Goal: Task Accomplishment & Management: Manage account settings

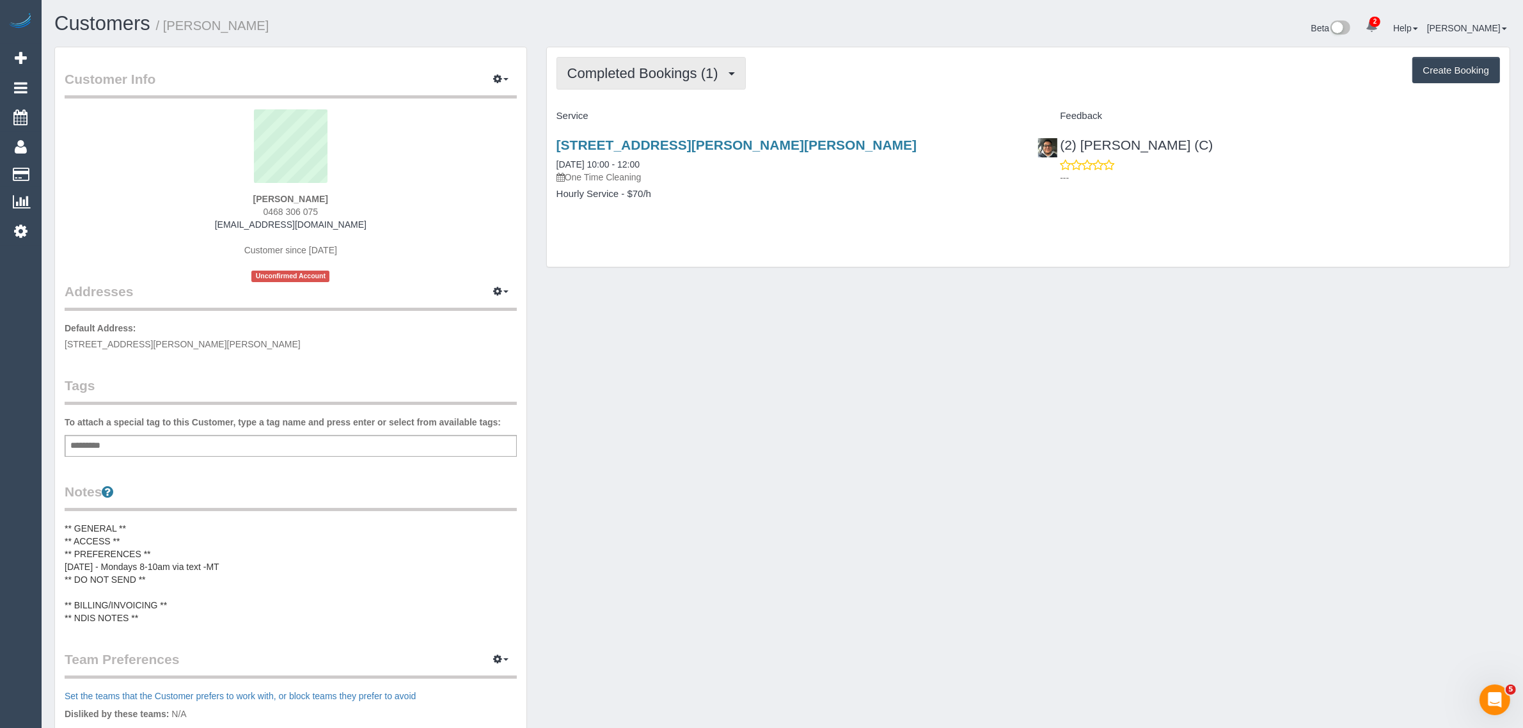
click at [676, 65] on span "Completed Bookings (1)" at bounding box center [645, 73] width 157 height 16
click at [671, 120] on link "Upcoming Bookings (11)" at bounding box center [624, 119] width 135 height 17
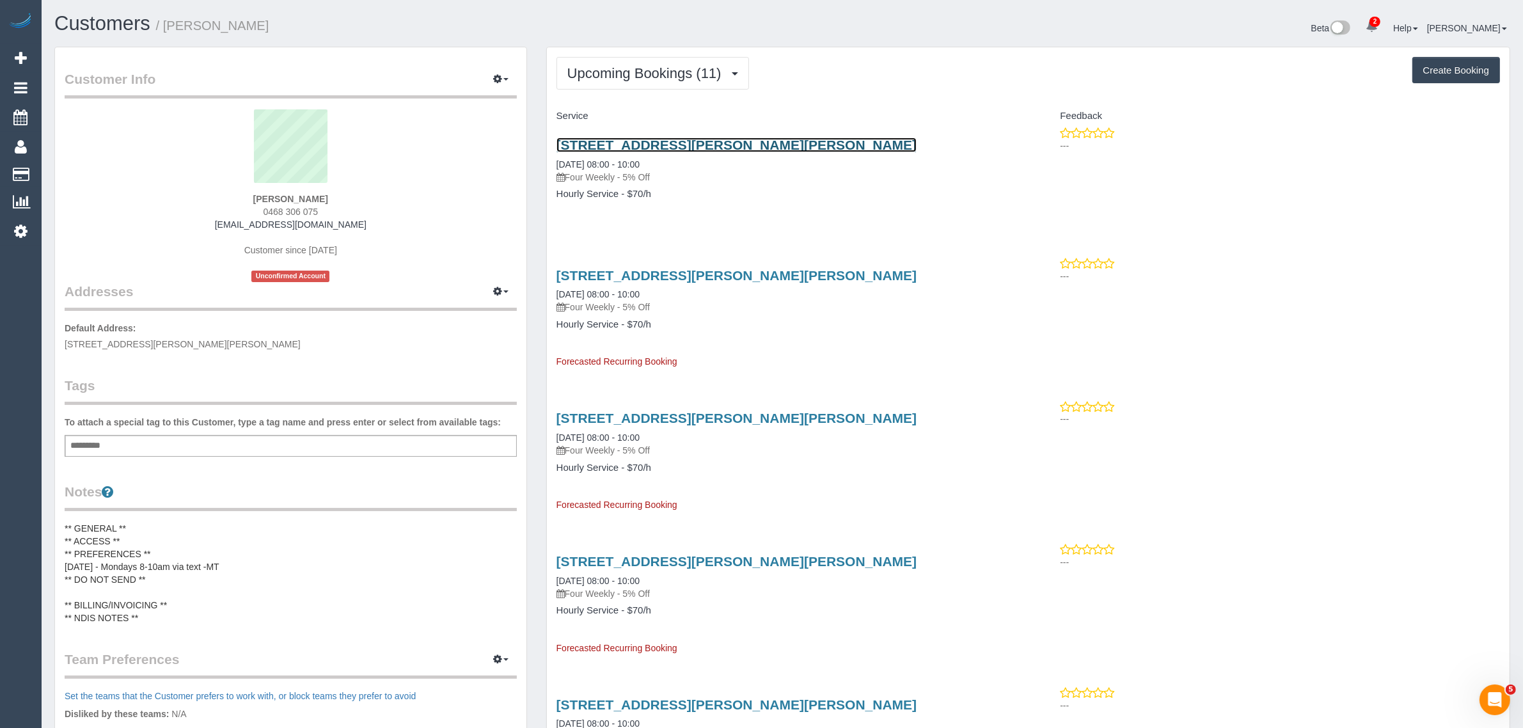
click at [634, 142] on link "2/1264 Glen Huntly Road, Carnegie, VIC 3163" at bounding box center [736, 144] width 361 height 15
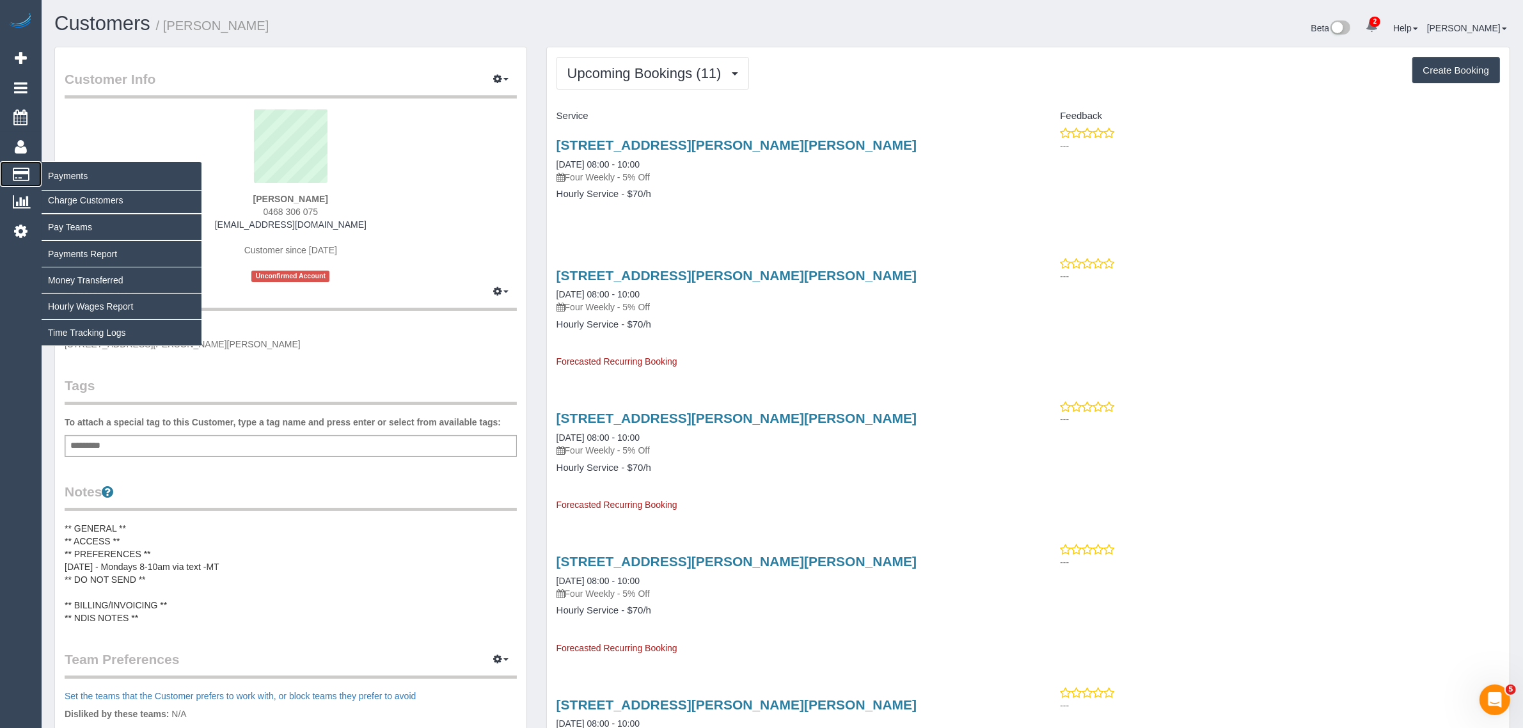
click at [43, 164] on span "Payments" at bounding box center [122, 175] width 160 height 29
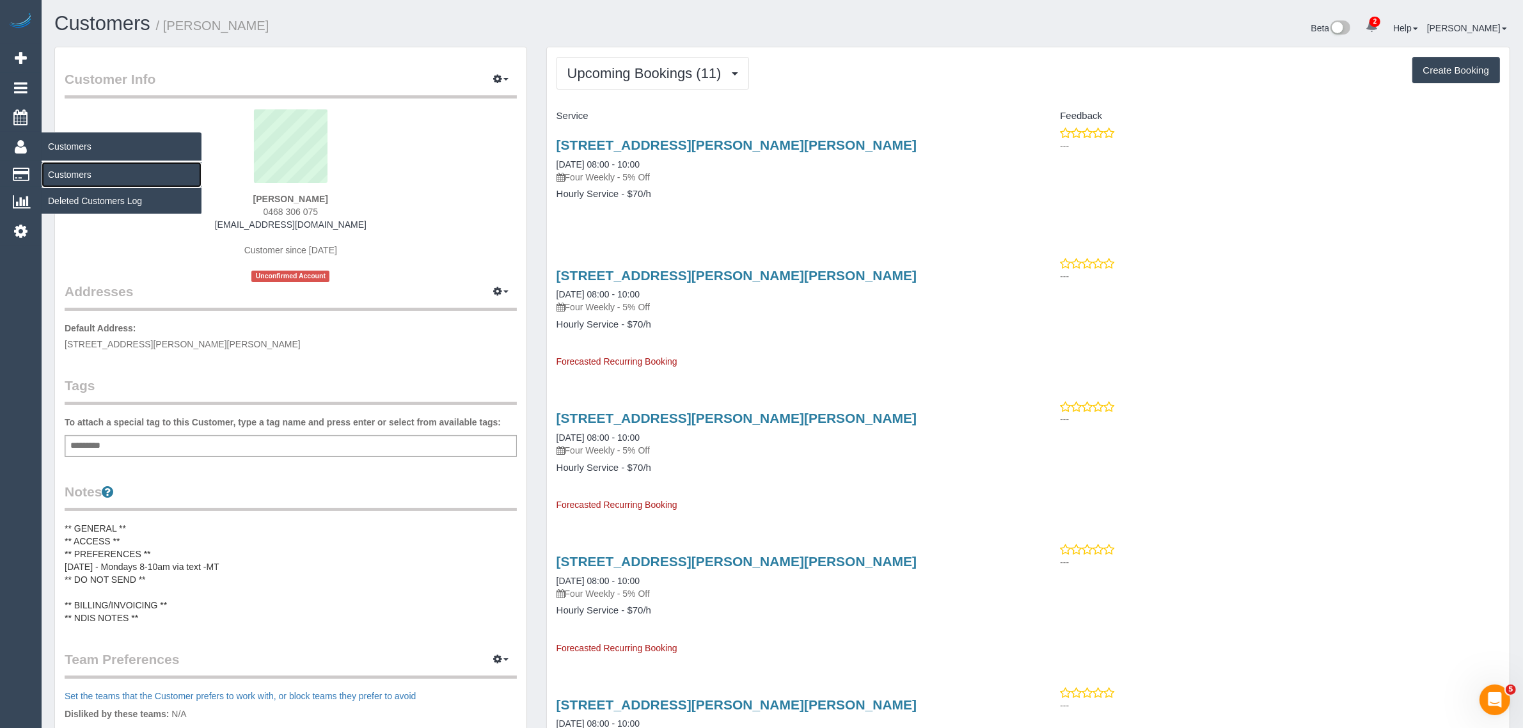
click at [53, 170] on link "Customers" at bounding box center [122, 175] width 160 height 26
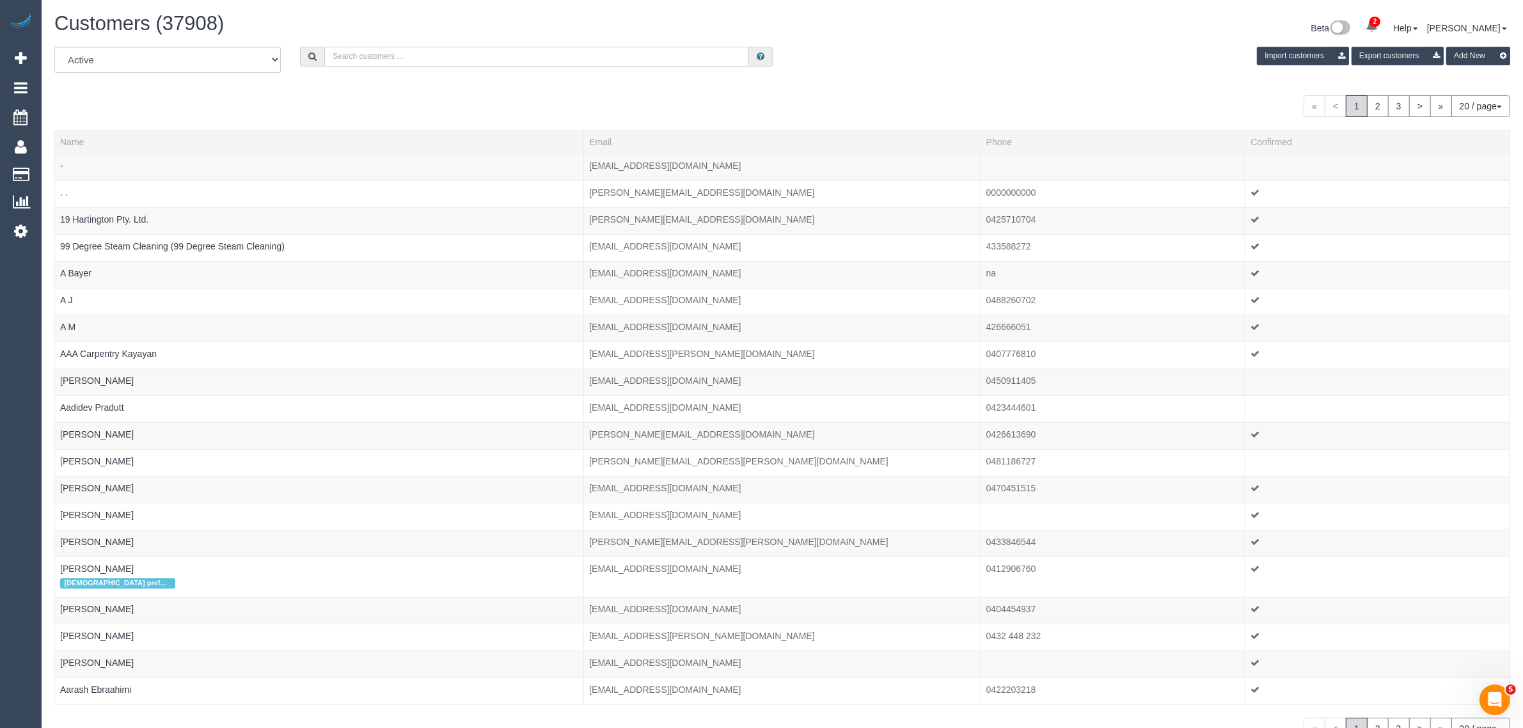
click at [396, 58] on input "text" at bounding box center [536, 57] width 425 height 20
paste input "Osnat Horovitz"
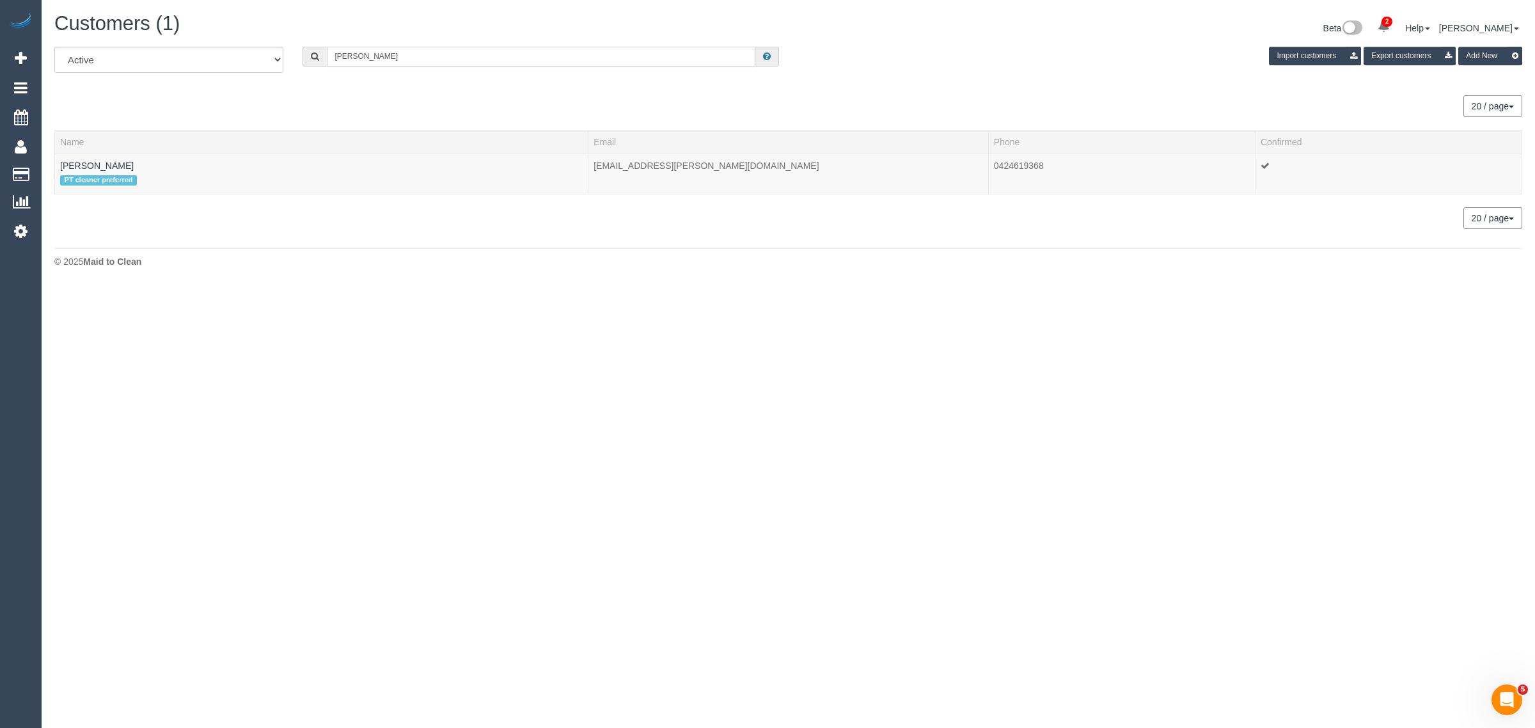
type input "Osnat Horovitz"
click at [113, 163] on link "Osnat Horovitz" at bounding box center [97, 166] width 74 height 10
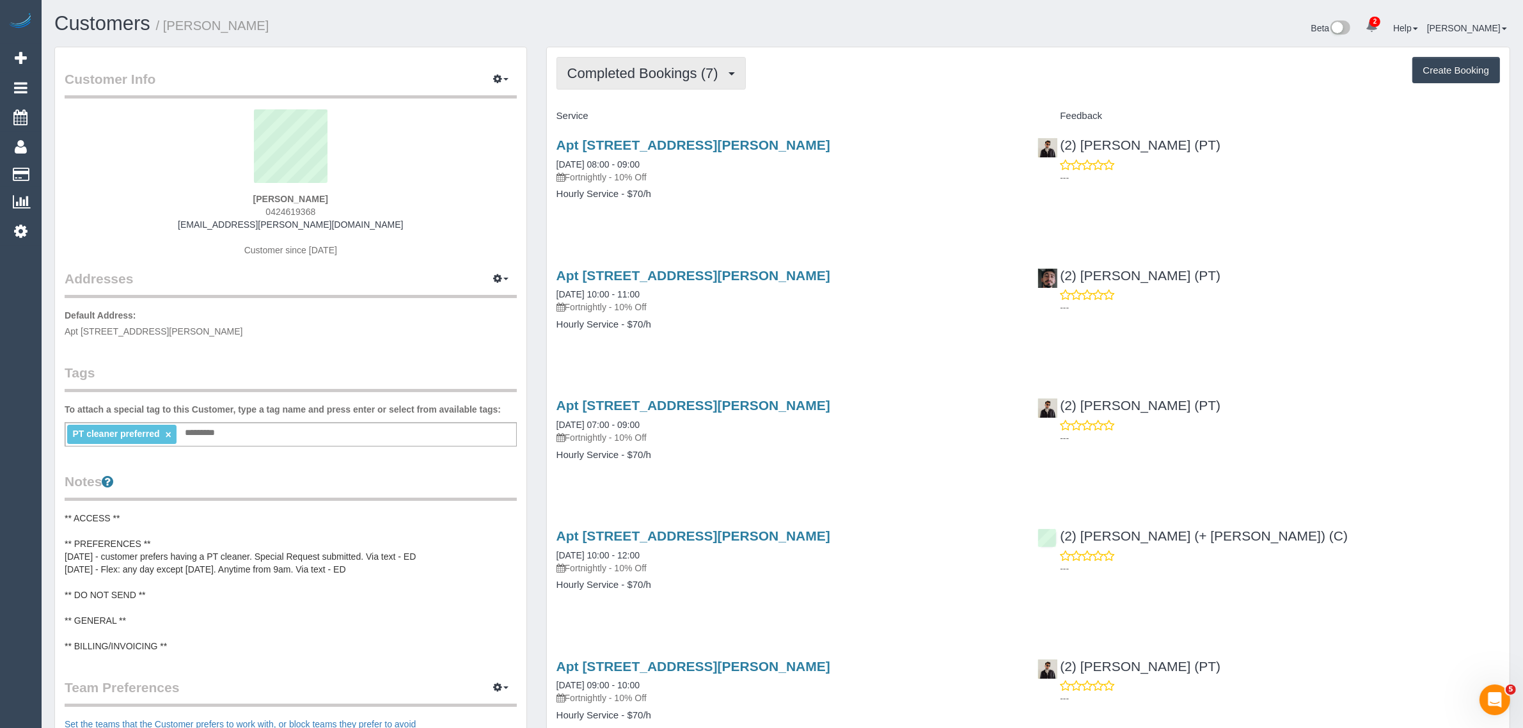
click at [577, 69] on span "Completed Bookings (7)" at bounding box center [645, 73] width 157 height 16
click at [582, 123] on link "Upcoming Bookings (11)" at bounding box center [624, 119] width 135 height 17
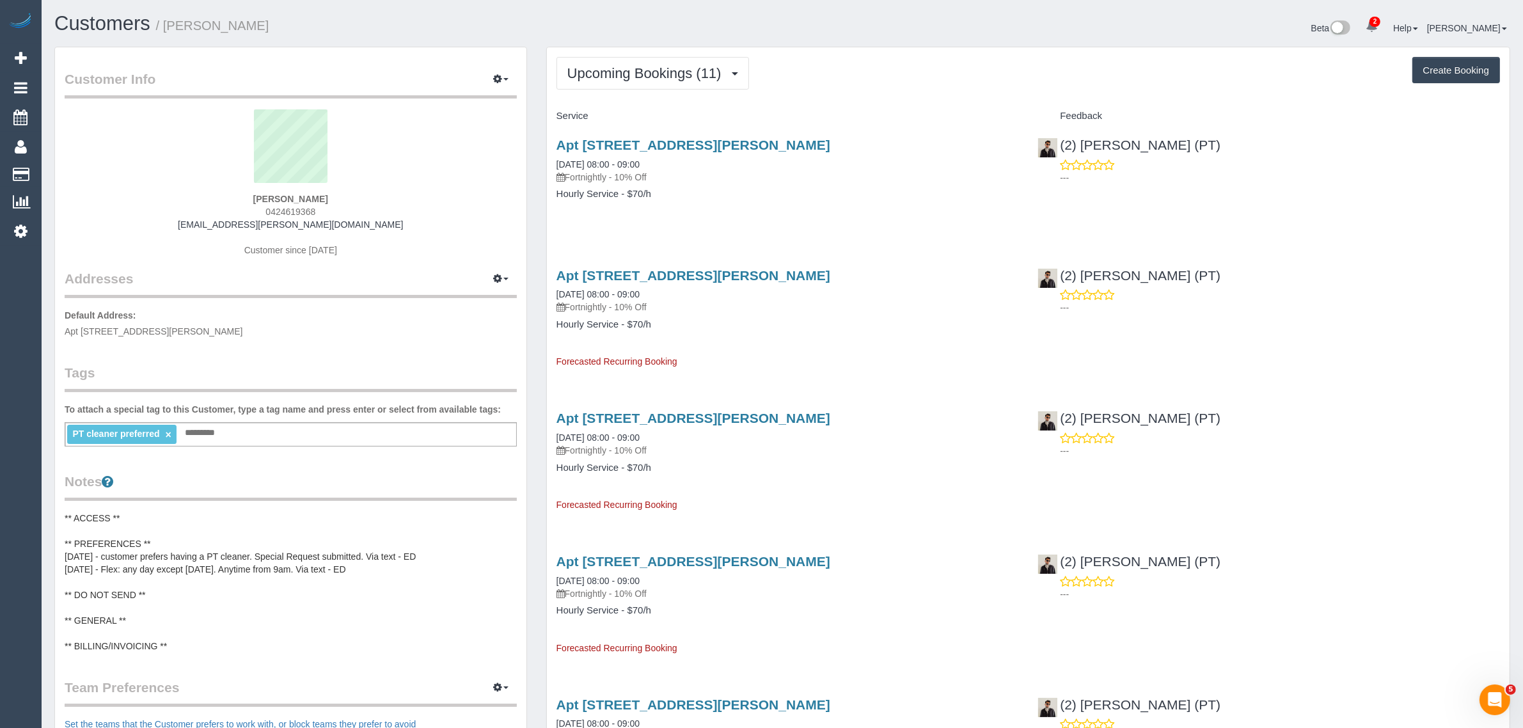
drag, startPoint x: 665, startPoint y: 166, endPoint x: 554, endPoint y: 163, distance: 110.7
click at [554, 163] on div "Apt 1704/433 Collins Street, Melbourne, VIC 3000 03/10/2025 08:00 - 09:00 Fortn…" at bounding box center [788, 176] width 482 height 98
copy link "03/10/2025 08:00 - 09:00"
drag, startPoint x: 1202, startPoint y: 145, endPoint x: 1050, endPoint y: 141, distance: 152.3
click at [1050, 141] on div "(2) Azwad Raza (PT) ---" at bounding box center [1269, 158] width 482 height 63
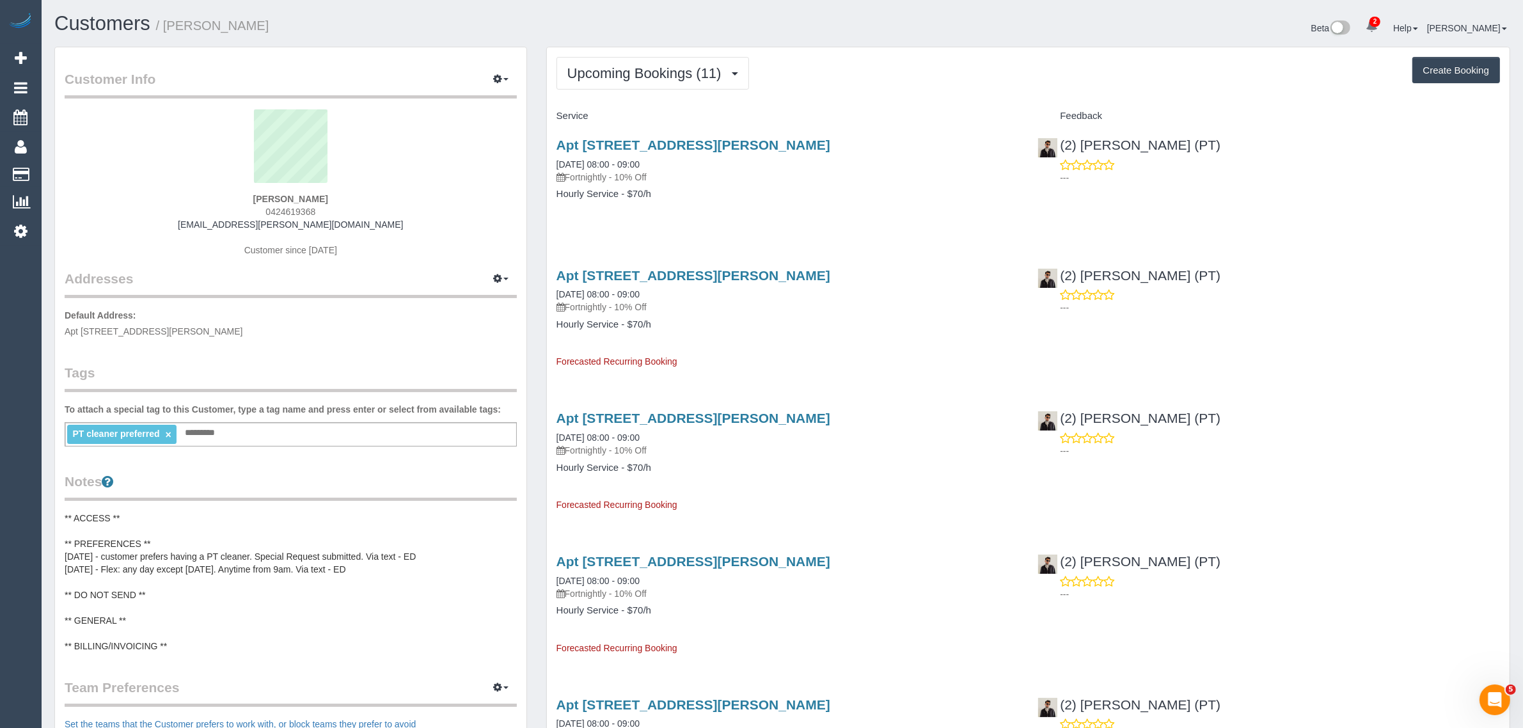
copy div "(2) [PERSON_NAME] (PT)"
click at [167, 329] on span "Apt 1704/433 Collins Street, Melbourne, VIC 3000" at bounding box center [154, 331] width 178 height 10
click at [168, 329] on span "Apt 1704/433 Collins Street, Melbourne, VIC 3000" at bounding box center [154, 331] width 178 height 10
click at [197, 330] on span "Apt 1704/433 Collins Street, Melbourne, VIC 3000" at bounding box center [154, 331] width 178 height 10
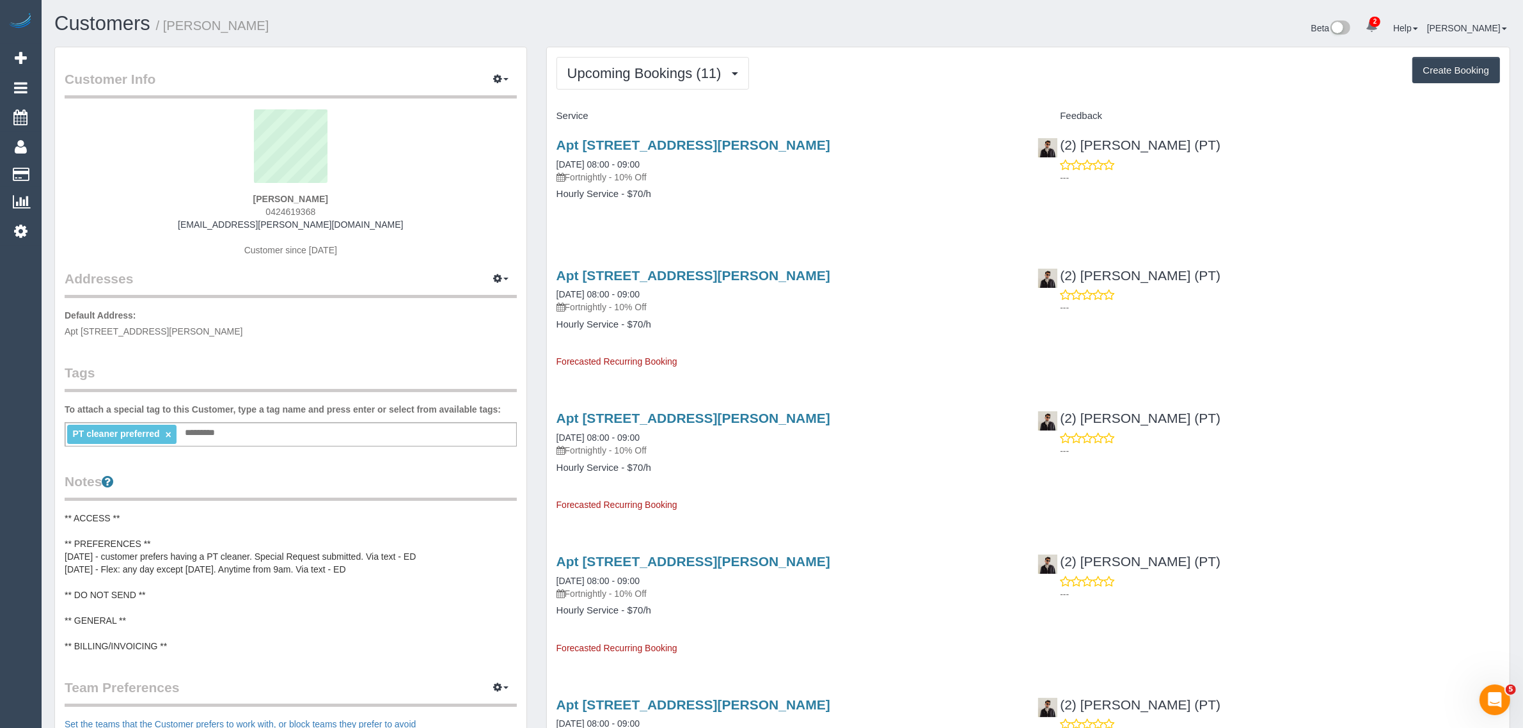
copy span "Melbourne"
click at [81, 167] on link "Customers" at bounding box center [122, 175] width 160 height 26
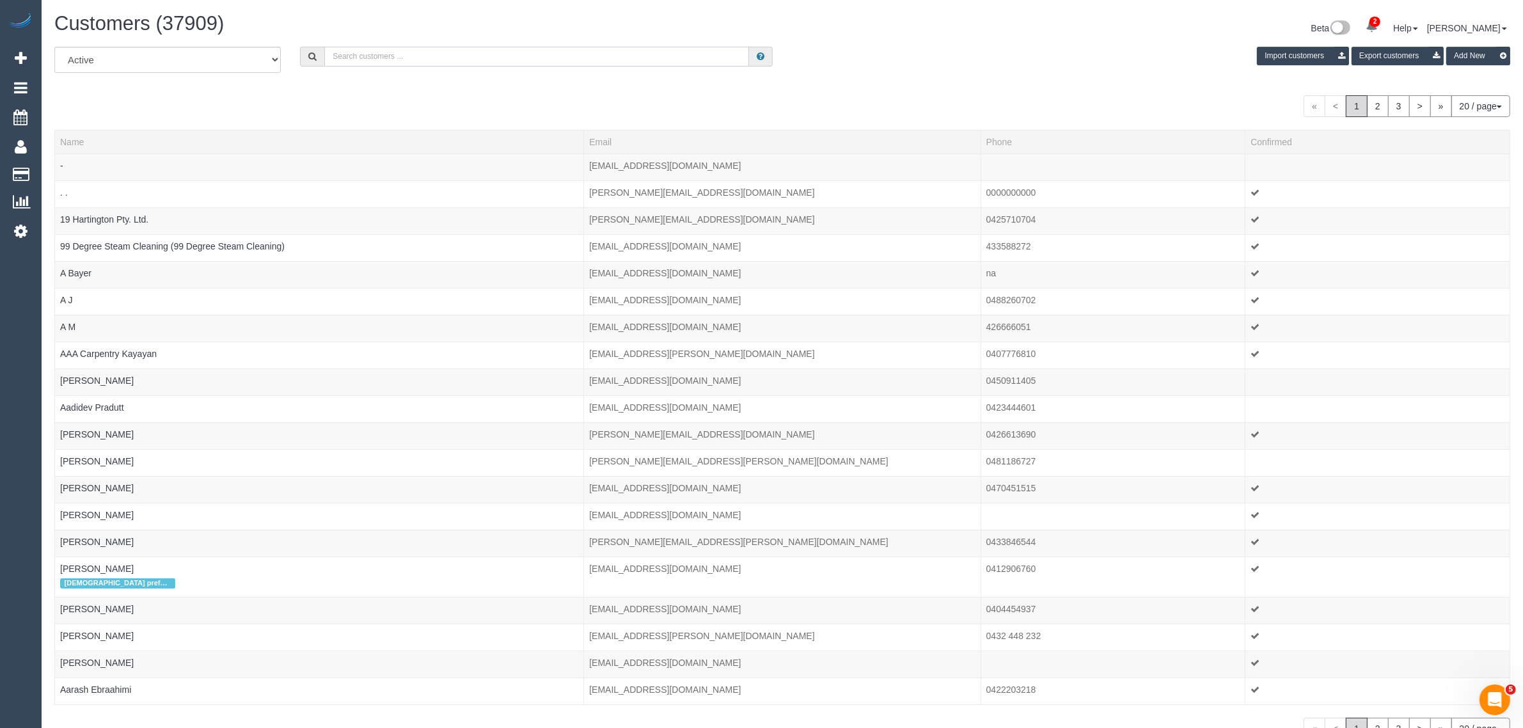
click at [389, 47] on input "text" at bounding box center [536, 57] width 425 height 20
paste input "Isabella Butcher Human Approach"
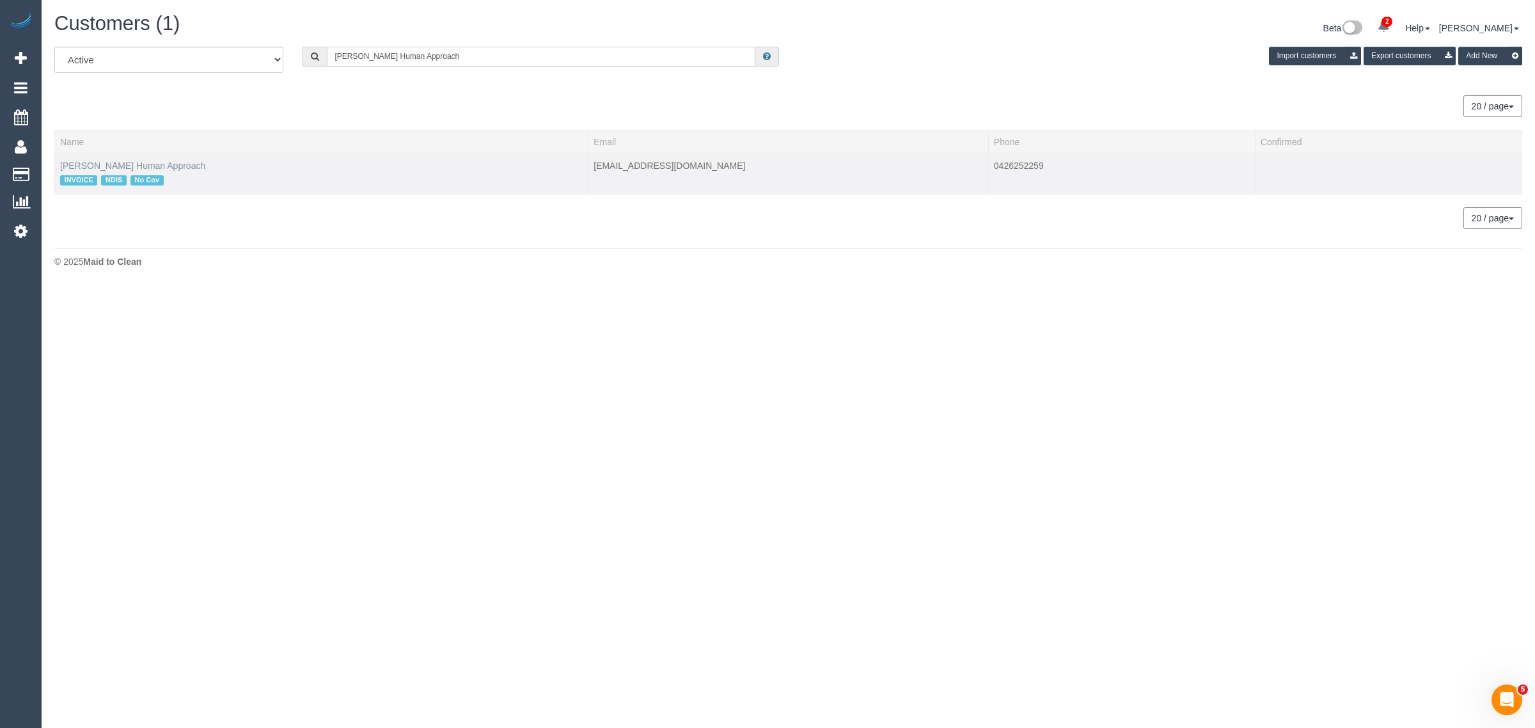
type input "Isabella Butcher Human Approach"
click at [97, 161] on link "Isabella Butcher Human Approach" at bounding box center [132, 166] width 145 height 10
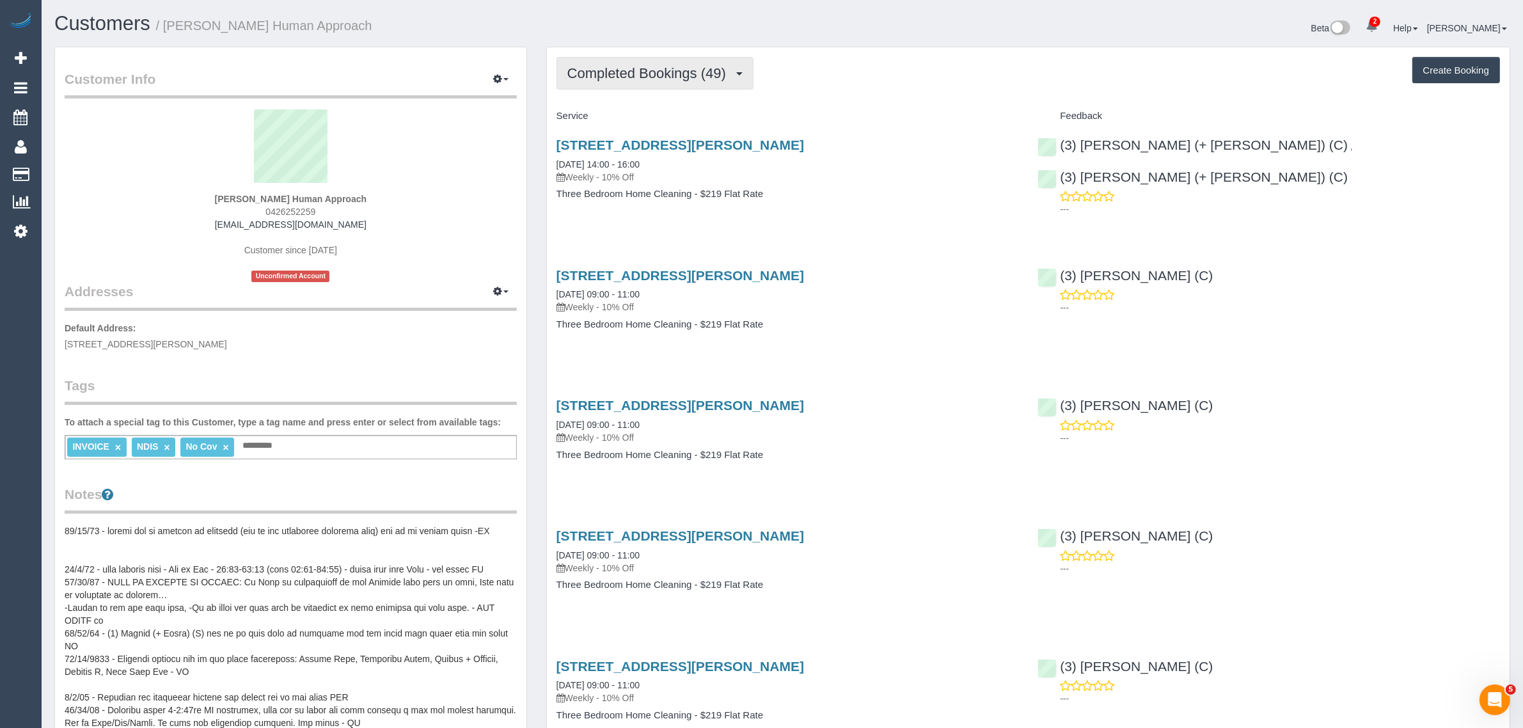
click at [650, 75] on span "Completed Bookings (49)" at bounding box center [649, 73] width 165 height 16
click at [611, 113] on link "Upcoming Bookings (11)" at bounding box center [626, 119] width 138 height 17
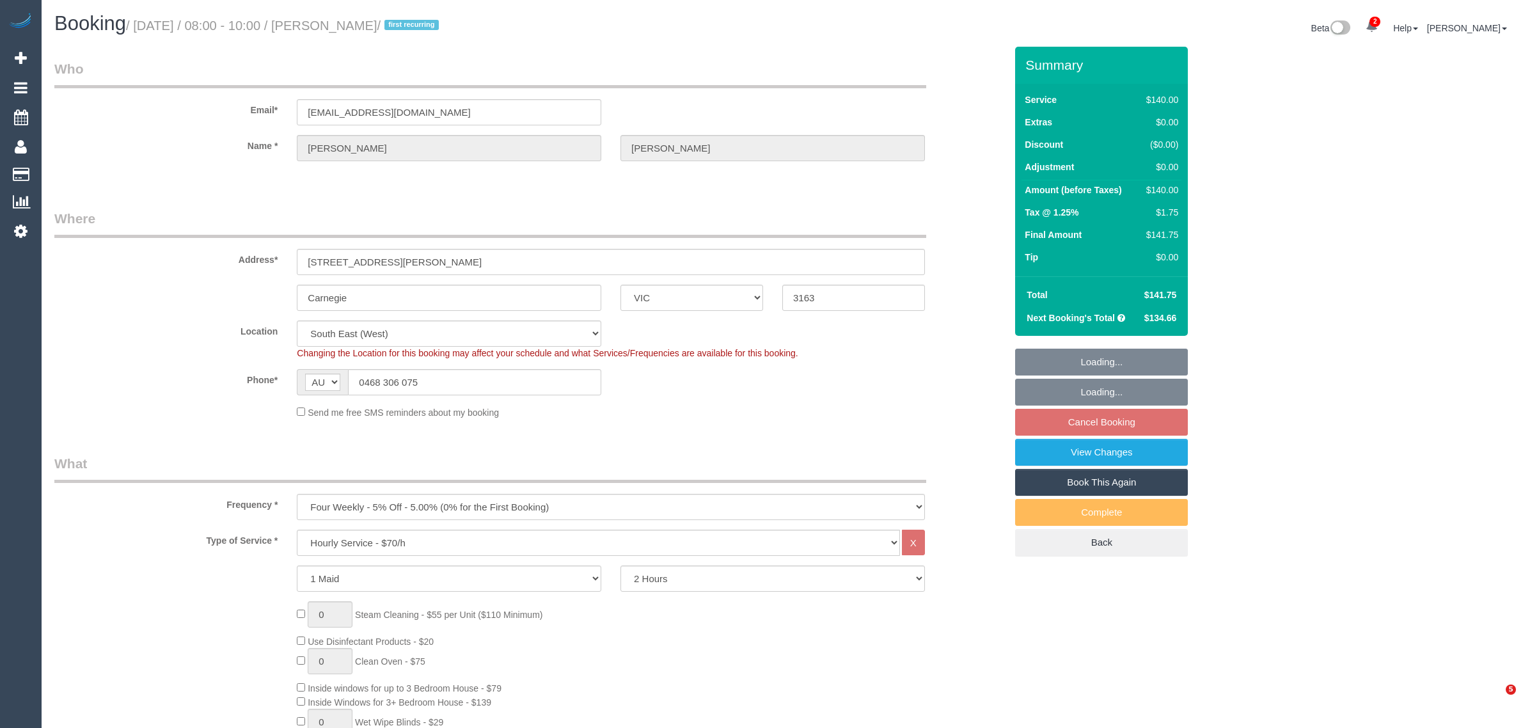
select select "VIC"
select select "number:28"
select select "number:14"
select select "number:19"
select select "number:23"
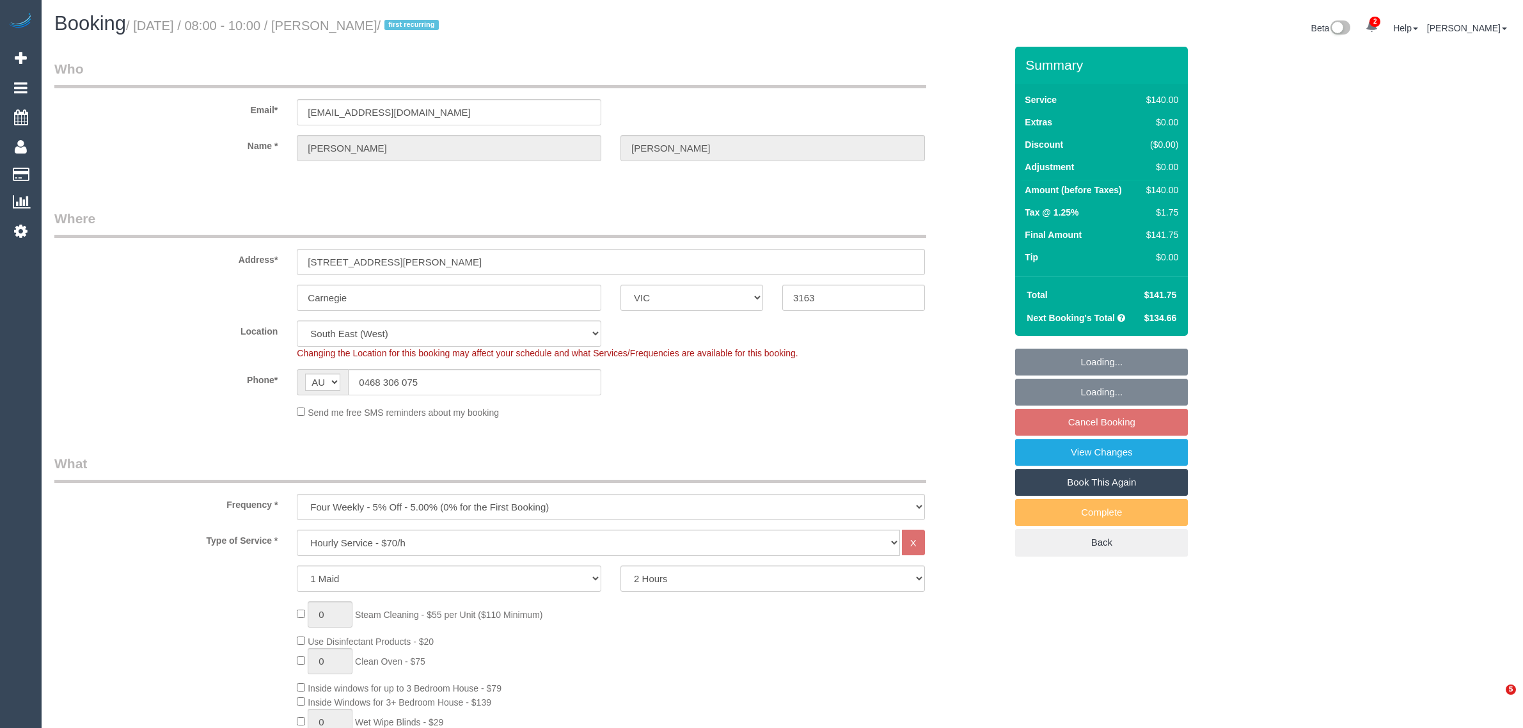
select select "object:1426"
select select "spot2"
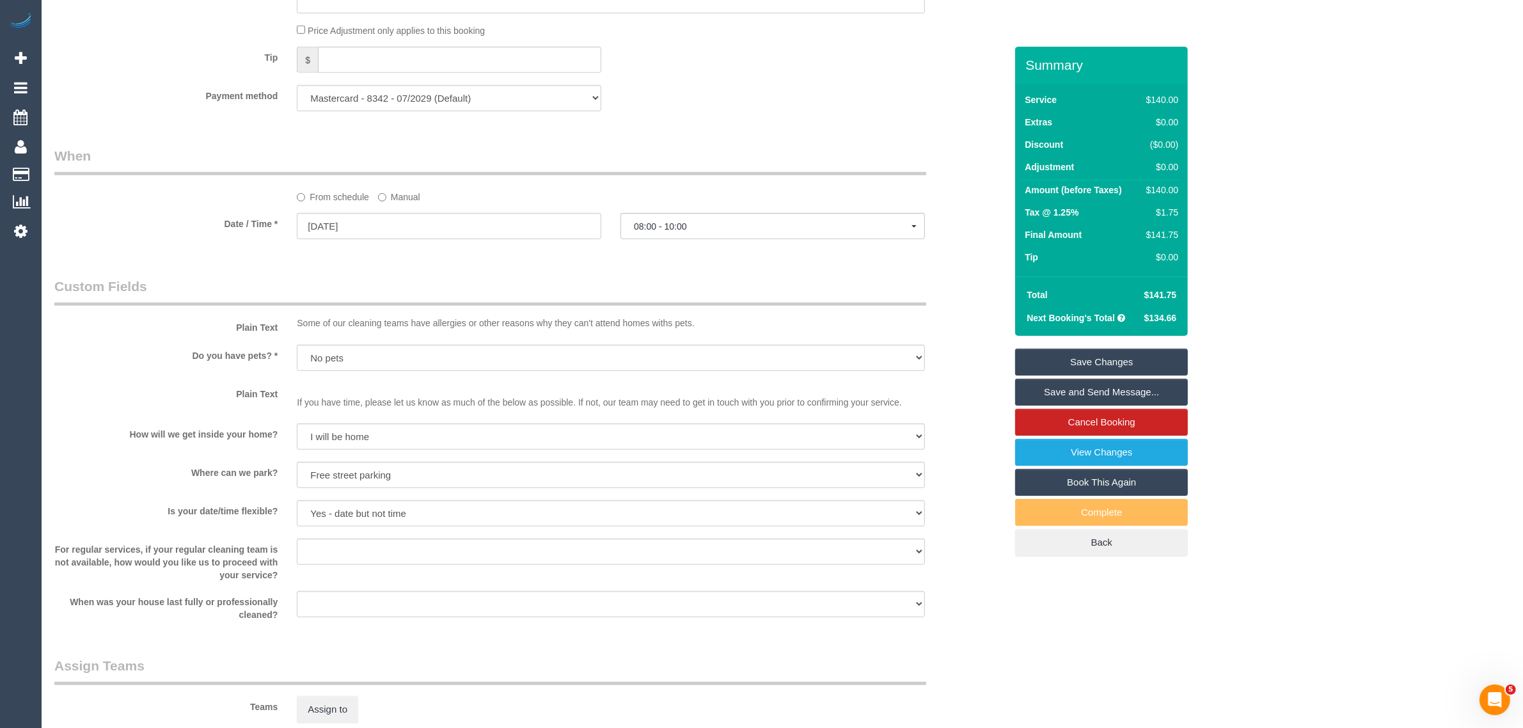
scroll to position [1209, 0]
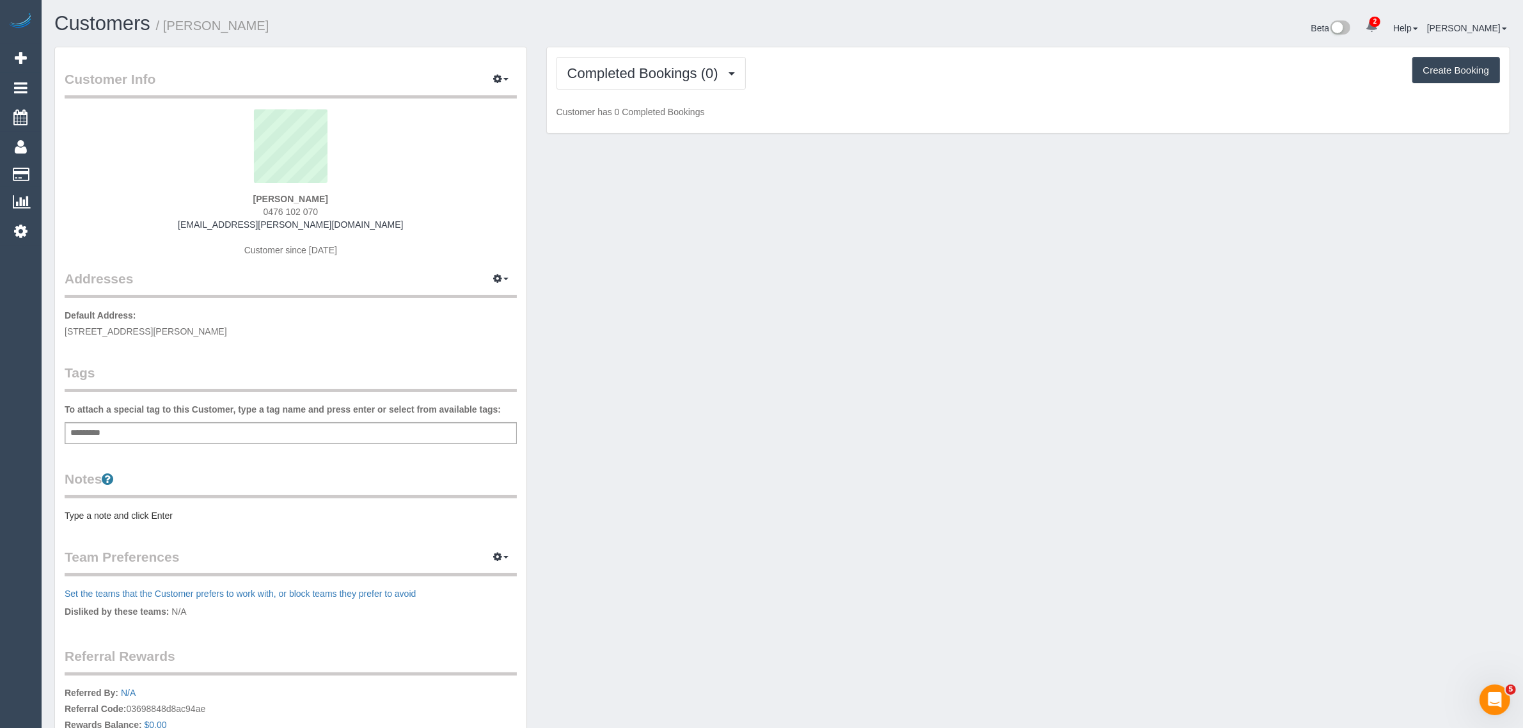
click at [294, 208] on span "0476 102 070" at bounding box center [290, 212] width 55 height 10
drag, startPoint x: 294, startPoint y: 208, endPoint x: 314, endPoint y: 196, distance: 23.3
click at [295, 208] on span "0476 102 070" at bounding box center [290, 212] width 55 height 10
copy div "0476 102 070"
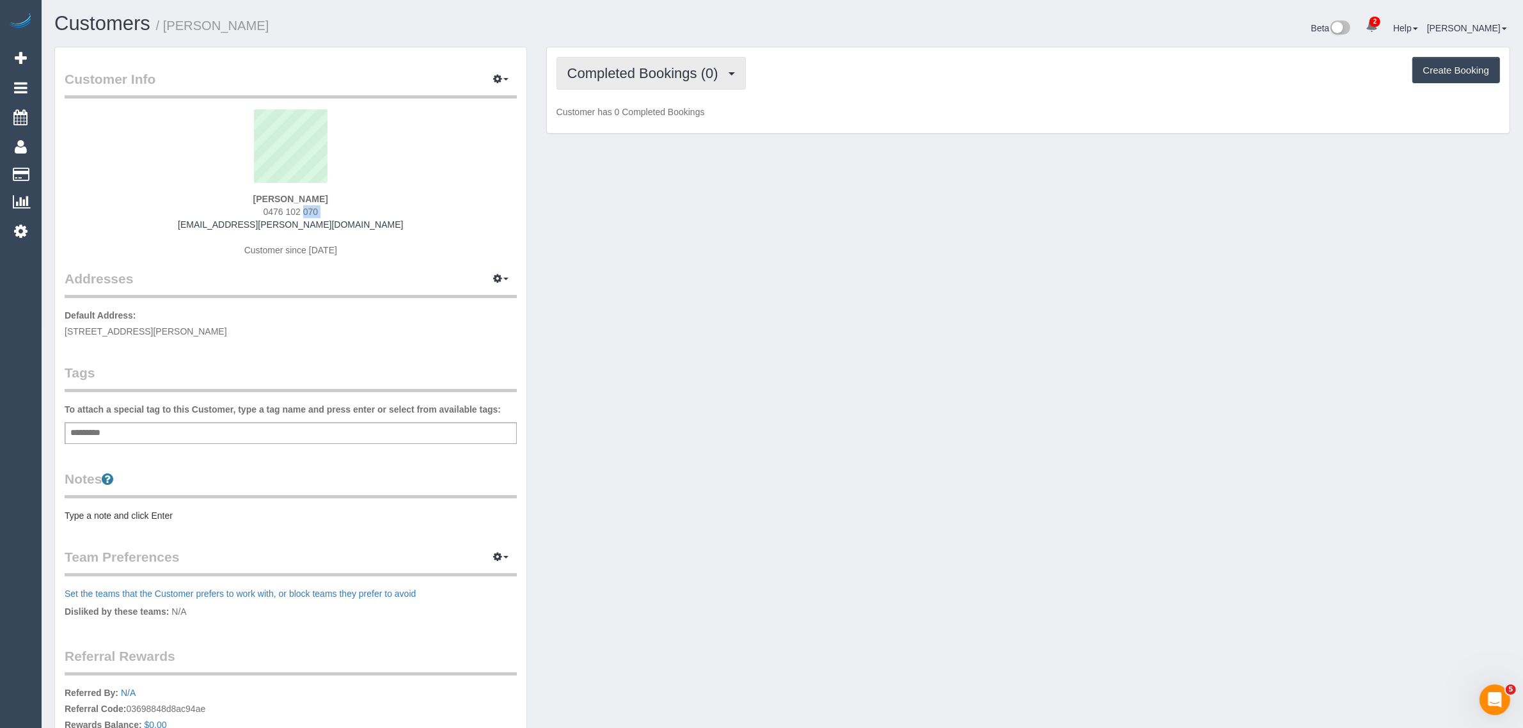
click at [737, 78] on button "Completed Bookings (0)" at bounding box center [650, 73] width 189 height 33
click at [655, 123] on link "Upcoming Bookings (1)" at bounding box center [623, 119] width 133 height 17
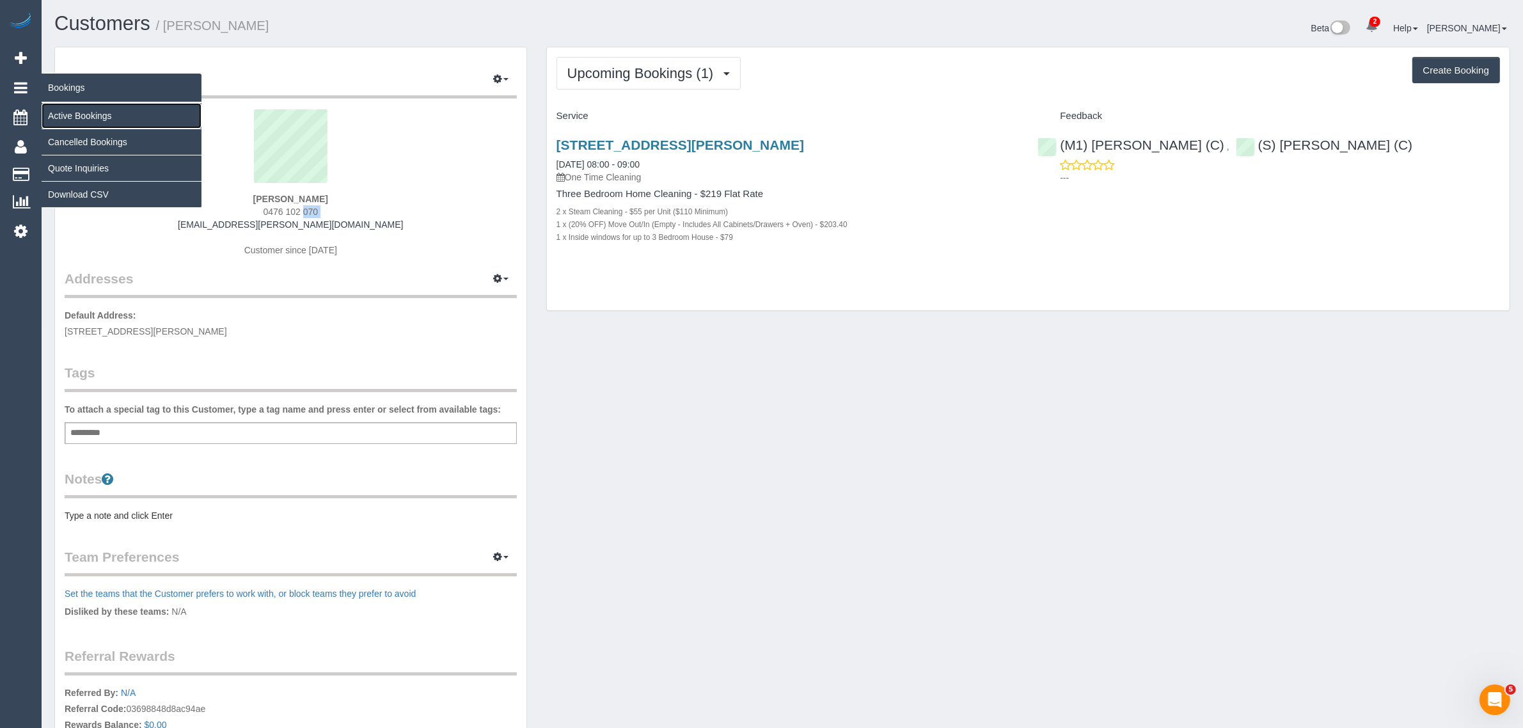
click at [56, 114] on link "Active Bookings" at bounding box center [122, 116] width 160 height 26
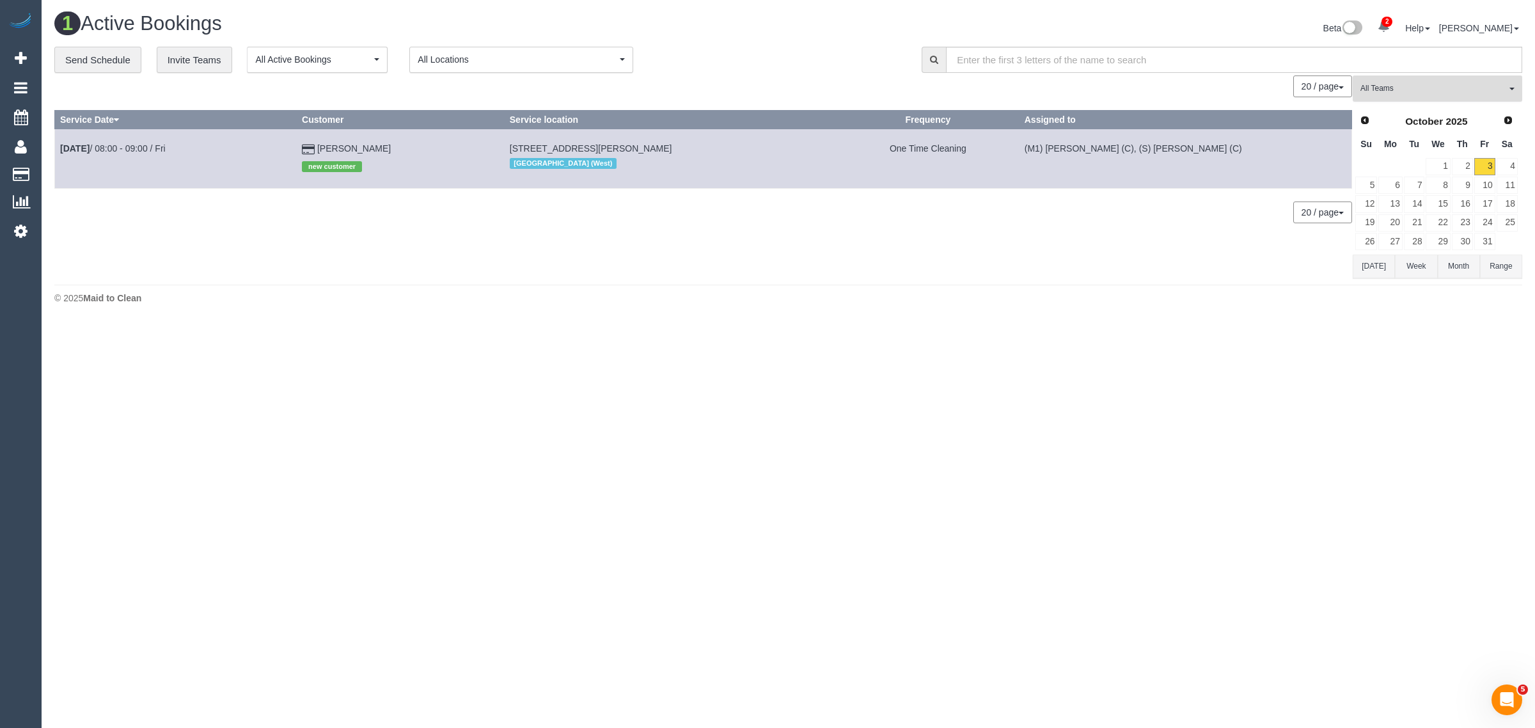
click at [1383, 77] on button "All Teams" at bounding box center [1436, 88] width 169 height 26
click at [1434, 109] on link "Remove Team Filters" at bounding box center [1437, 108] width 168 height 17
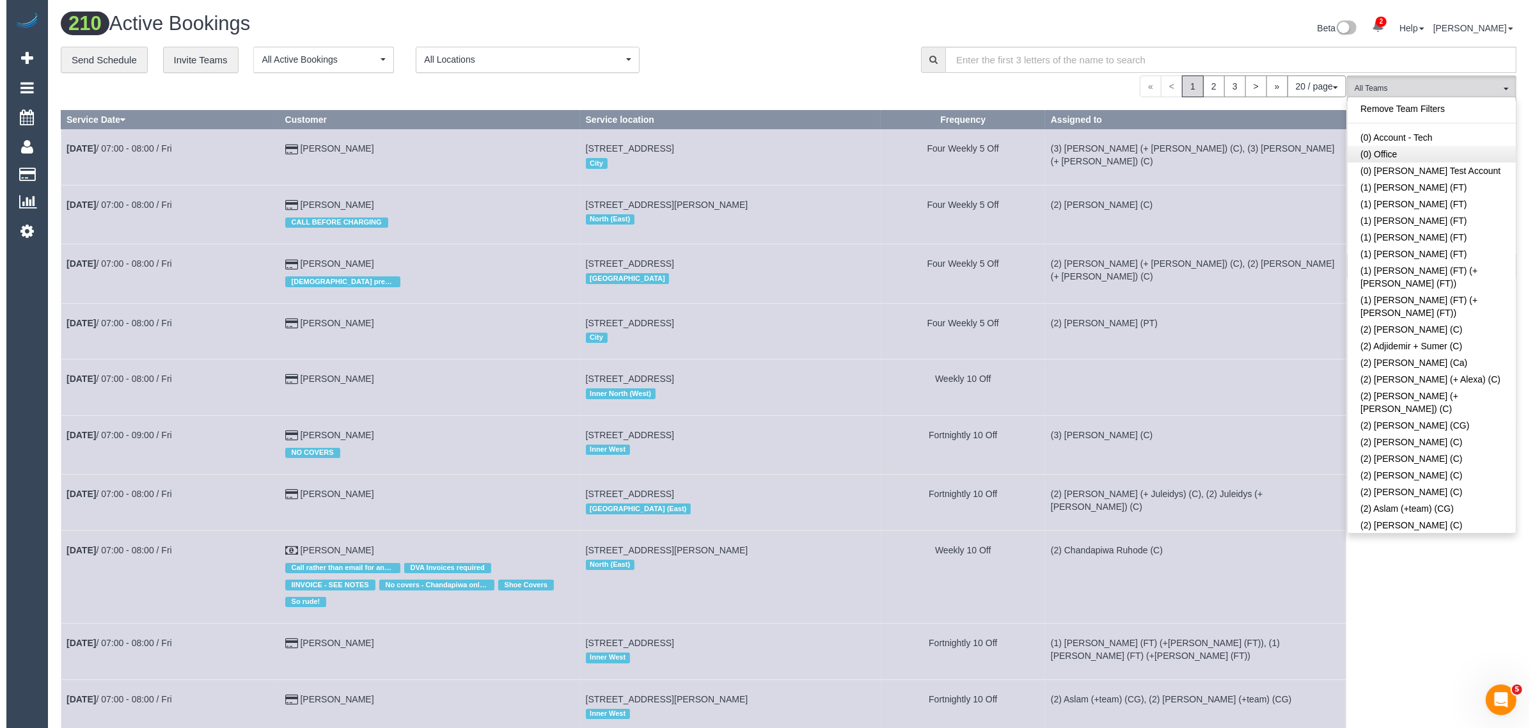
scroll to position [1264, 0]
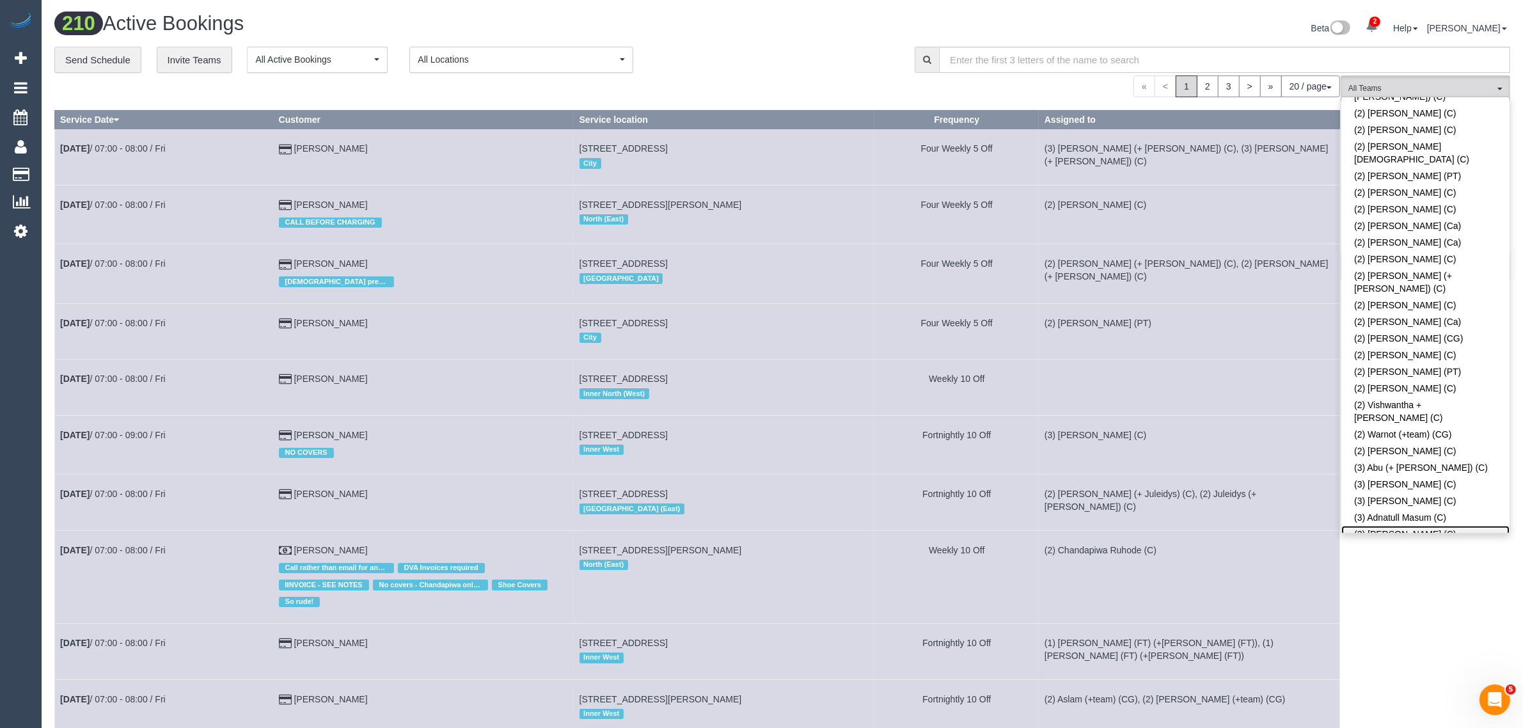
click at [1439, 526] on link "(3) [PERSON_NAME] (C)" at bounding box center [1425, 534] width 168 height 17
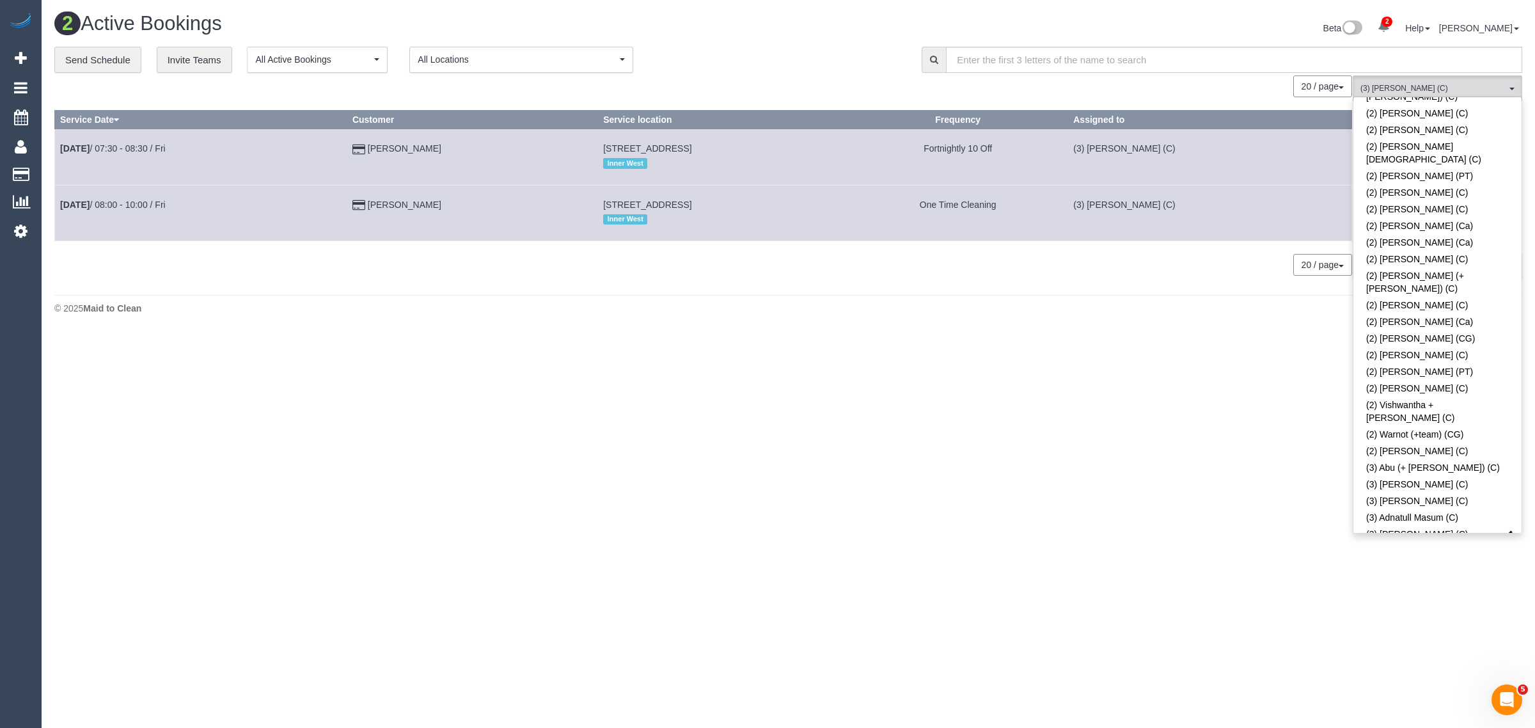
click at [726, 325] on div "2 Active Bookings Beta 2 Your Notifications You have 0 alerts × You have 2 to c…" at bounding box center [788, 166] width 1493 height 333
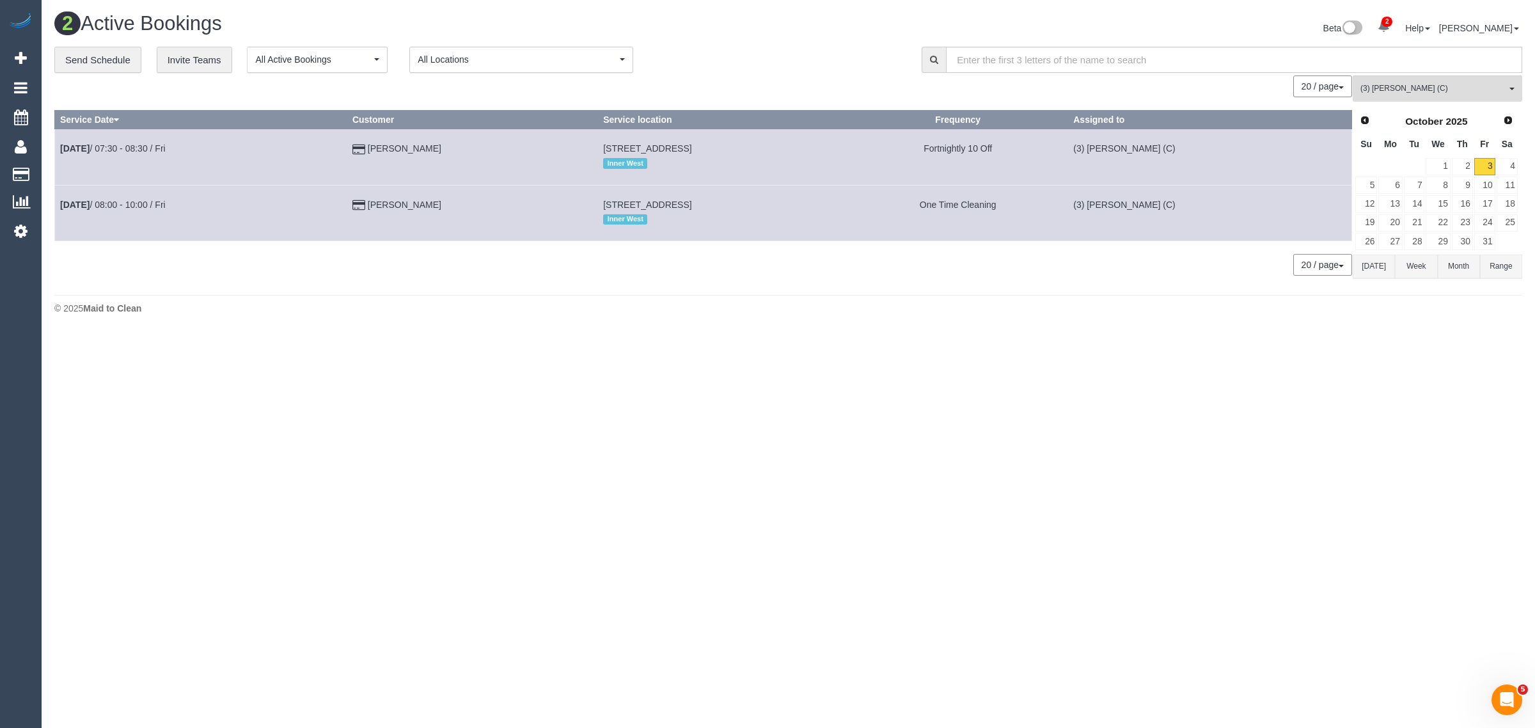
drag, startPoint x: 427, startPoint y: 213, endPoint x: 63, endPoint y: 217, distance: 364.5
click at [63, 217] on tr "Oct 3rd / 08:00 - 10:00 / Fri Melanie Davis 1/149 Woodland Street, Essendon, VI…" at bounding box center [703, 213] width 1297 height 56
copy tr "Oct 3rd / 08:00 - 10:00 / Fri Melanie Davis"
drag, startPoint x: 118, startPoint y: 210, endPoint x: 139, endPoint y: 207, distance: 21.3
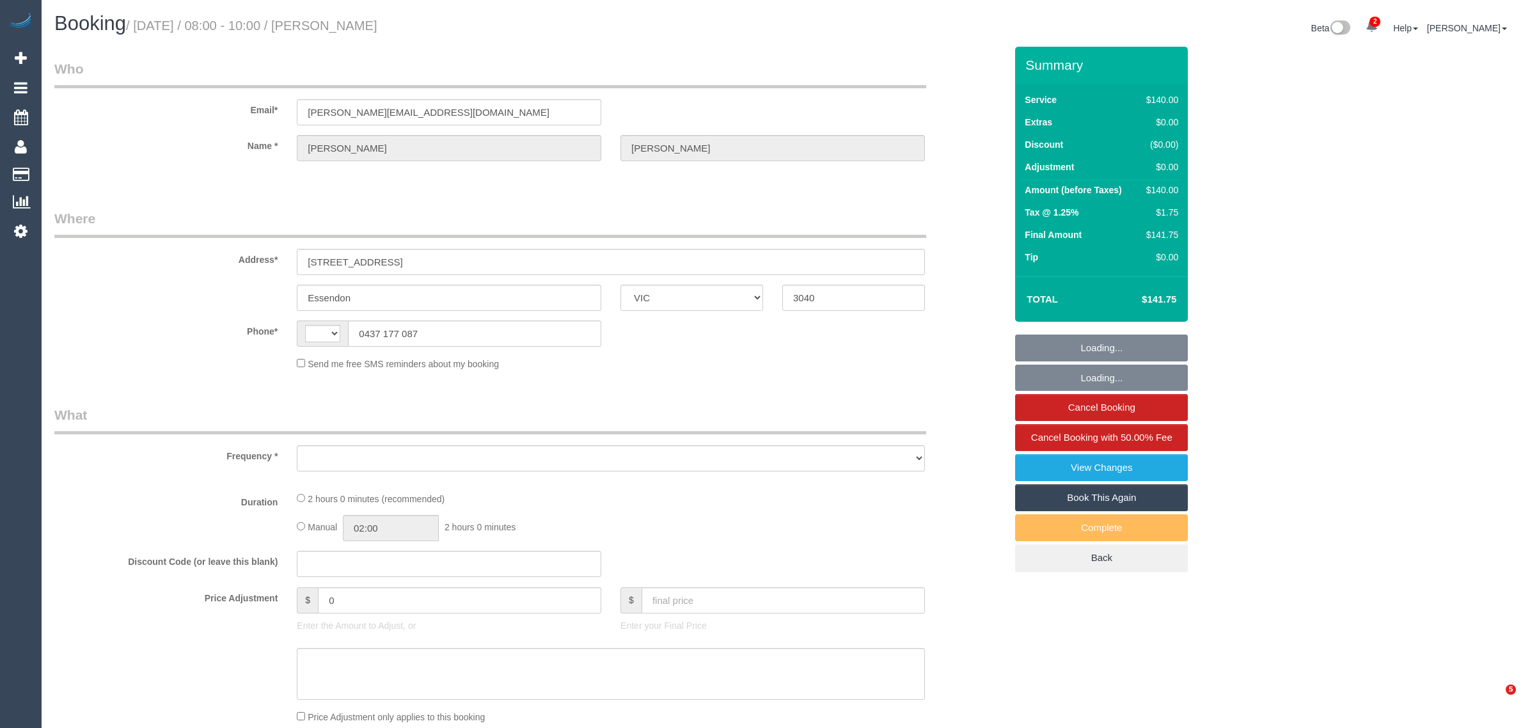
select select "VIC"
select select "string:stripe-pm_1R35fA2GScqysDRVYUIREDIs"
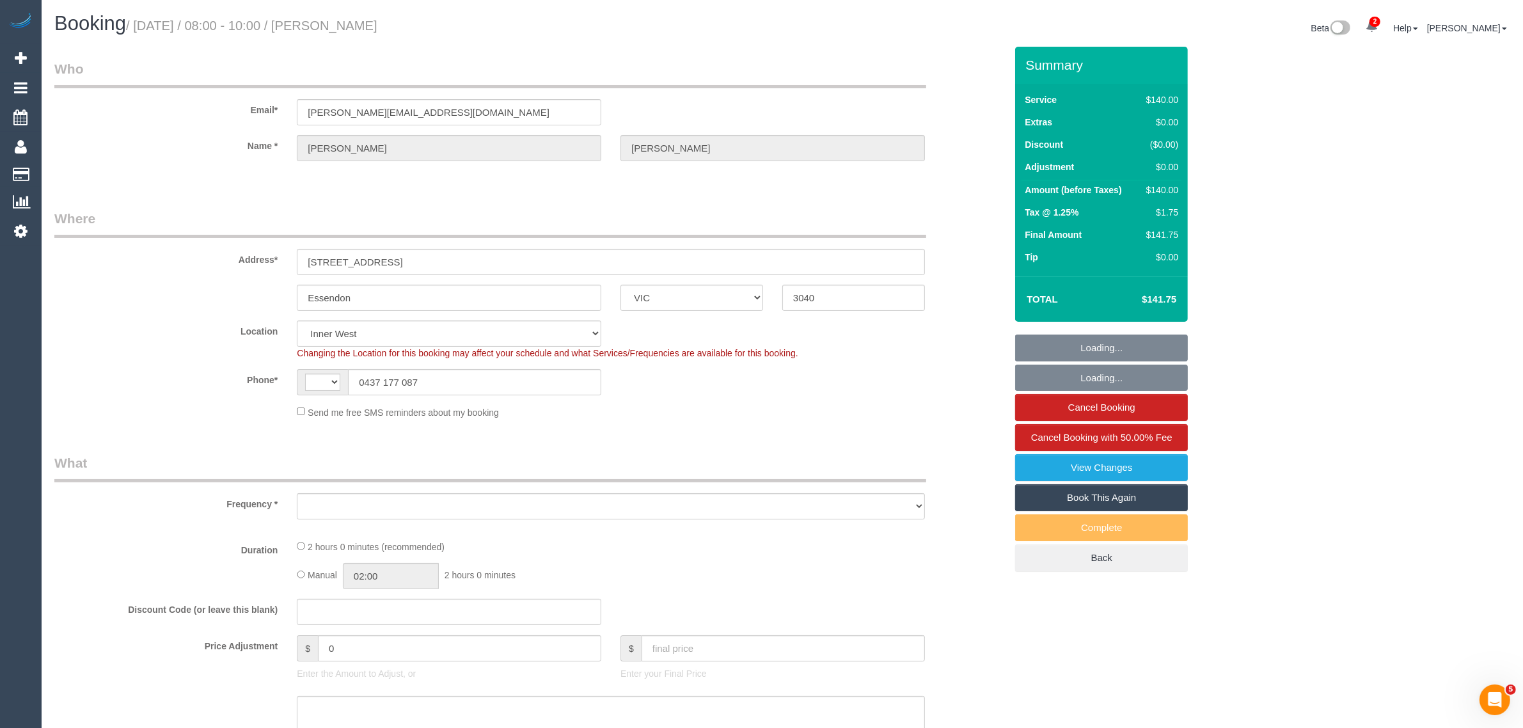
select select "string:AU"
select select "number:28"
select select "number:14"
select select "number:18"
select select "number:24"
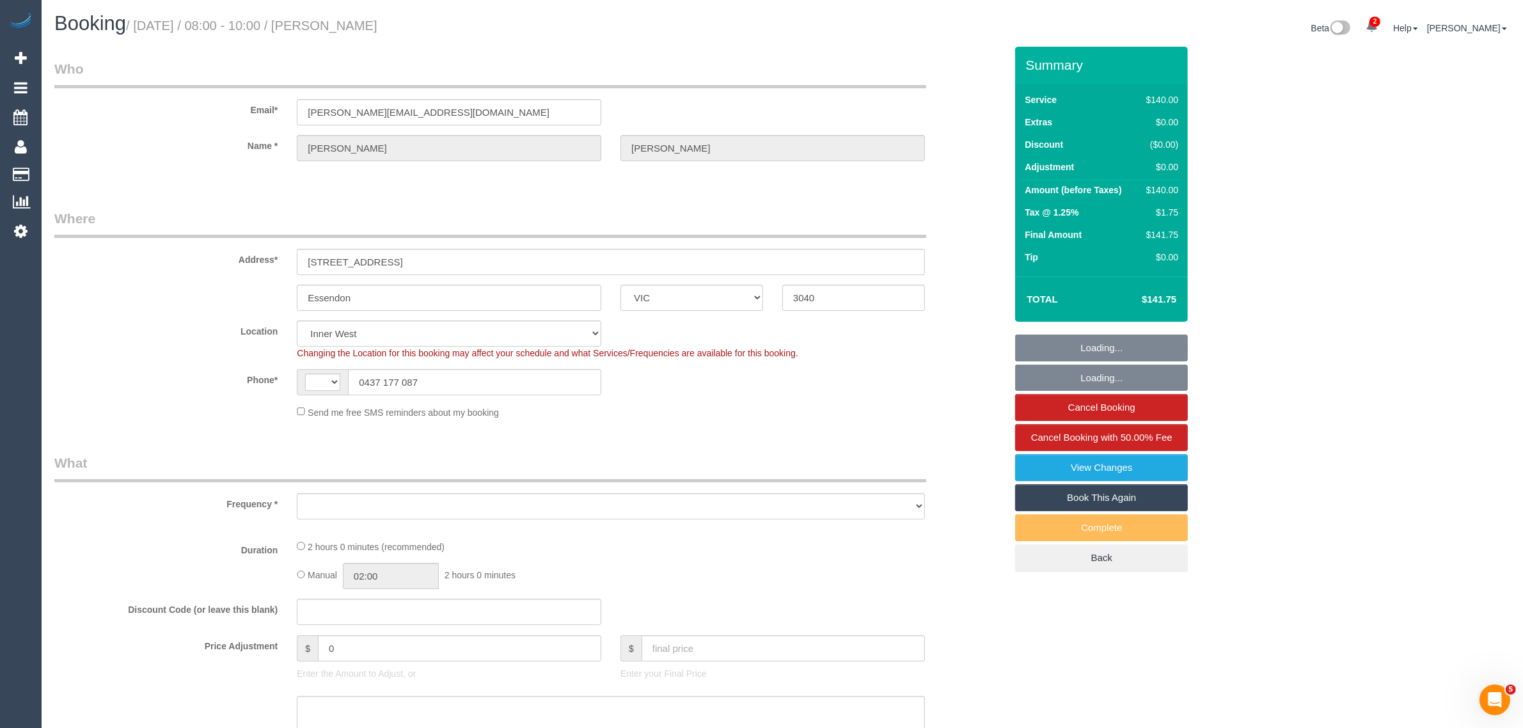
select select "number:33"
select select "number:12"
click at [441, 384] on input "0437 177 087" at bounding box center [474, 382] width 253 height 26
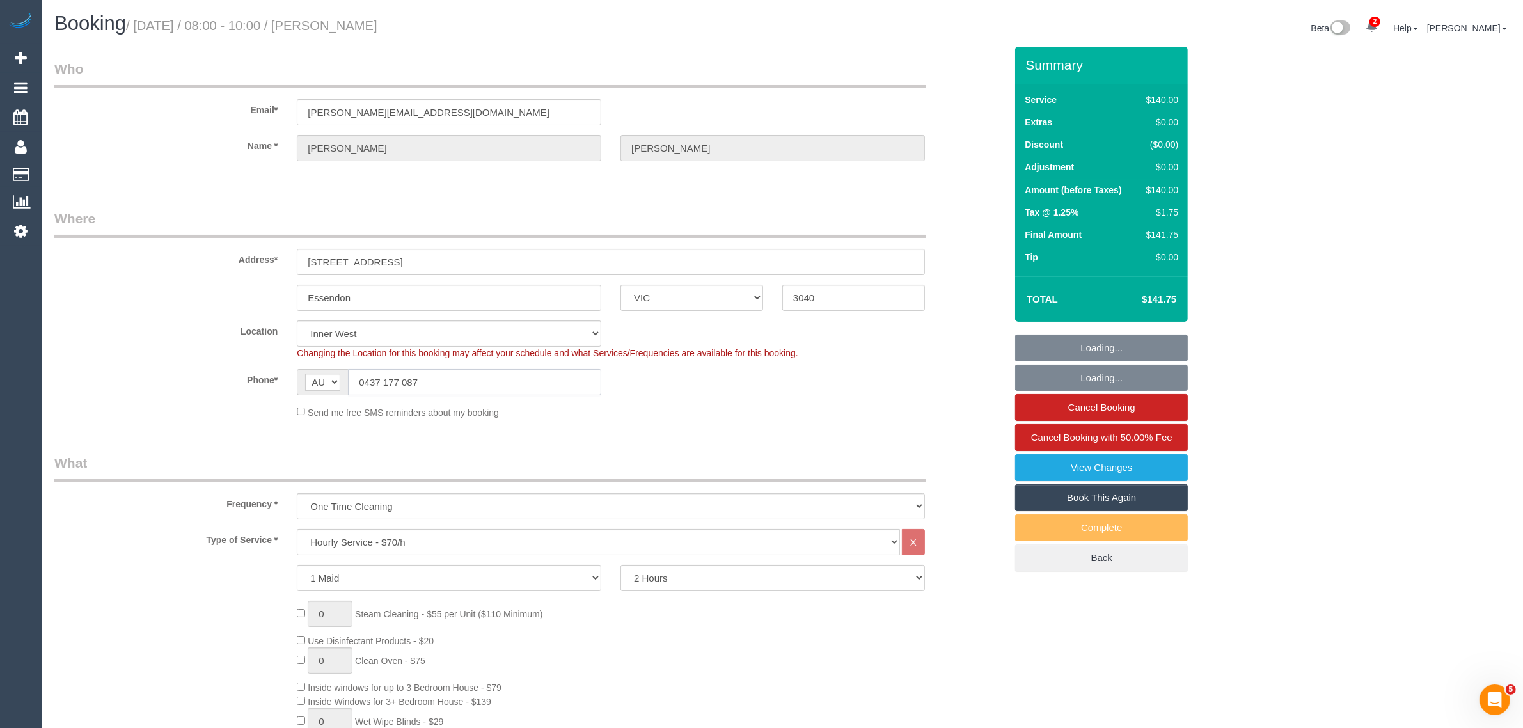
select select "object:1574"
click at [441, 384] on input "0437 177 087" at bounding box center [474, 382] width 253 height 26
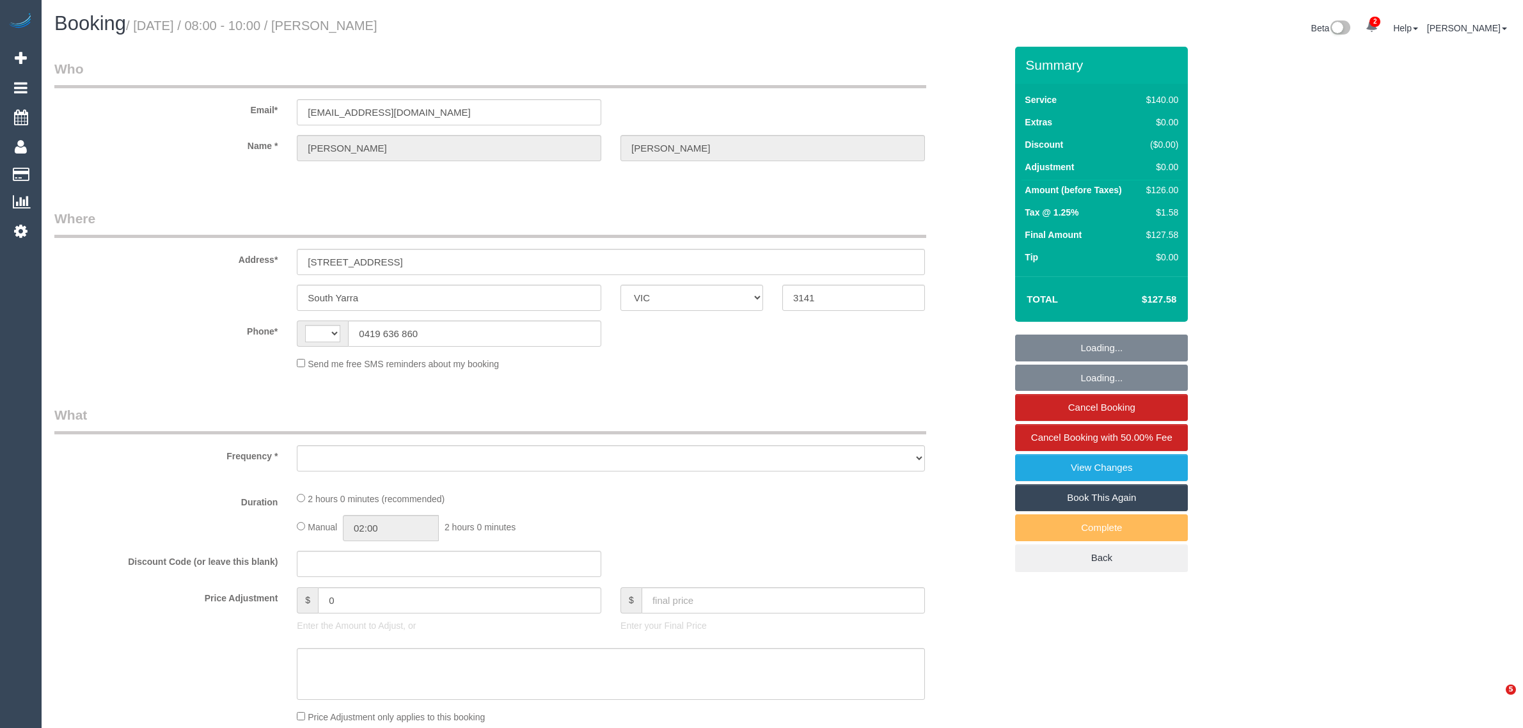
select select "VIC"
select select "string:stripe-pm_1R9xzQ2GScqysDRVUESt7y6E"
select select "number:28"
select select "number:14"
select select "number:19"
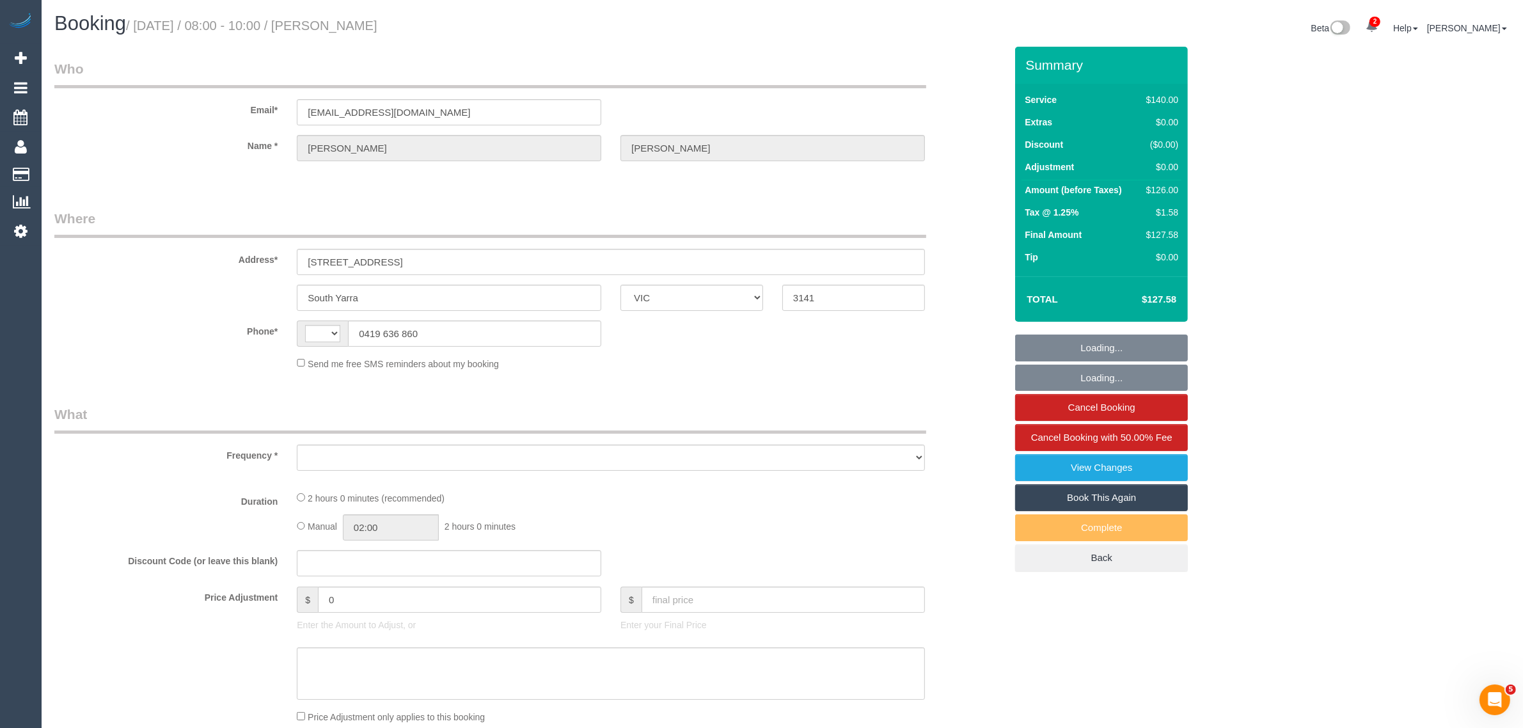
select select "number:22"
select select "number:33"
select select "number:26"
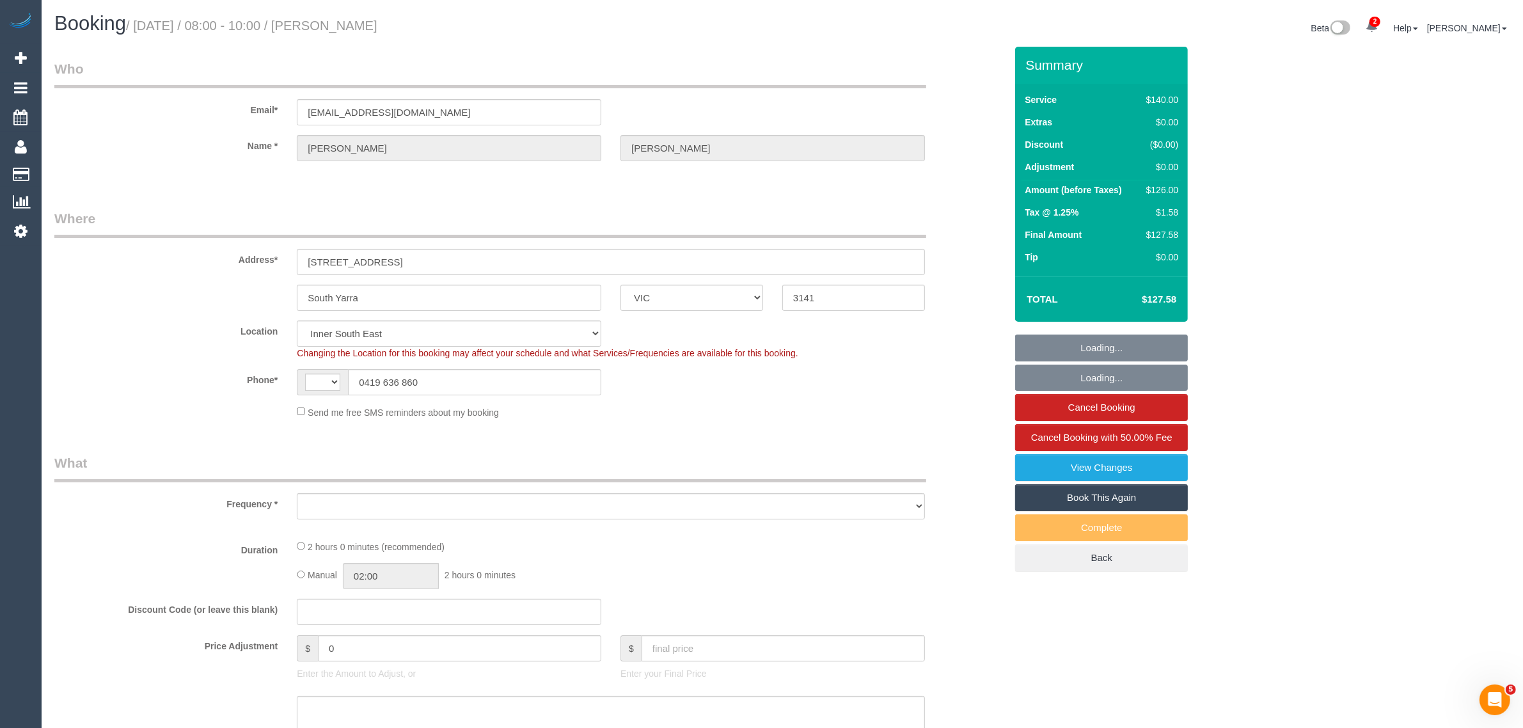
select select "string:AU"
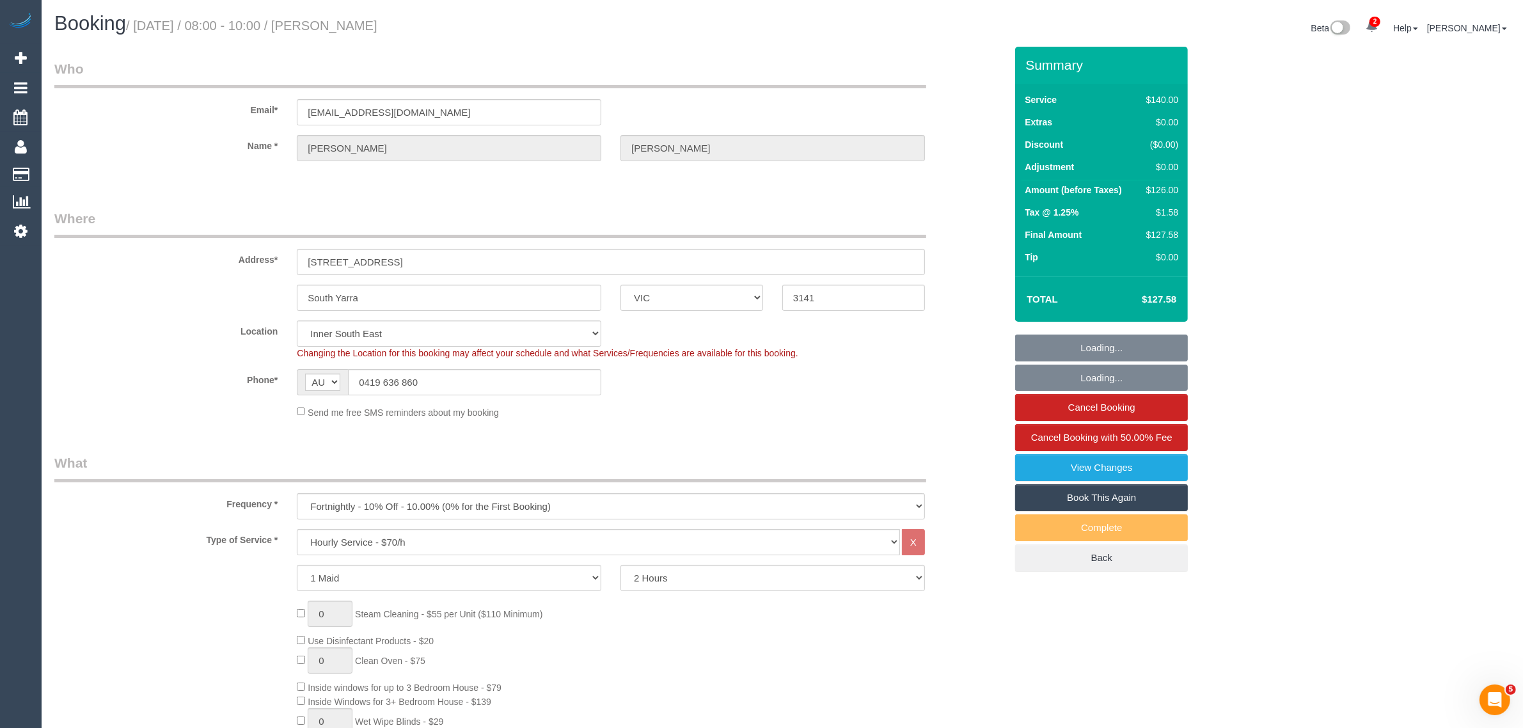
select select "object:1510"
click at [548, 379] on input "0419 636 860" at bounding box center [474, 382] width 253 height 26
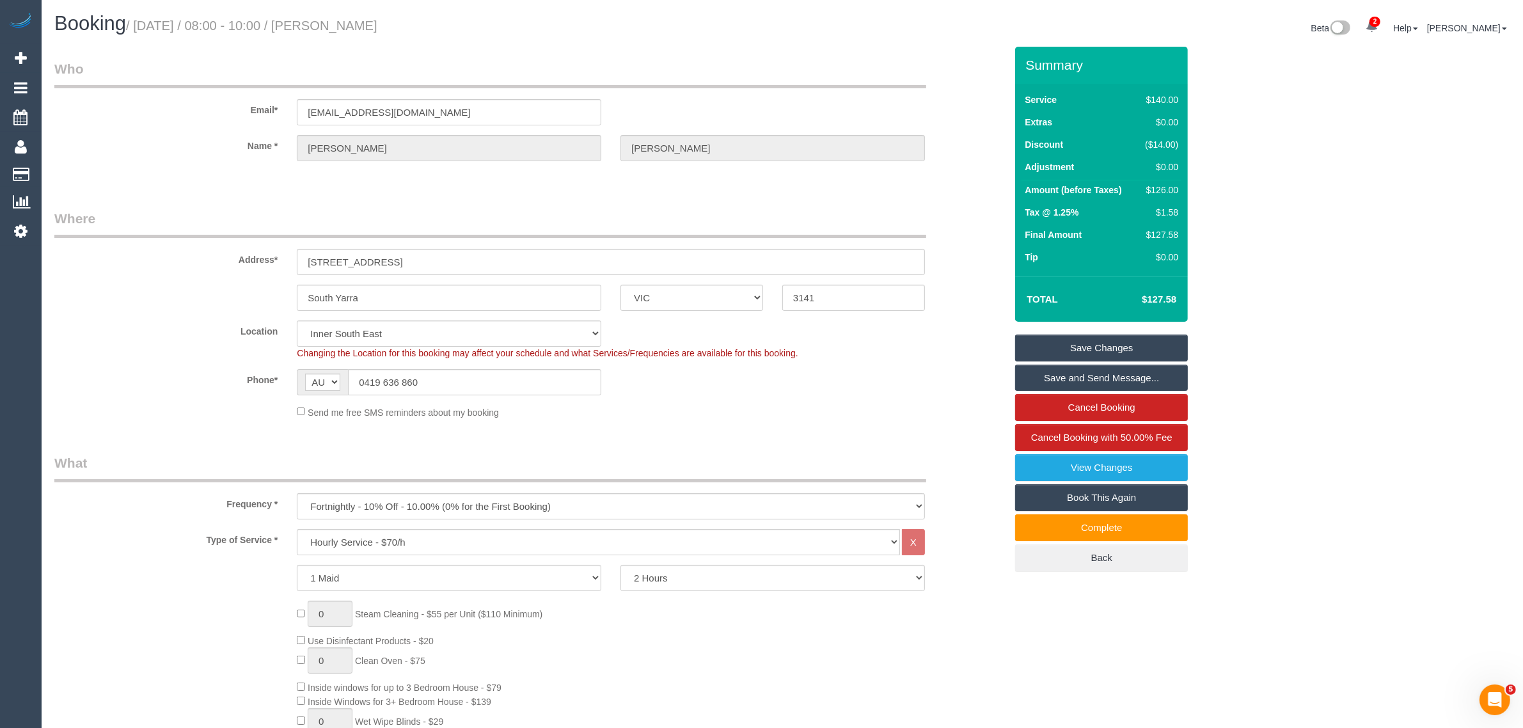
click at [483, 212] on legend "Where" at bounding box center [490, 223] width 872 height 29
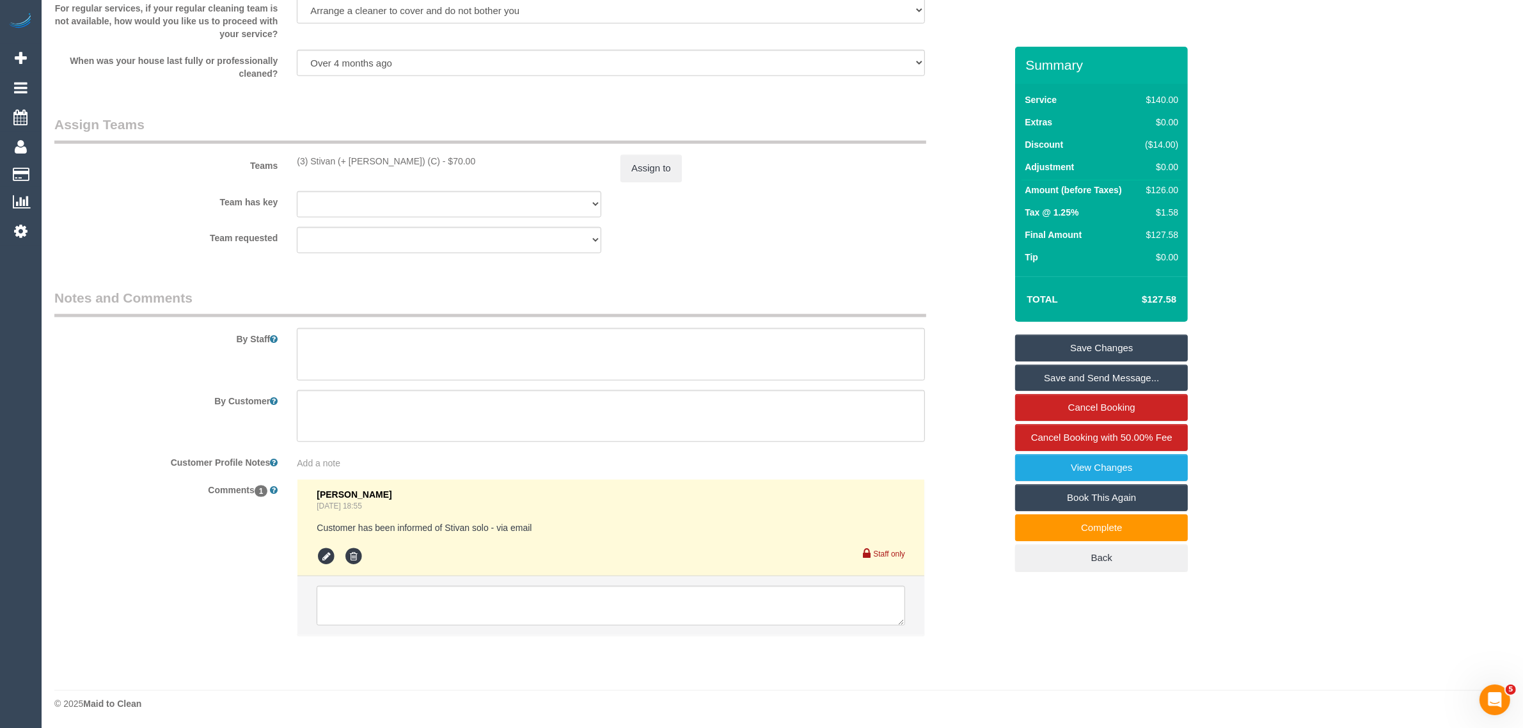
scroll to position [1844, 0]
click at [494, 344] on textarea at bounding box center [611, 353] width 628 height 52
click at [498, 337] on textarea at bounding box center [611, 353] width 628 height 52
click at [413, 344] on textarea at bounding box center [611, 353] width 628 height 52
type textarea "Key is in the letterbox - kindly return it after the clean"
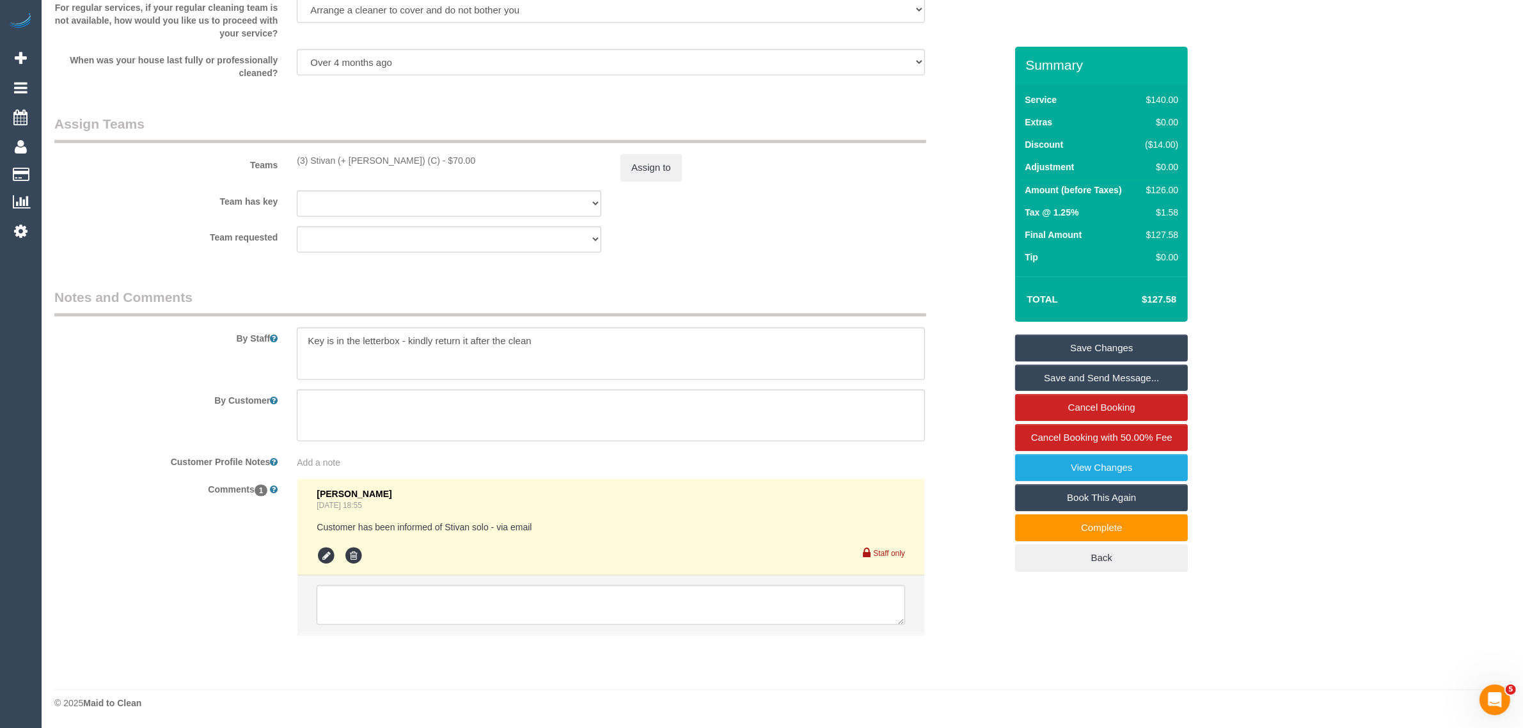
click at [959, 466] on div "Customer Profile Notes Add a note" at bounding box center [530, 460] width 970 height 18
drag, startPoint x: 1076, startPoint y: 352, endPoint x: 1047, endPoint y: 347, distance: 28.7
click at [1076, 352] on link "Save Changes" at bounding box center [1101, 347] width 173 height 27
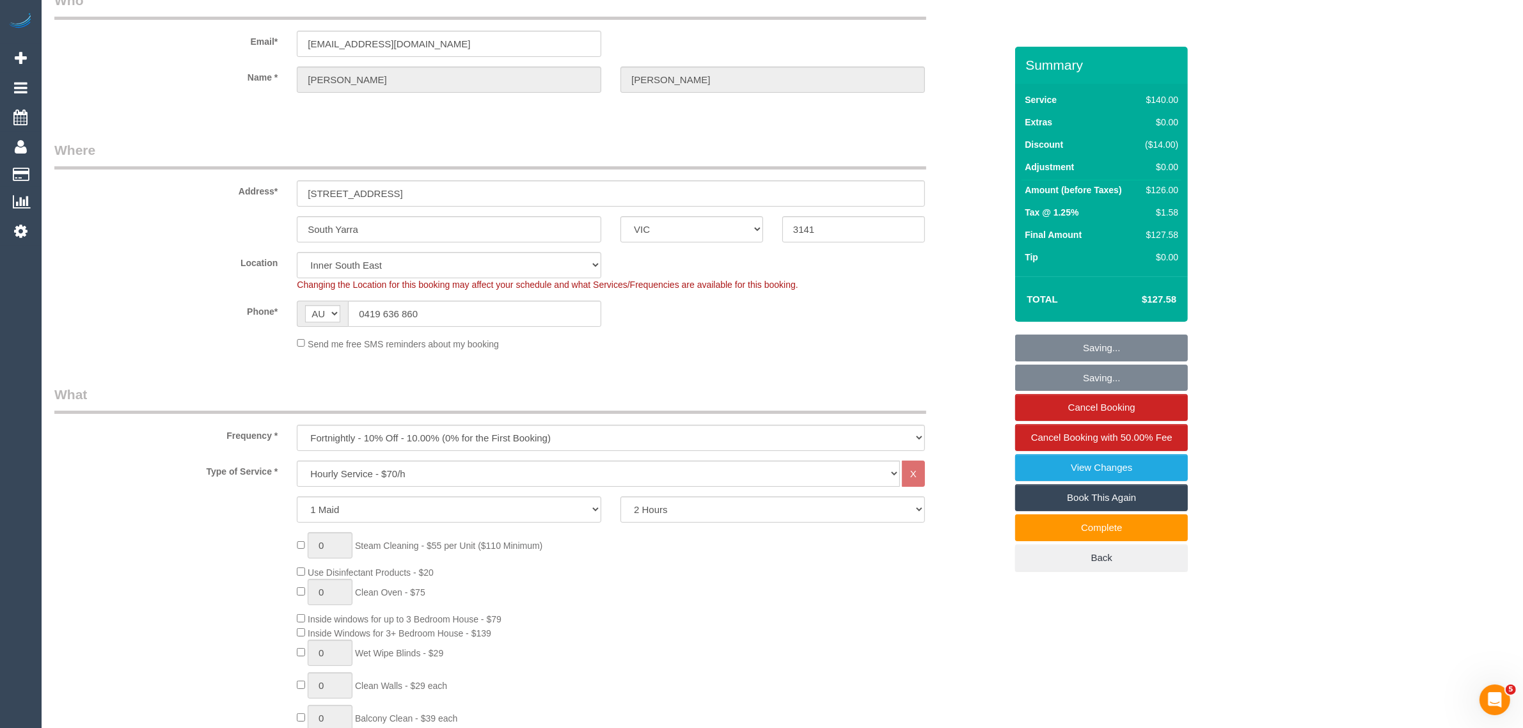
scroll to position [0, 0]
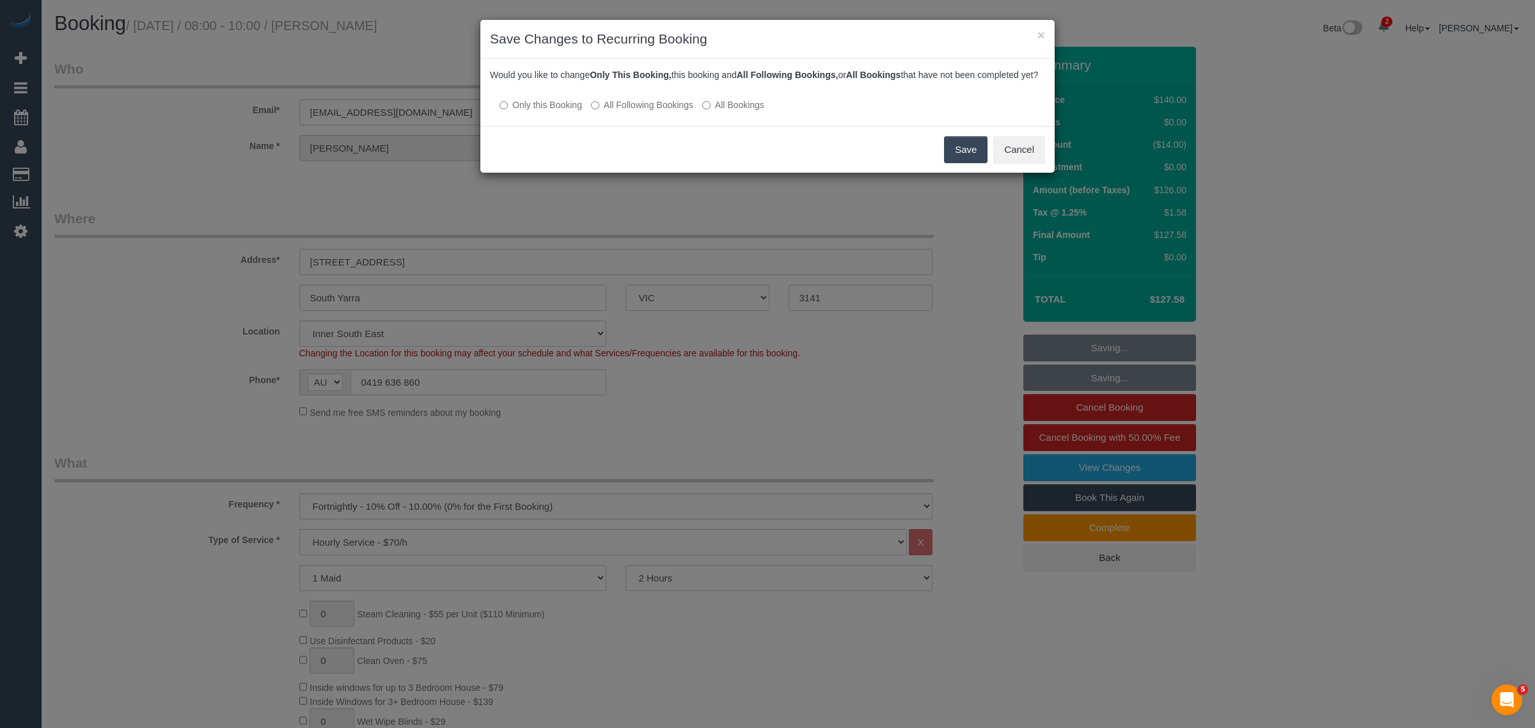
click at [620, 111] on label "All Following Bookings" at bounding box center [642, 104] width 102 height 13
click at [950, 161] on button "Save" at bounding box center [965, 149] width 43 height 27
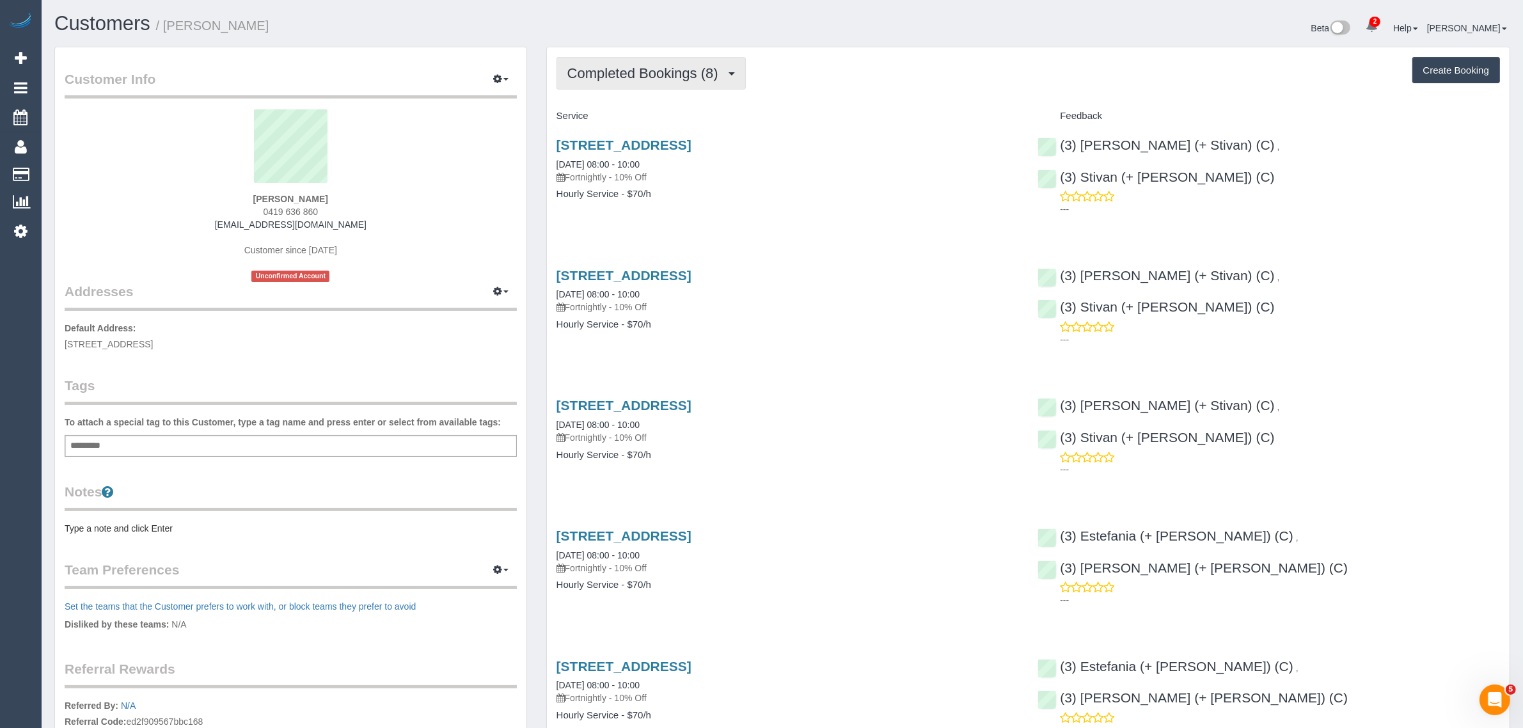
click at [627, 68] on span "Completed Bookings (8)" at bounding box center [645, 73] width 157 height 16
click at [619, 109] on link "Completed Bookings (8)" at bounding box center [624, 103] width 135 height 17
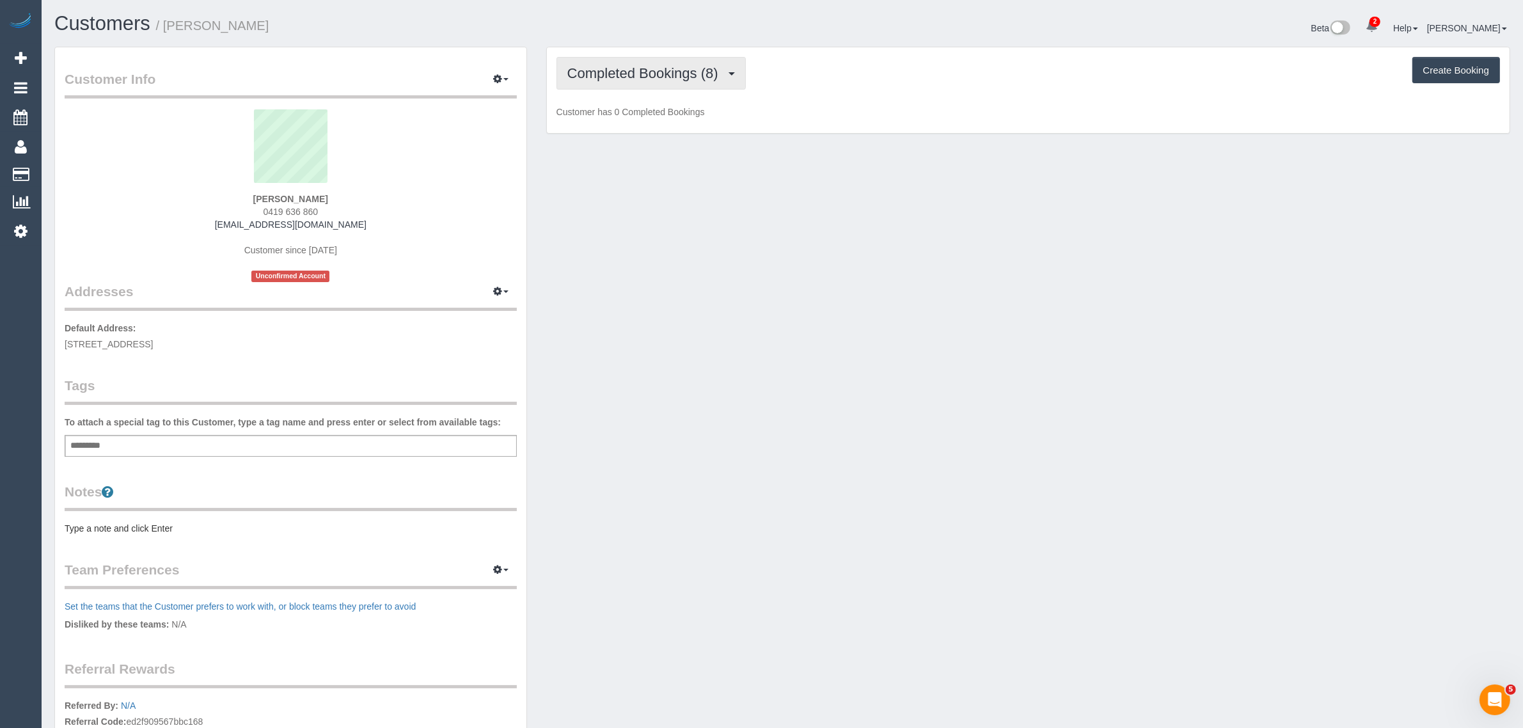
click at [637, 77] on span "Completed Bookings (8)" at bounding box center [645, 73] width 157 height 16
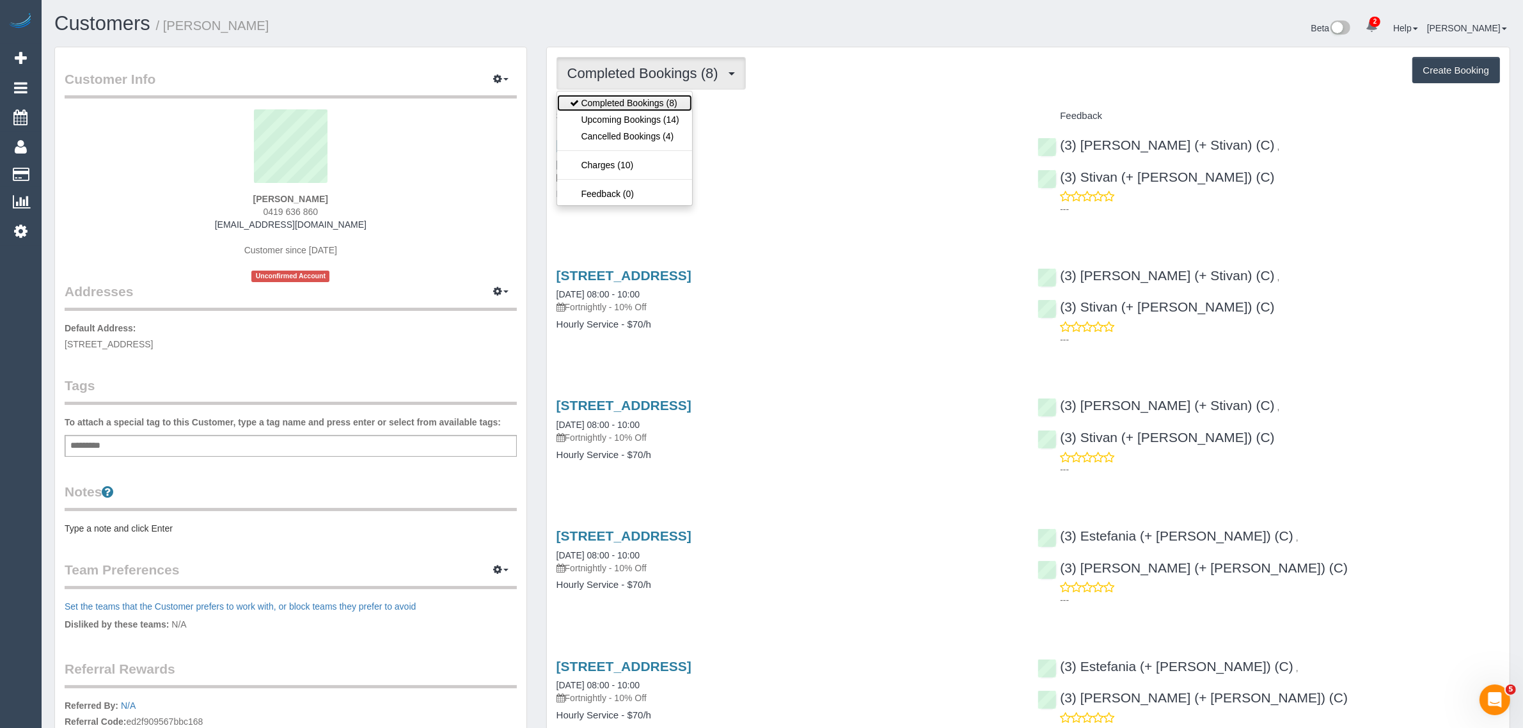
click at [624, 109] on link "Completed Bookings (8)" at bounding box center [624, 103] width 135 height 17
click at [647, 75] on span "Completed Bookings (8)" at bounding box center [645, 73] width 157 height 16
click at [620, 113] on link "Upcoming Bookings (14)" at bounding box center [624, 119] width 135 height 17
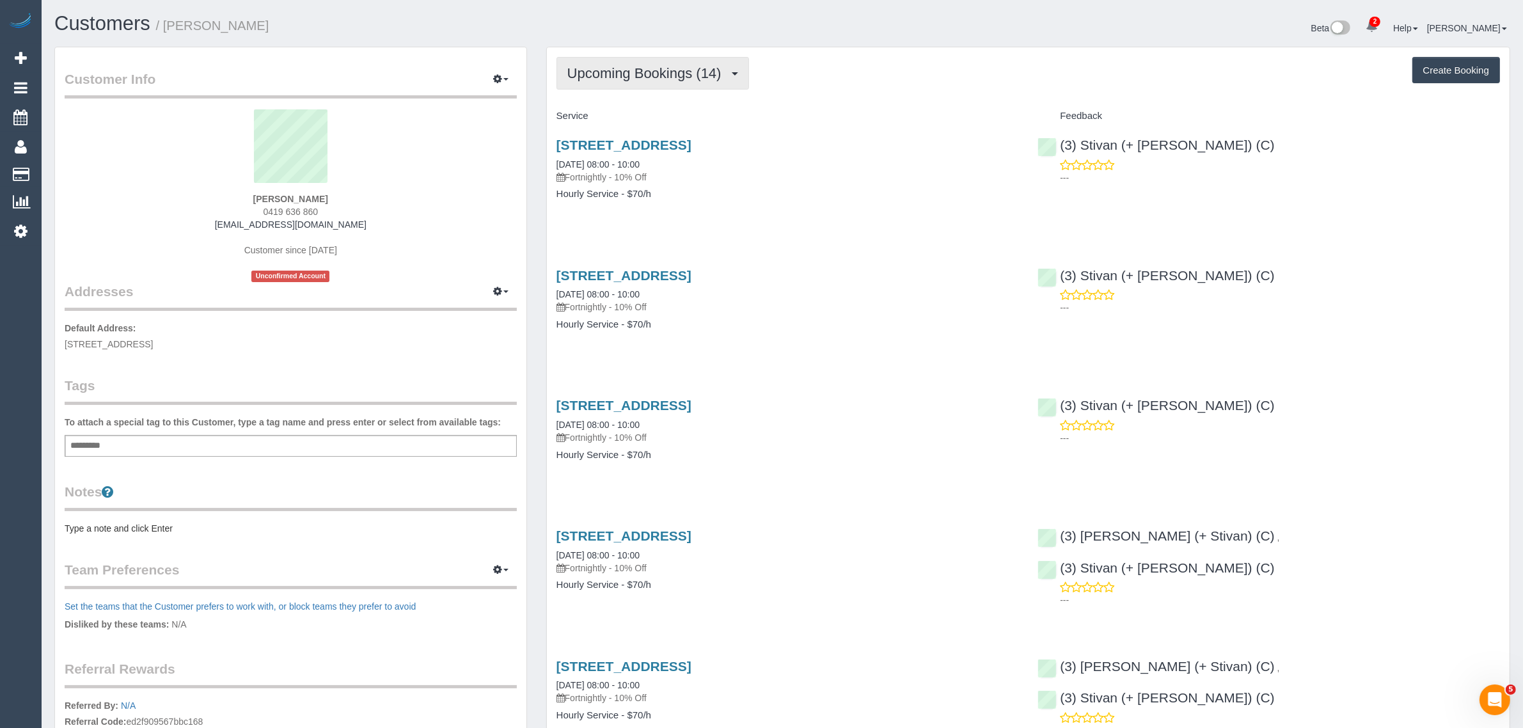
click at [691, 79] on span "Upcoming Bookings (14)" at bounding box center [647, 73] width 161 height 16
click at [657, 102] on link "Completed Bookings (8)" at bounding box center [624, 103] width 135 height 17
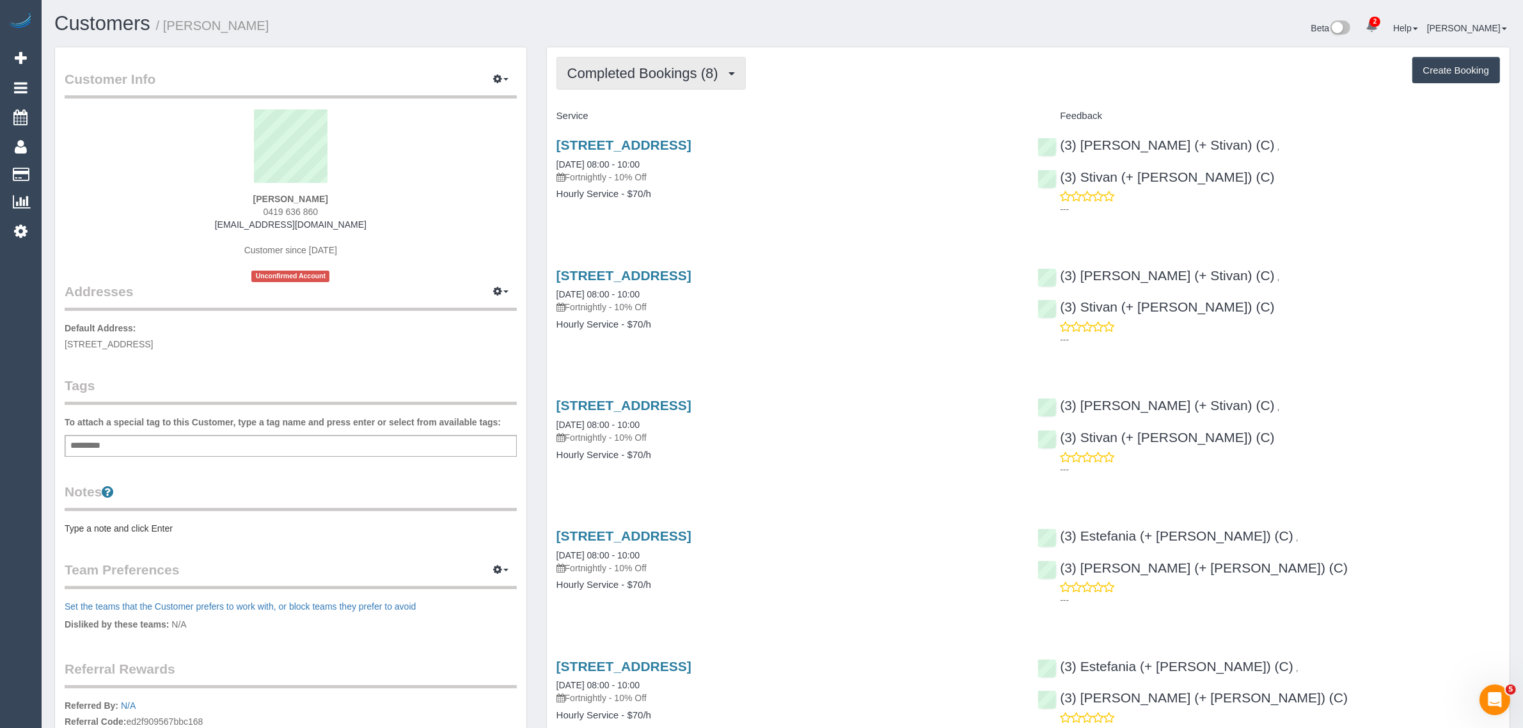
click at [673, 71] on span "Completed Bookings (8)" at bounding box center [645, 73] width 157 height 16
click at [628, 119] on link "Upcoming Bookings (14)" at bounding box center [624, 119] width 135 height 17
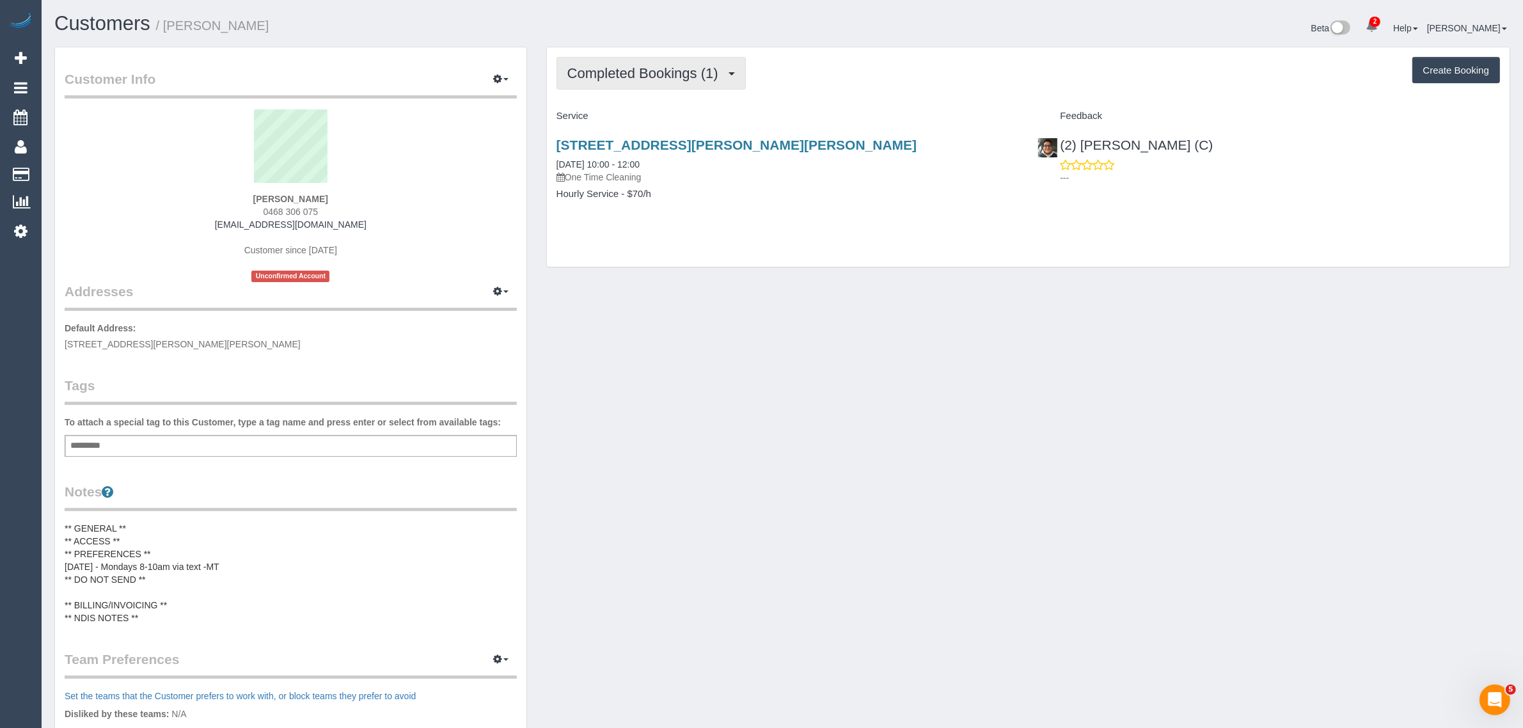
click at [647, 57] on button "Completed Bookings (1)" at bounding box center [650, 73] width 189 height 33
click at [615, 120] on link "Upcoming Bookings (11)" at bounding box center [624, 119] width 135 height 17
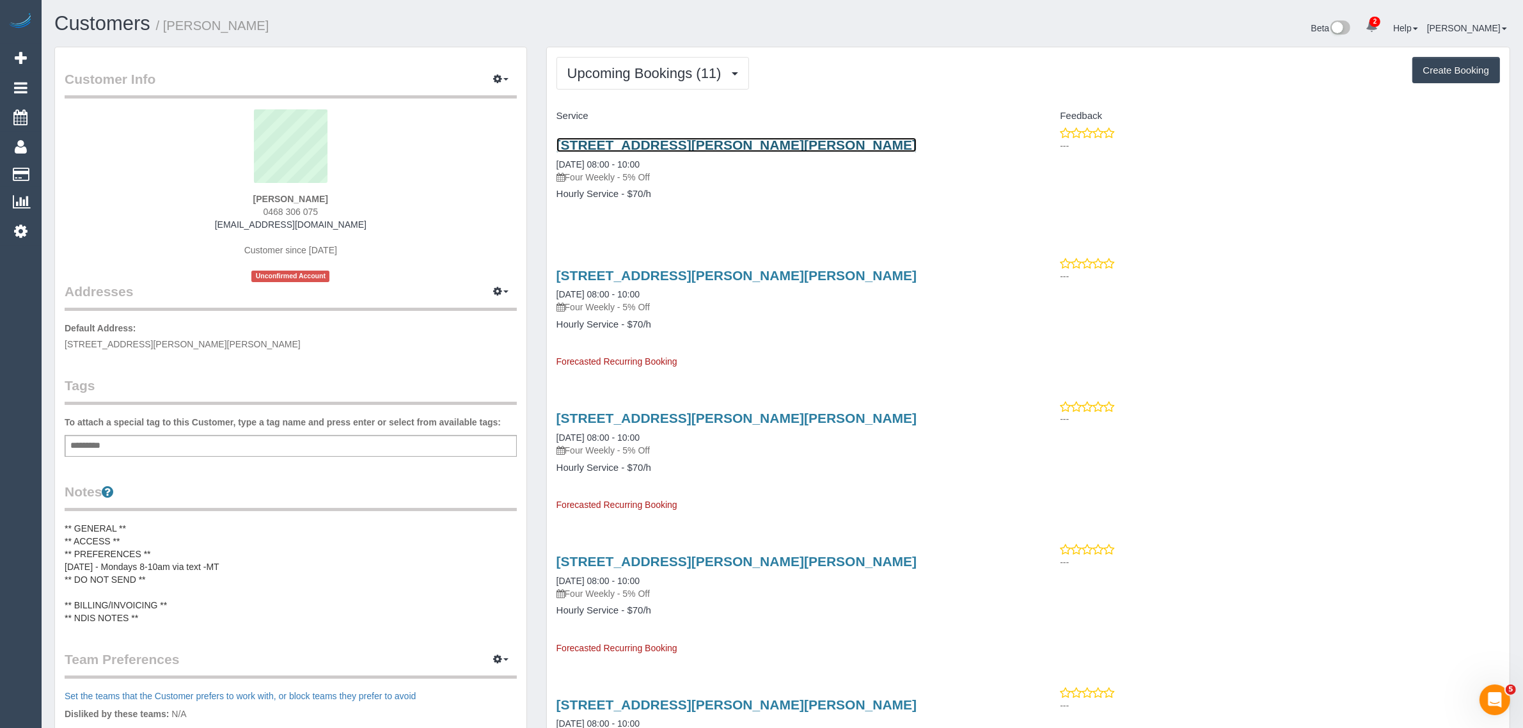
click at [599, 143] on link "2/1264 Glen Huntly Road, Carnegie, VIC 3163" at bounding box center [736, 144] width 361 height 15
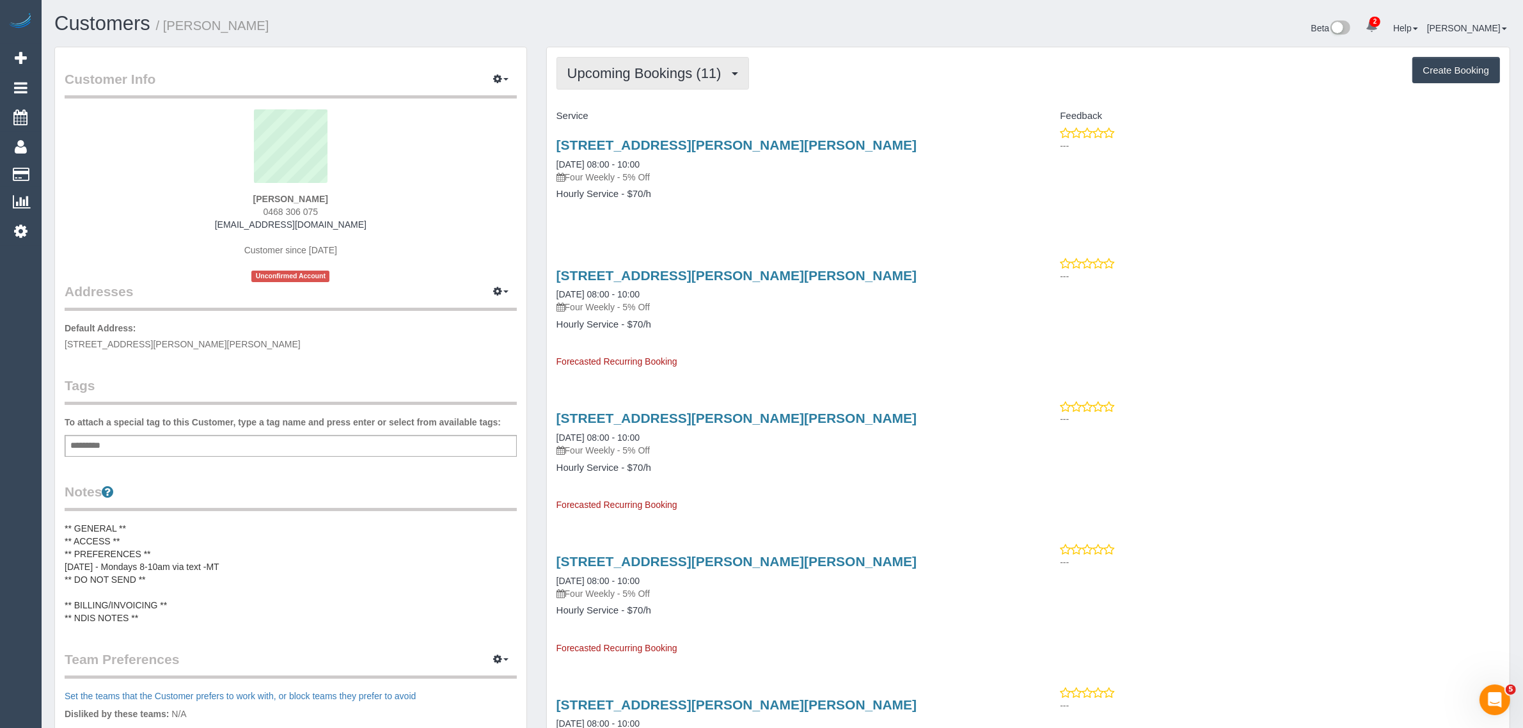
click at [646, 75] on span "Upcoming Bookings (11)" at bounding box center [647, 73] width 161 height 16
click at [635, 116] on link "Upcoming Bookings (11)" at bounding box center [624, 119] width 135 height 17
drag, startPoint x: 550, startPoint y: 164, endPoint x: 602, endPoint y: 158, distance: 52.1
click at [602, 158] on div "2/1264 Glen Huntly Road, Carnegie, VIC 3163 20/10/2025 08:00 - 10:00 Four Weekl…" at bounding box center [788, 176] width 482 height 98
copy link "[DATE]"
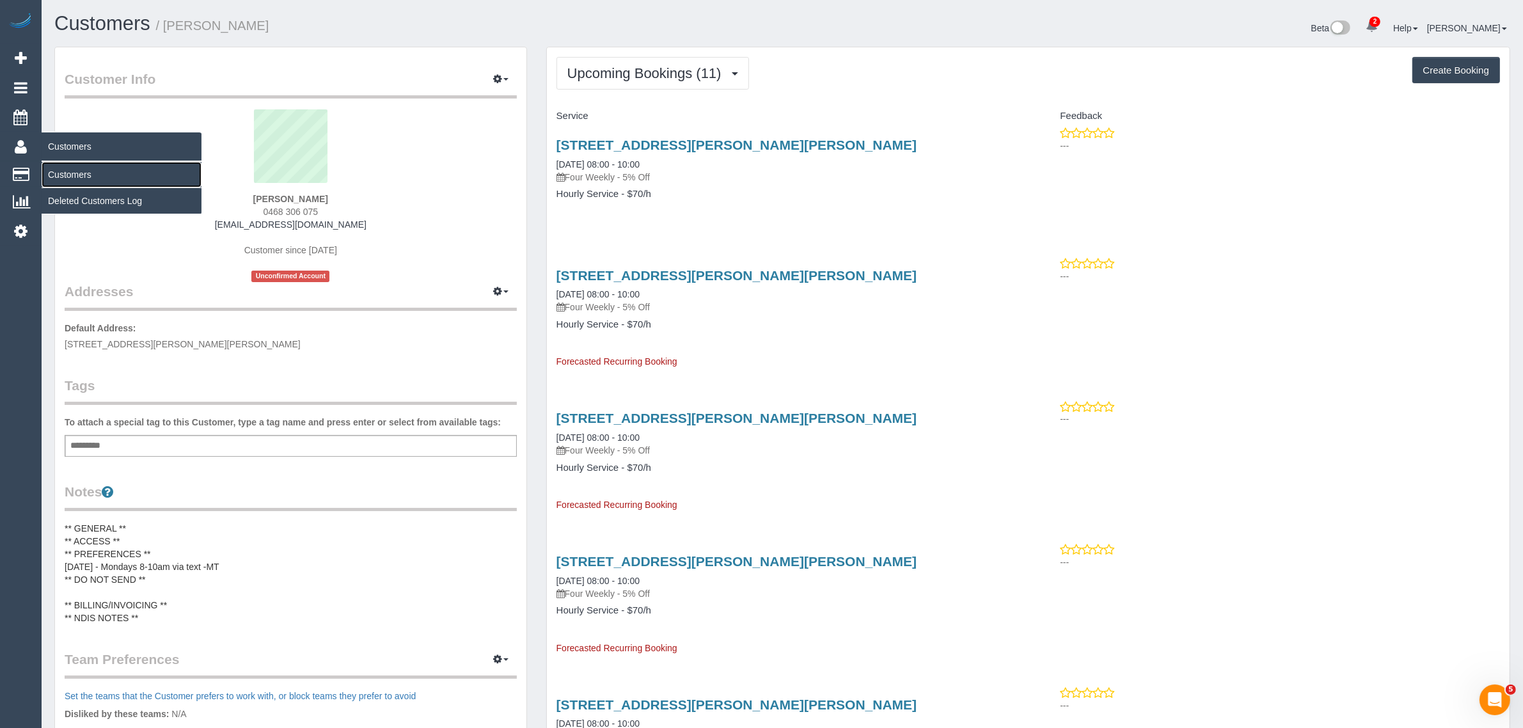
drag, startPoint x: 67, startPoint y: 167, endPoint x: 176, endPoint y: 129, distance: 115.7
click at [68, 168] on link "Customers" at bounding box center [122, 175] width 160 height 26
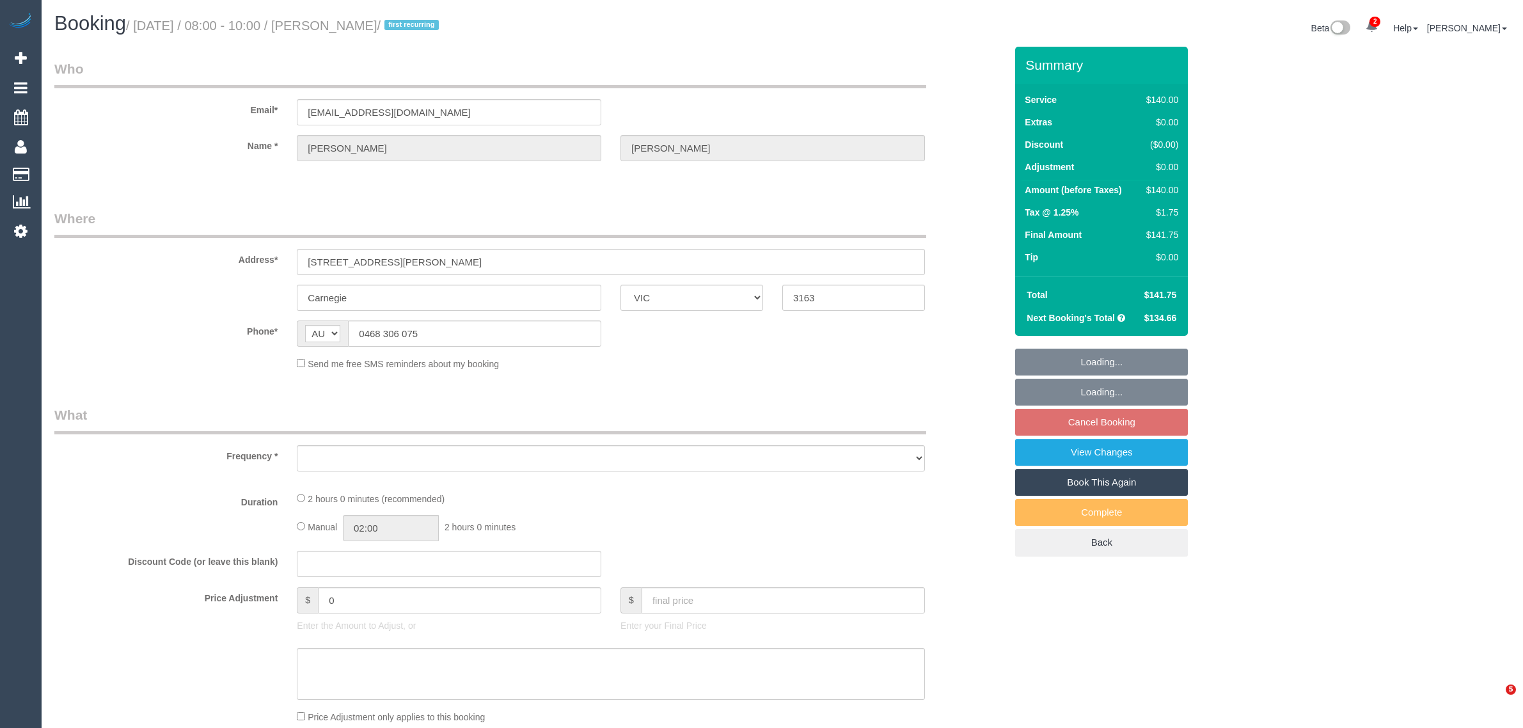
select select "VIC"
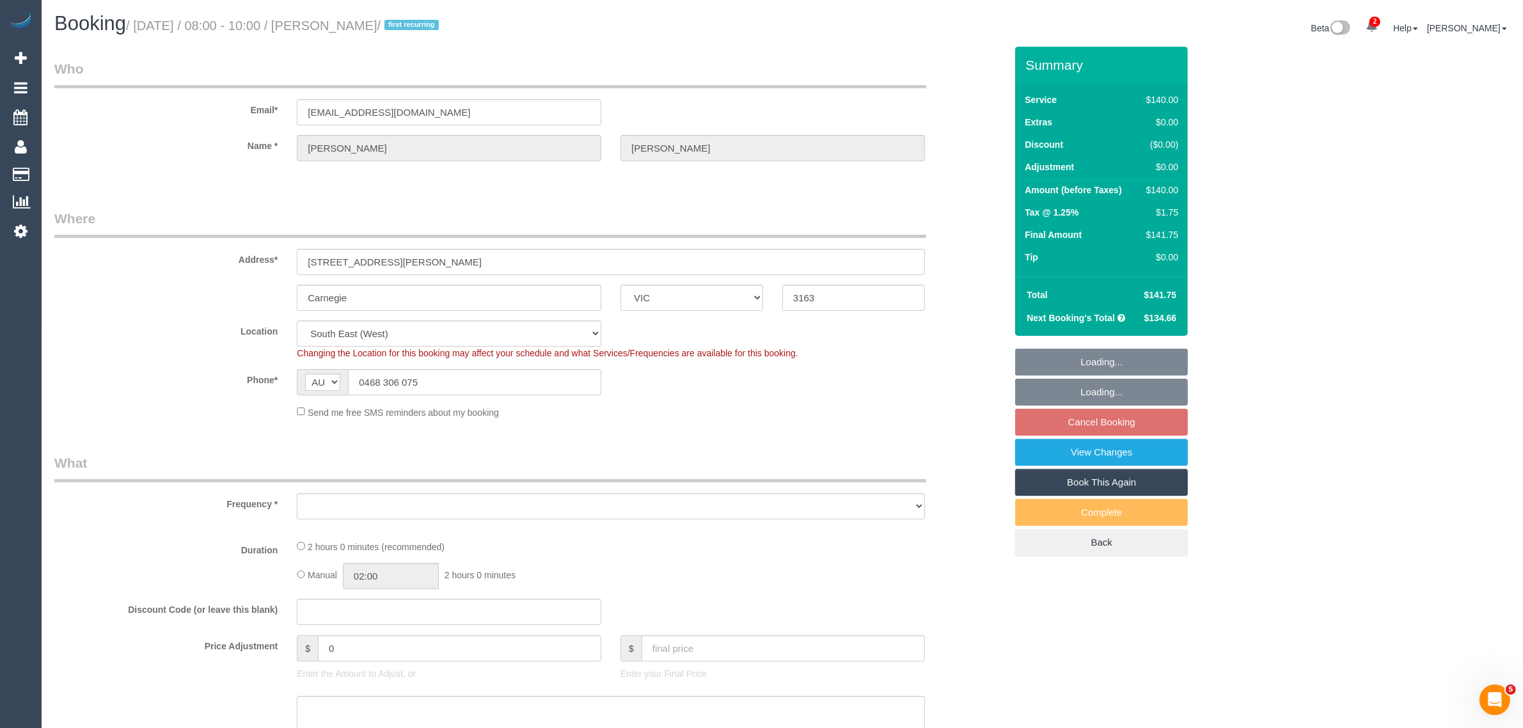
select select "object:570"
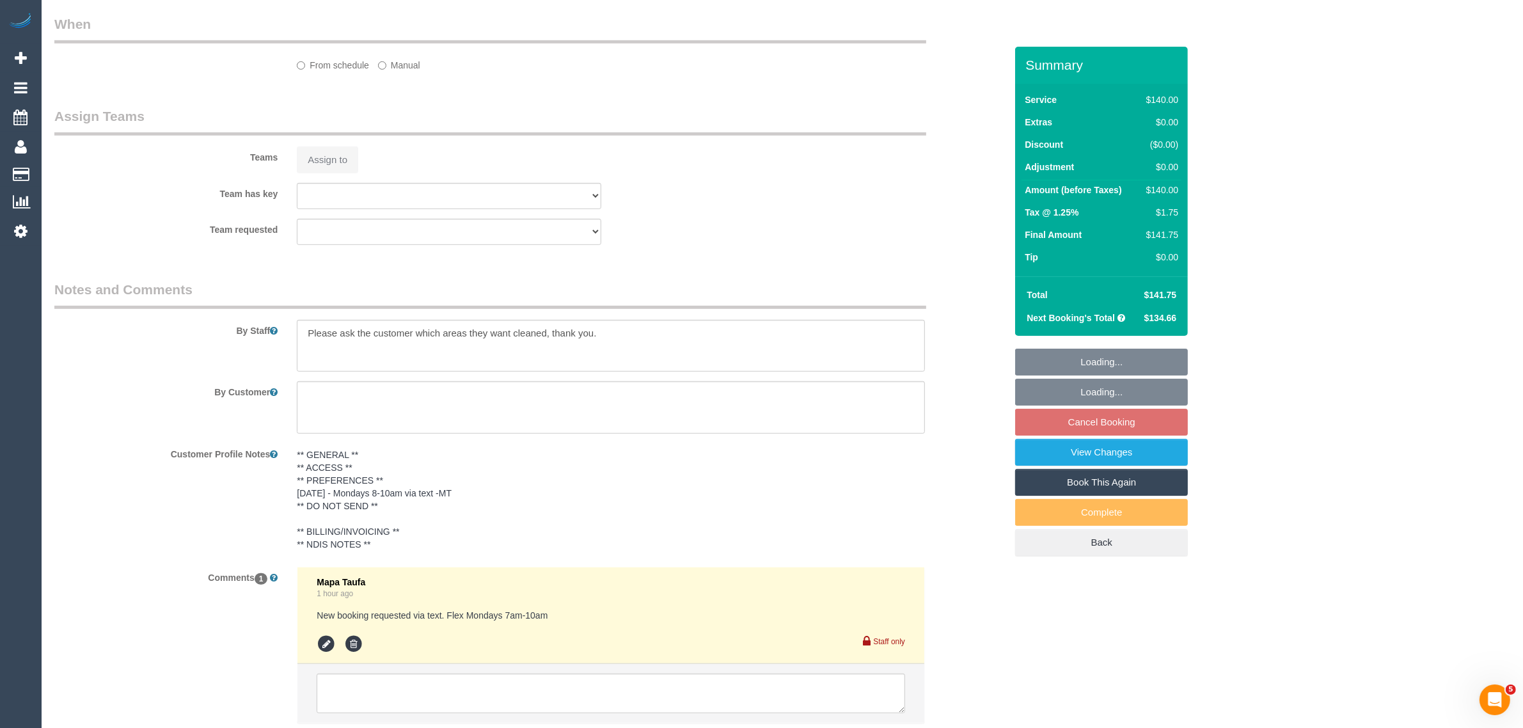
select select "string:stripe-pm_1S8UAS2GScqysDRVydoE6NlQ"
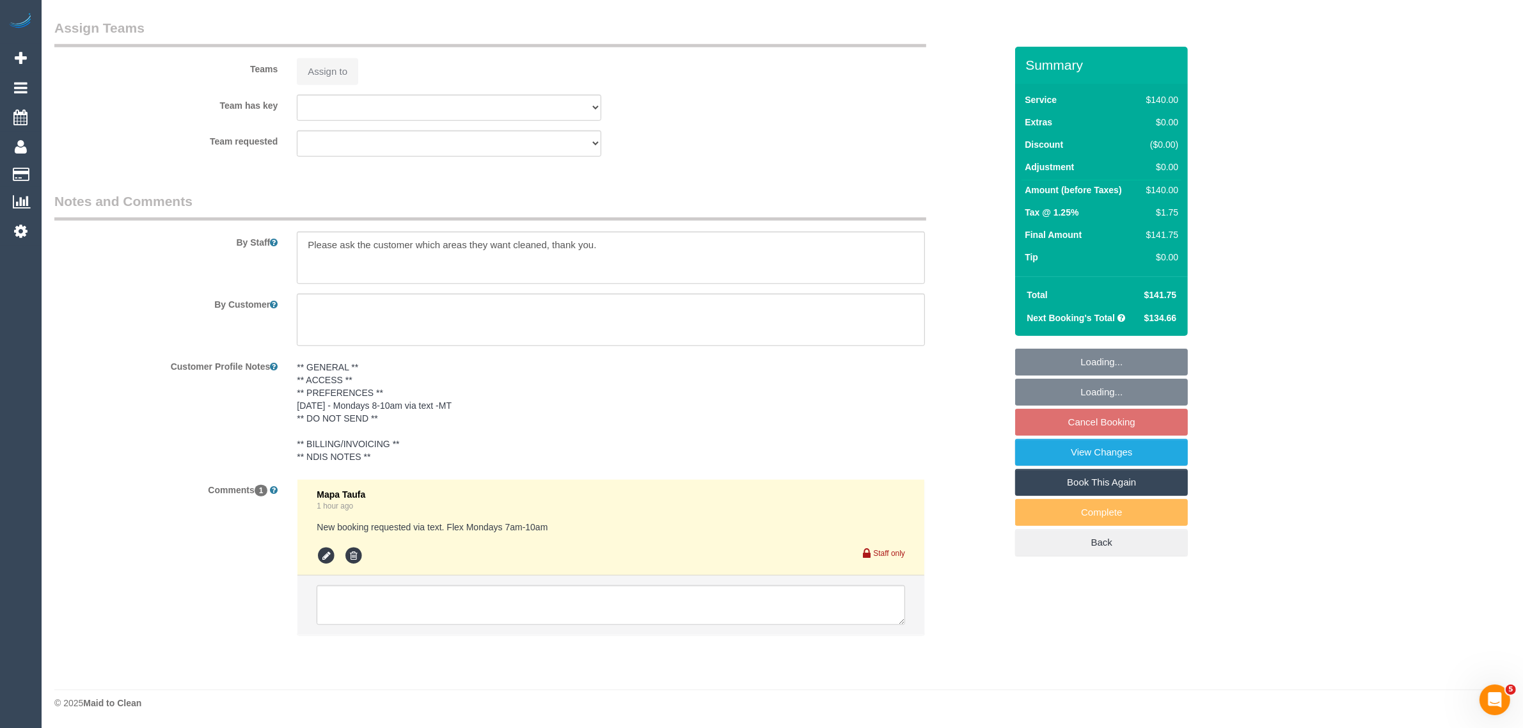
select select "object:885"
select select "number:28"
select select "number:14"
select select "number:19"
select select "number:23"
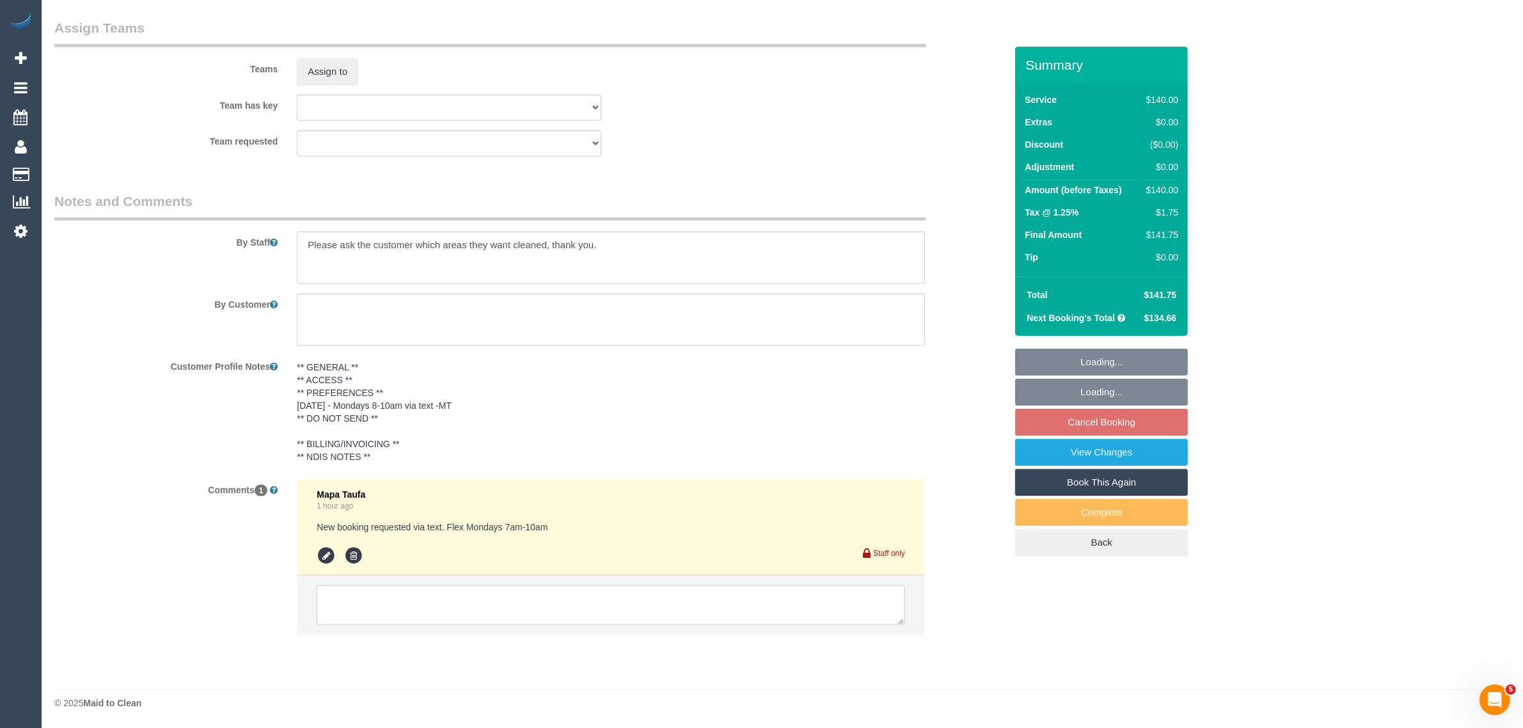
select select "spot2"
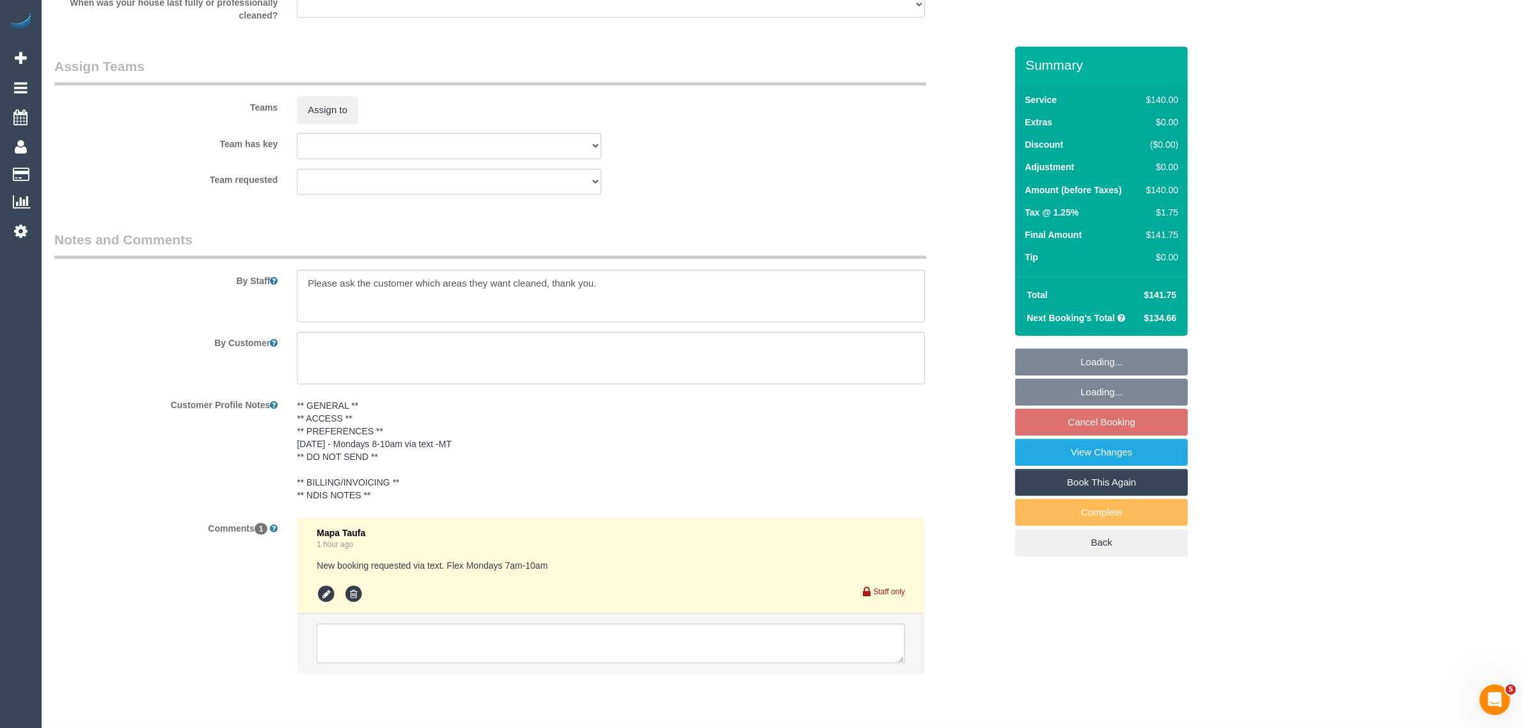
scroll to position [1847, 0]
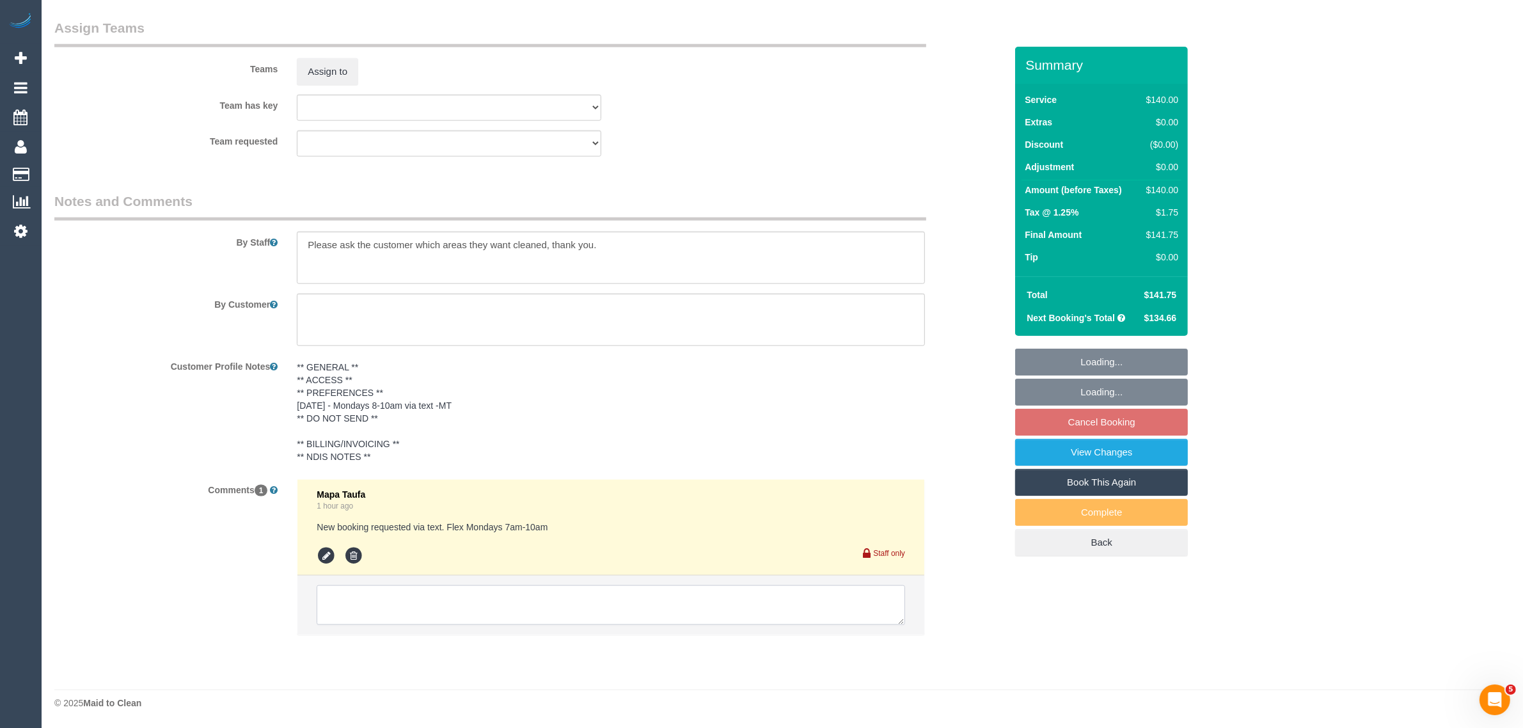
click at [595, 602] on textarea at bounding box center [611, 605] width 588 height 40
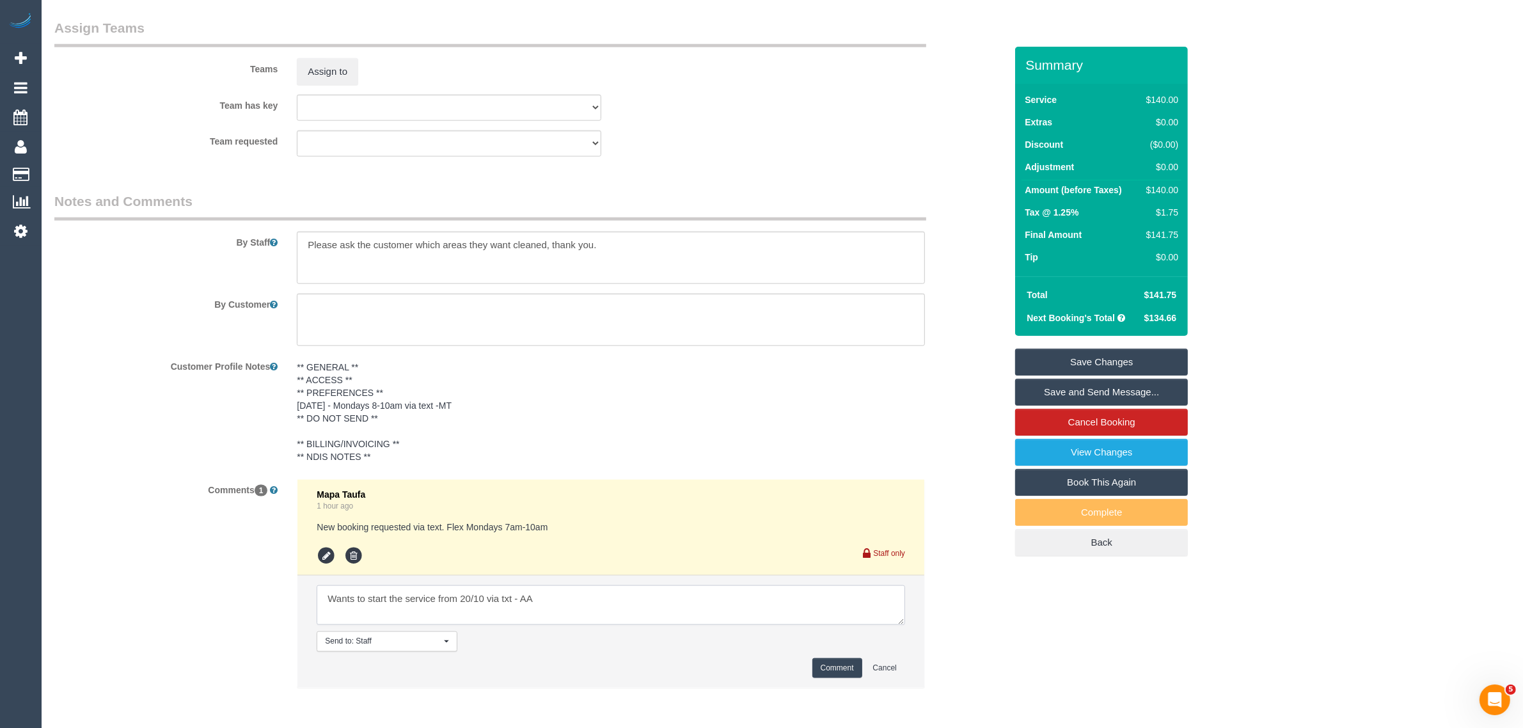
type textarea "Wants to start the service from 20/10 via txt - AA"
click at [822, 659] on button "Comment" at bounding box center [837, 668] width 50 height 20
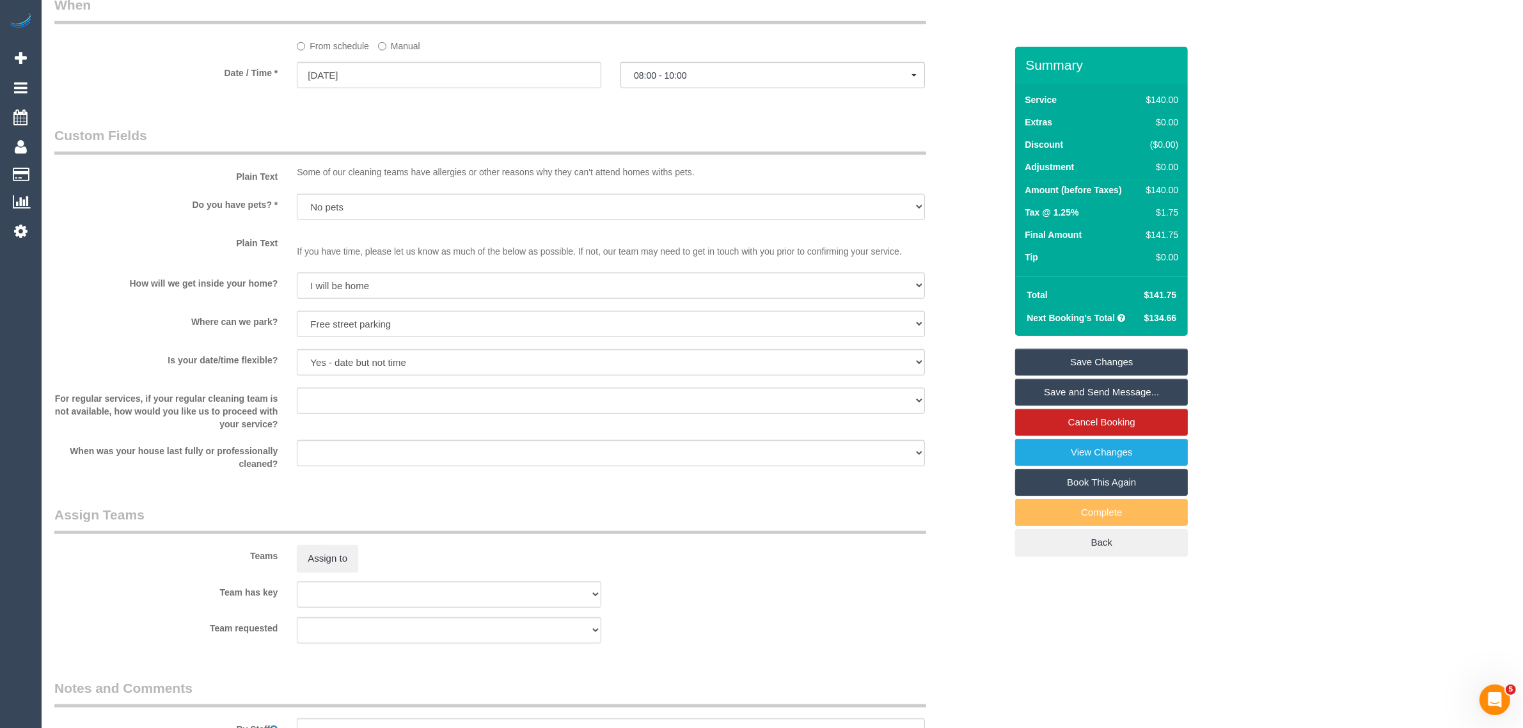
scroll to position [1207, 0]
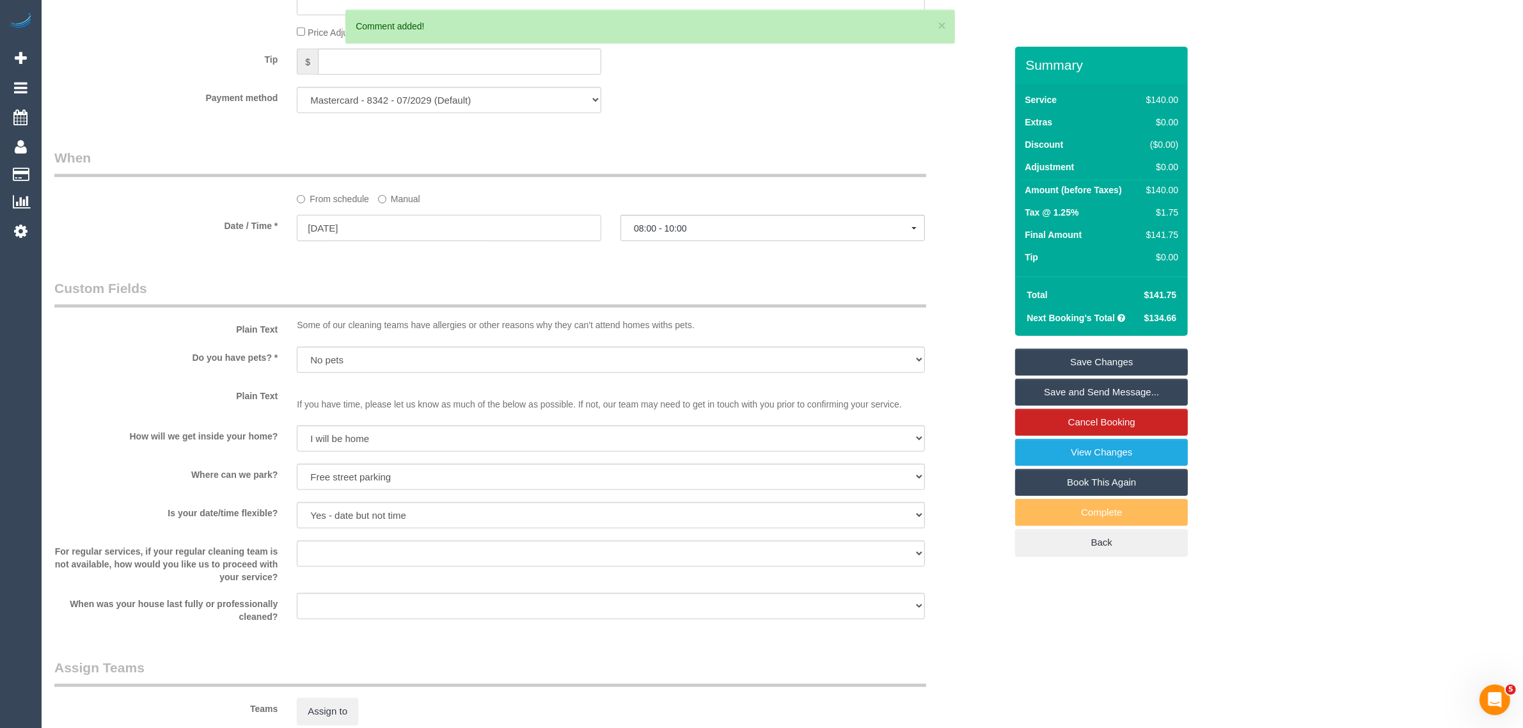
click at [459, 230] on input "[DATE]" at bounding box center [449, 228] width 304 height 26
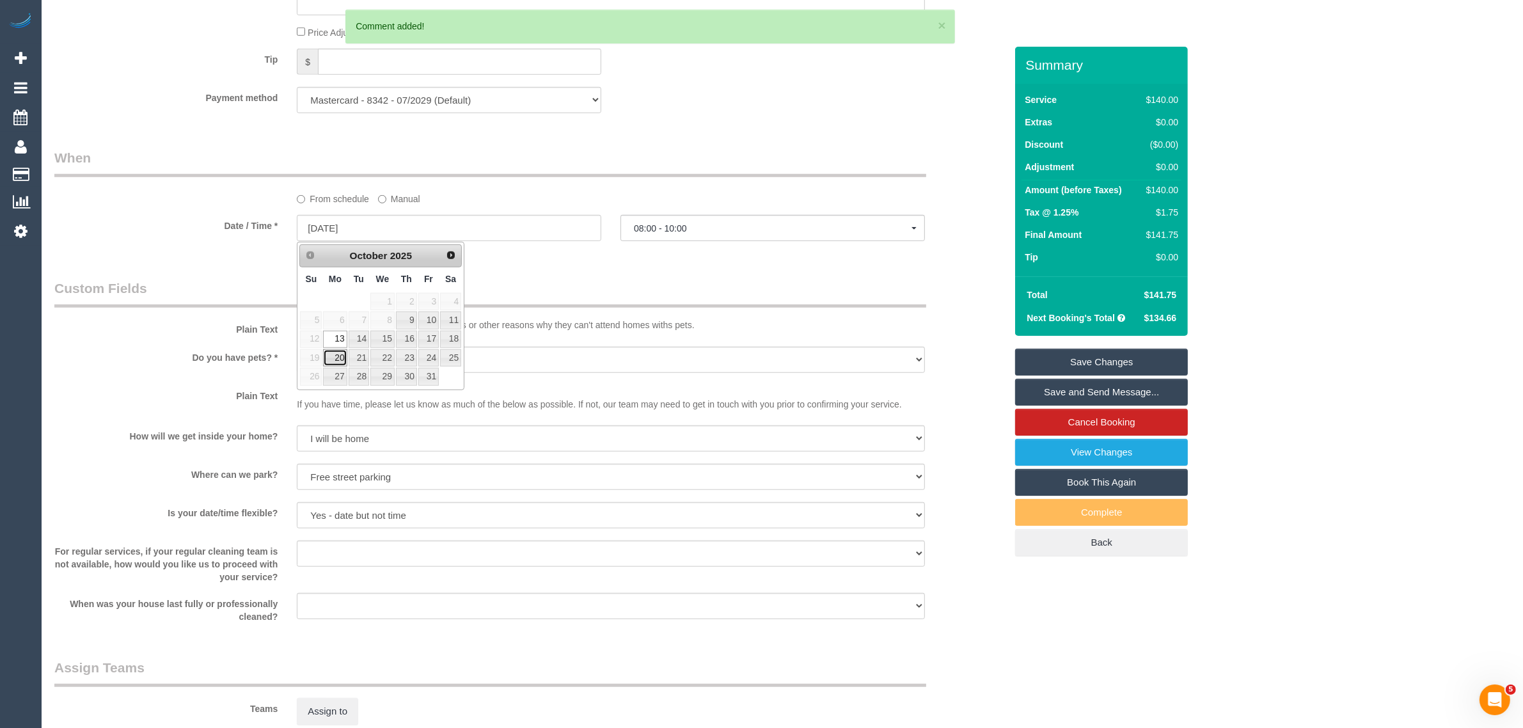
drag, startPoint x: 333, startPoint y: 363, endPoint x: 352, endPoint y: 356, distance: 19.8
click at [333, 363] on link "20" at bounding box center [335, 357] width 24 height 17
type input "[DATE]"
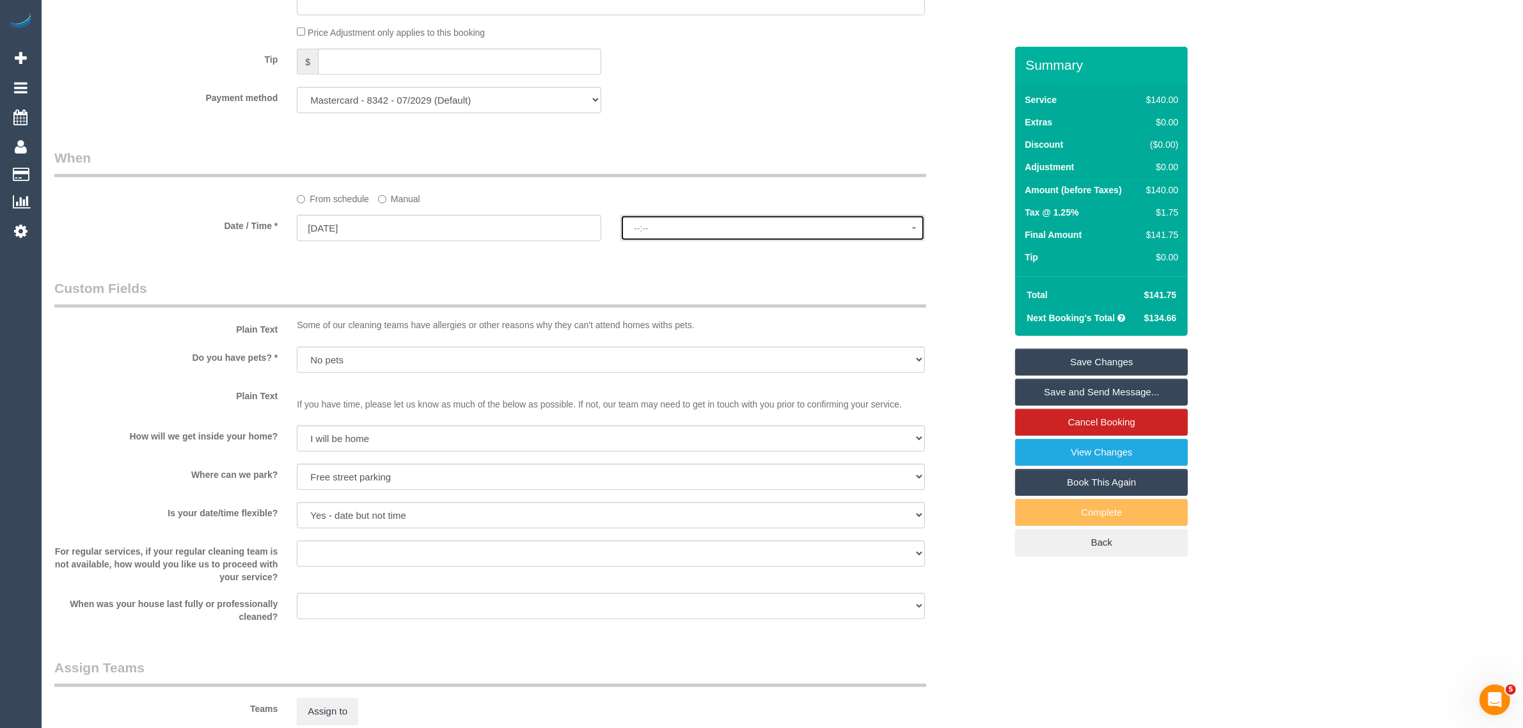
click at [663, 227] on span "--:--" at bounding box center [773, 228] width 278 height 10
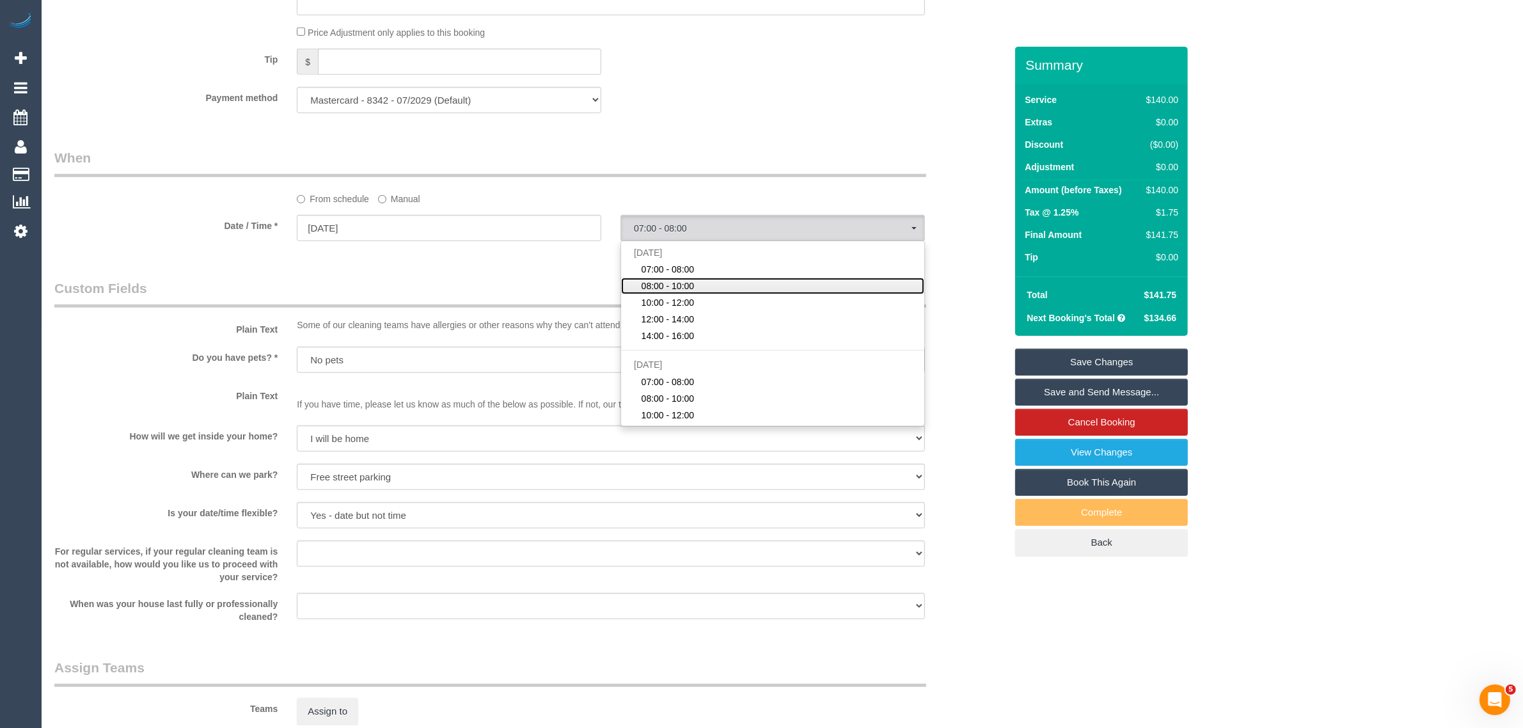
click at [673, 285] on span "08:00 - 10:00" at bounding box center [667, 285] width 53 height 13
select select "spot27"
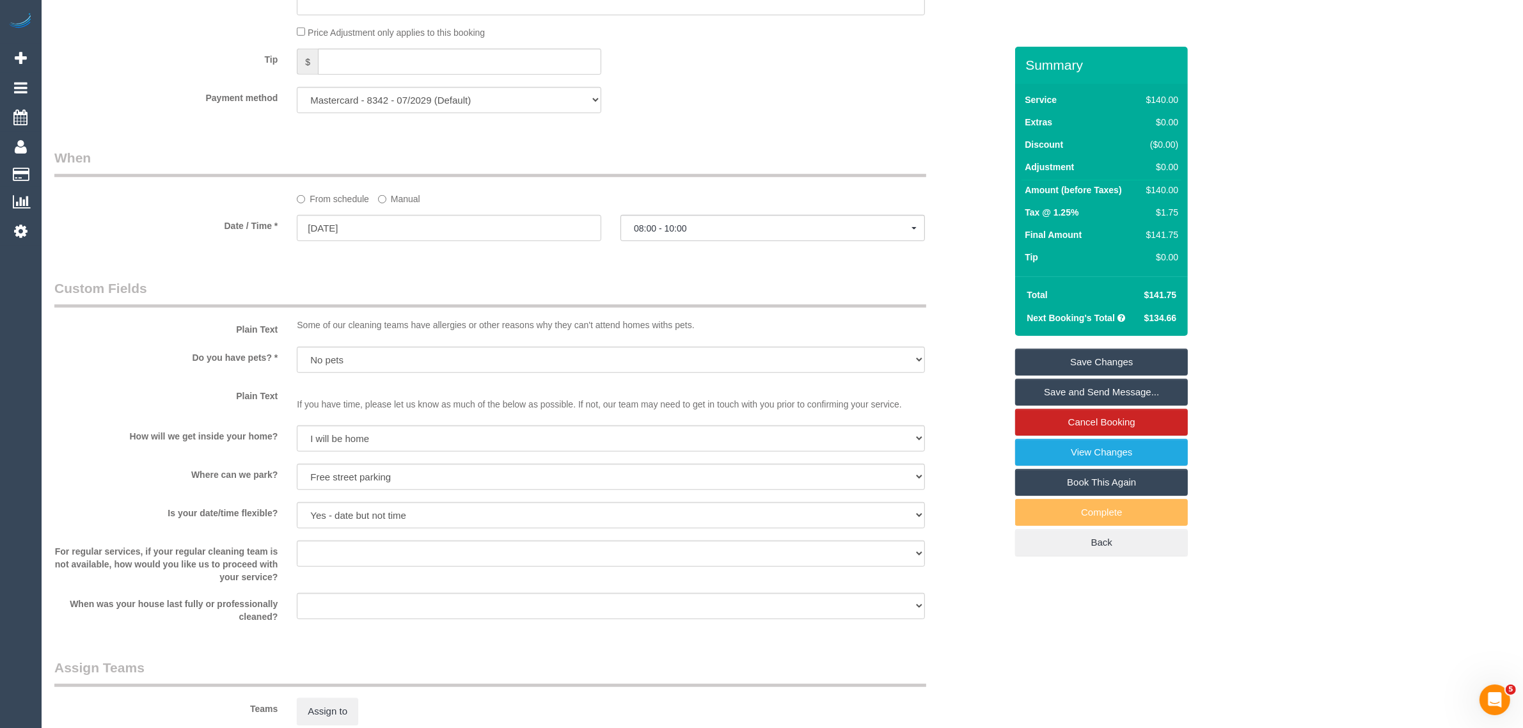
click at [1079, 359] on link "Save Changes" at bounding box center [1101, 362] width 173 height 27
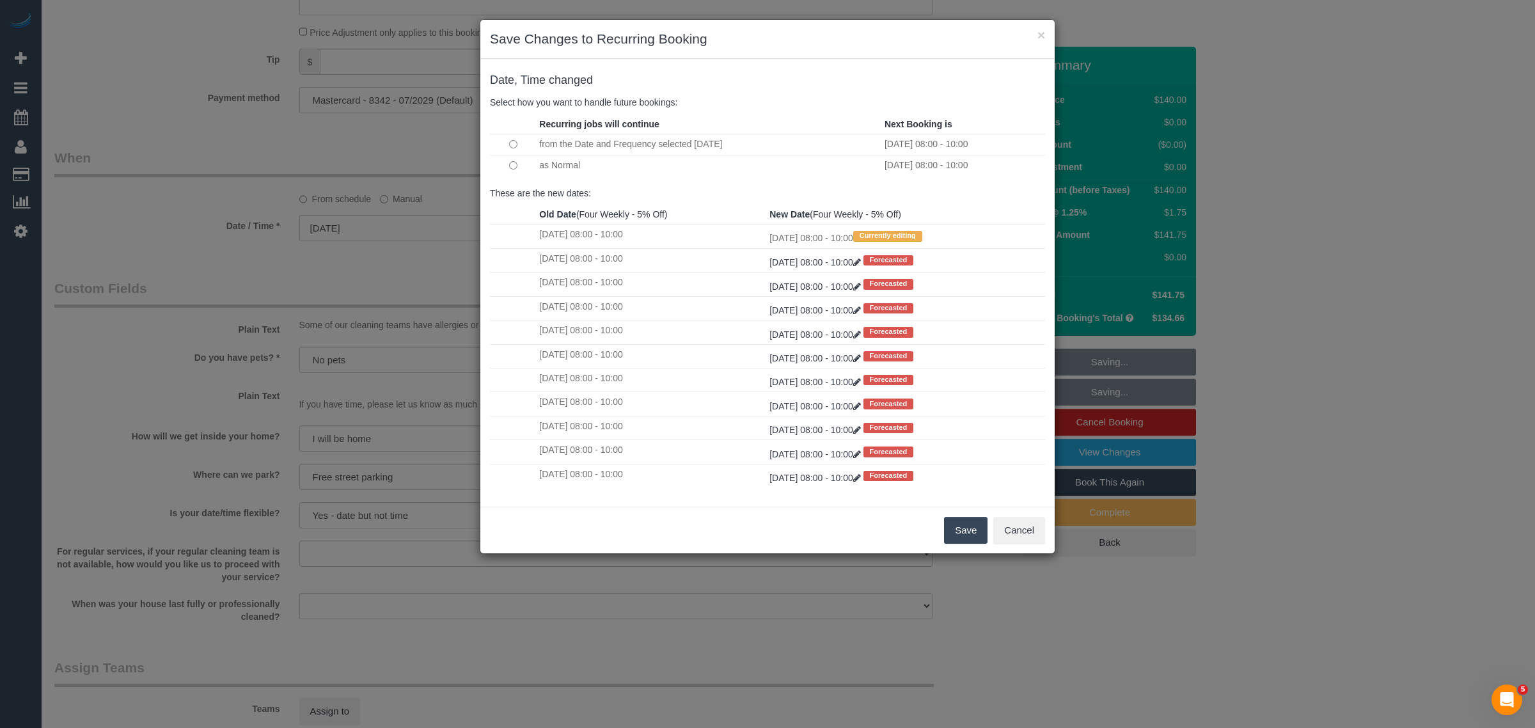
drag, startPoint x: 967, startPoint y: 535, endPoint x: 900, endPoint y: 473, distance: 90.5
click at [968, 535] on button "Save" at bounding box center [965, 530] width 43 height 27
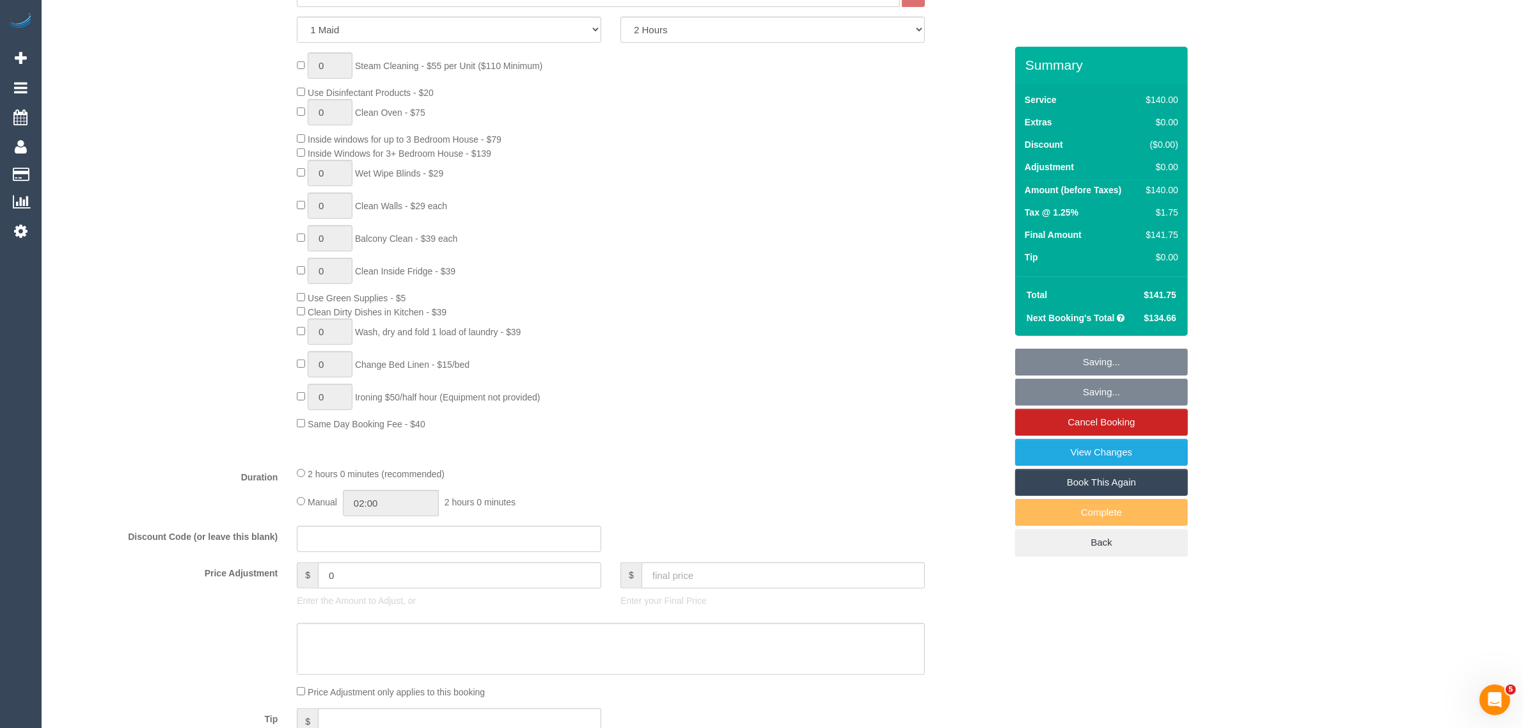
scroll to position [248, 0]
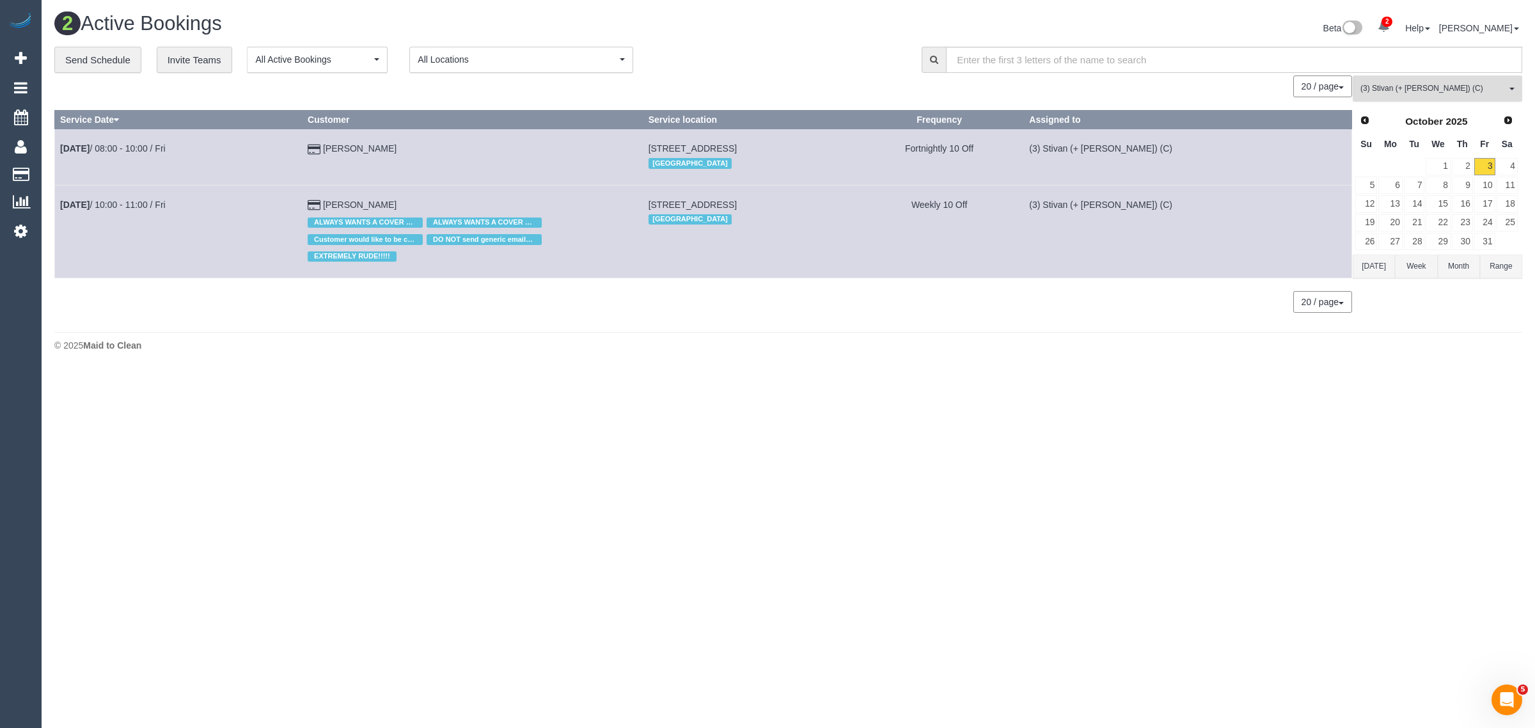
click at [1426, 90] on span "(3) Stivan (+ Krunal) (C)" at bounding box center [1433, 88] width 146 height 11
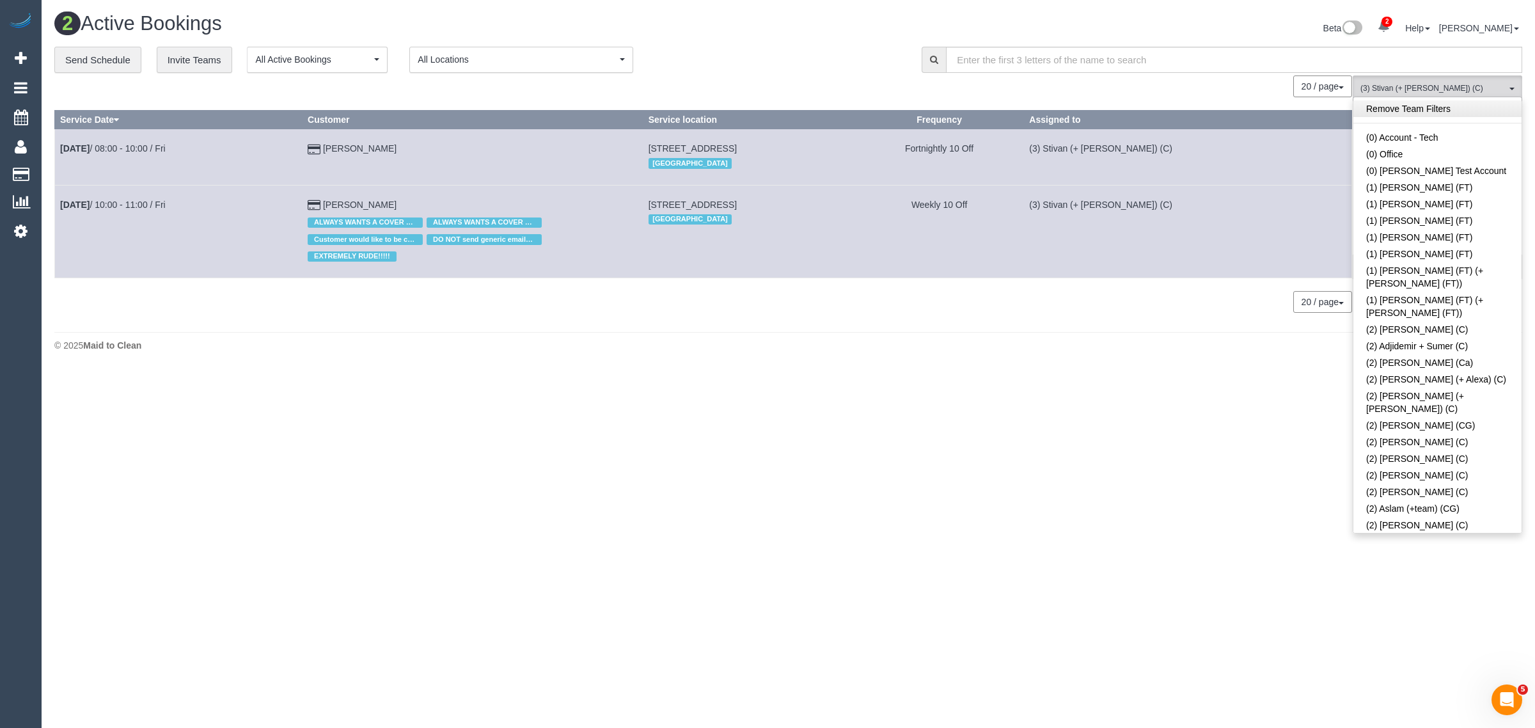
click at [1458, 106] on link "Remove Team Filters" at bounding box center [1437, 108] width 168 height 17
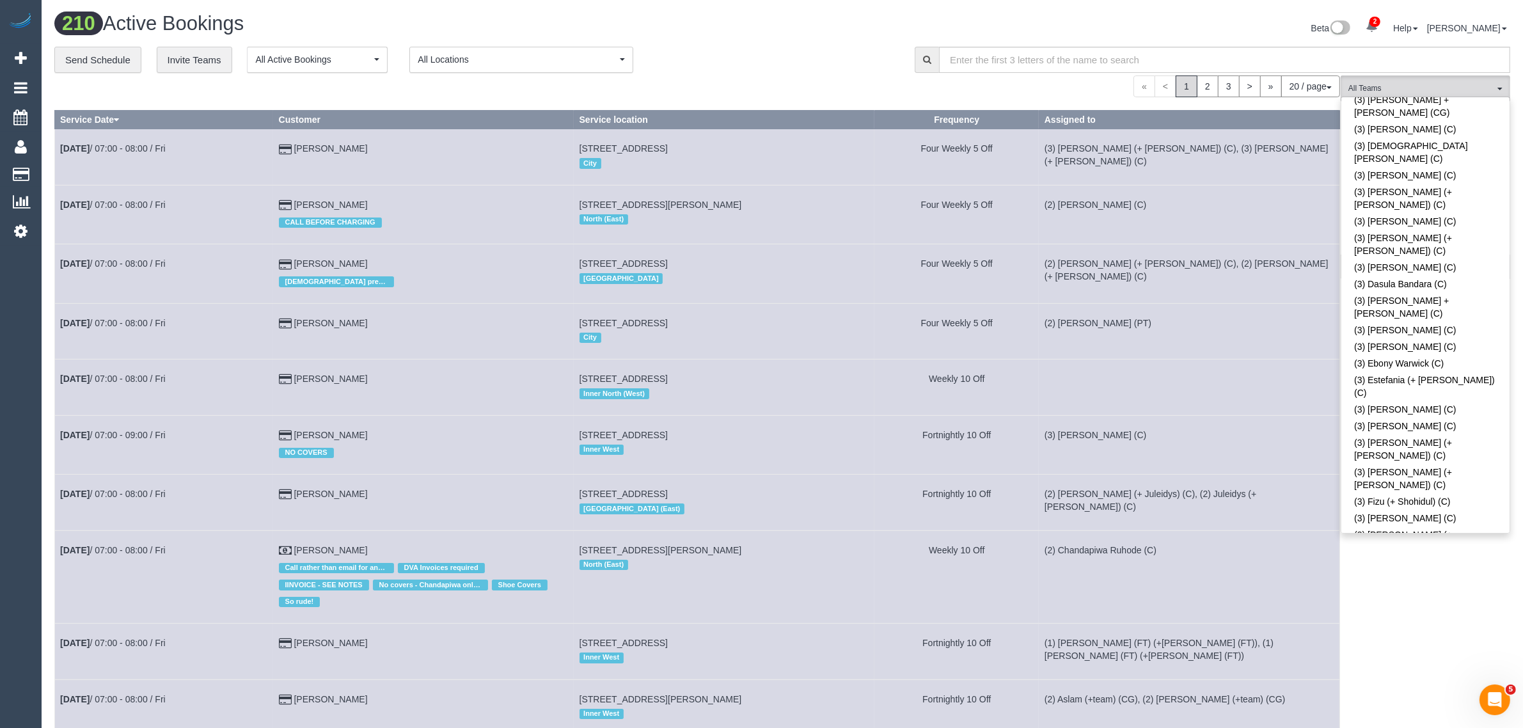
click at [807, 91] on div "« < 1 2 3 > » 20 / page 10 / page 20 / page 30 / page 40 / page 50 / page 100 /…" at bounding box center [696, 86] width 1285 height 22
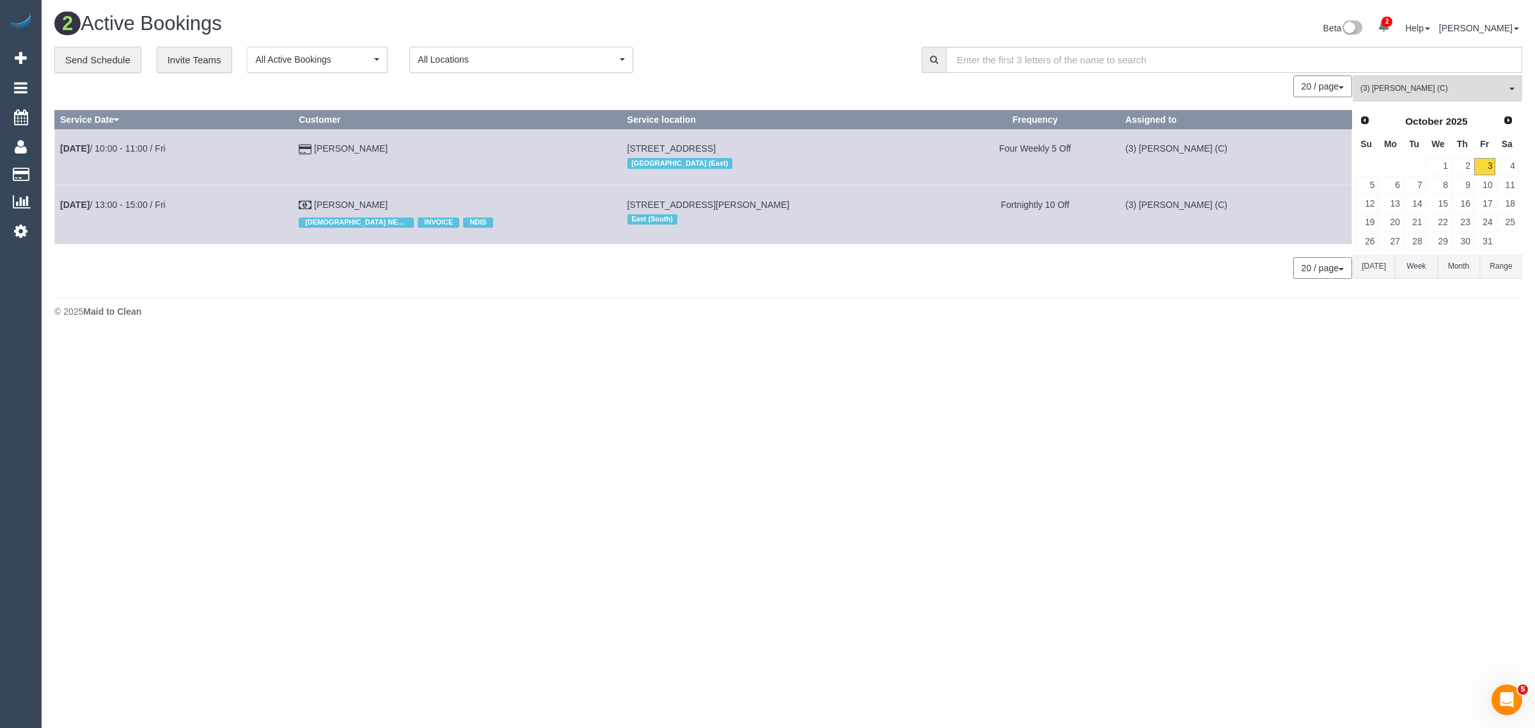
click at [689, 305] on div "© 2025 Maid to Clean" at bounding box center [788, 311] width 1468 height 13
drag, startPoint x: 363, startPoint y: 148, endPoint x: 61, endPoint y: 152, distance: 301.2
click at [61, 152] on tr "Oct 3rd / 10:00 - 11:00 / Fri Nupur Bery 1/15 Mulgrave Street, Ashwood, VIC 314…" at bounding box center [703, 157] width 1297 height 56
copy tr "Oct 3rd / 10:00 - 11:00 / Fri Nupur Bery"
drag, startPoint x: 375, startPoint y: 199, endPoint x: 56, endPoint y: 215, distance: 319.5
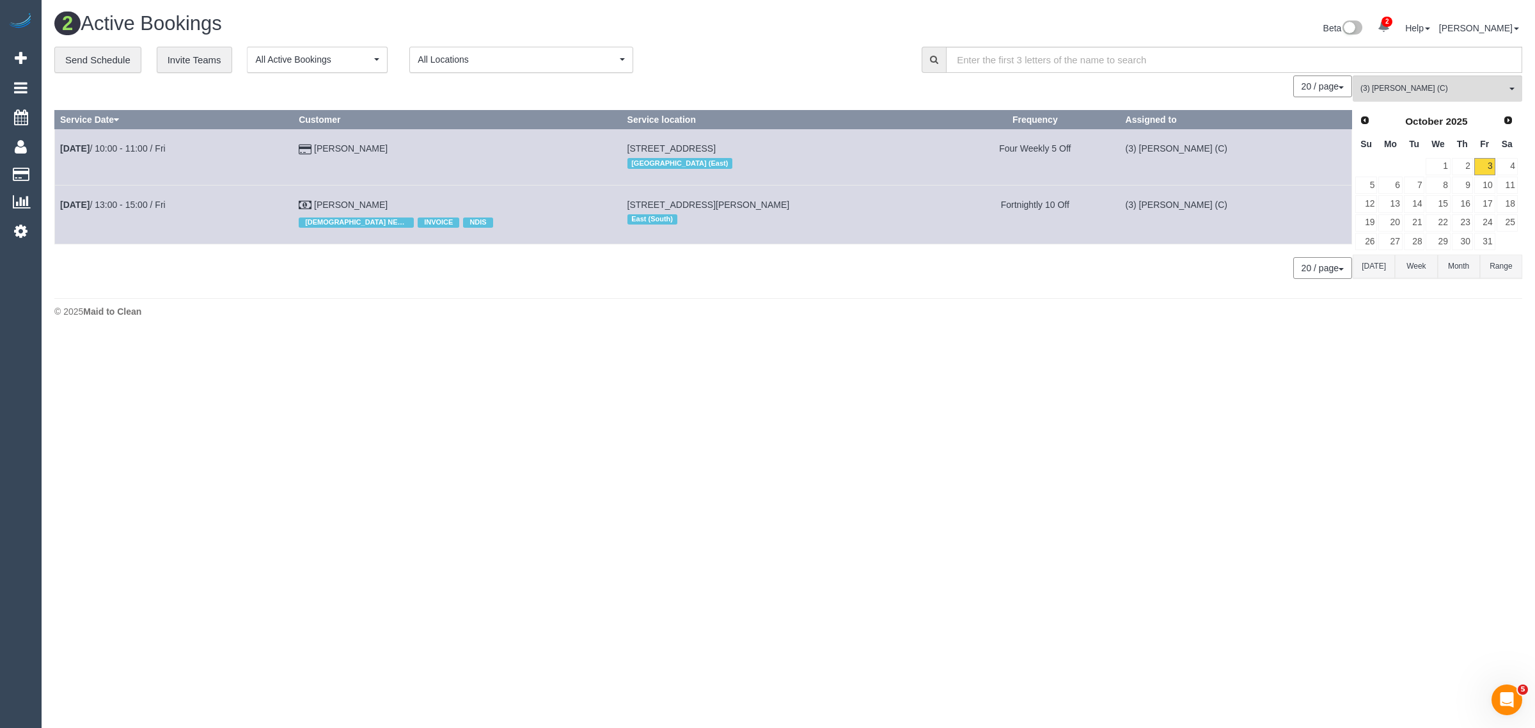
click at [56, 215] on tr "Oct 3rd / 13:00 - 15:00 / Fri Amelyn Wall FEMALE NEEDED INVOICE NDIS 102 / 10 M…" at bounding box center [703, 214] width 1297 height 59
copy tr "Oct 3rd / 13:00 - 15:00 / Fri Amelyn Wall"
click at [1466, 164] on link "2" at bounding box center [1462, 166] width 21 height 17
click at [1487, 164] on link "3" at bounding box center [1484, 166] width 21 height 17
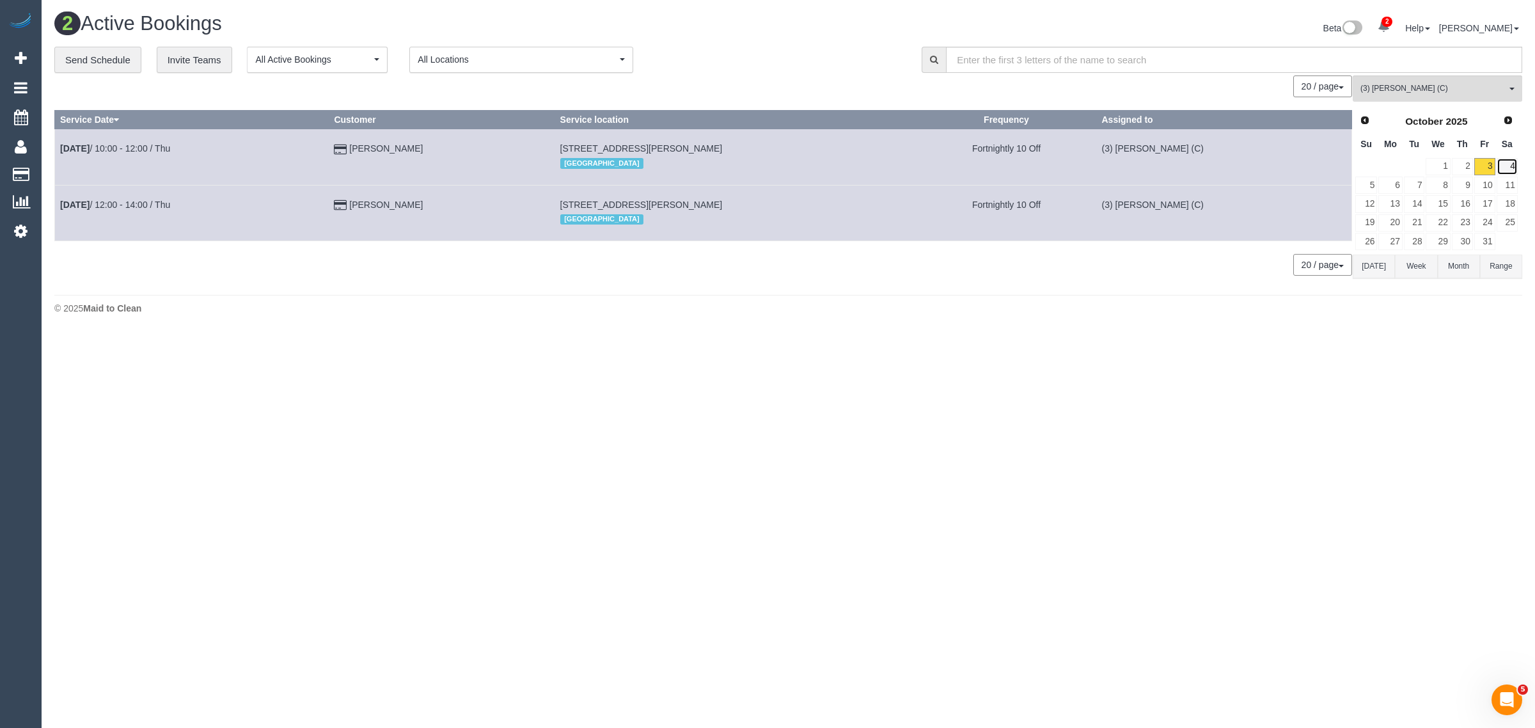
click at [1512, 168] on link "4" at bounding box center [1506, 166] width 21 height 17
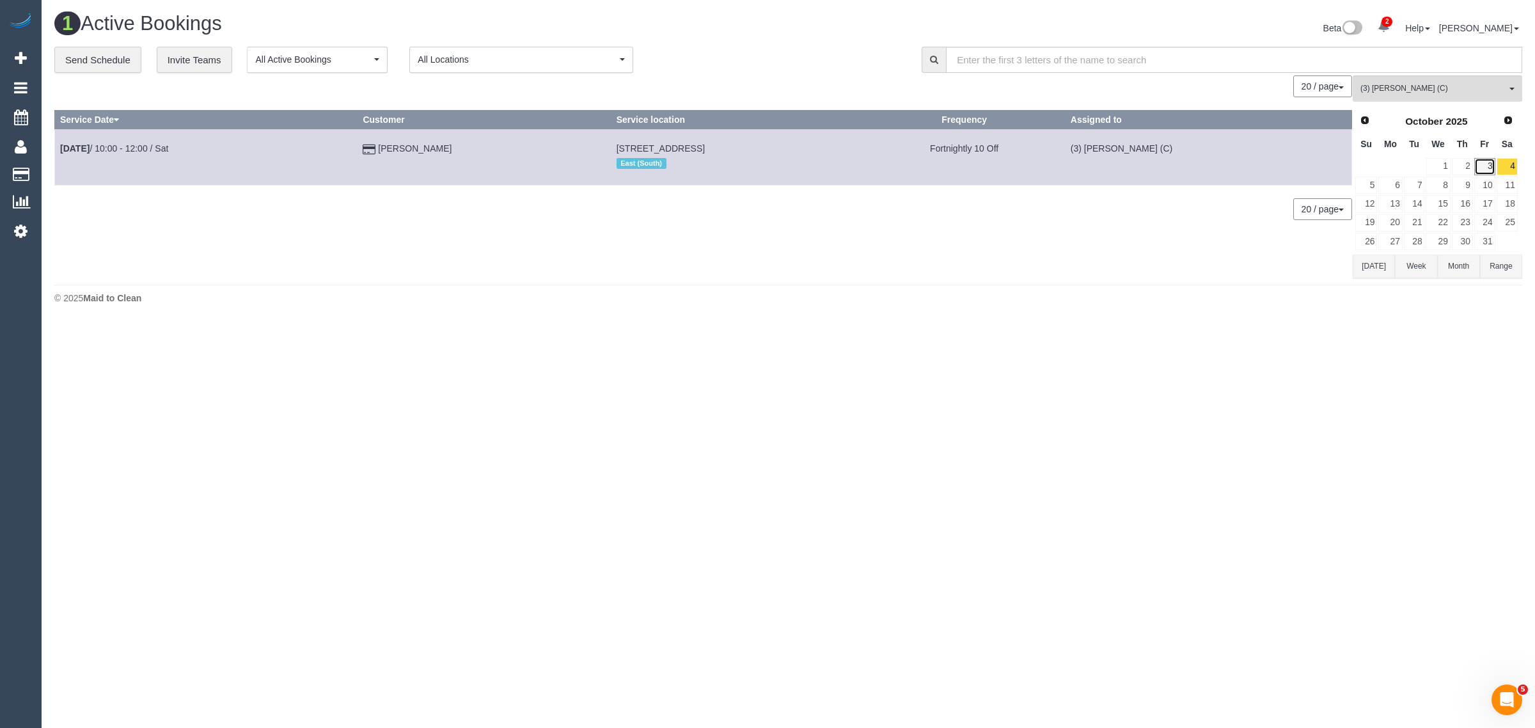
click at [1484, 168] on link "3" at bounding box center [1484, 166] width 21 height 17
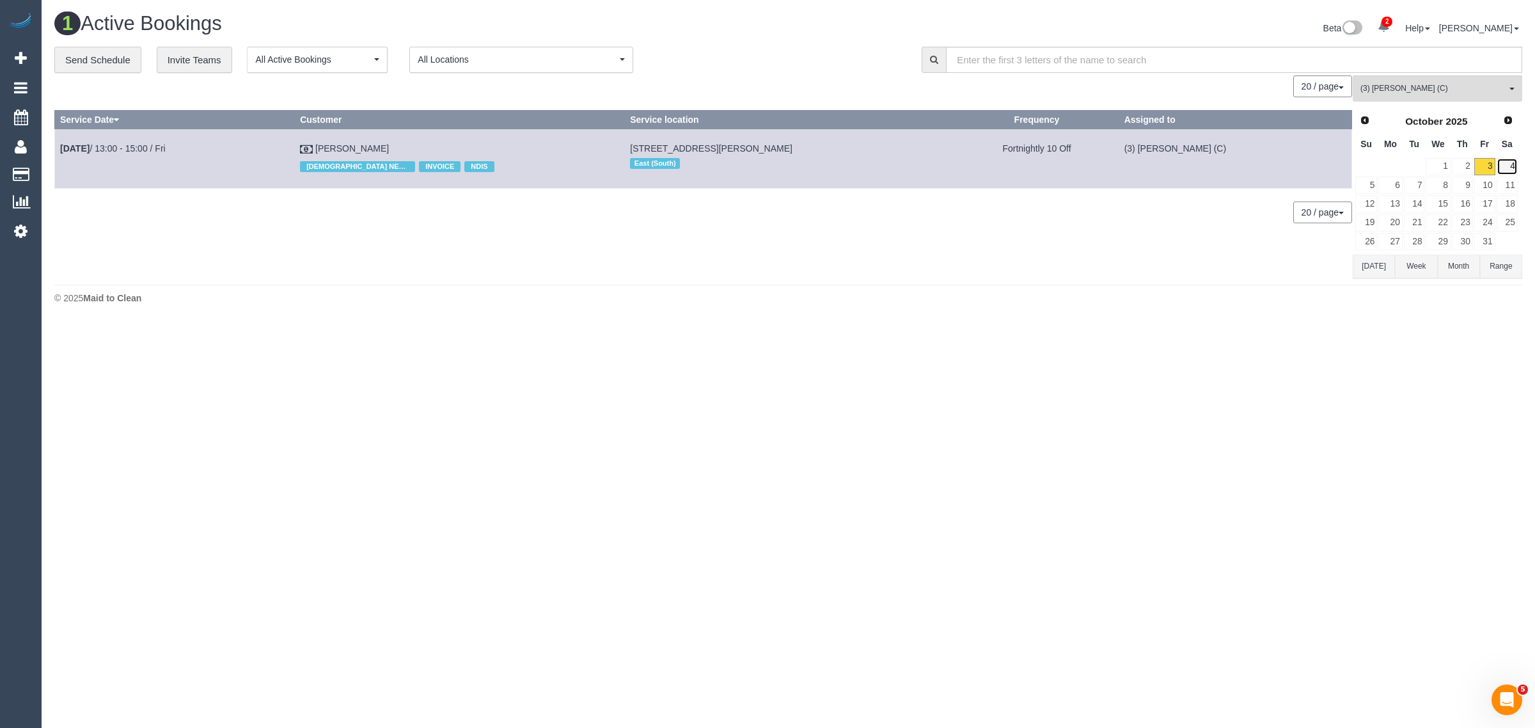
click at [1513, 167] on link "4" at bounding box center [1506, 166] width 21 height 17
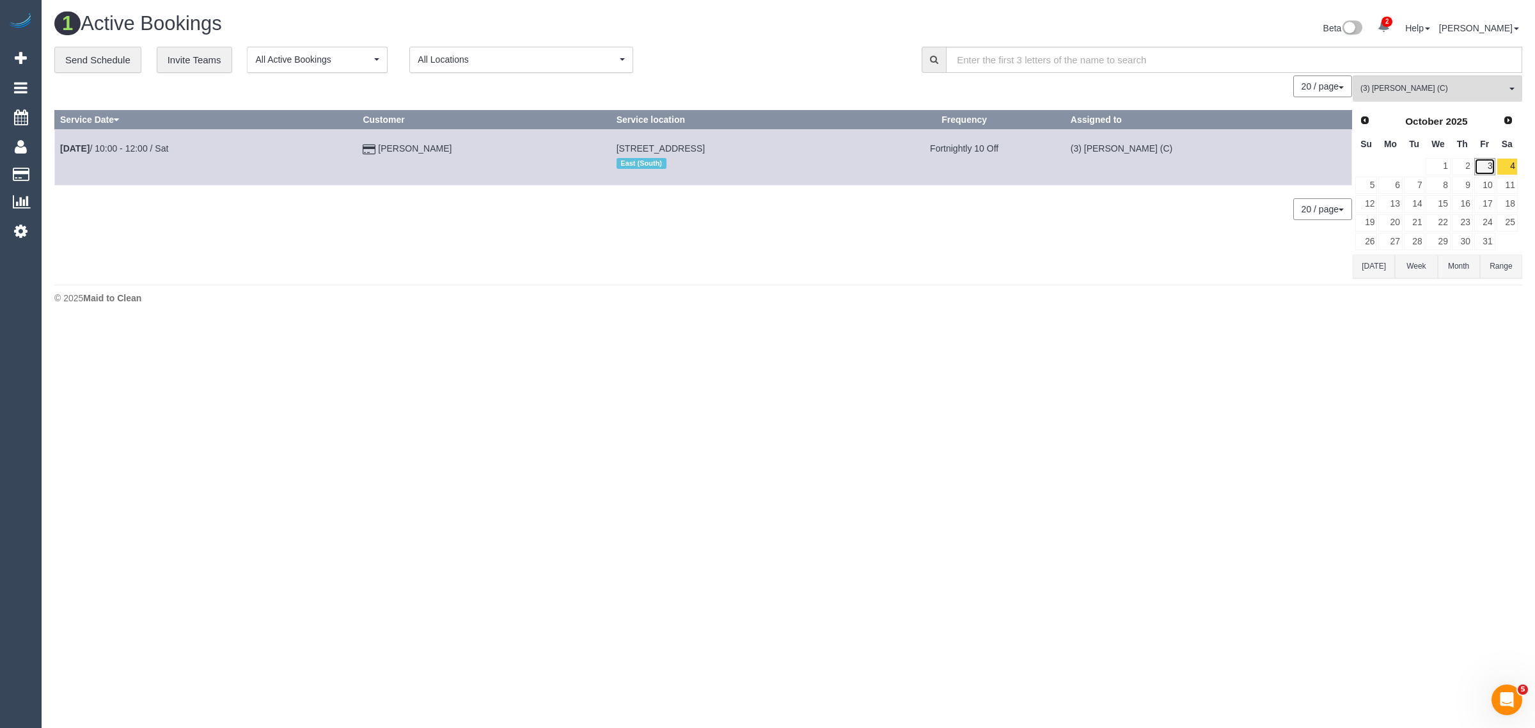
click at [1480, 164] on link "3" at bounding box center [1484, 166] width 21 height 17
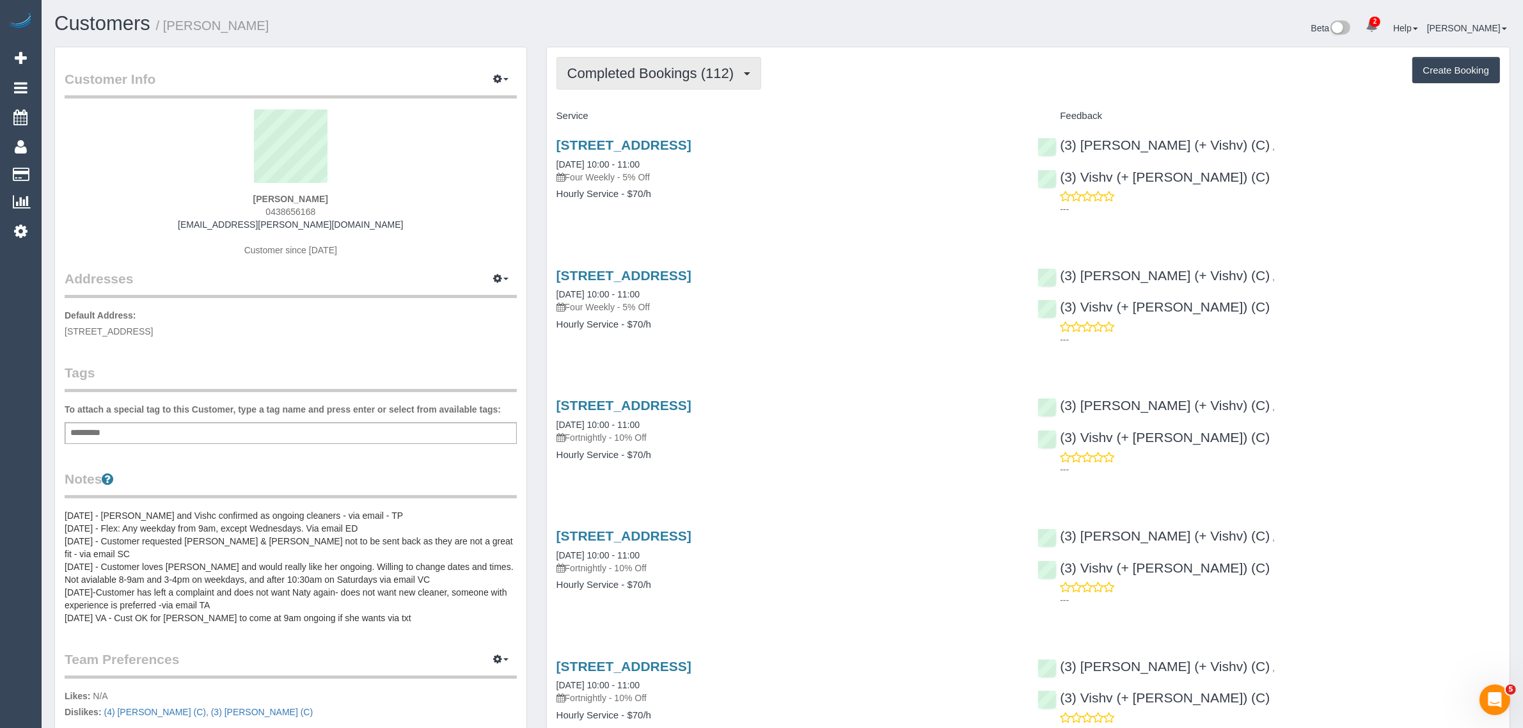
click at [678, 78] on span "Completed Bookings (112)" at bounding box center [653, 73] width 173 height 16
click at [654, 122] on link "Upcoming Bookings (11)" at bounding box center [628, 119] width 143 height 17
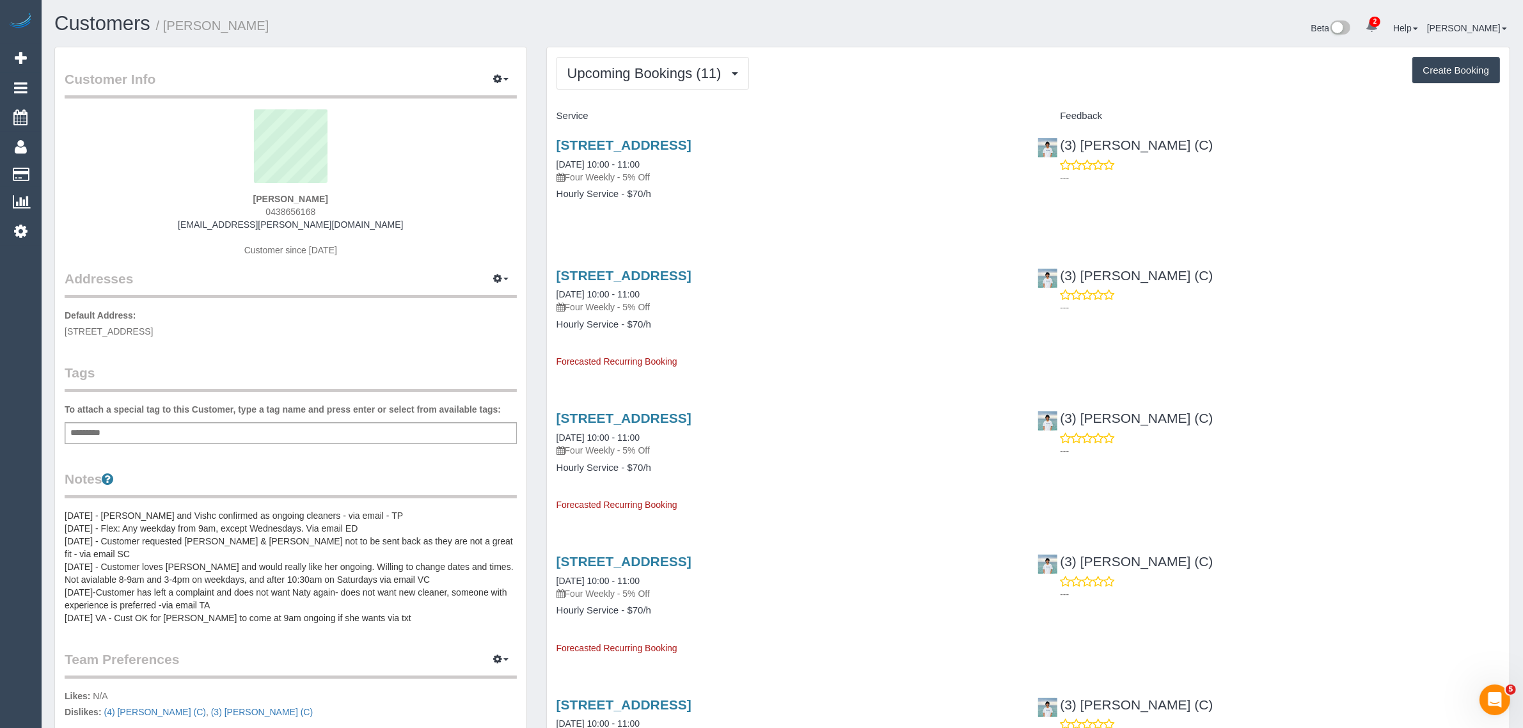
drag, startPoint x: 691, startPoint y: 171, endPoint x: 553, endPoint y: 160, distance: 138.6
click at [553, 160] on div "[STREET_ADDRESS] [DATE] 10:00 - 11:00 Four Weekly - 5% Off Hourly Service - $70…" at bounding box center [788, 176] width 482 height 98
click at [685, 203] on div "[STREET_ADDRESS] [DATE] 10:00 - 11:00 Four Weekly - 5% Off Hourly Service - $70…" at bounding box center [788, 176] width 482 height 98
drag, startPoint x: 665, startPoint y: 159, endPoint x: 555, endPoint y: 159, distance: 110.0
click at [556, 159] on div "[STREET_ADDRESS] [DATE] 10:00 - 11:00 Four Weekly - 5% Off" at bounding box center [787, 160] width 462 height 46
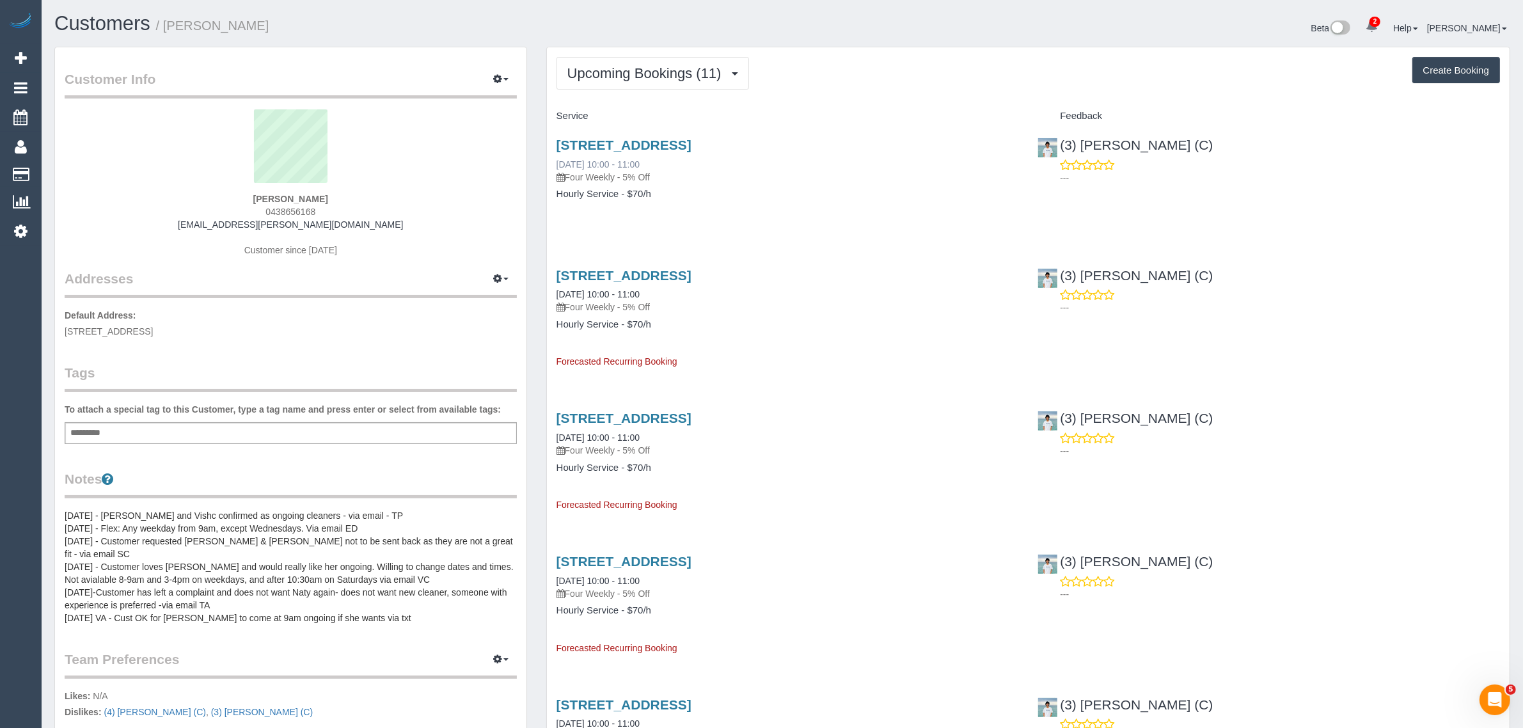
copy link "[DATE] 10:00 - 11:00"
click at [661, 75] on span "Upcoming Bookings (11)" at bounding box center [647, 73] width 161 height 16
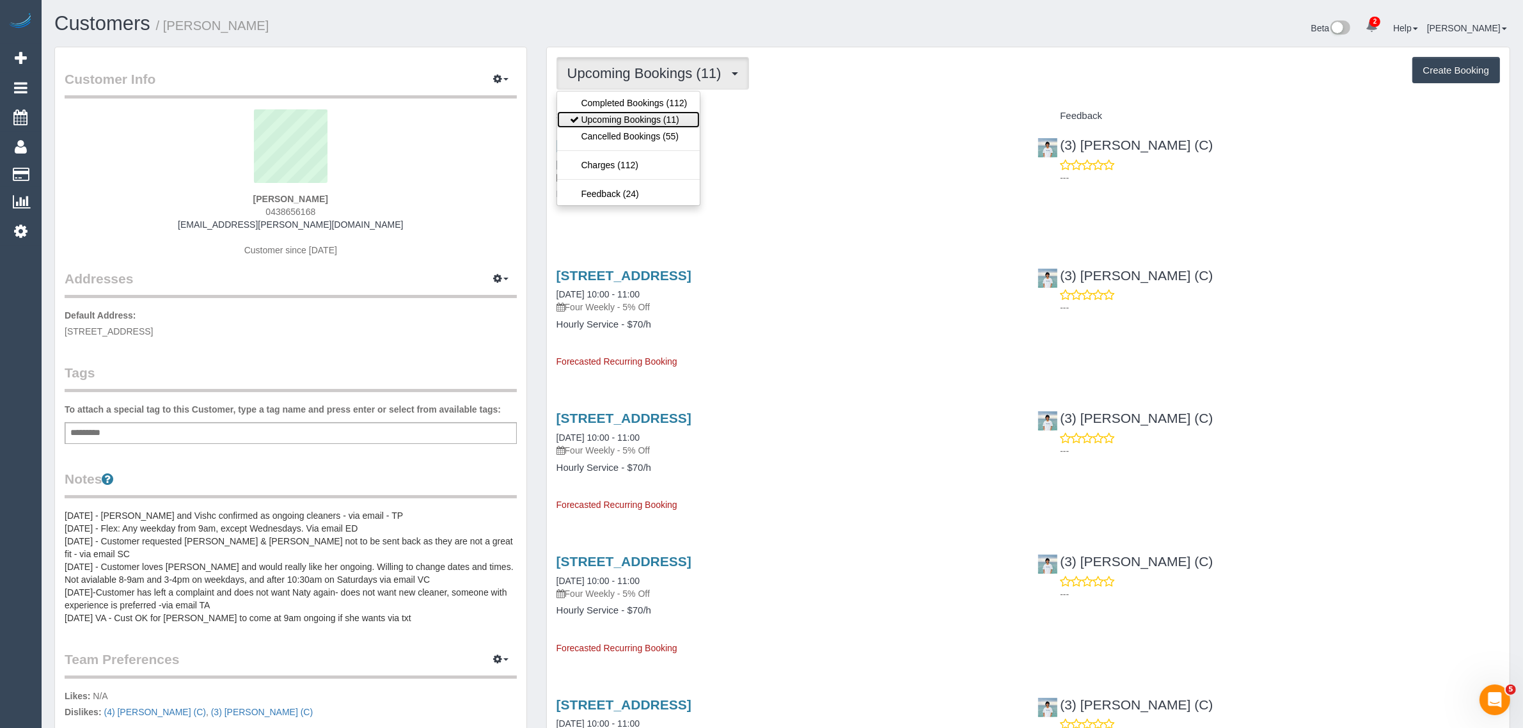
click at [639, 111] on link "Upcoming Bookings (11)" at bounding box center [628, 119] width 143 height 17
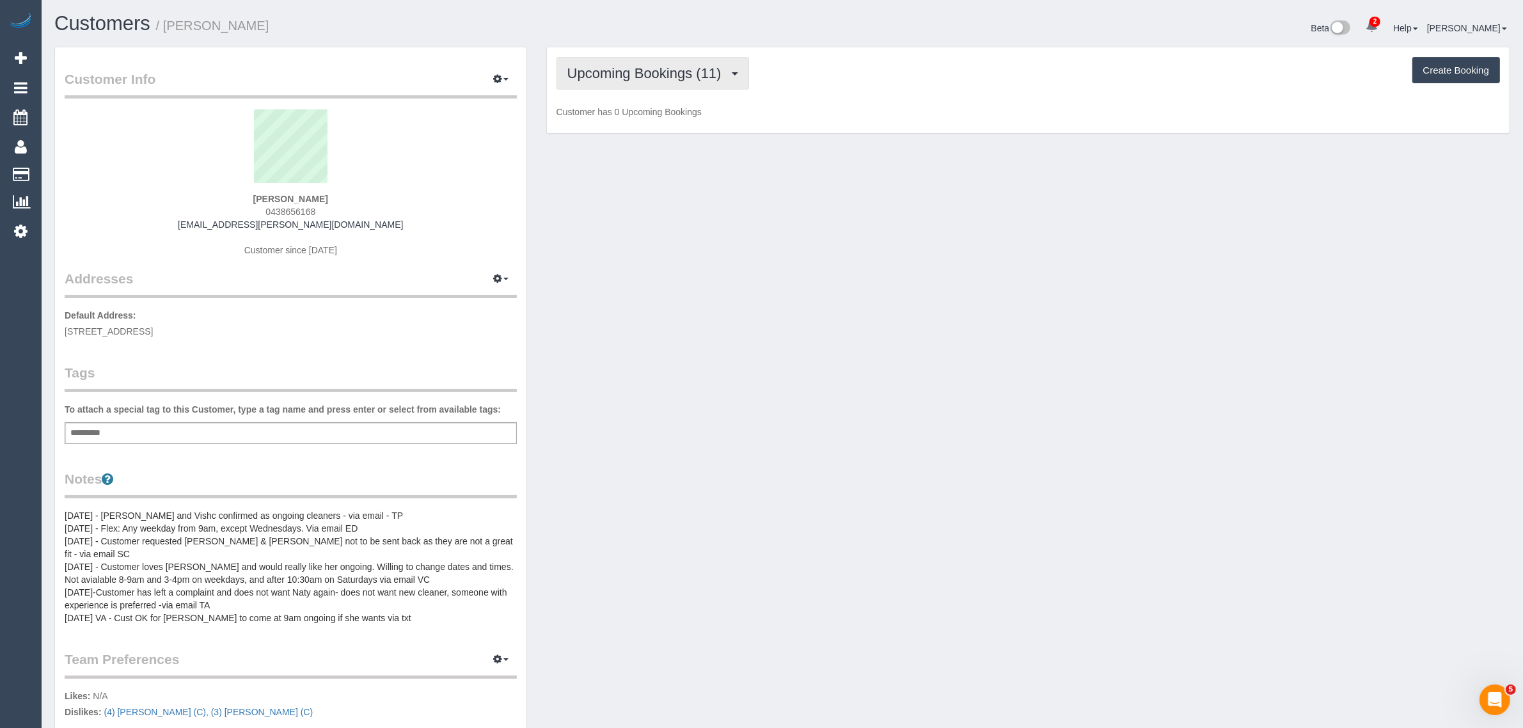
click at [660, 79] on span "Upcoming Bookings (11)" at bounding box center [647, 73] width 161 height 16
click at [648, 93] on ul "Completed Bookings (112) Upcoming Bookings (11) Cancelled Bookings (55) Charges…" at bounding box center [628, 148] width 145 height 115
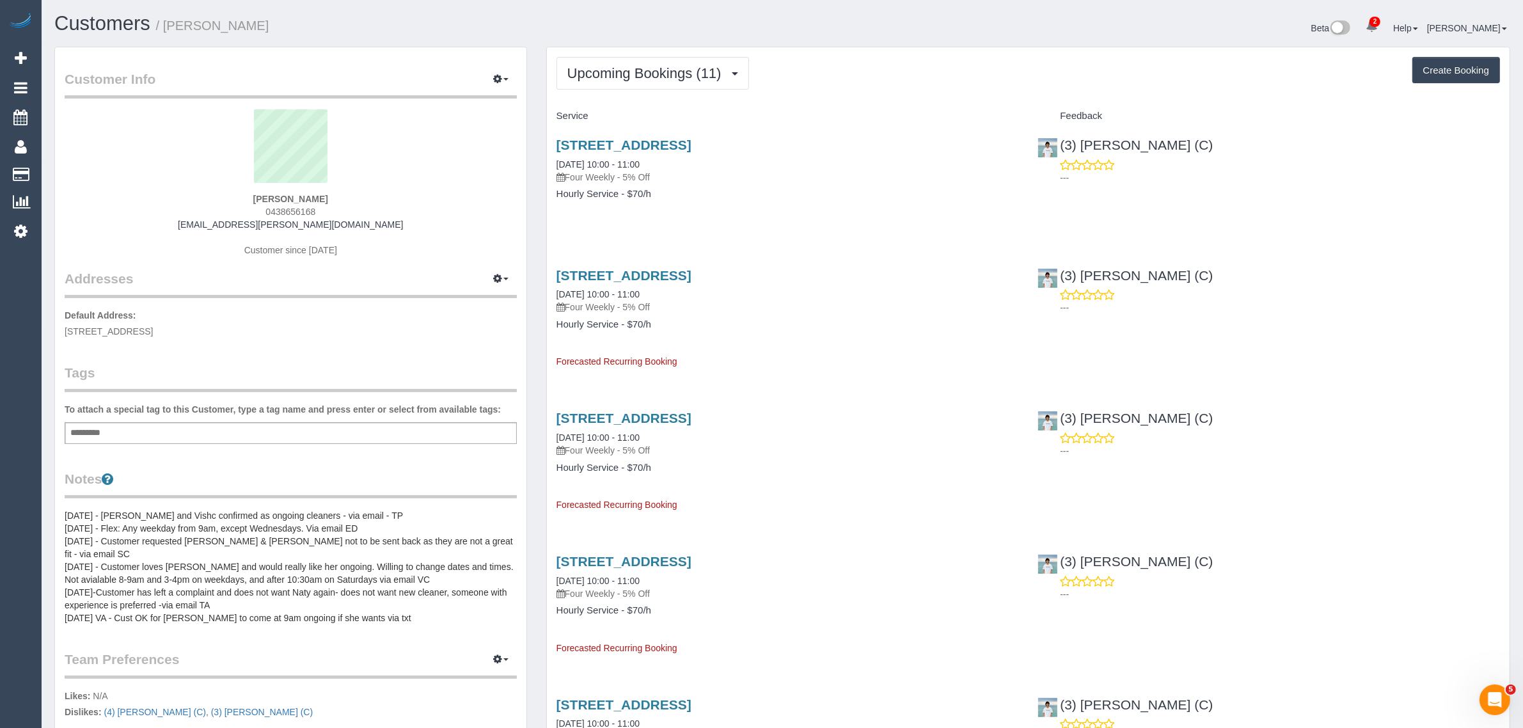
click at [659, 68] on span "Upcoming Bookings (11)" at bounding box center [647, 73] width 161 height 16
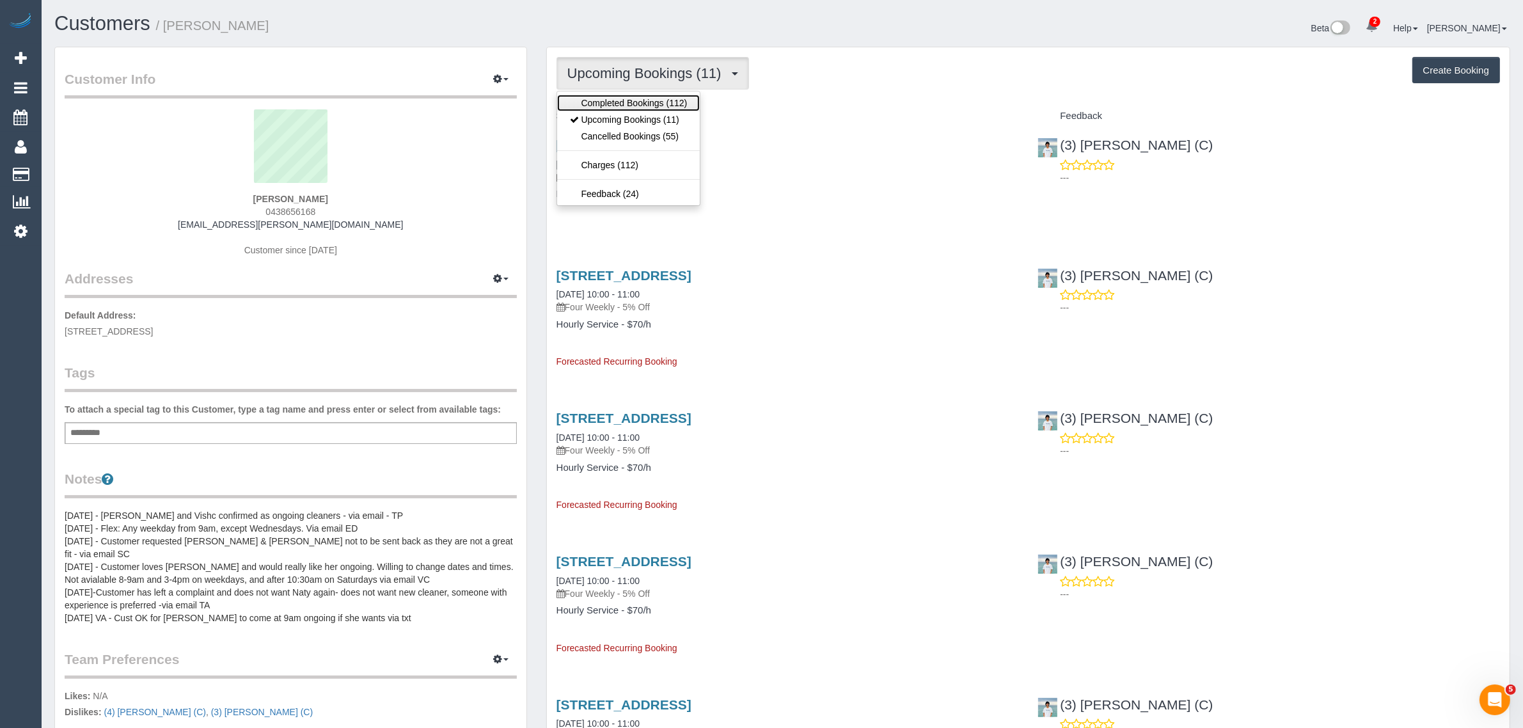
click at [640, 104] on link "Completed Bookings (112)" at bounding box center [628, 103] width 143 height 17
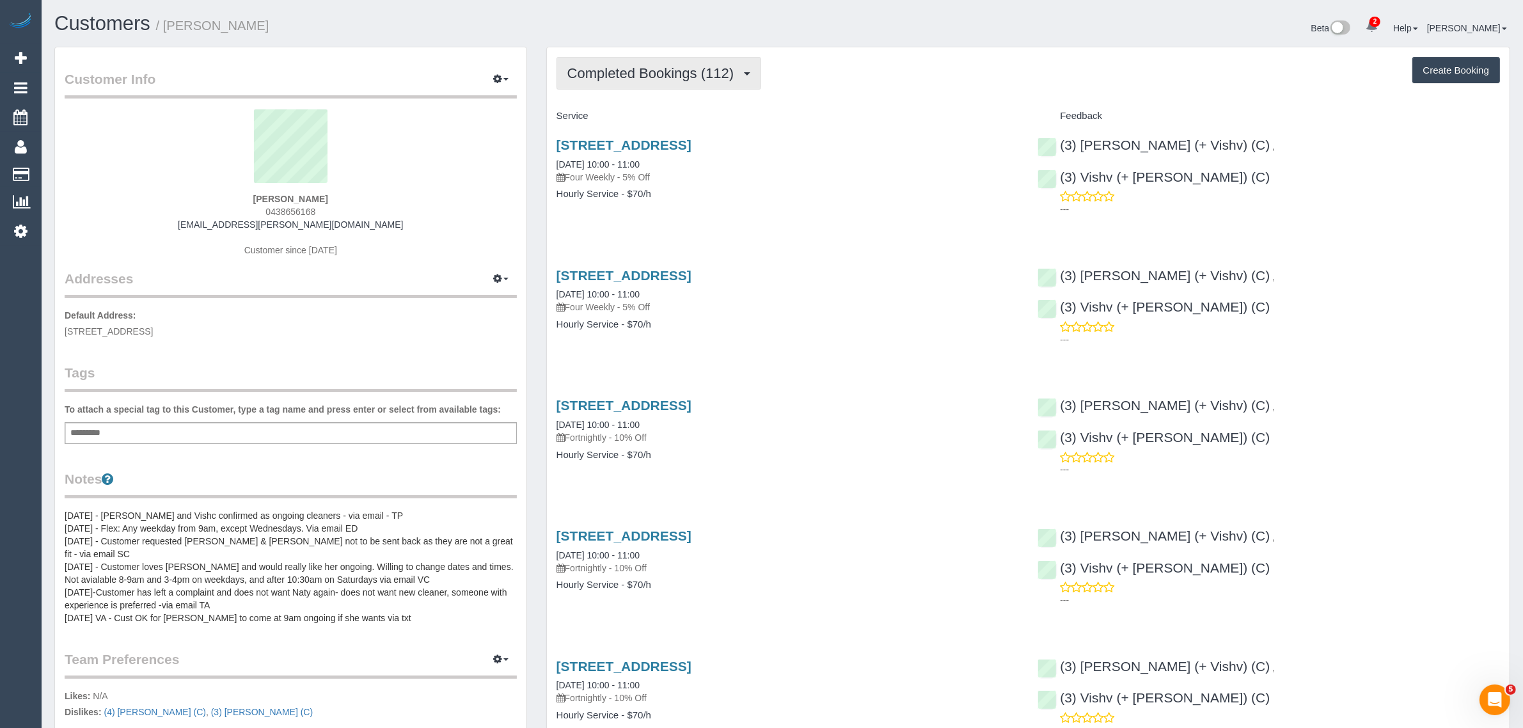
click at [677, 70] on span "Completed Bookings (112)" at bounding box center [653, 73] width 173 height 16
click at [657, 117] on link "Upcoming Bookings (11)" at bounding box center [628, 119] width 143 height 17
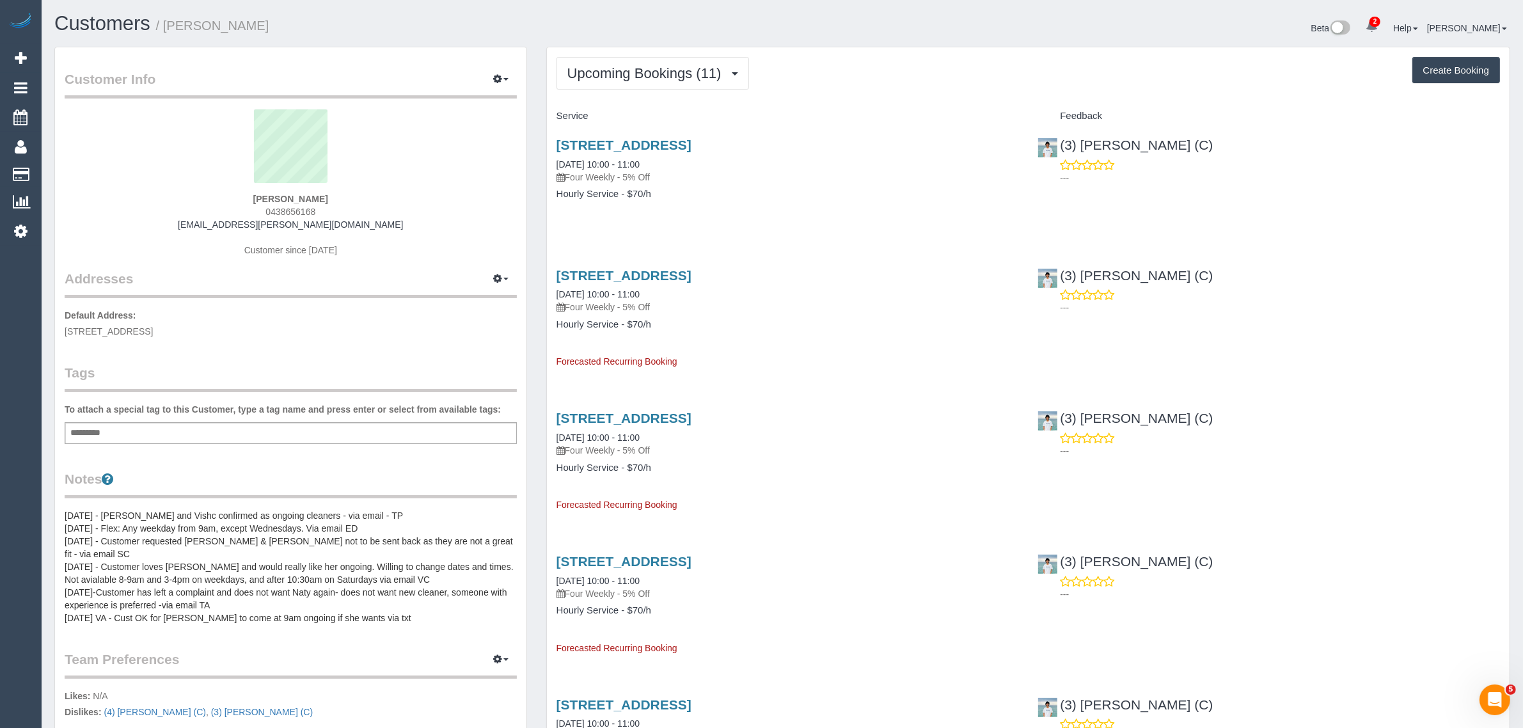
click at [696, 135] on div "1/15 Mulgrave Street, Ashwood, VIC 3147 03/10/2025 10:00 - 11:00 Four Weekly - …" at bounding box center [788, 176] width 482 height 98
click at [691, 137] on link "1/15 Mulgrave Street, Ashwood, VIC 3147" at bounding box center [623, 144] width 135 height 15
click at [697, 65] on span "Upcoming Bookings (11)" at bounding box center [647, 73] width 161 height 16
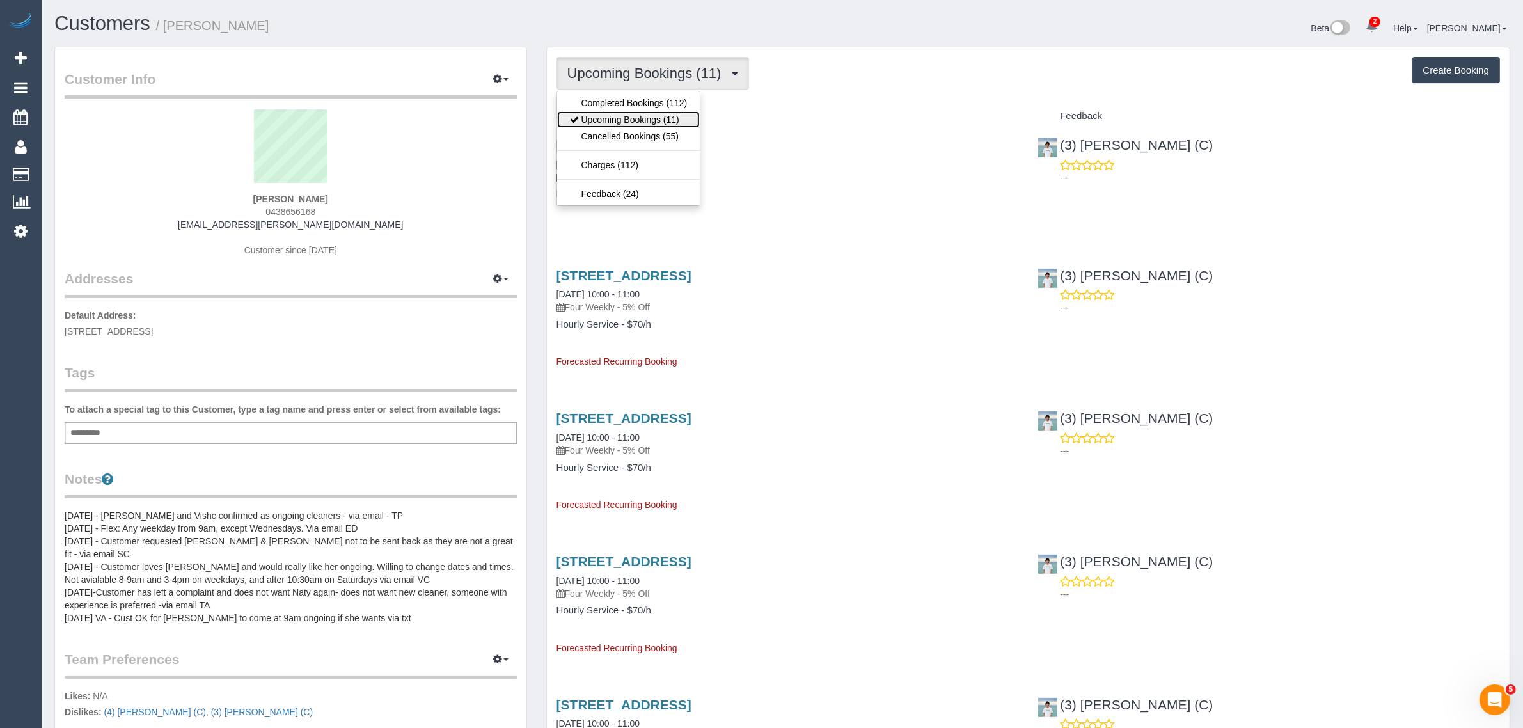
click at [647, 116] on link "Upcoming Bookings (11)" at bounding box center [628, 119] width 143 height 17
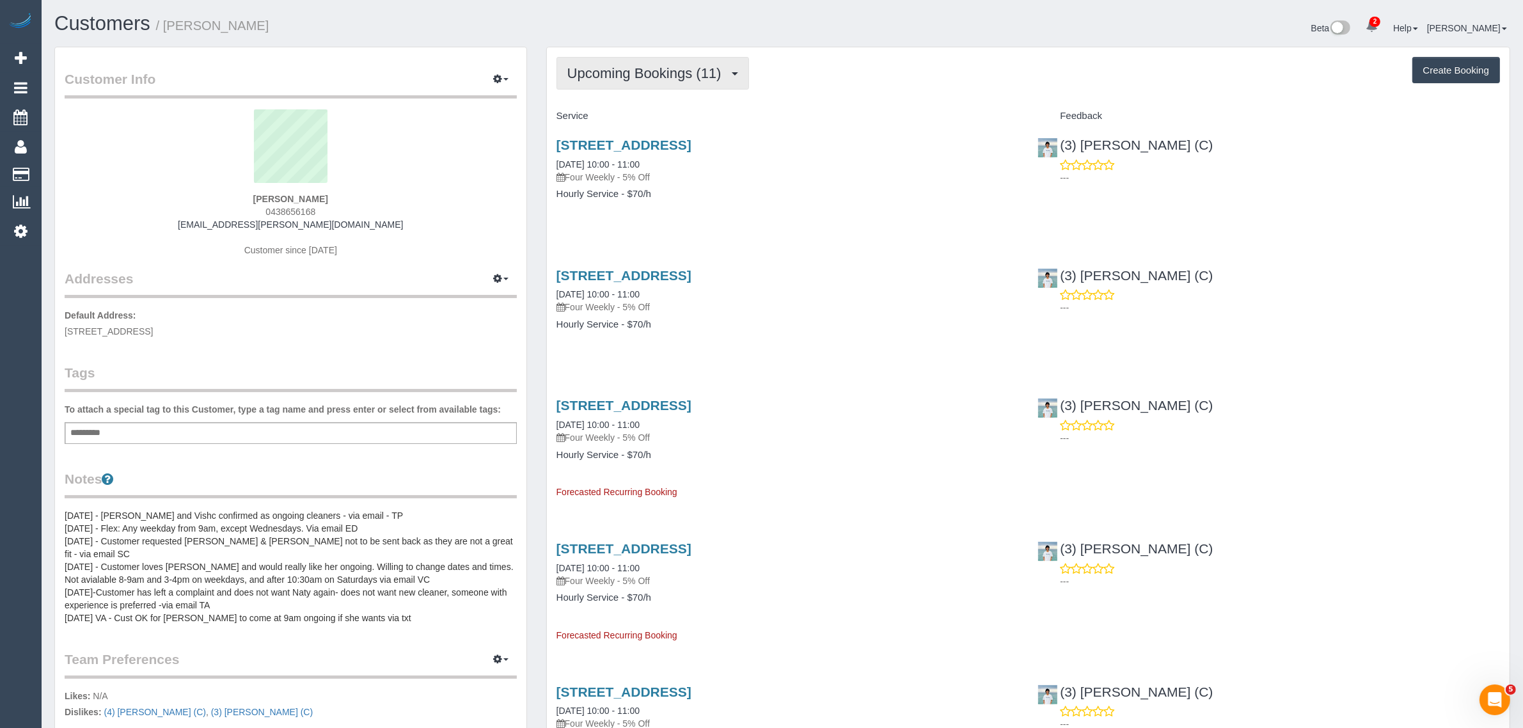
click at [715, 70] on span "Upcoming Bookings (11)" at bounding box center [647, 73] width 161 height 16
click at [647, 126] on link "Upcoming Bookings (11)" at bounding box center [628, 119] width 143 height 17
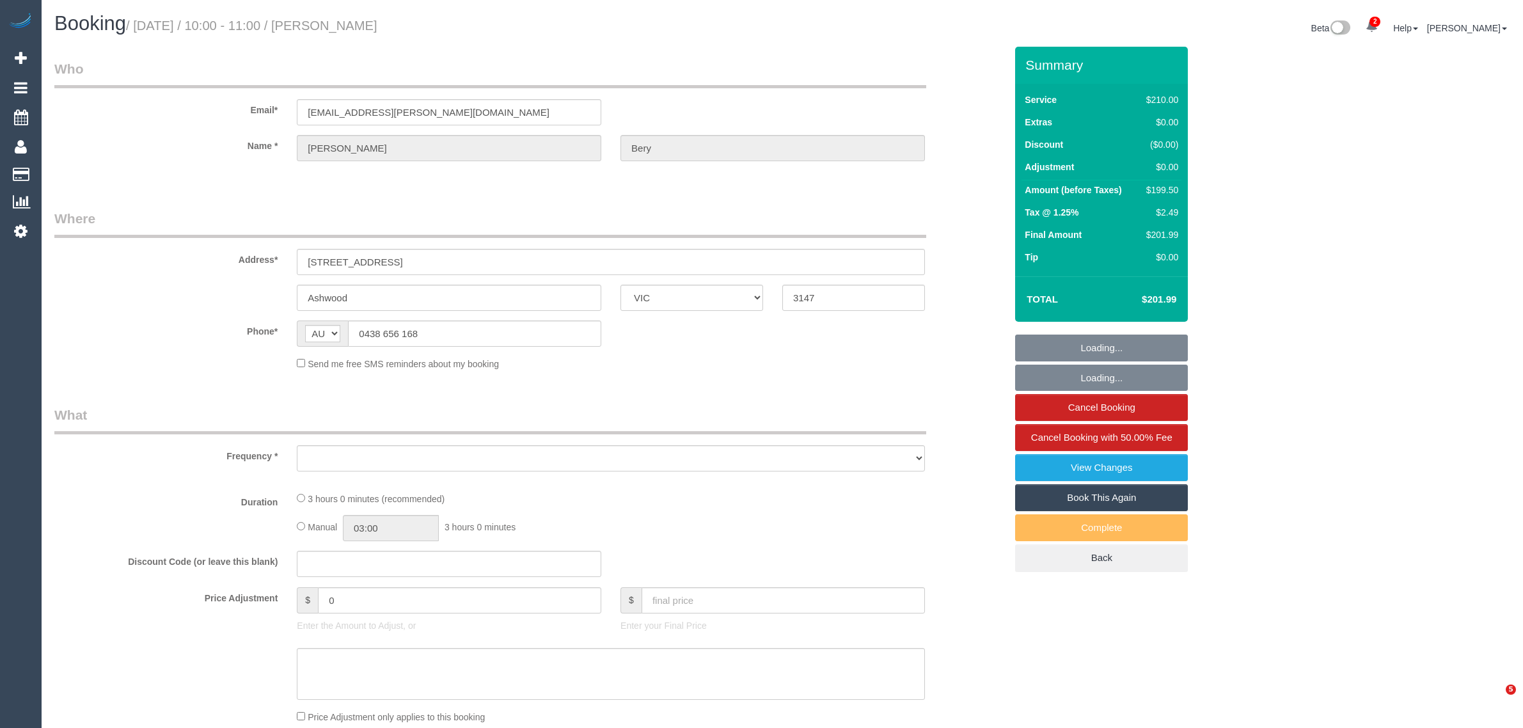
select select "VIC"
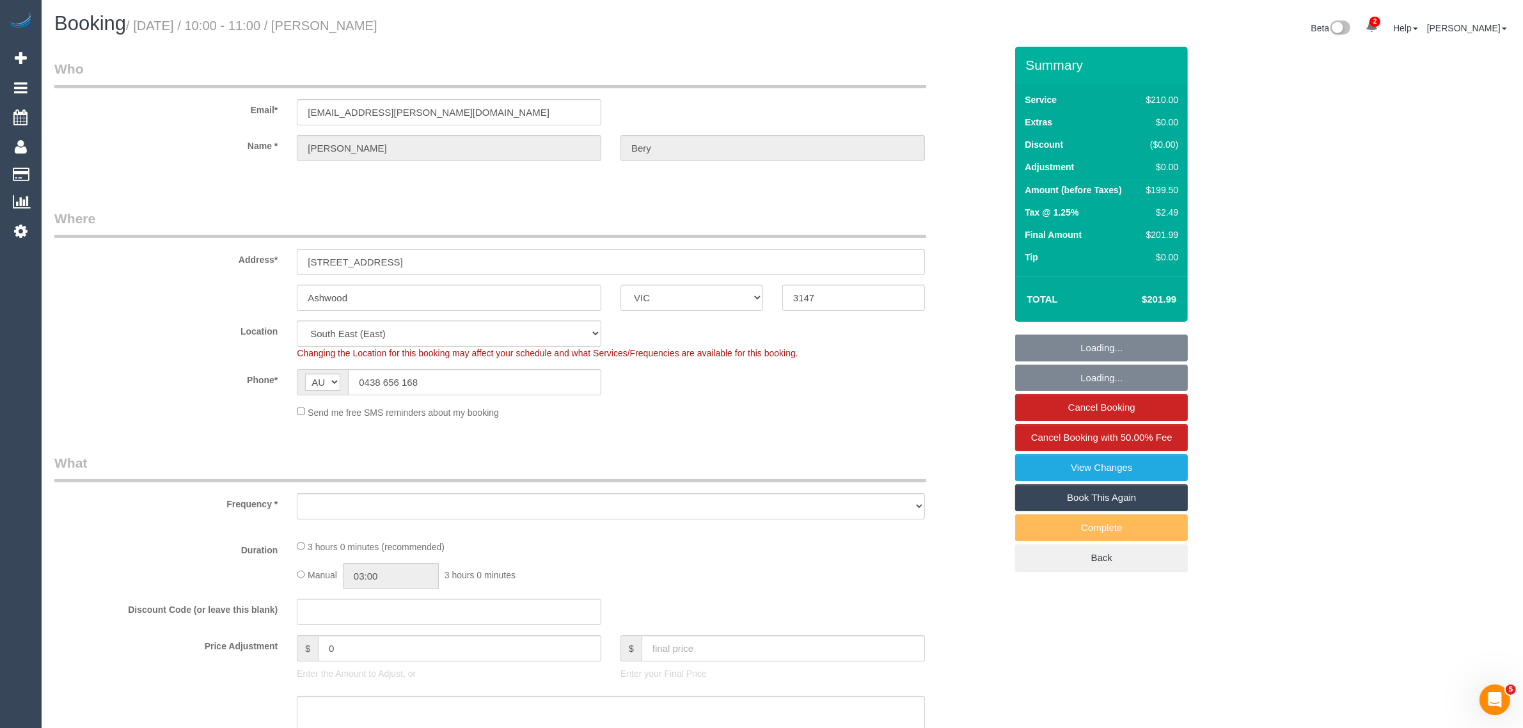
select select "object:739"
select select "number:28"
select select "string:stripe-pm_1OsFsd2GScqysDRVEkBe2GAy"
select select "180"
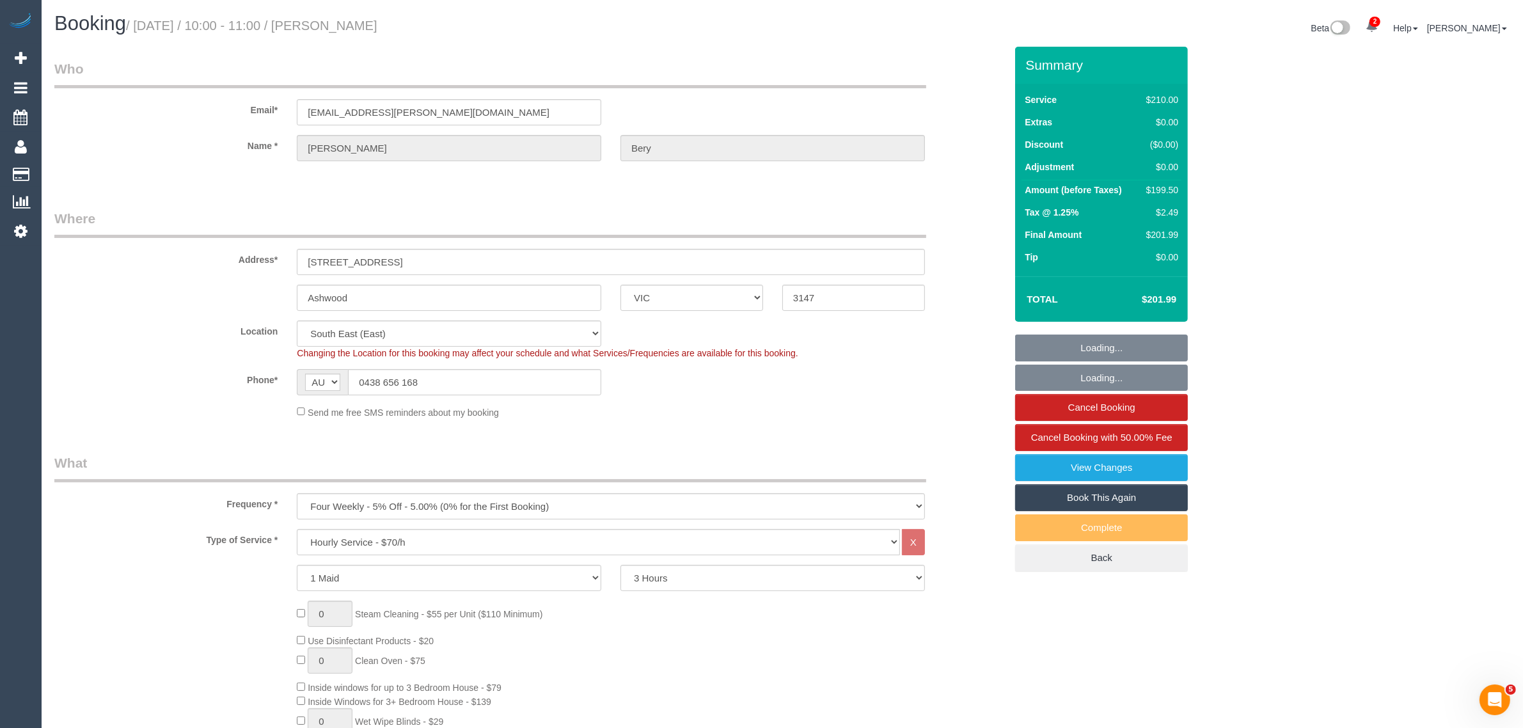
select select "object:908"
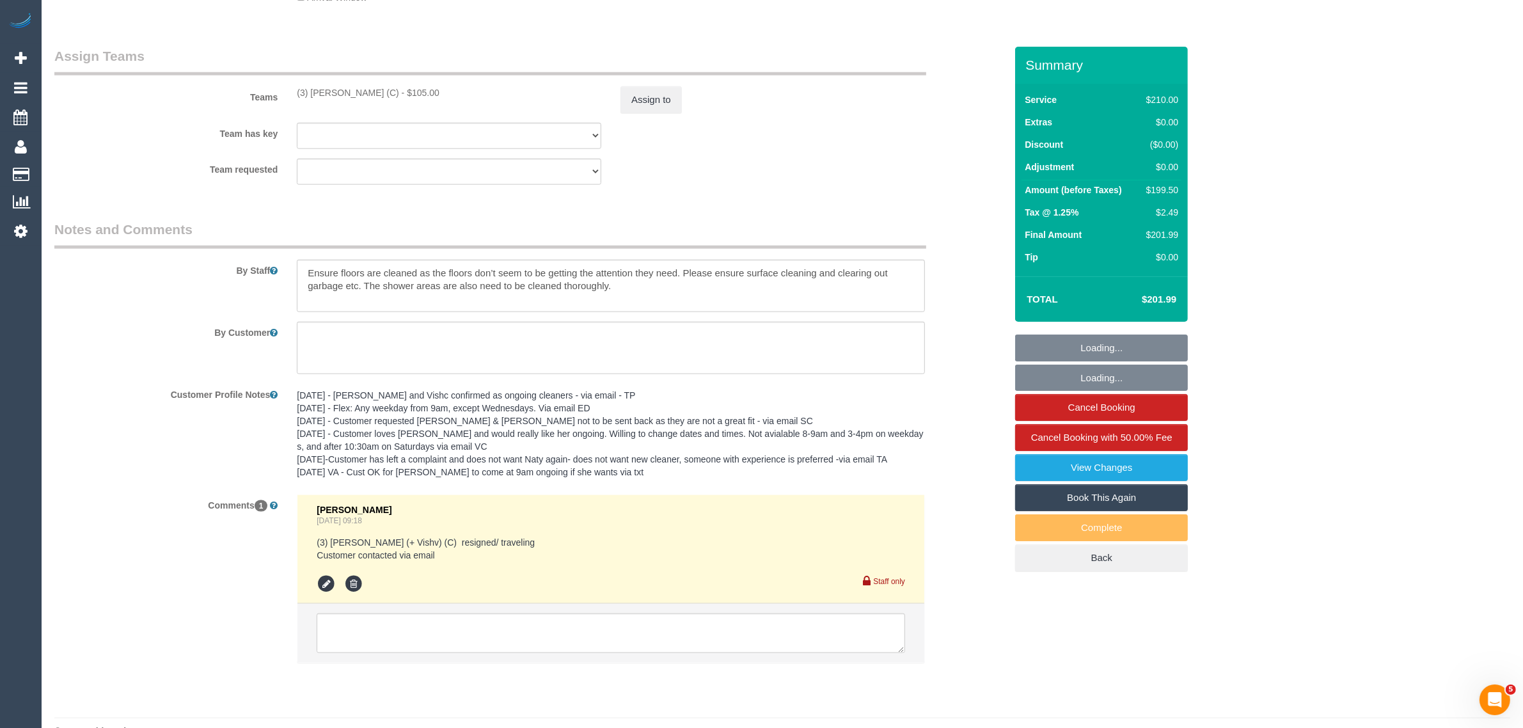
scroll to position [1963, 0]
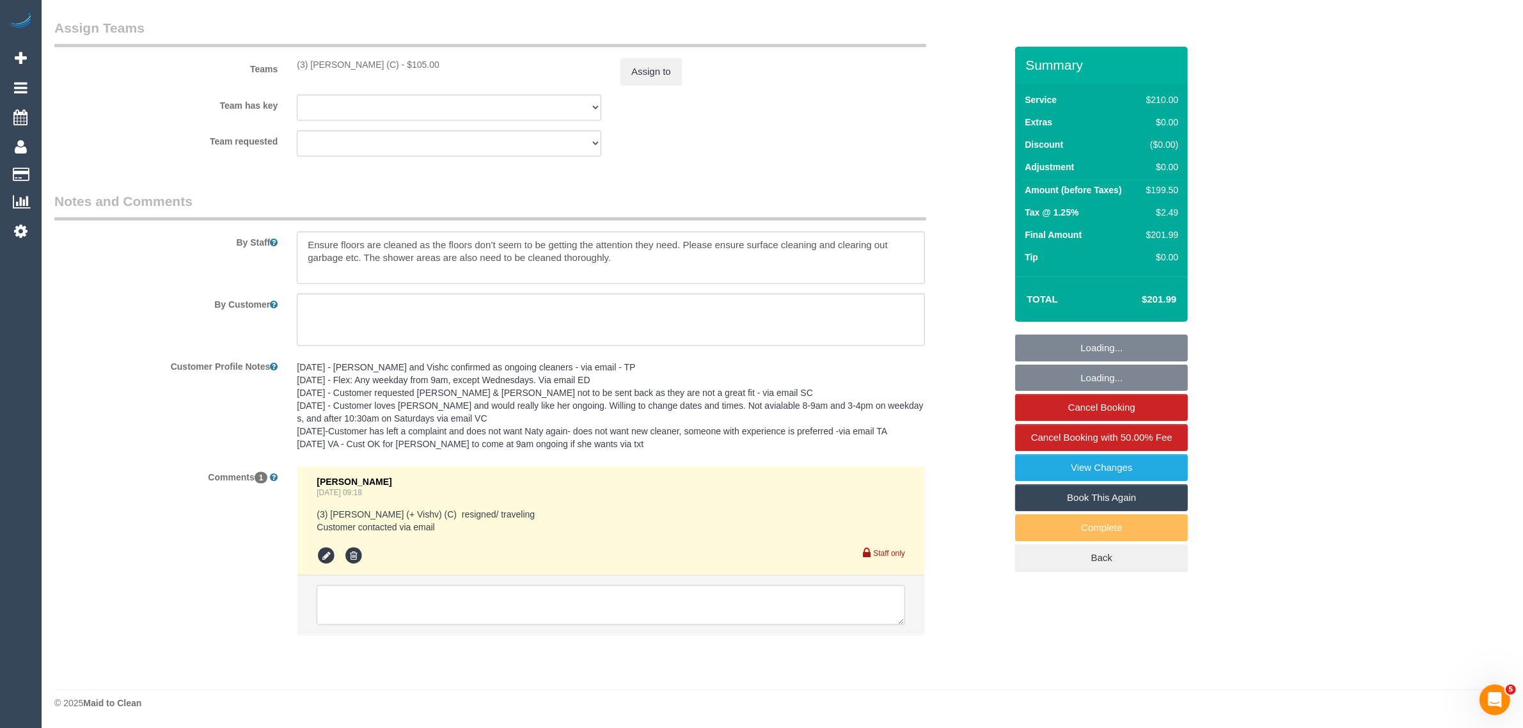
click at [785, 611] on textarea at bounding box center [611, 605] width 588 height 40
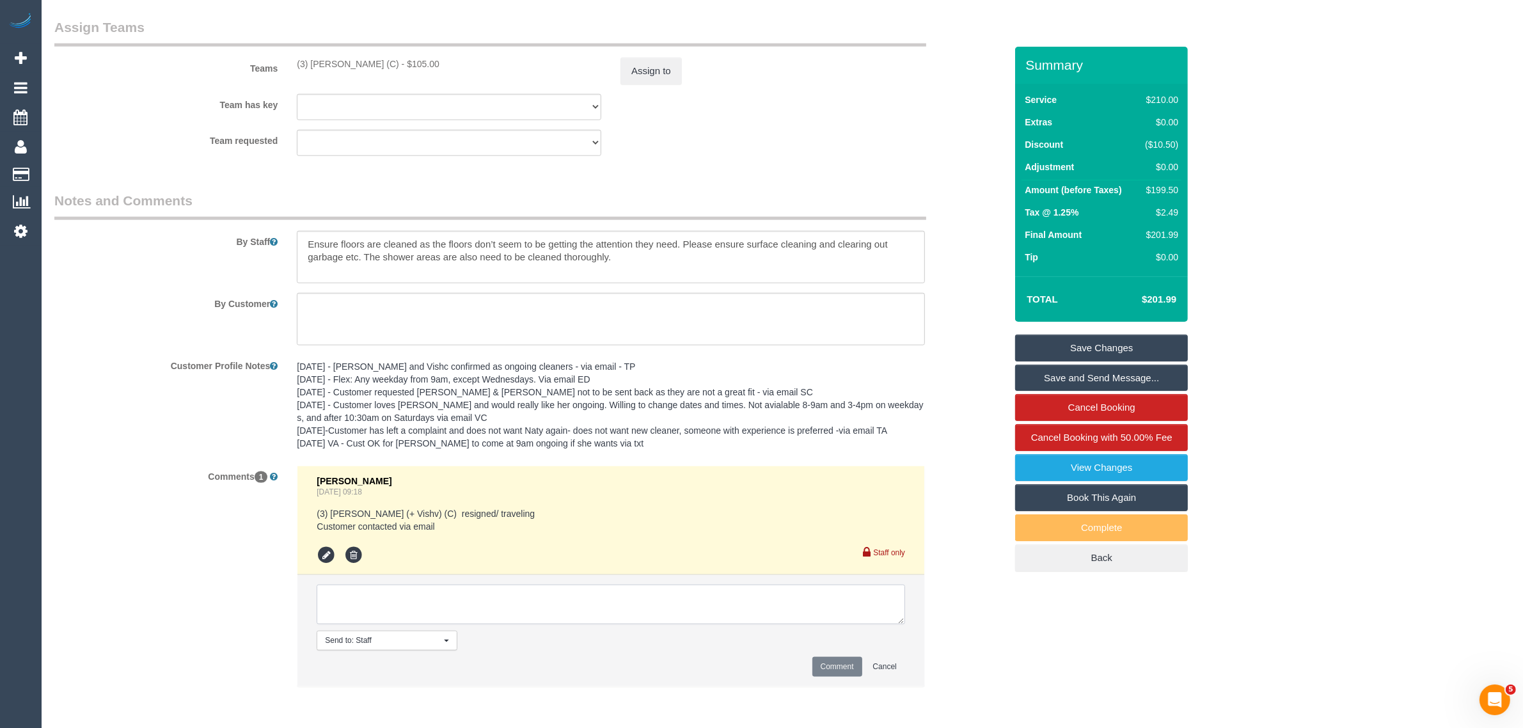
paste textarea "Cleaner(s) Unassigned: Reason Unassigned: Contact via: Which message sent: Addi…"
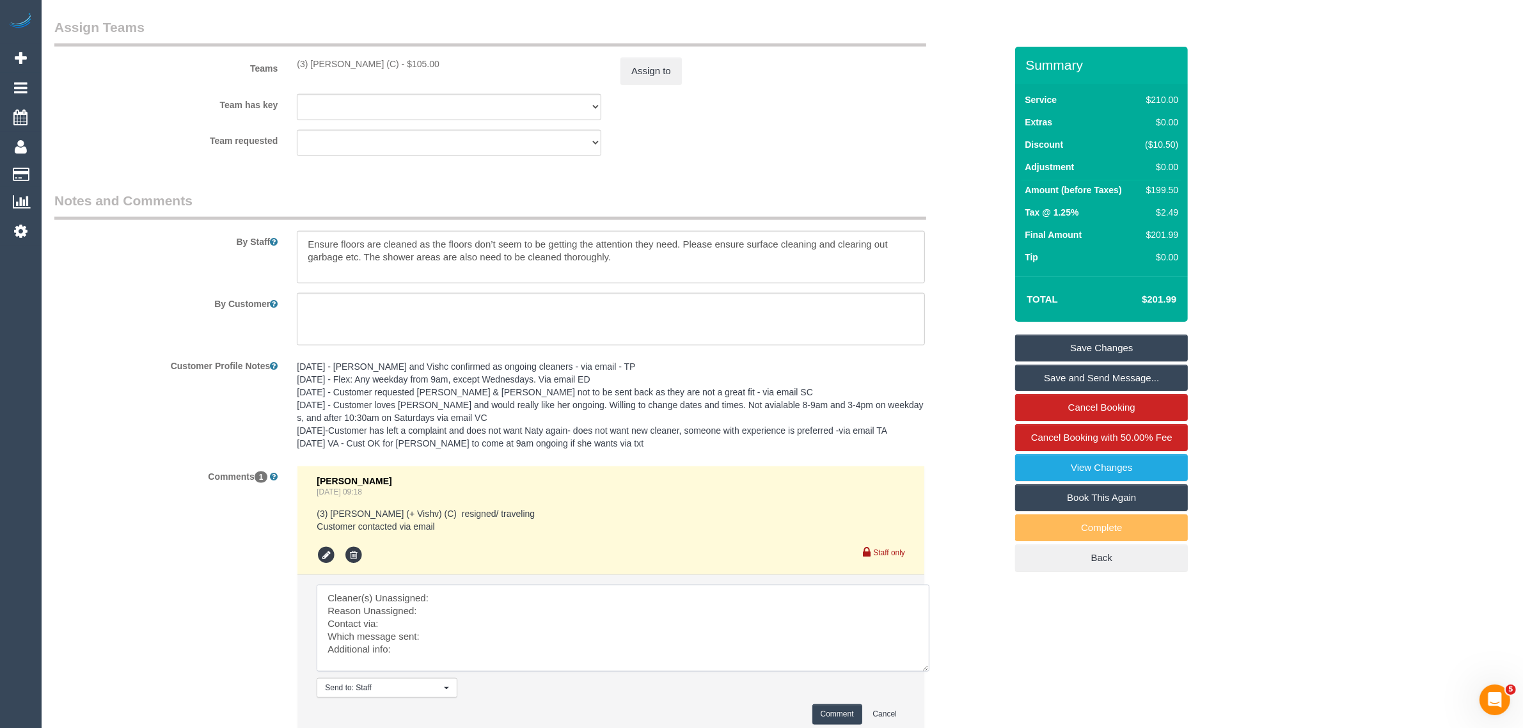
scroll to position [0, 0]
drag, startPoint x: 900, startPoint y: 620, endPoint x: 935, endPoint y: 687, distance: 75.5
click at [935, 687] on textarea at bounding box center [628, 637] width 622 height 106
click at [761, 597] on textarea at bounding box center [628, 637] width 622 height 106
drag, startPoint x: 296, startPoint y: 62, endPoint x: 419, endPoint y: 70, distance: 123.1
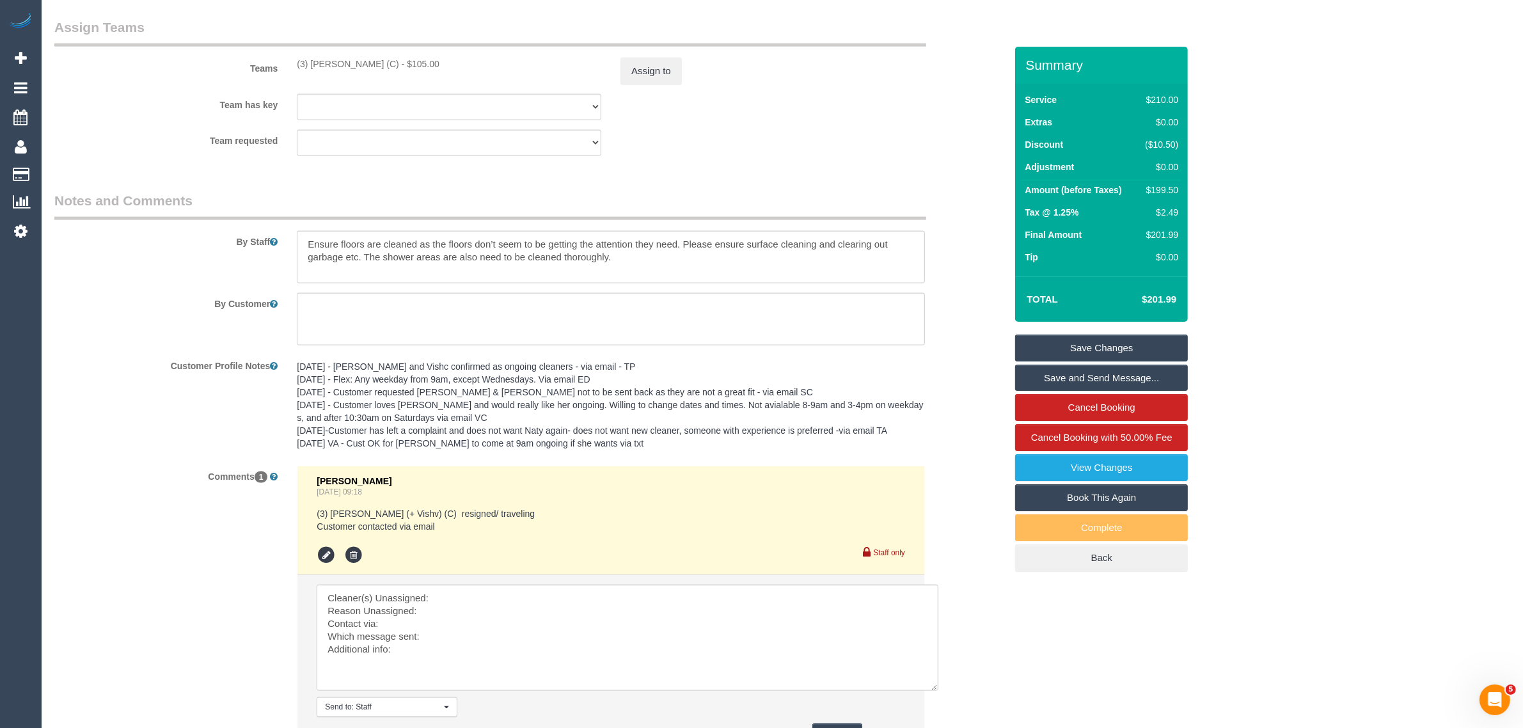
click at [419, 70] on div "(3) [PERSON_NAME] (C) - $105.00" at bounding box center [449, 64] width 304 height 13
copy div "(3) [PERSON_NAME] (C)"
click at [471, 592] on textarea at bounding box center [628, 637] width 622 height 106
paste textarea "(3) [PERSON_NAME] (C)"
click at [455, 605] on textarea at bounding box center [628, 637] width 622 height 106
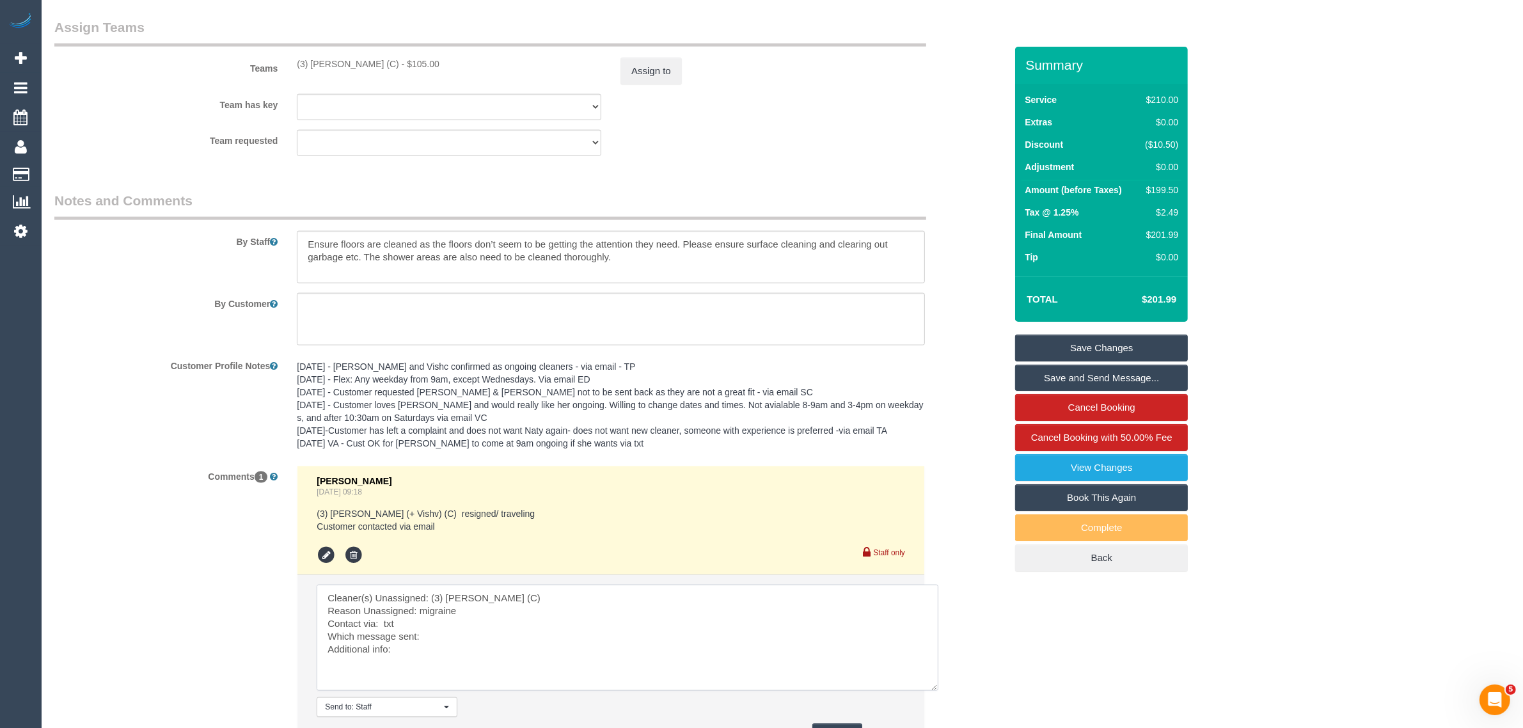
click at [484, 647] on textarea at bounding box center [628, 637] width 622 height 106
click at [502, 633] on textarea at bounding box center [628, 637] width 622 height 106
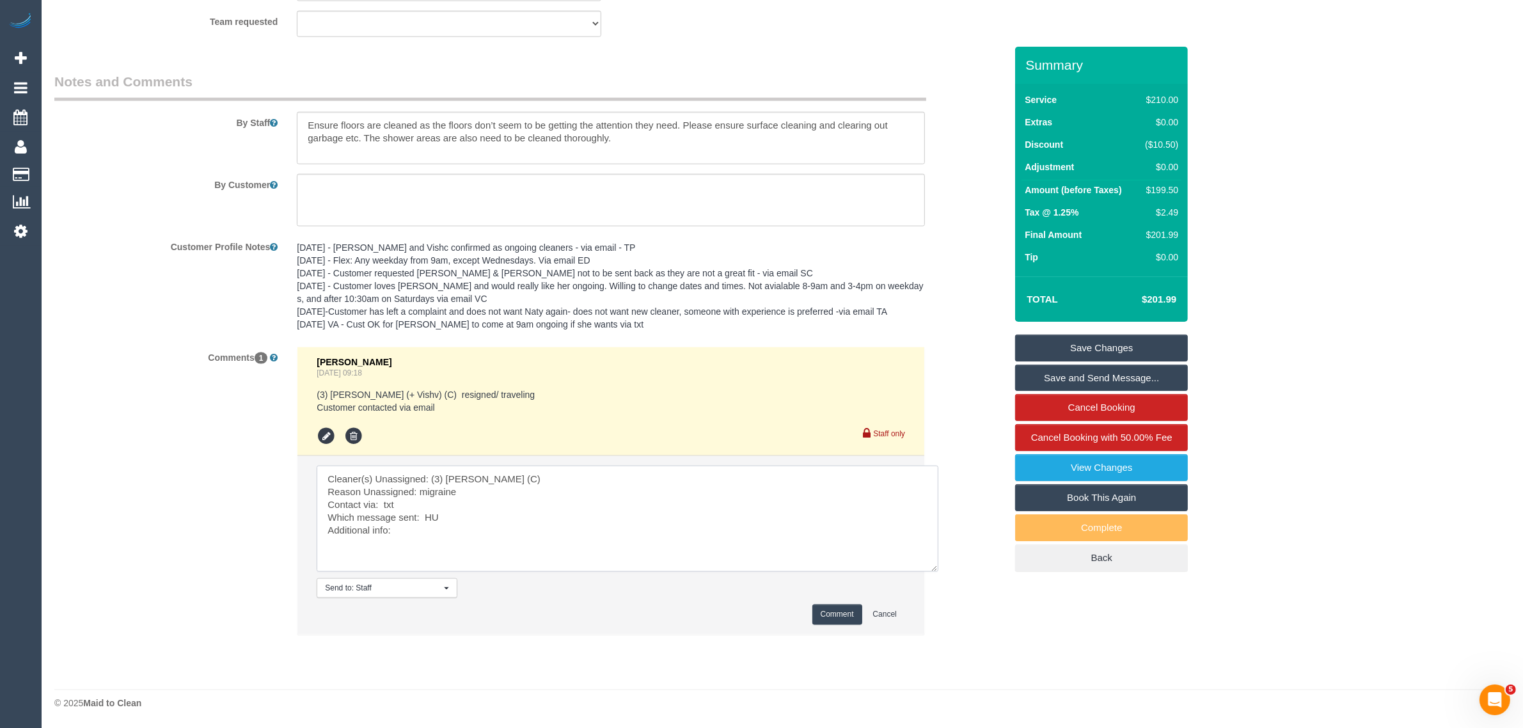
type textarea "Cleaner(s) Unassigned: (3) [PERSON_NAME] (C) Reason Unassigned: migraine Contac…"
click at [822, 612] on button "Comment" at bounding box center [837, 614] width 50 height 20
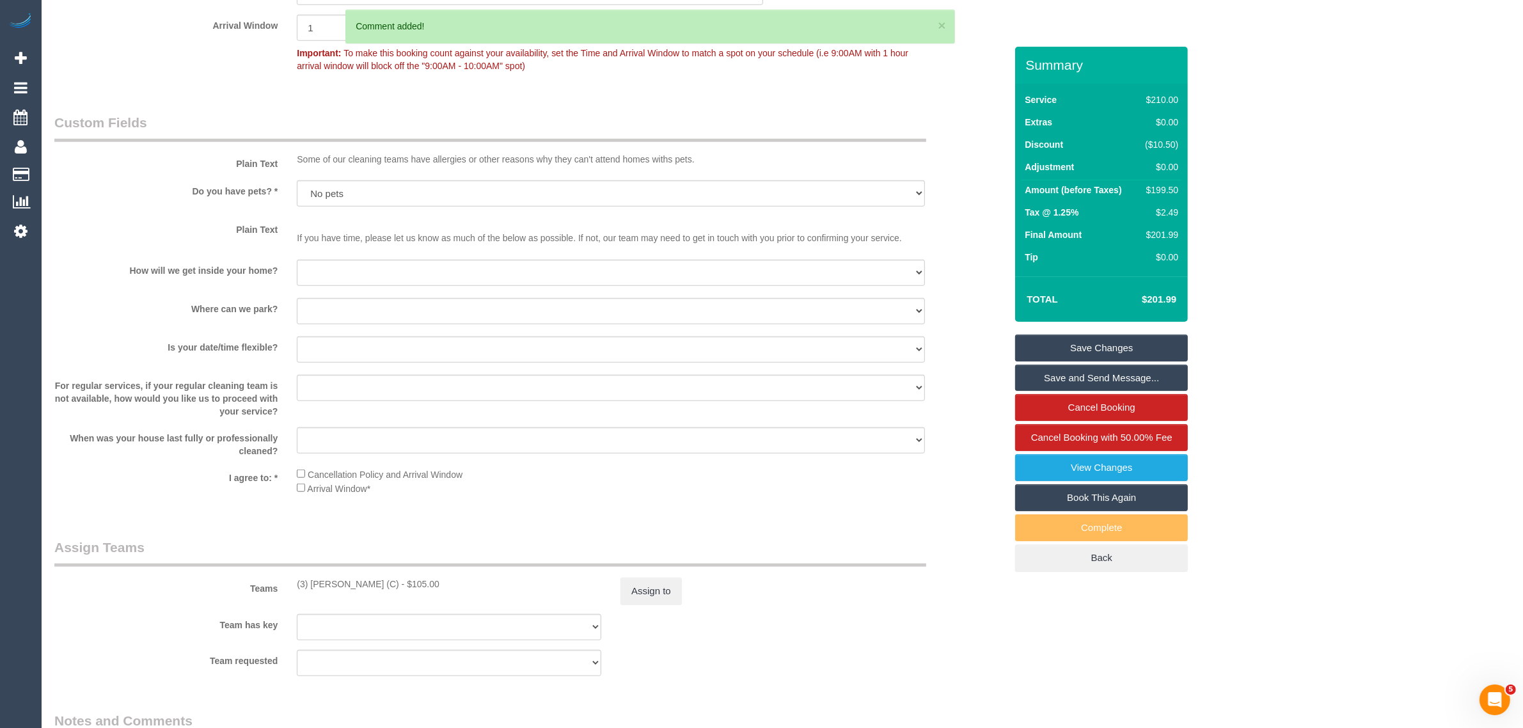
scroll to position [1763, 0]
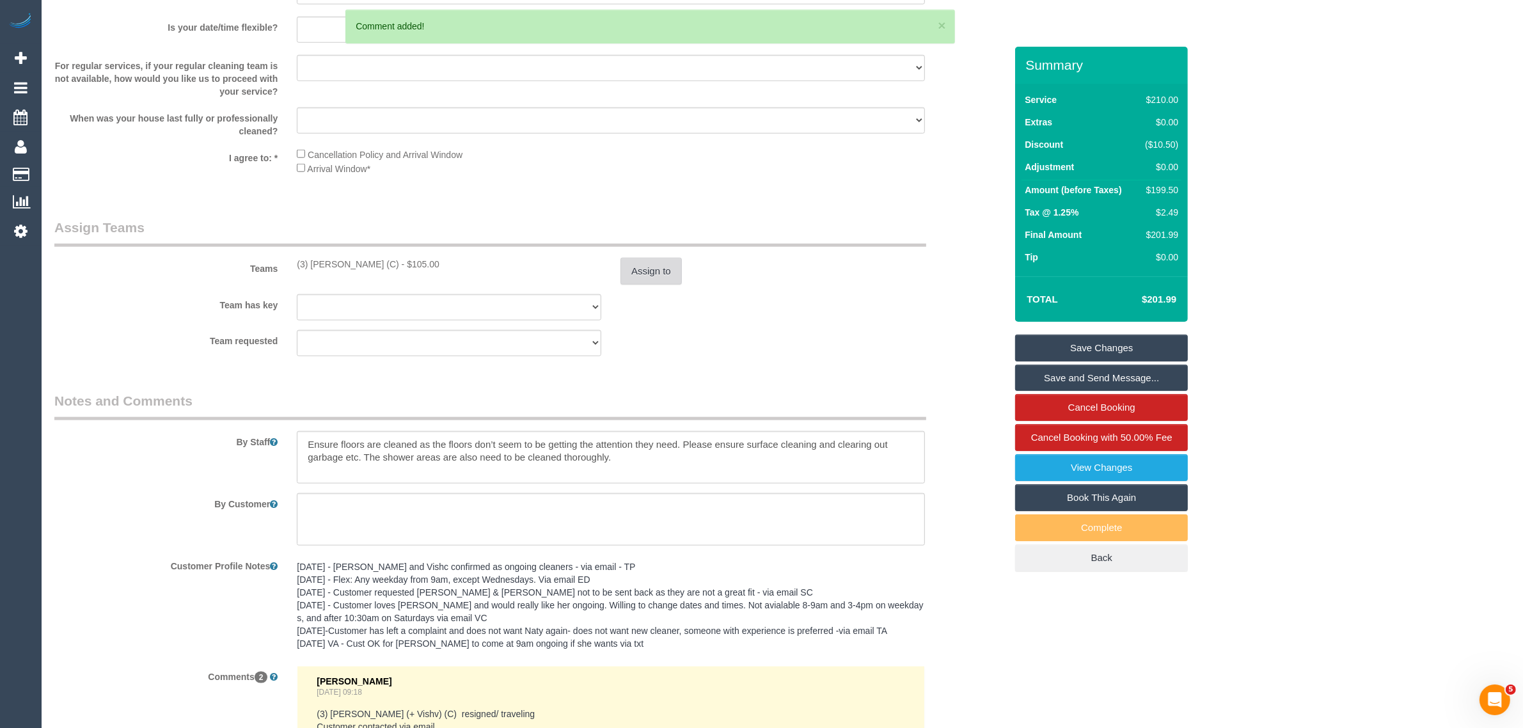
click at [646, 269] on button "Assign to" at bounding box center [650, 271] width 61 height 27
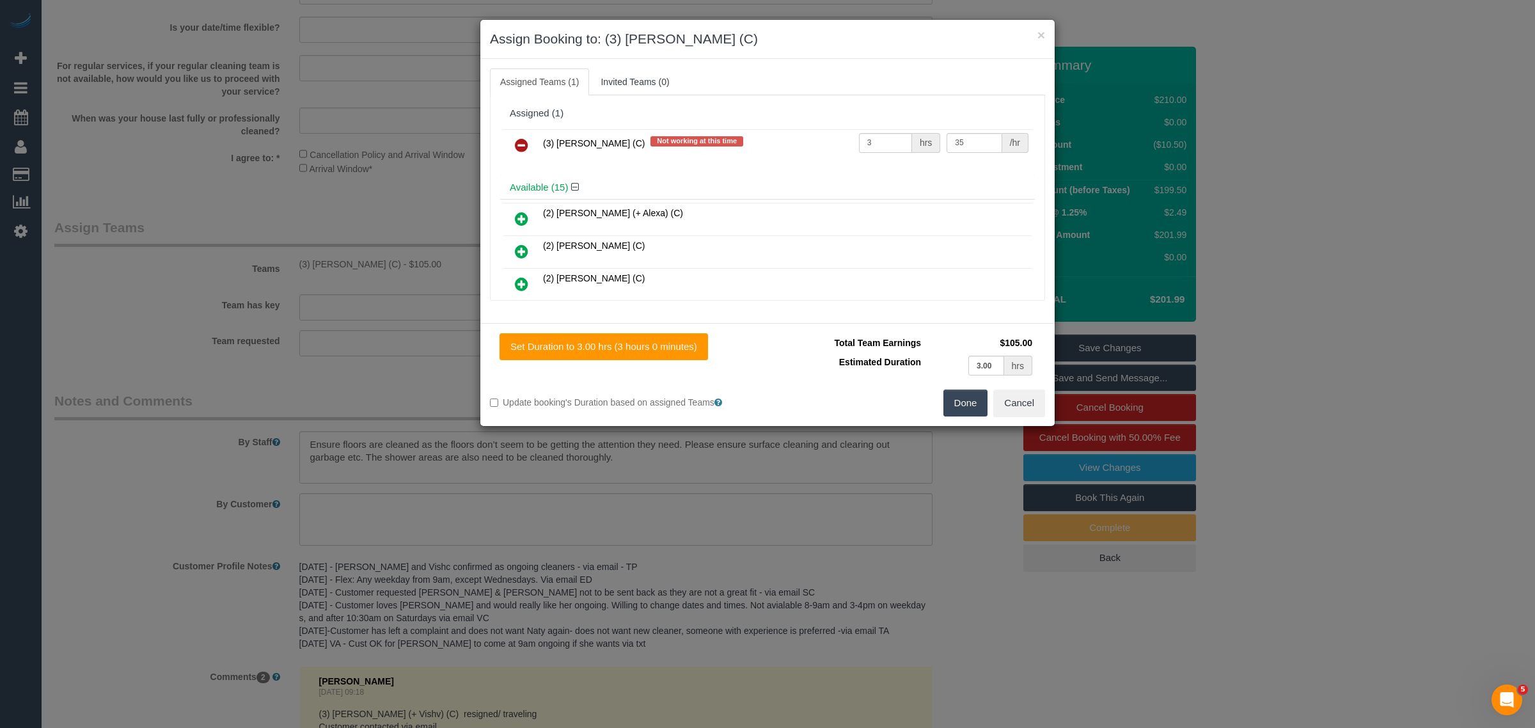
click at [529, 148] on link at bounding box center [521, 146] width 30 height 26
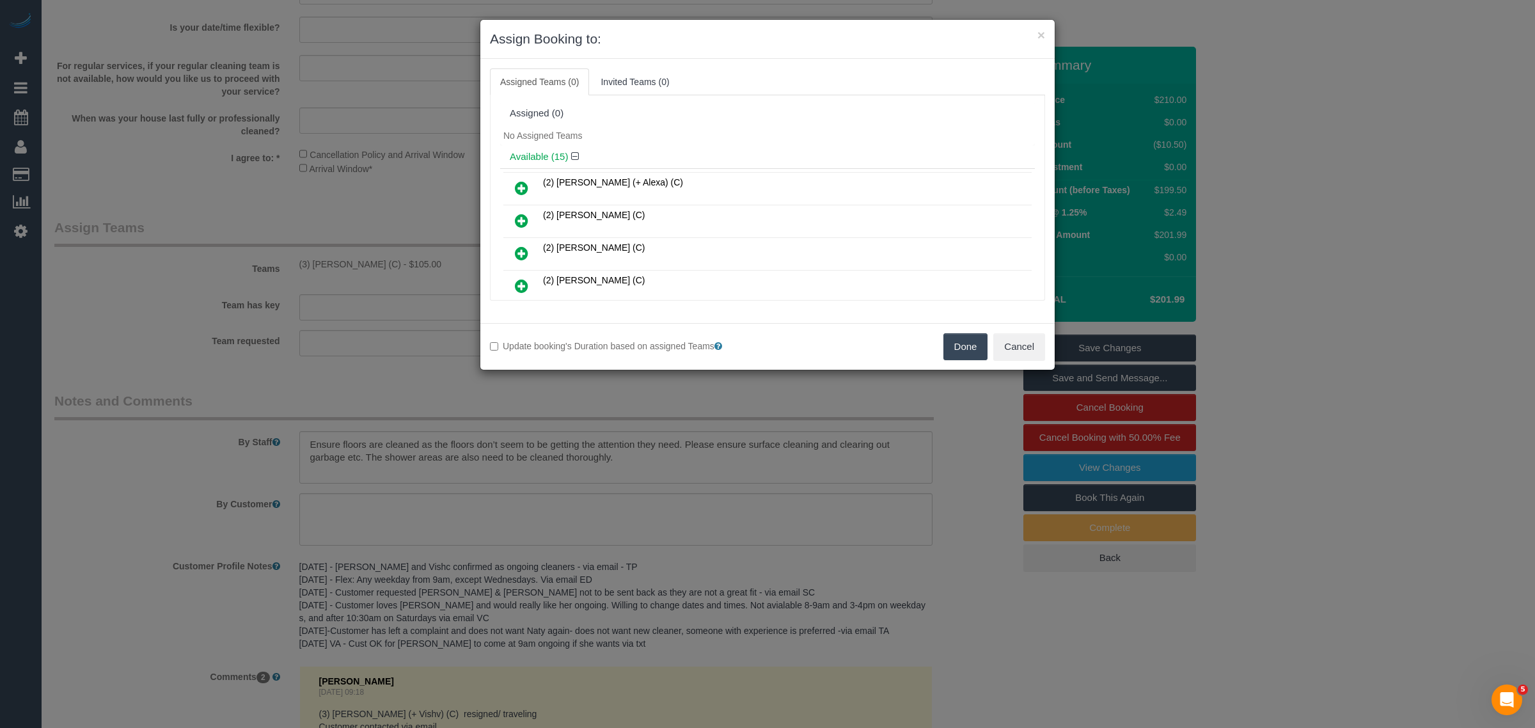
click at [969, 354] on button "Done" at bounding box center [965, 346] width 45 height 27
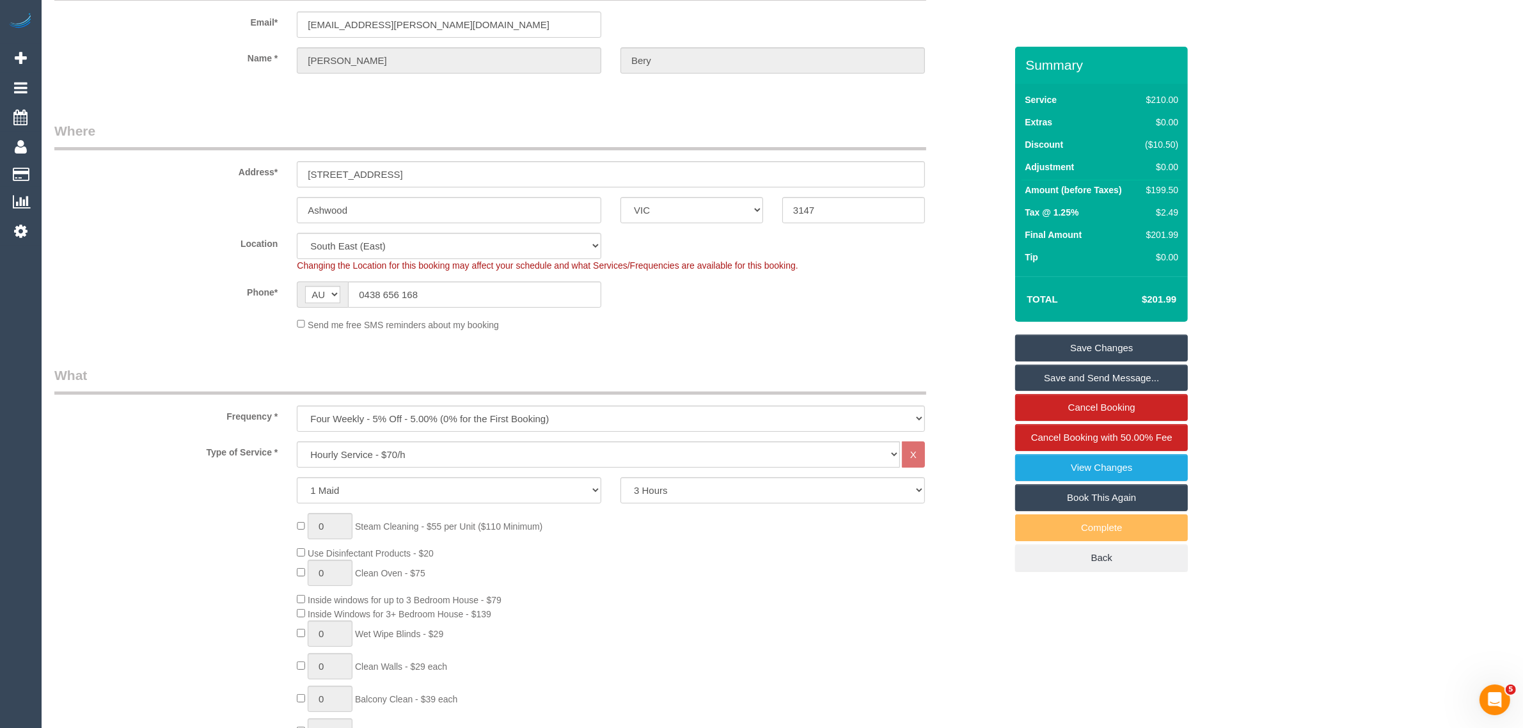
scroll to position [0, 0]
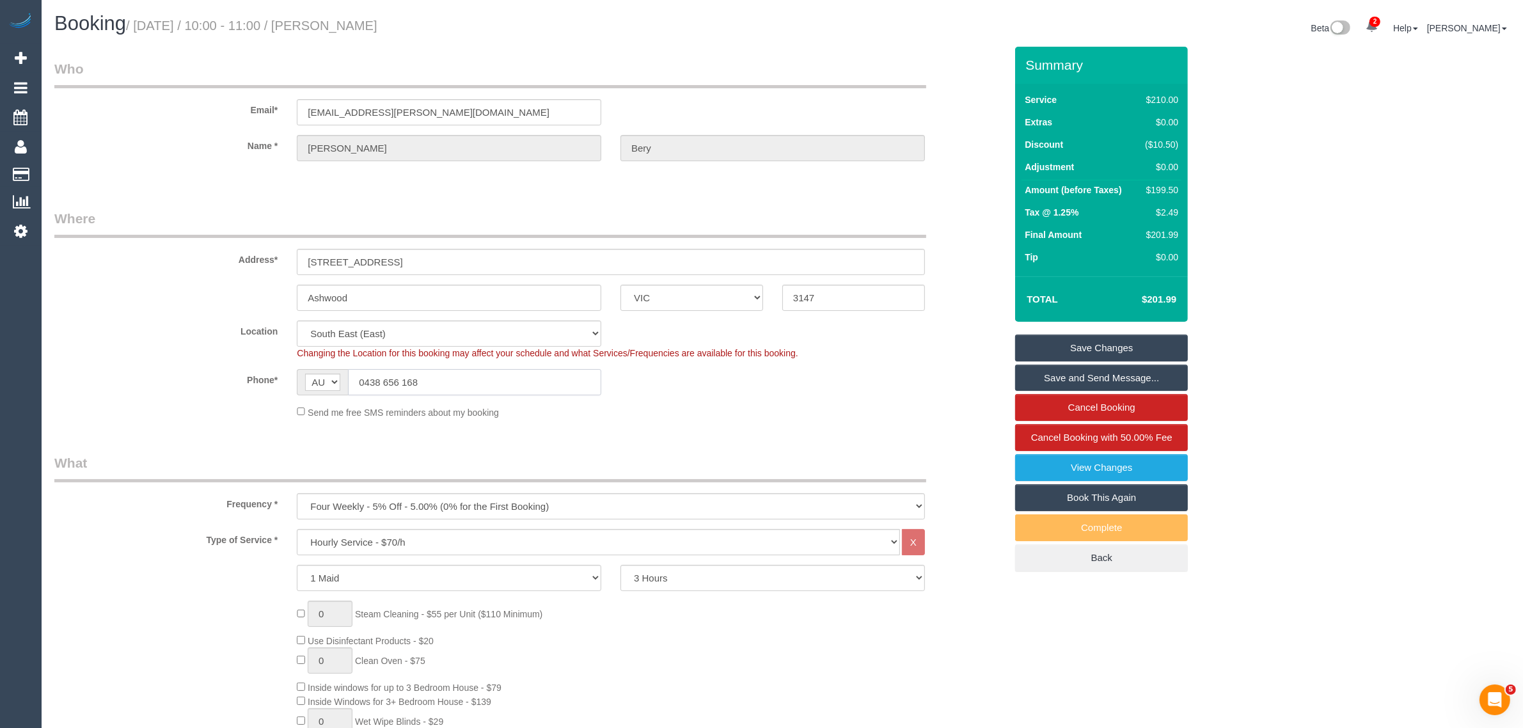
click at [476, 374] on input "0438 656 168" at bounding box center [474, 382] width 253 height 26
click at [944, 219] on div "Address* [STREET_ADDRESS]" at bounding box center [530, 242] width 970 height 66
click at [1059, 338] on link "Save Changes" at bounding box center [1101, 347] width 173 height 27
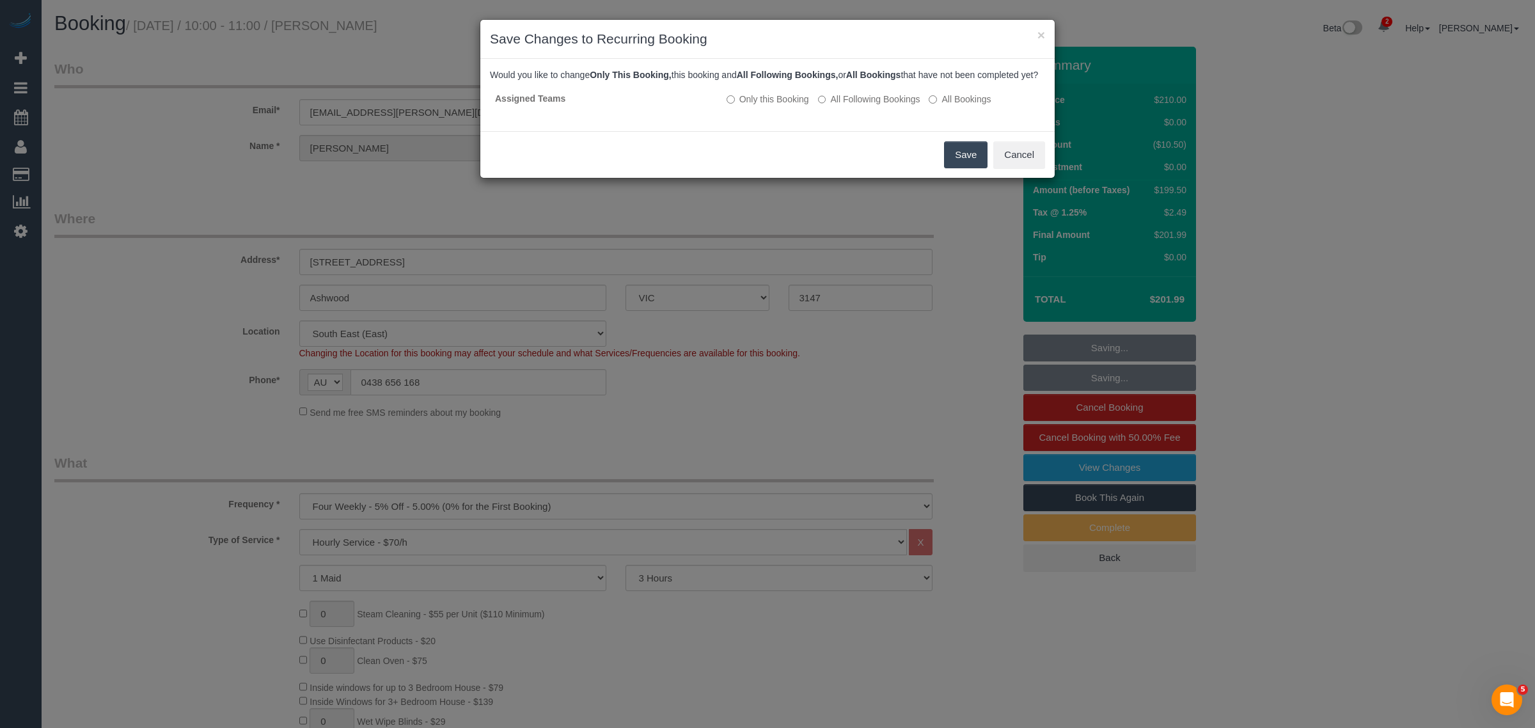
click at [968, 162] on button "Save" at bounding box center [965, 154] width 43 height 27
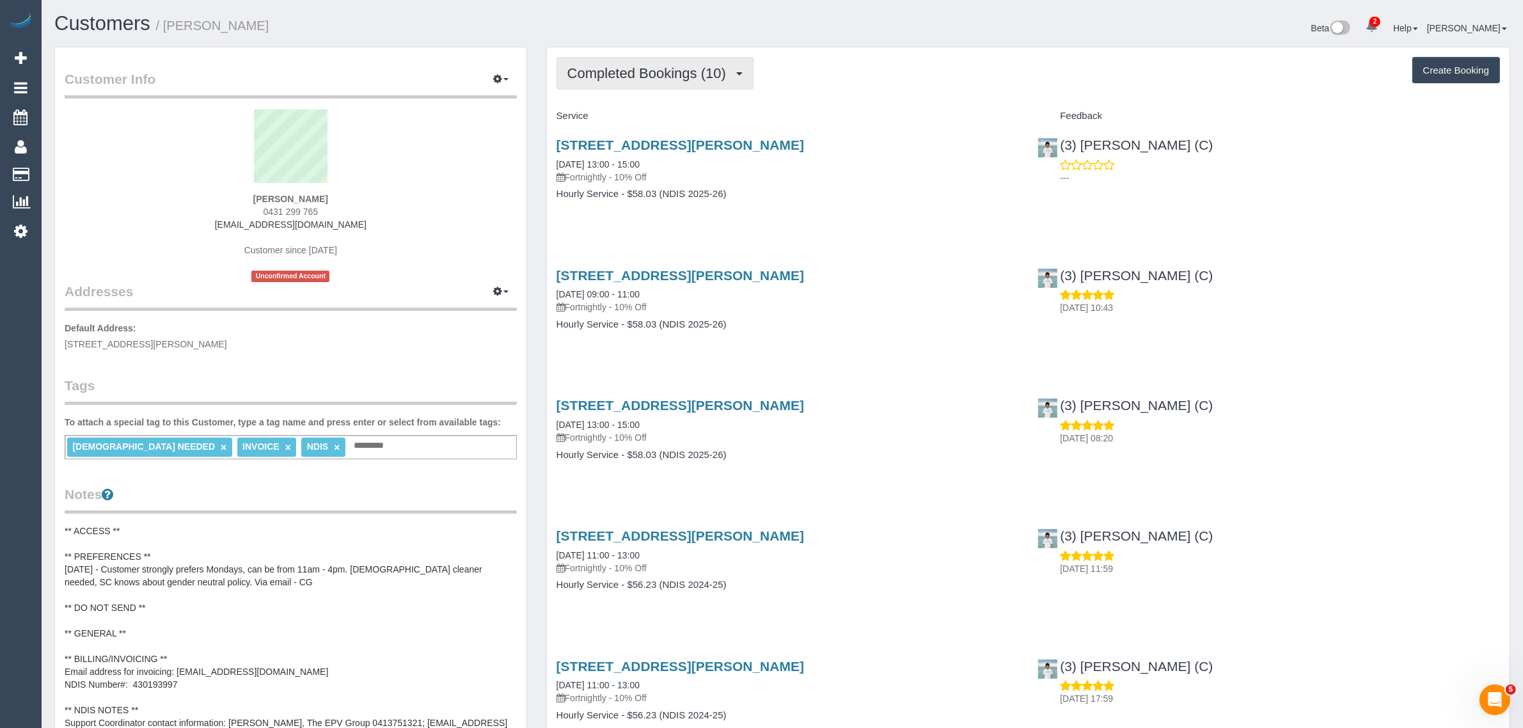
click at [659, 69] on span "Completed Bookings (10)" at bounding box center [649, 73] width 165 height 16
click at [645, 120] on link "Upcoming Bookings (11)" at bounding box center [626, 119] width 138 height 17
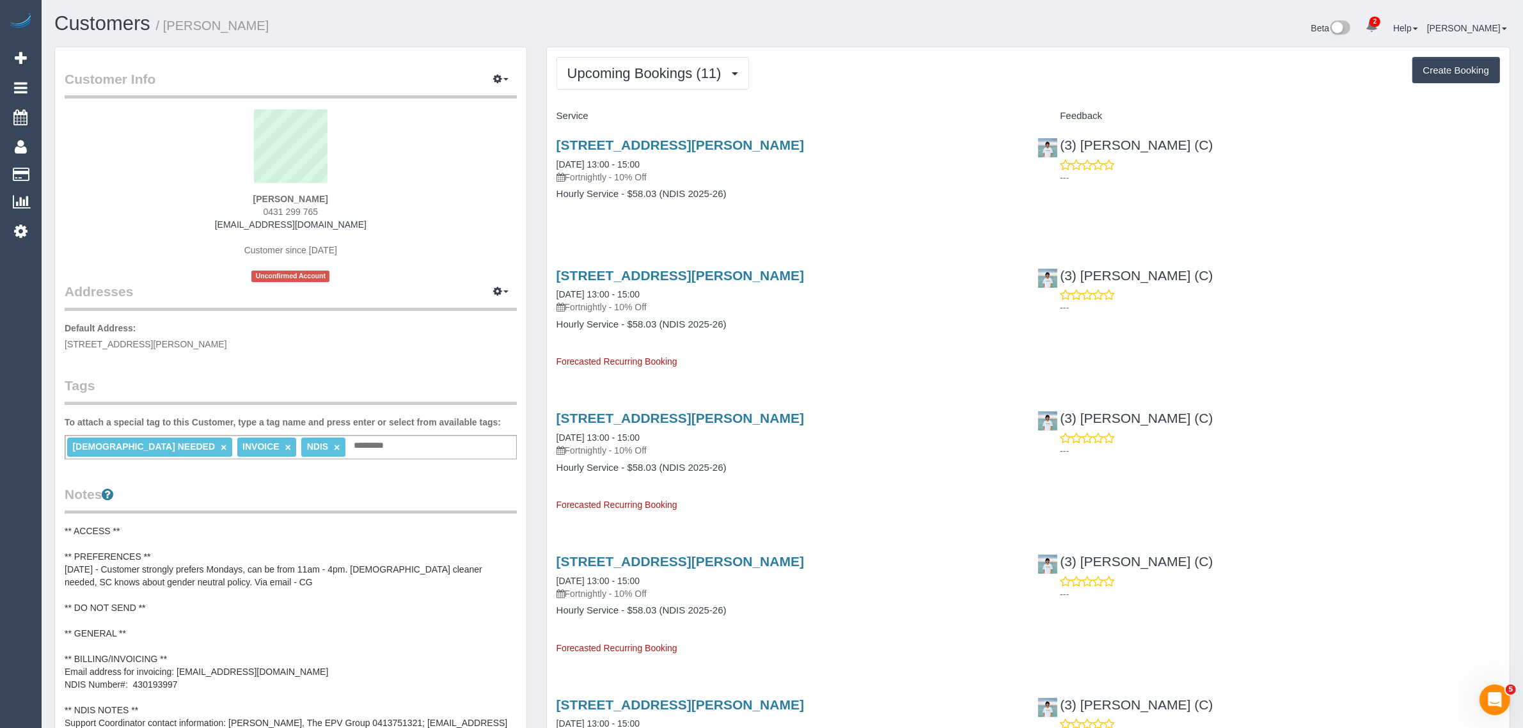
click at [844, 136] on div "[STREET_ADDRESS][PERSON_NAME] [DATE] 13:00 - 15:00 Fortnightly - 10% Off Hourly…" at bounding box center [788, 176] width 482 height 98
click at [595, 144] on link "[STREET_ADDRESS][PERSON_NAME]" at bounding box center [679, 144] width 247 height 15
click at [673, 59] on button "Upcoming Bookings (11)" at bounding box center [652, 73] width 192 height 33
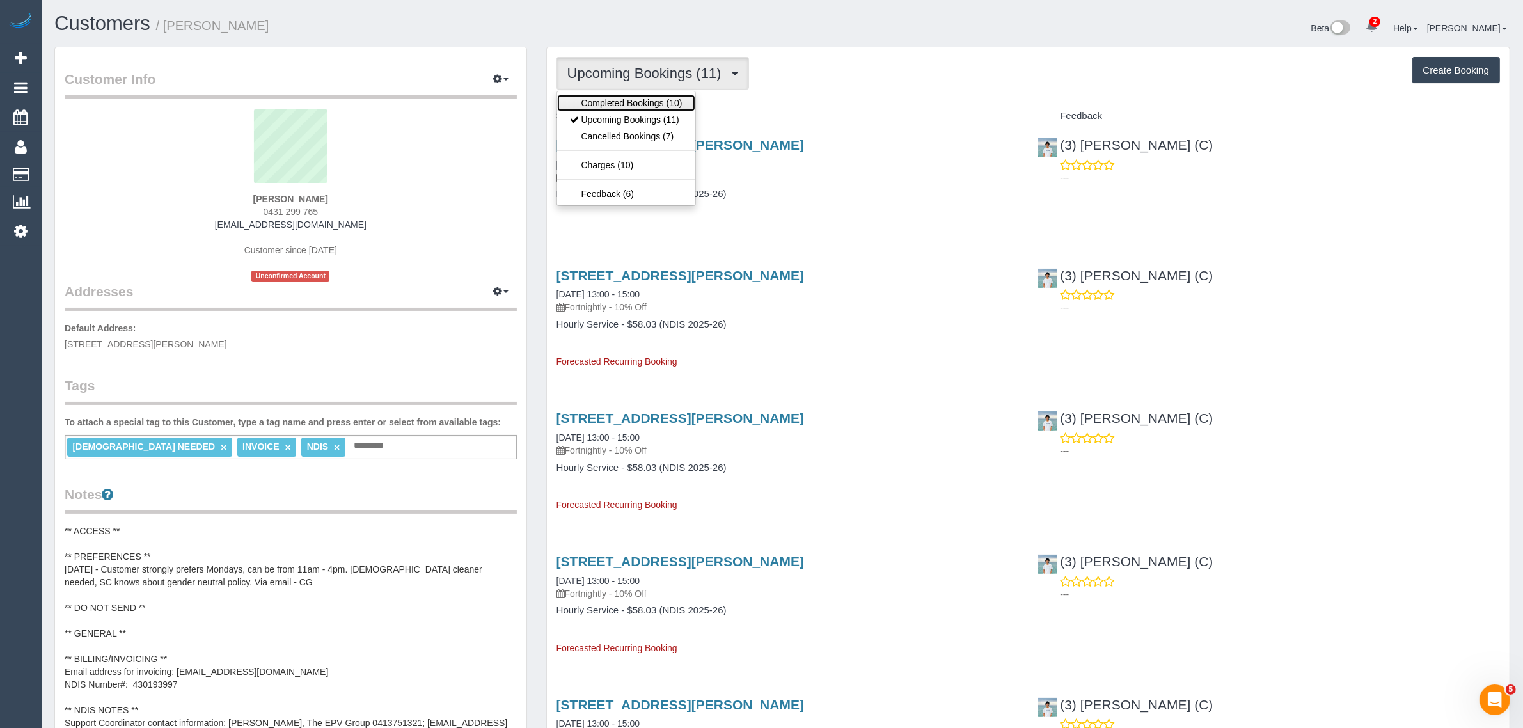
click at [644, 103] on link "Completed Bookings (10)" at bounding box center [626, 103] width 138 height 17
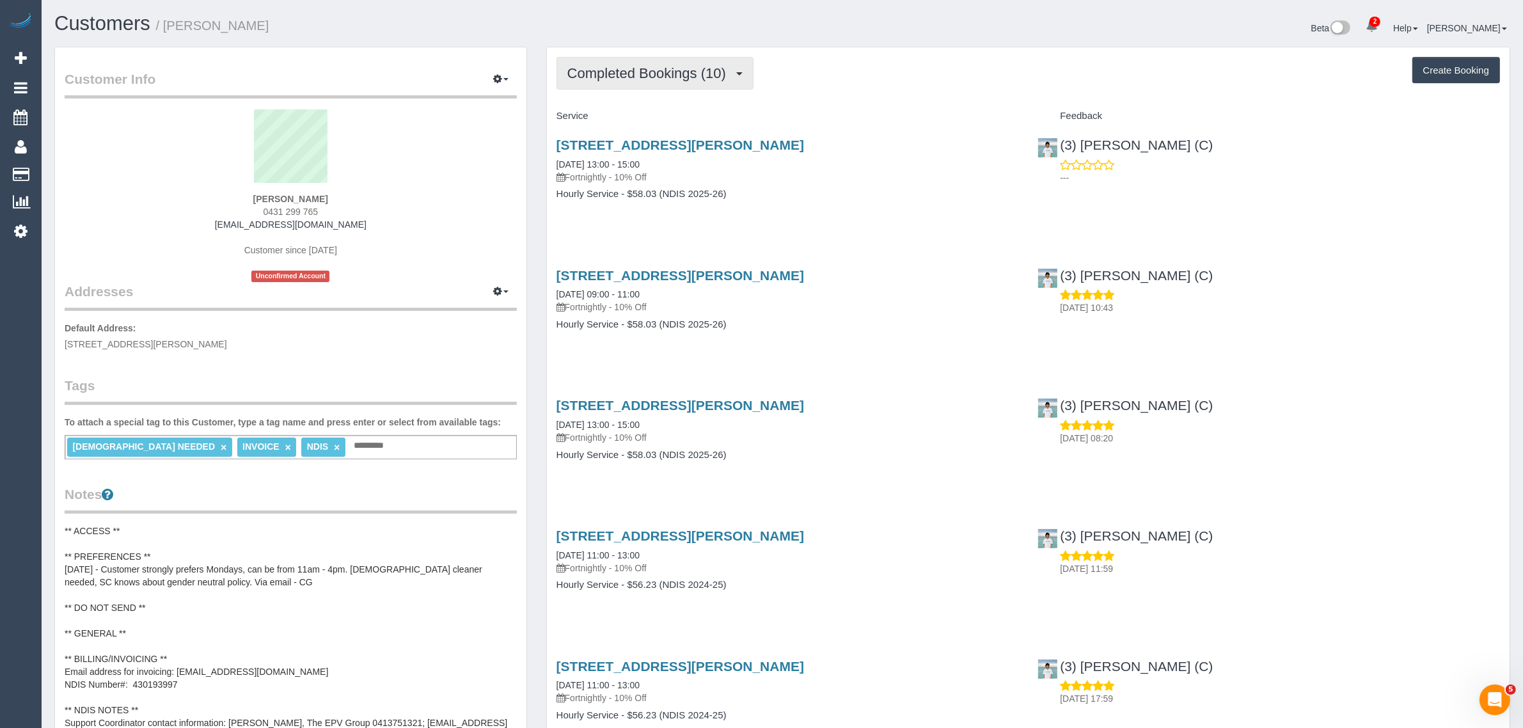
click at [673, 69] on span "Completed Bookings (10)" at bounding box center [649, 73] width 165 height 16
click at [666, 122] on link "Upcoming Bookings (11)" at bounding box center [626, 119] width 138 height 17
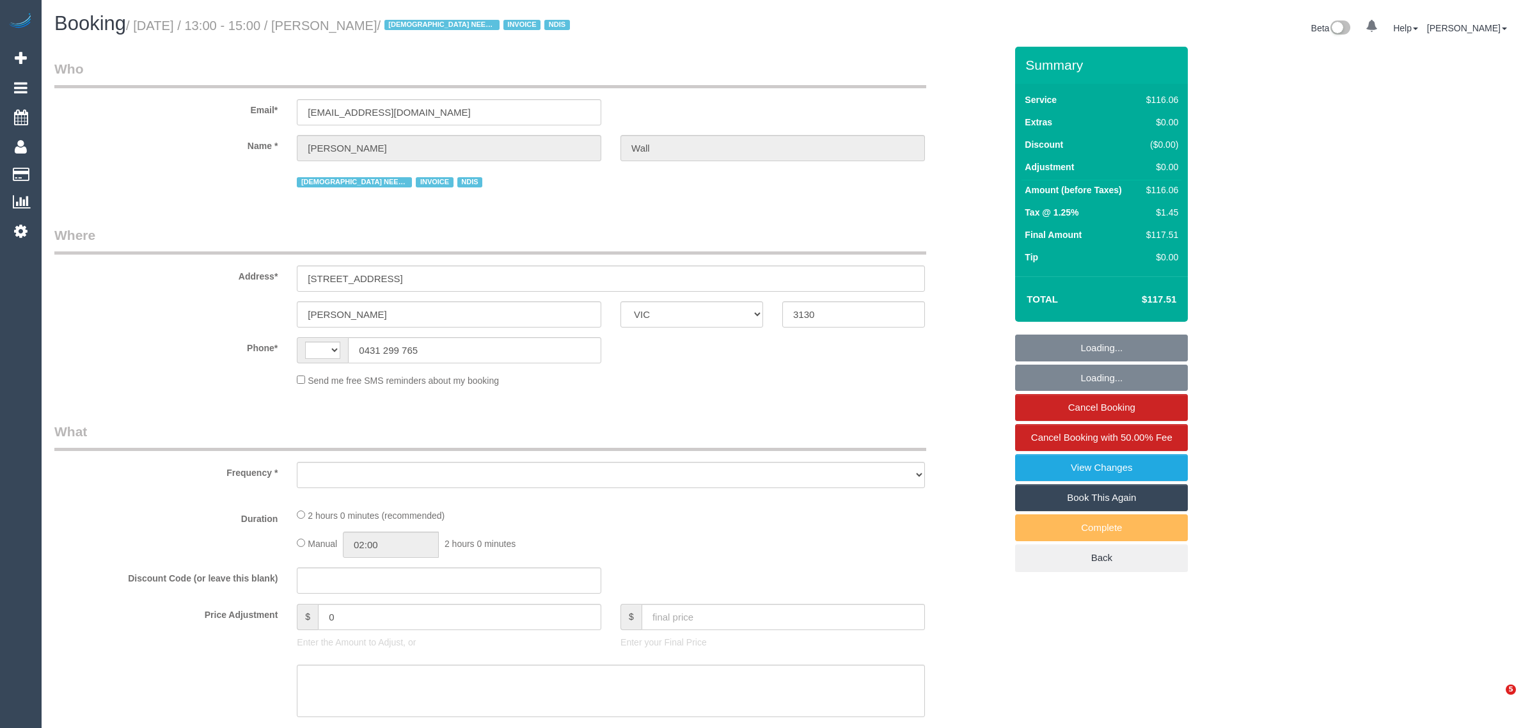
select select "VIC"
select select "string:AU"
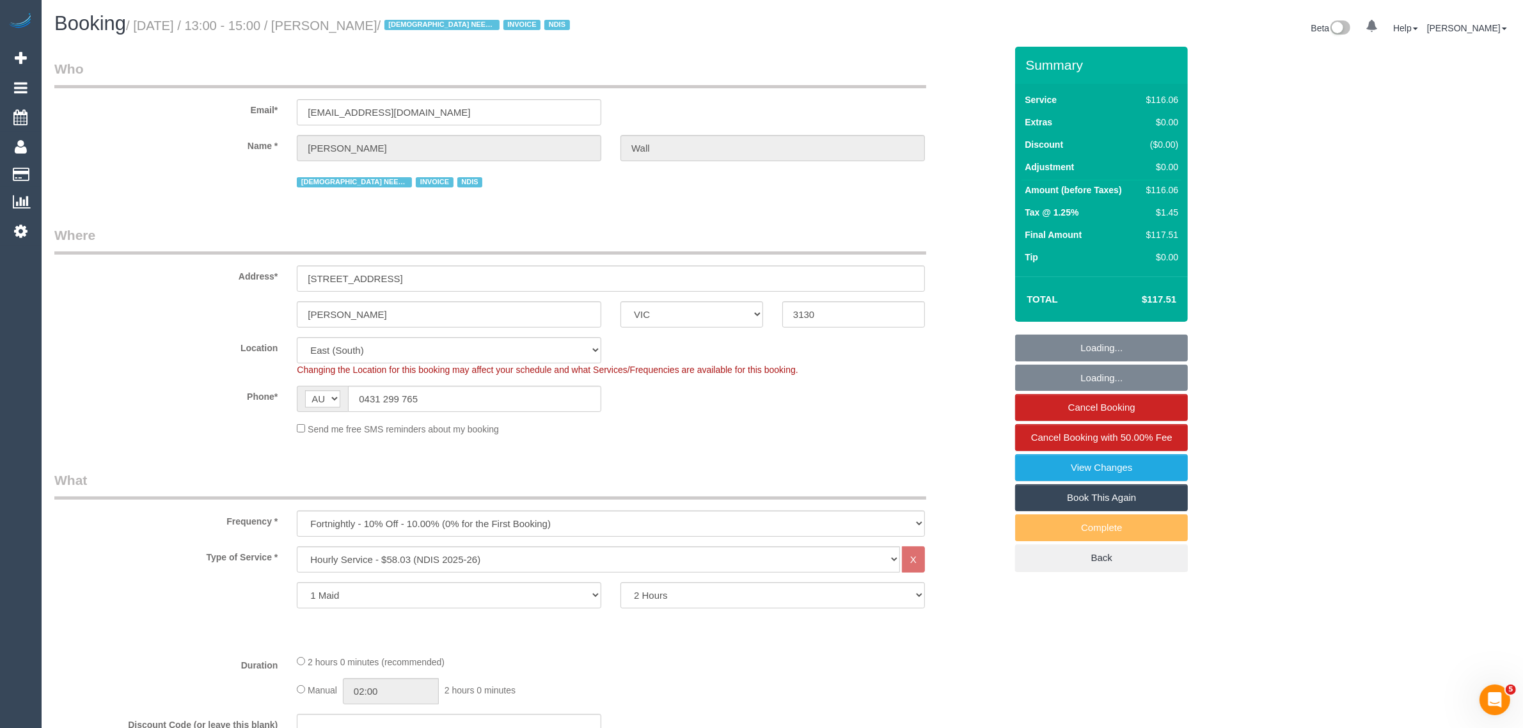
select select "object:617"
select select "number:28"
select select "number:14"
select select "number:19"
select select "number:36"
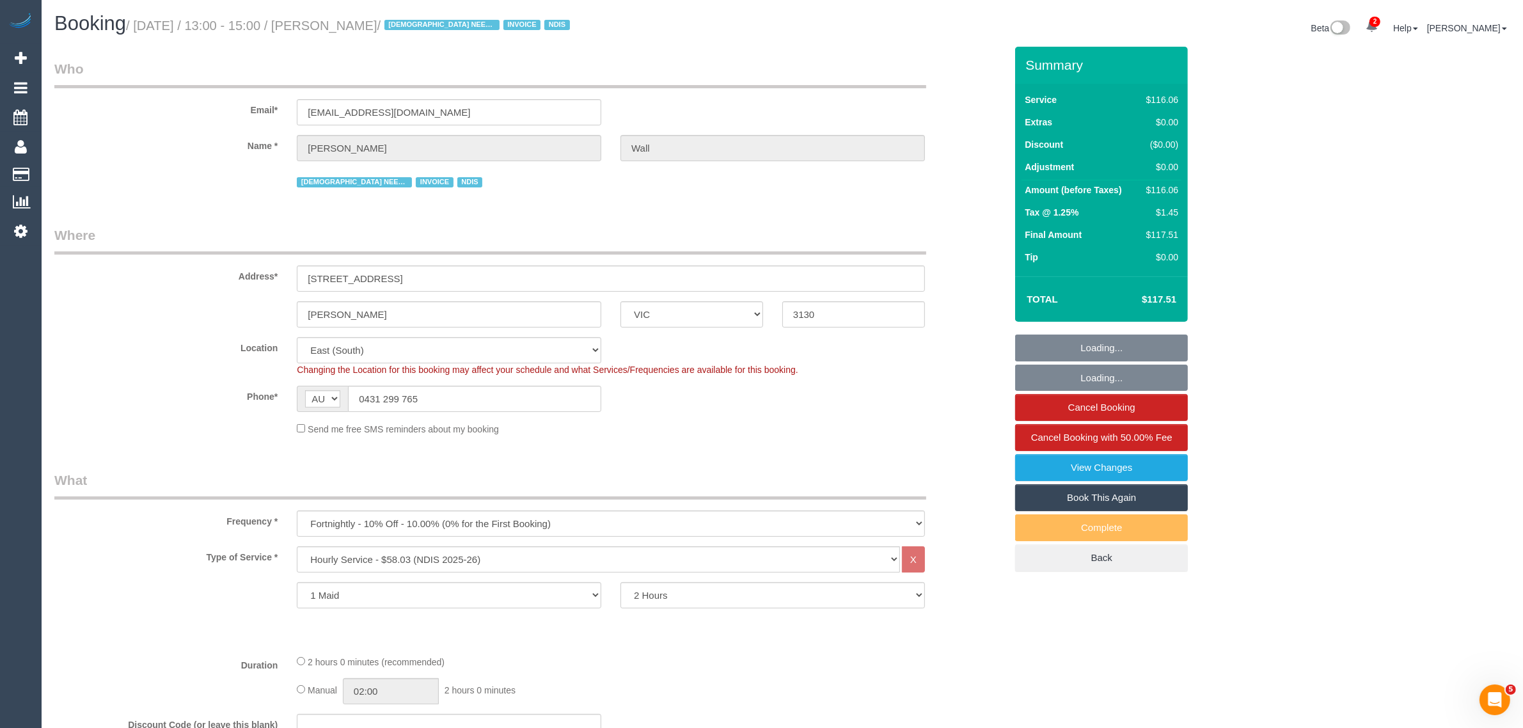
select select "number:35"
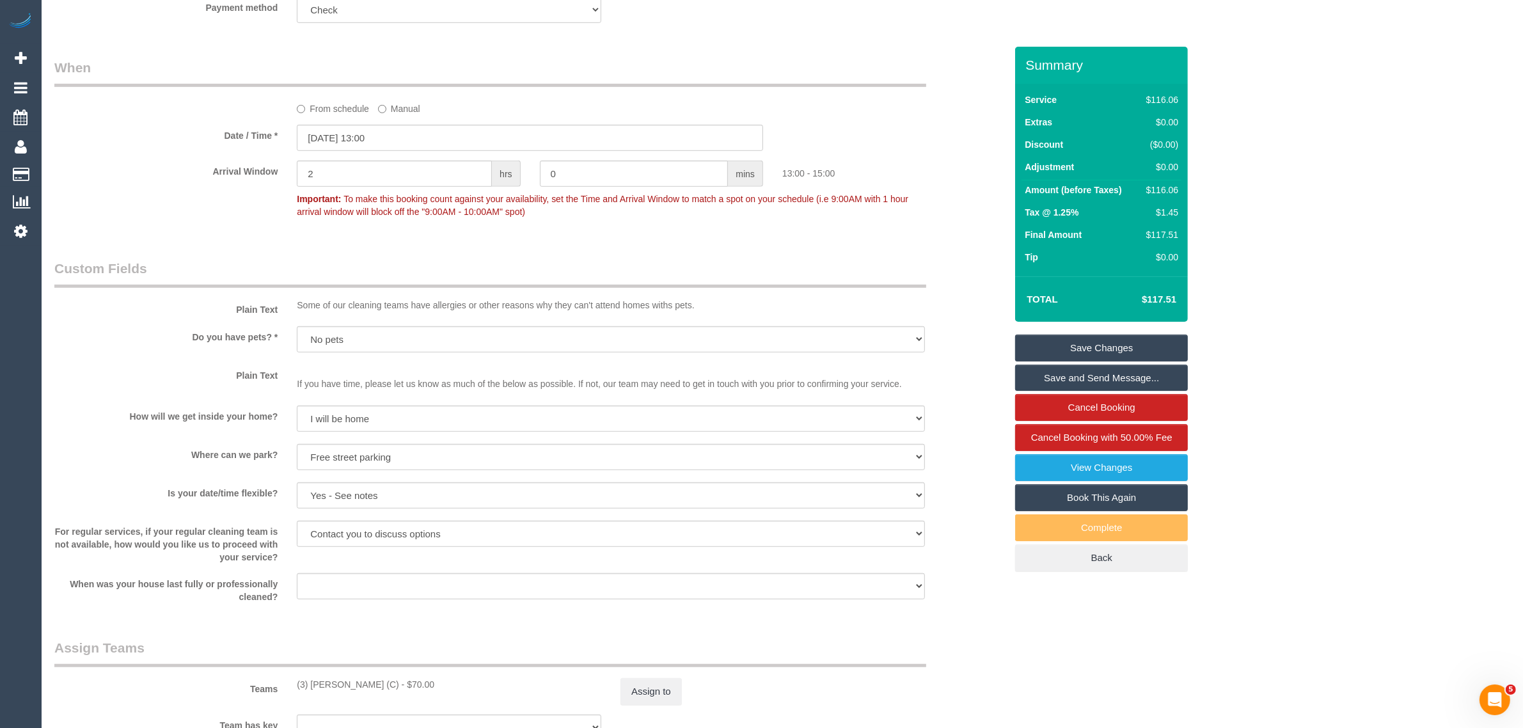
scroll to position [1577, 0]
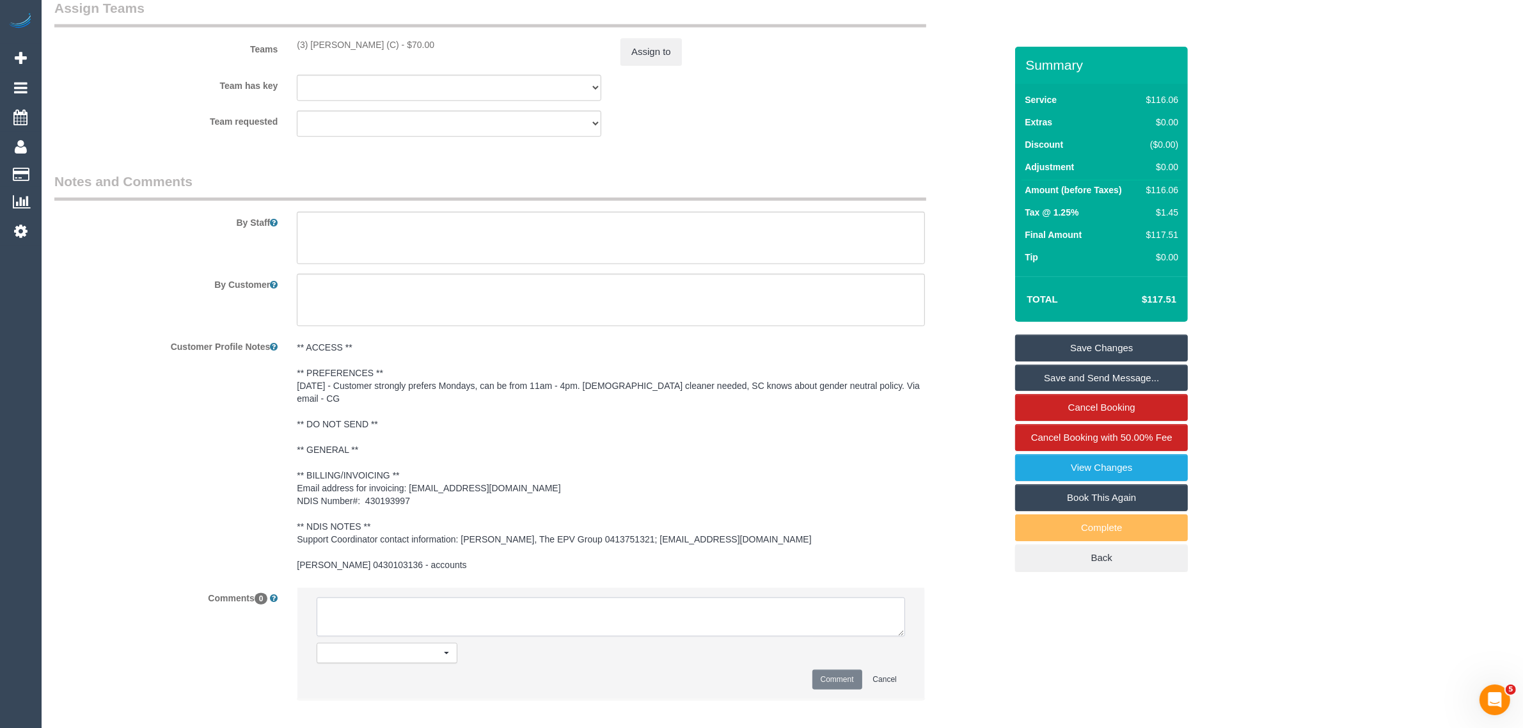
click at [627, 609] on textarea at bounding box center [611, 617] width 588 height 40
paste textarea "Cleaner(s) Unassigned: Reason Unassigned: Contact via: Which message sent: Addi…"
click at [903, 628] on li "Send to: Staff Nothing selected Send to: Staff Send to: Customer Send to: Team …" at bounding box center [610, 643] width 627 height 111
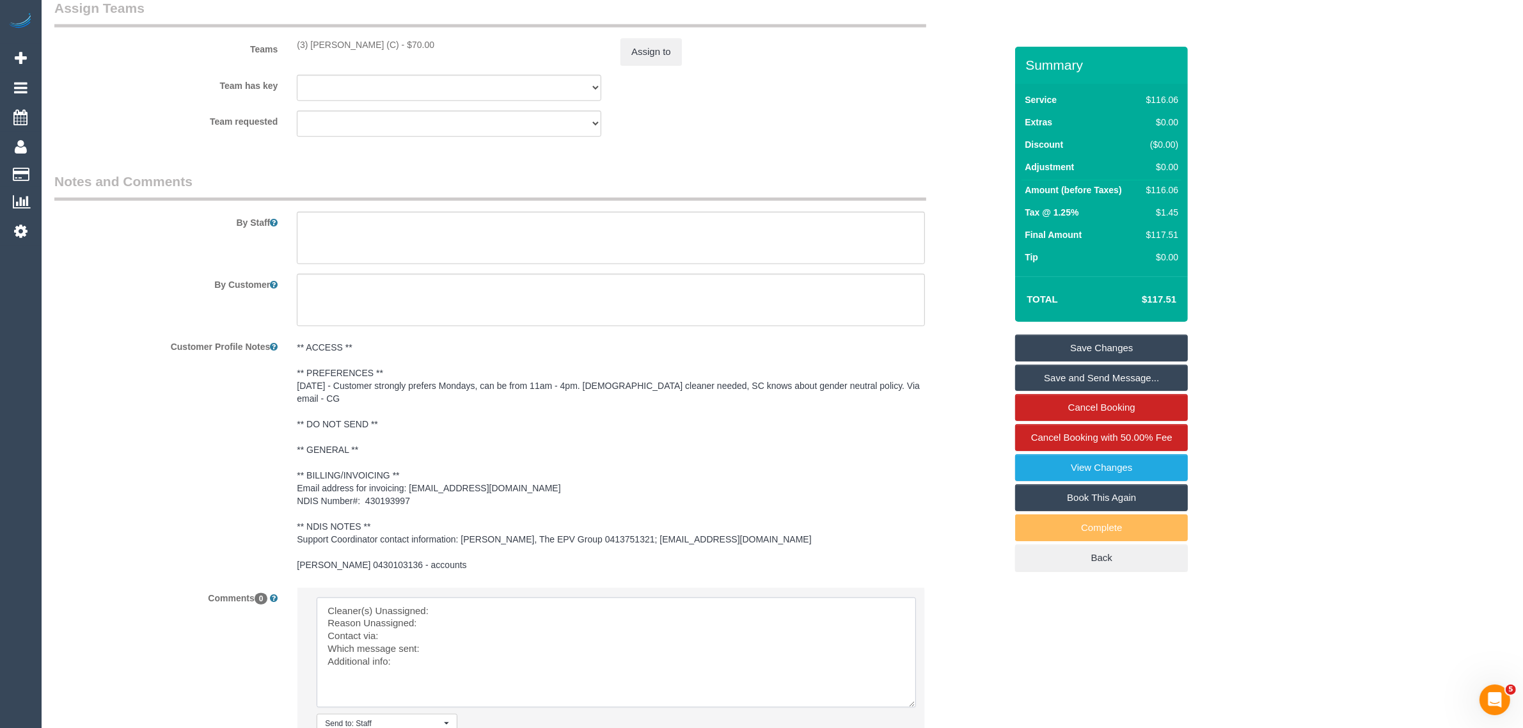
drag, startPoint x: 897, startPoint y: 622, endPoint x: 909, endPoint y: 692, distance: 71.4
click at [909, 692] on textarea at bounding box center [616, 652] width 599 height 110
click at [701, 609] on textarea at bounding box center [616, 652] width 599 height 110
click at [707, 597] on textarea at bounding box center [616, 652] width 599 height 110
drag, startPoint x: 291, startPoint y: 43, endPoint x: 417, endPoint y: 43, distance: 126.0
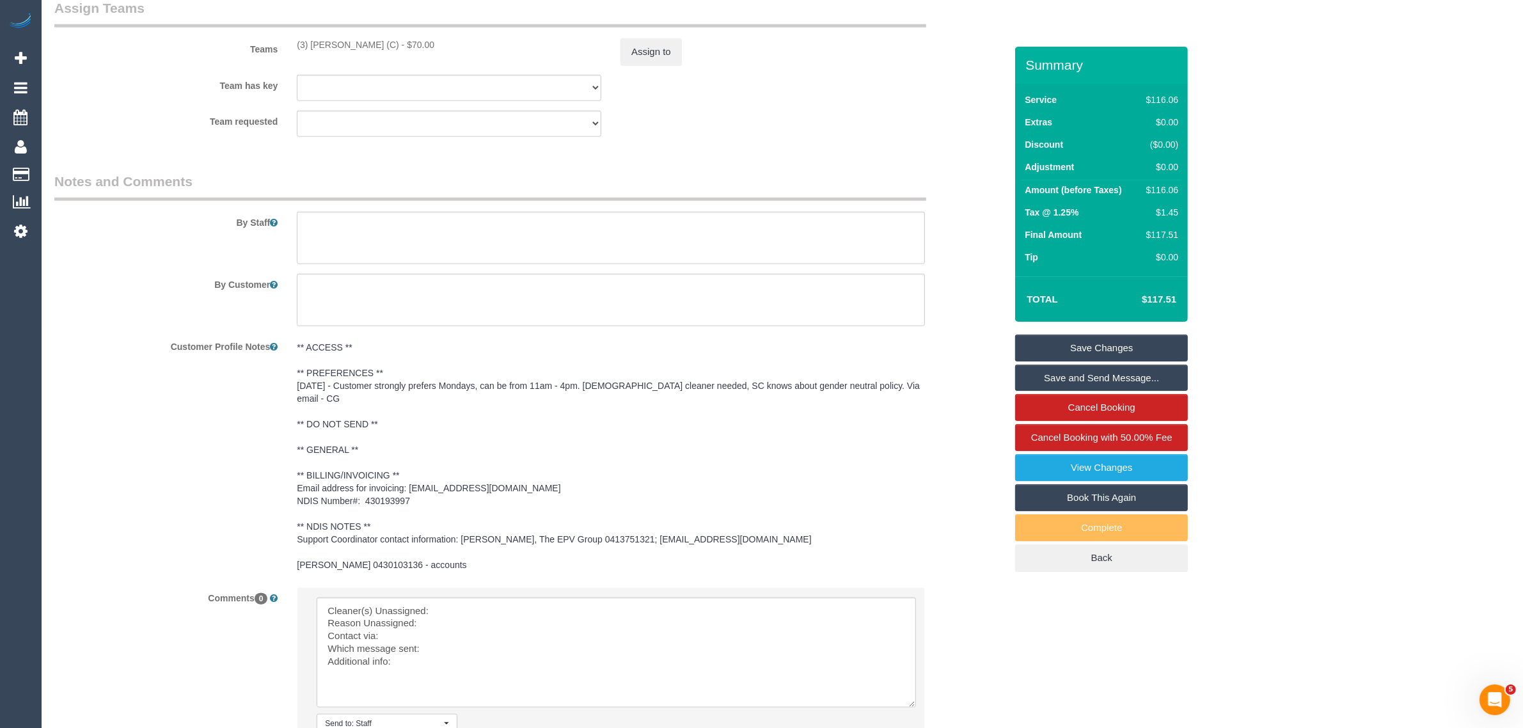
click at [417, 43] on div "(3) Himasha Amarasinghe (C) - $70.00" at bounding box center [449, 44] width 324 height 13
copy div "(3) Himasha Amarasinghe (C)"
click at [468, 599] on textarea at bounding box center [616, 652] width 599 height 110
paste textarea "(3) Himasha Amarasinghe (C)"
click at [455, 604] on textarea at bounding box center [616, 652] width 599 height 110
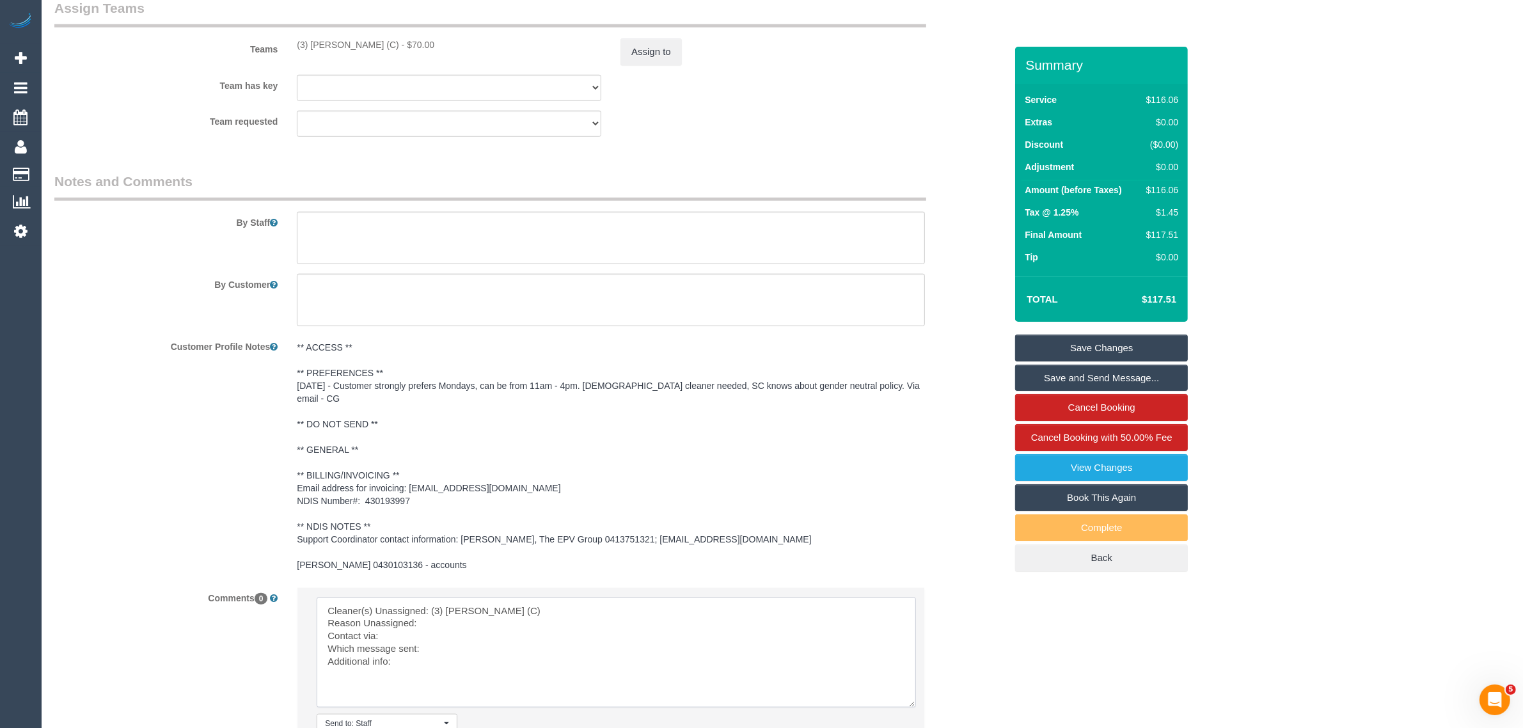
click at [457, 609] on textarea at bounding box center [616, 652] width 599 height 110
click at [436, 619] on textarea at bounding box center [616, 652] width 599 height 110
click at [490, 631] on textarea at bounding box center [616, 652] width 599 height 110
click at [441, 606] on textarea at bounding box center [616, 652] width 599 height 110
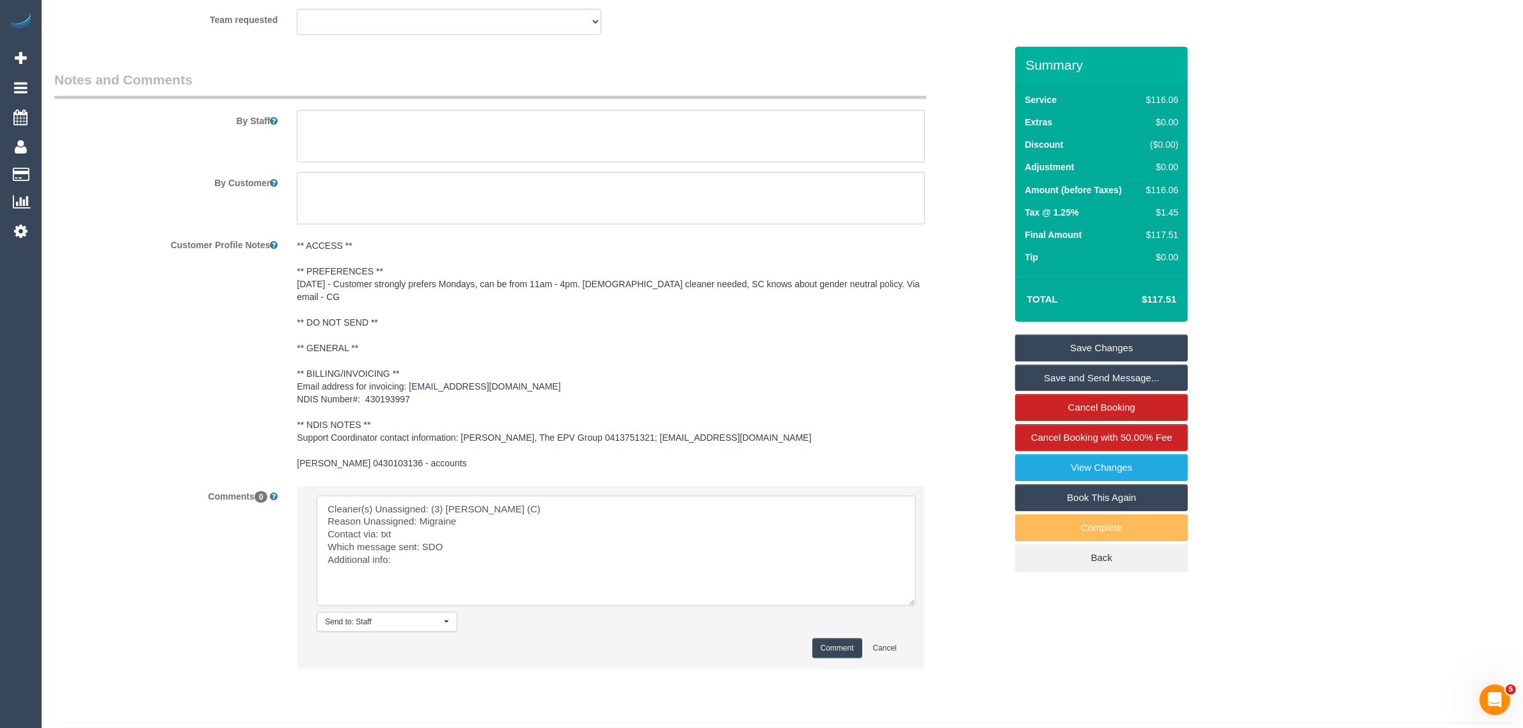
scroll to position [1700, 0]
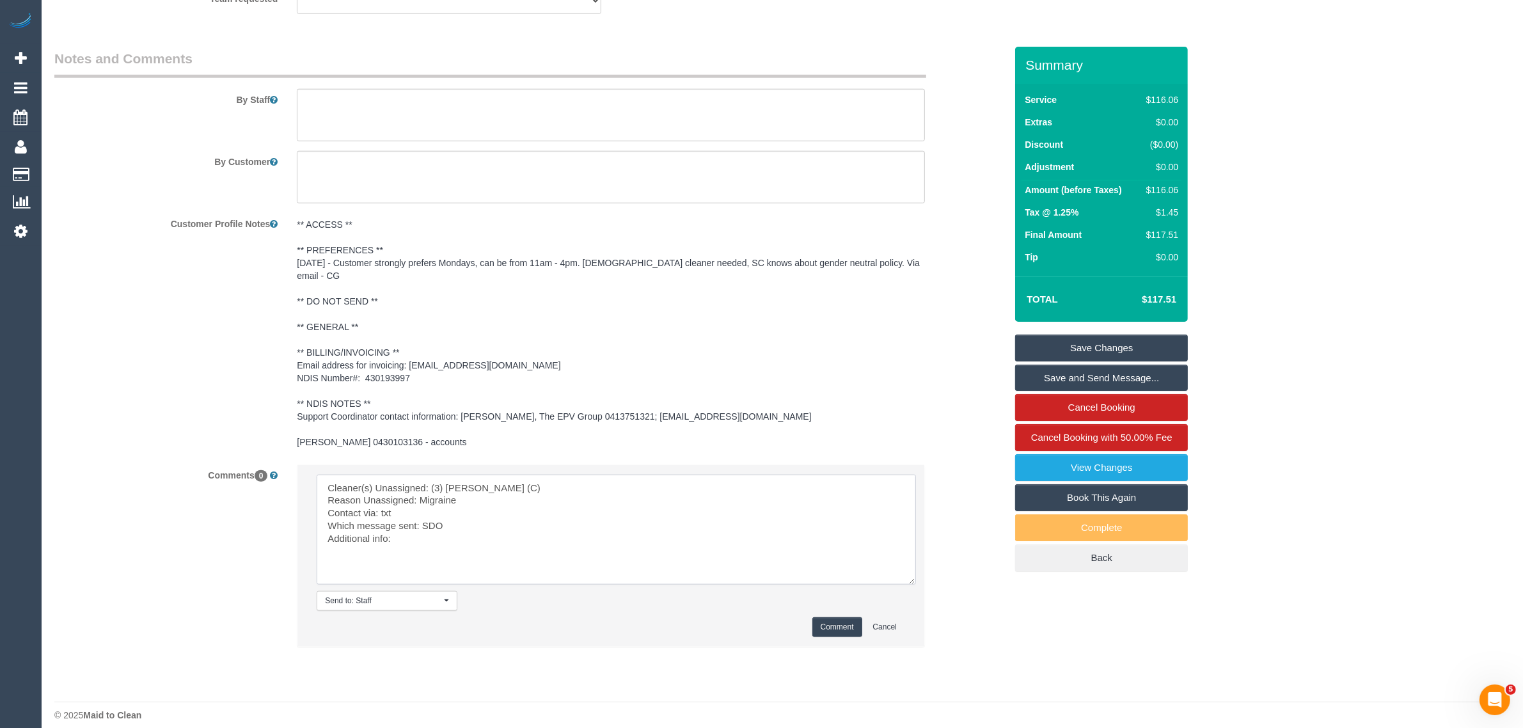
type textarea "Cleaner(s) Unassigned: (3) Himasha Amarasinghe (C) Reason Unassigned: Migraine …"
click at [845, 617] on button "Comment" at bounding box center [837, 627] width 50 height 20
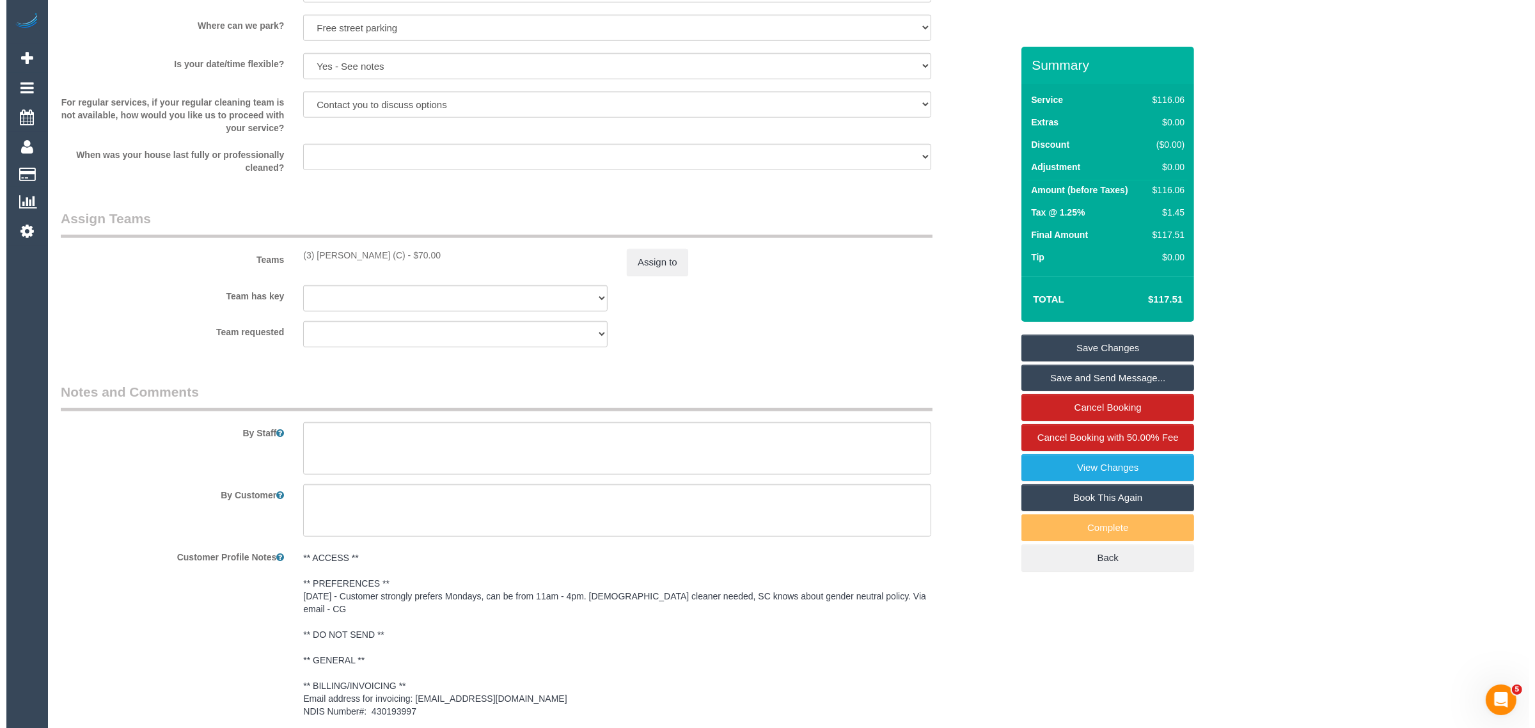
scroll to position [1060, 0]
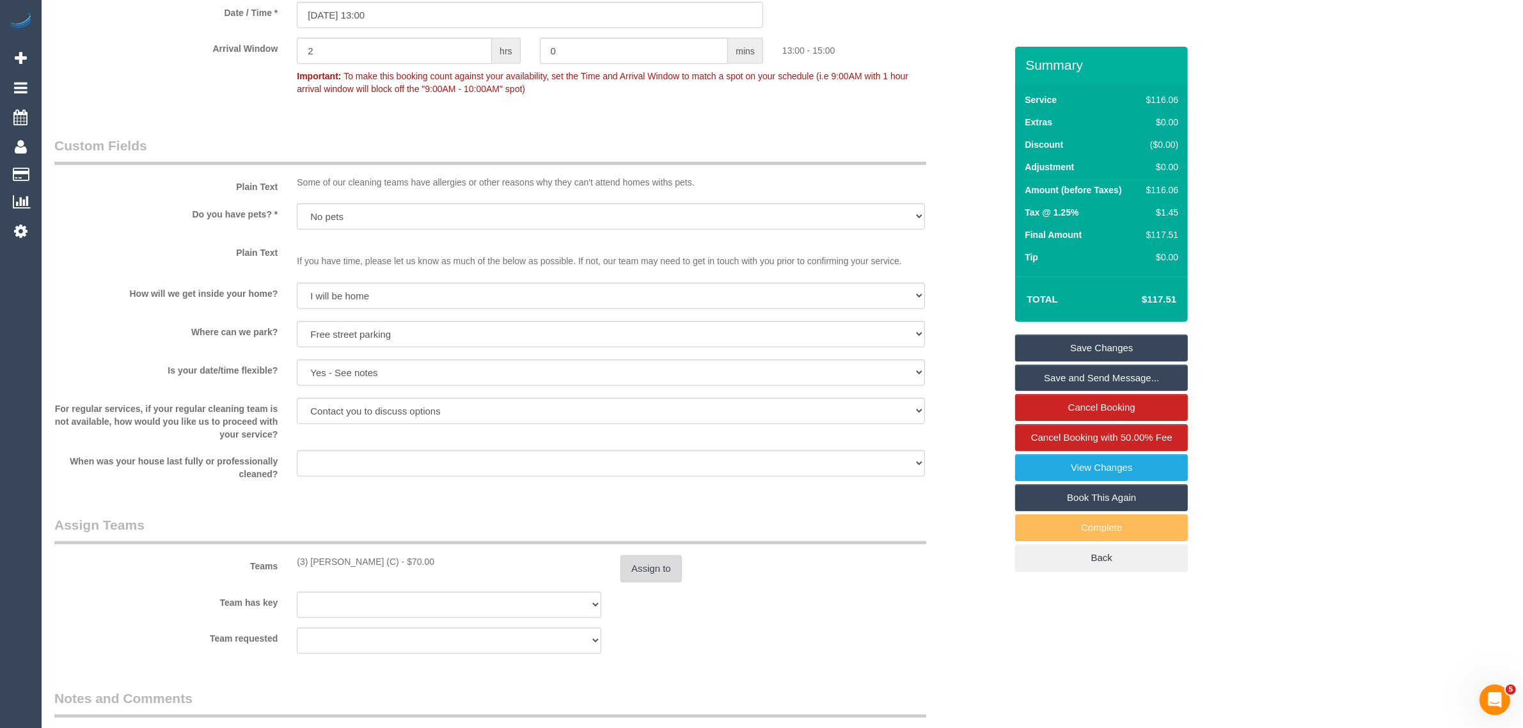
click at [660, 577] on button "Assign to" at bounding box center [650, 568] width 61 height 27
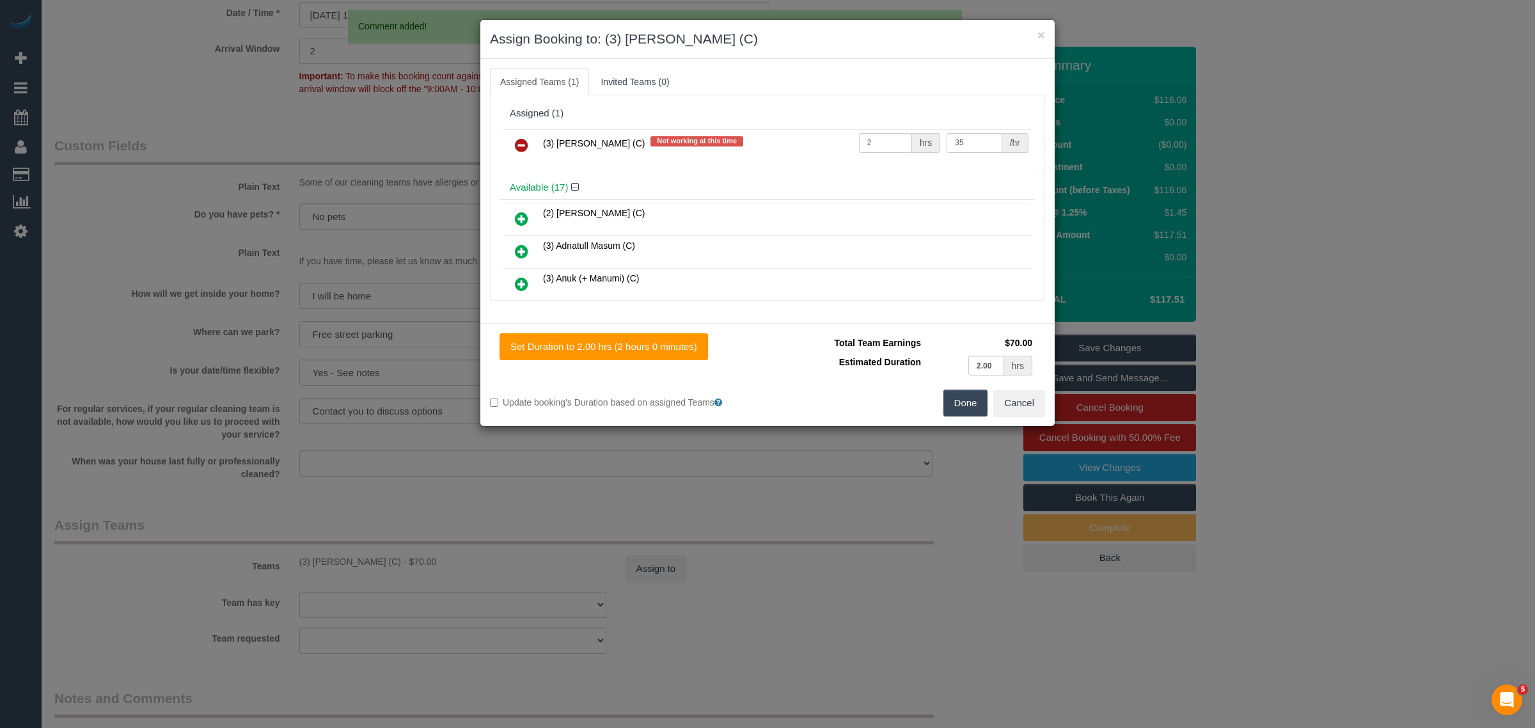
drag, startPoint x: 510, startPoint y: 145, endPoint x: 606, endPoint y: 168, distance: 98.6
click at [510, 145] on link at bounding box center [521, 146] width 30 height 26
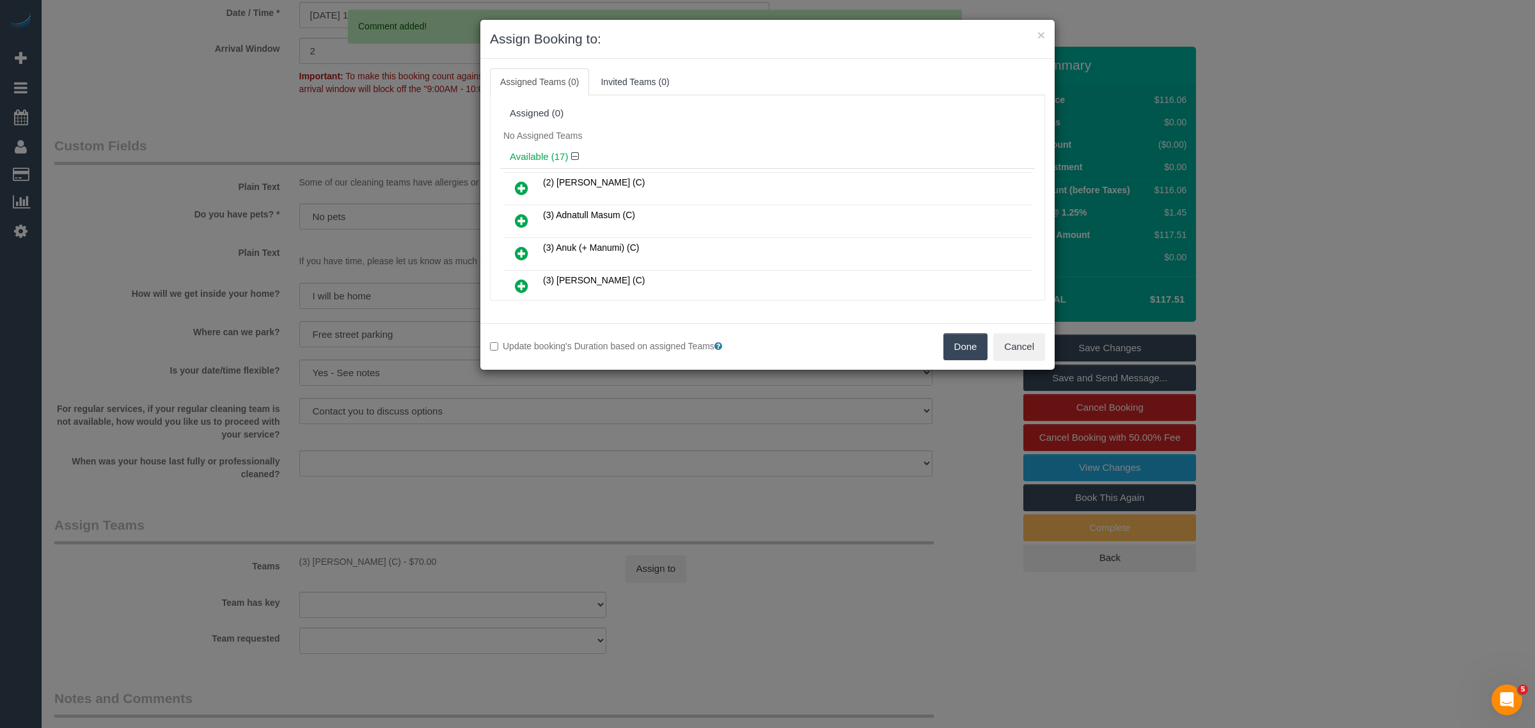
drag, startPoint x: 934, startPoint y: 341, endPoint x: 943, endPoint y: 343, distance: 9.3
click at [937, 341] on div "Done Cancel" at bounding box center [910, 346] width 287 height 27
click at [945, 343] on button "Done" at bounding box center [965, 346] width 45 height 27
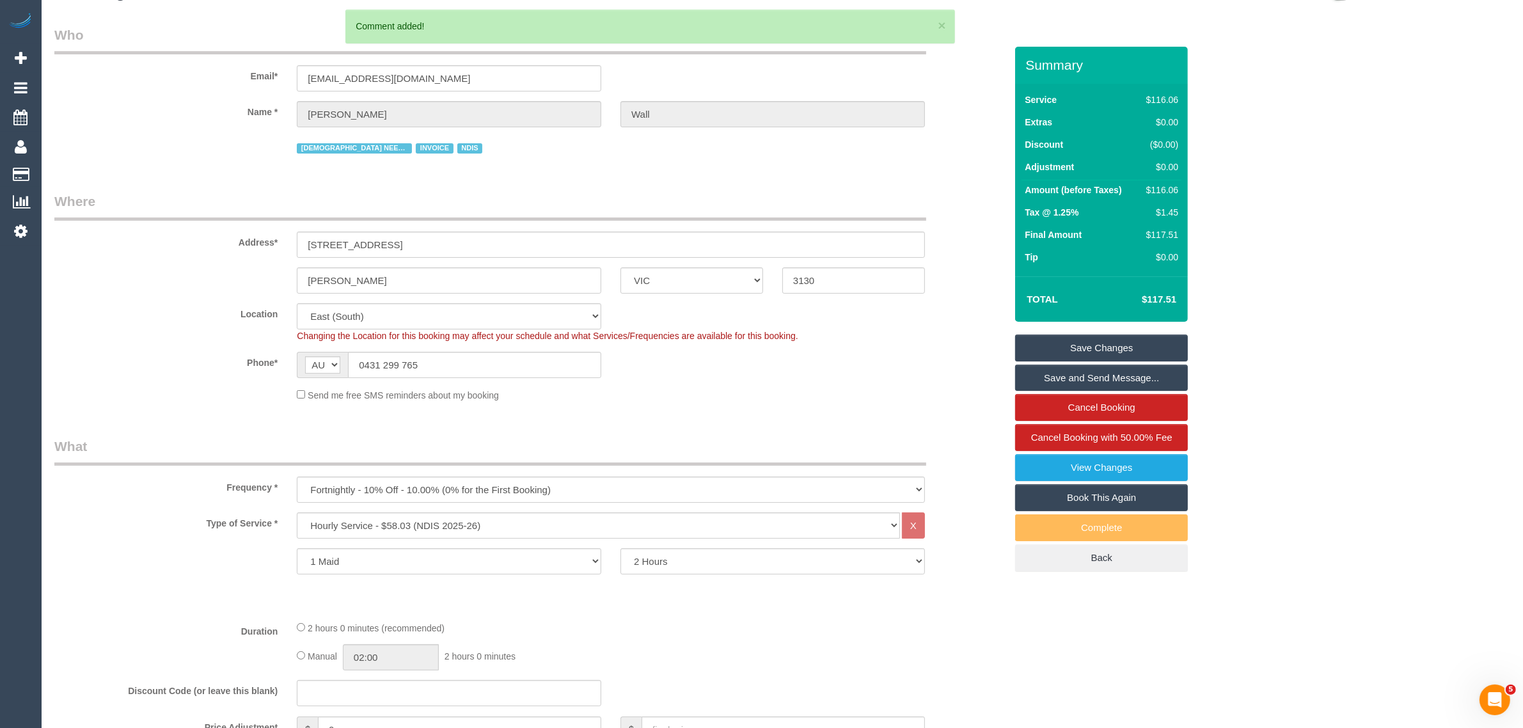
scroll to position [0, 0]
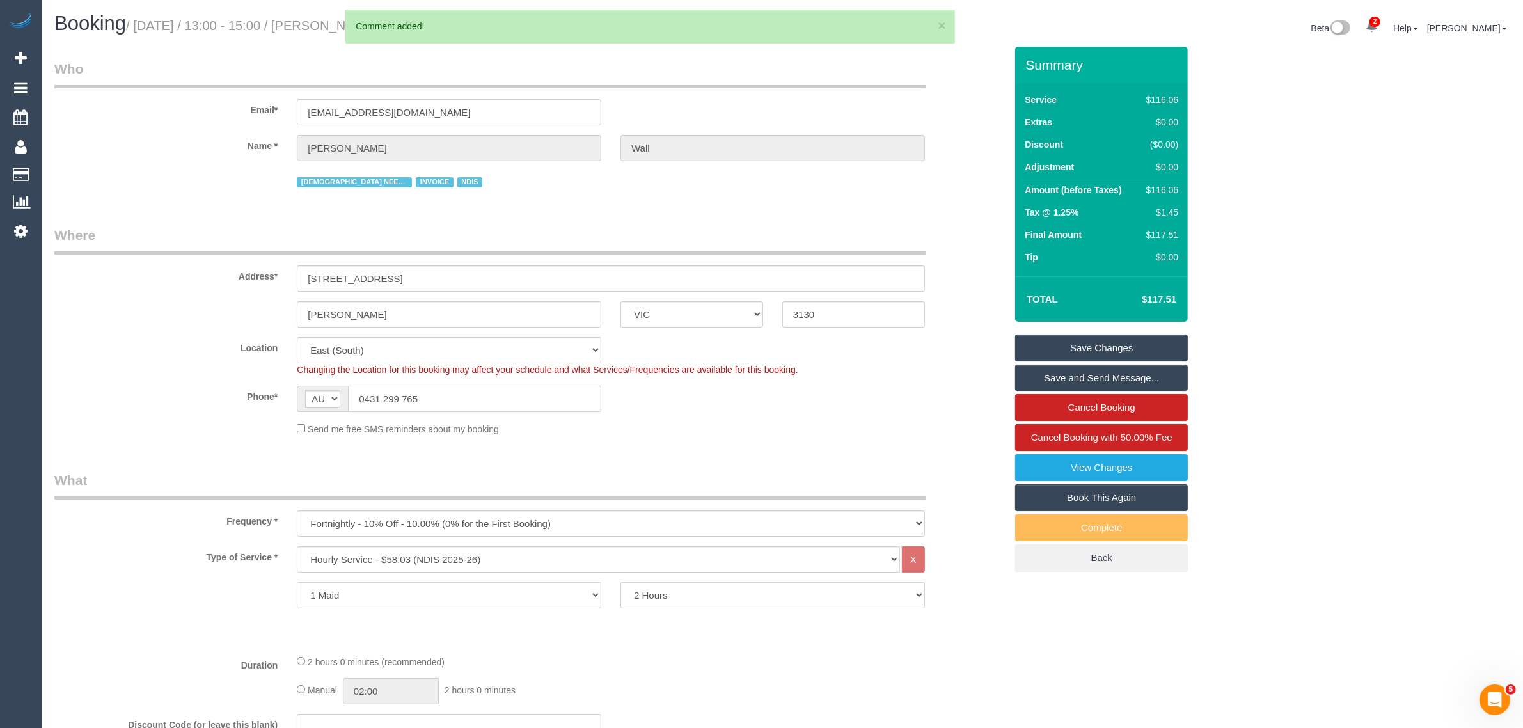
click at [496, 391] on input "0431 299 765" at bounding box center [474, 399] width 253 height 26
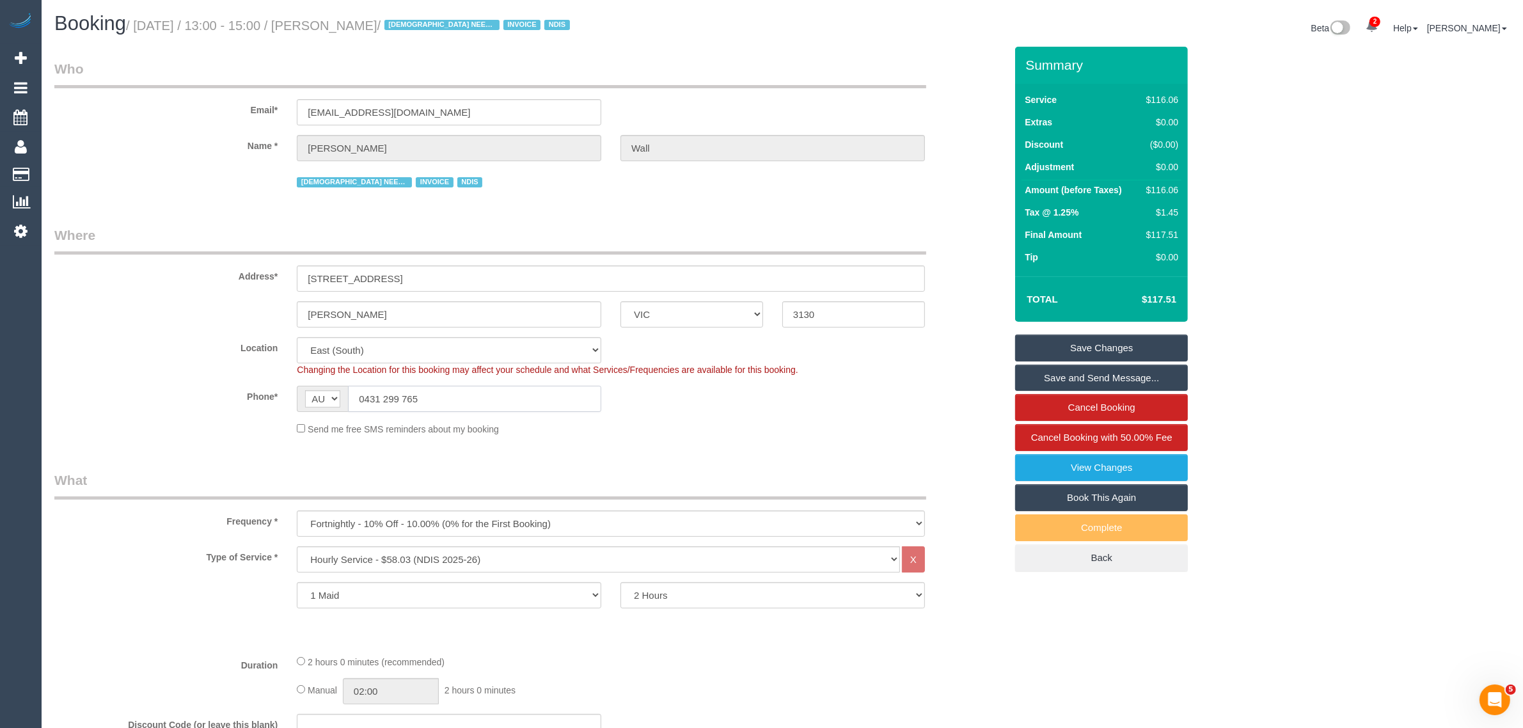
click at [496, 391] on input "0431 299 765" at bounding box center [474, 399] width 253 height 26
click at [1053, 347] on link "Save Changes" at bounding box center [1101, 347] width 173 height 27
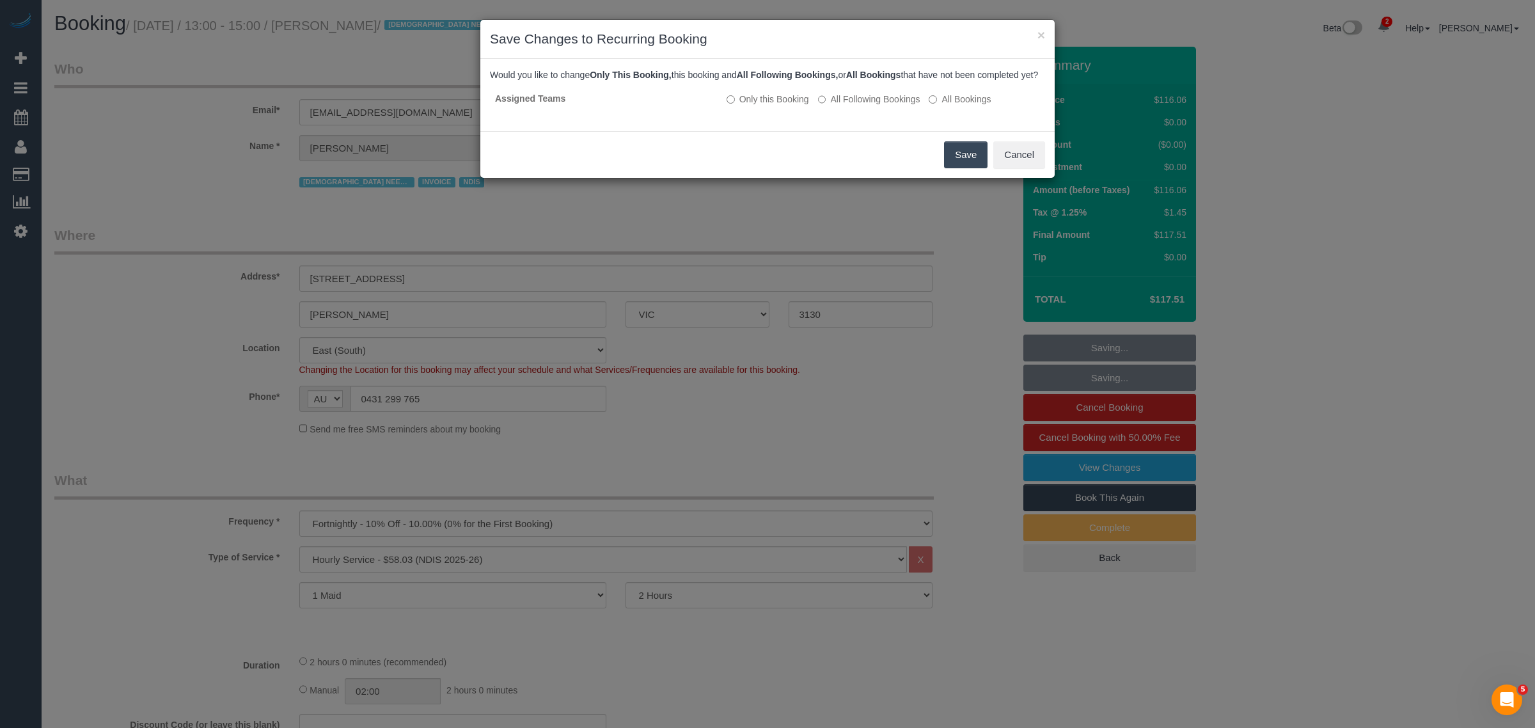
click at [962, 168] on button "Save" at bounding box center [965, 154] width 43 height 27
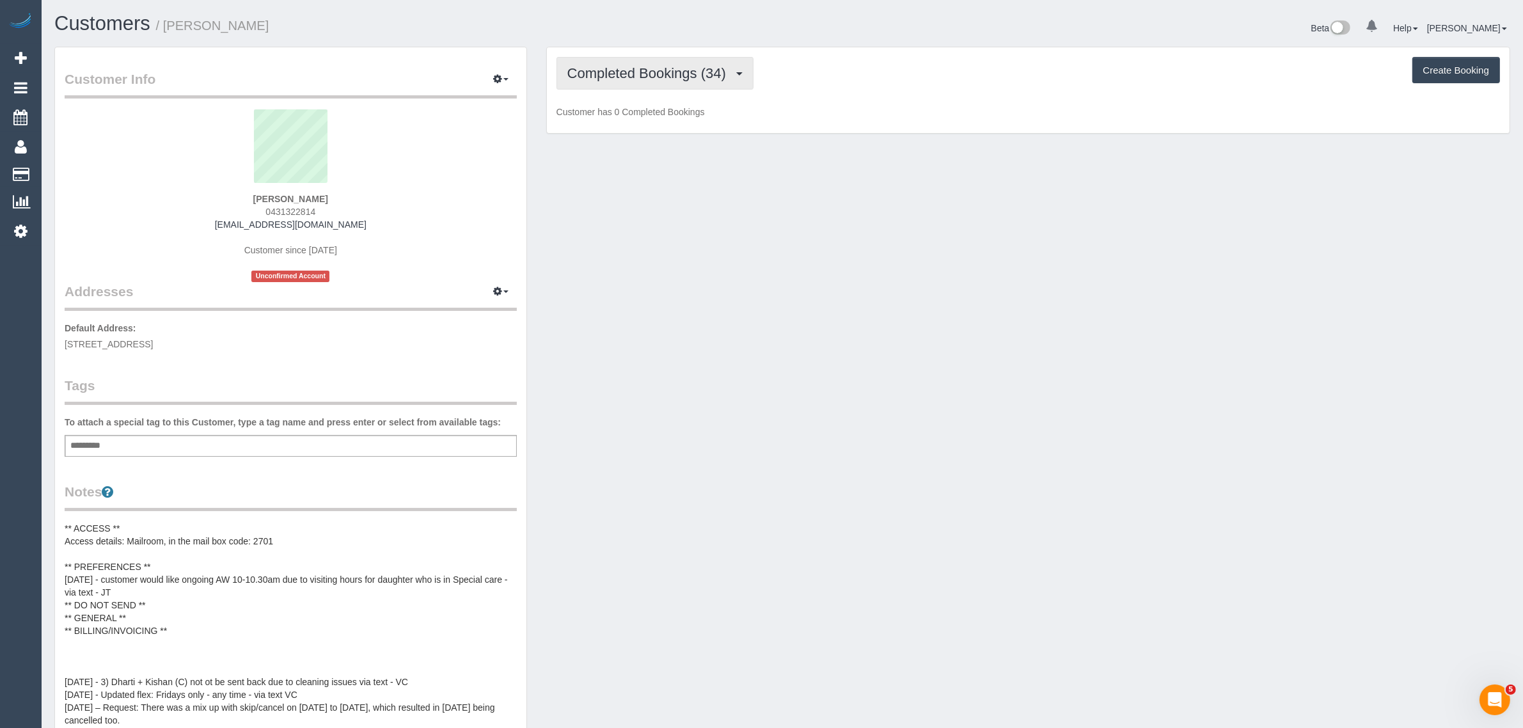
click at [625, 72] on span "Completed Bookings (34)" at bounding box center [649, 73] width 165 height 16
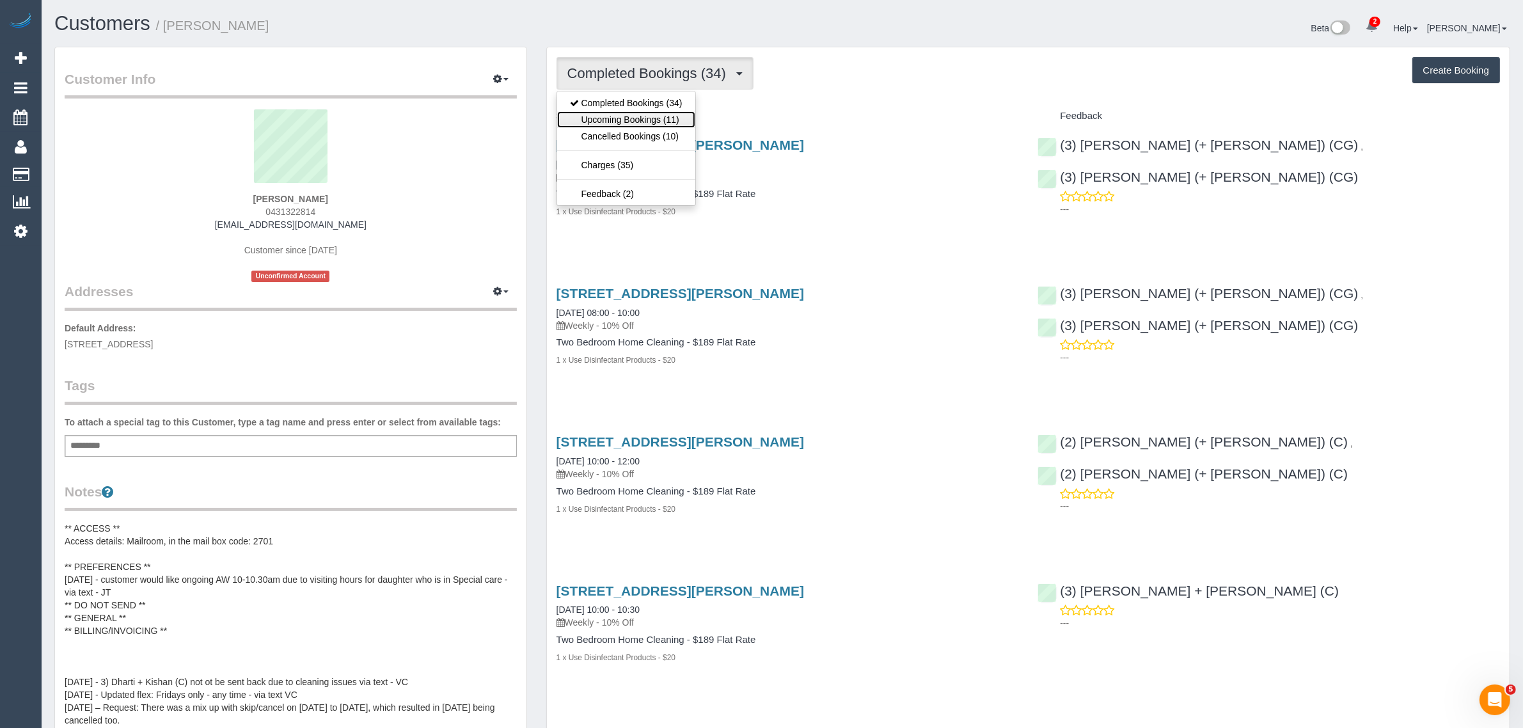
click at [618, 116] on link "Upcoming Bookings (11)" at bounding box center [626, 119] width 138 height 17
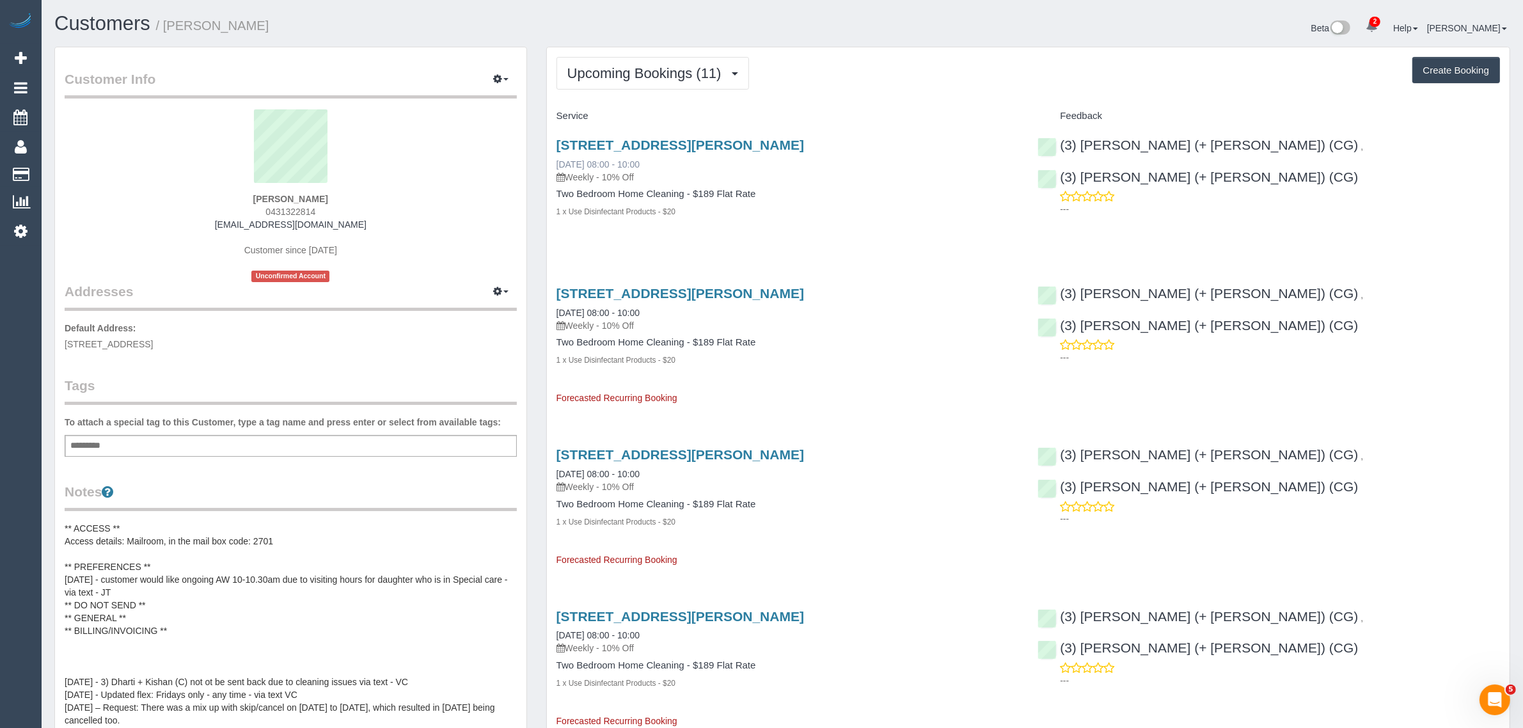
drag, startPoint x: 660, startPoint y: 157, endPoint x: 555, endPoint y: 167, distance: 105.4
click at [556, 167] on div "[STREET_ADDRESS][PERSON_NAME] [DATE] 08:00 - 10:00 Weekly - 10% Off" at bounding box center [787, 160] width 462 height 46
copy link "[DATE] 08:00 - 10:00"
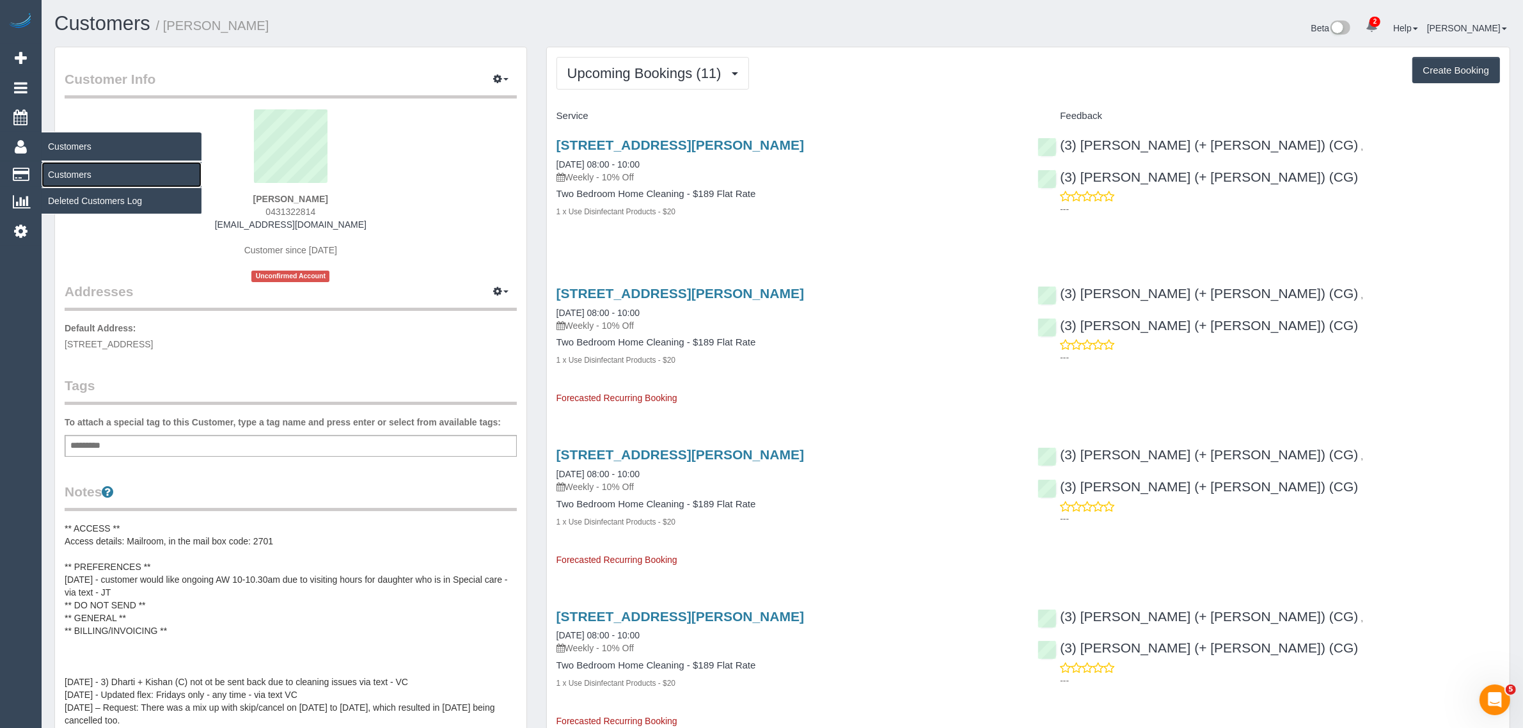
click at [81, 168] on link "Customers" at bounding box center [122, 175] width 160 height 26
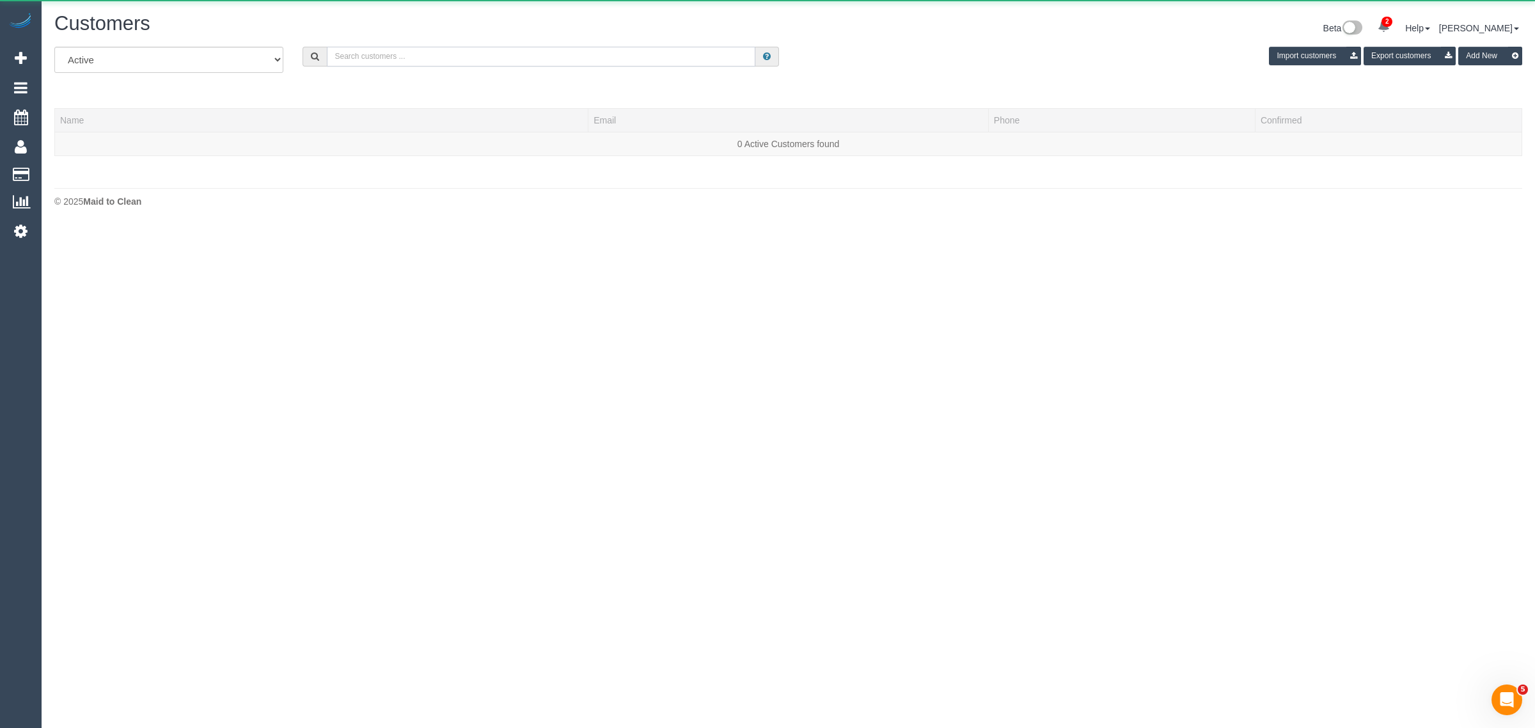
click at [412, 58] on input "text" at bounding box center [541, 57] width 428 height 20
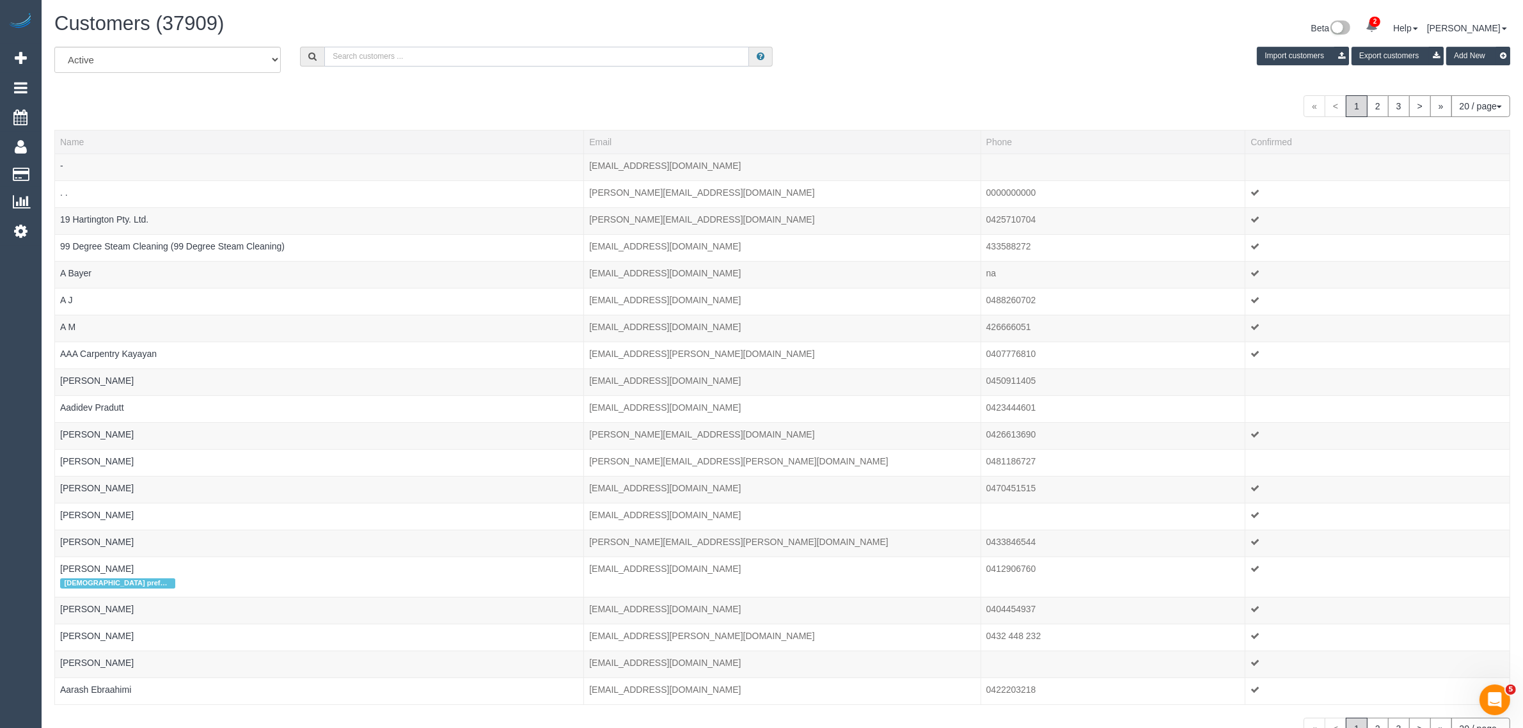
click at [423, 47] on input "text" at bounding box center [536, 57] width 425 height 20
paste input "Steven Haralambidis"
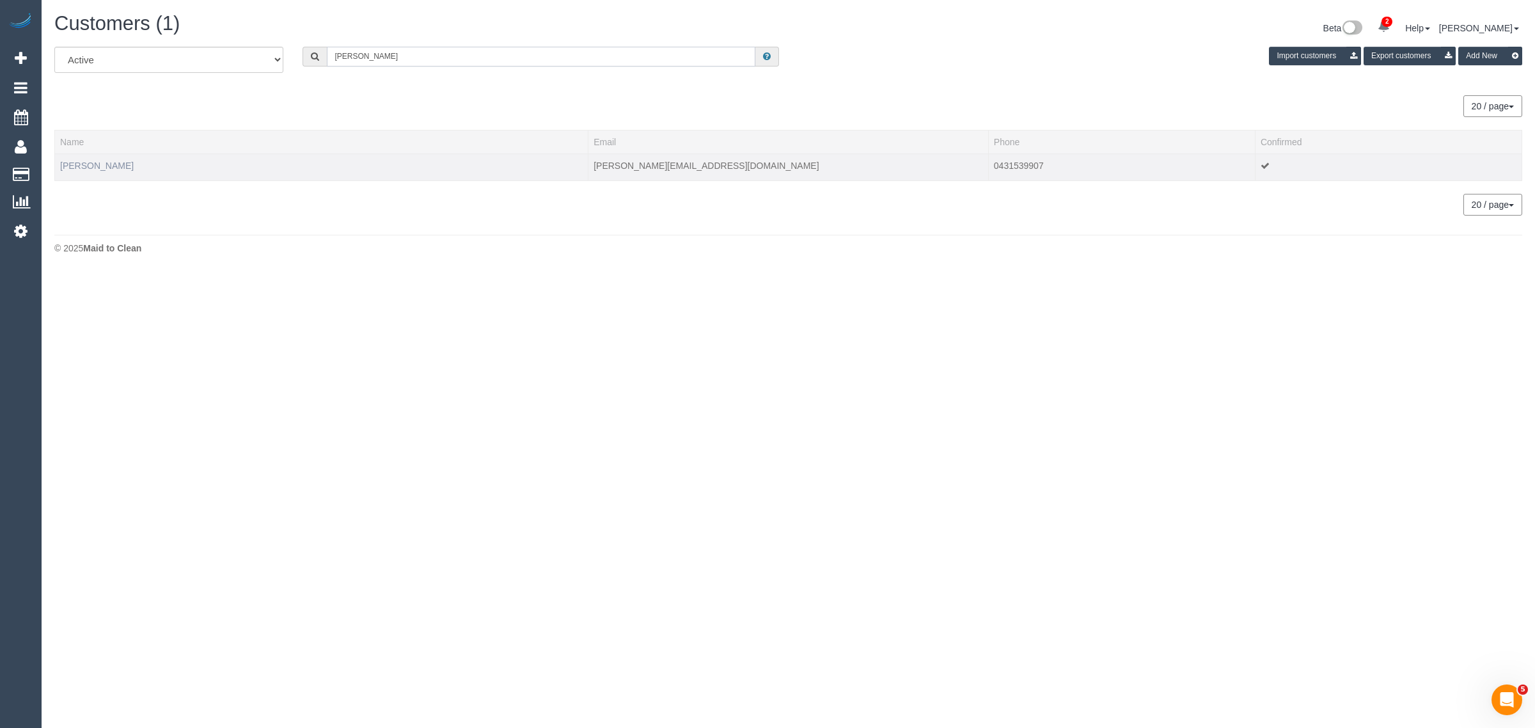
type input "Steven Haralambidis"
click at [112, 161] on link "Steven Haralambidis" at bounding box center [97, 166] width 74 height 10
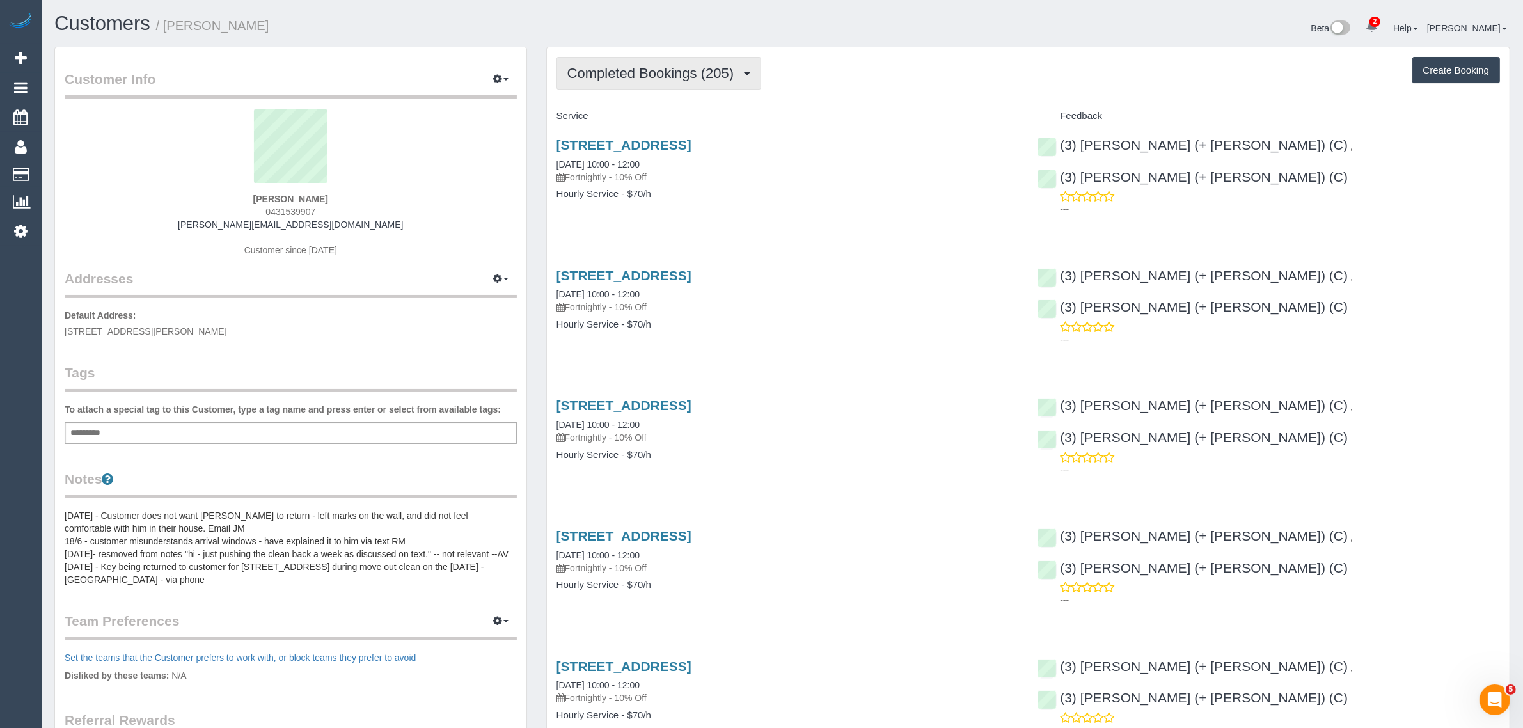
click at [682, 75] on span "Completed Bookings (205)" at bounding box center [653, 73] width 173 height 16
click at [655, 116] on link "Upcoming Bookings (11)" at bounding box center [628, 119] width 143 height 17
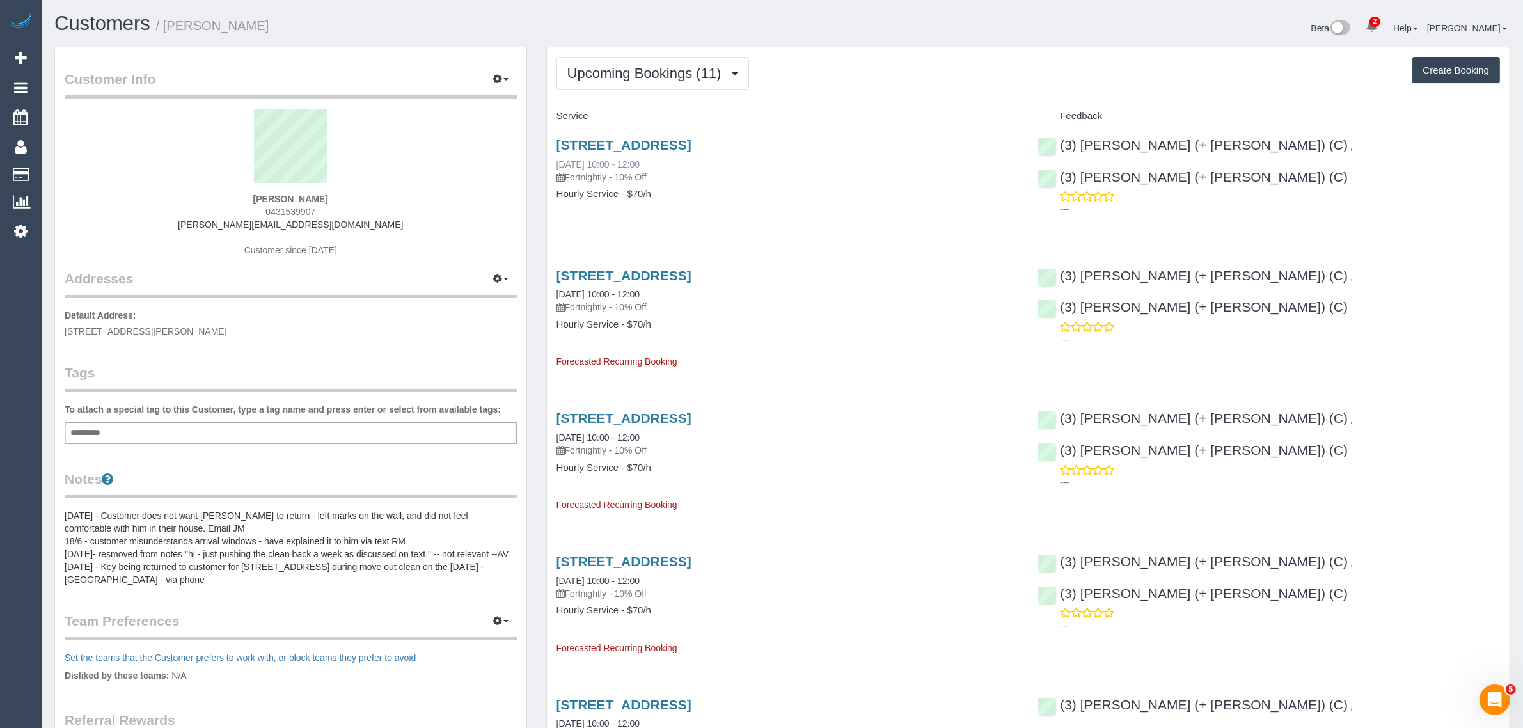
drag, startPoint x: 670, startPoint y: 157, endPoint x: 557, endPoint y: 160, distance: 113.2
click at [557, 160] on div "21 Tribe Street, South Melbourne, VIC 3205 03/10/2025 10:00 - 12:00 Fortnightly…" at bounding box center [787, 160] width 462 height 46
copy link "03/10/2025 10:00 - 12:00"
click at [1091, 200] on div "21 Tribe Street, South Melbourne, VIC 3205 03/10/2025 10:00 - 12:00 Fortnightly…" at bounding box center [1028, 176] width 962 height 98
drag, startPoint x: 1408, startPoint y: 148, endPoint x: 1242, endPoint y: 150, distance: 166.3
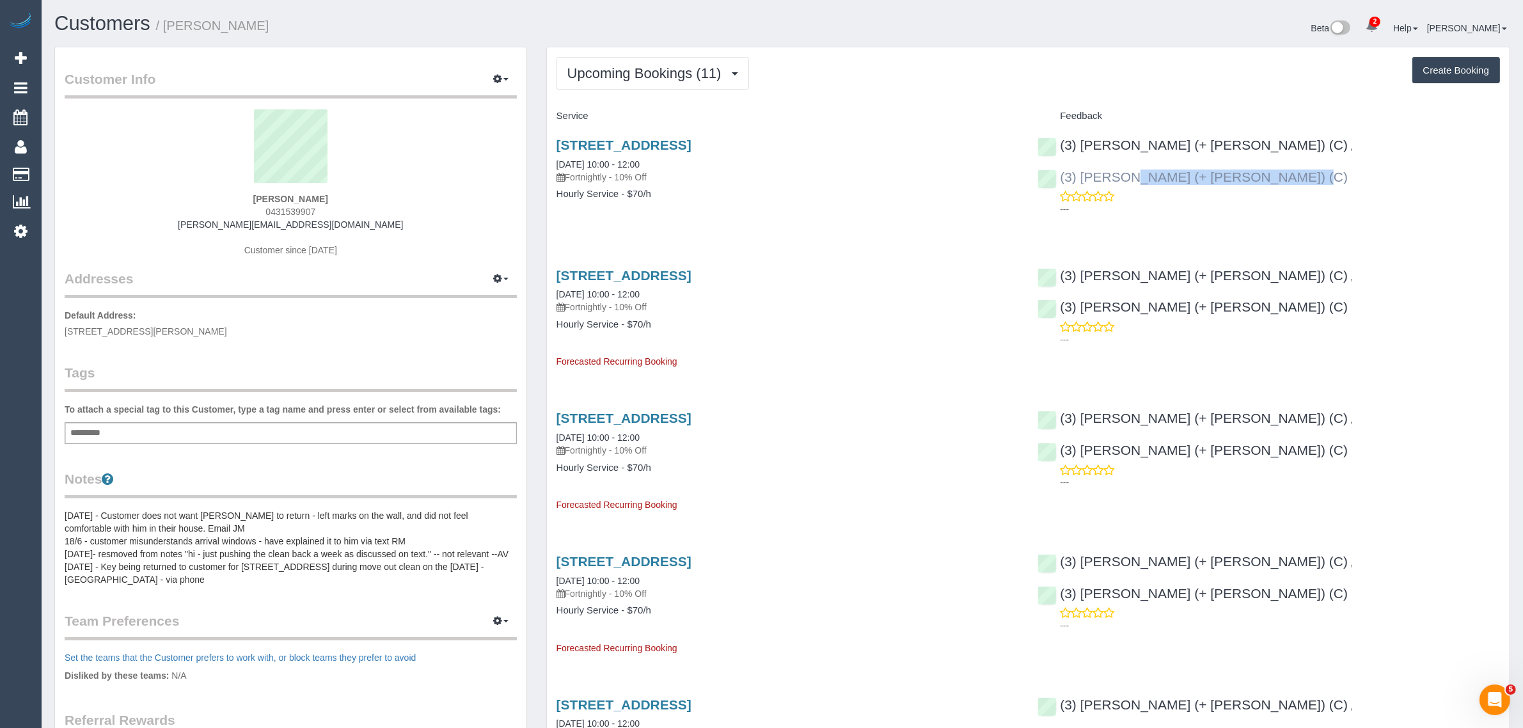
click at [1242, 150] on div "(3) Felipe (+ Tatiana) (C) , (3) Tatiana (+ Felipe) (C) ---" at bounding box center [1269, 174] width 482 height 95
copy link "(3) Tatiana (+ Felipe) (C)"
click at [664, 142] on link "21 Tribe Street, South Melbourne, VIC 3205" at bounding box center [623, 144] width 135 height 15
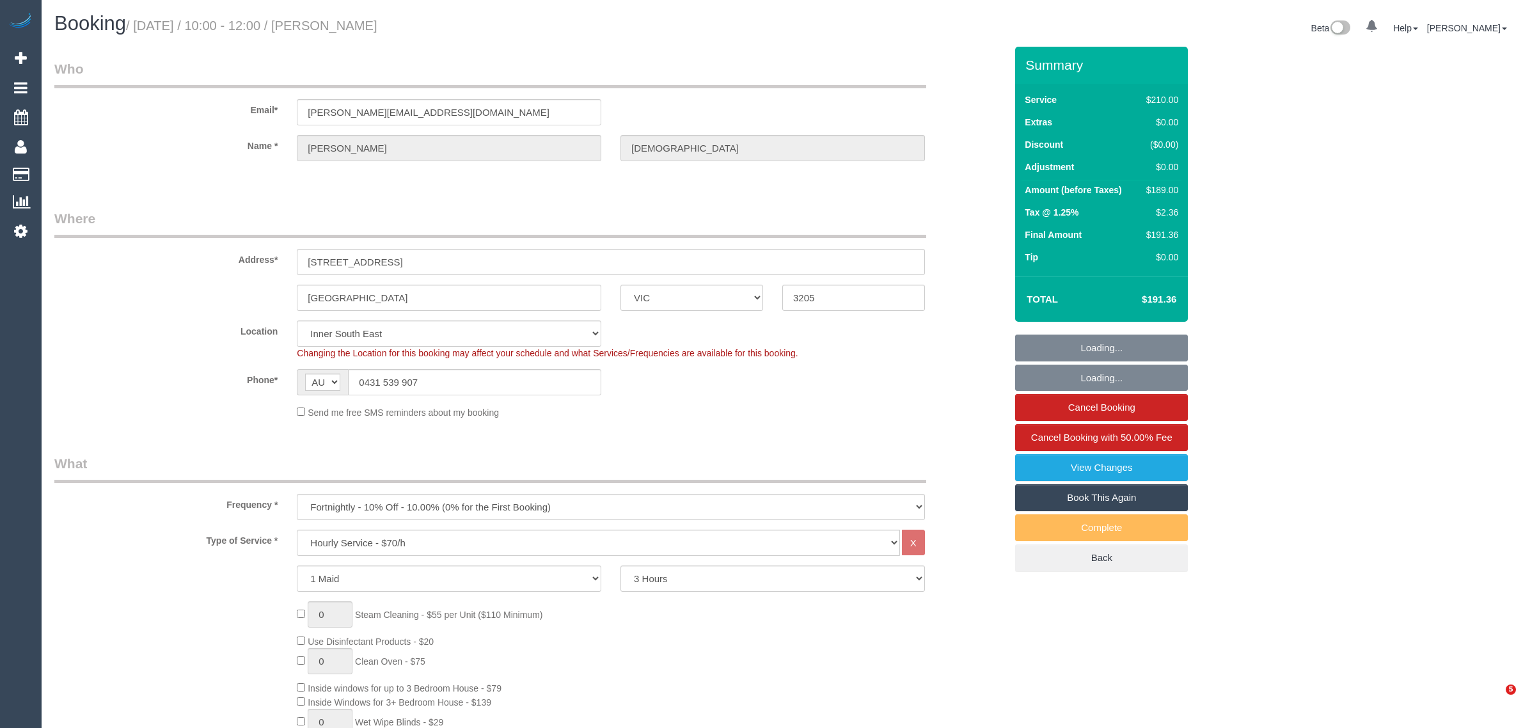
select select "VIC"
select select "180"
select select "number:28"
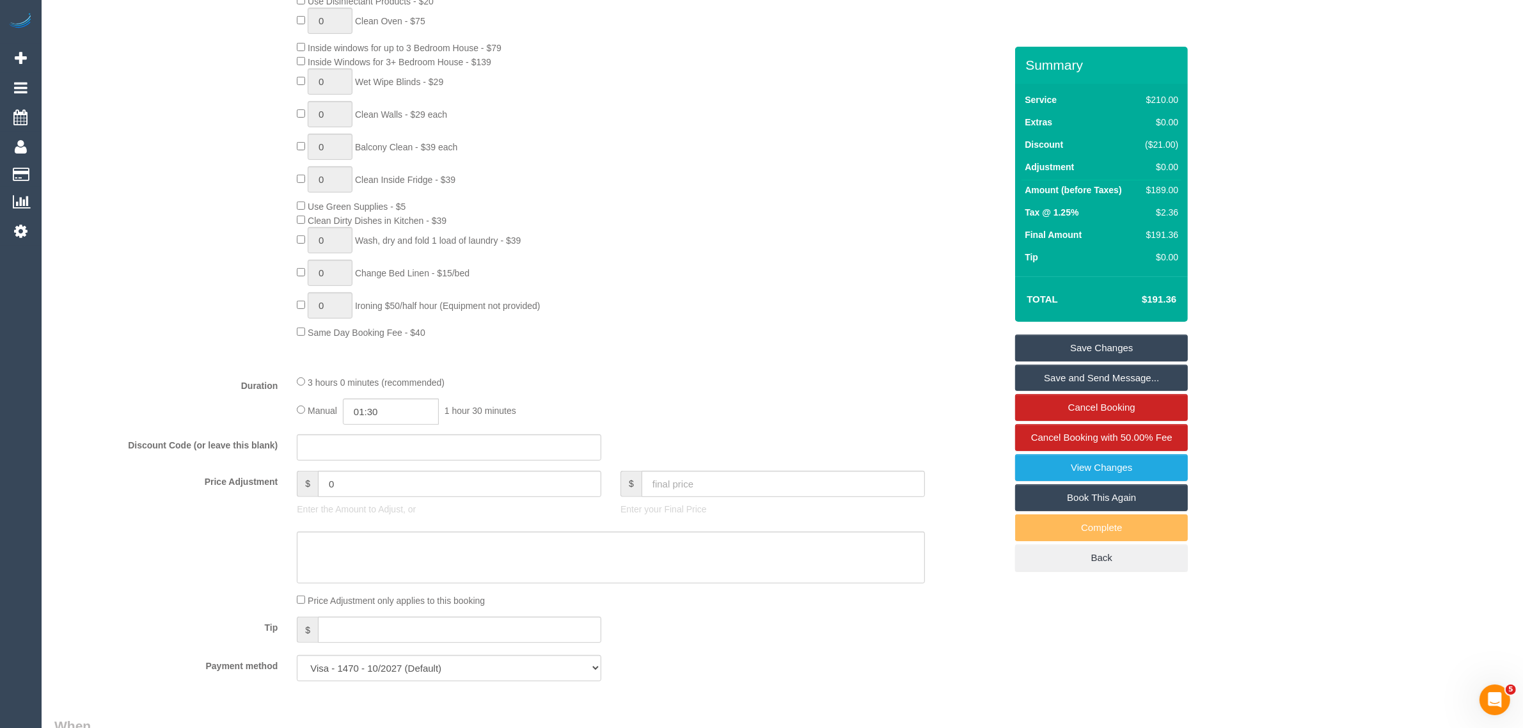
scroll to position [959, 0]
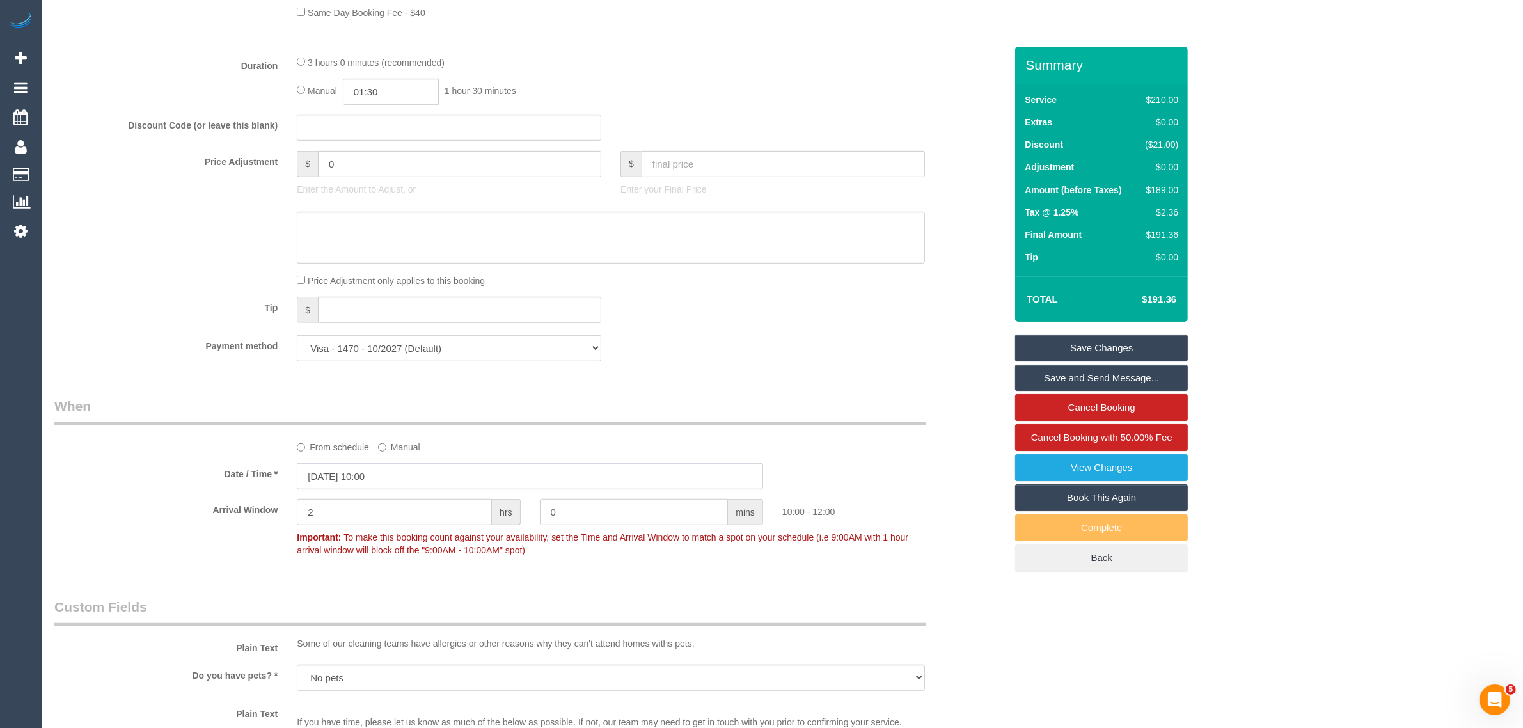
click at [590, 471] on input "[DATE] 10:00" at bounding box center [530, 476] width 466 height 26
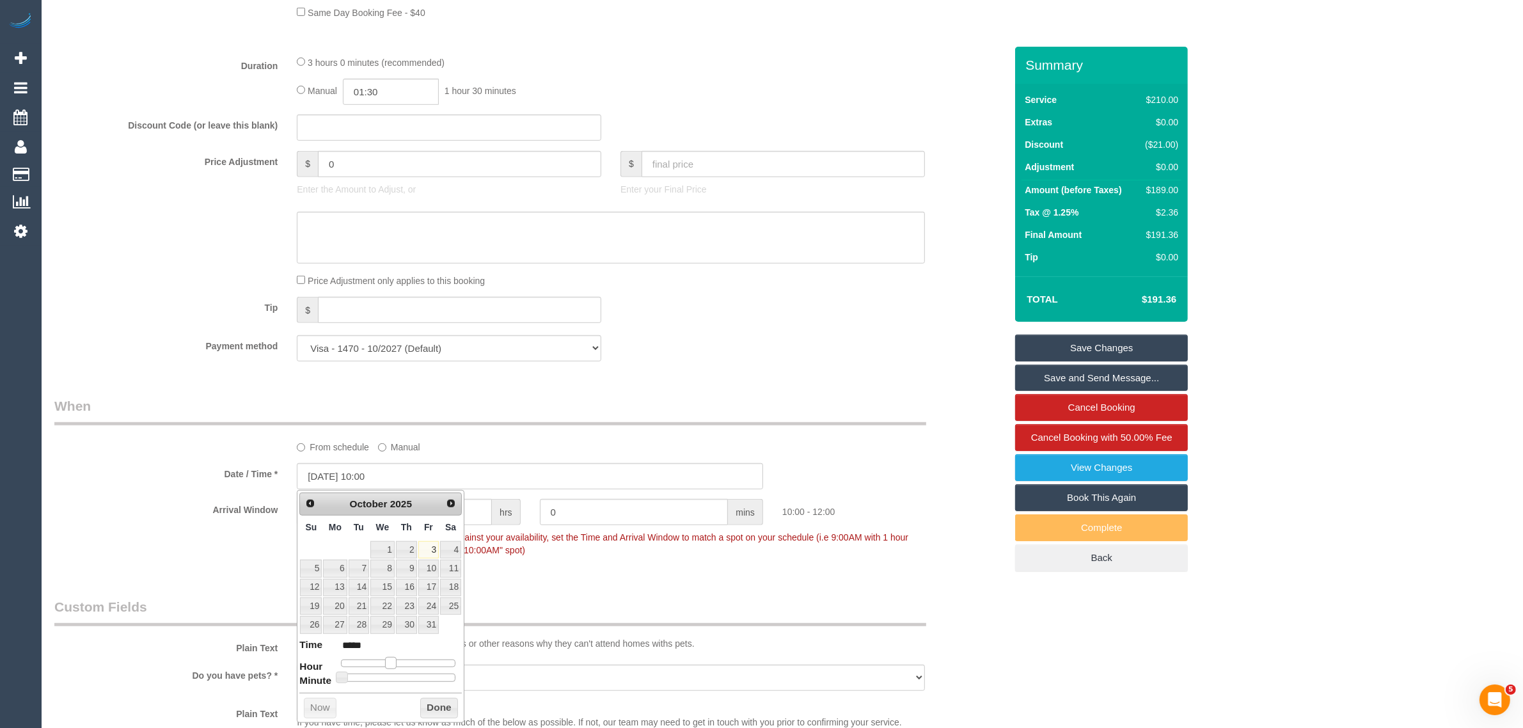
type input "03/10/2025 09:00"
type input "*****"
click at [384, 660] on span at bounding box center [386, 663] width 12 height 12
type input "03/10/2025 09:05"
type input "*****"
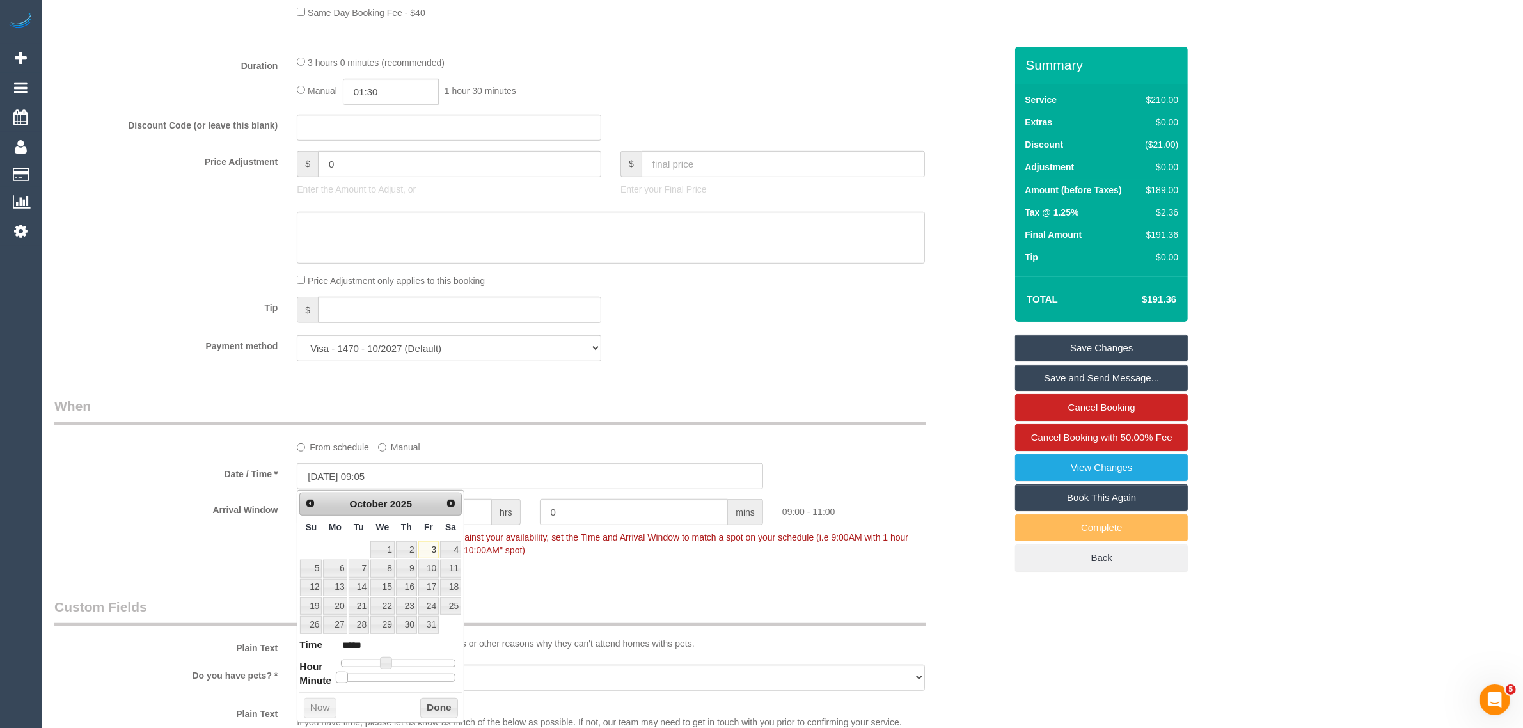
type input "03/10/2025 09:10"
type input "*****"
type input "03/10/2025 09:20"
type input "*****"
type input "03/10/2025 09:25"
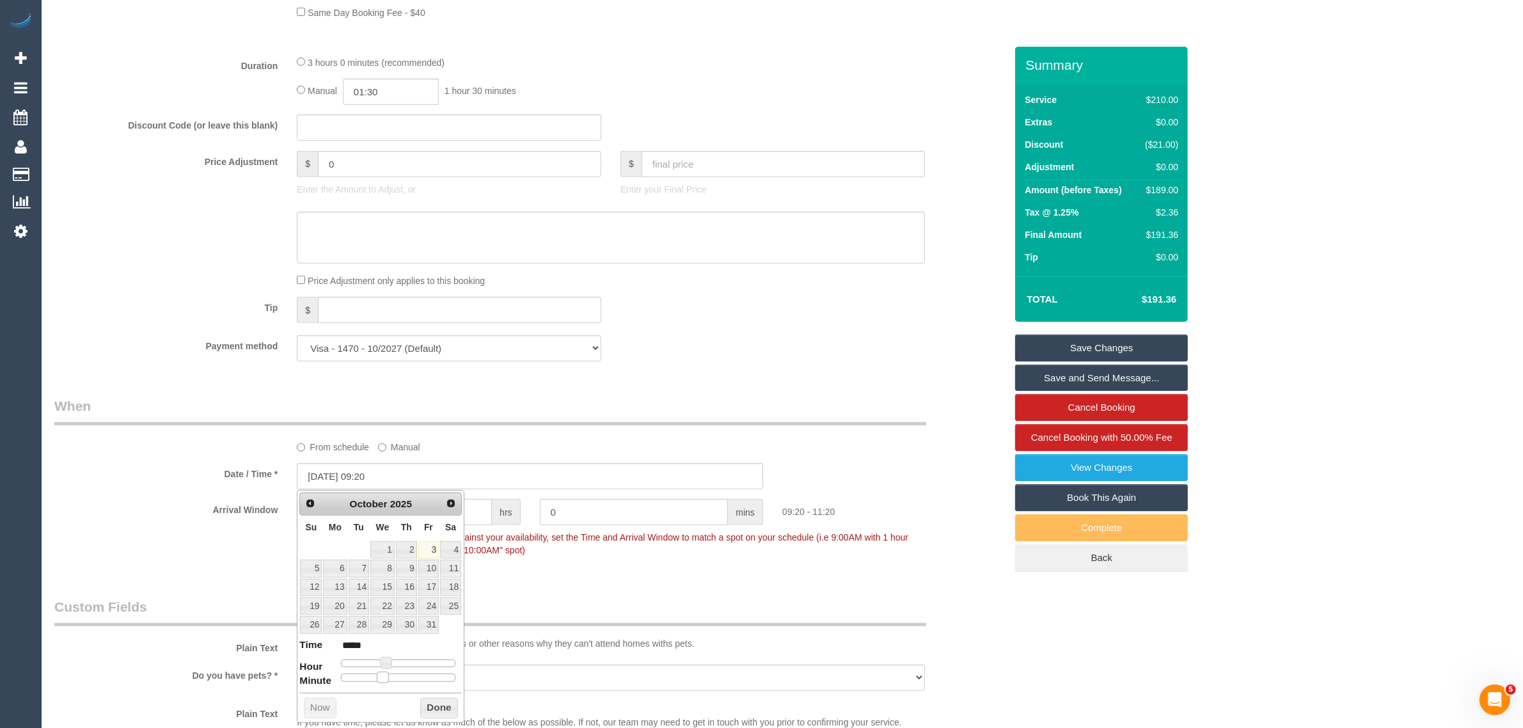
type input "*****"
type input "03/10/2025 09:30"
type input "*****"
drag, startPoint x: 338, startPoint y: 678, endPoint x: 400, endPoint y: 675, distance: 62.8
click at [400, 675] on span at bounding box center [404, 677] width 12 height 12
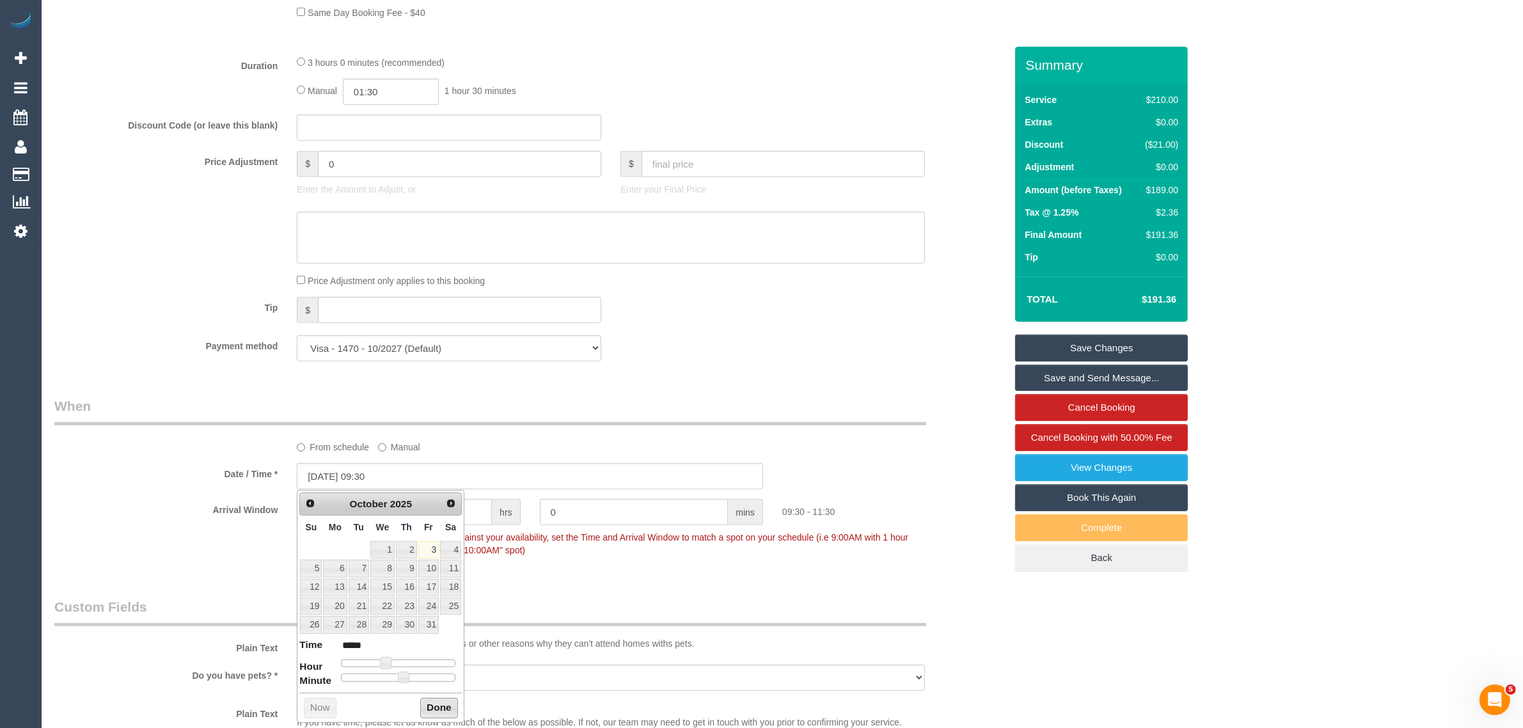
click at [421, 702] on button "Done" at bounding box center [439, 708] width 38 height 20
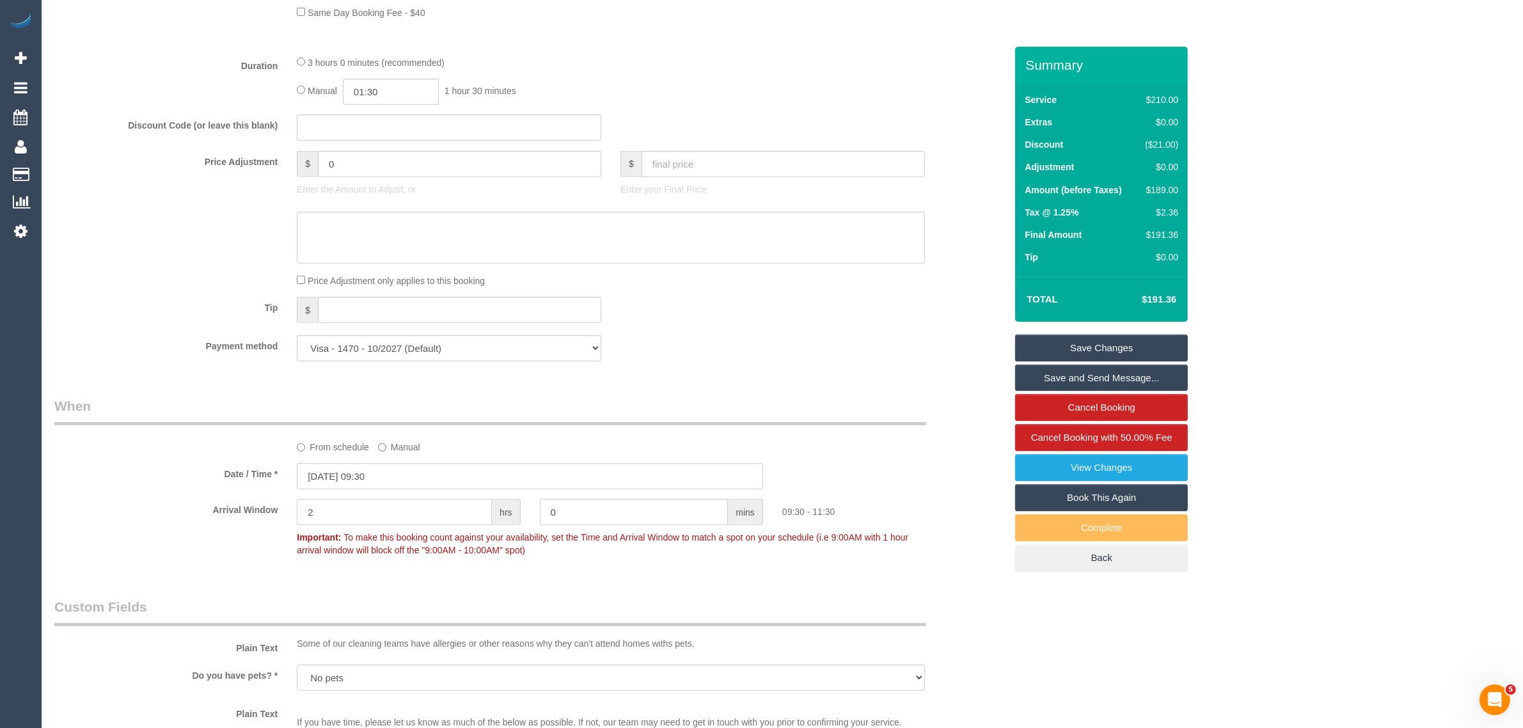
click at [460, 512] on input "2" at bounding box center [394, 512] width 195 height 26
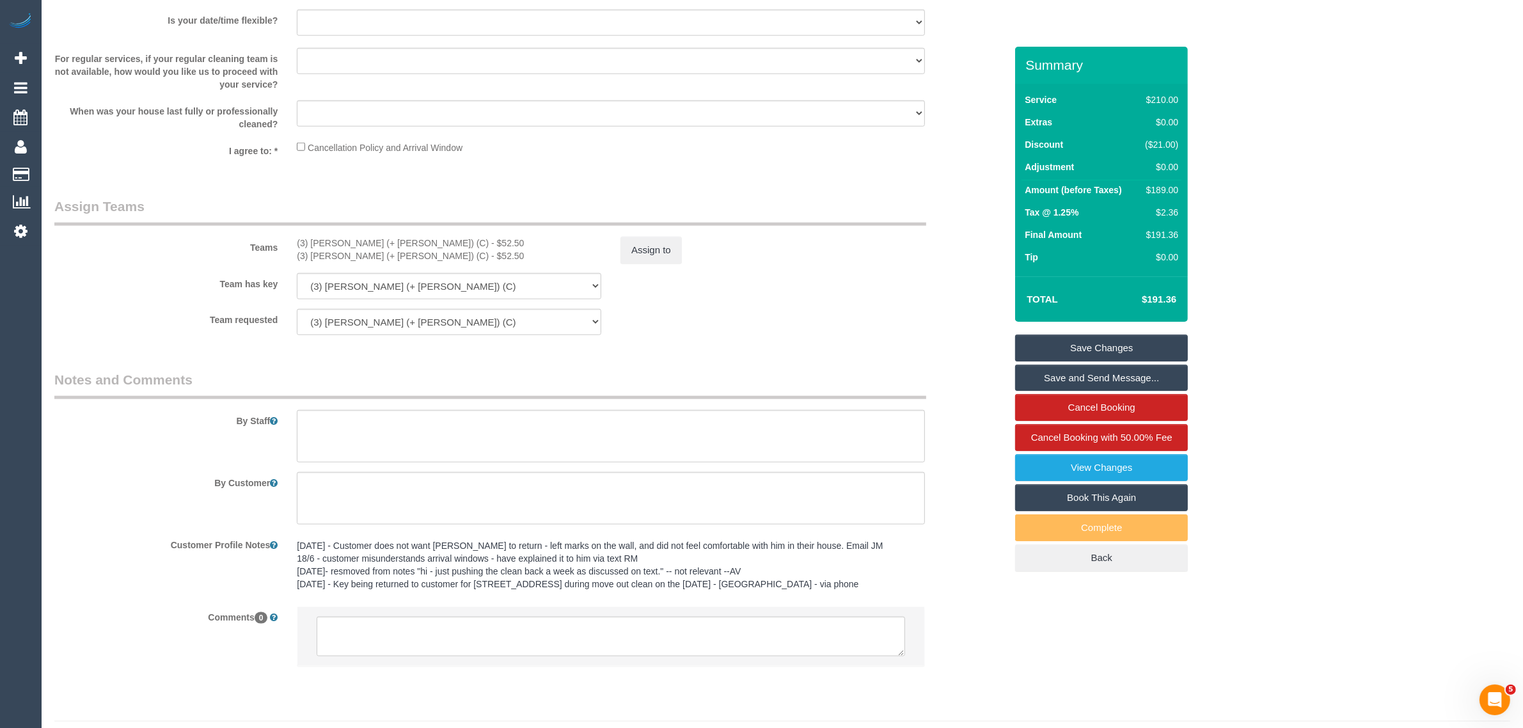
scroll to position [1802, 0]
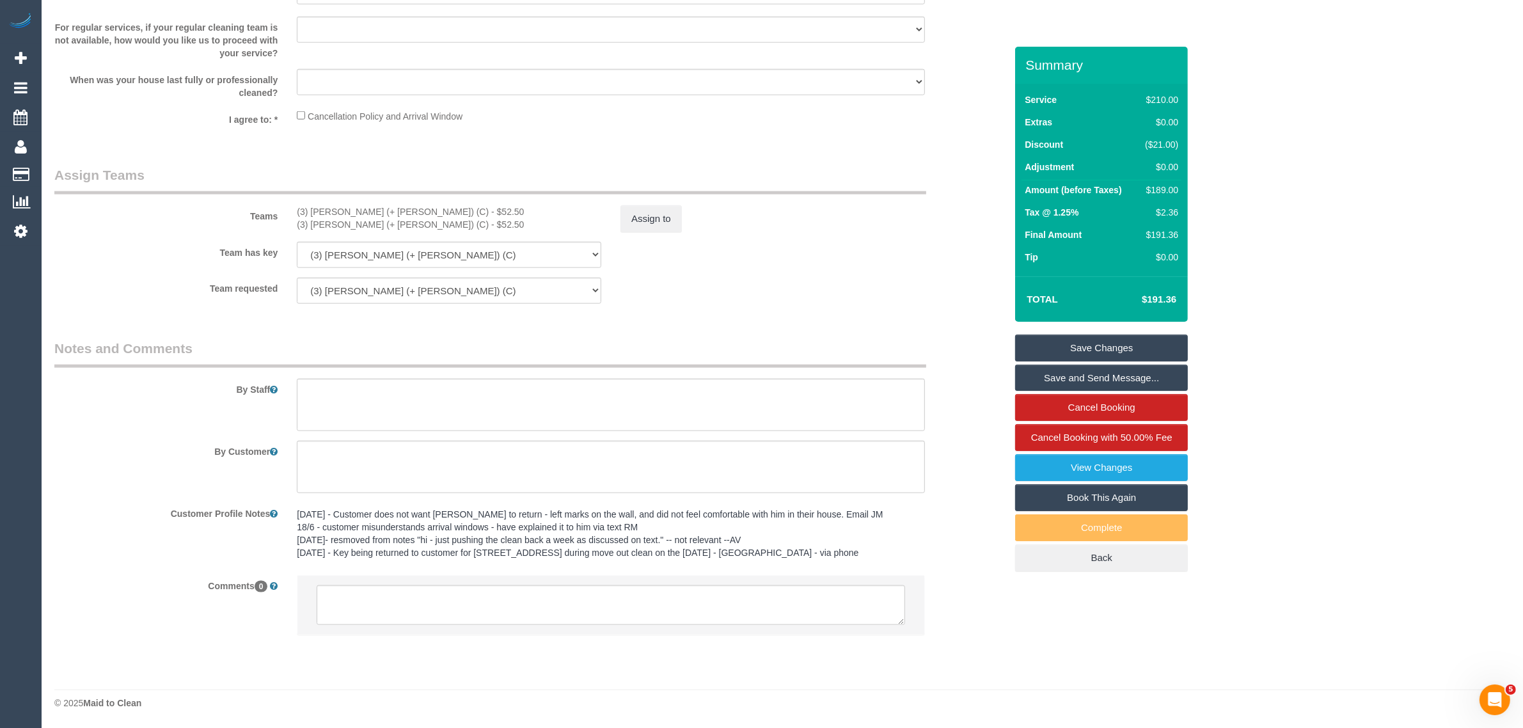
type input "0"
click at [701, 603] on textarea at bounding box center [611, 605] width 588 height 40
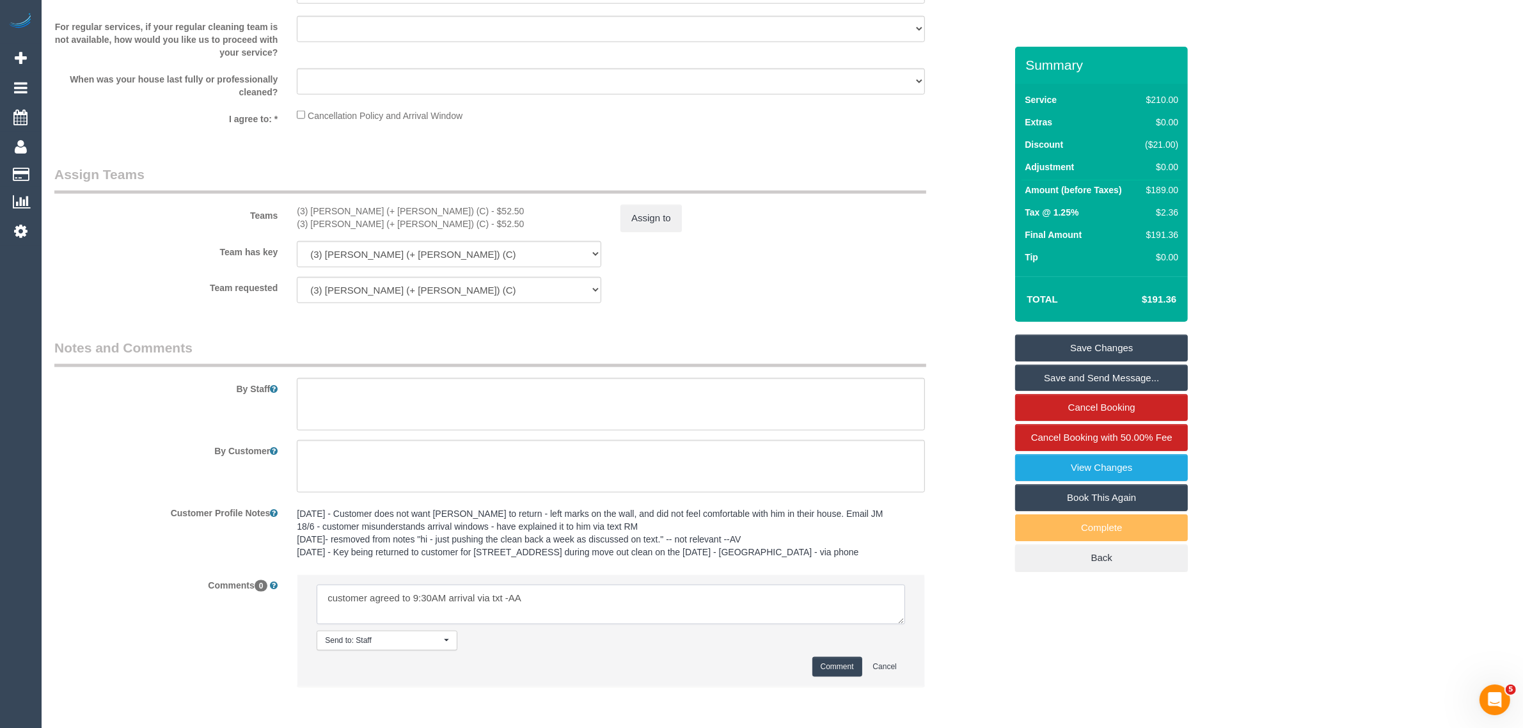
type textarea "customer agreed to 9:30AM arrival via txt -AA"
click at [836, 668] on button "Comment" at bounding box center [837, 667] width 50 height 20
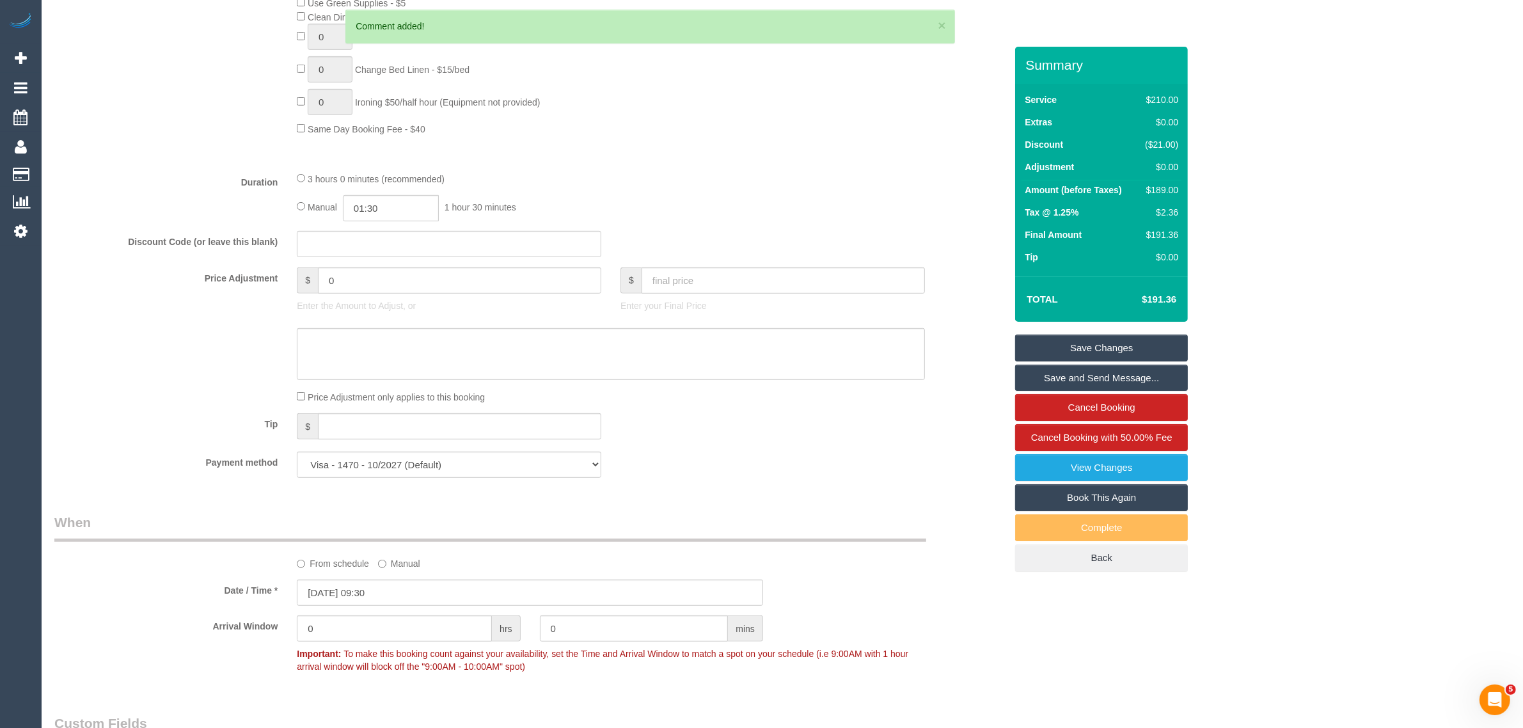
click at [1056, 336] on link "Save Changes" at bounding box center [1101, 347] width 173 height 27
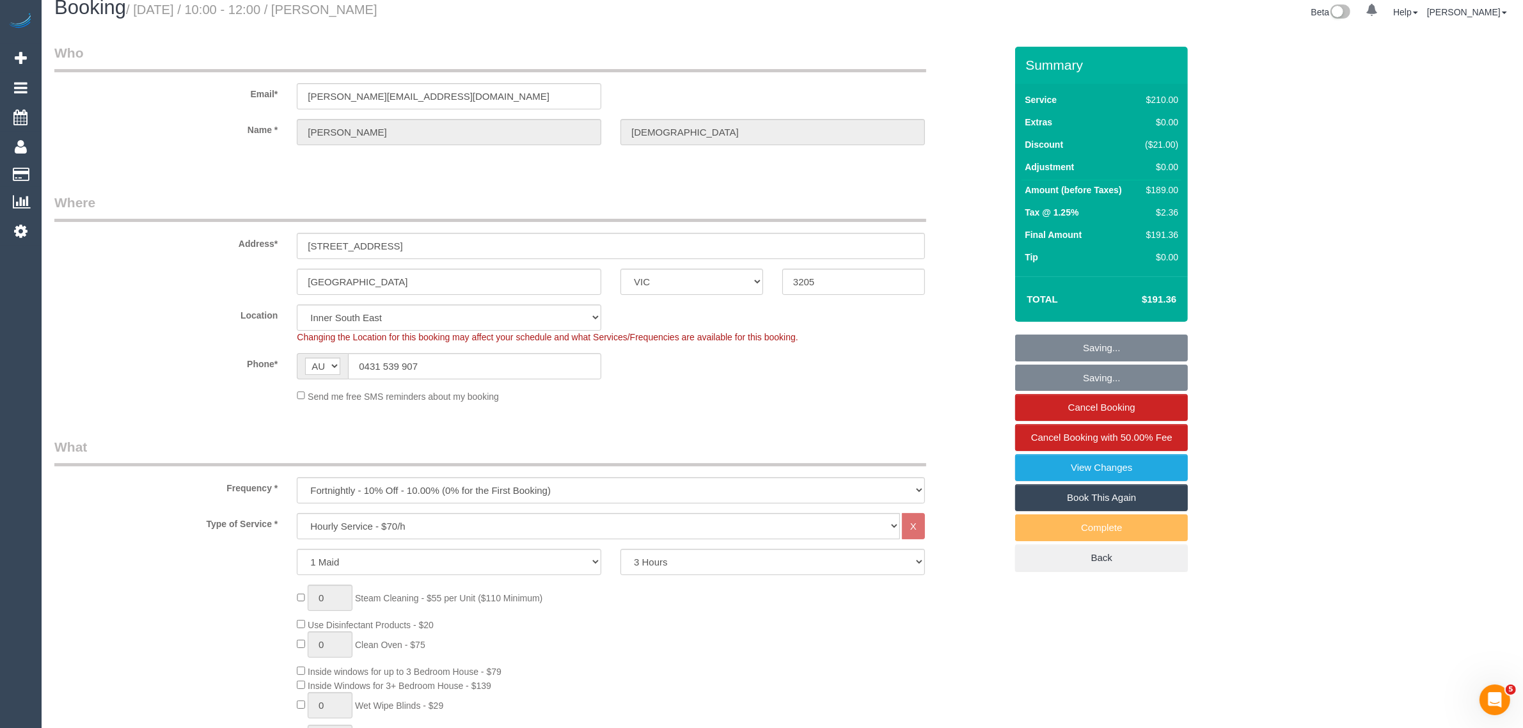
scroll to position [0, 0]
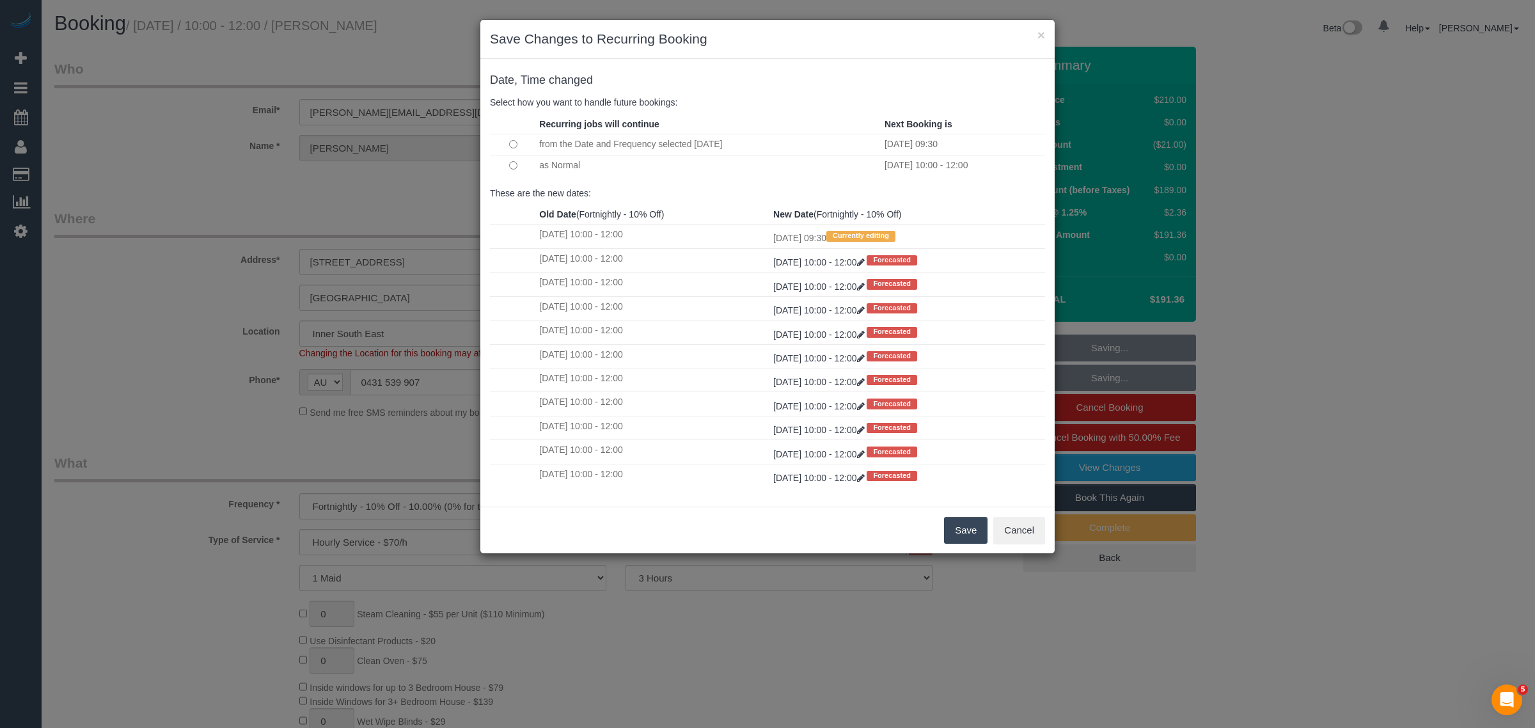
click at [955, 519] on button "Save" at bounding box center [965, 530] width 43 height 27
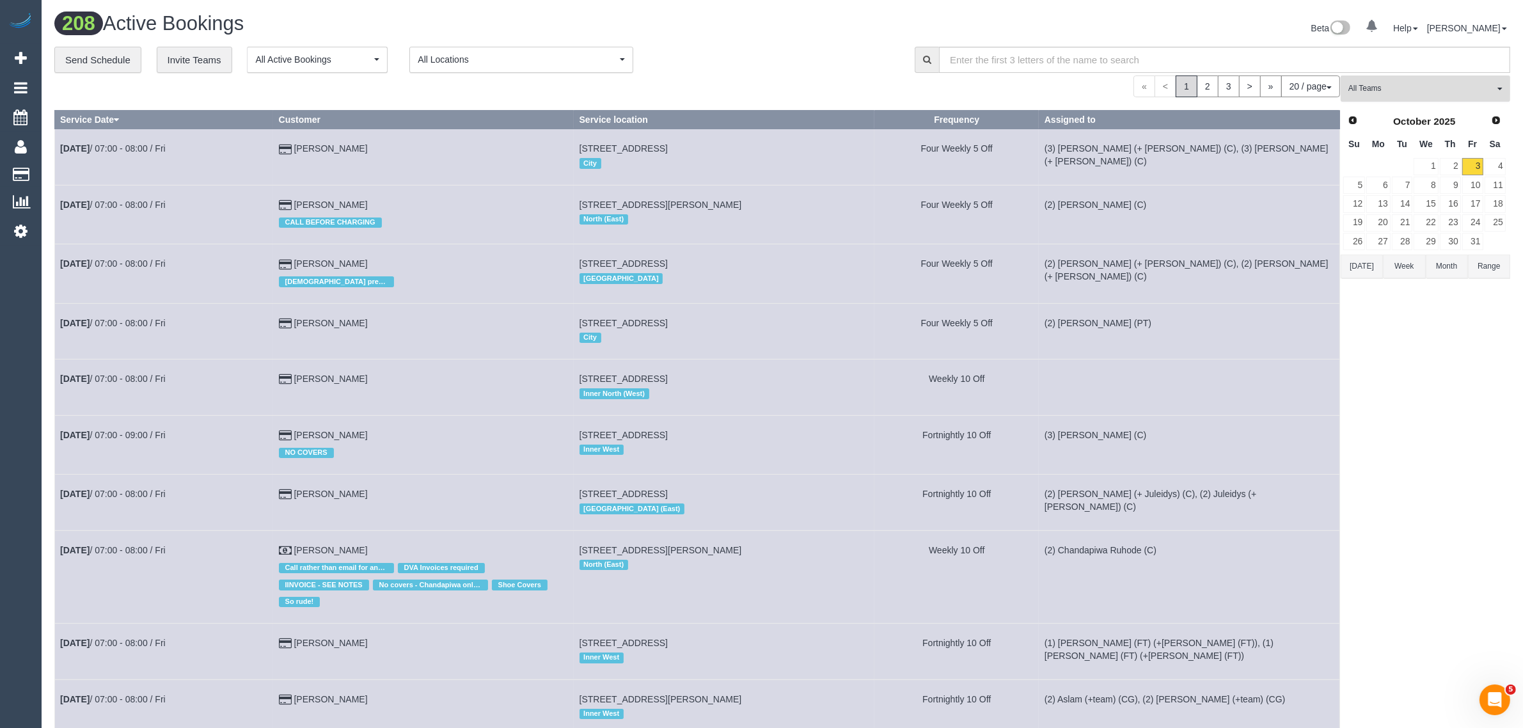
click at [1399, 88] on span "All Teams" at bounding box center [1421, 88] width 146 height 11
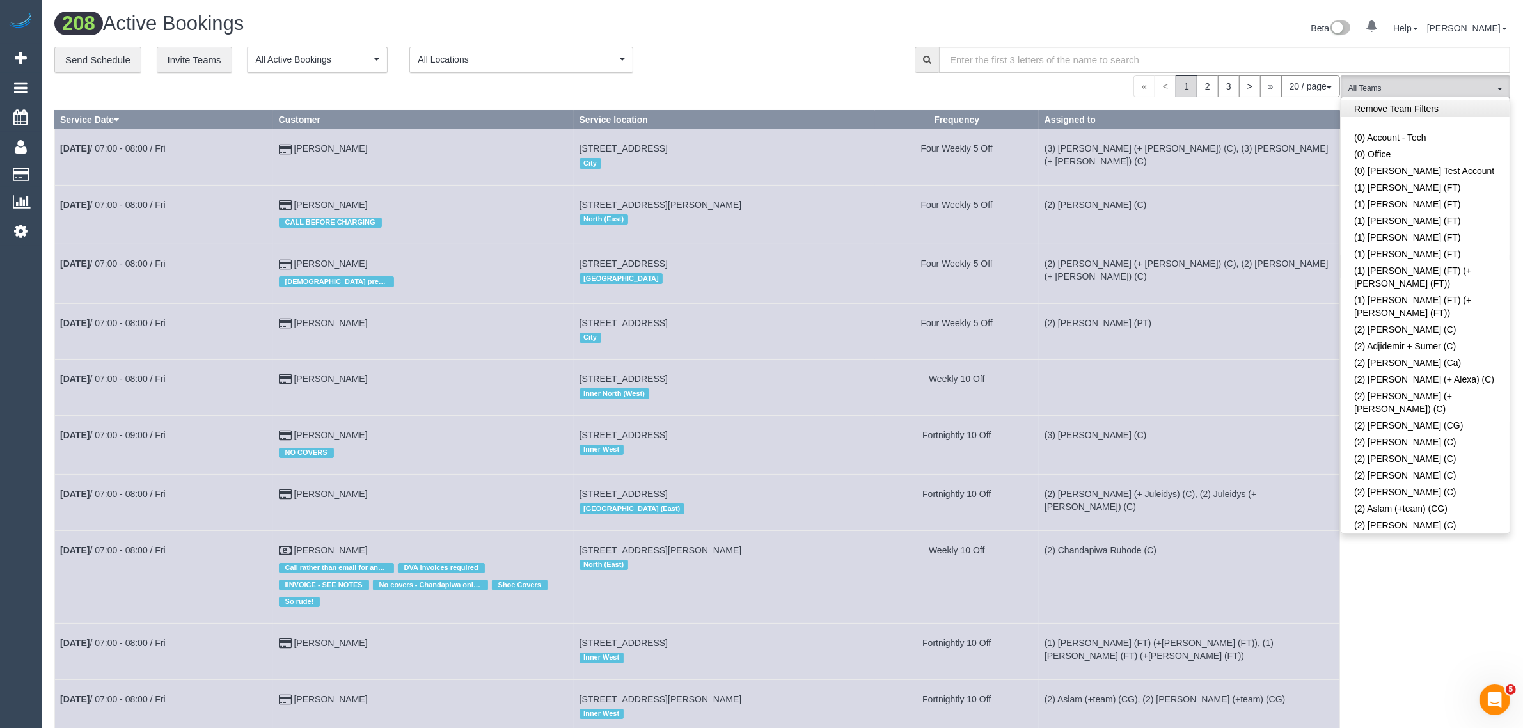
click at [1427, 107] on link "Remove Team Filters" at bounding box center [1425, 108] width 168 height 17
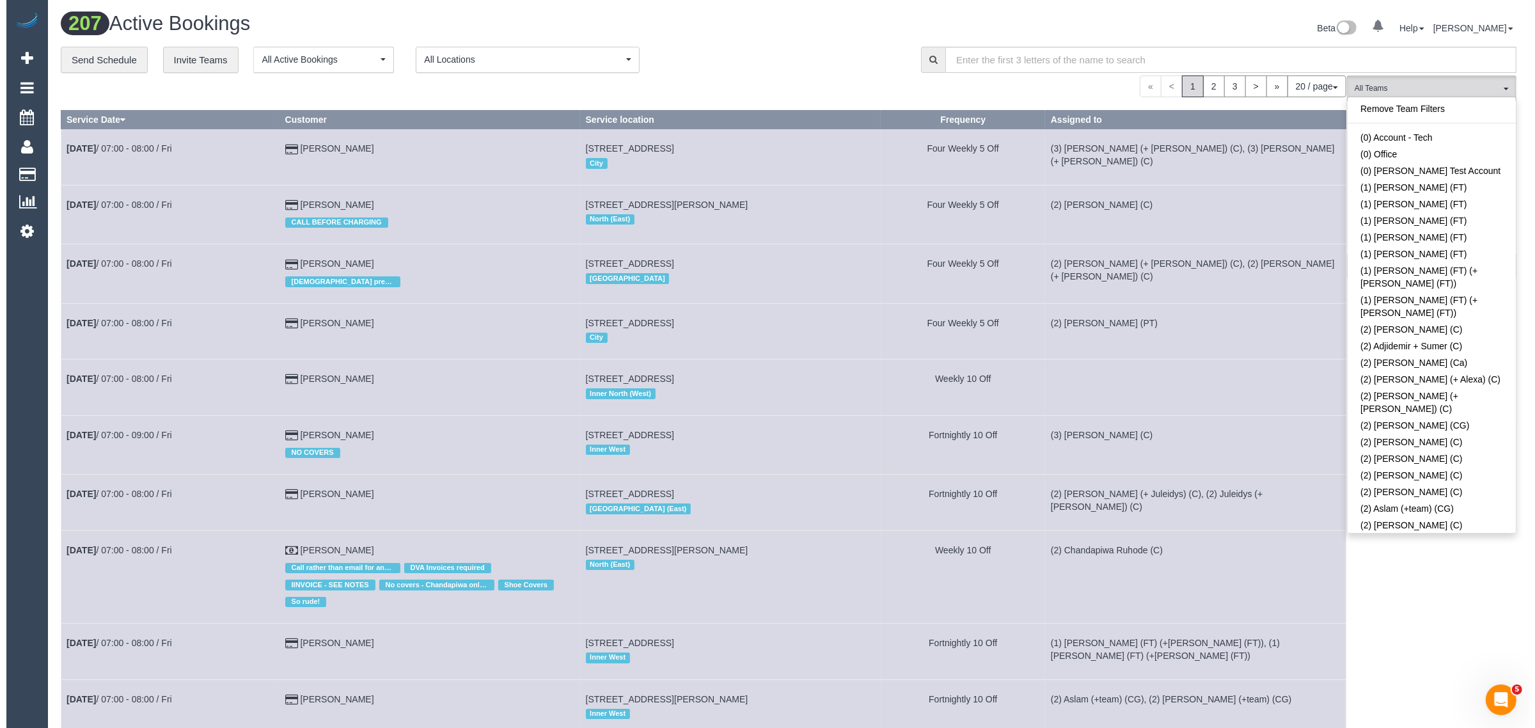
scroll to position [1347, 0]
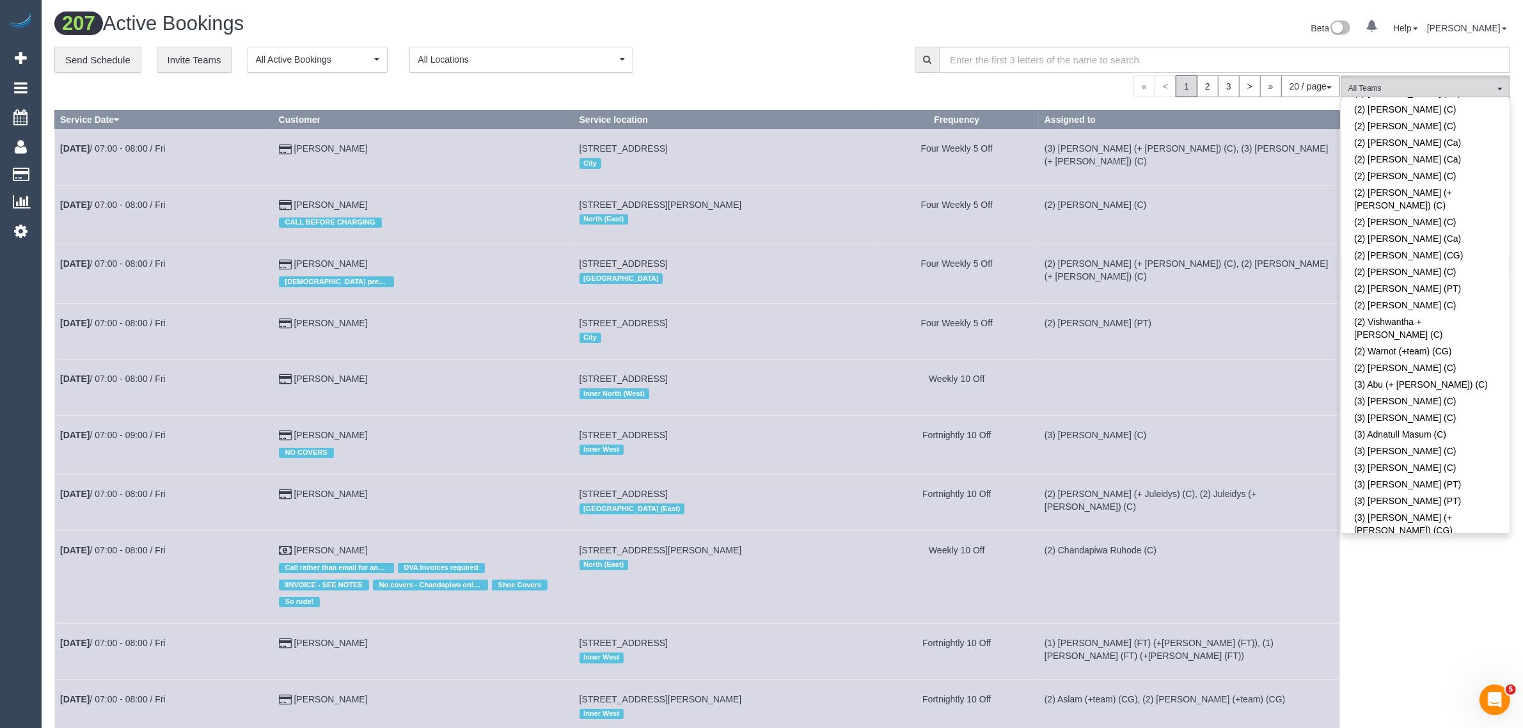
click at [1454, 538] on link "(3) [PERSON_NAME] (C)" at bounding box center [1425, 546] width 168 height 17
click at [820, 47] on div "**********" at bounding box center [474, 60] width 841 height 27
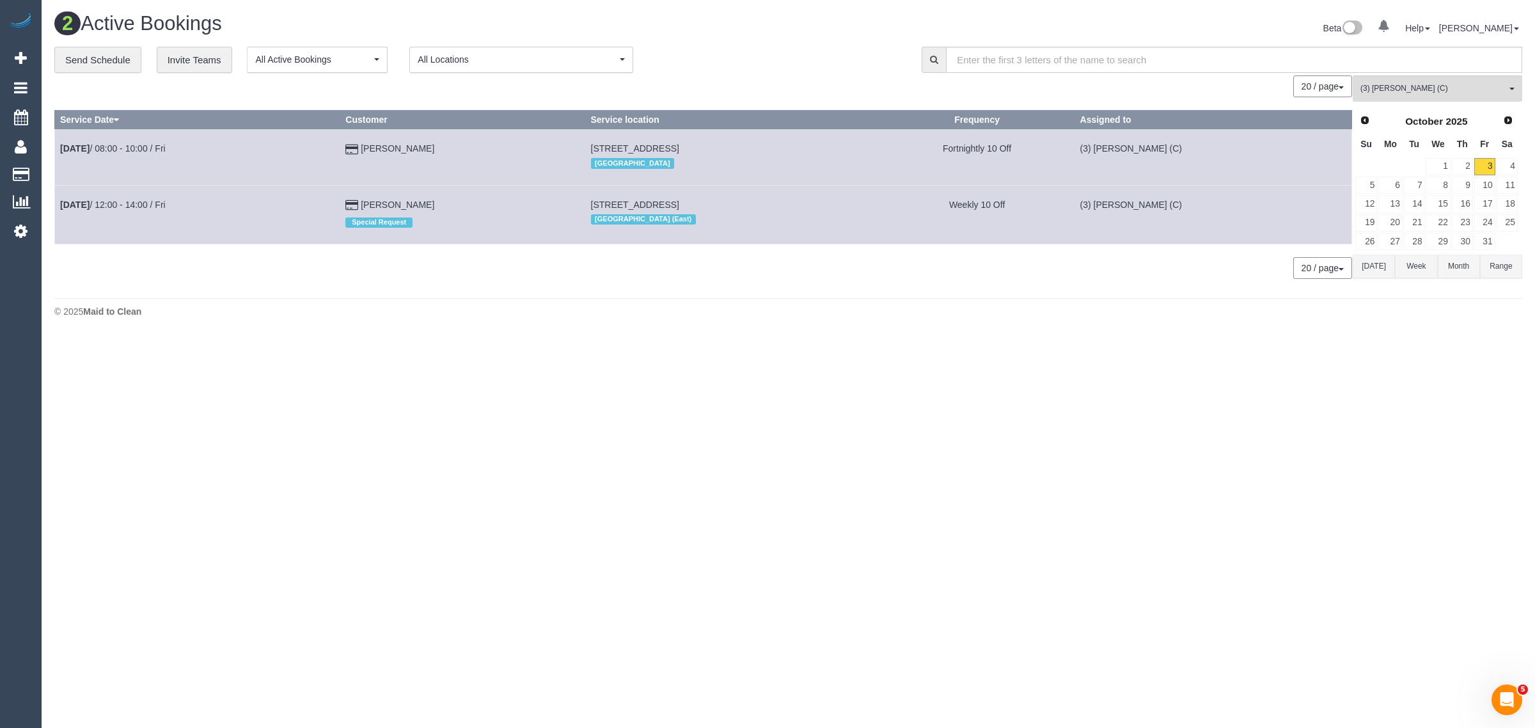
click at [998, 353] on body "0 Beta Your Notifications You have 0 alerts Add Booking Bookings Active Booking…" at bounding box center [767, 364] width 1535 height 728
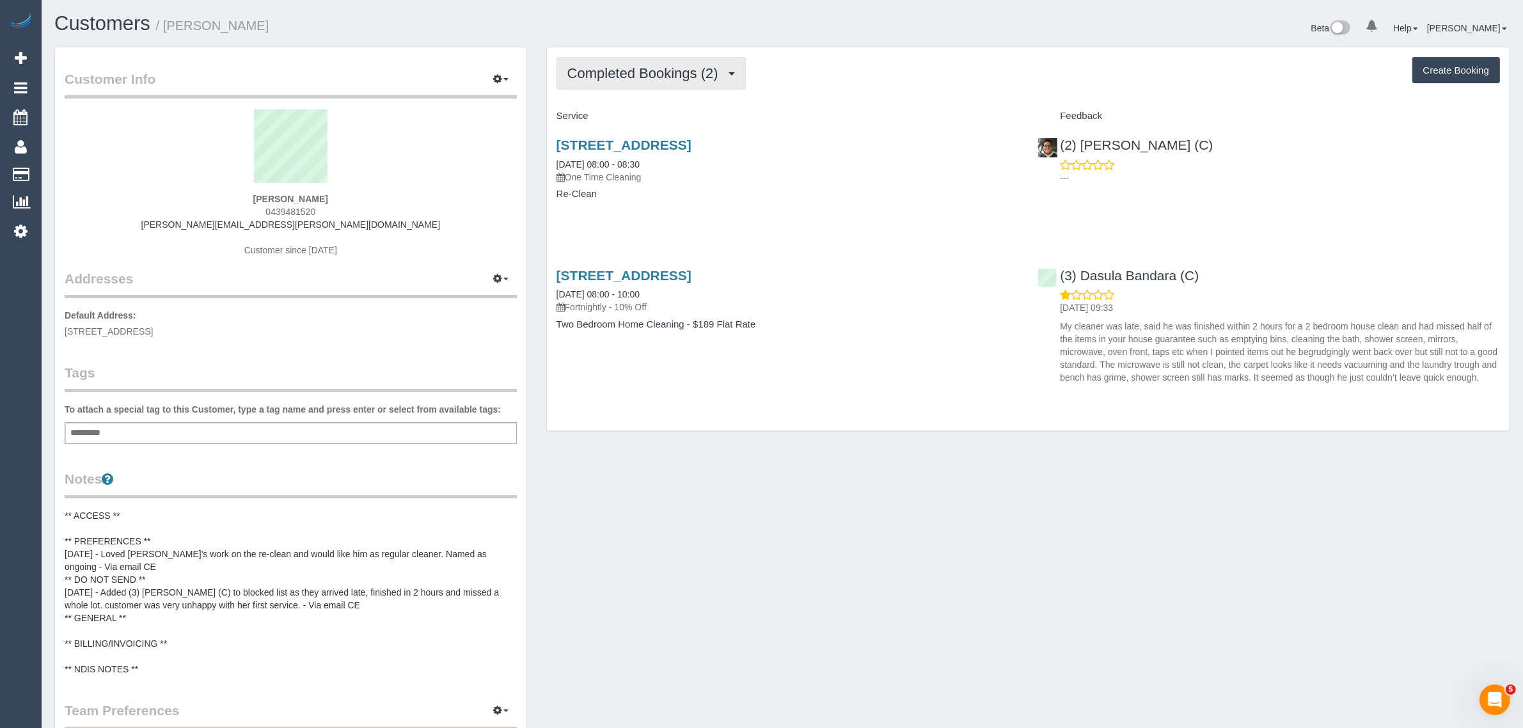
click at [711, 65] on span "Completed Bookings (2)" at bounding box center [645, 73] width 157 height 16
click at [668, 117] on link "Upcoming Bookings (11)" at bounding box center [624, 119] width 135 height 17
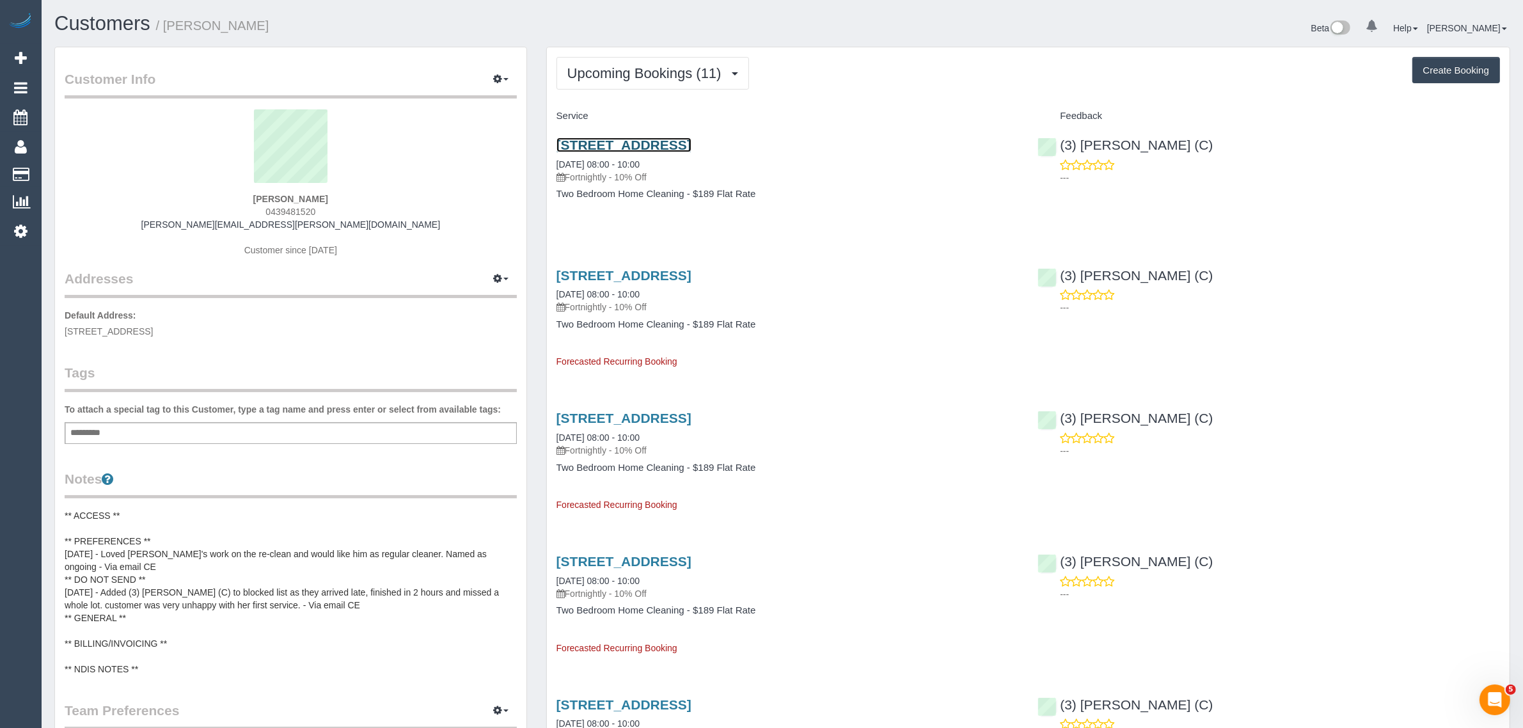
click at [691, 139] on link "[STREET_ADDRESS]" at bounding box center [623, 144] width 135 height 15
drag, startPoint x: 680, startPoint y: 167, endPoint x: 547, endPoint y: 167, distance: 133.0
click at [547, 167] on div "[STREET_ADDRESS] [DATE] 08:00 - 10:00 Fortnightly - 10% Off Two Bedroom Home Cl…" at bounding box center [788, 176] width 482 height 98
copy link "[DATE] 08:00 - 10:00"
click at [1047, 200] on div "[STREET_ADDRESS] [DATE] 08:00 - 10:00 Fortnightly - 10% Off Two Bedroom Home Cl…" at bounding box center [1028, 176] width 962 height 98
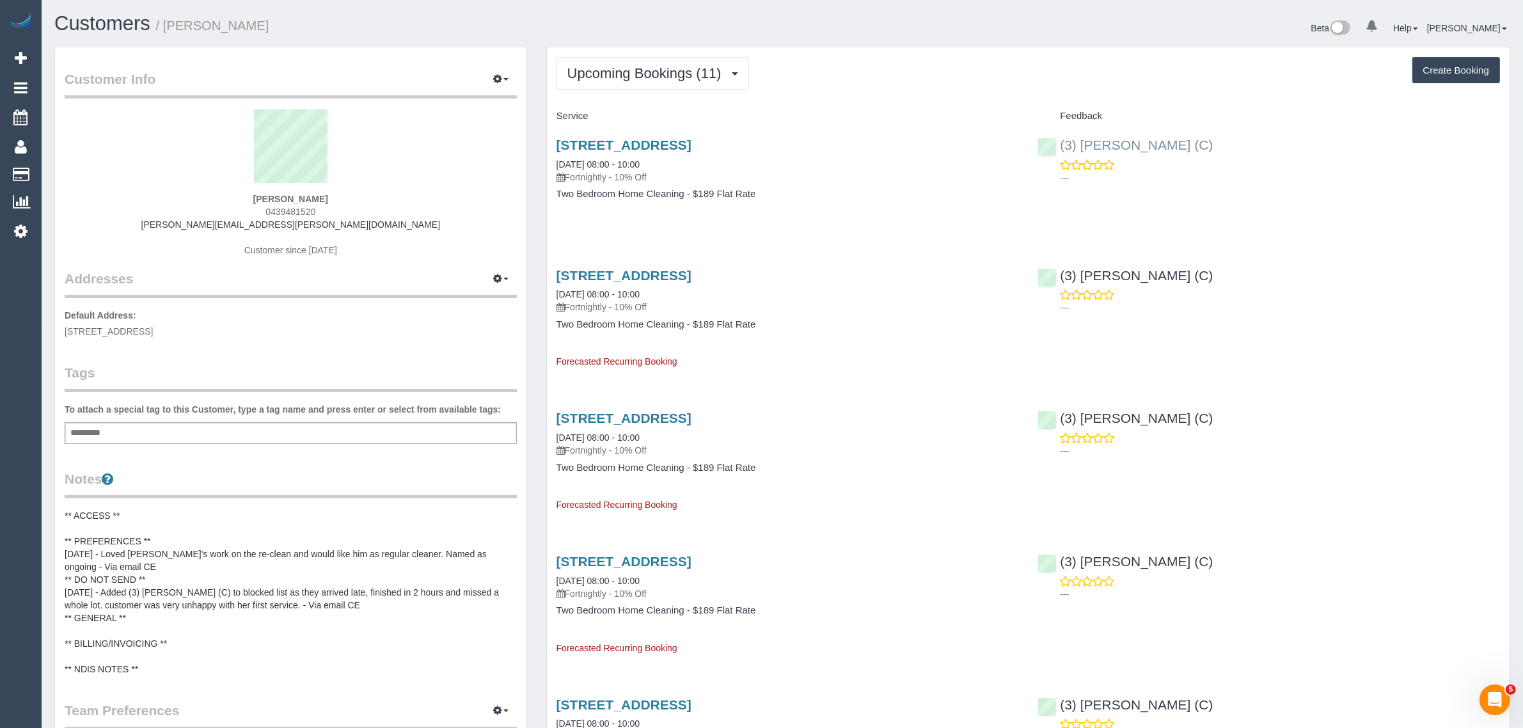
click at [1056, 147] on div "(3) [PERSON_NAME] (C) ---" at bounding box center [1269, 158] width 482 height 63
click at [301, 210] on span "0439481520" at bounding box center [290, 212] width 50 height 10
click at [301, 209] on span "0439481520" at bounding box center [290, 212] width 50 height 10
copy span "0439481520"
drag, startPoint x: 841, startPoint y: 145, endPoint x: 542, endPoint y: 139, distance: 299.3
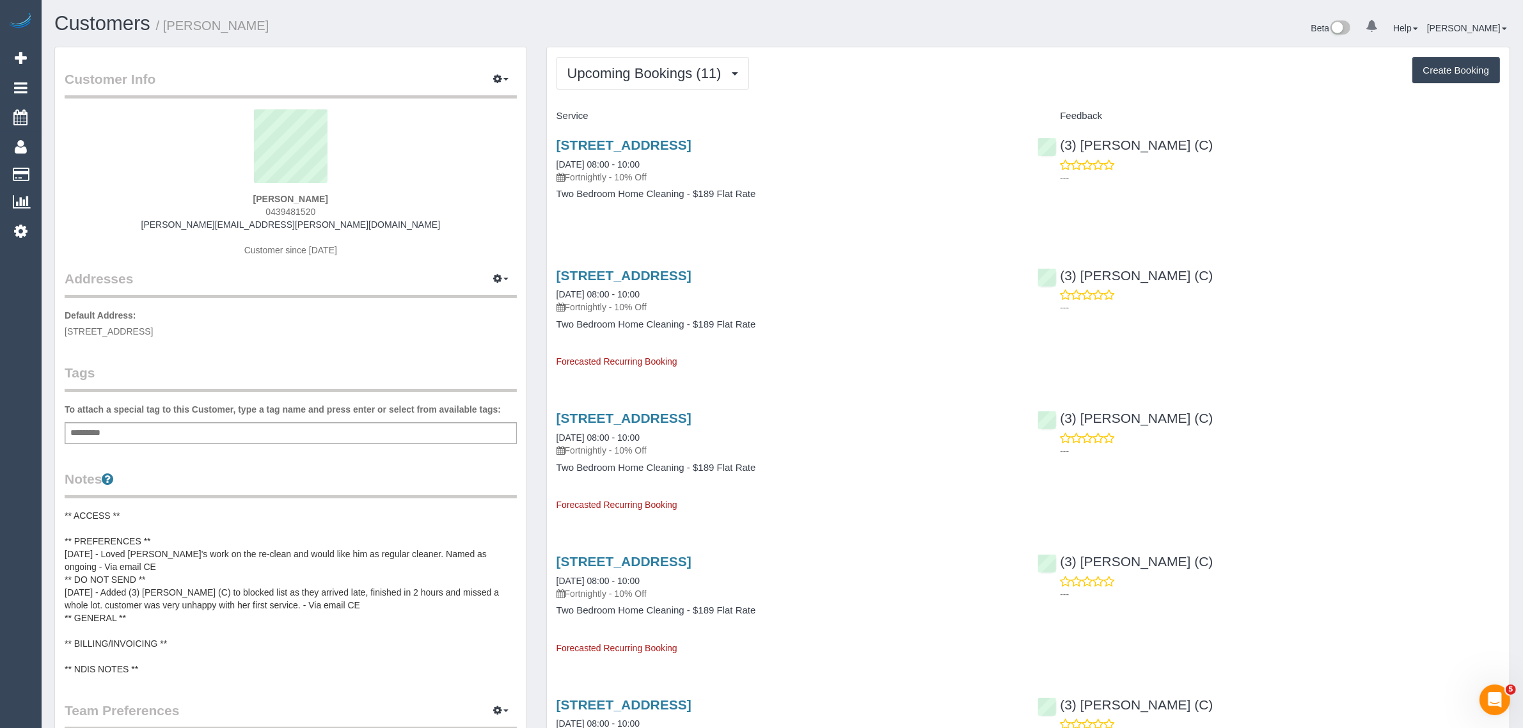
copy link "[STREET_ADDRESS]"
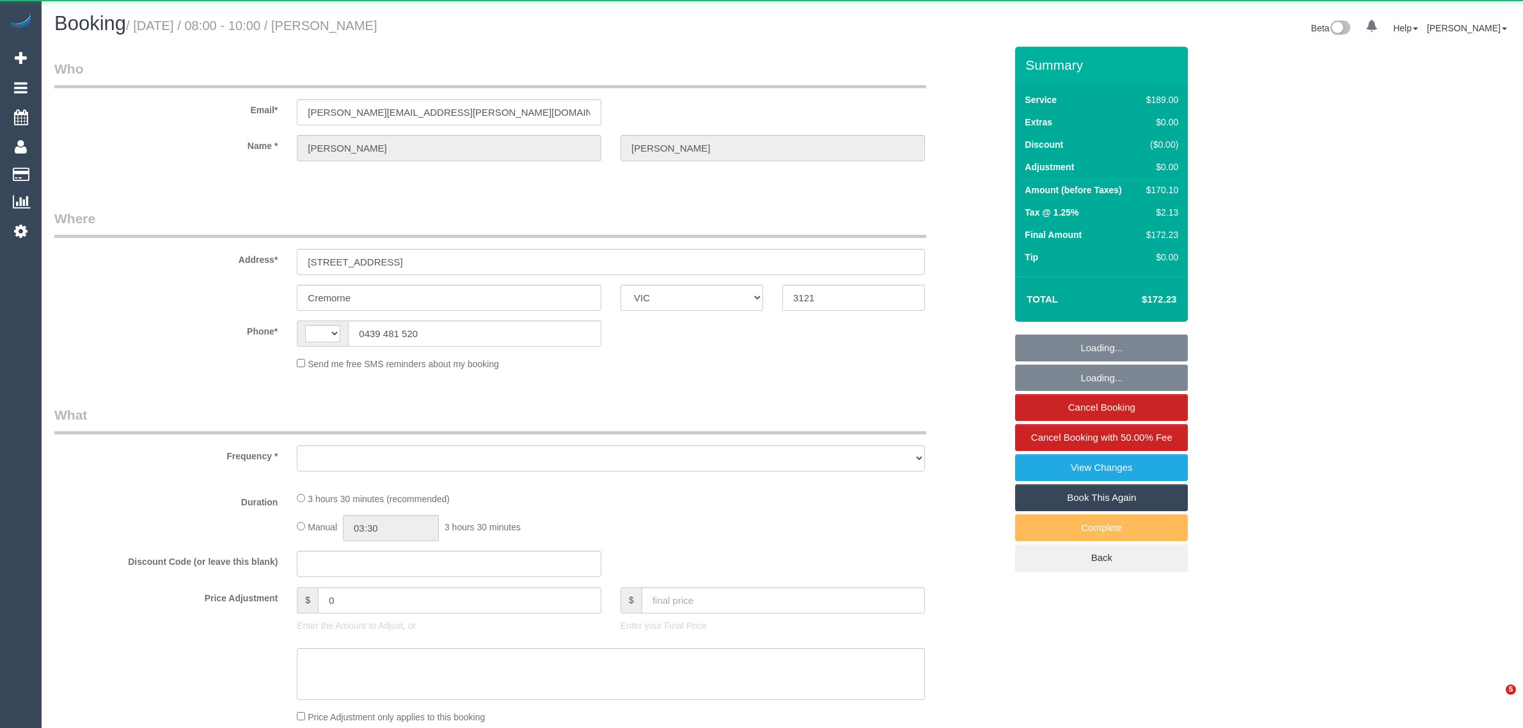
select select "VIC"
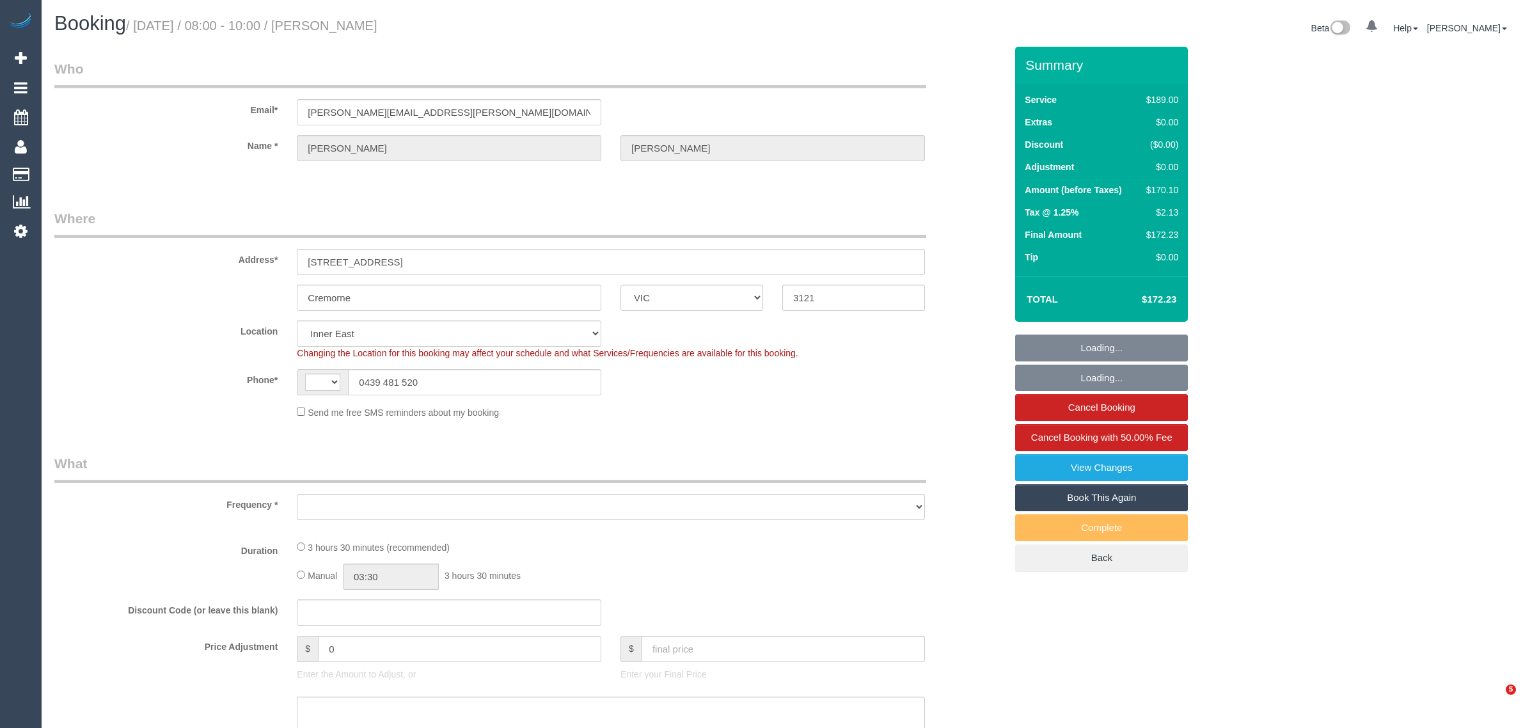
select select "object:509"
select select "string:stripe-pm_1RzyQT2GScqysDRVcII58yyR"
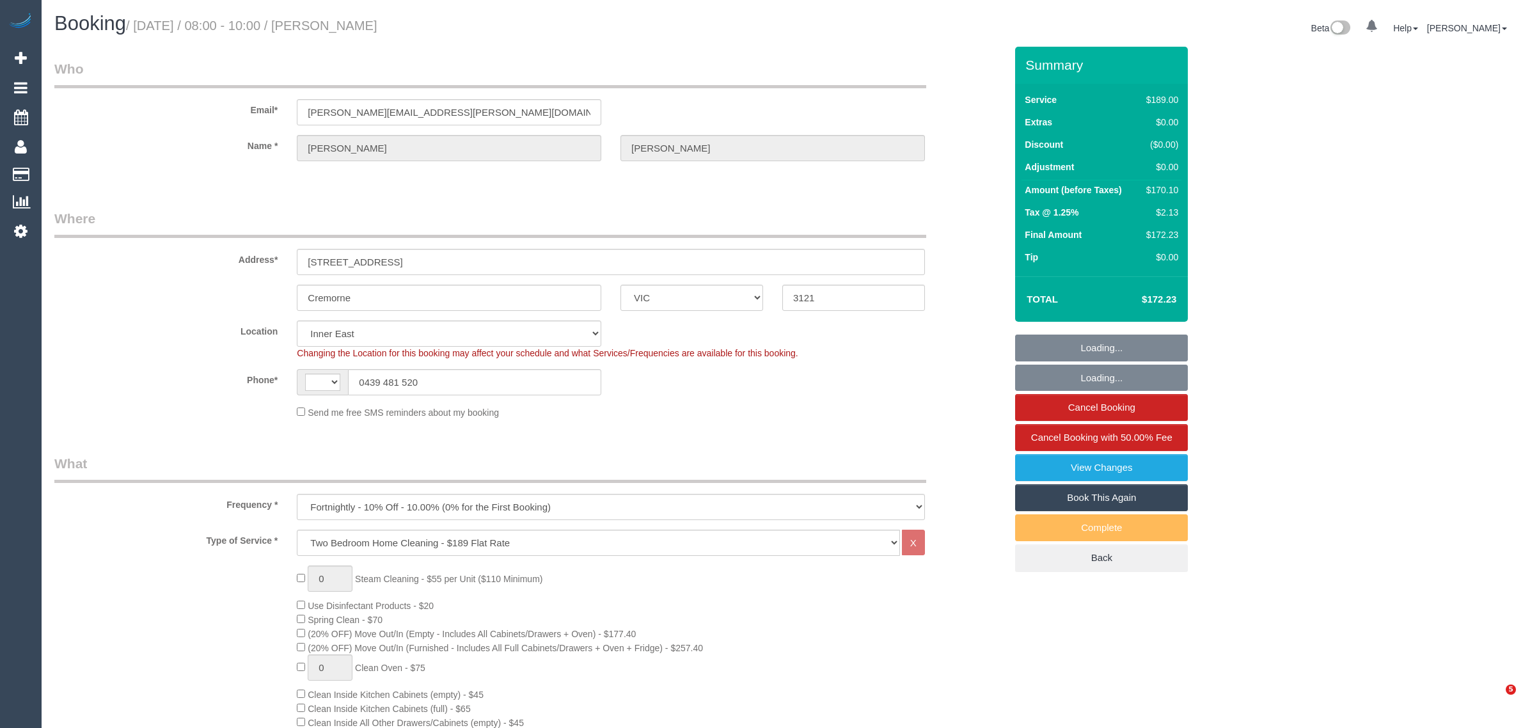
select select "string:AU"
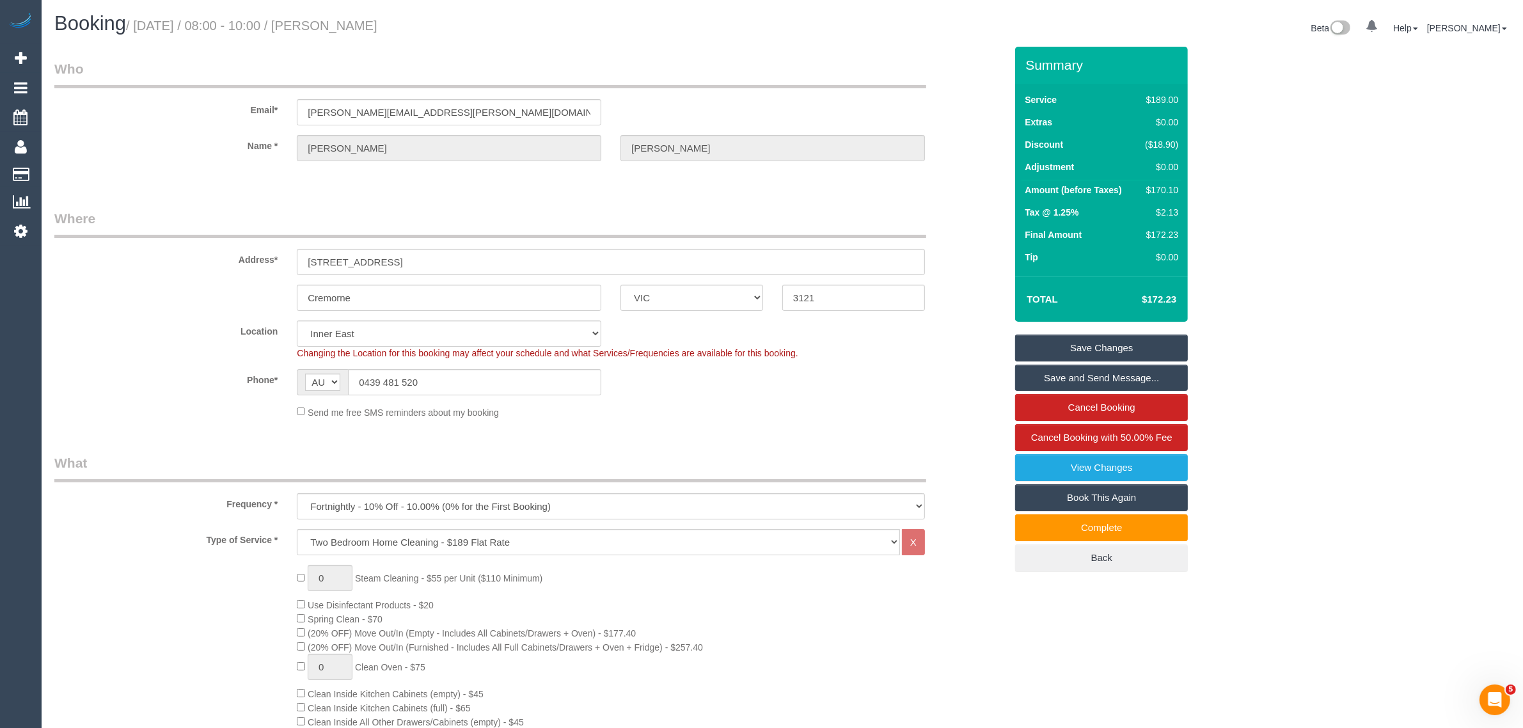
click at [881, 218] on legend "Where" at bounding box center [490, 223] width 872 height 29
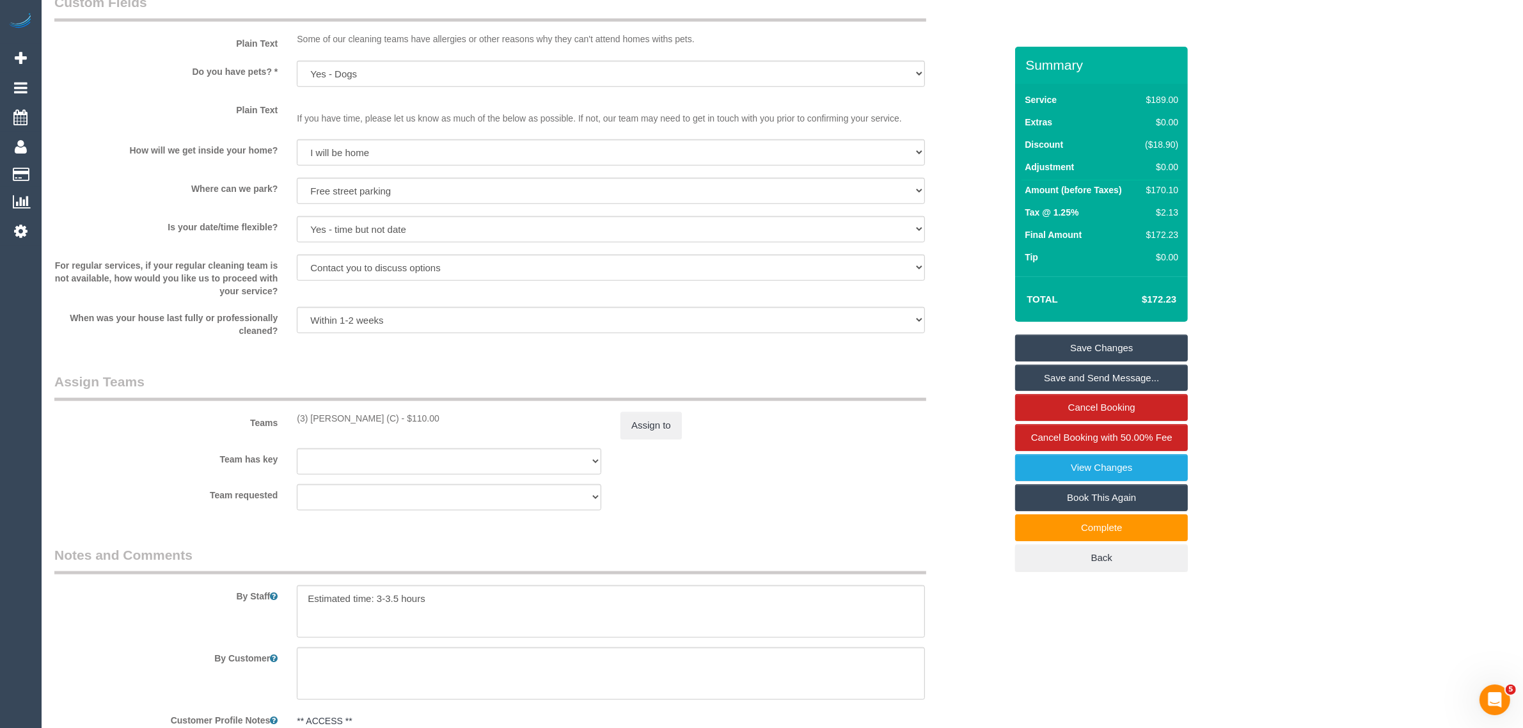
scroll to position [1918, 0]
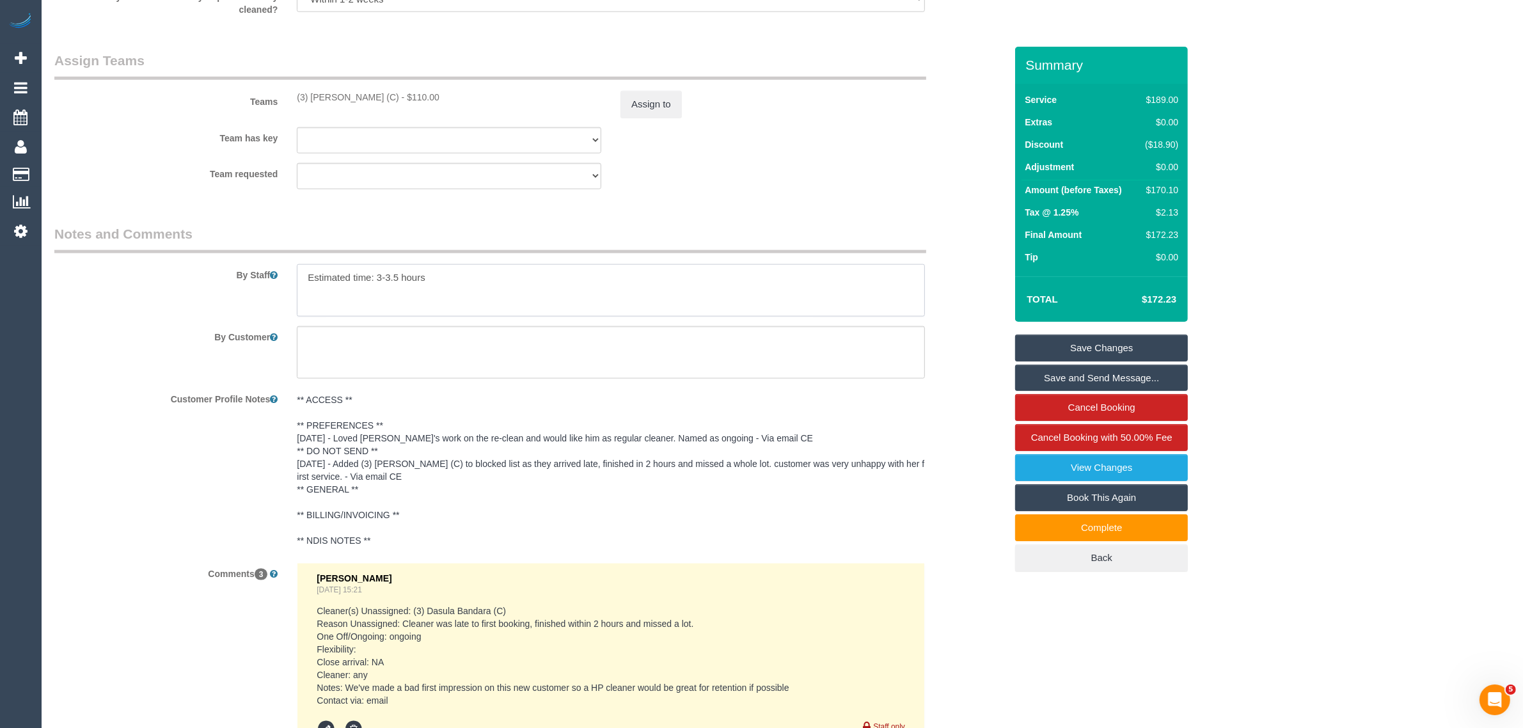
drag, startPoint x: 471, startPoint y: 283, endPoint x: 295, endPoint y: 274, distance: 176.8
click at [295, 274] on div at bounding box center [610, 290] width 647 height 52
click at [473, 275] on textarea at bounding box center [611, 290] width 628 height 52
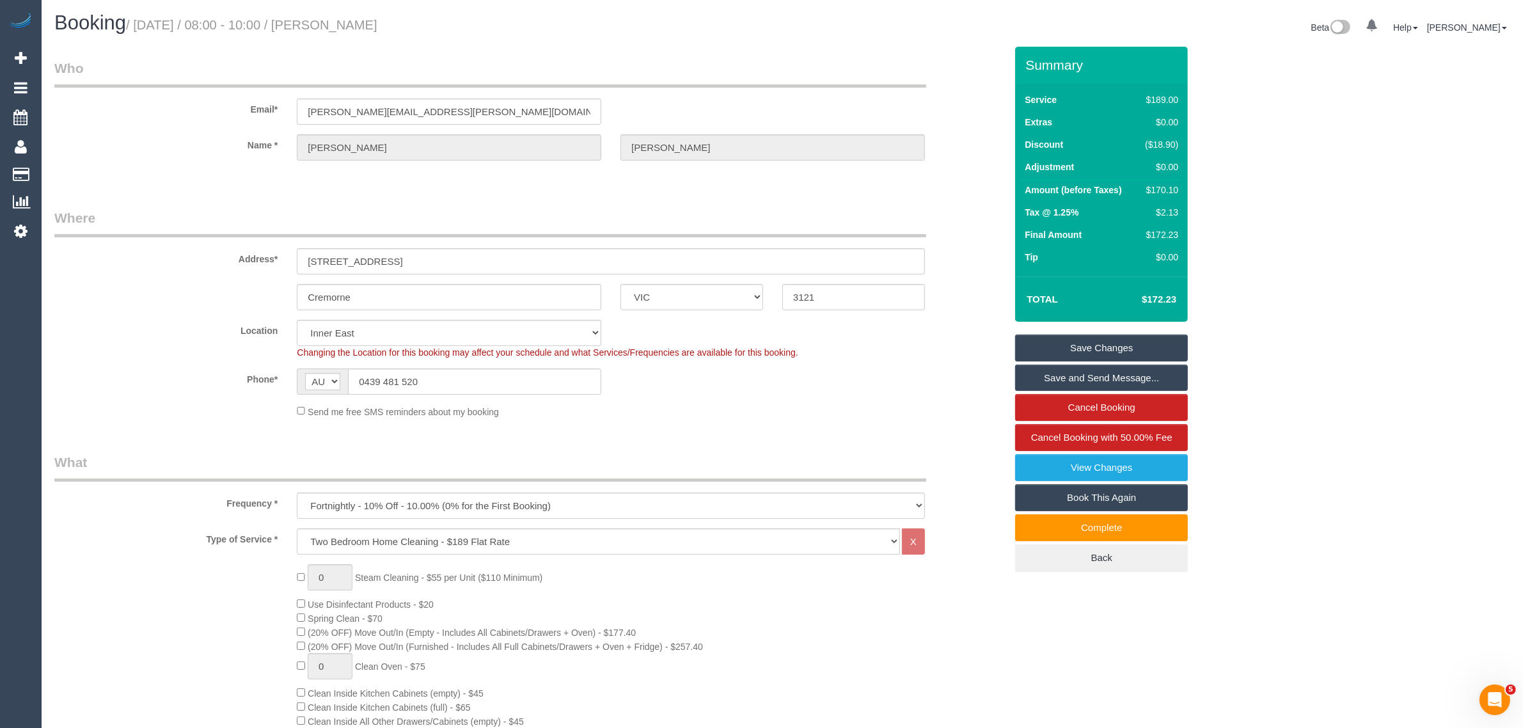
scroll to position [0, 0]
click at [521, 376] on input "0439 481 520" at bounding box center [474, 382] width 253 height 26
click at [744, 402] on sui-booking-location "Location Office City East (North) East (South) Inner East Inner North (East) In…" at bounding box center [529, 369] width 951 height 98
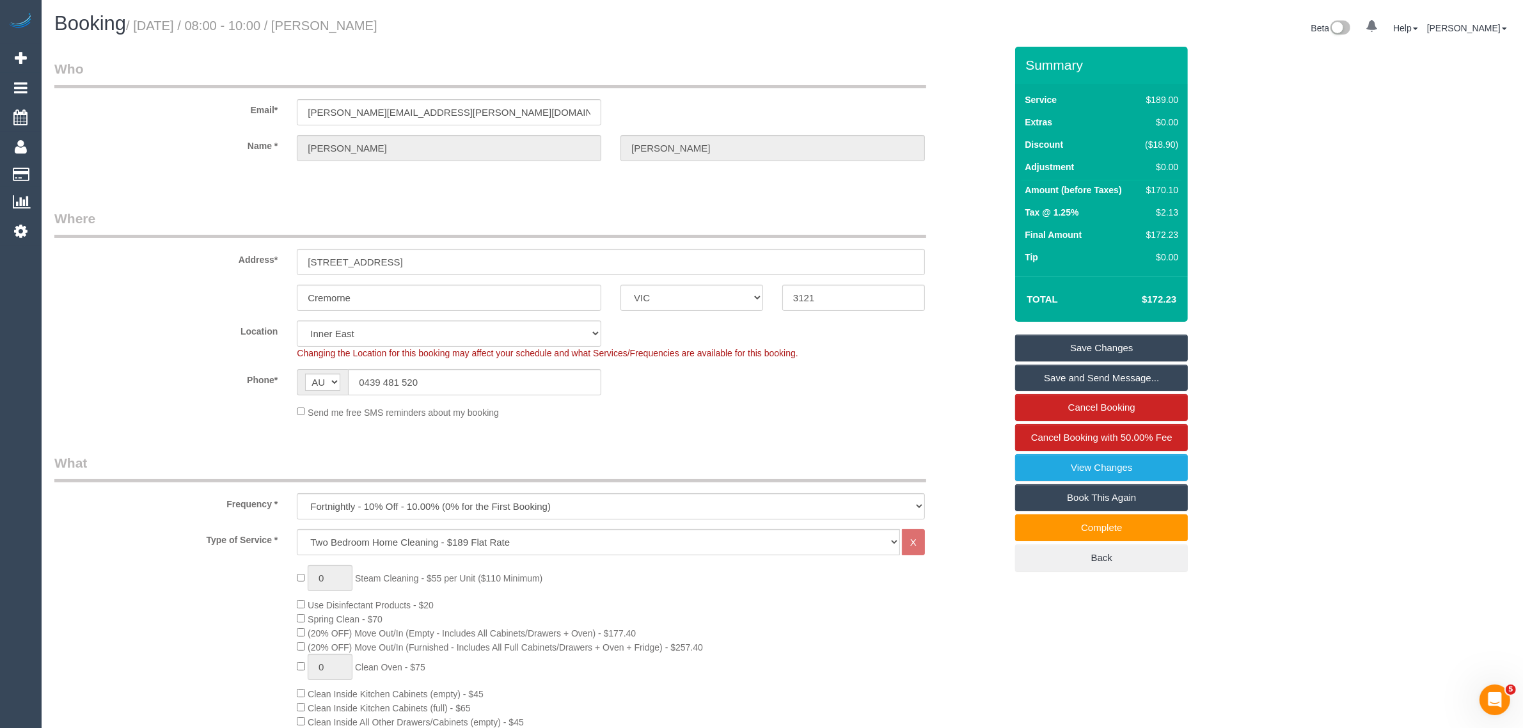
click at [176, 336] on div "Location Office City East (North) East (South) Inner East Inner North (East) In…" at bounding box center [530, 339] width 970 height 39
click at [446, 388] on input "0439 481 520" at bounding box center [474, 382] width 253 height 26
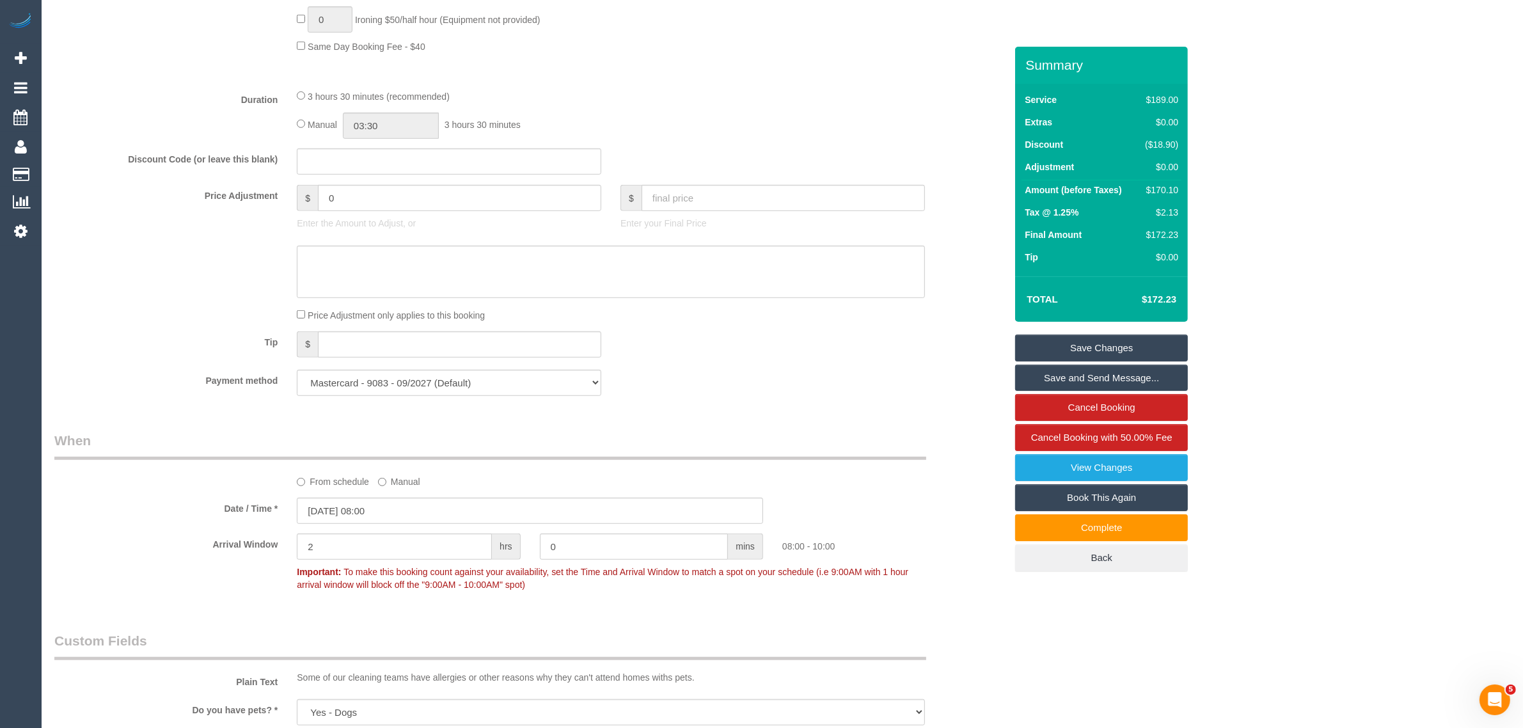
scroll to position [1599, 0]
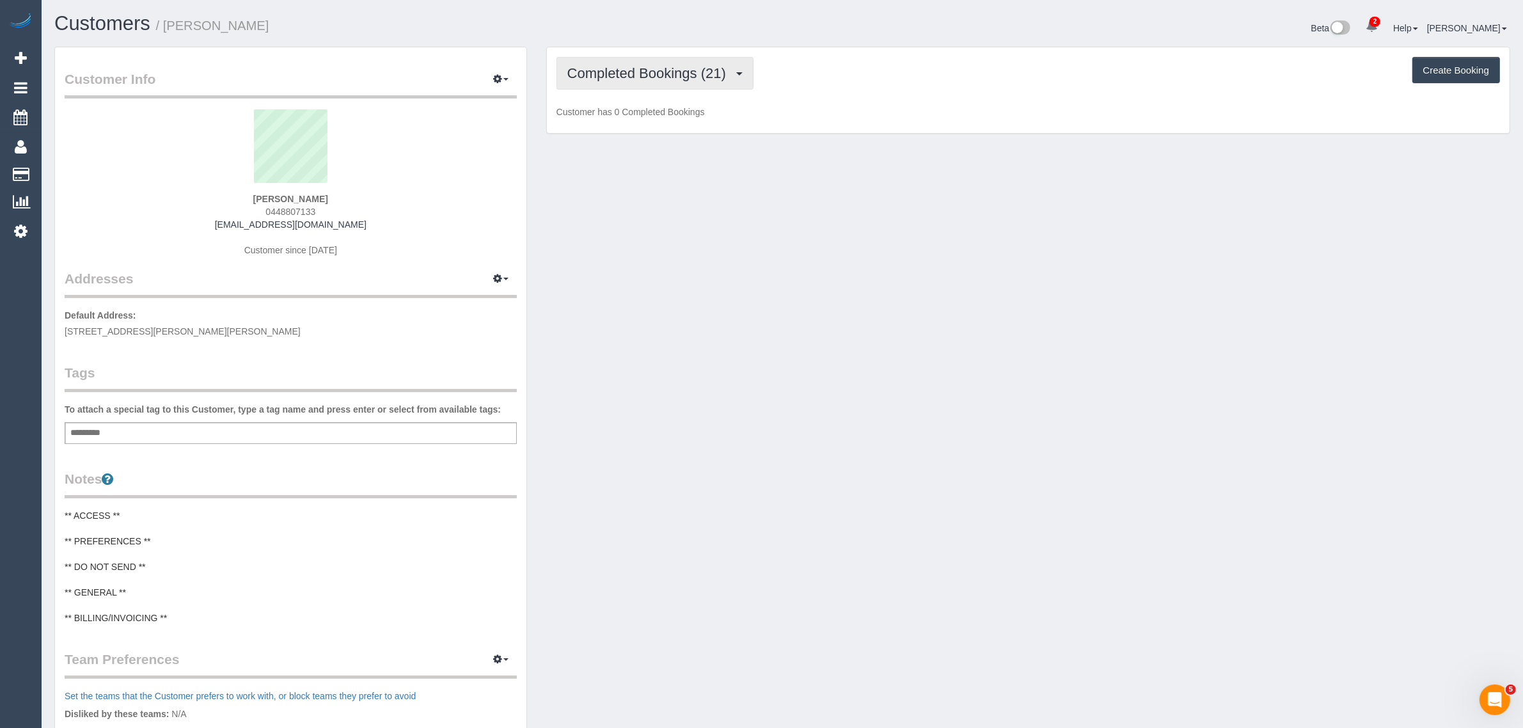
click at [631, 75] on span "Completed Bookings (21)" at bounding box center [649, 73] width 165 height 16
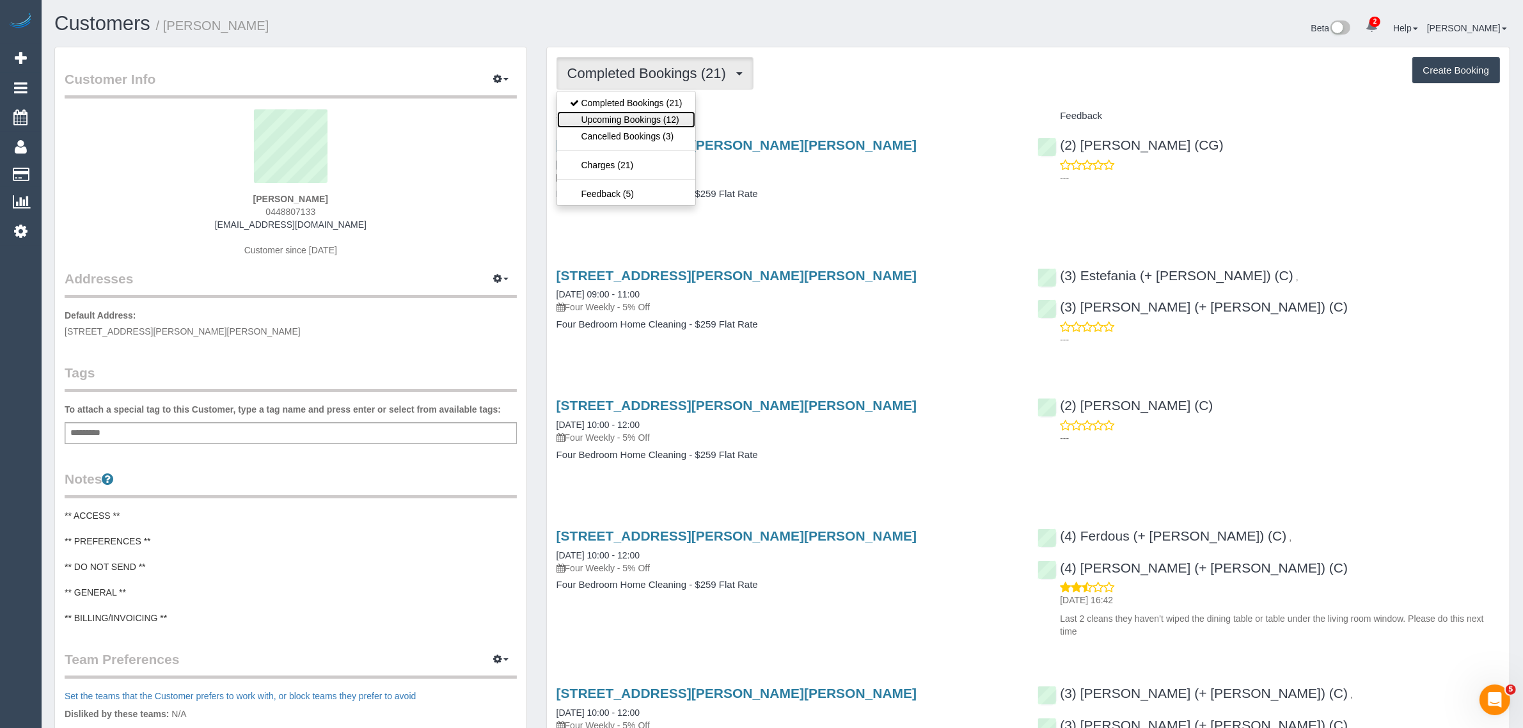
click at [614, 111] on link "Upcoming Bookings (12)" at bounding box center [626, 119] width 138 height 17
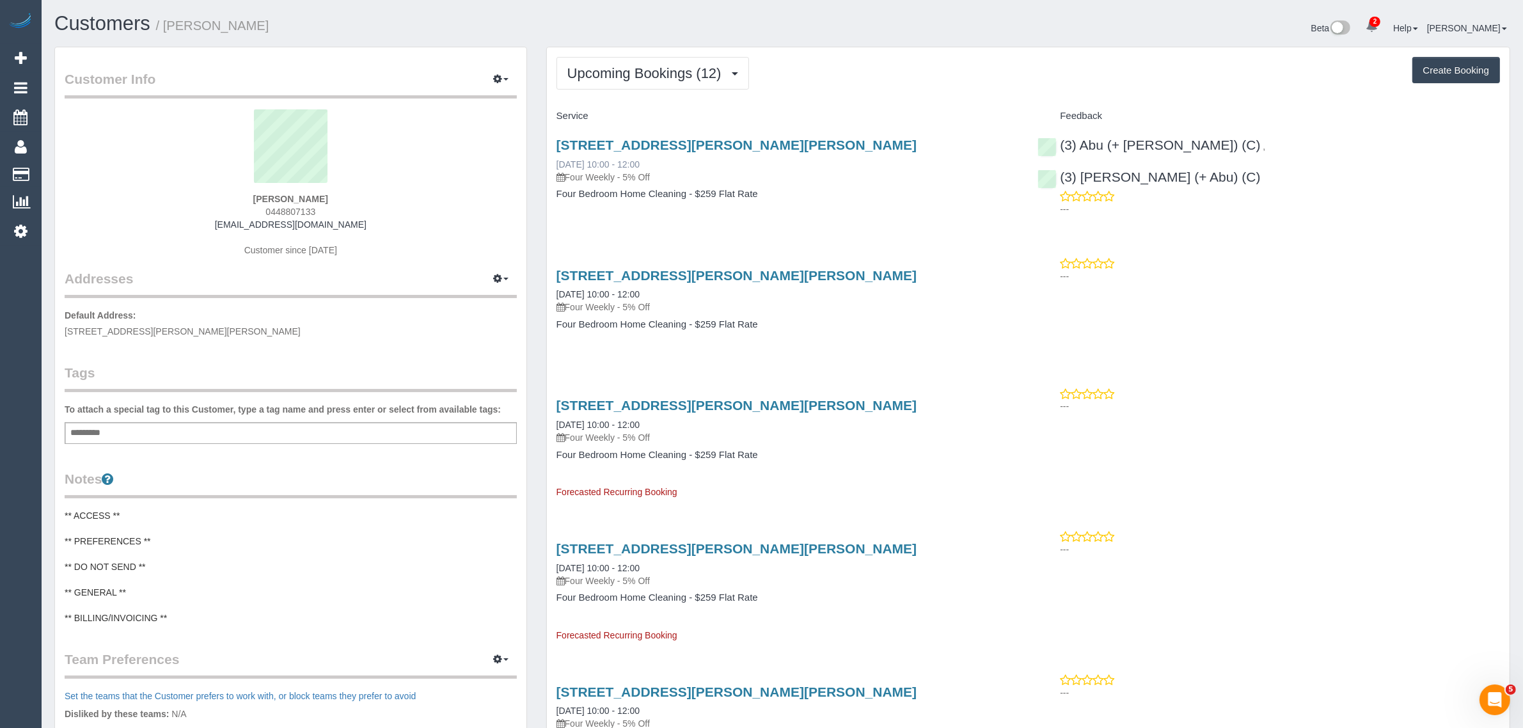
drag, startPoint x: 689, startPoint y: 164, endPoint x: 558, endPoint y: 159, distance: 131.8
click at [558, 159] on div "38 Wilcox Street, Preston, VIC 3072 06/10/2025 10:00 - 12:00 Four Weekly - 5% O…" at bounding box center [787, 160] width 462 height 46
copy link "06/10/2025 10:00 - 12:00"
click at [289, 207] on span "0448807133" at bounding box center [290, 212] width 50 height 10
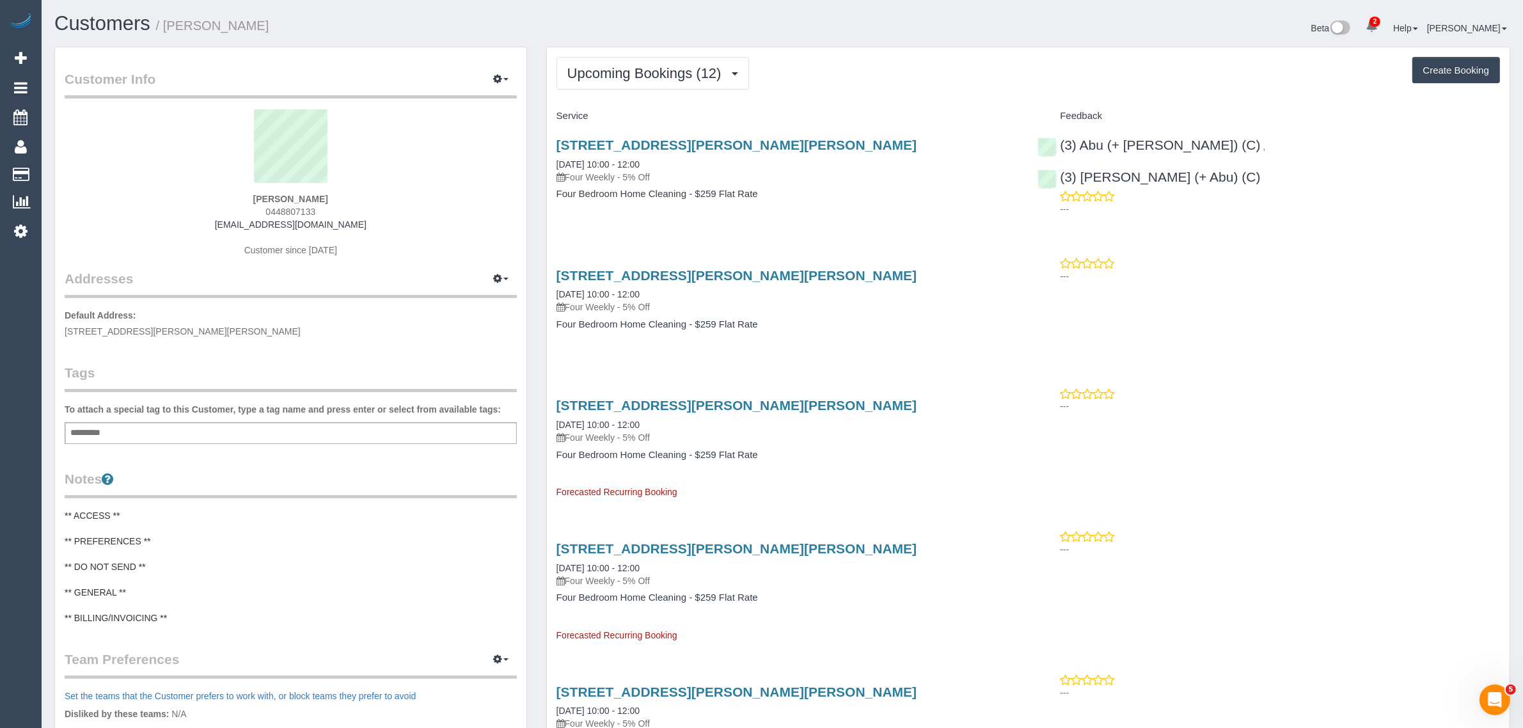
click at [289, 207] on span "0448807133" at bounding box center [290, 212] width 50 height 10
copy span "0448807133"
drag, startPoint x: 1372, startPoint y: 139, endPoint x: 1227, endPoint y: 145, distance: 145.9
click at [1227, 145] on div "(3) Abu (+ Hamim) (C) , (3) Hamim (+ Abu) (C) ---" at bounding box center [1269, 174] width 482 height 95
copy link "(3) Hamim (+ Abu) (C)"
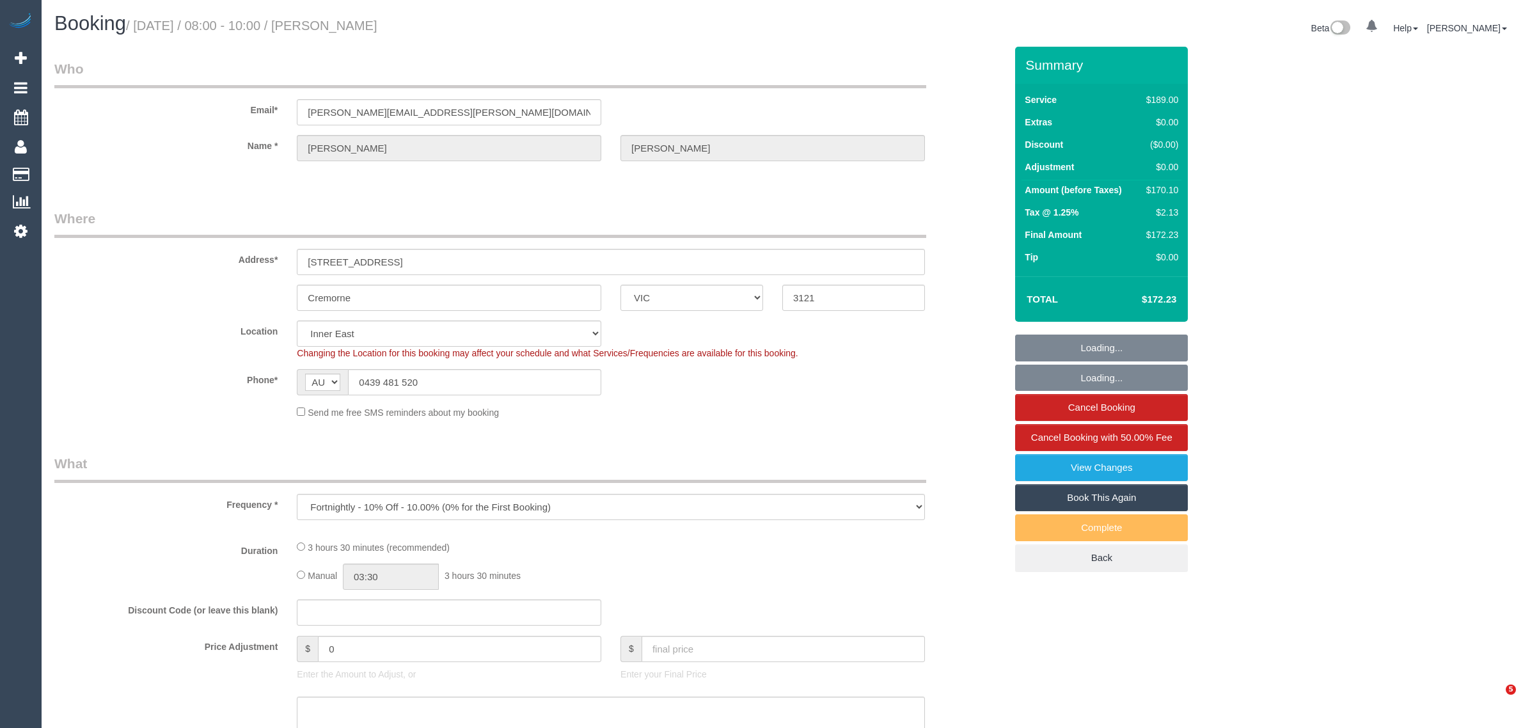
select select "VIC"
select select "object:692"
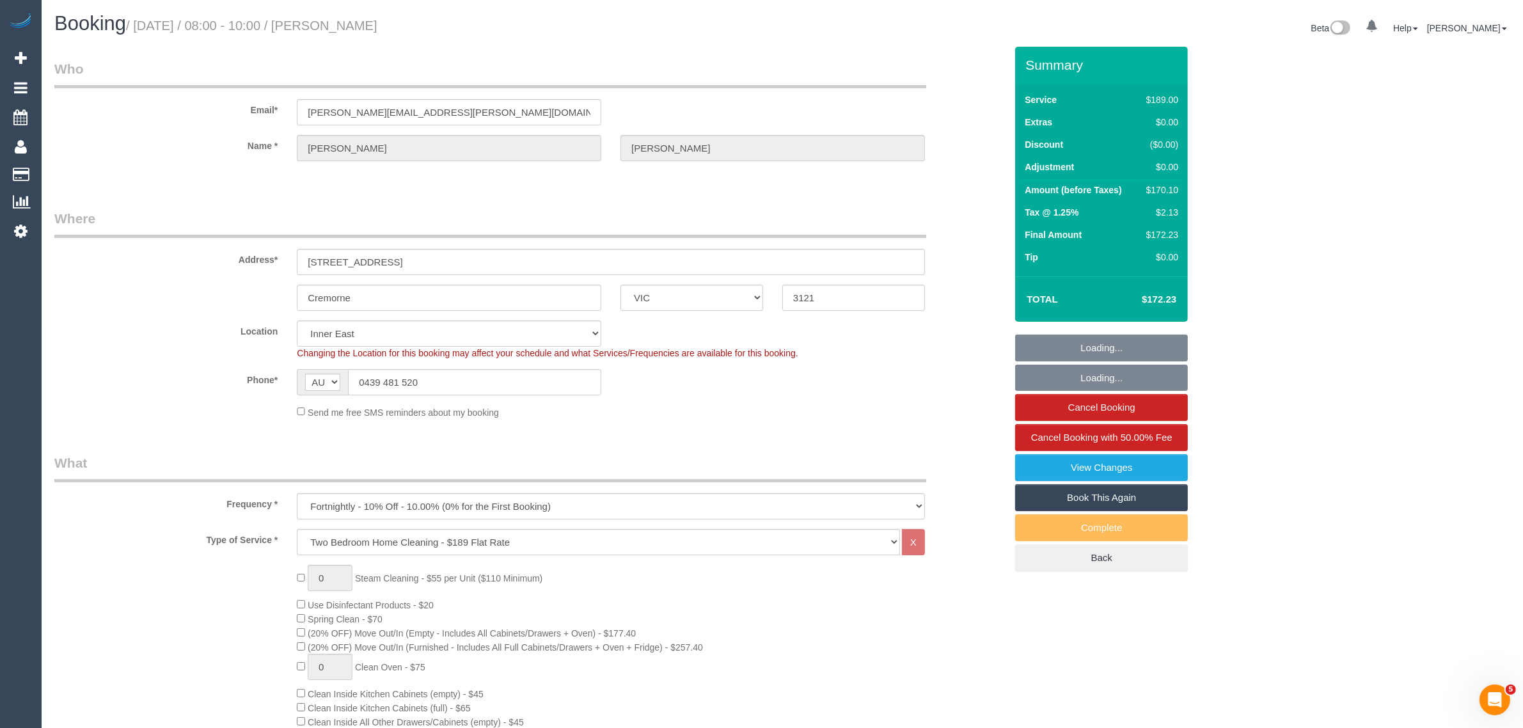
select select "number:27"
select select "number:14"
select select "number:19"
select select "number:24"
select select "number:35"
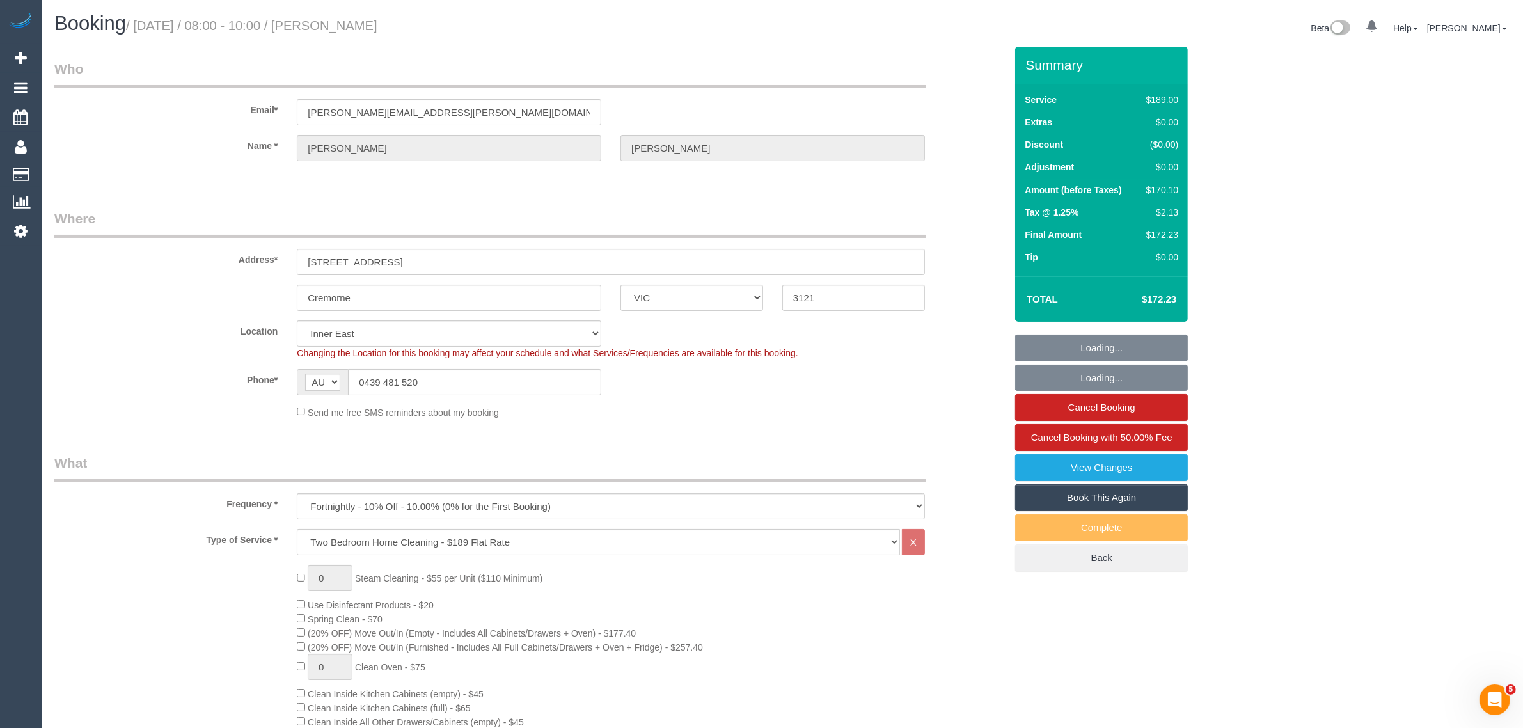
select select "number:11"
drag, startPoint x: 427, startPoint y: 33, endPoint x: 338, endPoint y: 33, distance: 89.5
click at [338, 33] on h1 "Booking / October 03, 2025 / 08:00 - 10:00 / Emily Gallagher" at bounding box center [413, 24] width 718 height 22
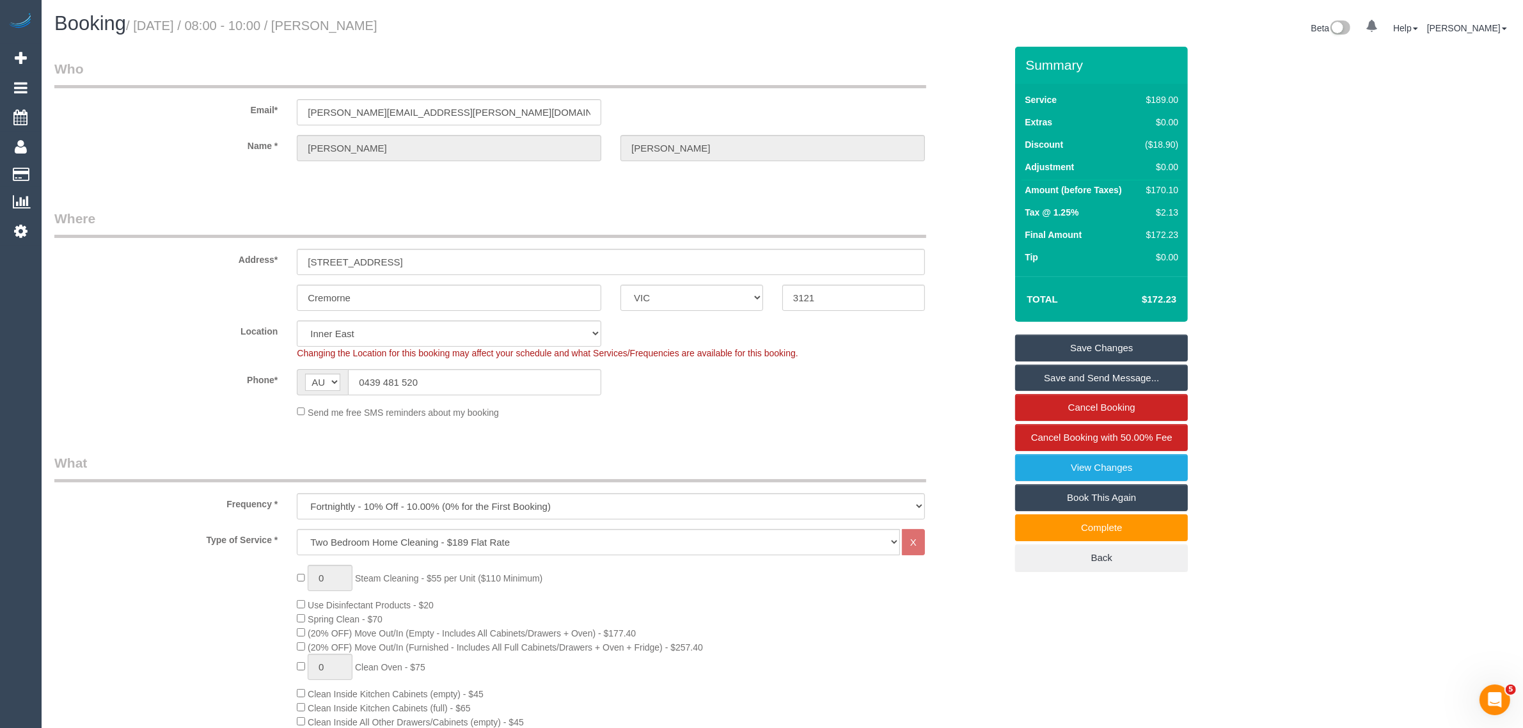
drag, startPoint x: 667, startPoint y: 47, endPoint x: 680, endPoint y: 52, distance: 13.8
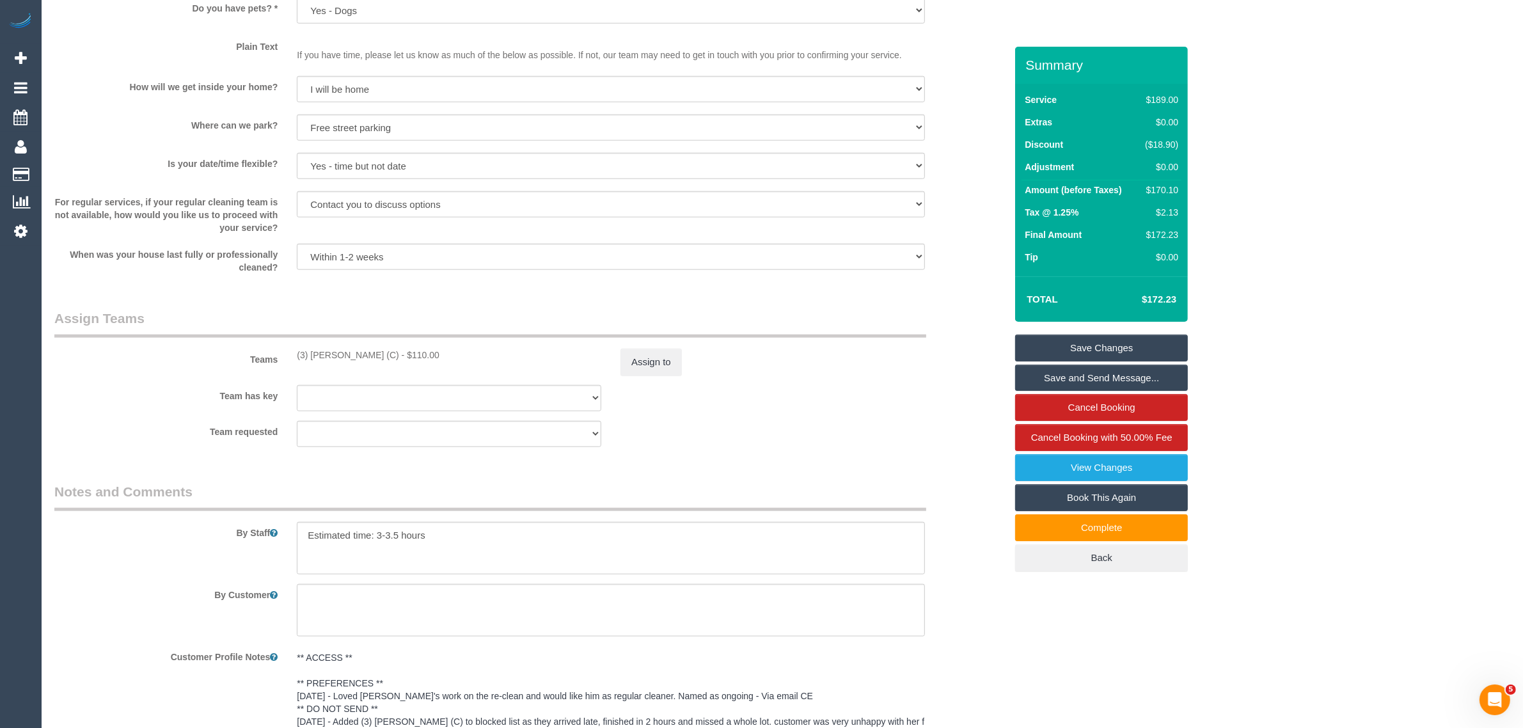
scroll to position [1658, 0]
click at [483, 535] on textarea at bounding box center [611, 551] width 628 height 52
click at [308, 554] on textarea at bounding box center [611, 551] width 628 height 52
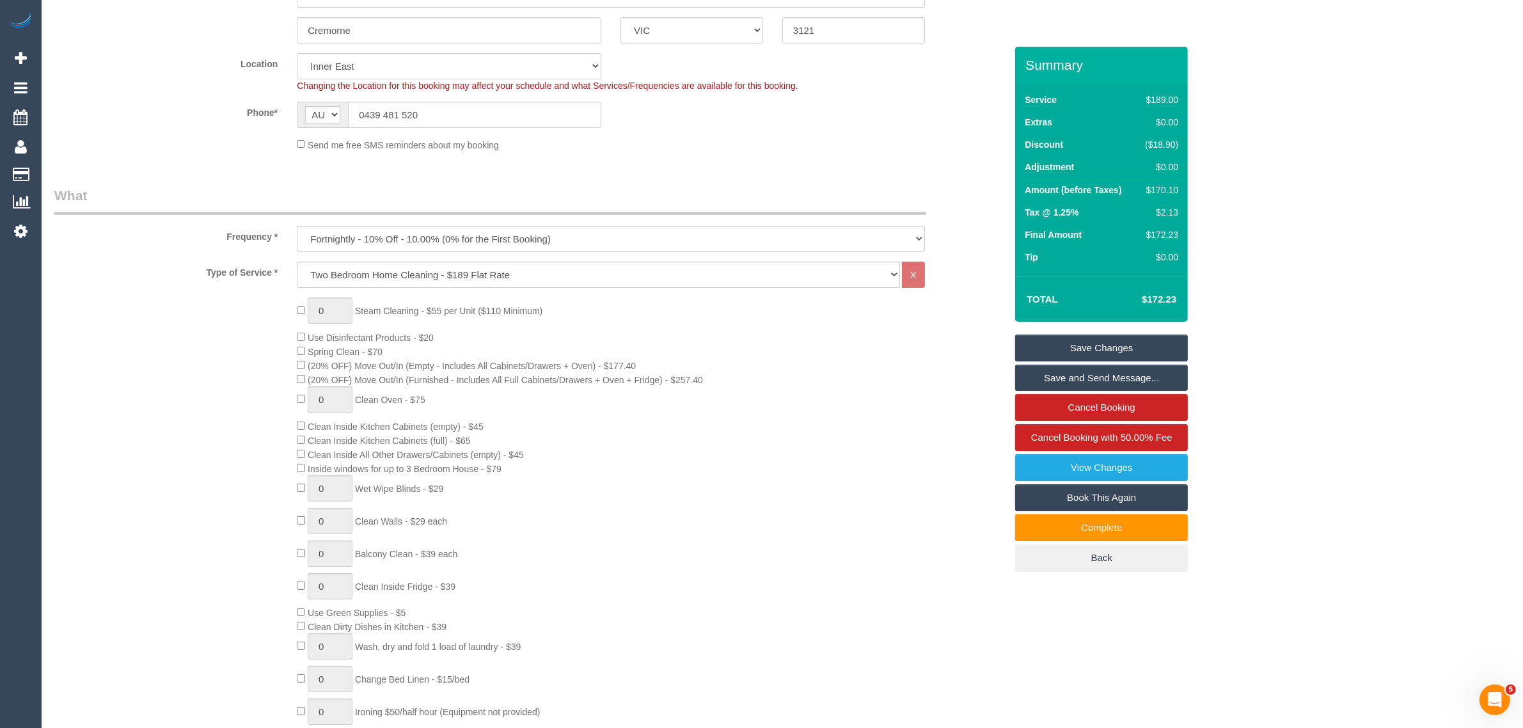
scroll to position [0, 0]
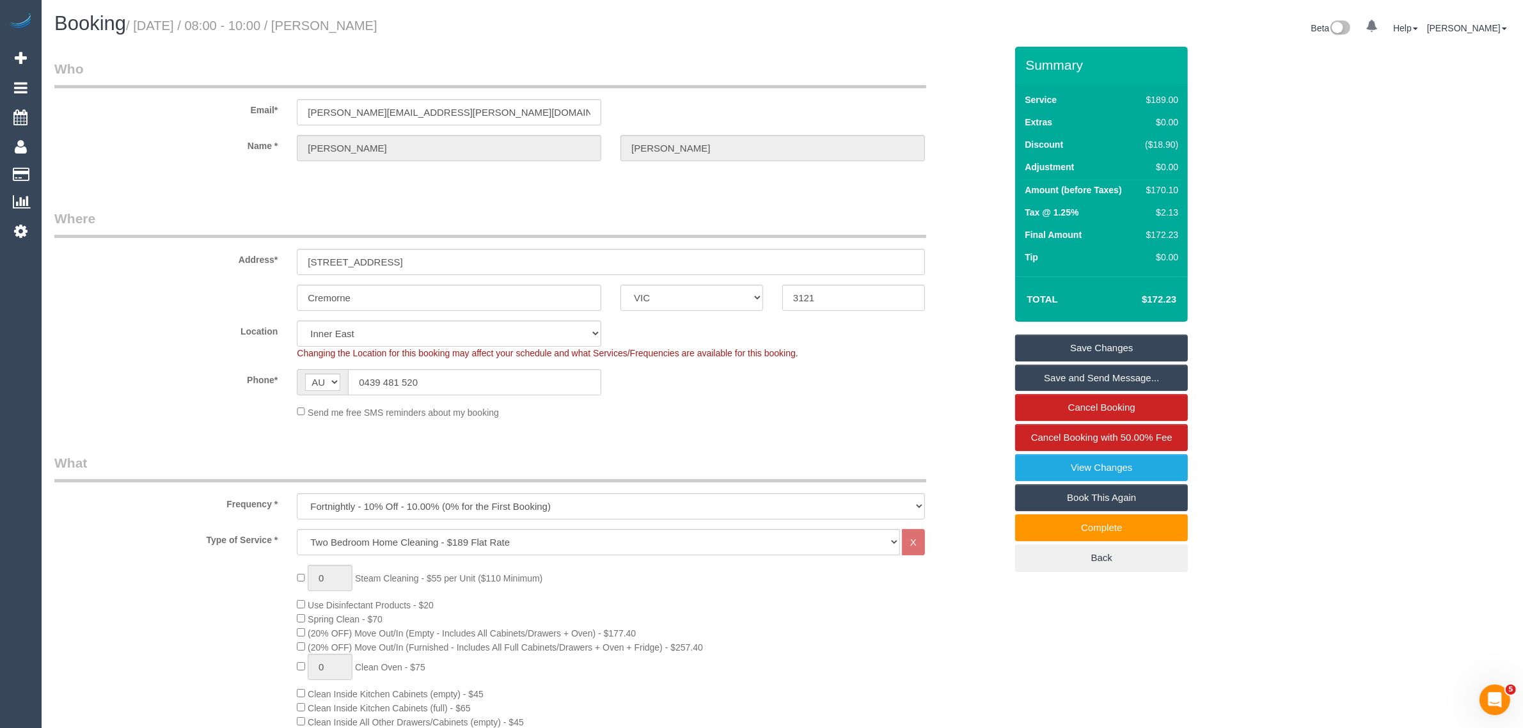
type textarea "Estimated time: 3-3.5 hours If no street parking, kindly knock and ask for park…"
click at [1067, 339] on link "Save Changes" at bounding box center [1101, 347] width 173 height 27
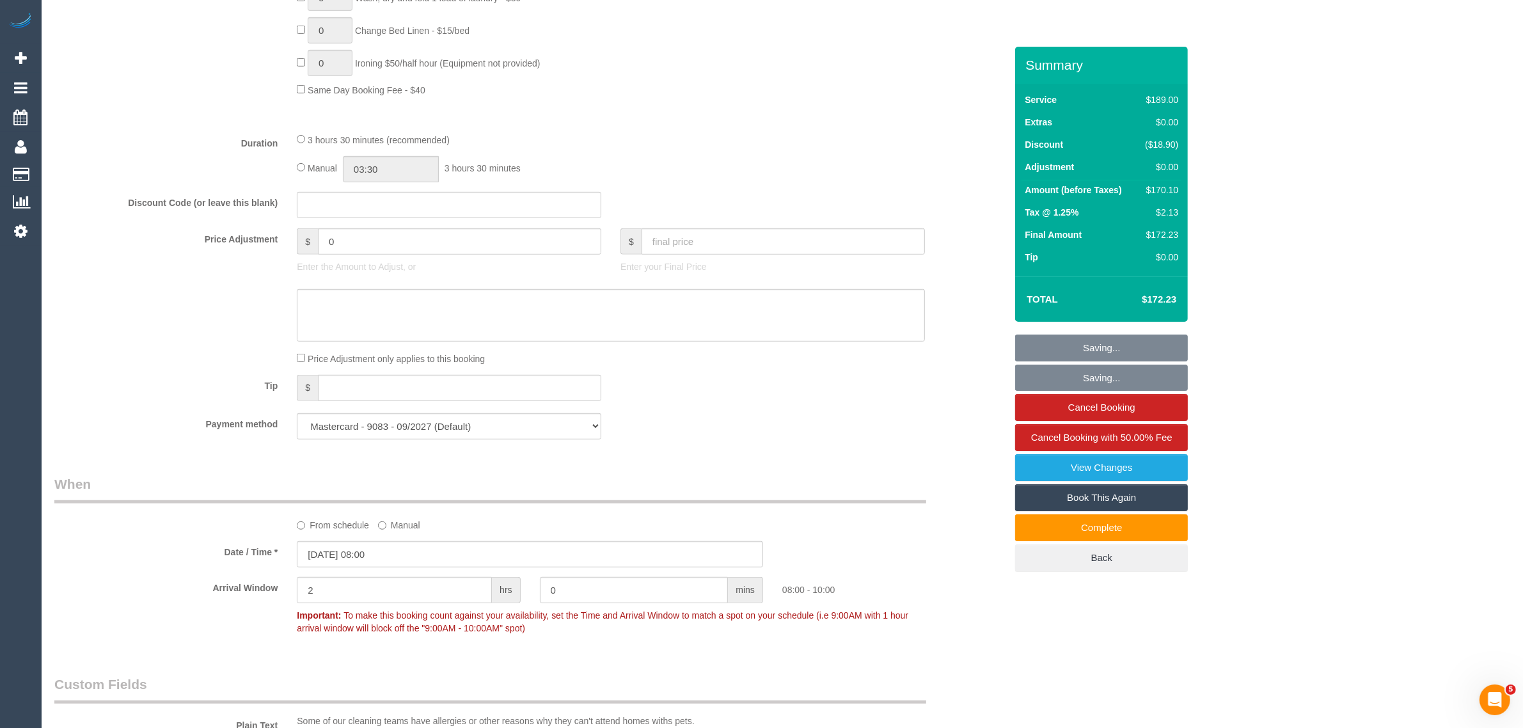
scroll to position [1279, 0]
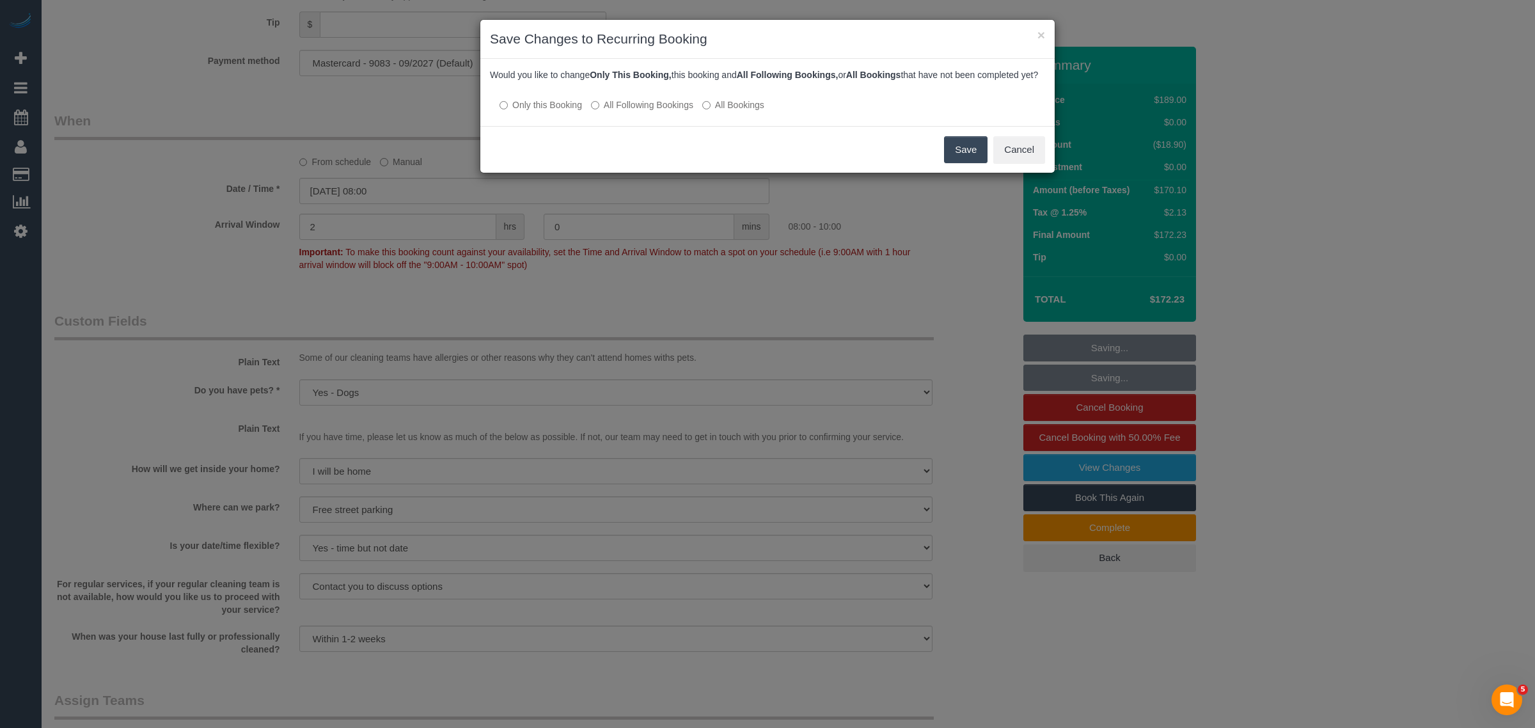
click at [656, 111] on label "All Following Bookings" at bounding box center [642, 104] width 102 height 13
click at [961, 161] on button "Save" at bounding box center [965, 149] width 43 height 27
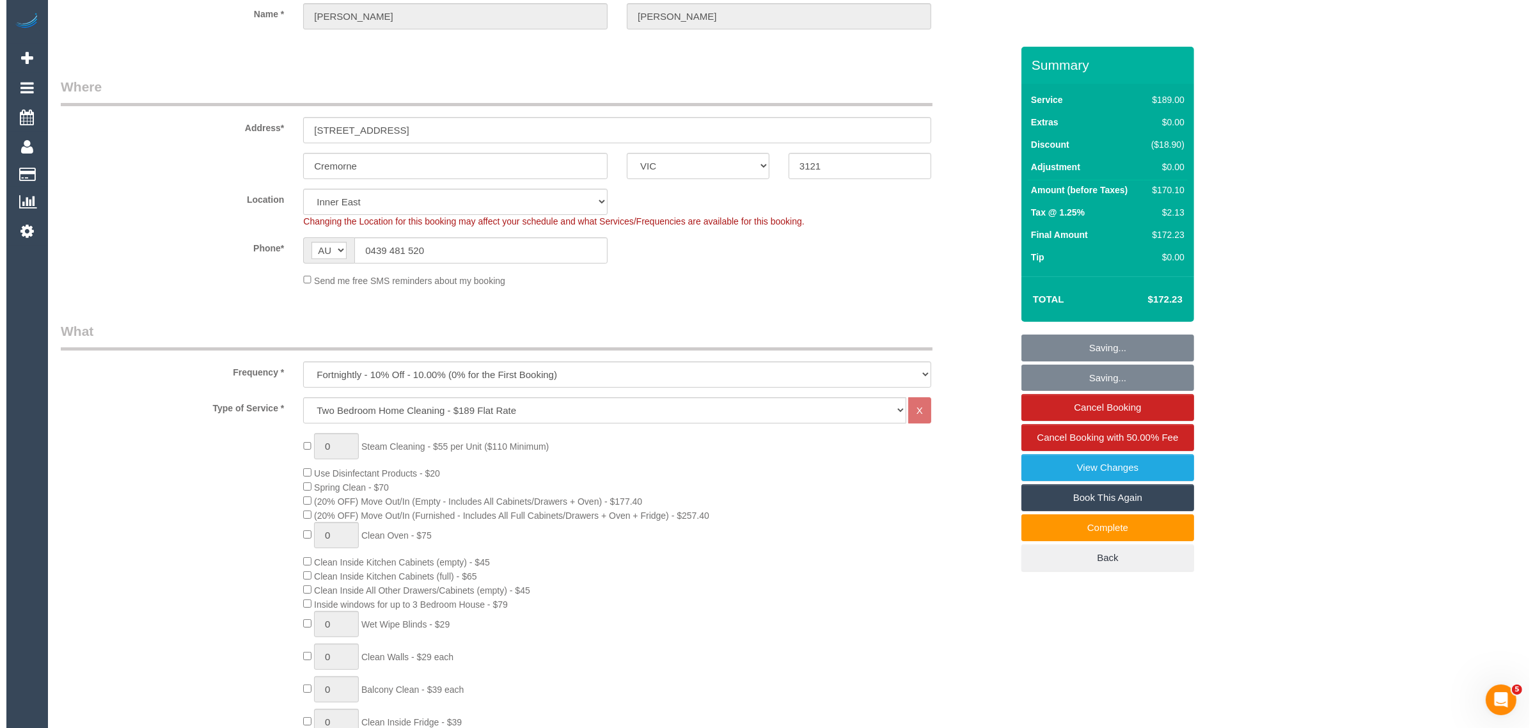
scroll to position [0, 0]
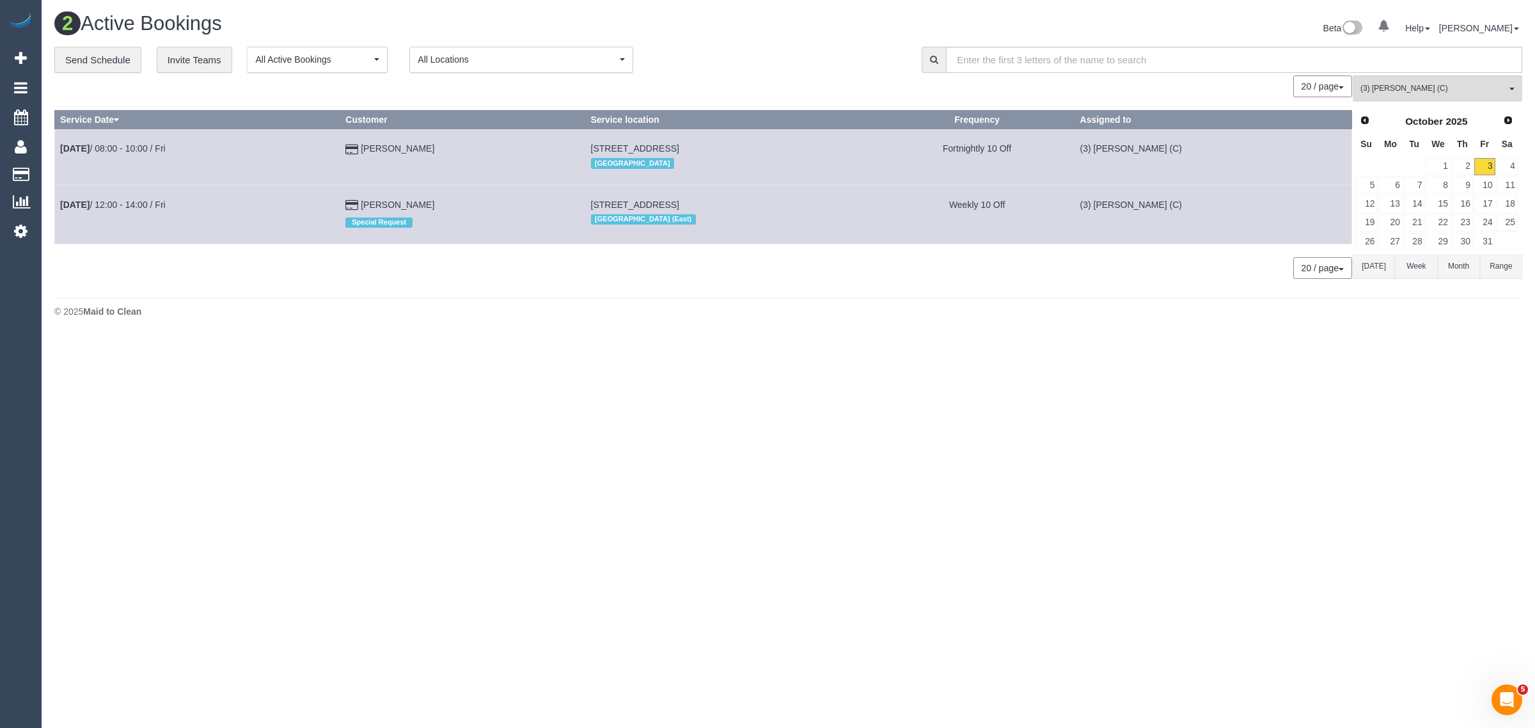
click at [925, 423] on body "0 Beta Your Notifications You have 0 alerts Add Booking Bookings Active Booking…" at bounding box center [767, 364] width 1535 height 728
click at [1443, 513] on body "0 Beta Your Notifications You have 0 alerts Add Booking Bookings Active Booking…" at bounding box center [767, 364] width 1535 height 728
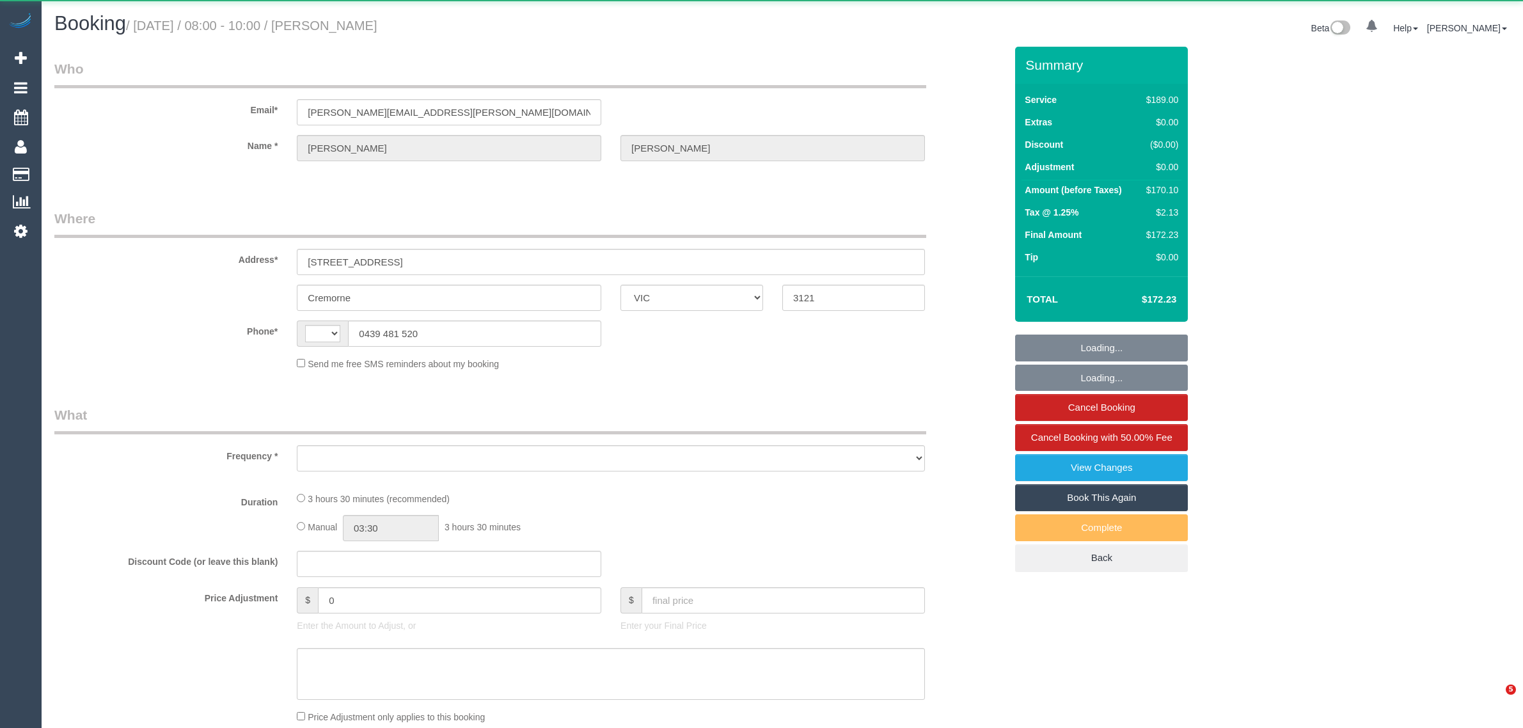
select select "VIC"
select select "object:285"
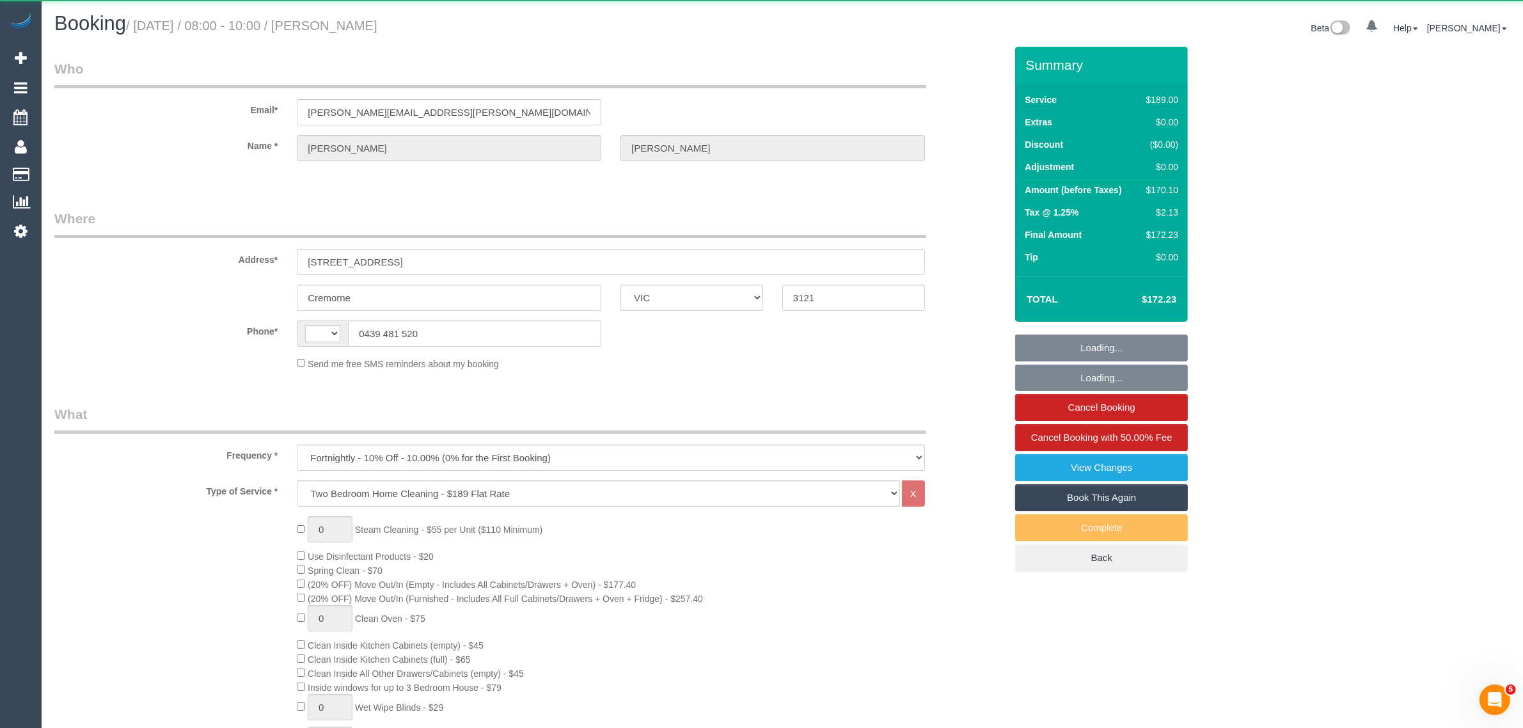
select select "string:stripe-pm_1RzyQT2GScqysDRVcII58yyR"
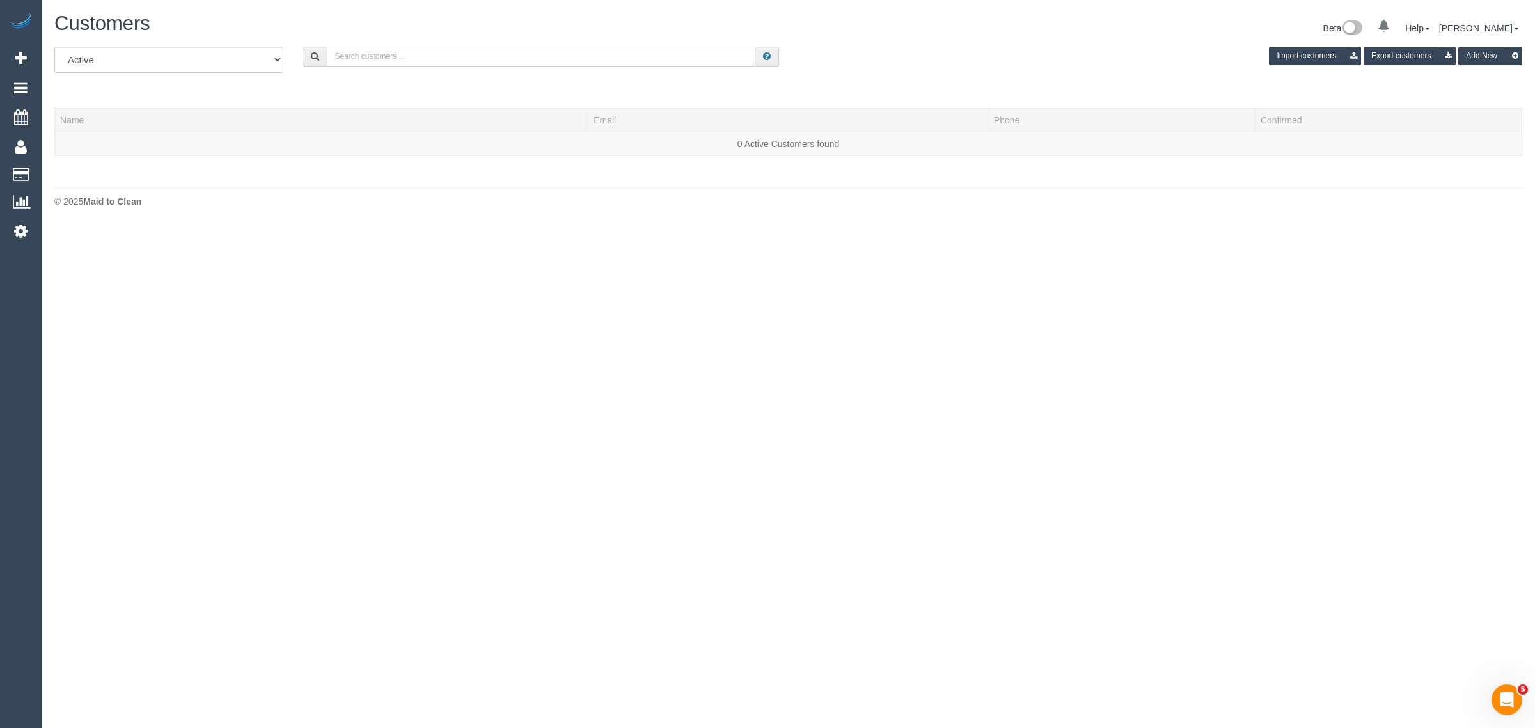
click at [432, 56] on input "text" at bounding box center [541, 57] width 428 height 20
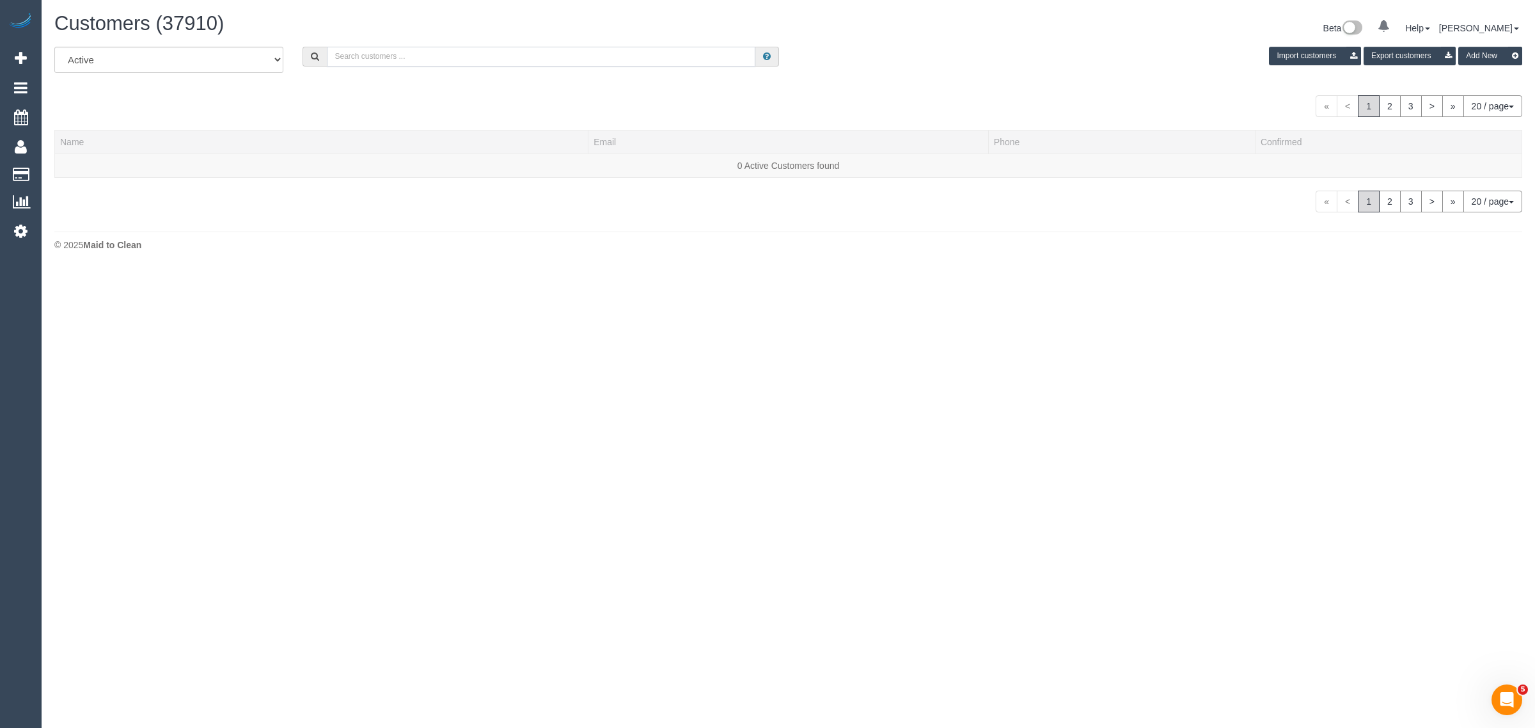
paste input "[PERSON_NAME]"
type input "[PERSON_NAME]"
click at [82, 164] on link "[PERSON_NAME]" at bounding box center [97, 166] width 74 height 10
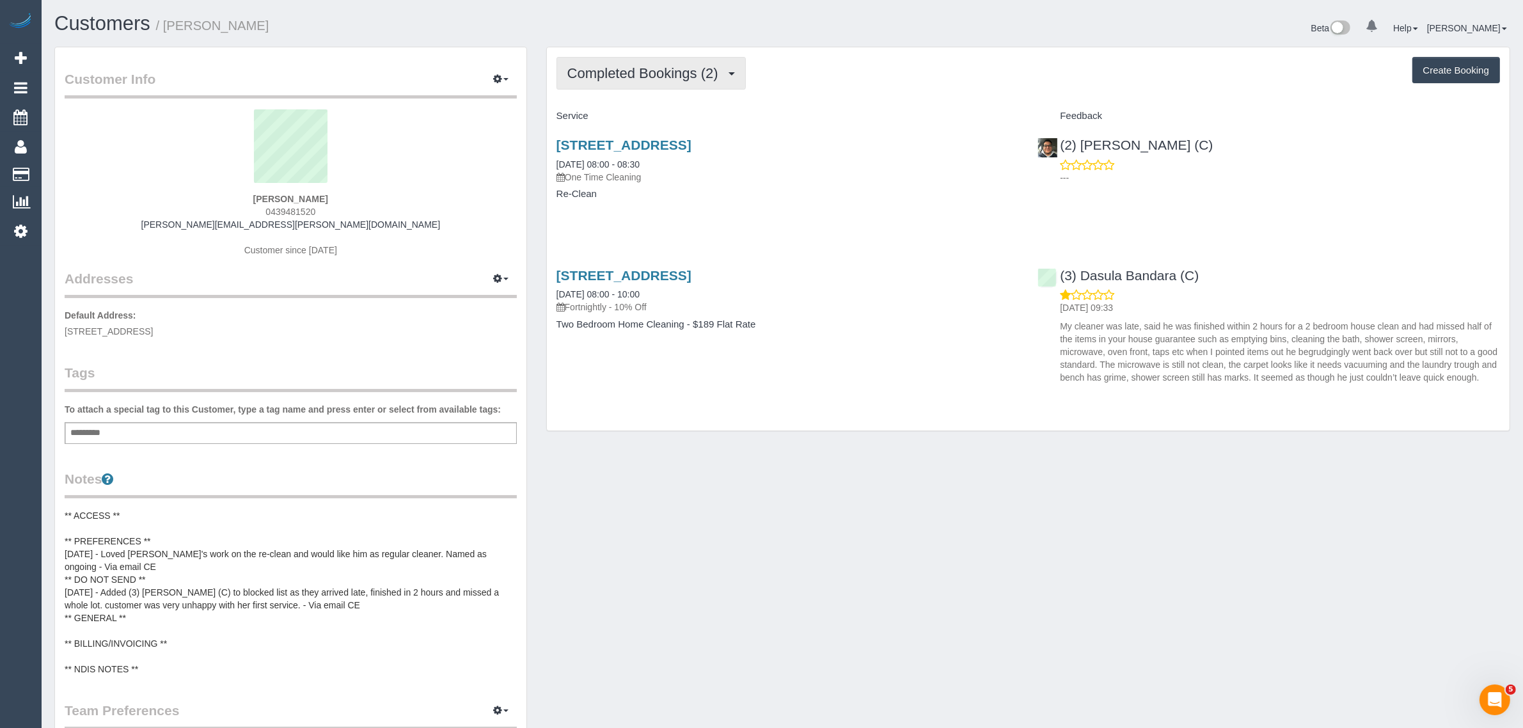
click at [631, 74] on span "Completed Bookings (2)" at bounding box center [645, 73] width 157 height 16
click at [631, 118] on link "Upcoming Bookings (11)" at bounding box center [624, 119] width 135 height 17
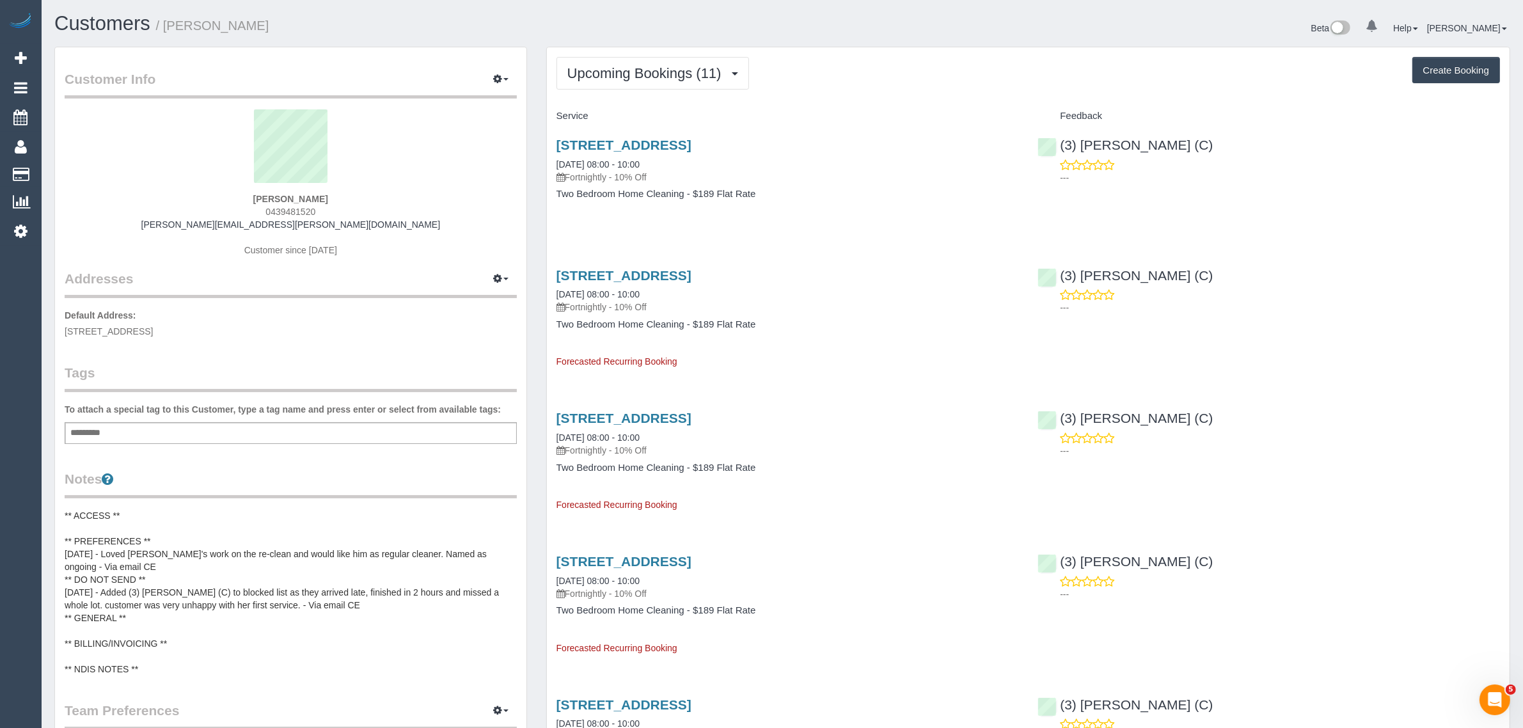
drag, startPoint x: 842, startPoint y: 157, endPoint x: 702, endPoint y: 163, distance: 140.2
click at [659, 145] on div "[STREET_ADDRESS] [DATE] 08:00 - 10:00 Fortnightly - 10% Off" at bounding box center [787, 160] width 462 height 46
click at [808, 192] on h4 "Two Bedroom Home Cleaning - $189 Flat Rate" at bounding box center [787, 194] width 462 height 11
drag, startPoint x: 835, startPoint y: 136, endPoint x: 558, endPoint y: 139, distance: 276.9
click at [558, 139] on div "[STREET_ADDRESS] [DATE] 08:00 - 10:00 Fortnightly - 10% Off Two Bedroom Home Cl…" at bounding box center [788, 176] width 482 height 98
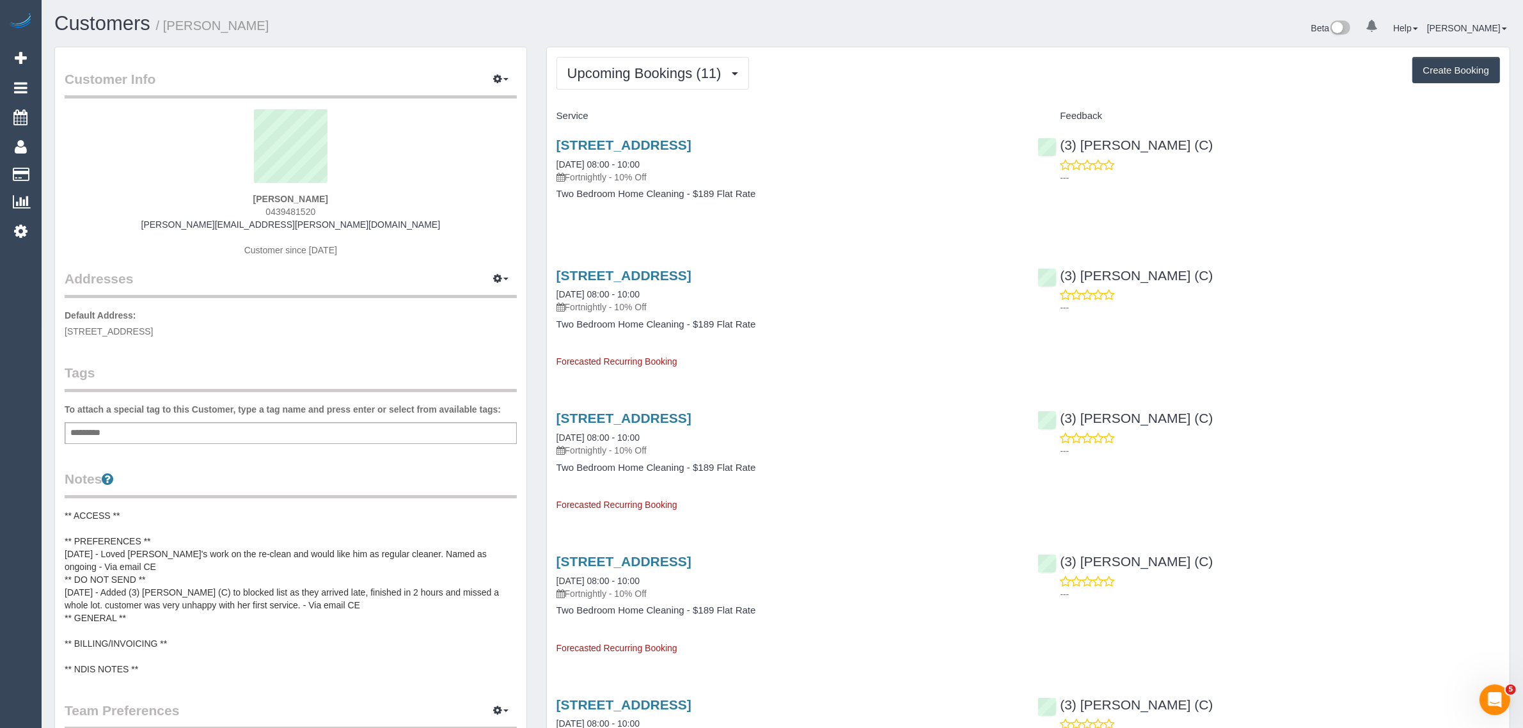
copy link "[STREET_ADDRESS]"
click at [640, 74] on span "Upcoming Bookings (11)" at bounding box center [647, 73] width 161 height 16
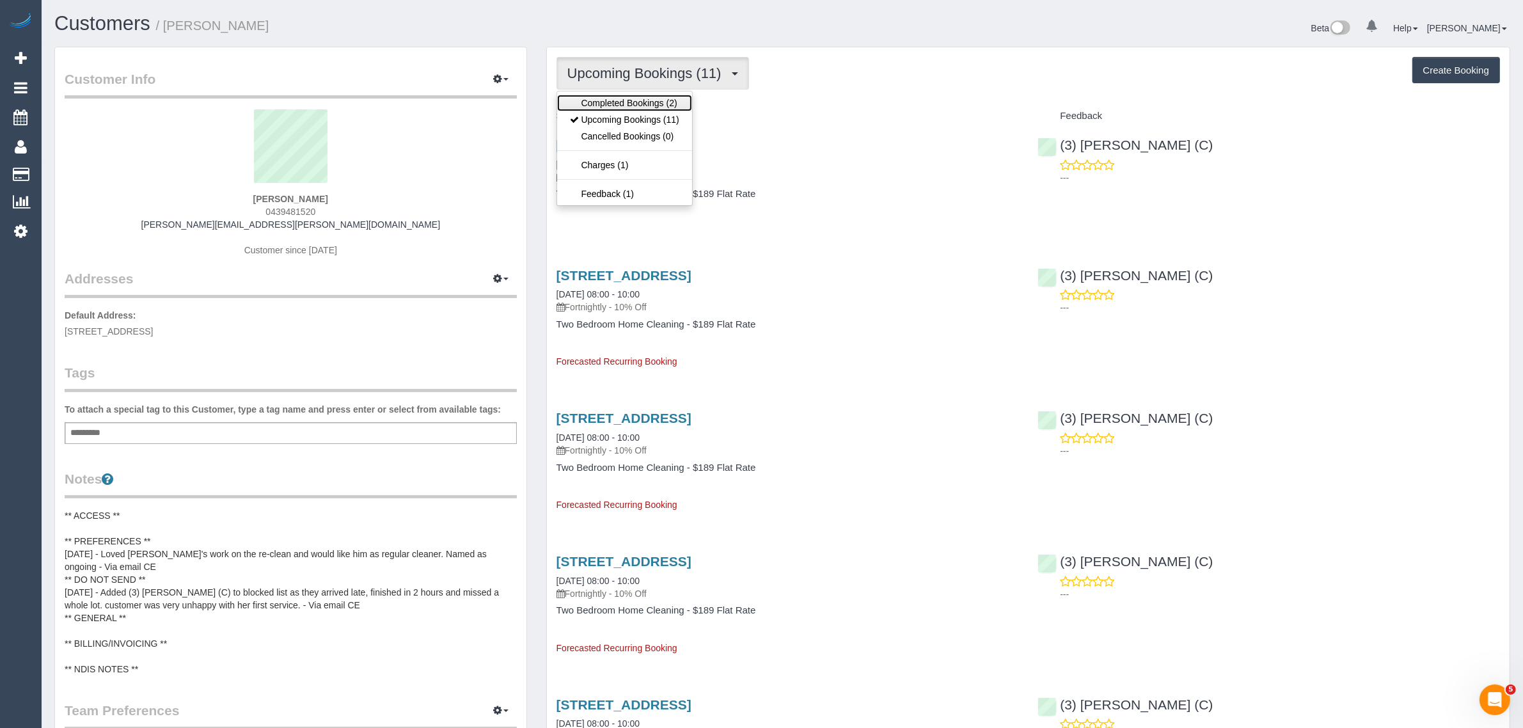
click at [624, 100] on link "Completed Bookings (2)" at bounding box center [624, 103] width 135 height 17
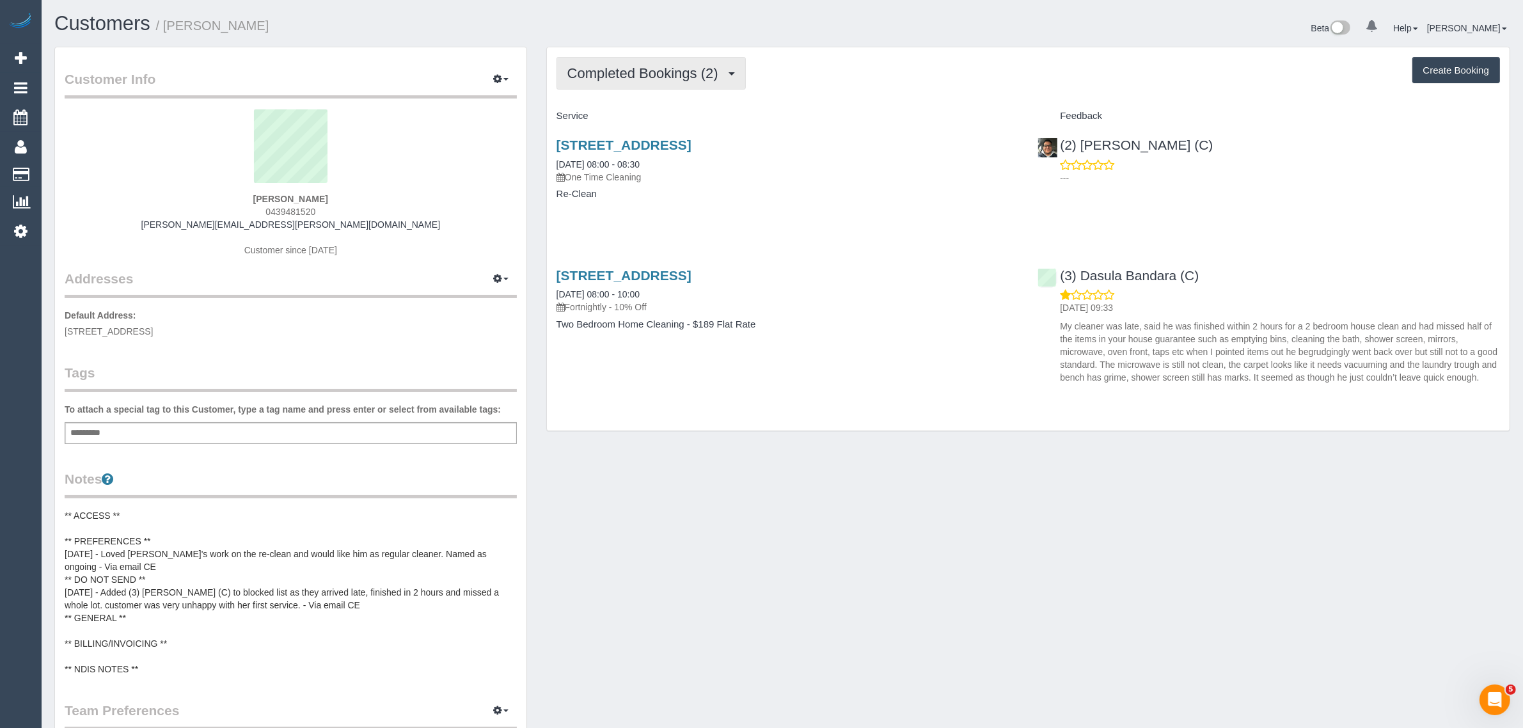
click at [646, 69] on span "Completed Bookings (2)" at bounding box center [645, 73] width 157 height 16
click at [627, 114] on link "Upcoming Bookings (11)" at bounding box center [624, 119] width 135 height 17
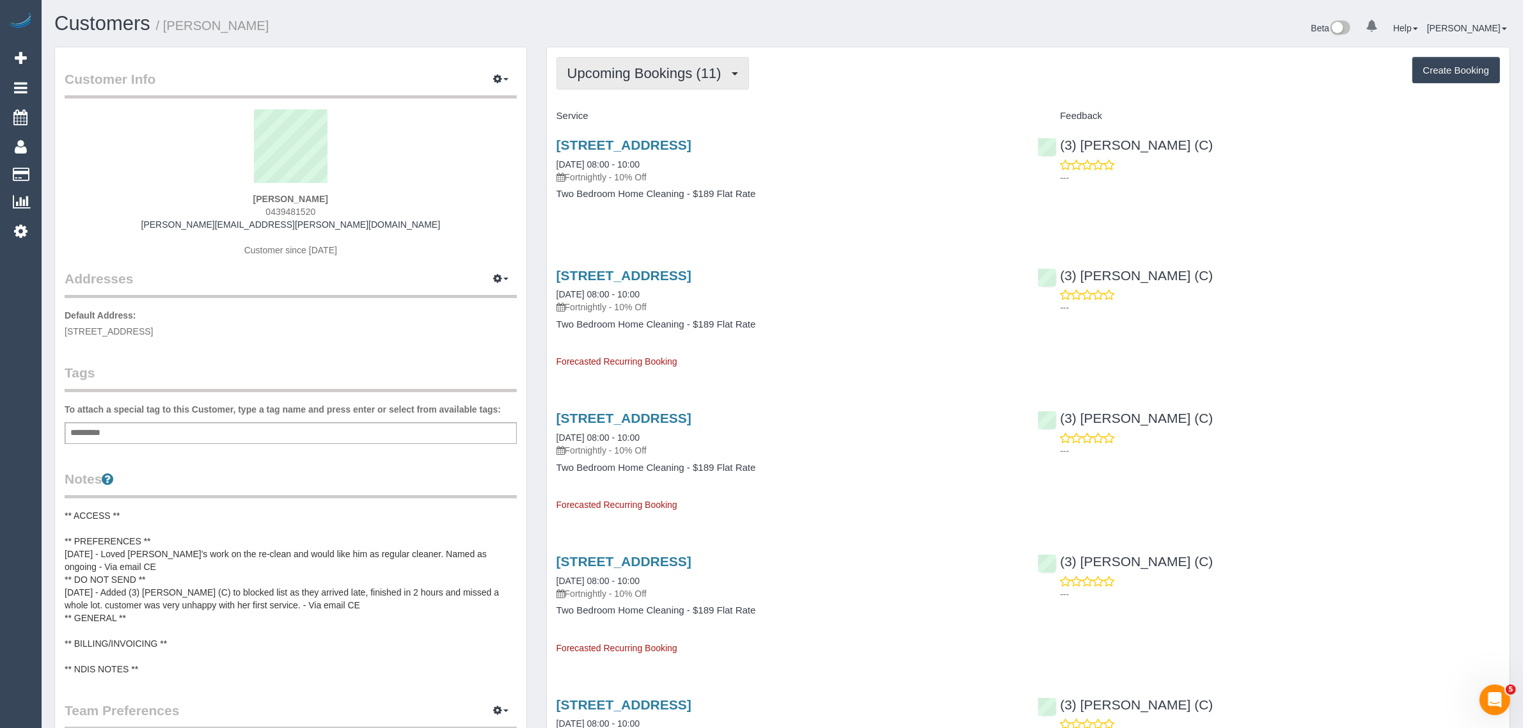
click at [590, 71] on span "Upcoming Bookings (11)" at bounding box center [647, 73] width 161 height 16
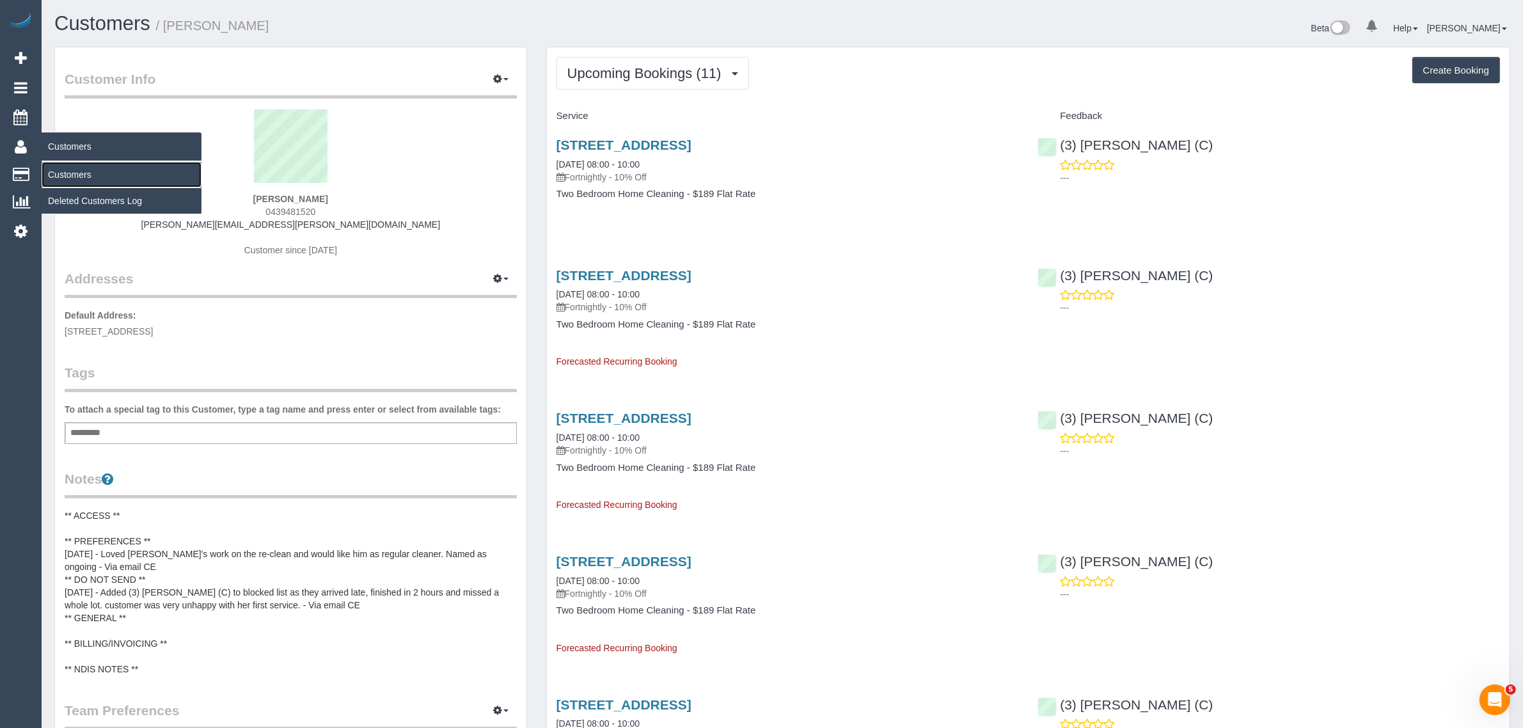
drag, startPoint x: 72, startPoint y: 173, endPoint x: 176, endPoint y: 139, distance: 109.6
click at [72, 173] on link "Customers" at bounding box center [122, 175] width 160 height 26
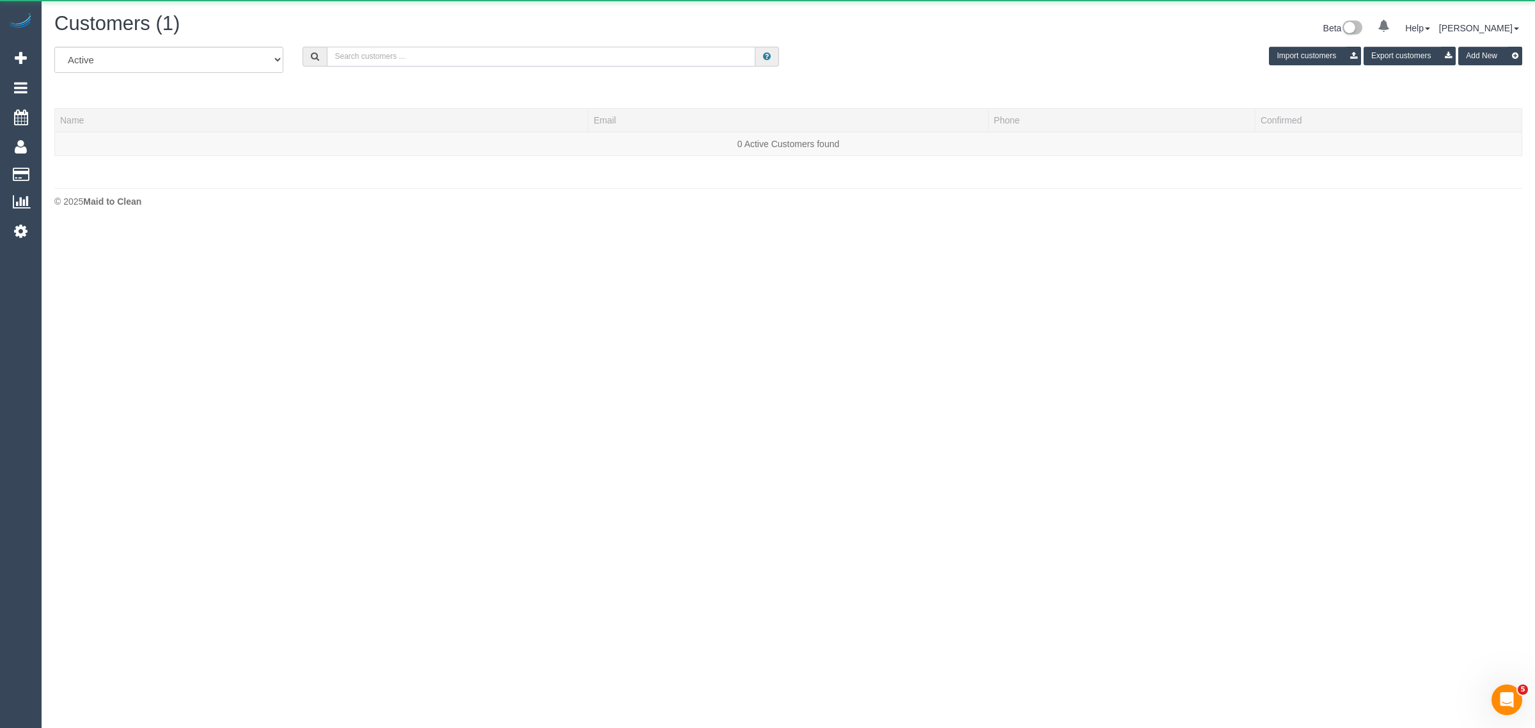
click at [564, 59] on input "text" at bounding box center [541, 57] width 428 height 20
paste input "[PHONE_NUMBER]"
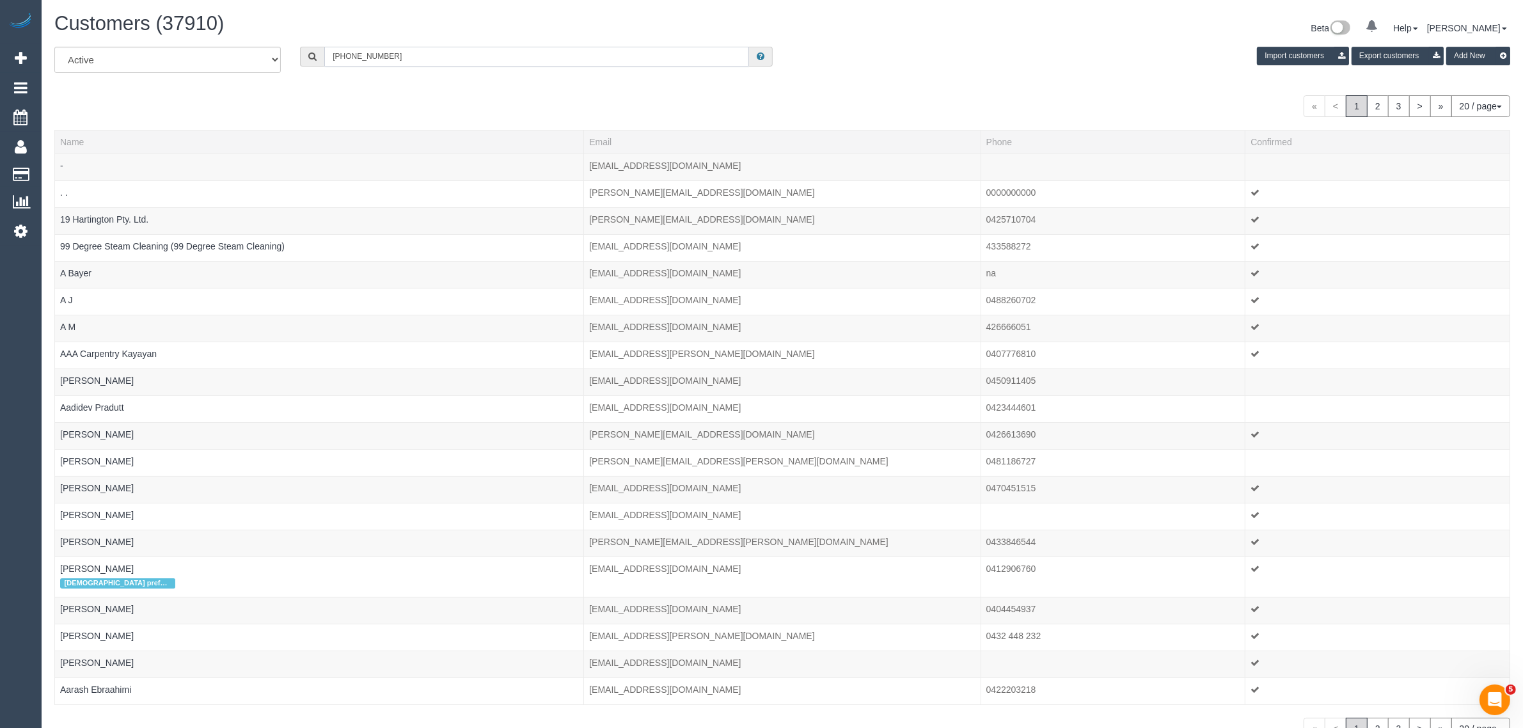
drag, startPoint x: 340, startPoint y: 49, endPoint x: 285, endPoint y: 56, distance: 55.4
click at [306, 52] on div "[PHONE_NUMBER]" at bounding box center [536, 57] width 473 height 20
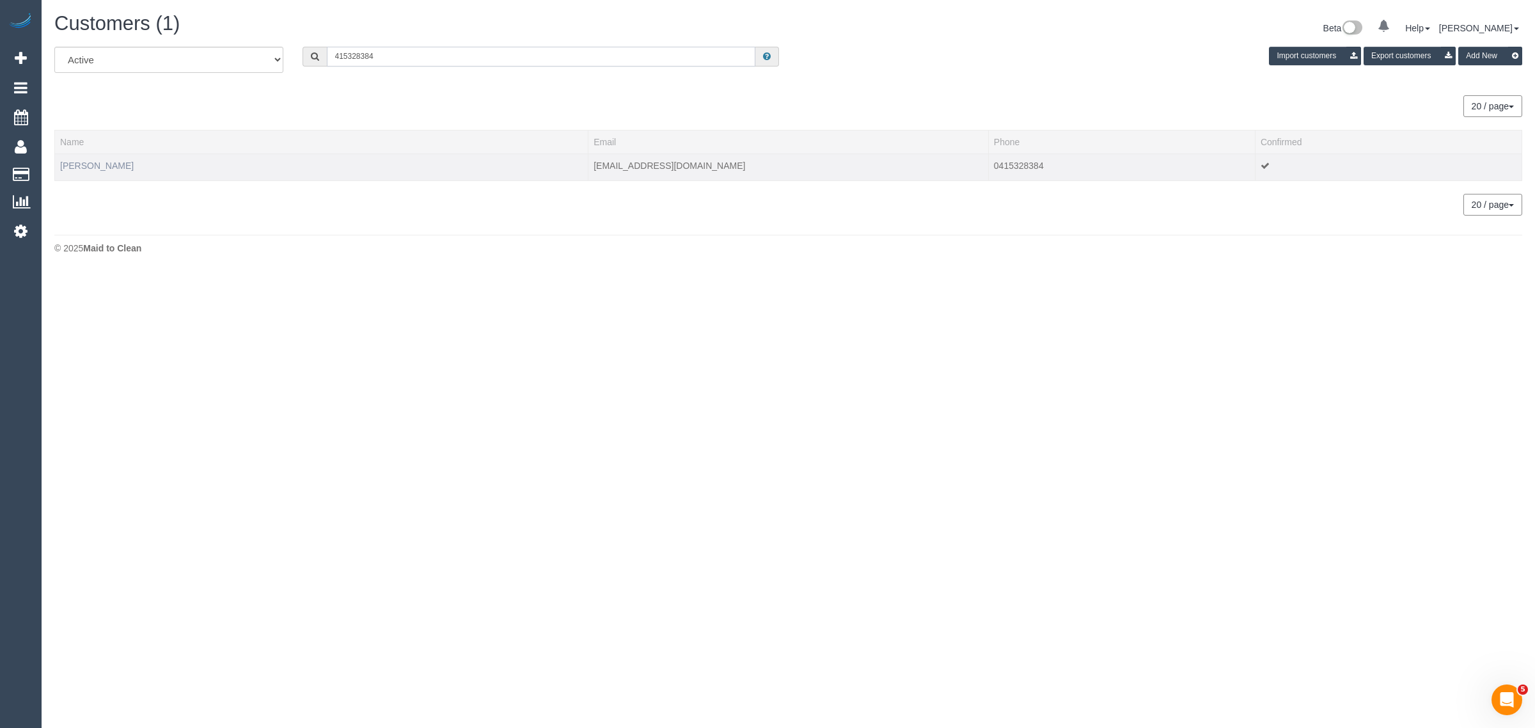
type input "415328384"
click at [103, 164] on link "[PERSON_NAME]" at bounding box center [97, 166] width 74 height 10
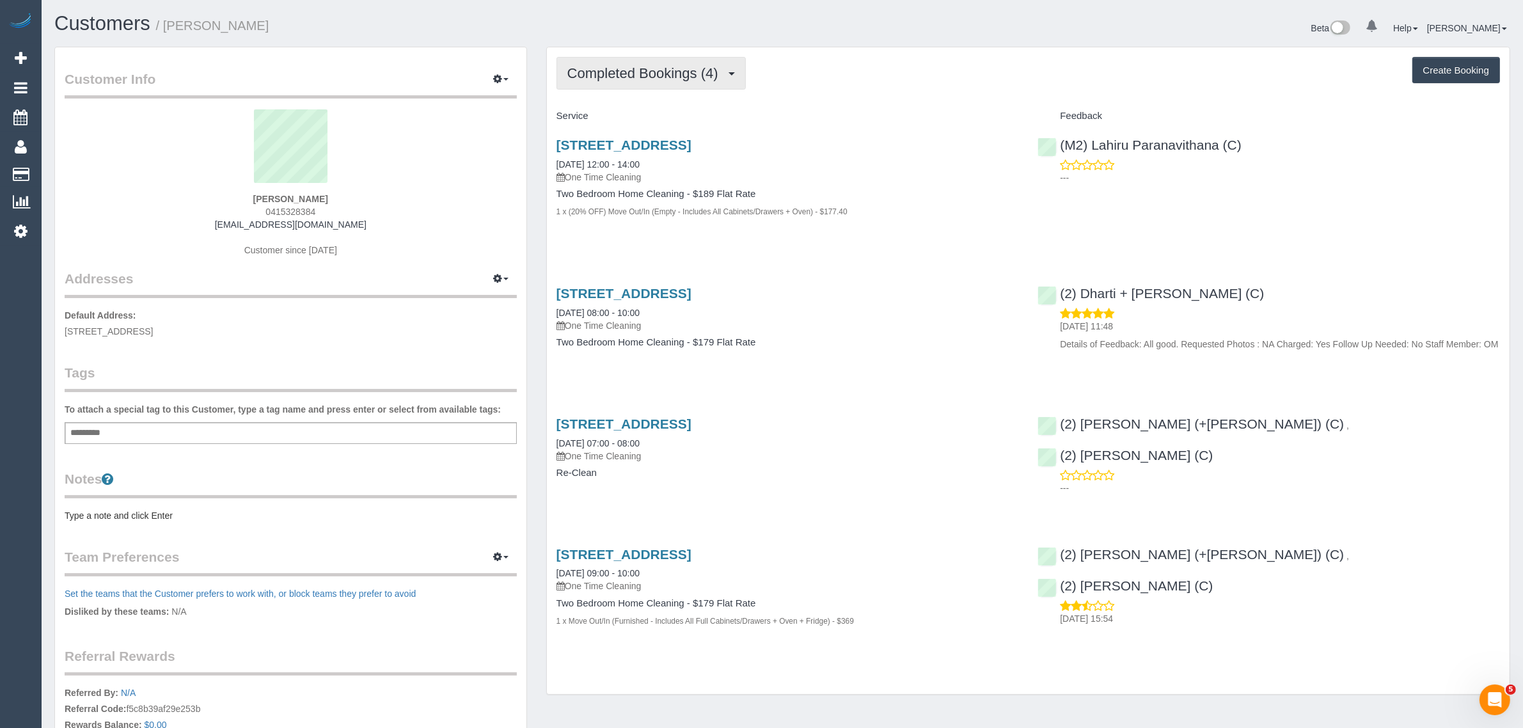
click at [689, 59] on button "Completed Bookings (4)" at bounding box center [650, 73] width 189 height 33
click at [622, 122] on link "Upcoming Bookings (0)" at bounding box center [623, 119] width 133 height 17
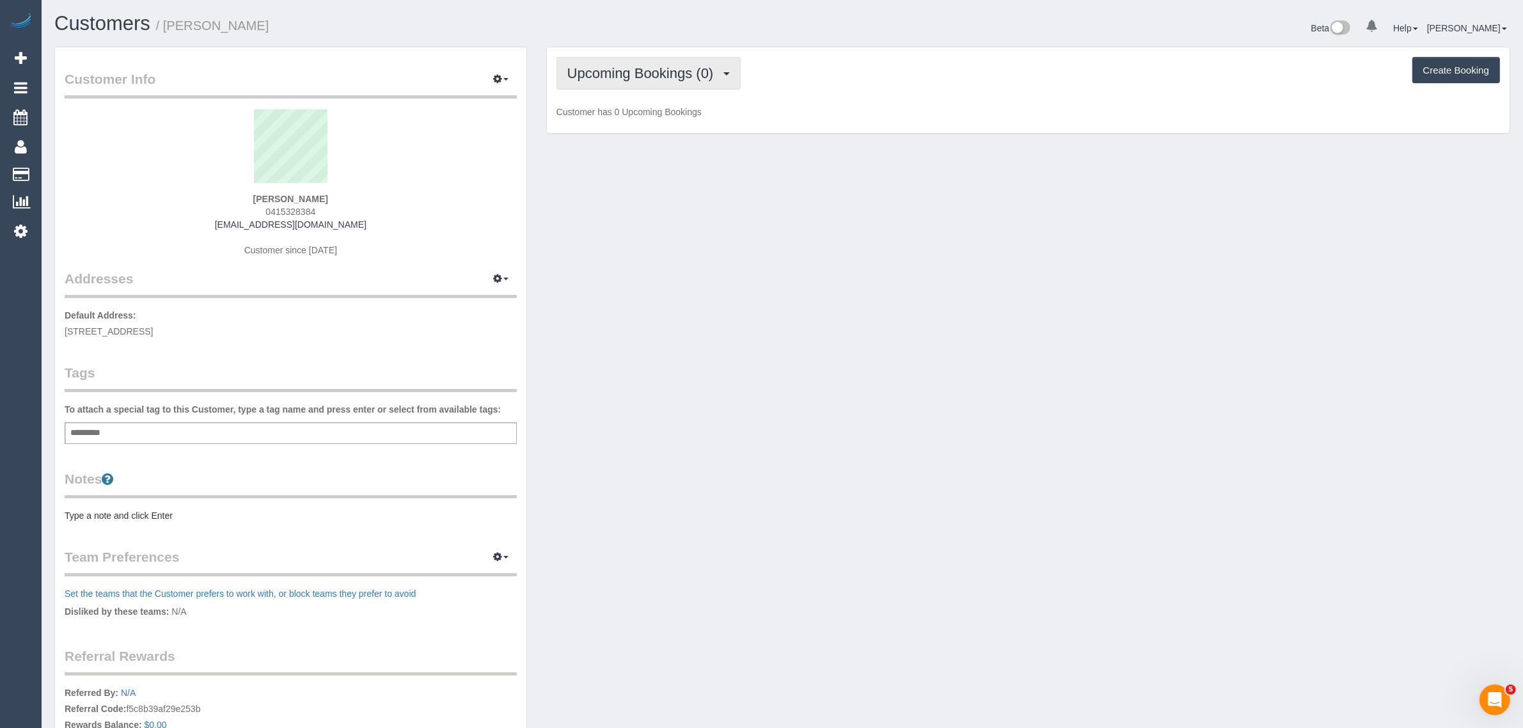
click at [669, 79] on span "Upcoming Bookings (0)" at bounding box center [643, 73] width 153 height 16
click at [641, 107] on link "Completed Bookings (4)" at bounding box center [623, 103] width 133 height 17
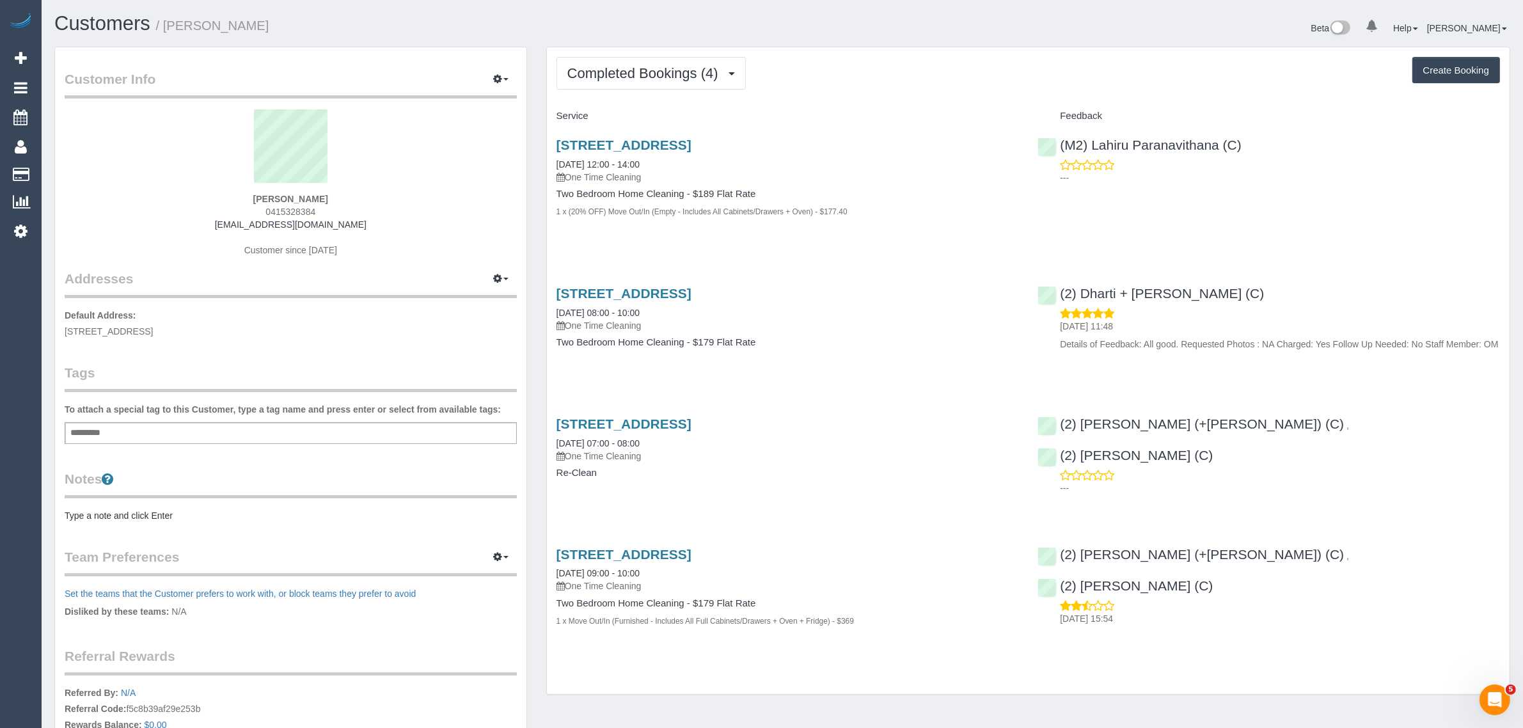
drag, startPoint x: 667, startPoint y: 157, endPoint x: 553, endPoint y: 161, distance: 113.9
click at [553, 161] on div "[STREET_ADDRESS] [DATE] 12:00 - 14:00 One Time Cleaning Two Bedroom Home Cleani…" at bounding box center [788, 185] width 482 height 116
copy link "[DATE] 12:00 - 14:00"
drag, startPoint x: 1278, startPoint y: 155, endPoint x: 1062, endPoint y: 143, distance: 216.5
click at [1062, 143] on div "(M2) Lahiru Paranavithana (C) ---" at bounding box center [1269, 158] width 482 height 63
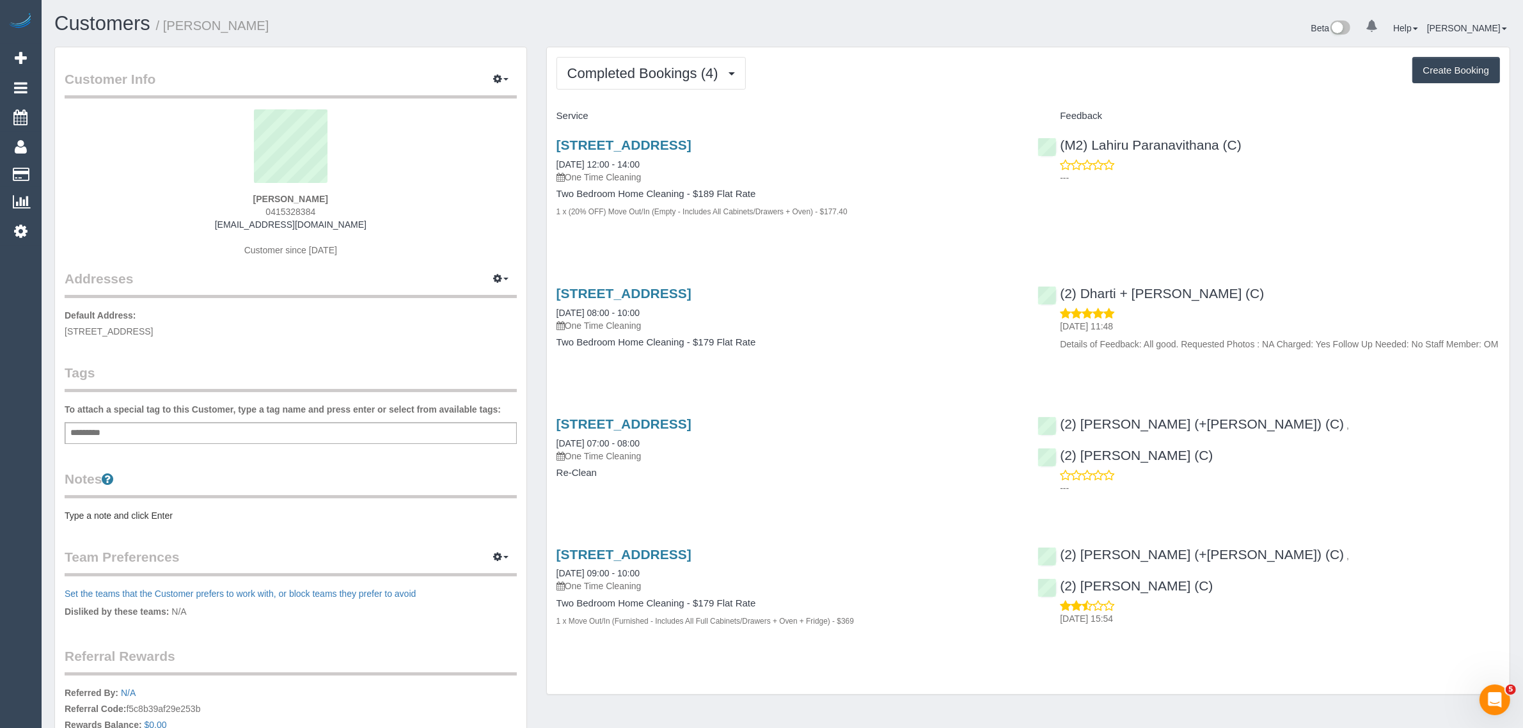
copy link "(M2) Lahiru Paranavithana (C)"
click at [654, 231] on div "[STREET_ADDRESS] [DATE] 12:00 - 14:00 One Time Cleaning Two Bedroom Home Cleani…" at bounding box center [788, 185] width 482 height 116
click at [242, 442] on div "Add a tag" at bounding box center [291, 433] width 452 height 22
type input "**********"
click at [301, 387] on legend "Tags" at bounding box center [291, 377] width 452 height 29
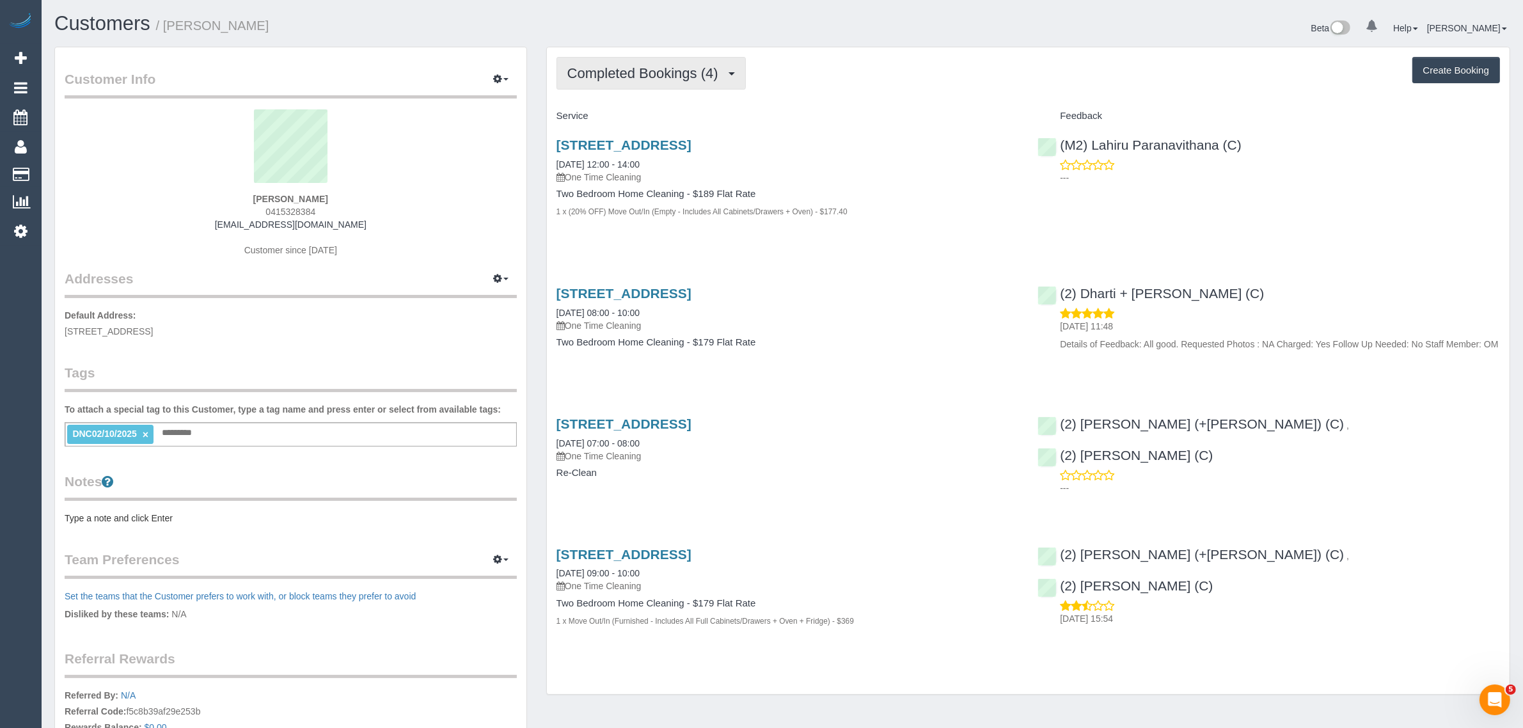
click at [678, 65] on span "Completed Bookings (4)" at bounding box center [645, 73] width 157 height 16
click at [801, 97] on div "Completed Bookings (4) Completed Bookings (4) Upcoming Bookings (0) Cancelled B…" at bounding box center [1028, 370] width 962 height 647
click at [288, 203] on div "[PERSON_NAME] 0415328384 [EMAIL_ADDRESS][DOMAIN_NAME] Customer since [DATE]" at bounding box center [291, 189] width 452 height 160
click at [294, 196] on strong "[PERSON_NAME]" at bounding box center [290, 199] width 75 height 10
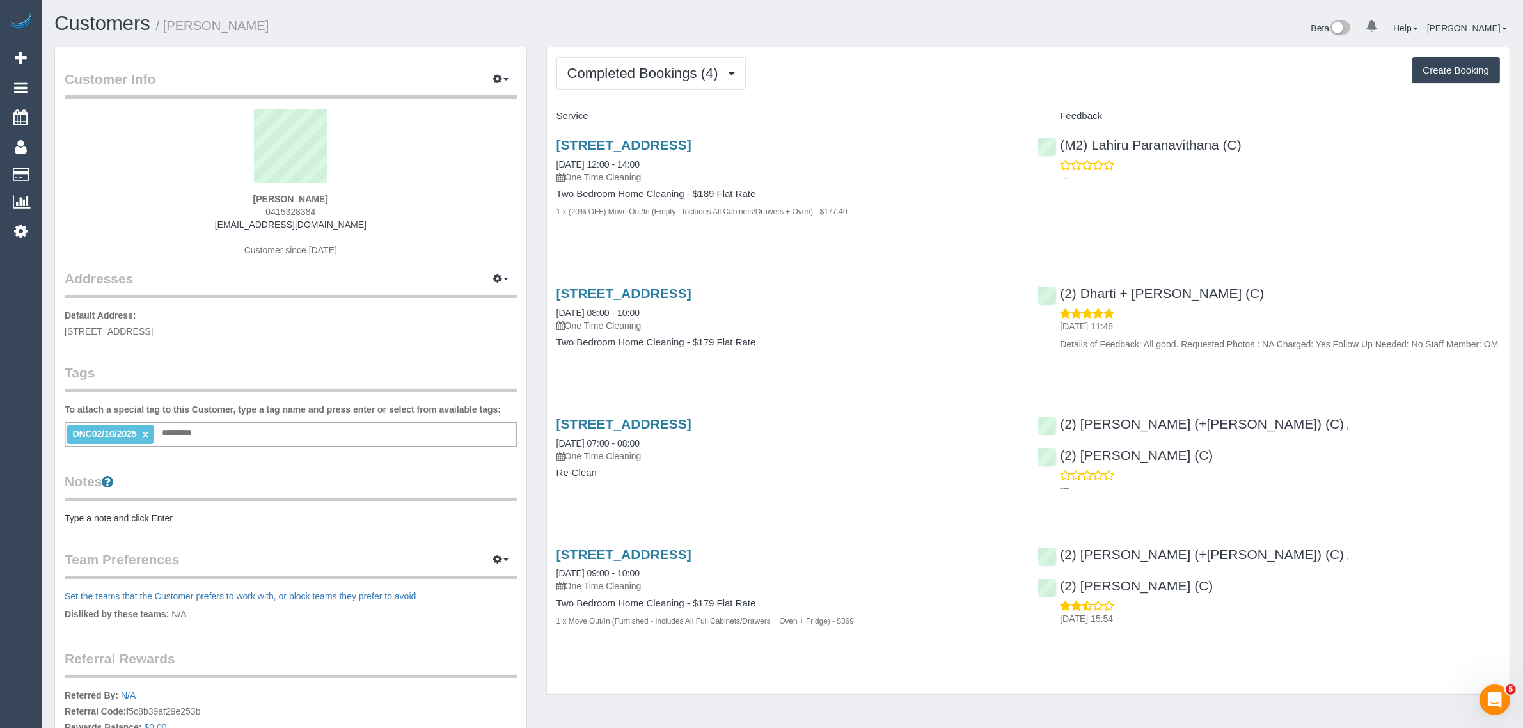
click at [294, 196] on strong "[PERSON_NAME]" at bounding box center [290, 199] width 75 height 10
drag, startPoint x: 1306, startPoint y: 146, endPoint x: 1092, endPoint y: 146, distance: 214.2
click at [1092, 146] on div "(M2) Lahiru Paranavithana (C) ---" at bounding box center [1269, 158] width 482 height 63
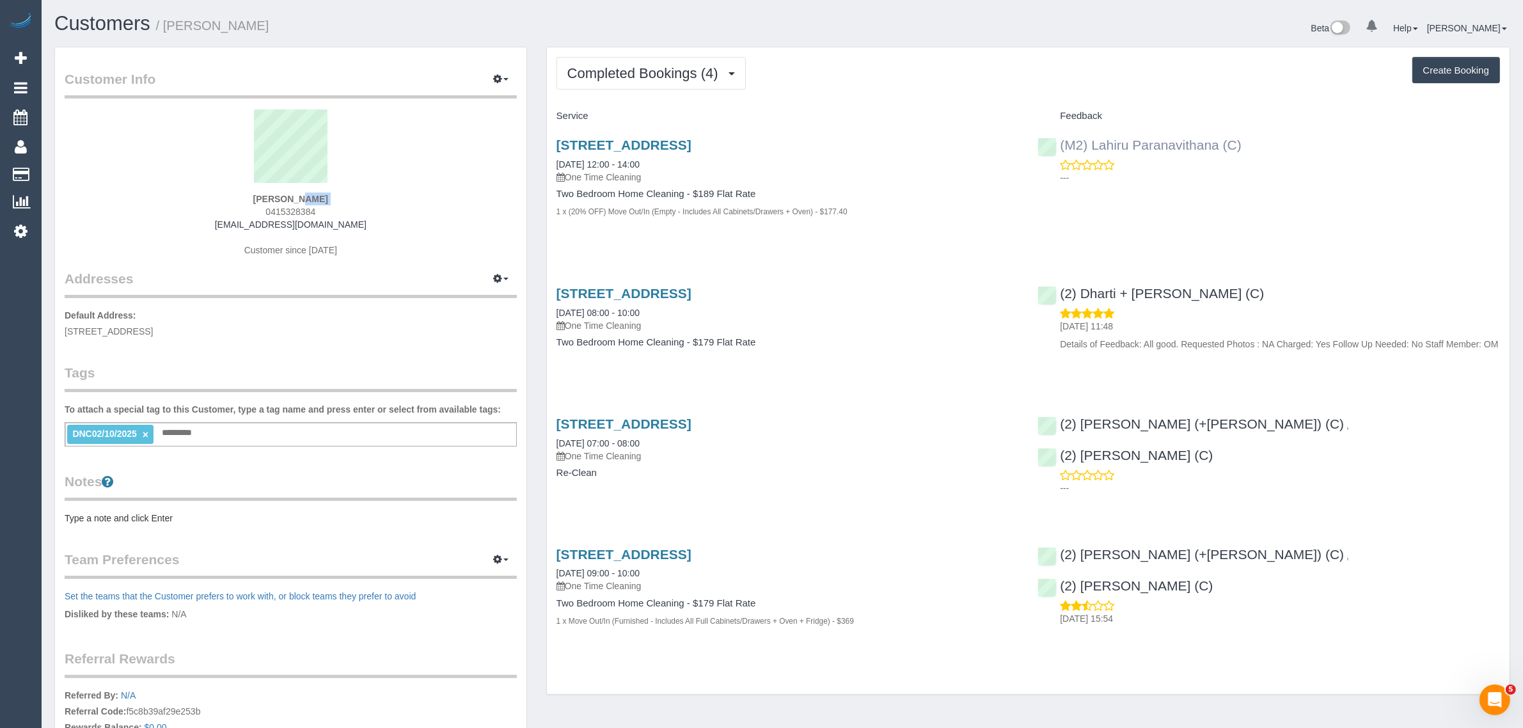
copy link "Lahiru Paranavithana (C)"
click at [732, 27] on h1 "Customers / [PERSON_NAME]" at bounding box center [413, 24] width 718 height 22
click at [280, 196] on strong "[PERSON_NAME]" at bounding box center [290, 199] width 75 height 10
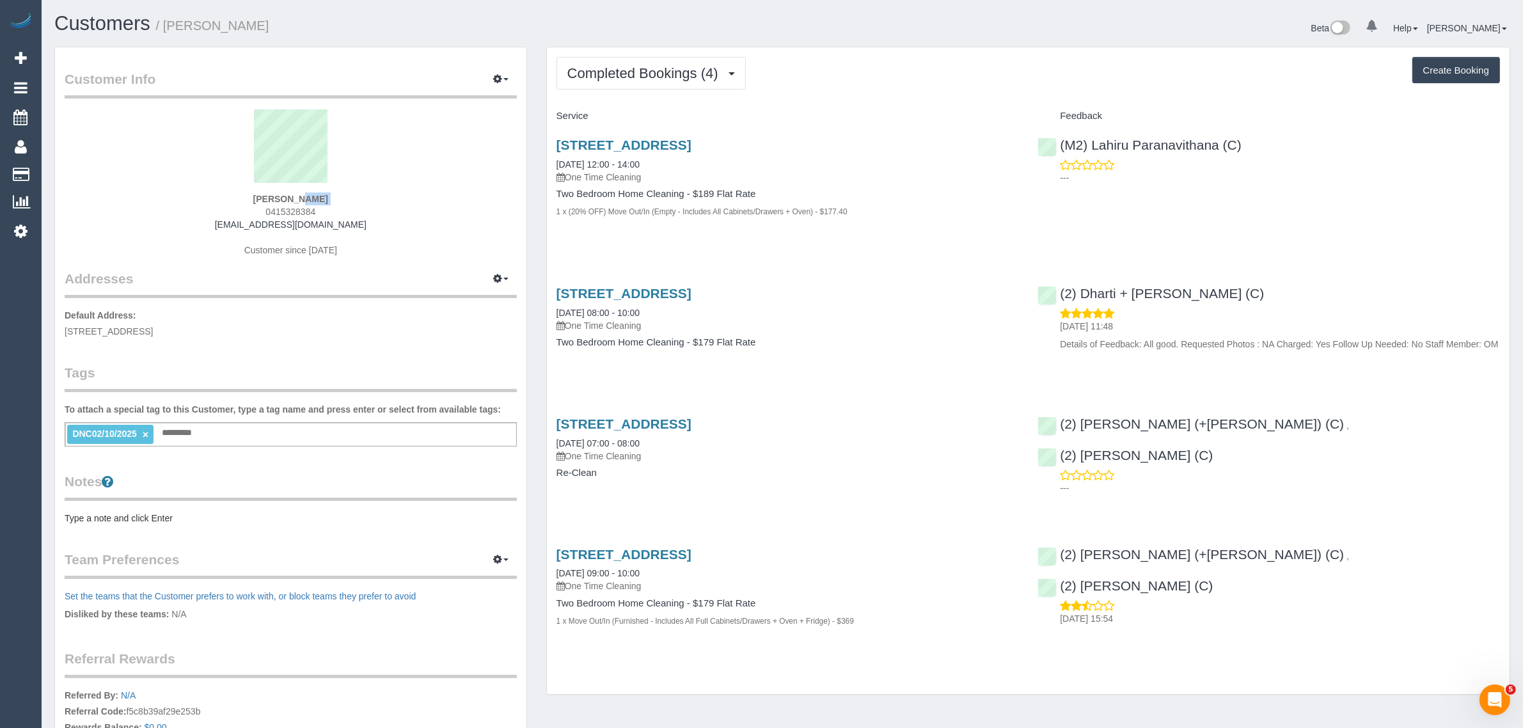
copy div "[PERSON_NAME]"
click at [189, 440] on div "DNC02/10/2025 × Add a tag" at bounding box center [291, 434] width 452 height 24
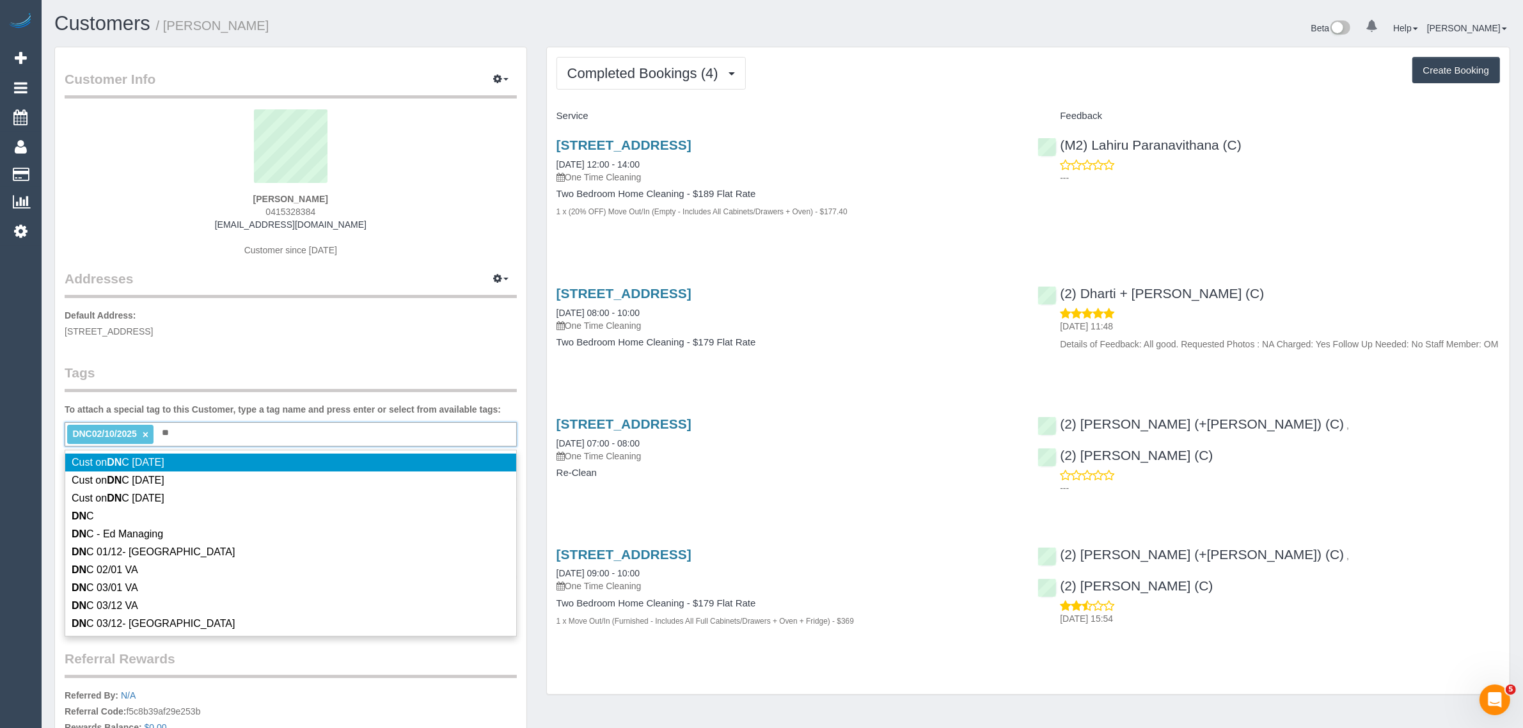
type input "*"
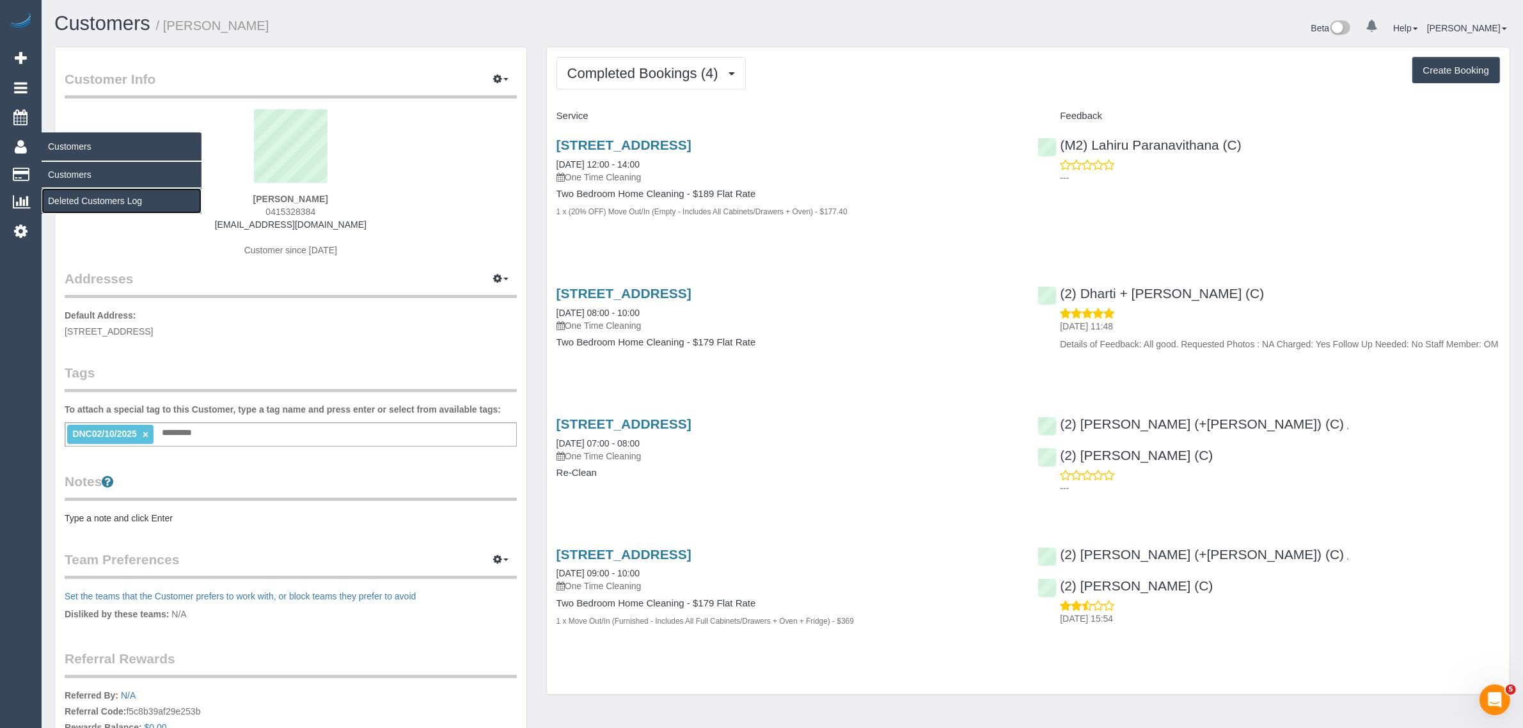
click at [79, 188] on link "Deleted Customers Log" at bounding box center [122, 201] width 160 height 26
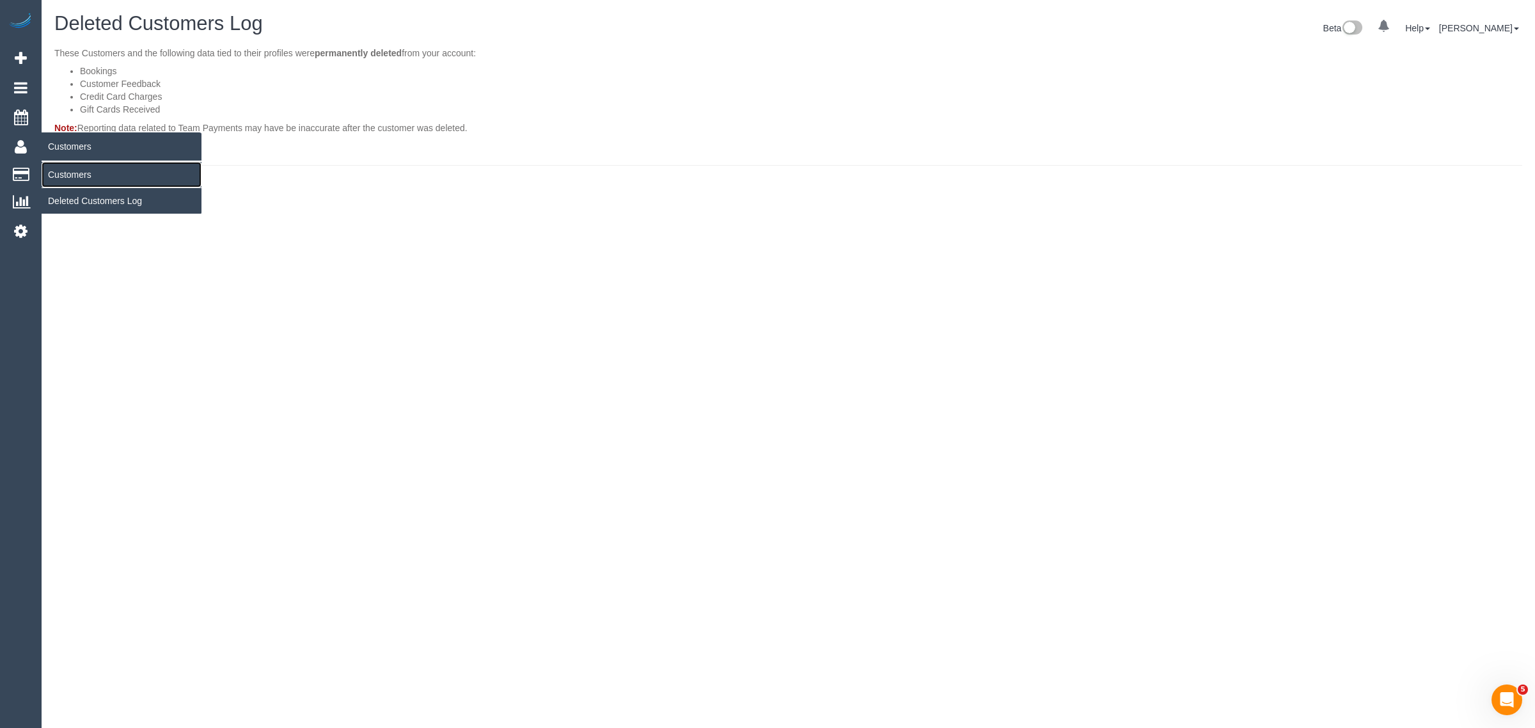
click at [65, 173] on link "Customers" at bounding box center [122, 175] width 160 height 26
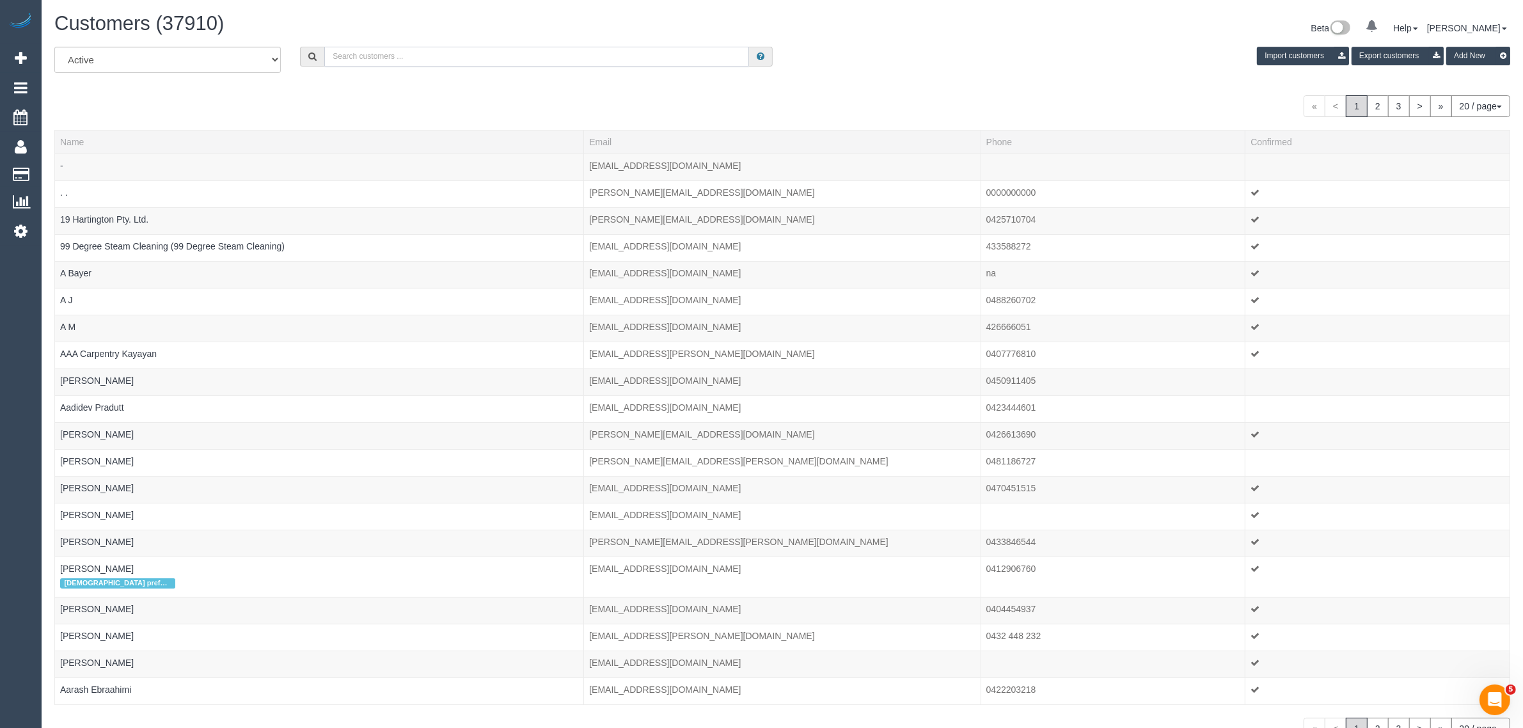
click at [539, 59] on input "text" at bounding box center [536, 57] width 425 height 20
paste input "[PERSON_NAME]"
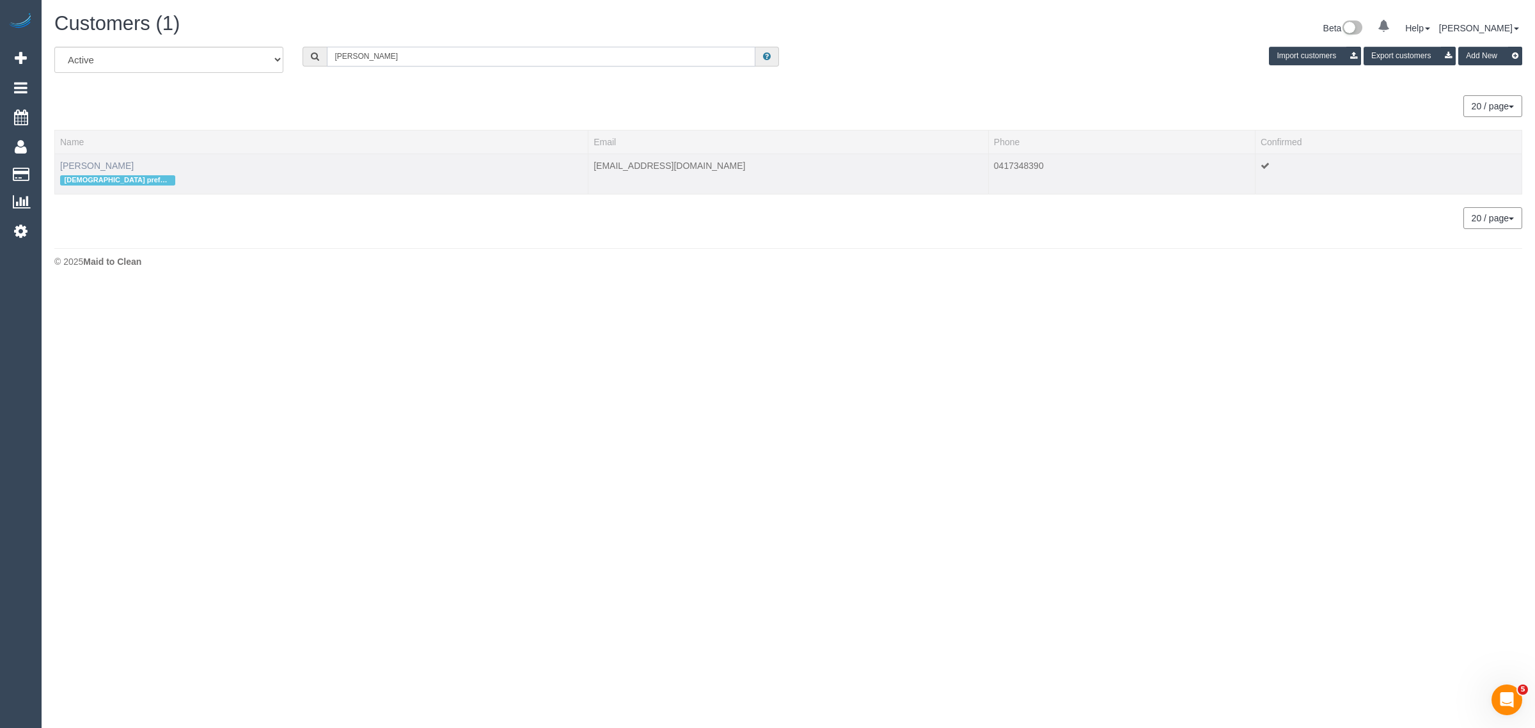
type input "[PERSON_NAME]"
drag, startPoint x: 91, startPoint y: 161, endPoint x: 106, endPoint y: 161, distance: 15.3
click at [91, 161] on link "[PERSON_NAME]" at bounding box center [97, 166] width 74 height 10
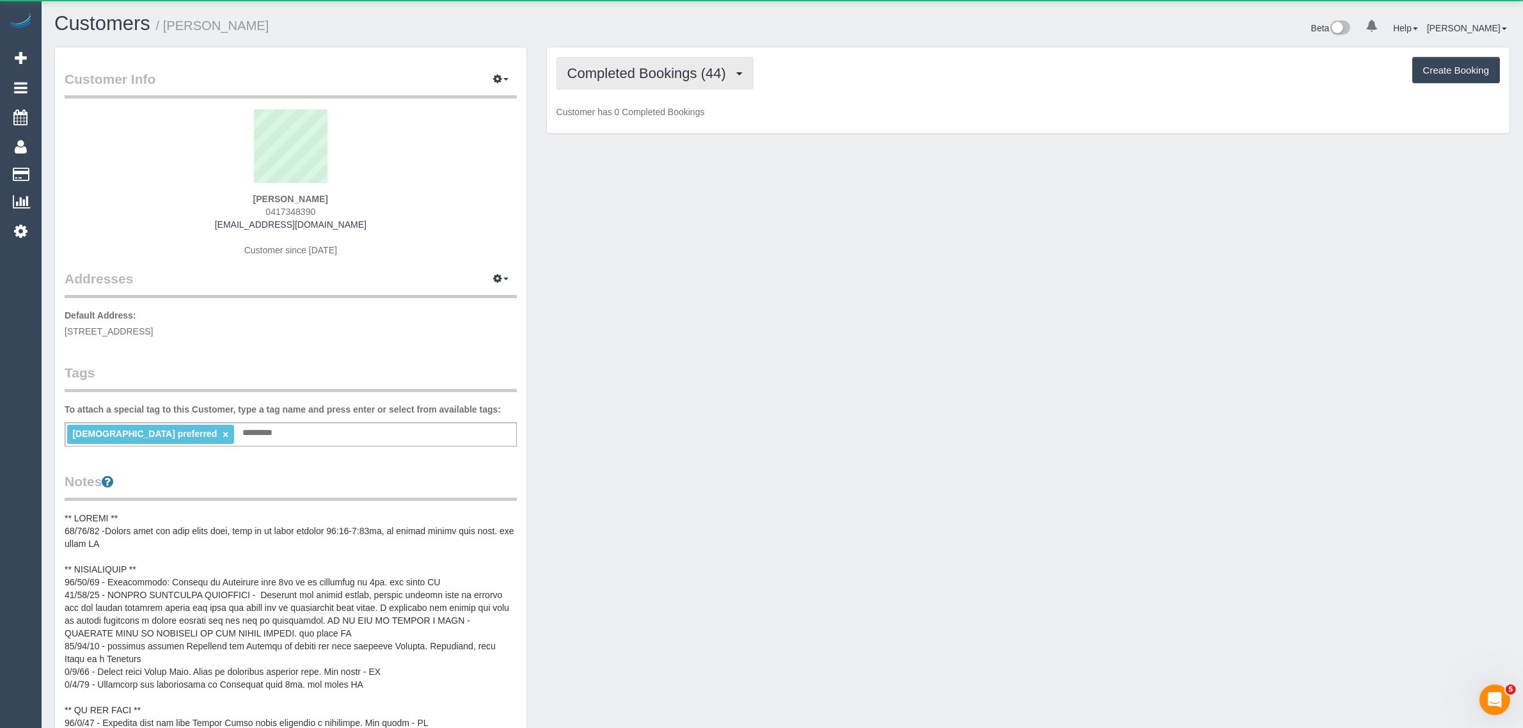
click at [606, 74] on span "Completed Bookings (44)" at bounding box center [649, 73] width 165 height 16
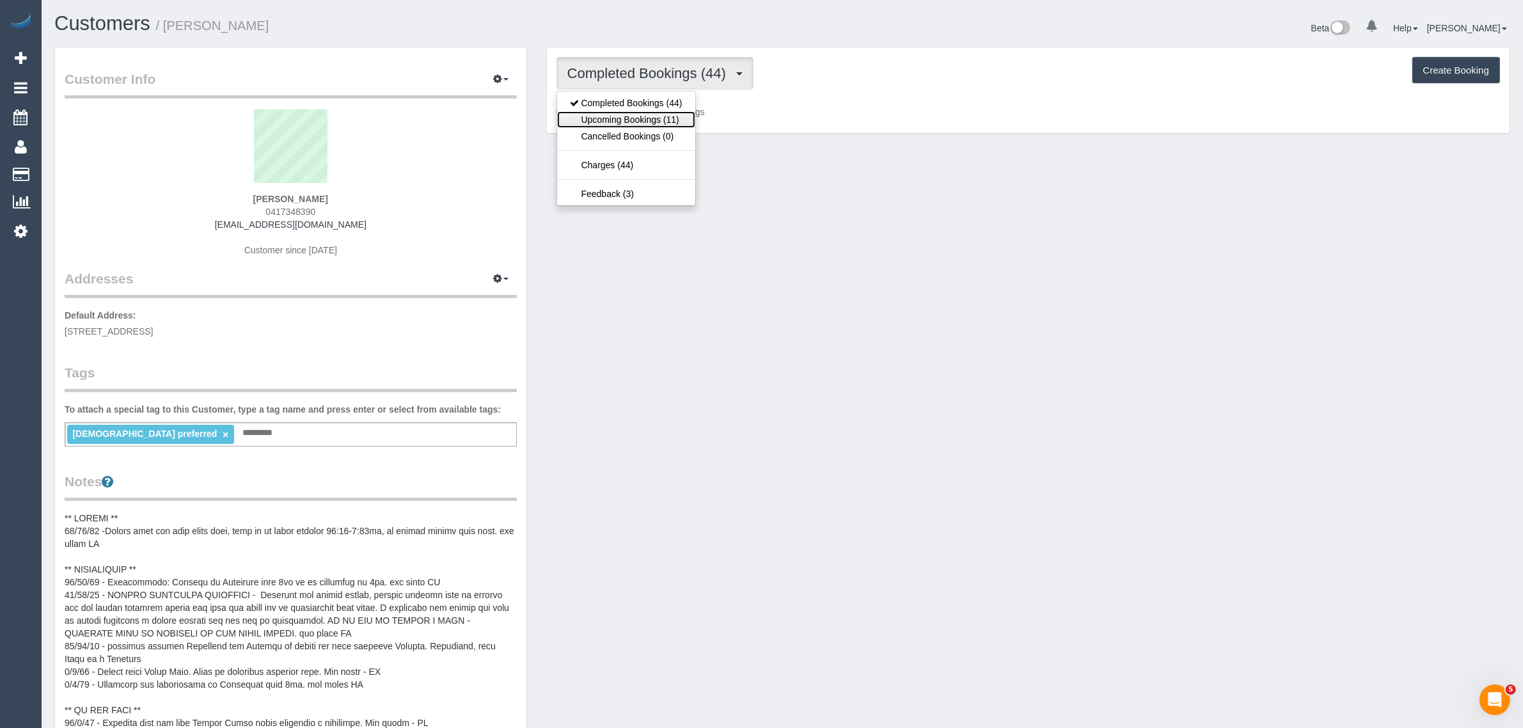
click at [611, 123] on link "Upcoming Bookings (11)" at bounding box center [626, 119] width 138 height 17
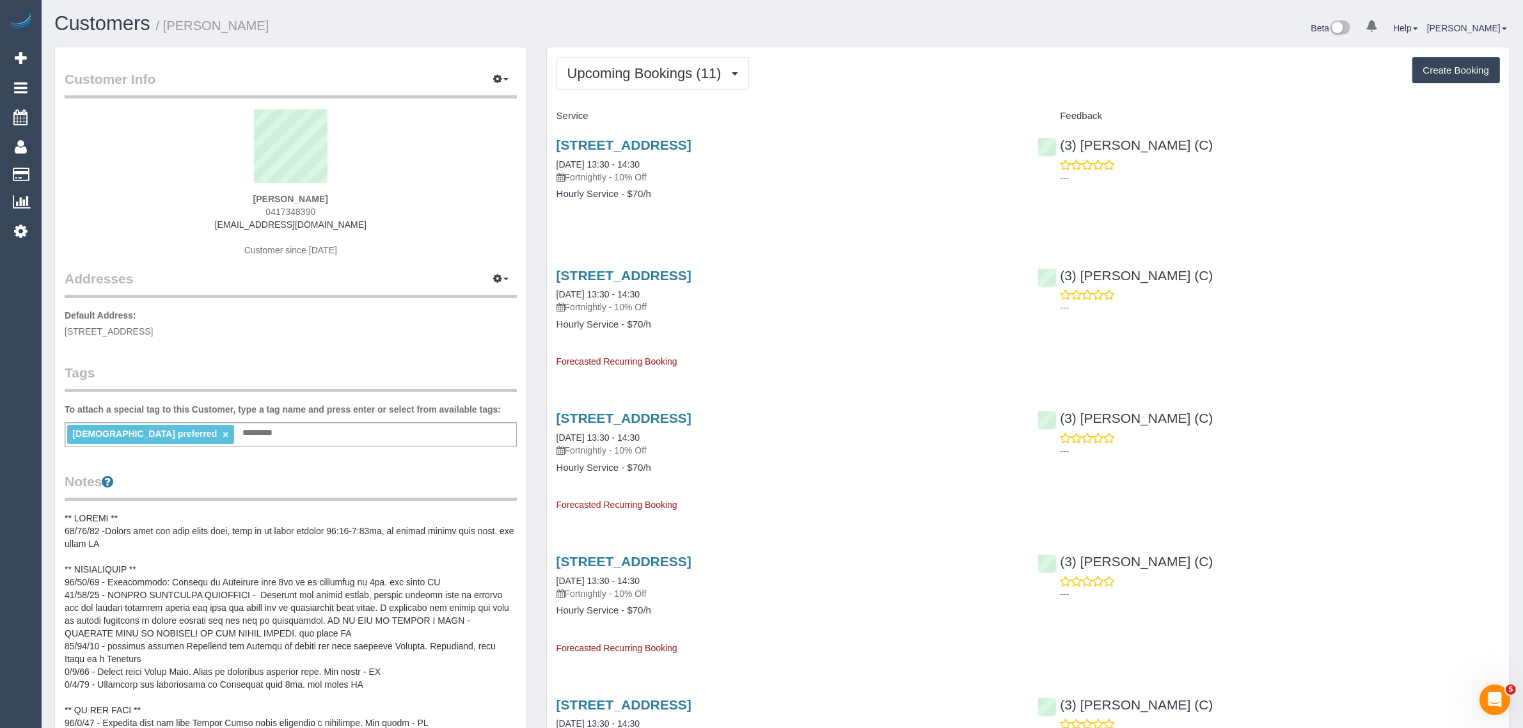
drag, startPoint x: 686, startPoint y: 164, endPoint x: 536, endPoint y: 154, distance: 150.0
copy link "[DATE] 13:30 - 14:30"
click at [966, 198] on h4 "Hourly Service - $70/h" at bounding box center [787, 194] width 462 height 11
copy link "(3) [PERSON_NAME] (C)"
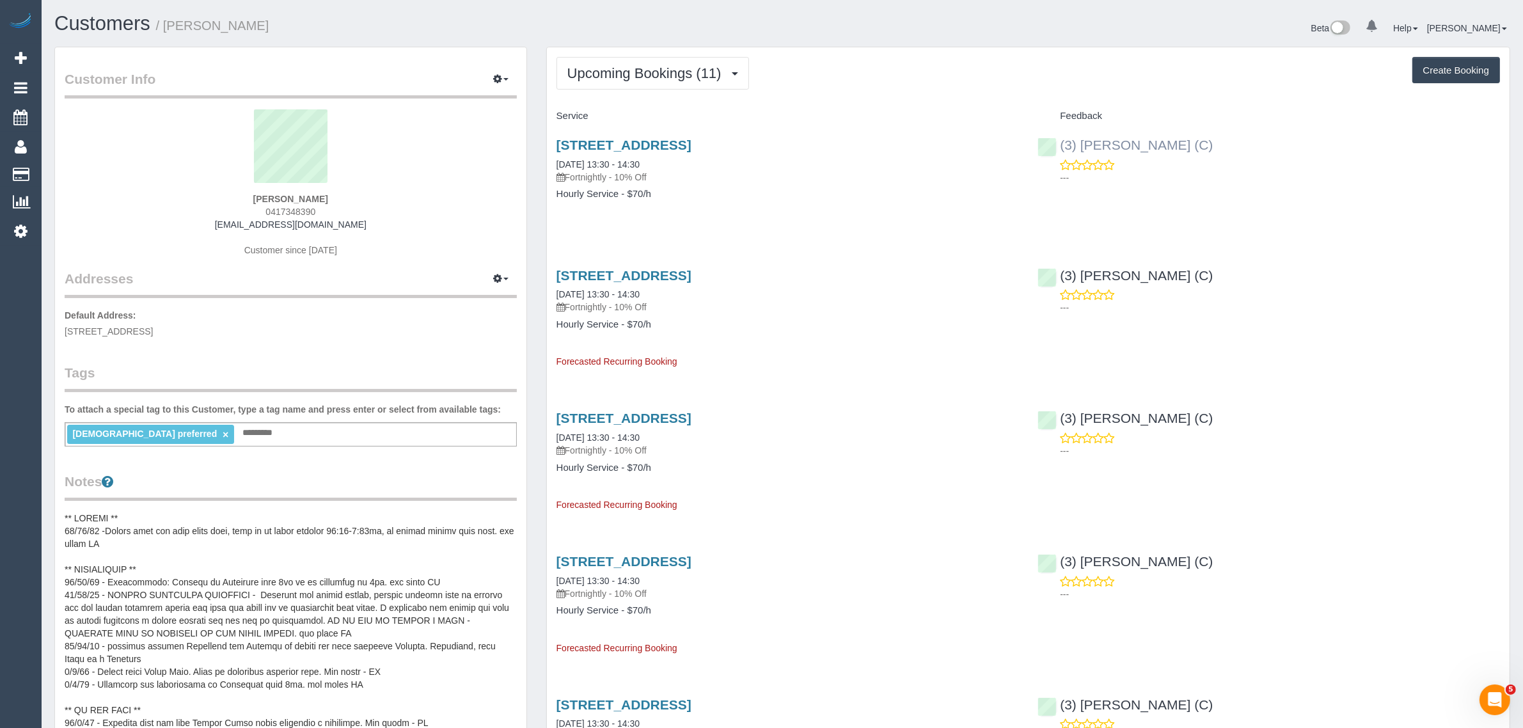
drag, startPoint x: 1104, startPoint y: 141, endPoint x: 1060, endPoint y: 141, distance: 44.8
click at [1060, 141] on div "(3) [PERSON_NAME] (C) ---" at bounding box center [1269, 158] width 482 height 63
click at [153, 333] on span "[STREET_ADDRESS]" at bounding box center [109, 331] width 88 height 10
copy span "Southbank"
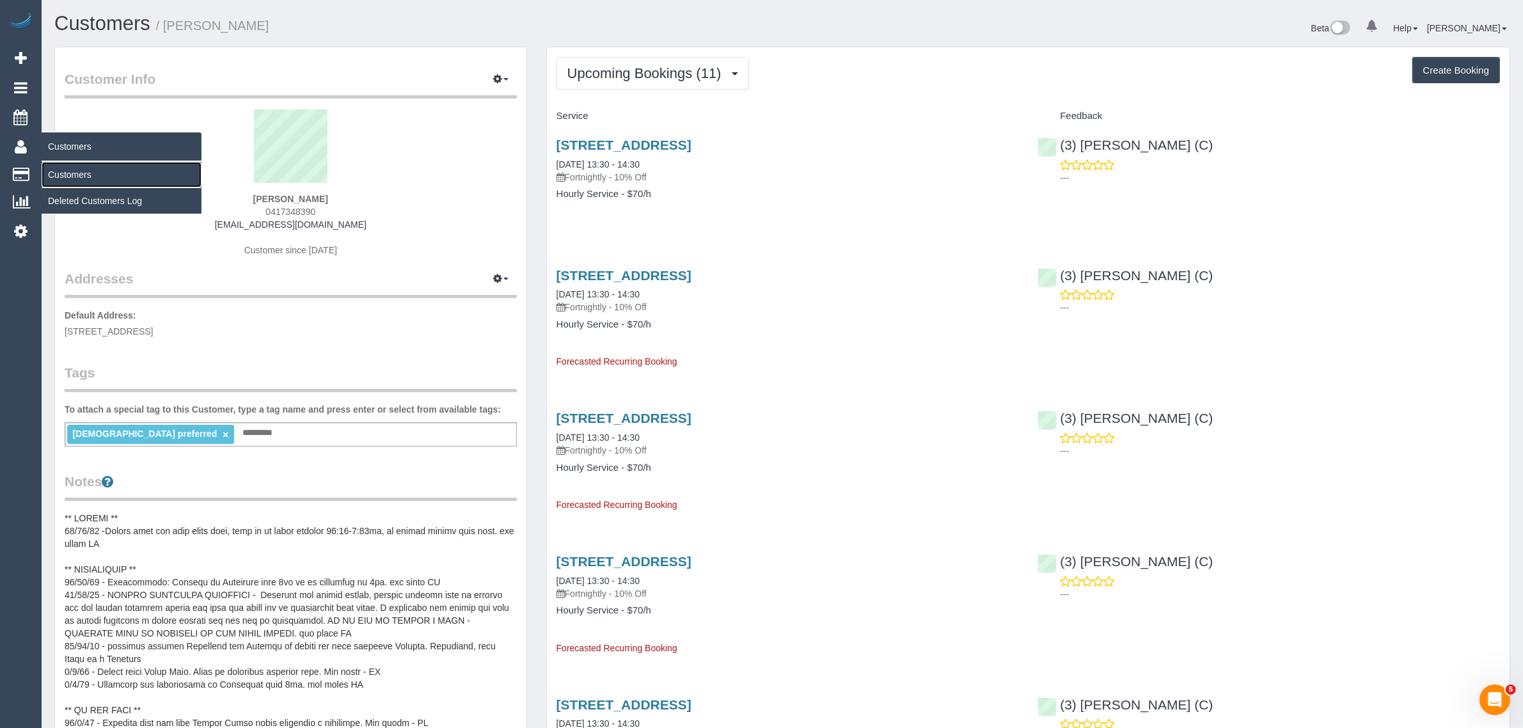
click at [68, 171] on link "Customers" at bounding box center [122, 175] width 160 height 26
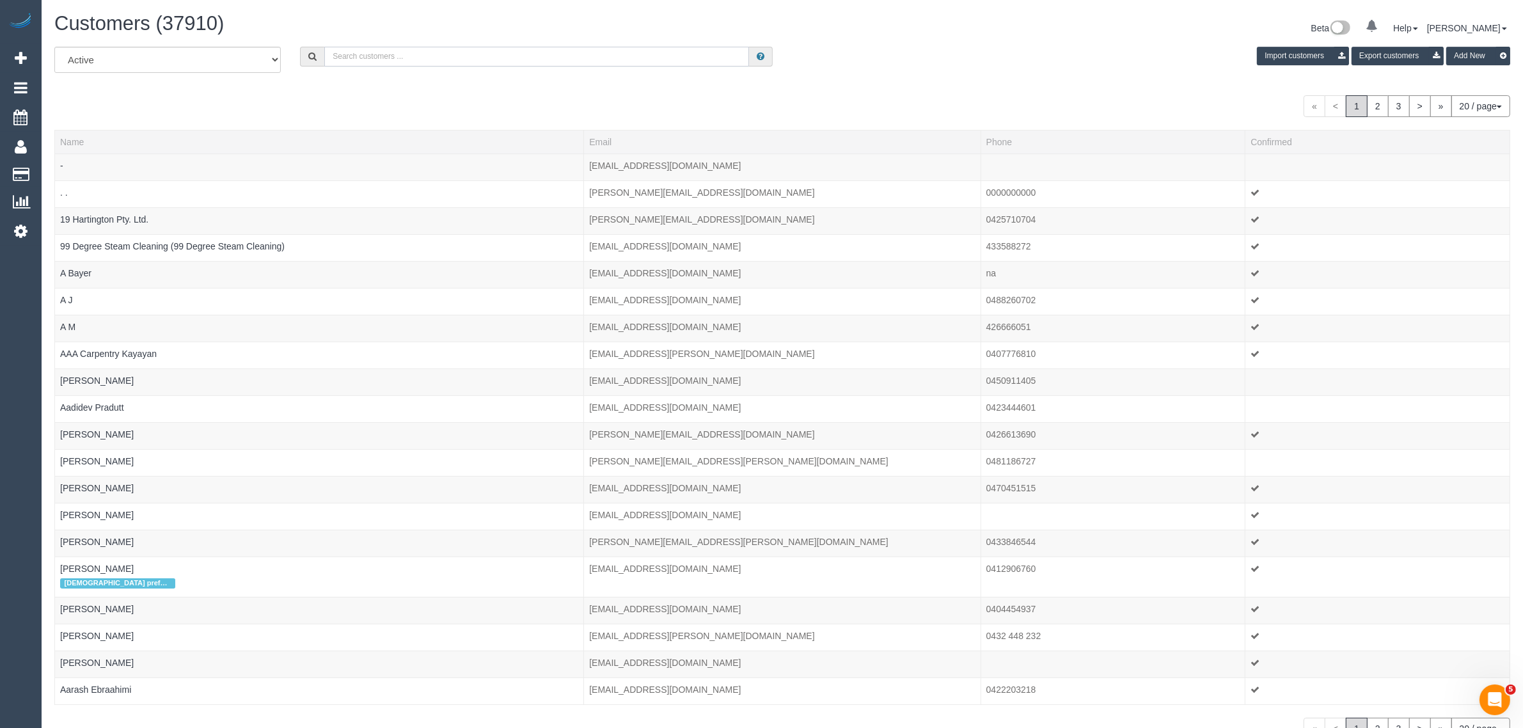
click at [519, 53] on input "text" at bounding box center [536, 57] width 425 height 20
paste input "[PHONE_NUMBER]"
drag, startPoint x: 344, startPoint y: 52, endPoint x: 308, endPoint y: 43, distance: 37.4
click at [294, 47] on div "[PHONE_NUMBER]" at bounding box center [536, 57] width 492 height 20
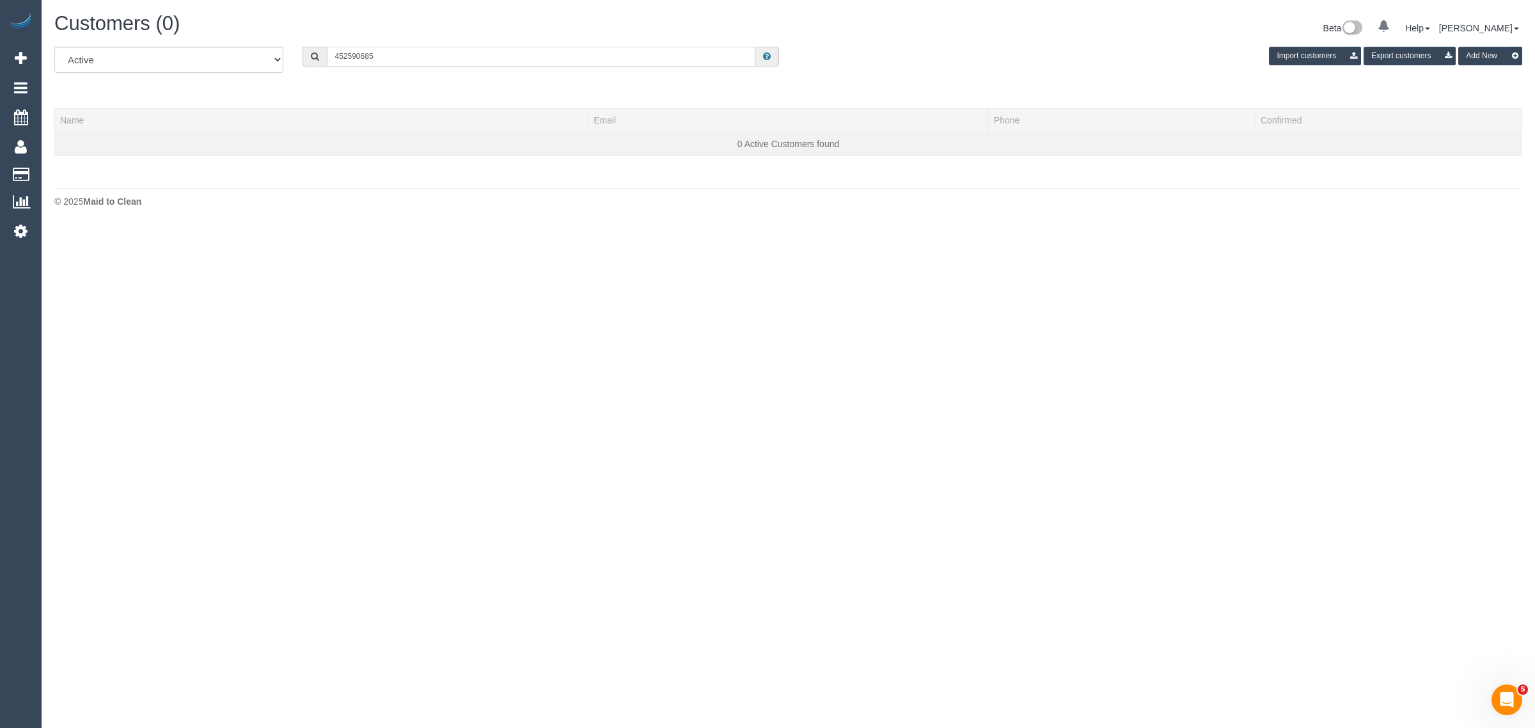
type input "452590685"
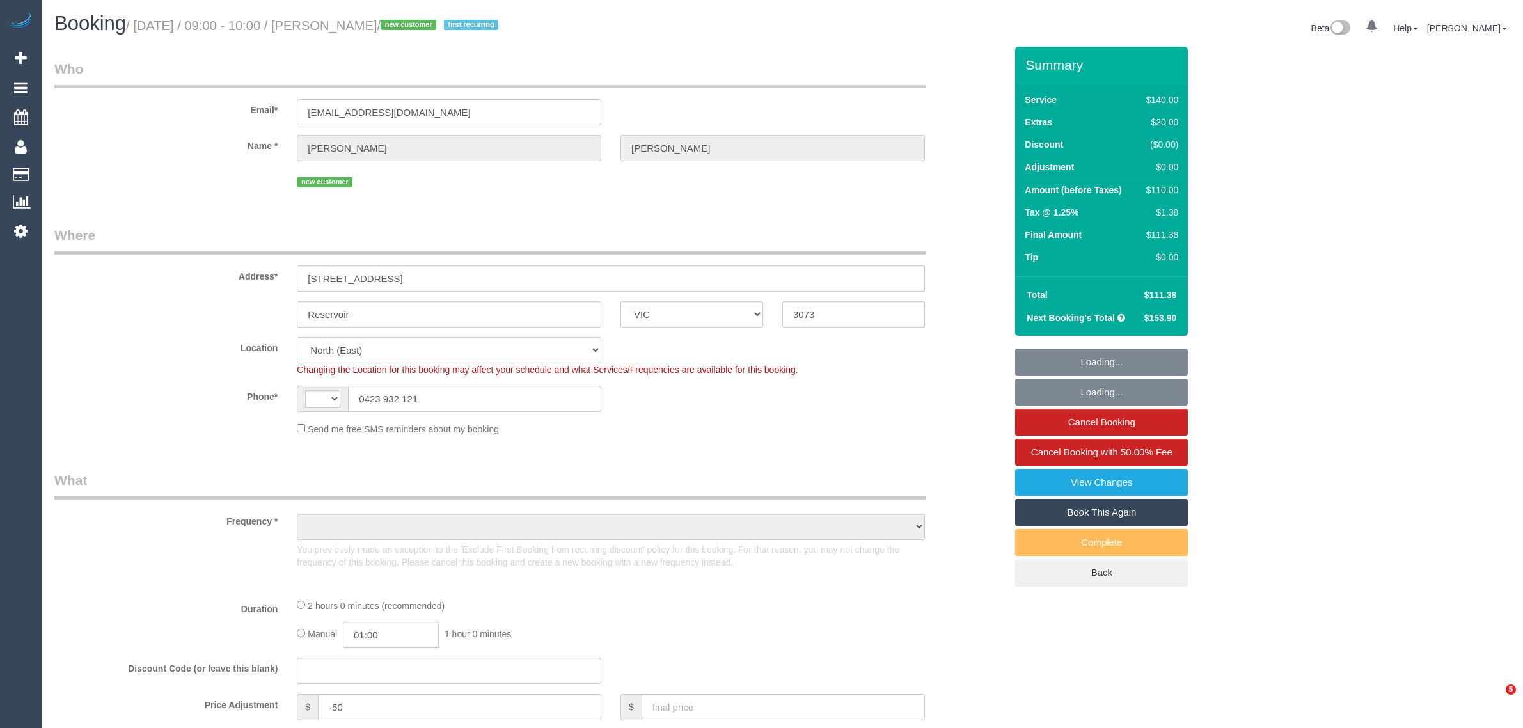
select select "VIC"
select select "string:AU"
select select "object:363"
select select "string:stripe-pm_1S9f6v2GScqysDRVEl8pLEog"
select select "object:615"
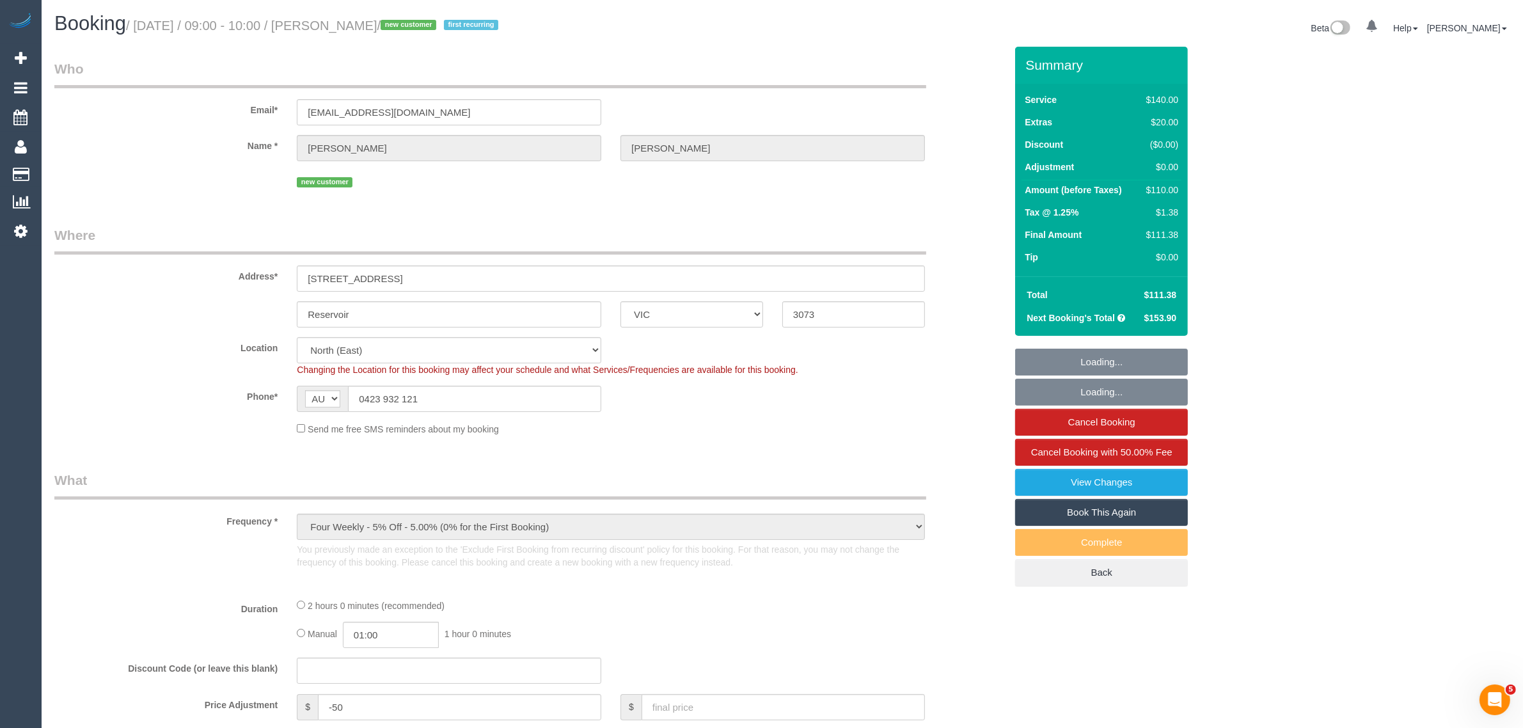
select select "number:28"
select select "number:14"
select select "number:19"
select select "number:22"
select select "number:34"
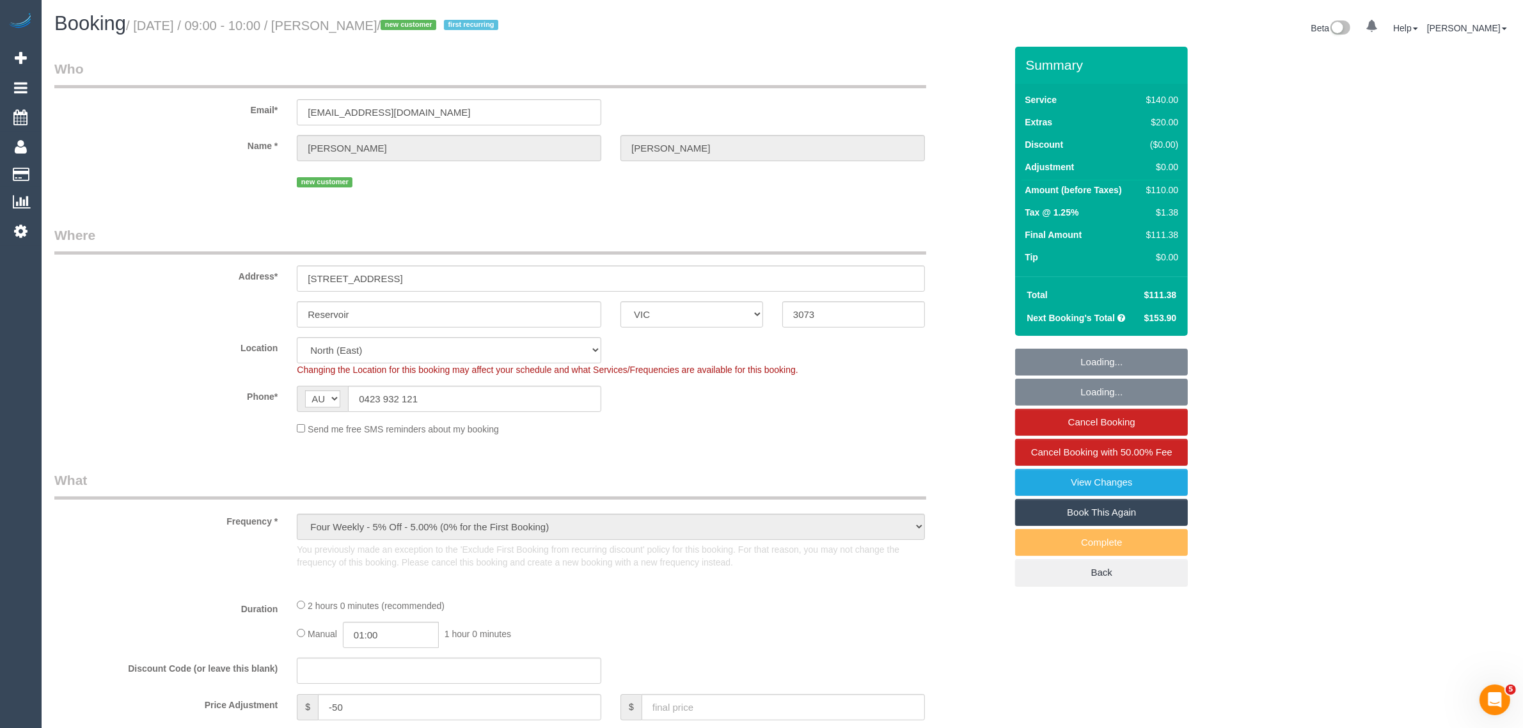
select select "number:26"
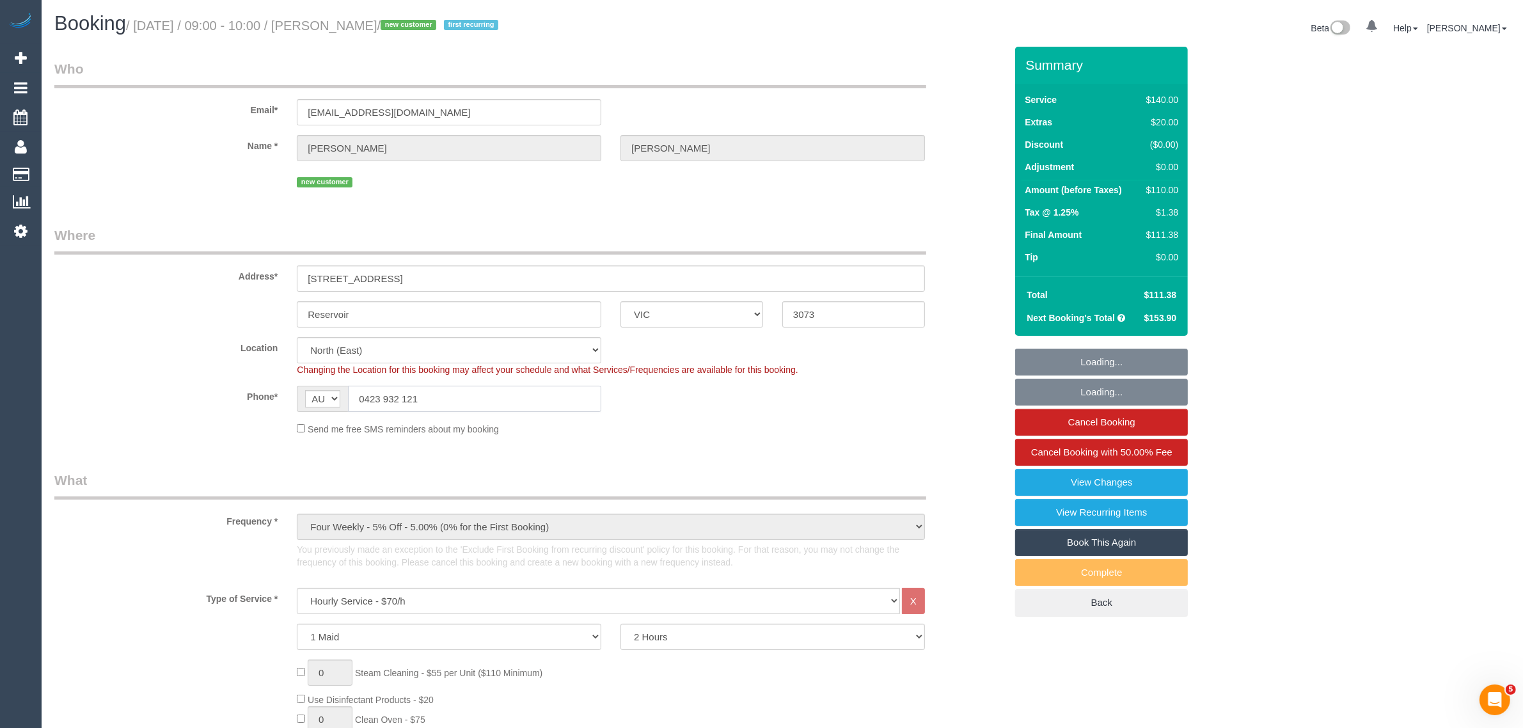
click at [538, 400] on input "0423 932 121" at bounding box center [474, 399] width 253 height 26
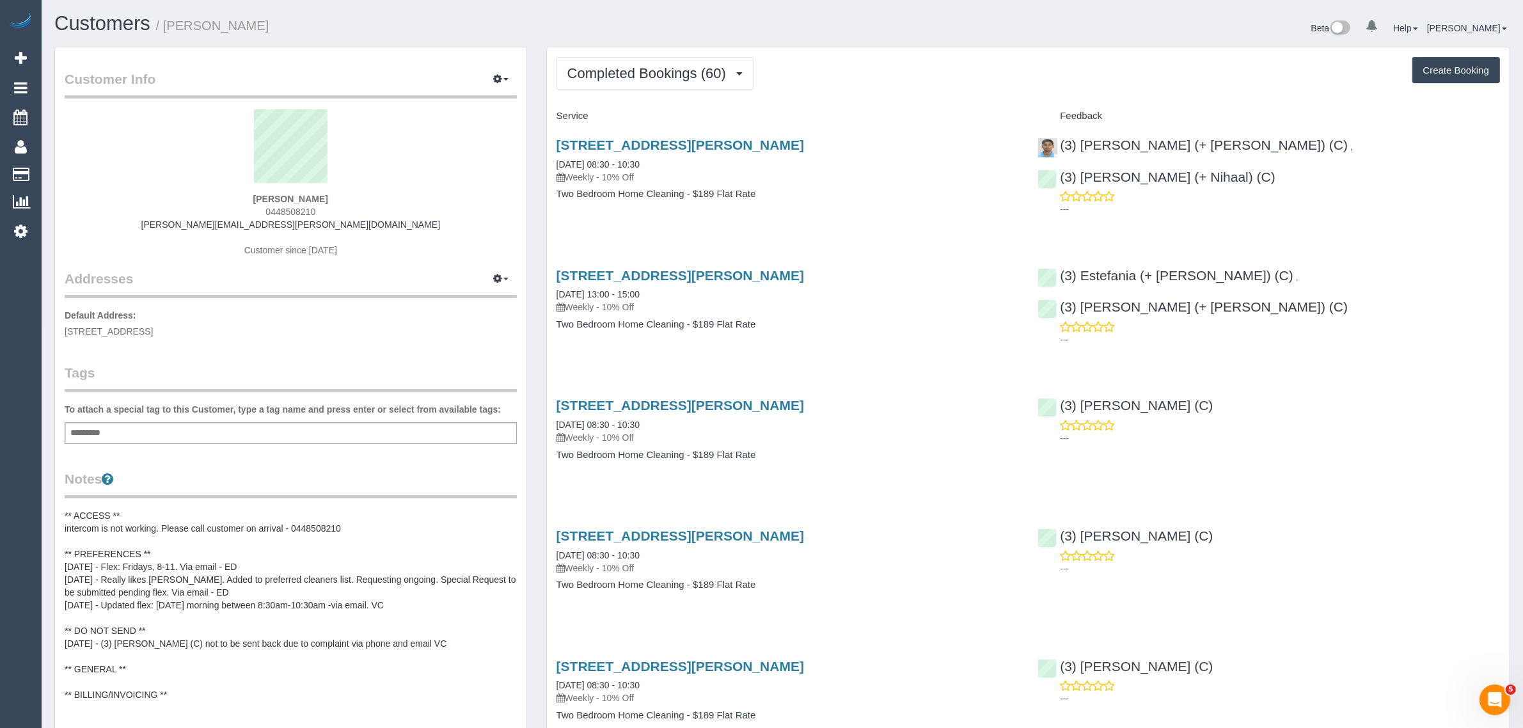
drag, startPoint x: 676, startPoint y: 168, endPoint x: 551, endPoint y: 158, distance: 125.7
click at [551, 158] on div "[STREET_ADDRESS][PERSON_NAME] [DATE] 08:30 - 10:30 Weekly - 10% Off Two Bedroom…" at bounding box center [788, 176] width 482 height 98
copy link "[DATE] 08:30 - 10:30"
click at [685, 68] on span "Completed Bookings (60)" at bounding box center [649, 73] width 165 height 16
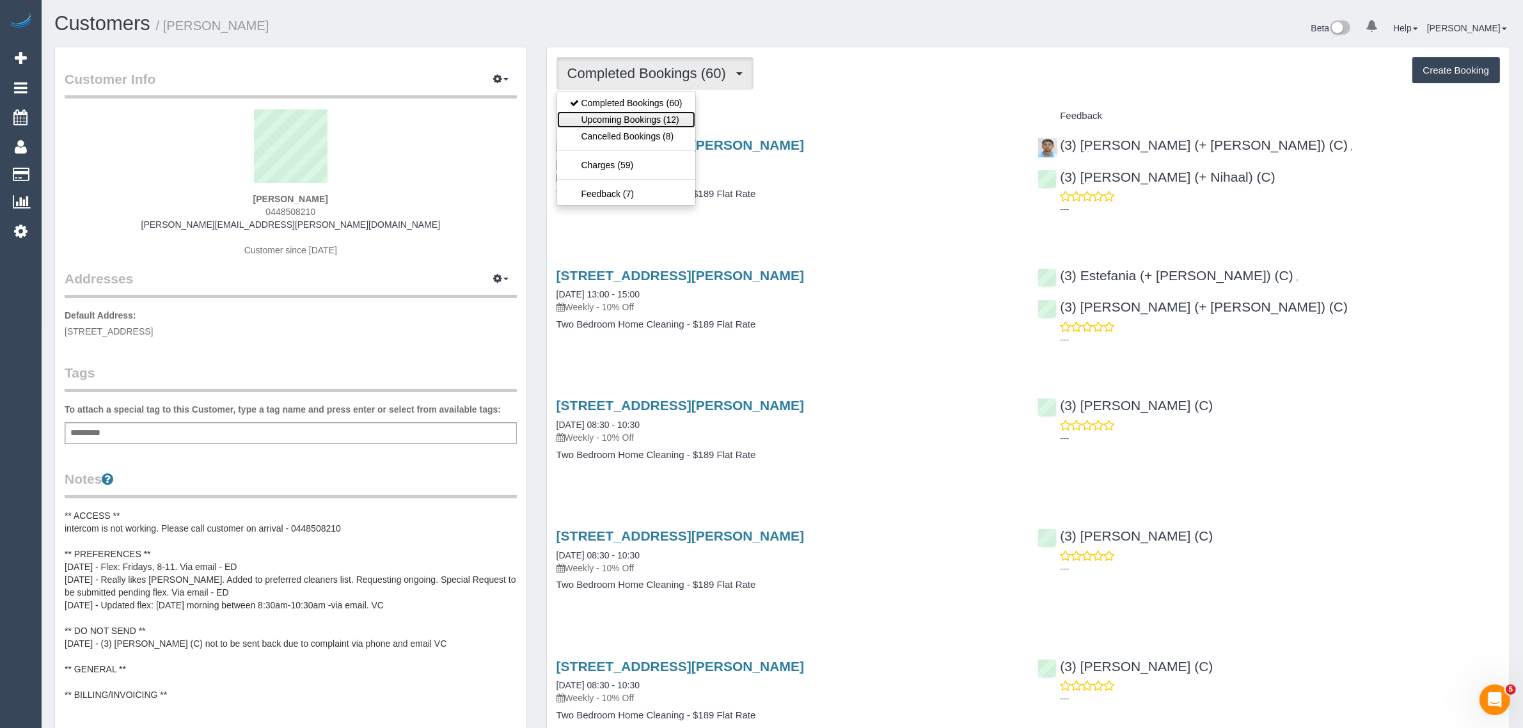
click at [659, 116] on link "Upcoming Bookings (12)" at bounding box center [626, 119] width 138 height 17
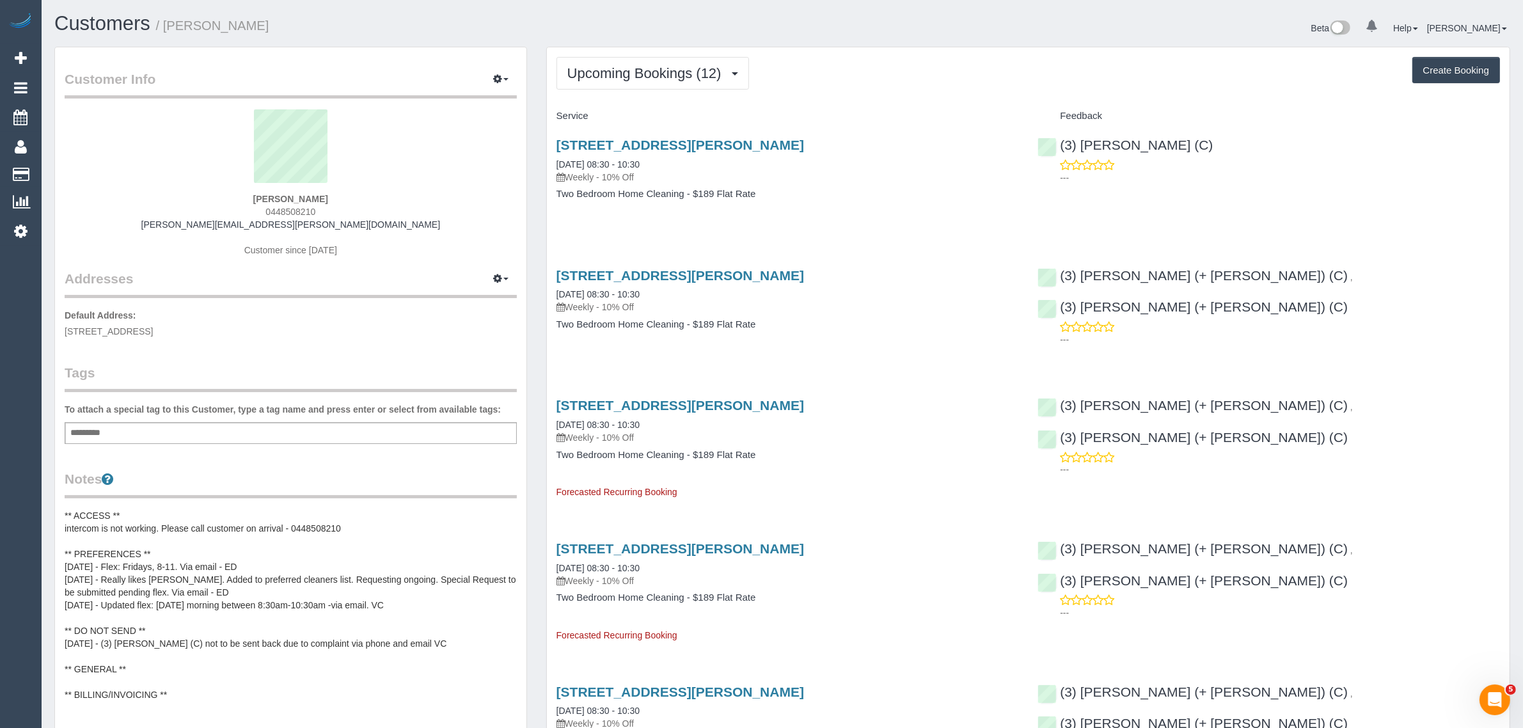
drag, startPoint x: 667, startPoint y: 168, endPoint x: 553, endPoint y: 161, distance: 114.0
click at [553, 161] on div "[STREET_ADDRESS][PERSON_NAME] [DATE] 08:30 - 10:30 Weekly - 10% Off Two Bedroom…" at bounding box center [788, 176] width 482 height 98
copy link "[DATE] 08:30 - 10:30"
drag, startPoint x: 320, startPoint y: 206, endPoint x: 243, endPoint y: 198, distance: 77.8
click at [243, 198] on div "[PERSON_NAME] 0448508210 [PERSON_NAME][EMAIL_ADDRESS][PERSON_NAME][DOMAIN_NAME]…" at bounding box center [291, 189] width 452 height 160
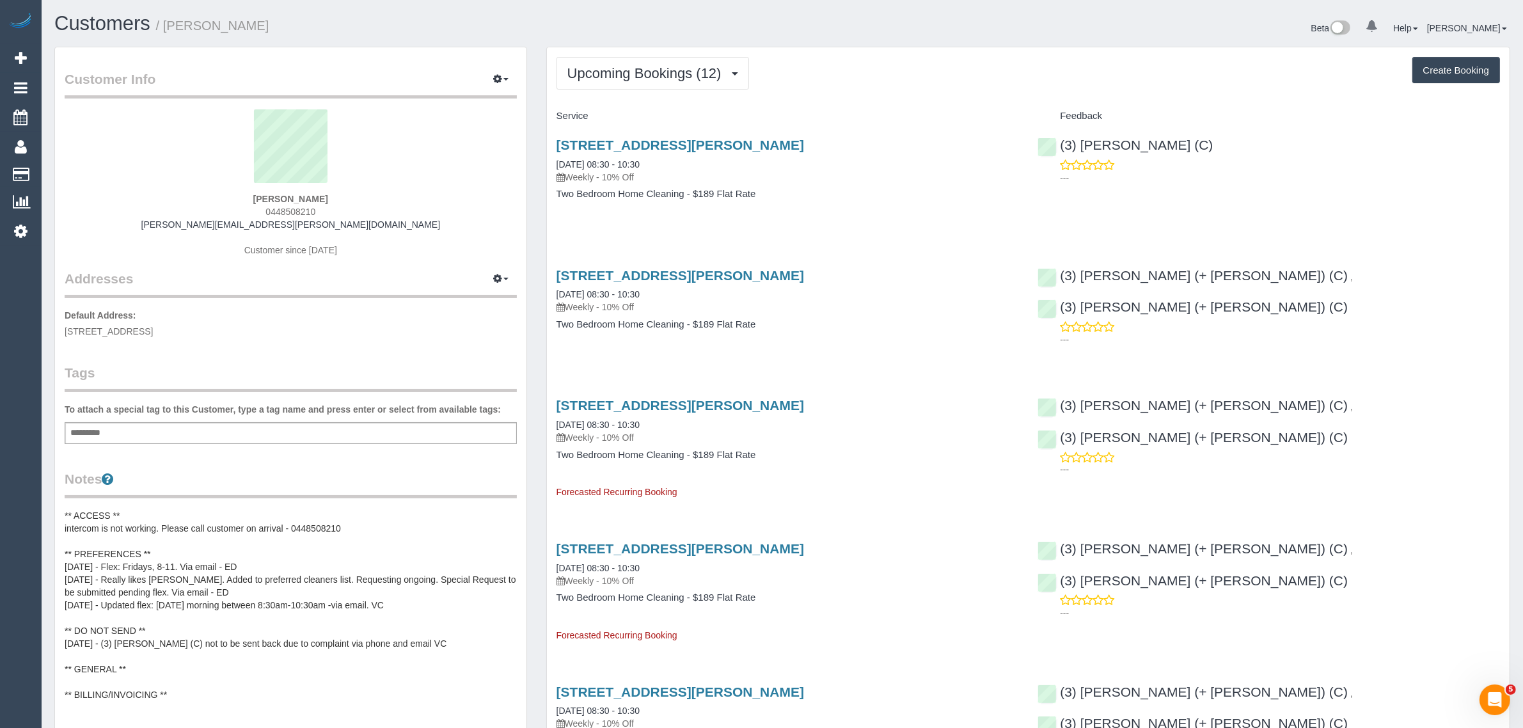
copy div "[PERSON_NAME] 0448508210"
click at [283, 202] on strong "[PERSON_NAME]" at bounding box center [290, 199] width 75 height 10
click at [285, 207] on span "0448508210" at bounding box center [290, 212] width 50 height 10
click at [286, 207] on span "0448508210" at bounding box center [290, 212] width 50 height 10
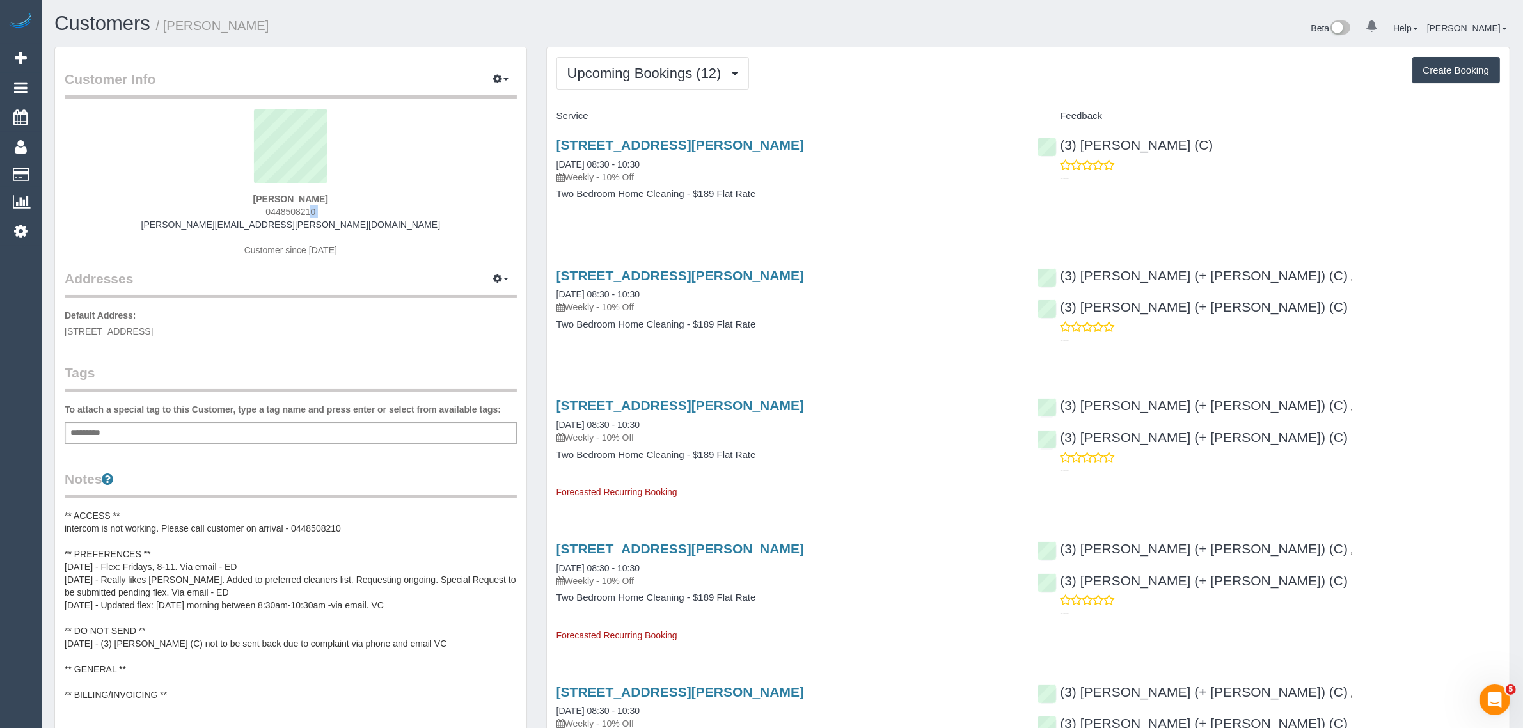
copy div "0448508210"
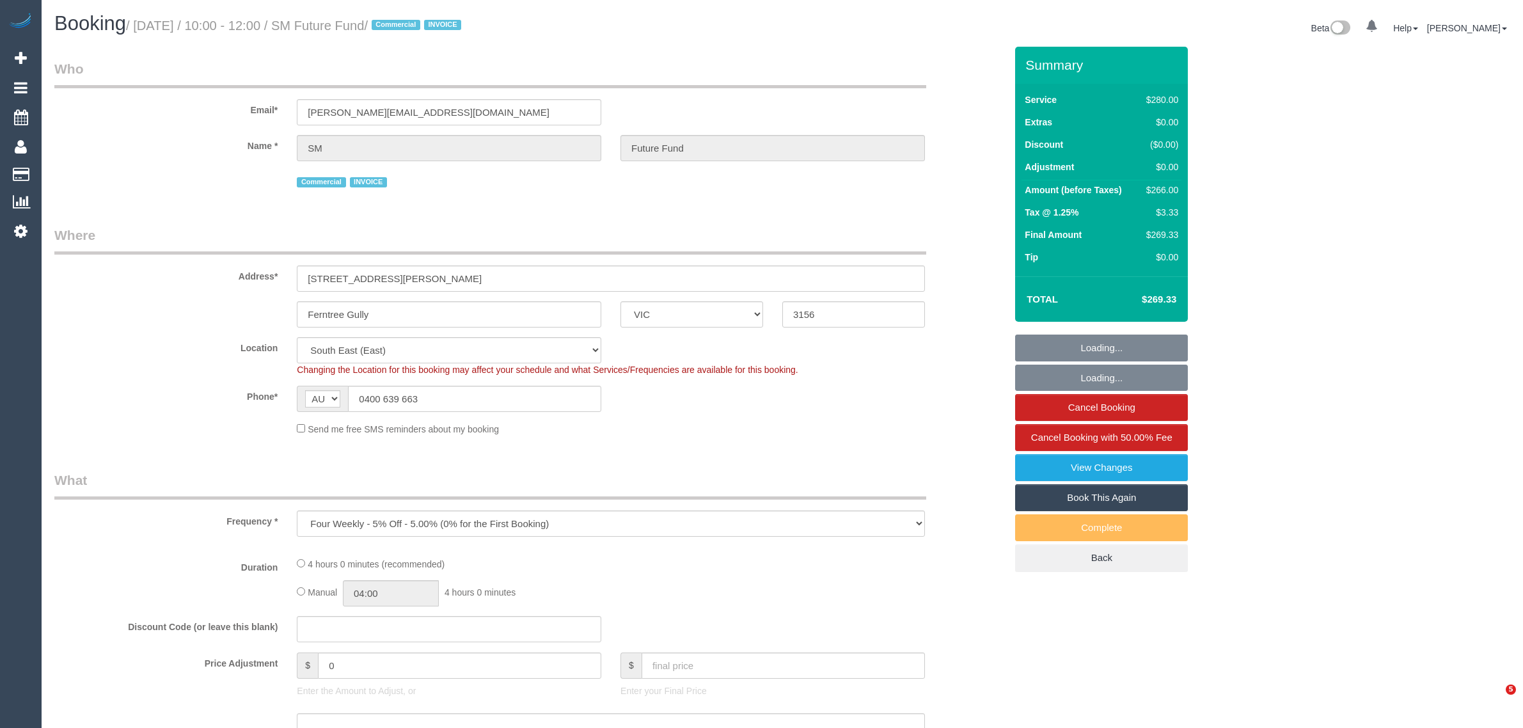
select select "VIC"
select select "object:575"
select select "number:28"
select select "number:14"
select select "number:19"
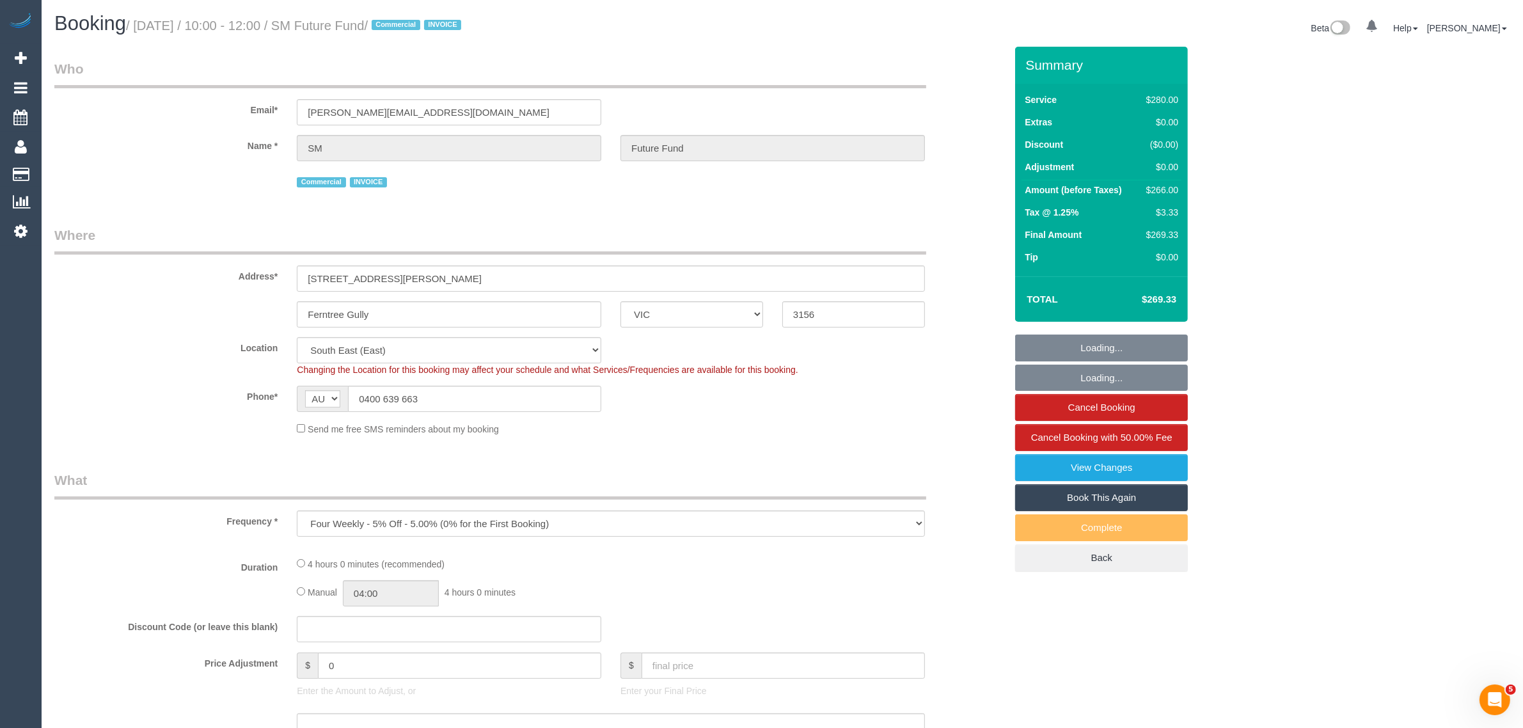
select select "number:22"
select select "240"
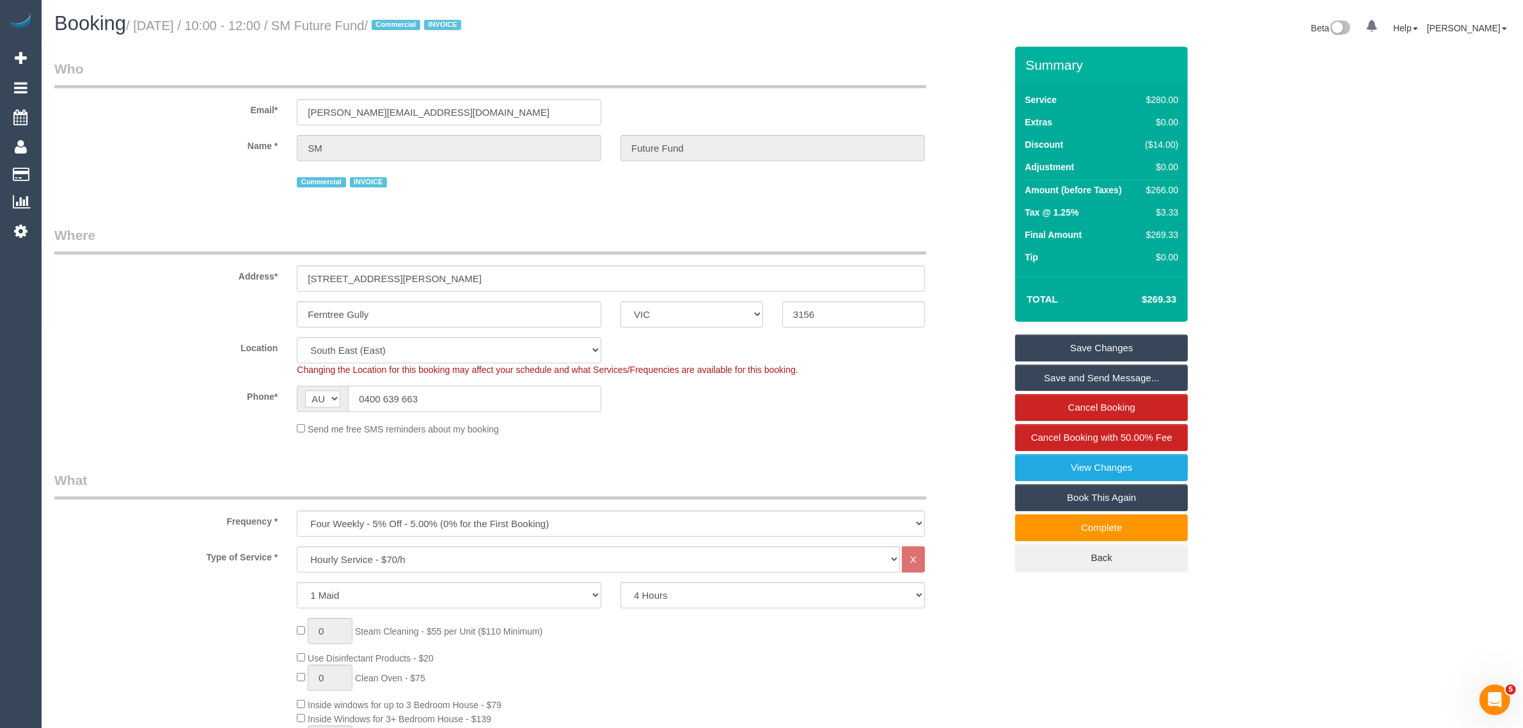
click at [577, 393] on input "0400 639 663" at bounding box center [474, 399] width 253 height 26
click at [819, 432] on div "Send me free SMS reminders about my booking" at bounding box center [610, 428] width 647 height 14
click at [494, 392] on input "0400 639 663" at bounding box center [474, 399] width 253 height 26
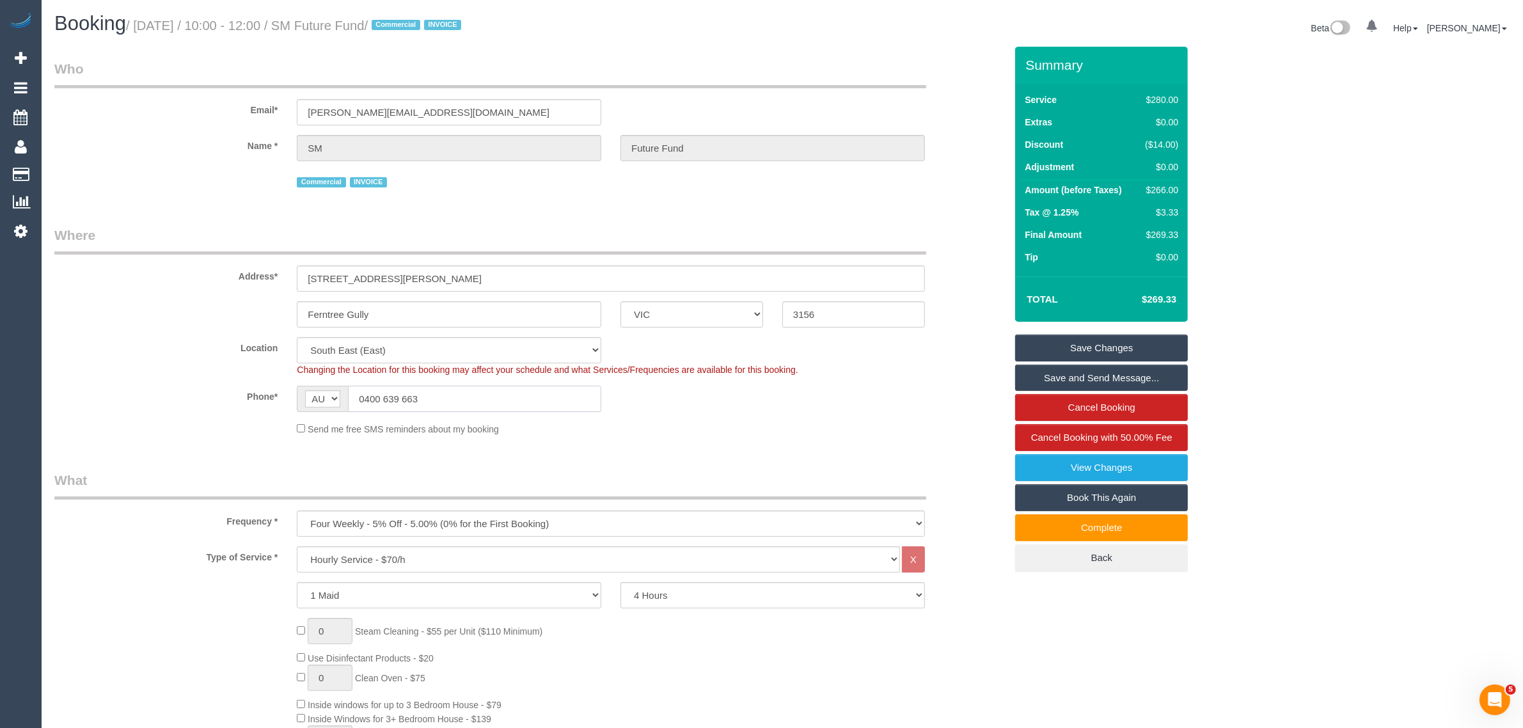
click at [494, 392] on input "0400 639 663" at bounding box center [474, 399] width 253 height 26
click at [783, 397] on div "Phone* AF AL DZ AD AO AI AQ AG AR AM AW AU AT AZ BS BH BD BB BY BE BZ BJ BM BT …" at bounding box center [530, 399] width 970 height 26
click at [888, 438] on fieldset "Where Address* [STREET_ADDRESS][PERSON_NAME] [GEOGRAPHIC_DATA] ACT [GEOGRAPHIC_…" at bounding box center [529, 335] width 951 height 219
click at [936, 435] on fieldset "Where Address* [STREET_ADDRESS][PERSON_NAME] [GEOGRAPHIC_DATA] ACT [GEOGRAPHIC_…" at bounding box center [529, 335] width 951 height 219
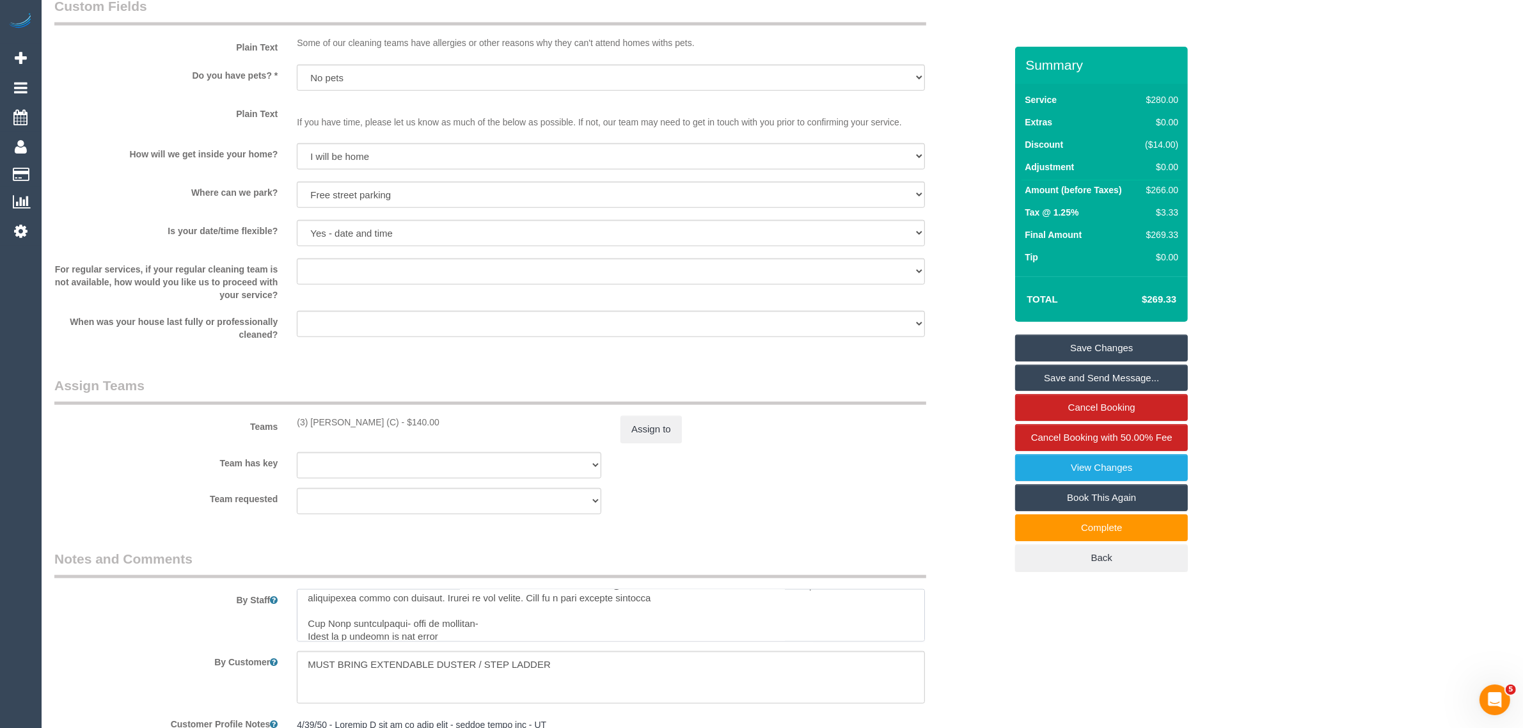
scroll to position [32, 0]
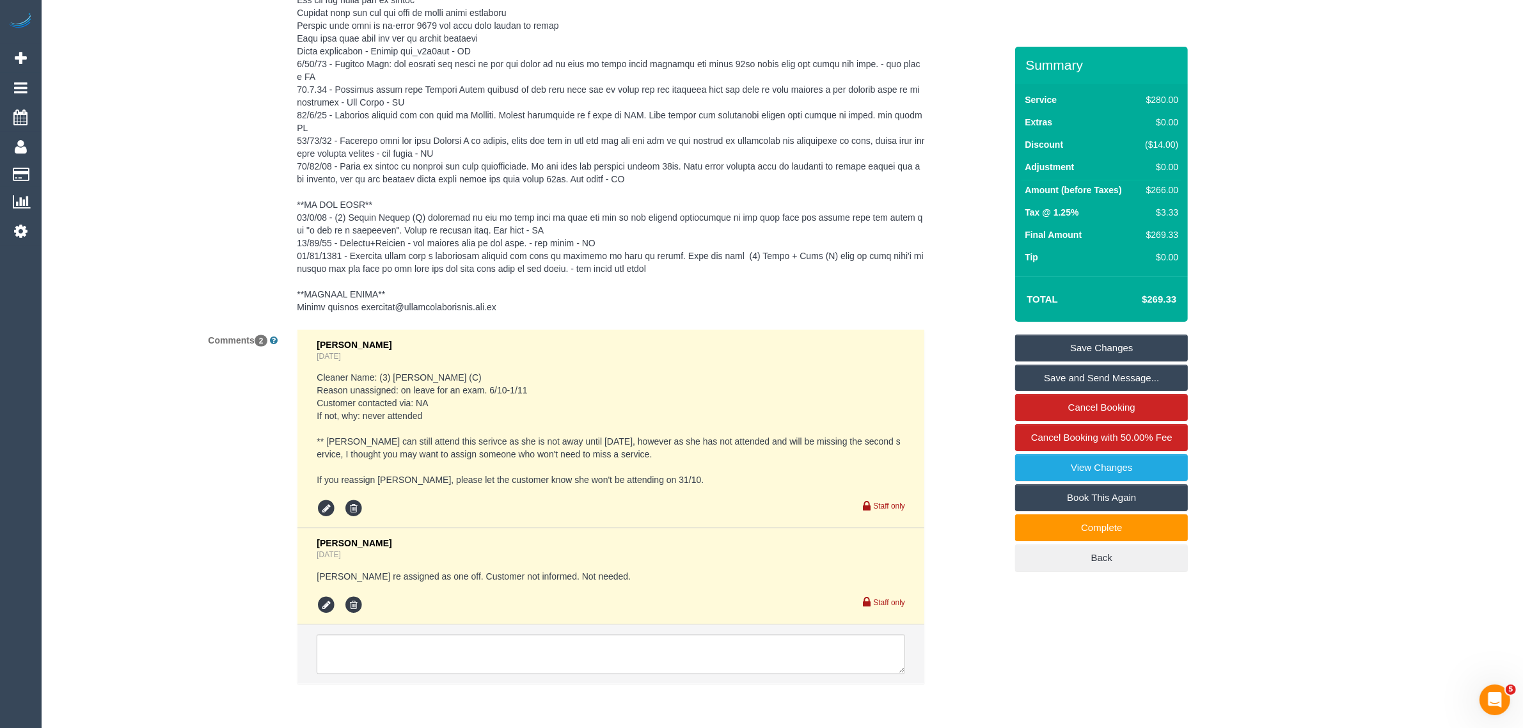
scroll to position [2424, 0]
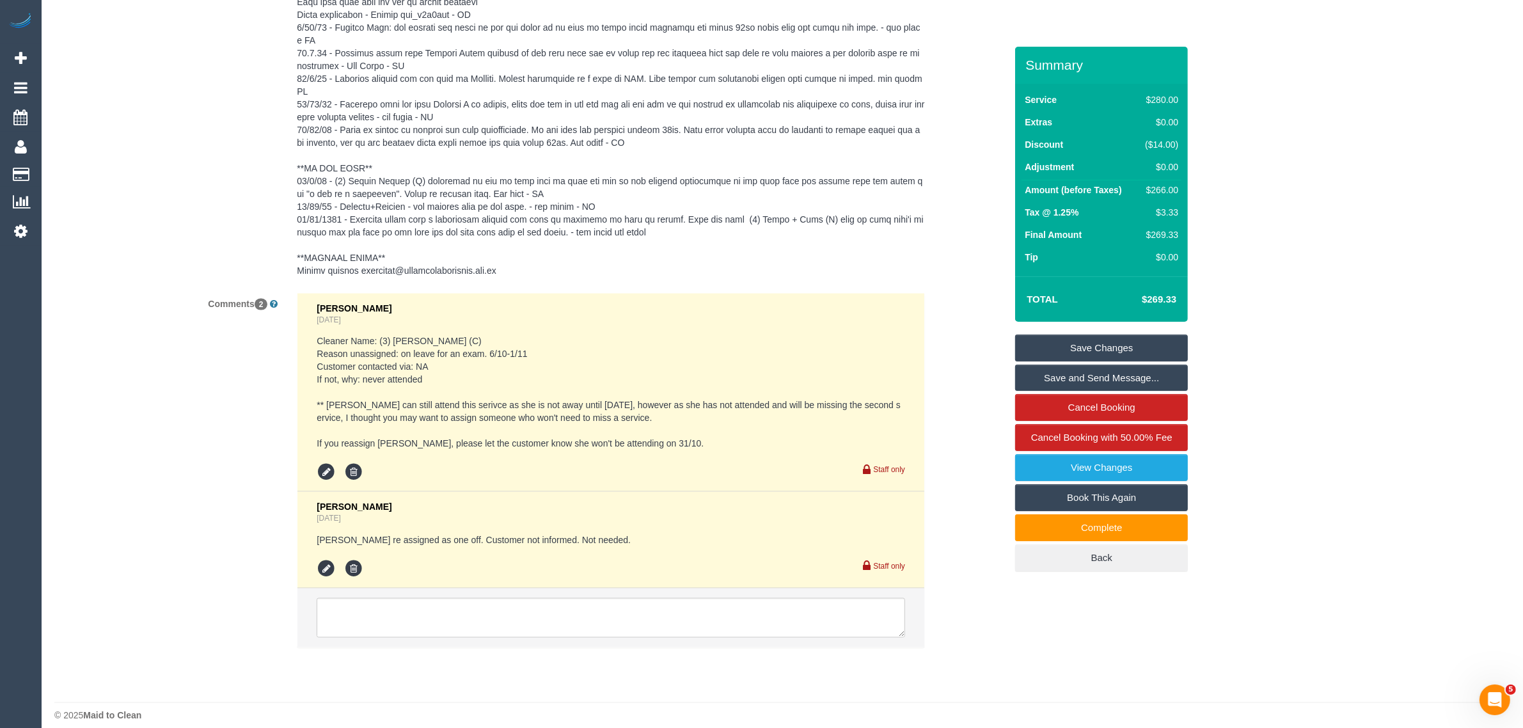
click at [957, 379] on div "Comments 2 [PERSON_NAME] [DATE] Cleaner Name: (3) [PERSON_NAME] (C) Reason unas…" at bounding box center [530, 477] width 970 height 368
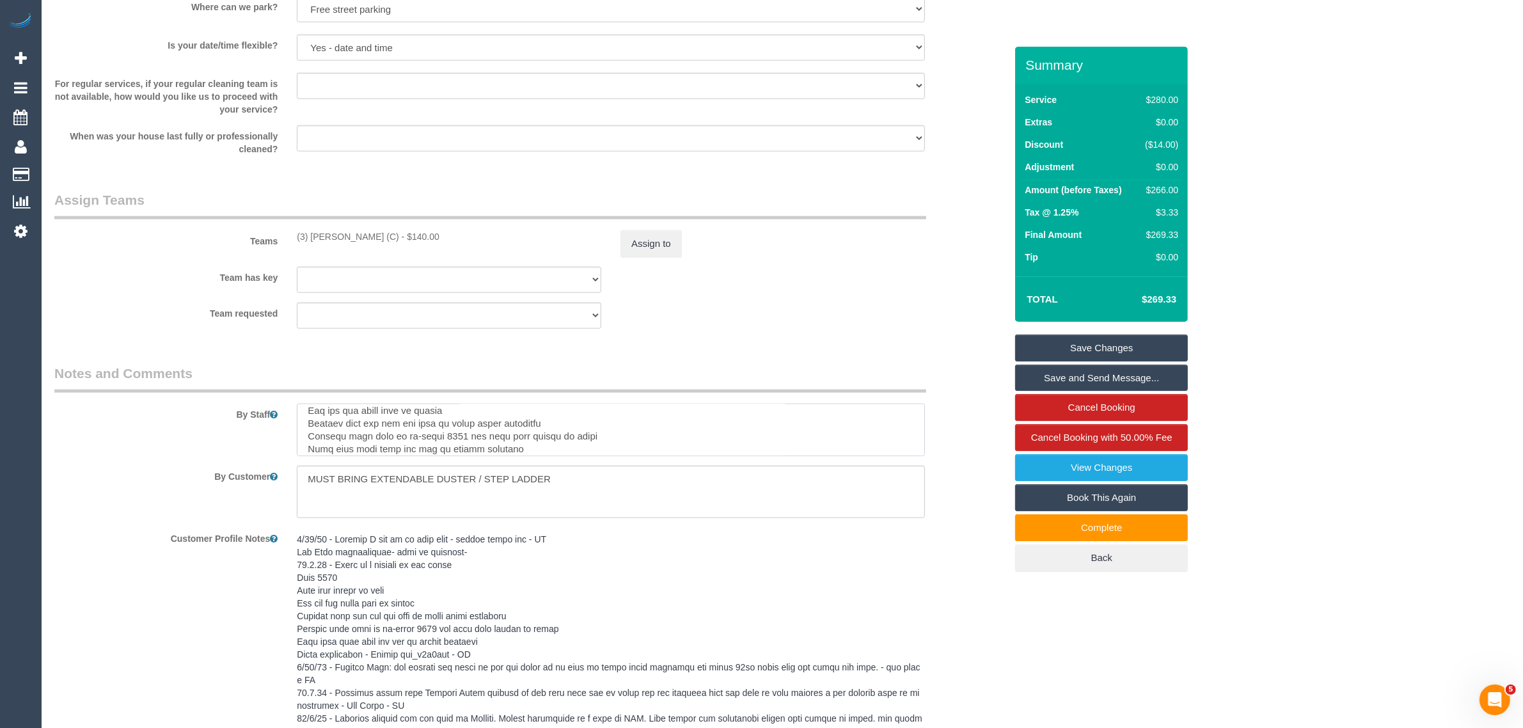
scroll to position [64, 0]
click at [939, 382] on div "By Staff" at bounding box center [530, 410] width 970 height 92
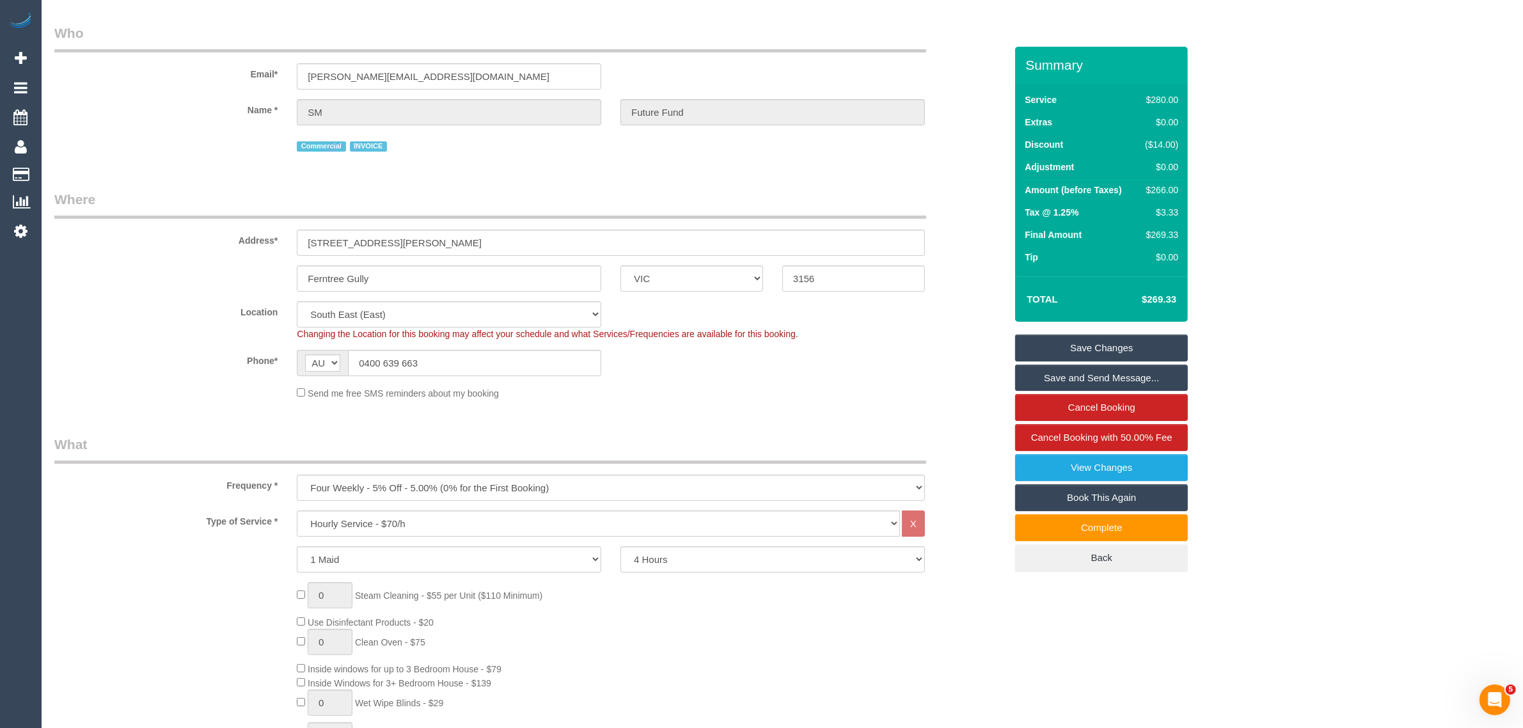
scroll to position [0, 0]
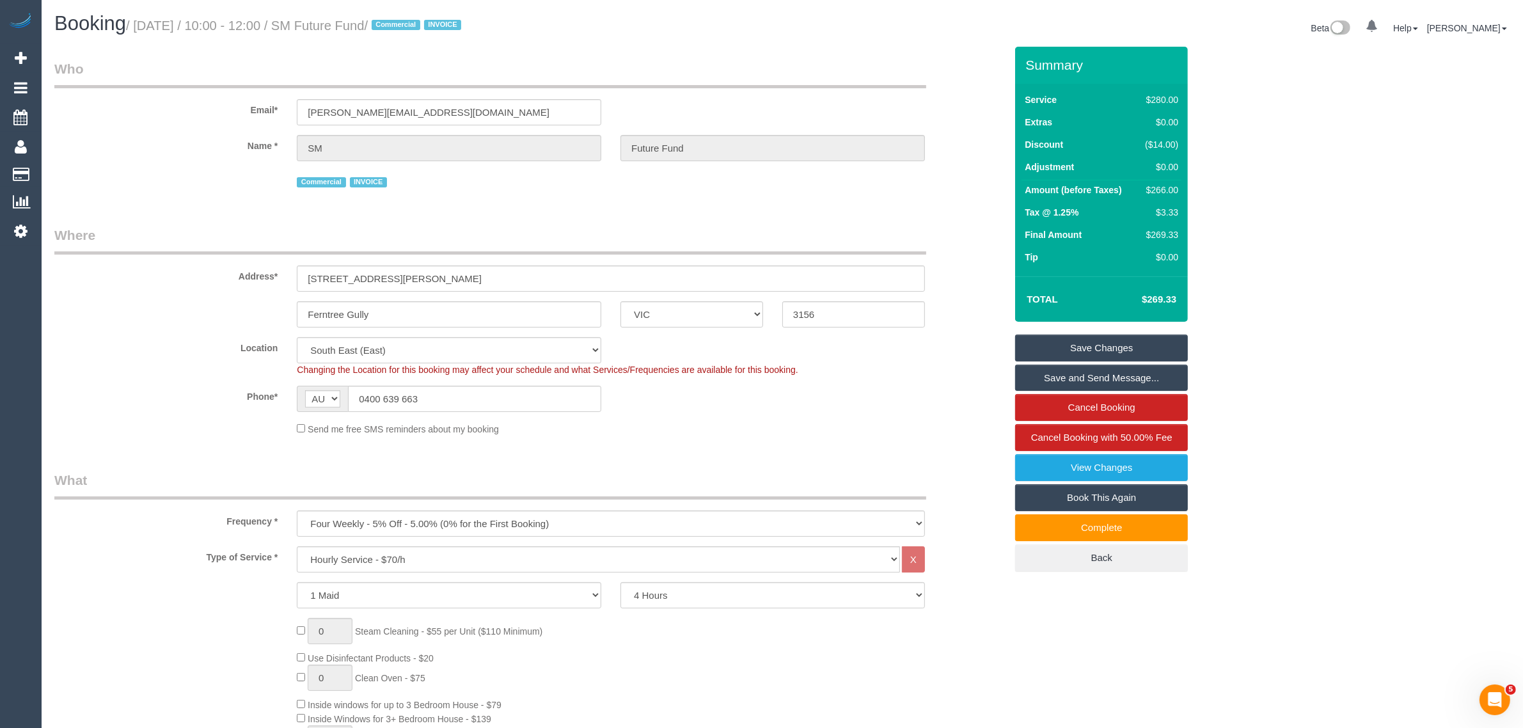
click at [822, 400] on div "Phone* AF AL DZ AD AO AI AQ AG AR AM AW AU AT AZ BS BH BD BB BY BE BZ BJ BM BT …" at bounding box center [530, 399] width 970 height 26
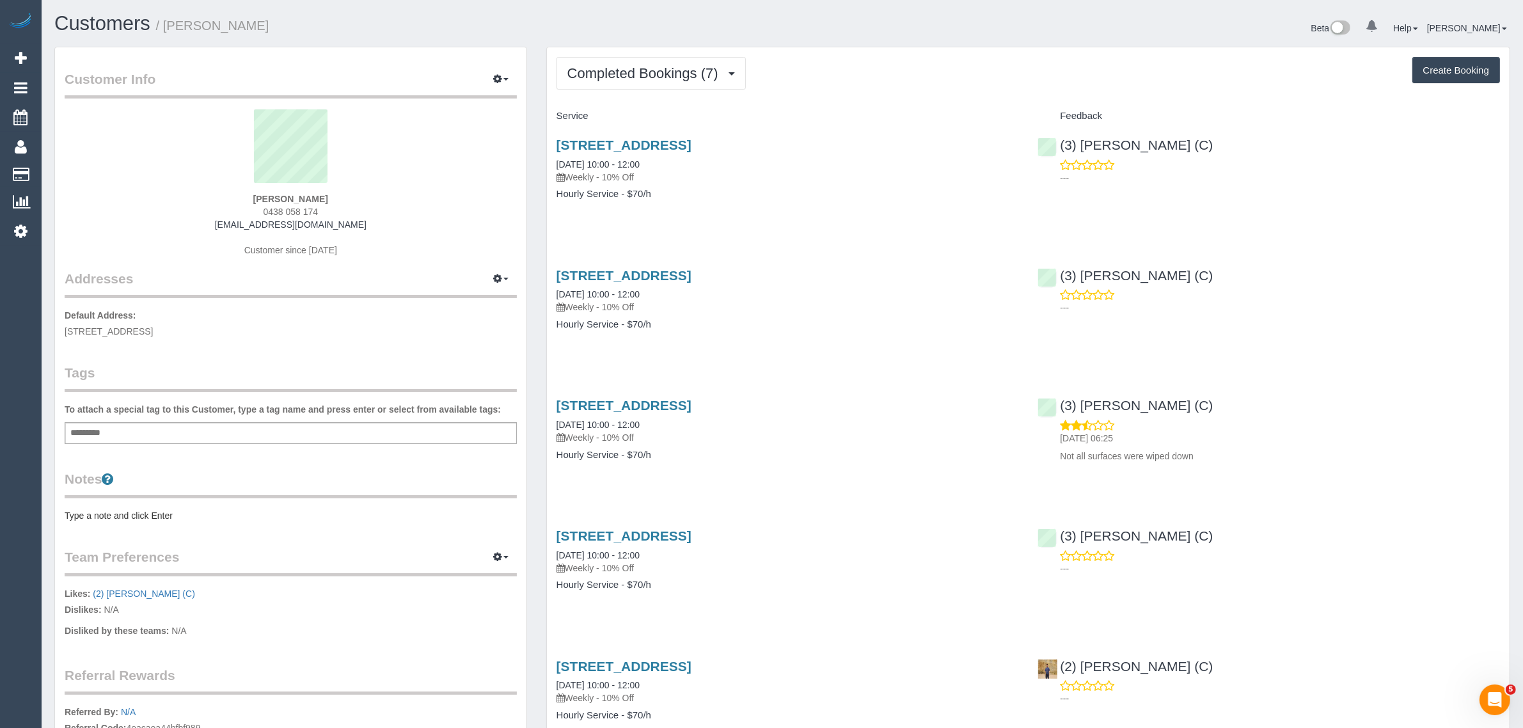
click at [291, 207] on span "0438 058 174" at bounding box center [290, 212] width 55 height 10
copy span "058"
click at [311, 207] on span "0438 058 174" at bounding box center [290, 212] width 55 height 10
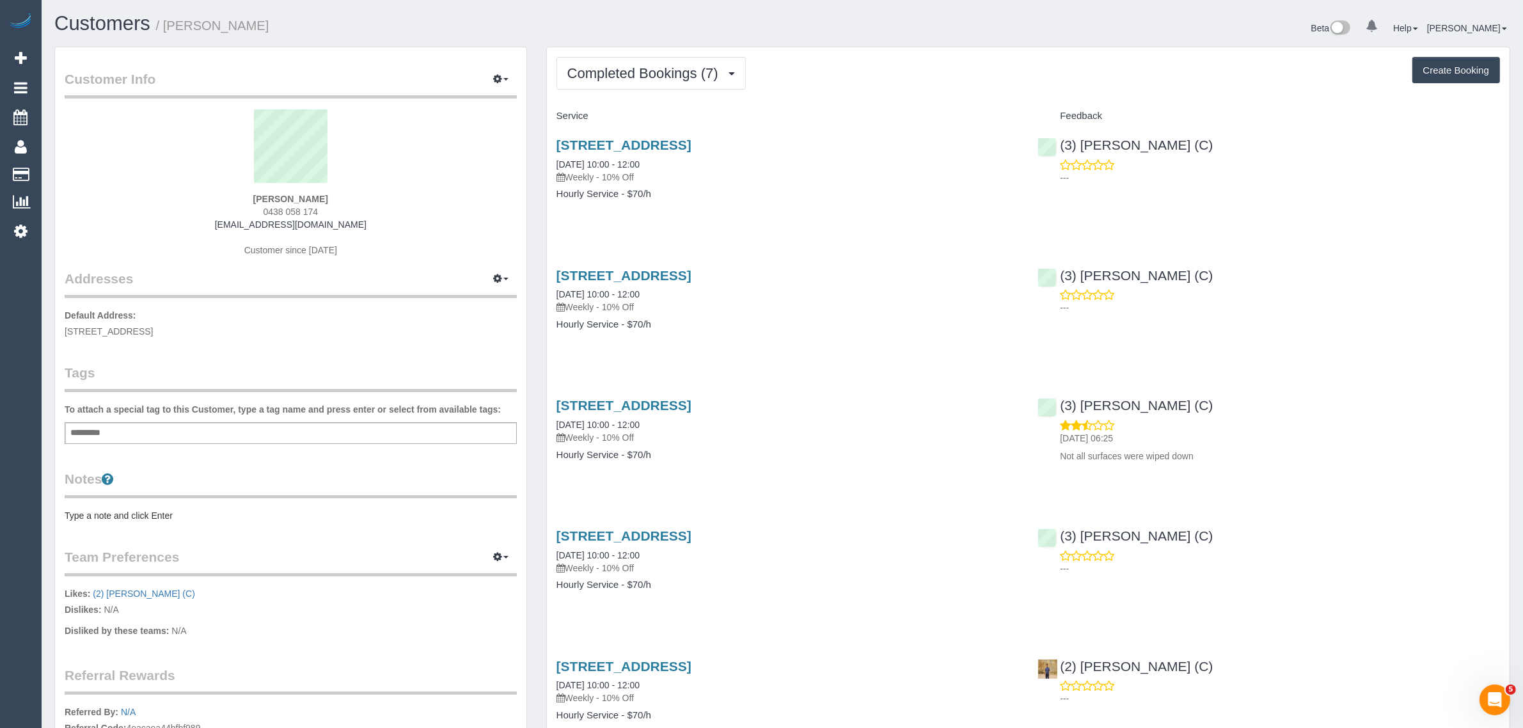
copy span "174"
click at [310, 207] on span "0438 058 174" at bounding box center [290, 212] width 55 height 10
click at [660, 66] on span "Completed Bookings (7)" at bounding box center [645, 73] width 157 height 16
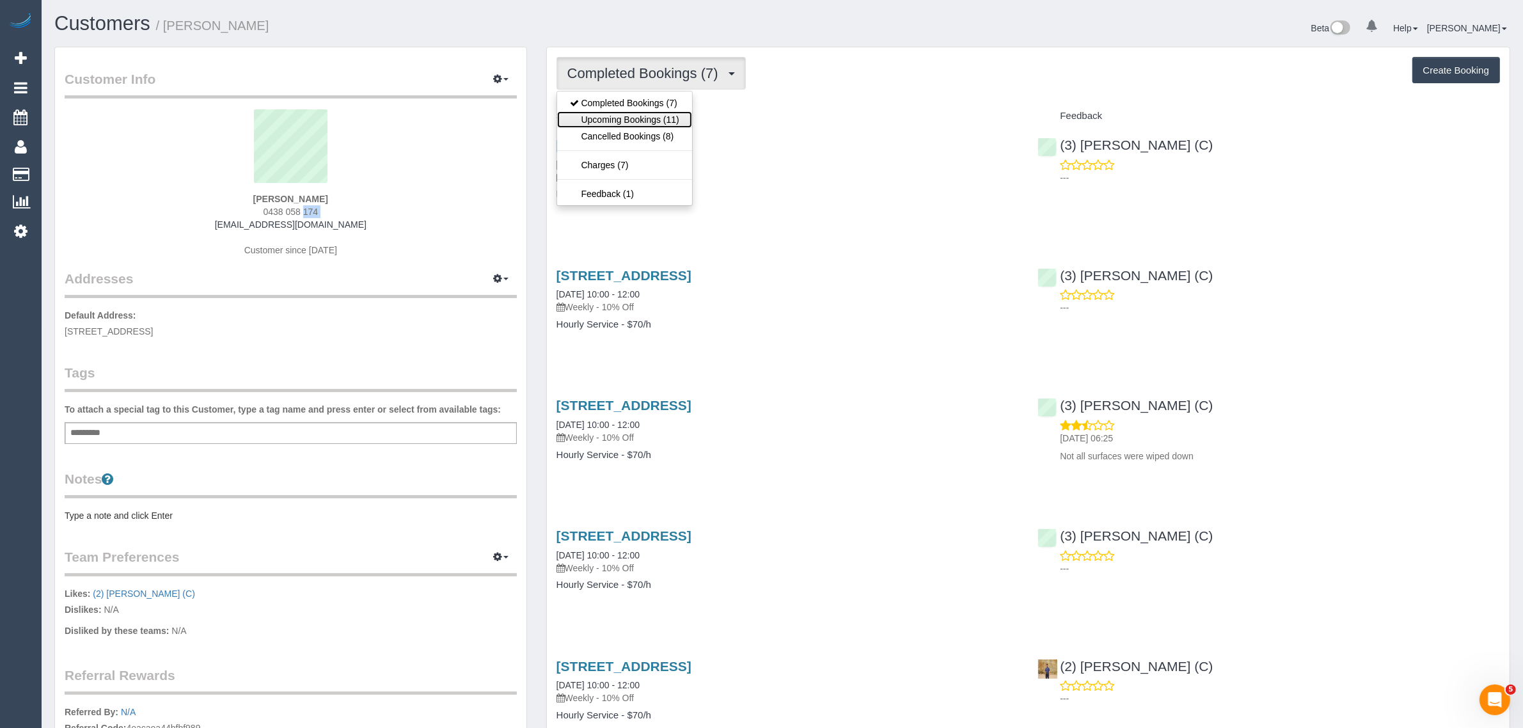
click at [630, 119] on link "Upcoming Bookings (11)" at bounding box center [624, 119] width 135 height 17
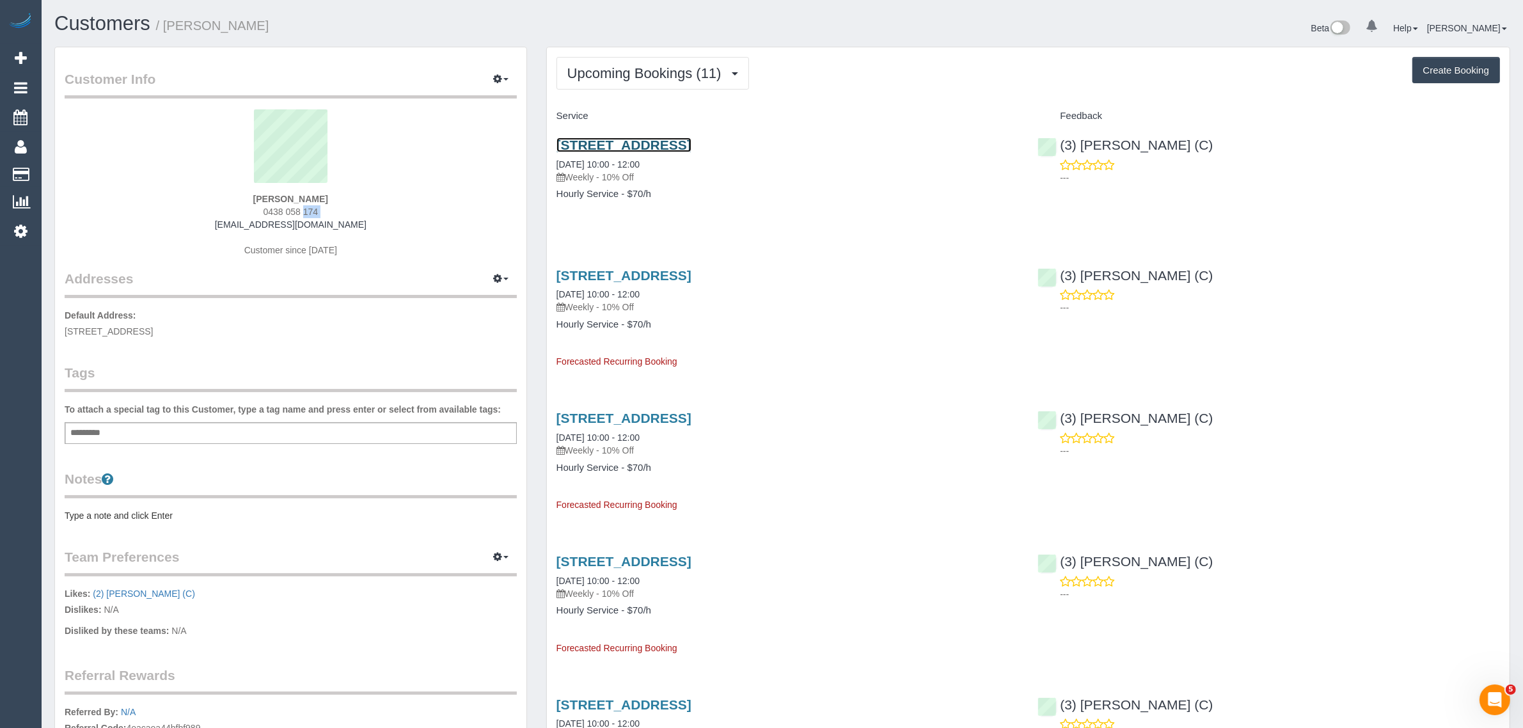
click at [620, 147] on link "[STREET_ADDRESS]" at bounding box center [623, 144] width 135 height 15
click at [640, 66] on span "Upcoming Bookings (11)" at bounding box center [647, 73] width 161 height 16
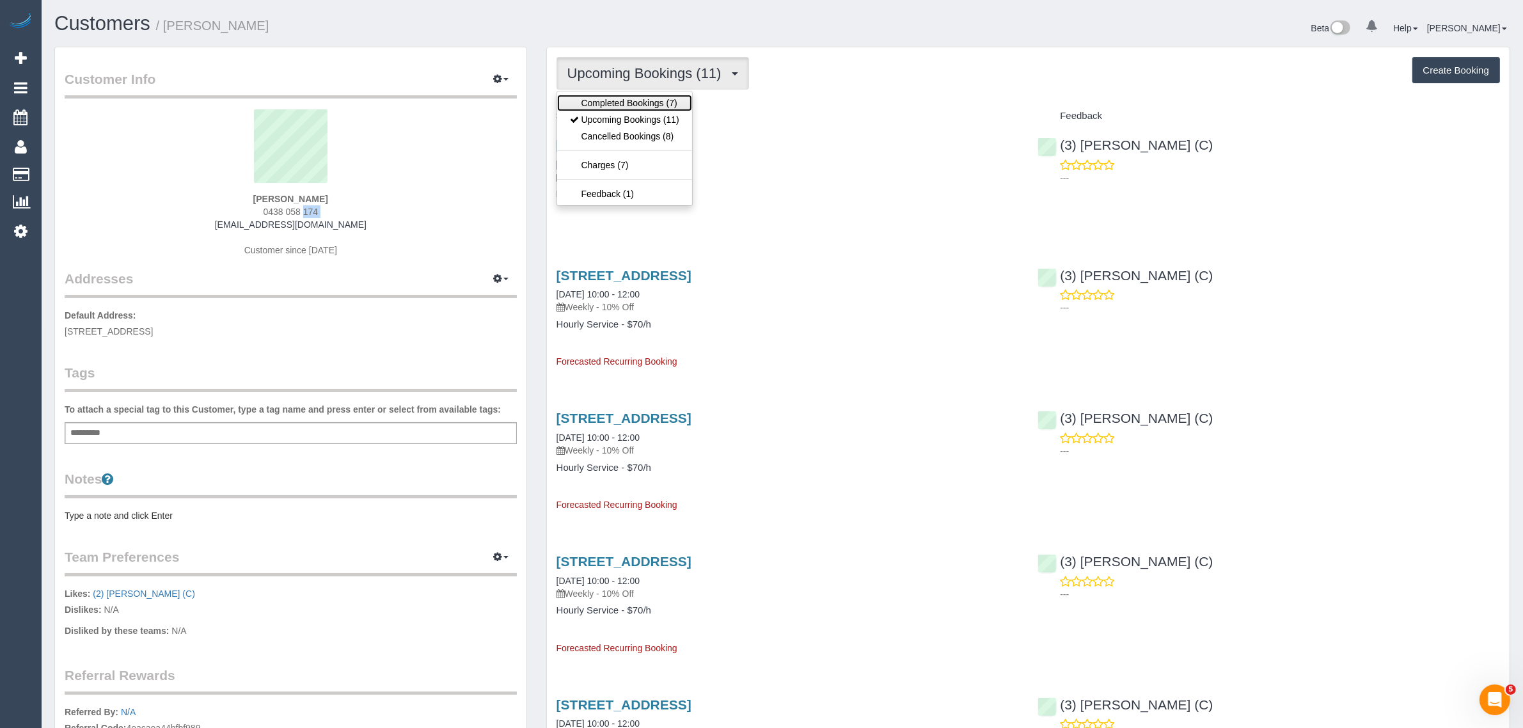
drag, startPoint x: 618, startPoint y: 100, endPoint x: 628, endPoint y: 98, distance: 10.5
click at [618, 100] on link "Completed Bookings (7)" at bounding box center [624, 103] width 135 height 17
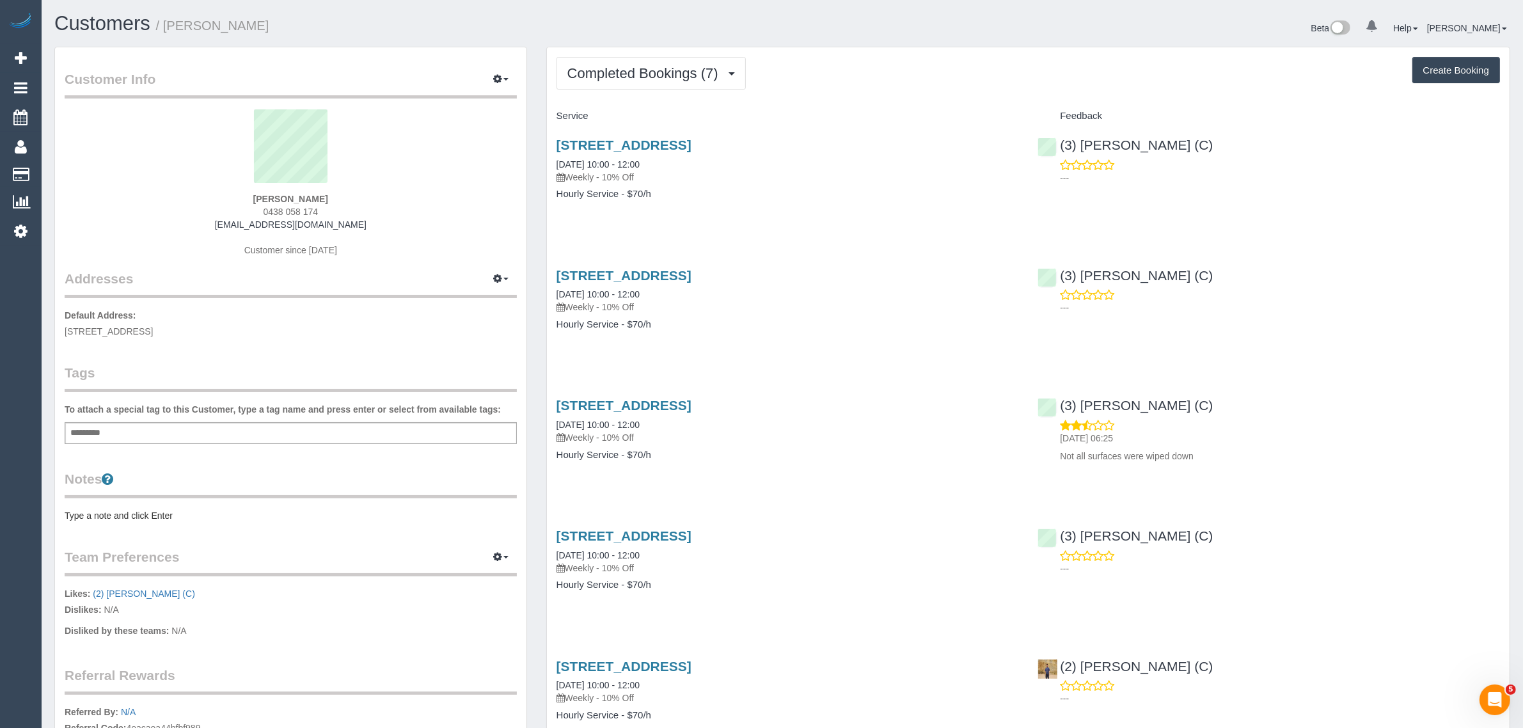
click at [1024, 33] on div "Beta 0 Your Notifications You have 0 alerts Help Help Docs Take a Tour Contact …" at bounding box center [1150, 30] width 737 height 34
click at [649, 81] on button "Completed Bookings (7)" at bounding box center [650, 73] width 189 height 33
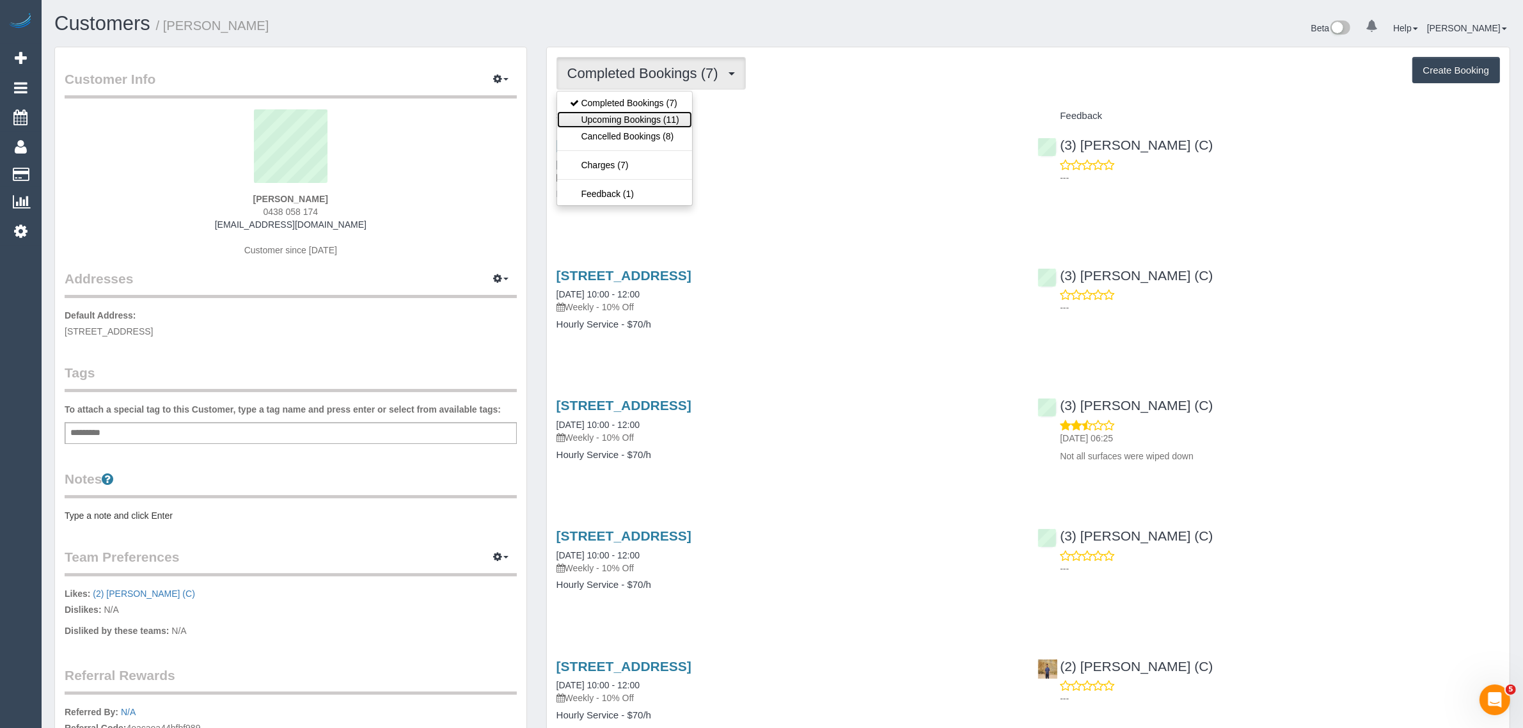
click at [630, 119] on link "Upcoming Bookings (11)" at bounding box center [624, 119] width 135 height 17
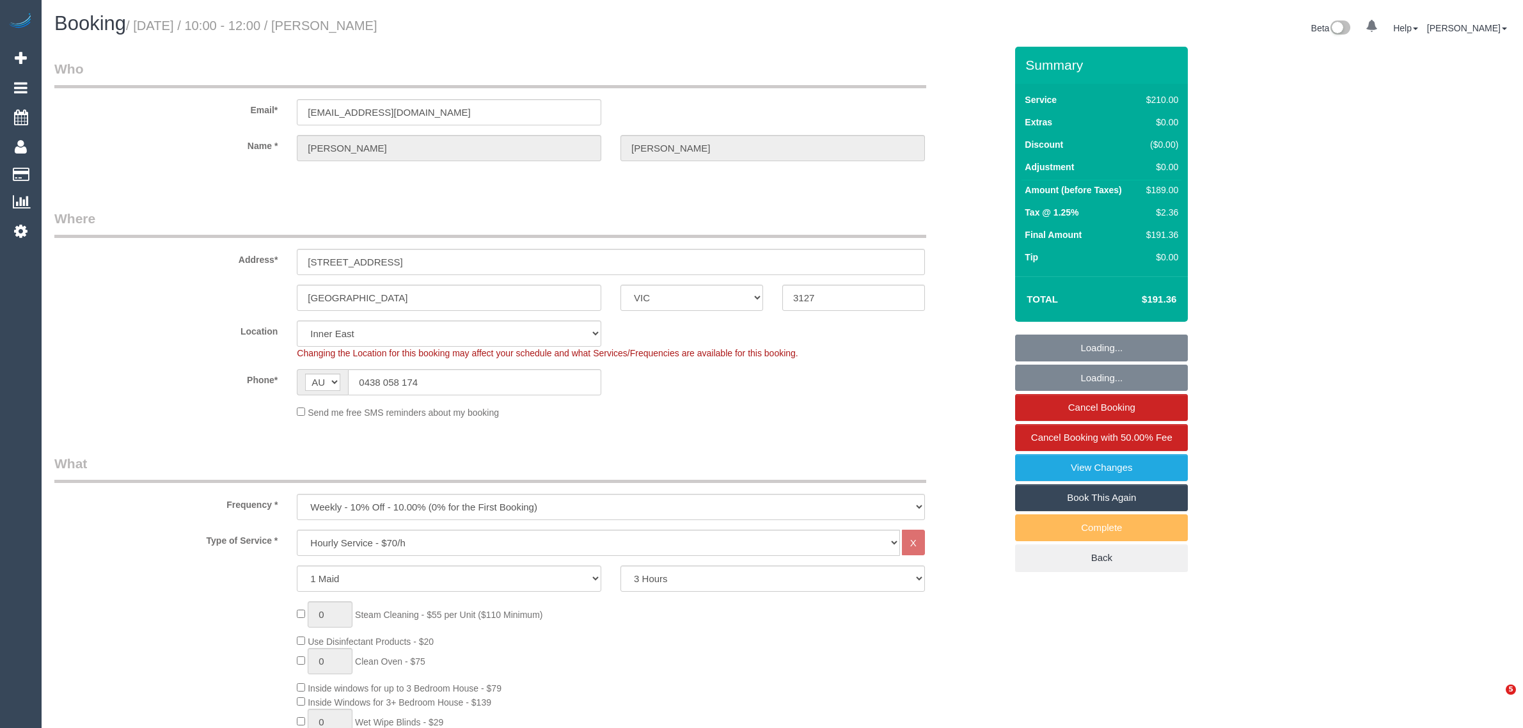
select select "VIC"
select select "180"
select select "string:stripe"
select select "number:27"
select select "number:14"
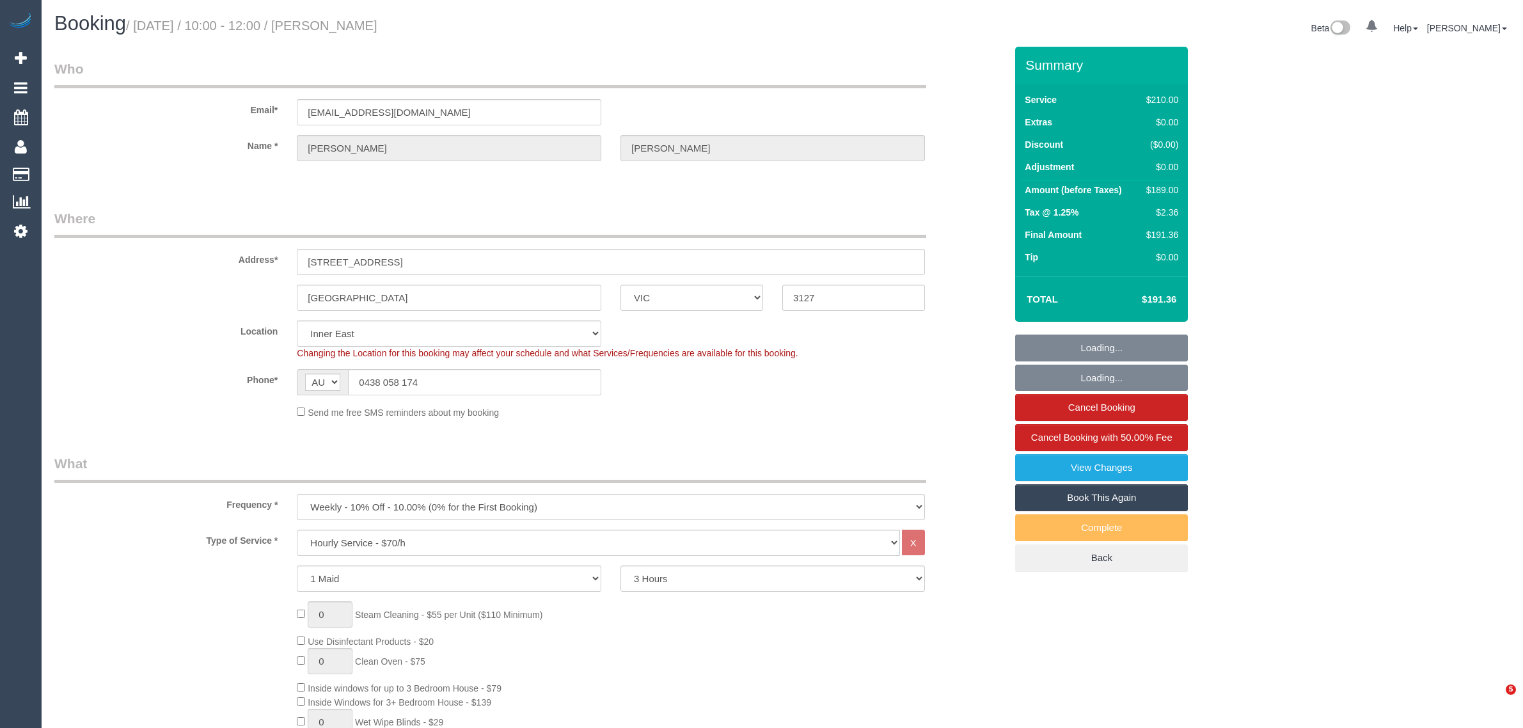
select select "number:19"
select select "number:24"
select select "number:35"
select select "number:13"
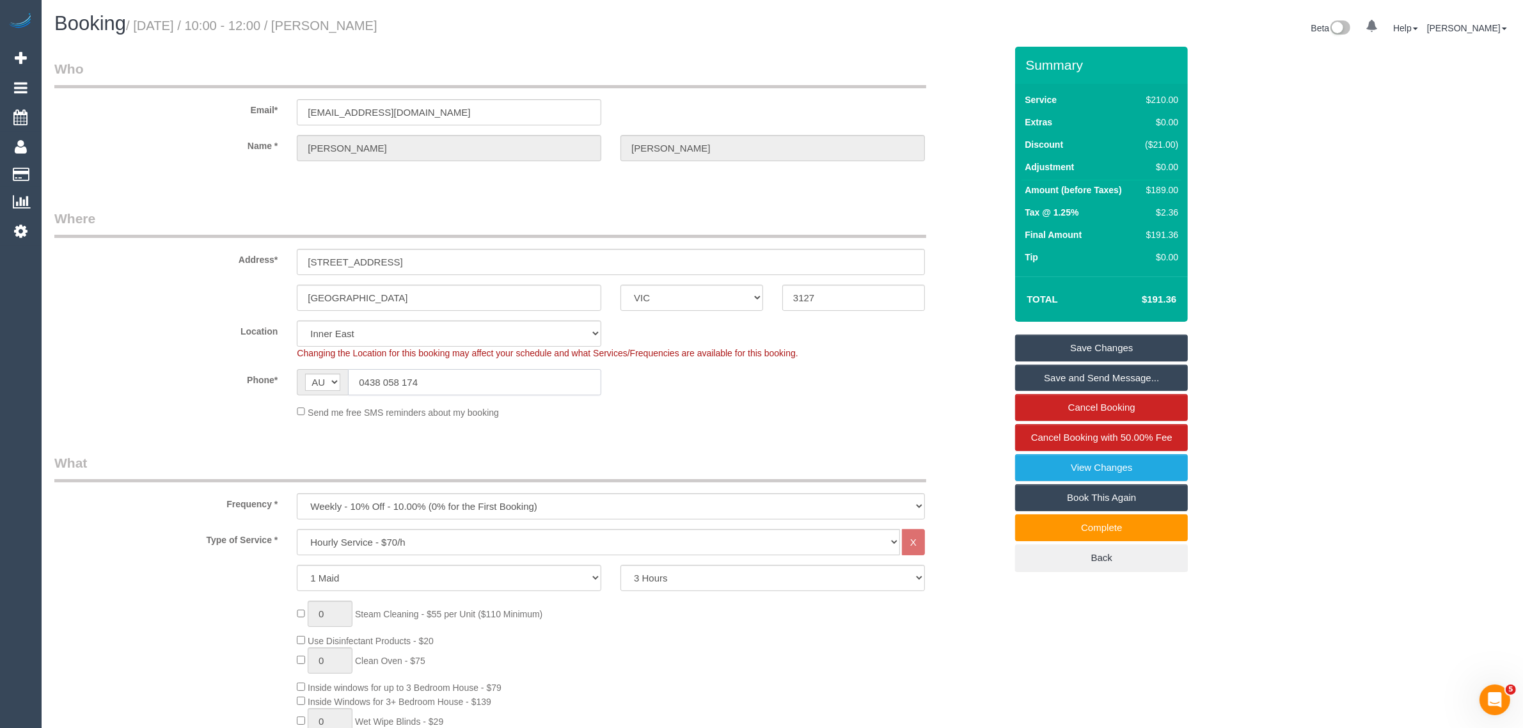
click at [576, 379] on input "0438 058 174" at bounding box center [474, 382] width 253 height 26
click at [724, 418] on fieldset "Where Address* 21 Bristol Street Surrey Hills ACT NSW NT QLD SA TAS VIC WA 3127…" at bounding box center [529, 318] width 951 height 219
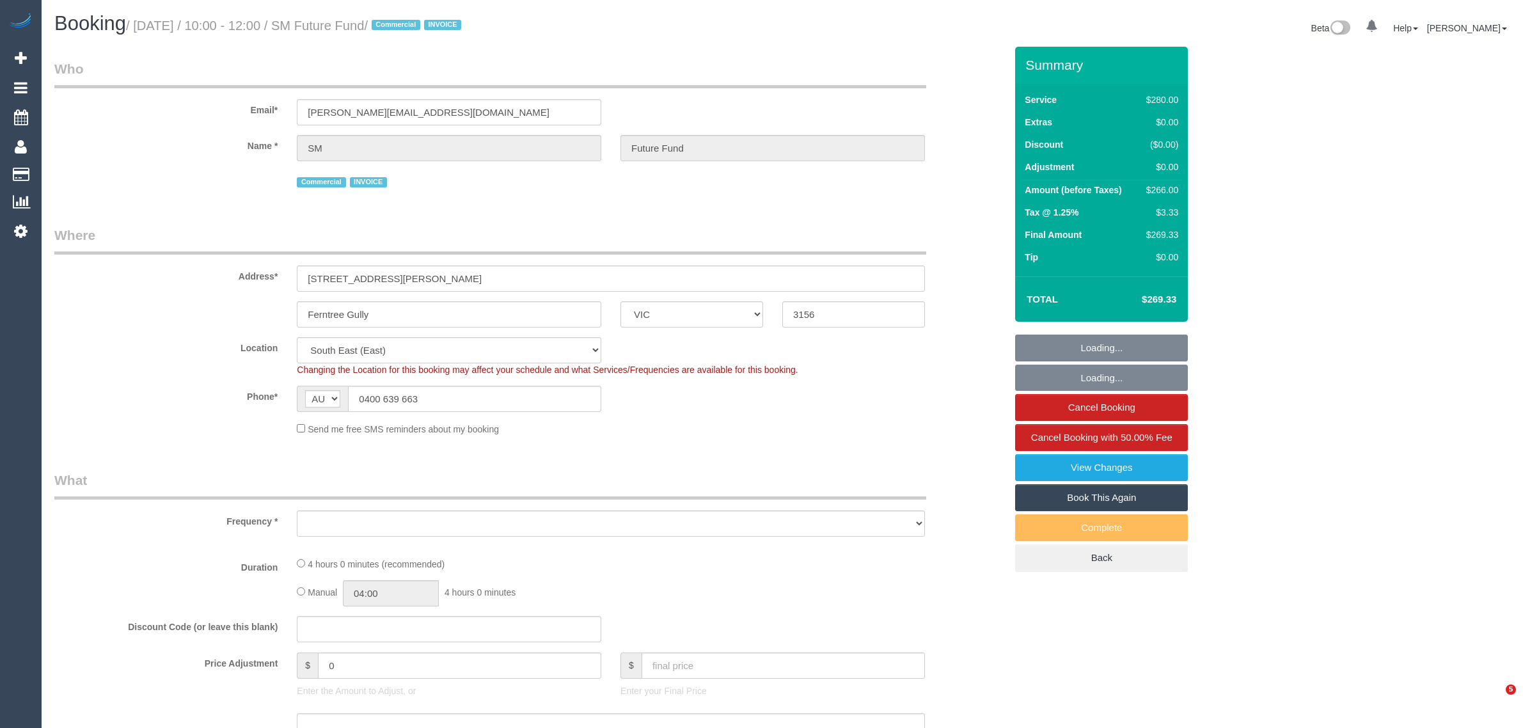
select select "VIC"
select select "object:531"
select select "240"
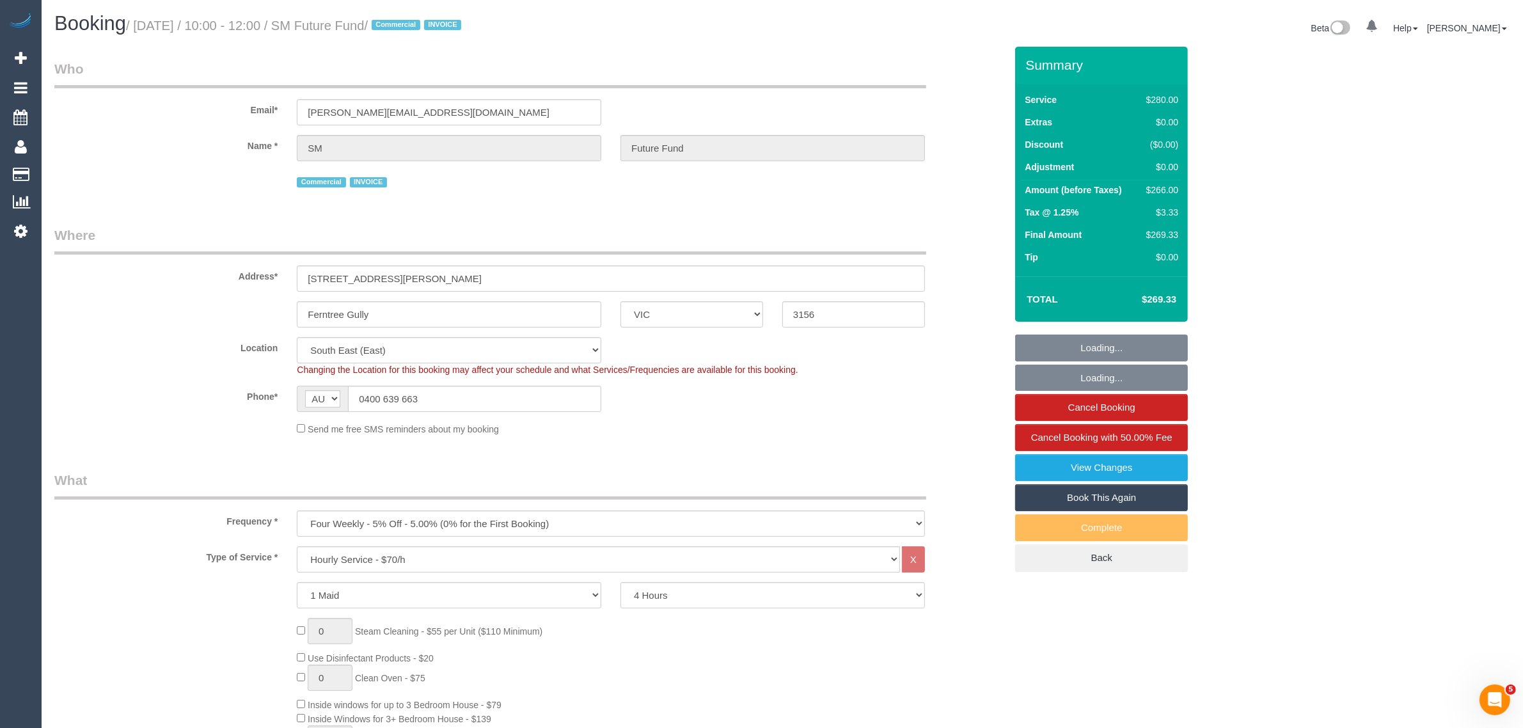
select select "number:28"
select select "number:14"
select select "number:19"
select select "number:22"
select select "object:1440"
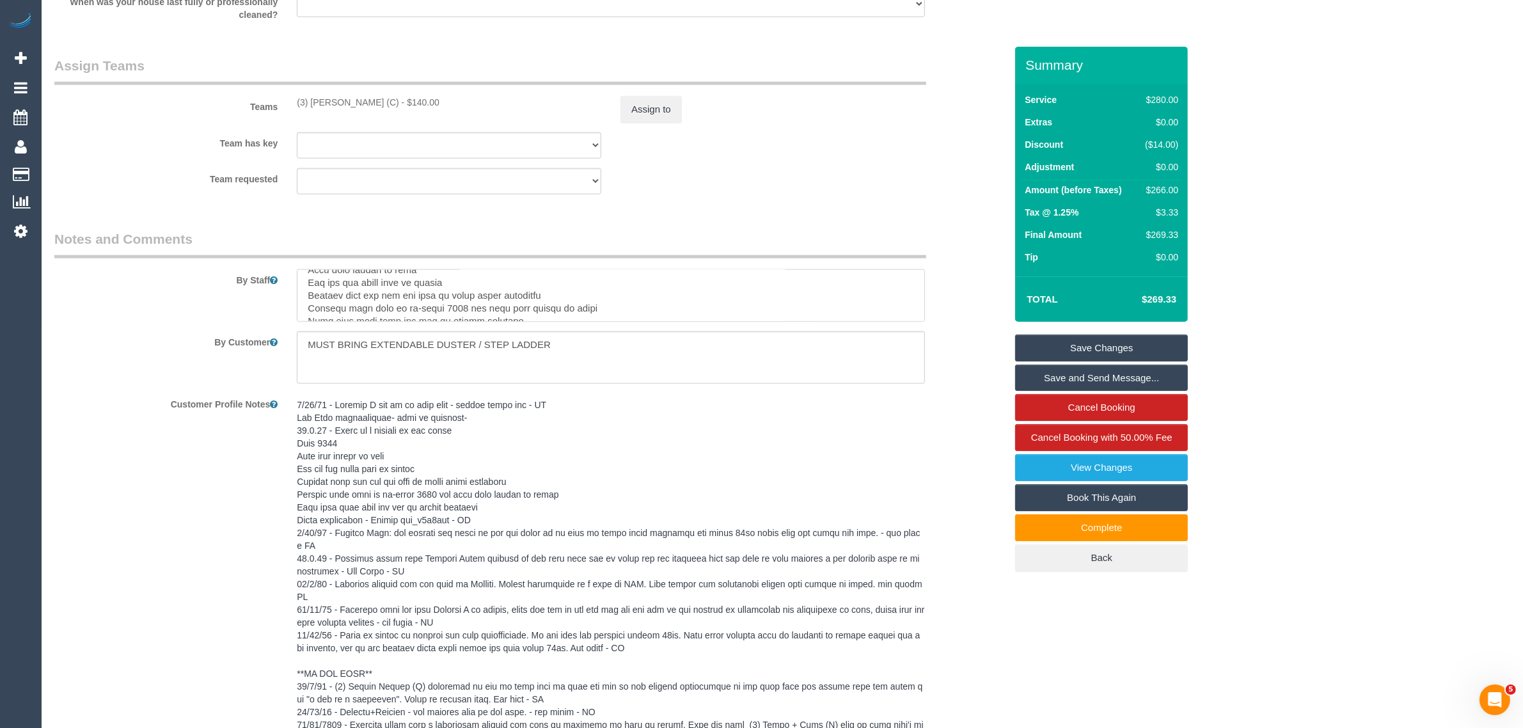
scroll to position [122, 0]
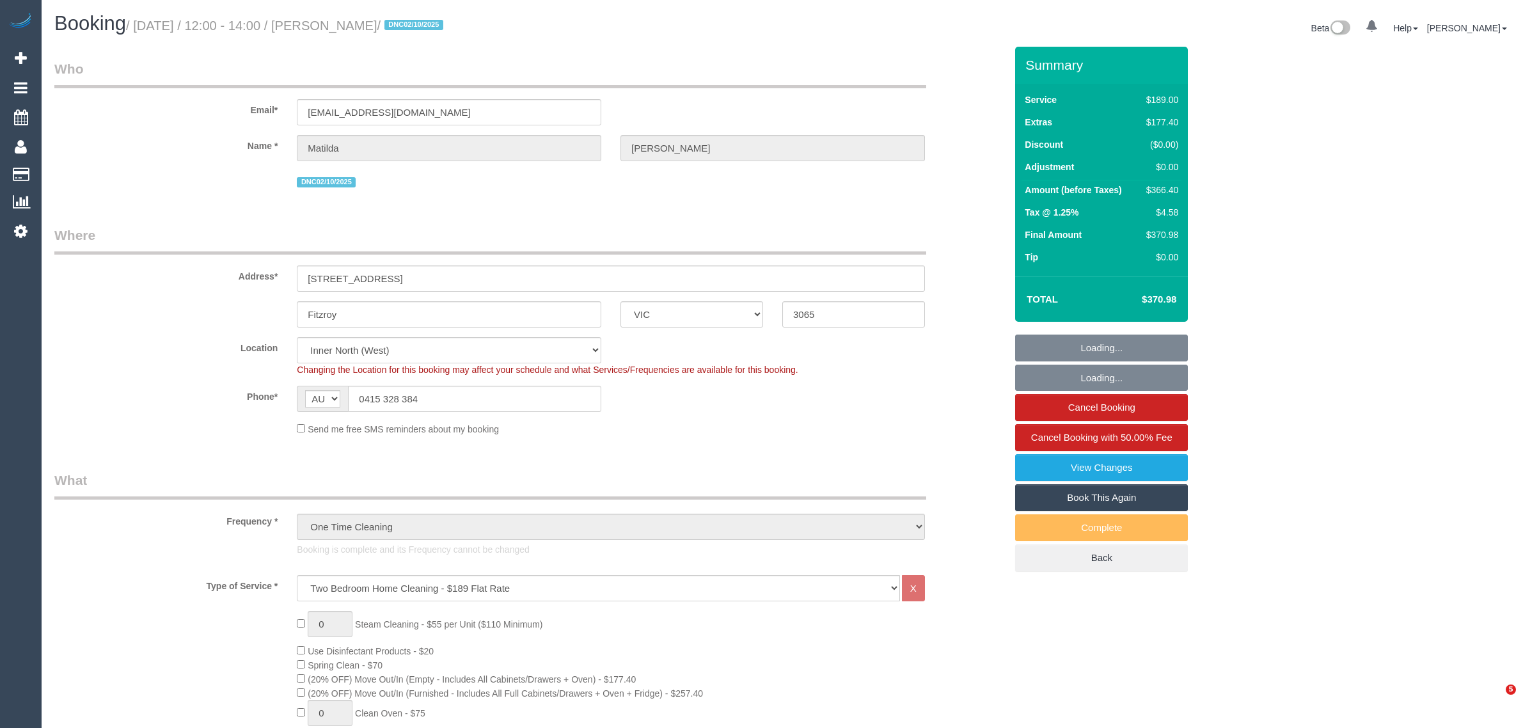
select select "VIC"
select select "string:stripe-pm_1S4zzc2GScqysDRVoPiMXZ99"
select select "number:29"
select select "number:14"
select select "number:19"
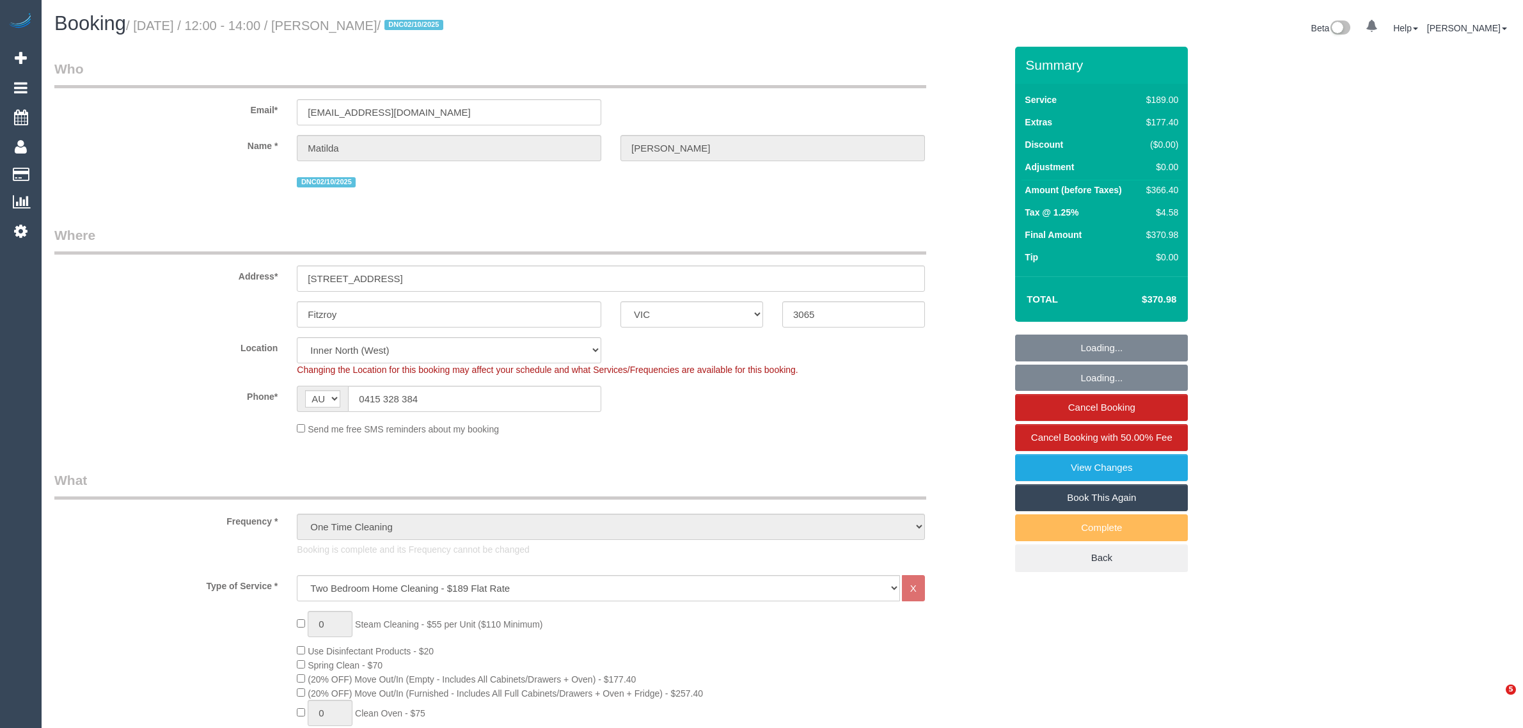
select select "number:24"
select select "number:26"
click at [469, 107] on input "[EMAIL_ADDRESS][DOMAIN_NAME]" at bounding box center [449, 112] width 304 height 26
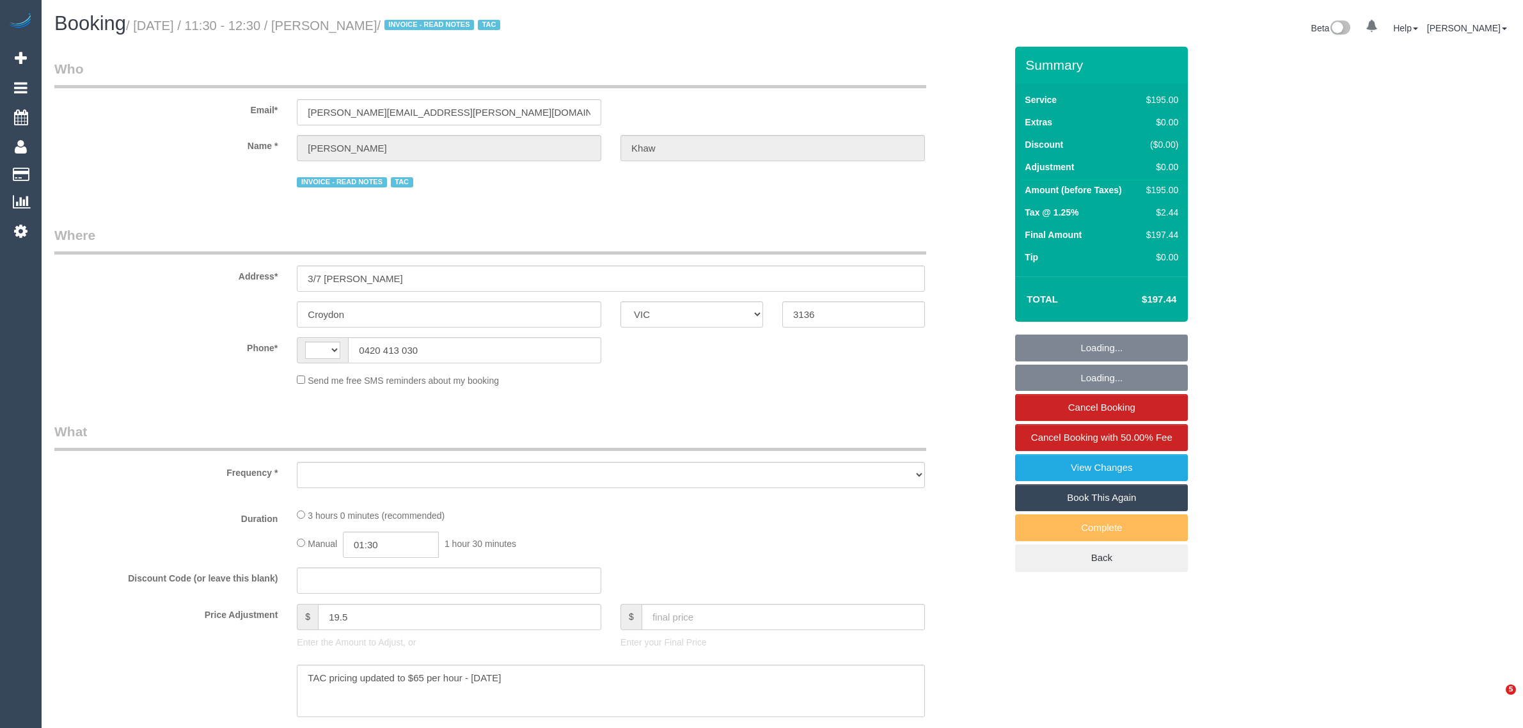
select select "VIC"
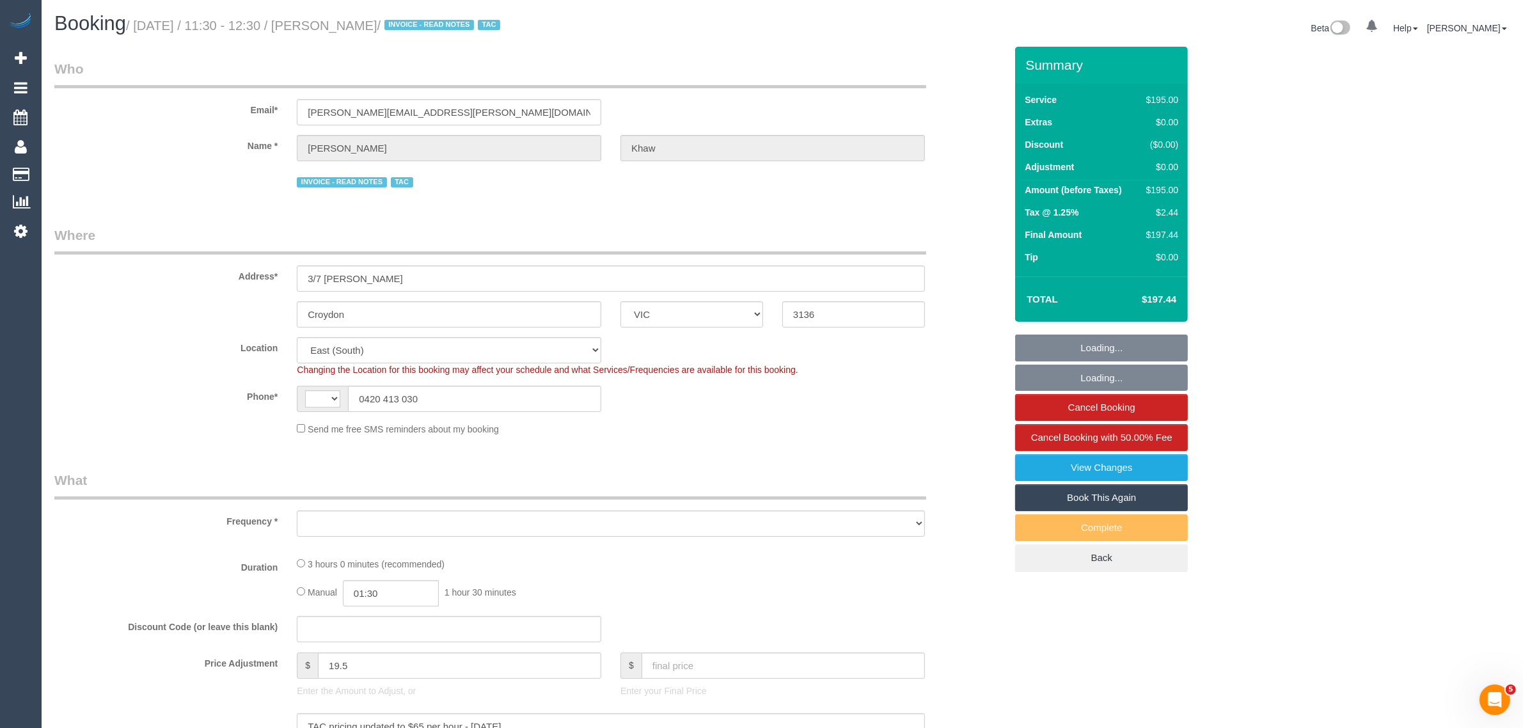
select select "string:AU"
select select "180"
select select "number:27"
select select "number:14"
select select "number:18"
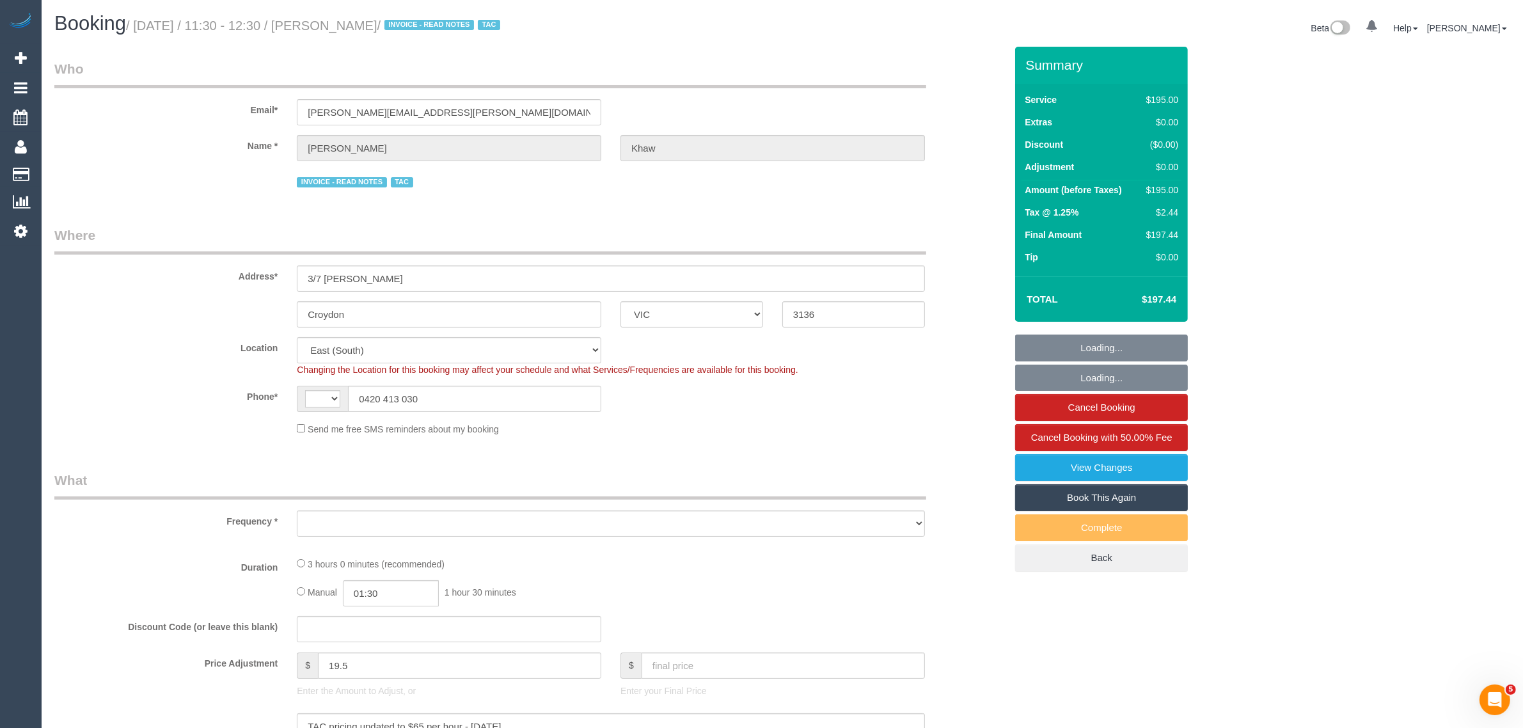
select select "number:22"
select select "number:34"
select select "number:26"
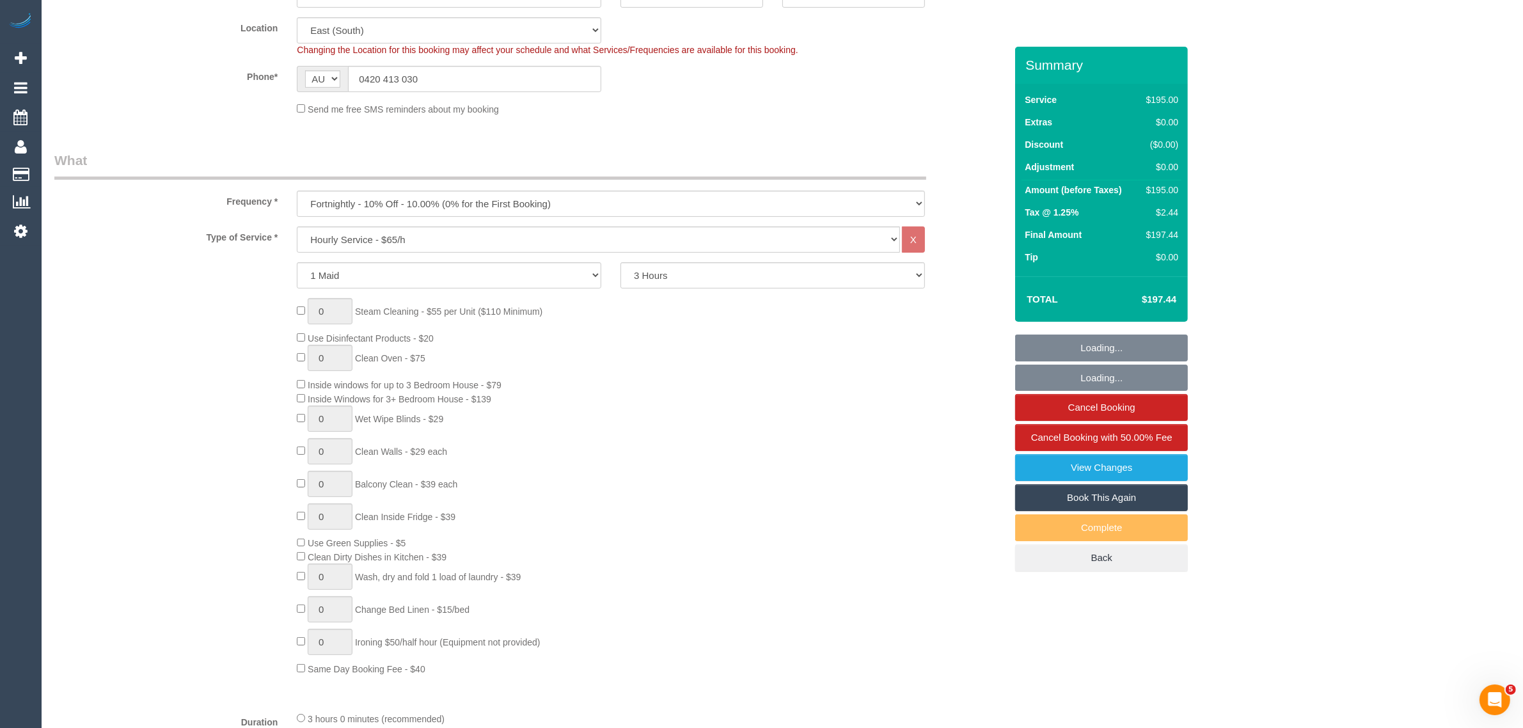
select select "object:1007"
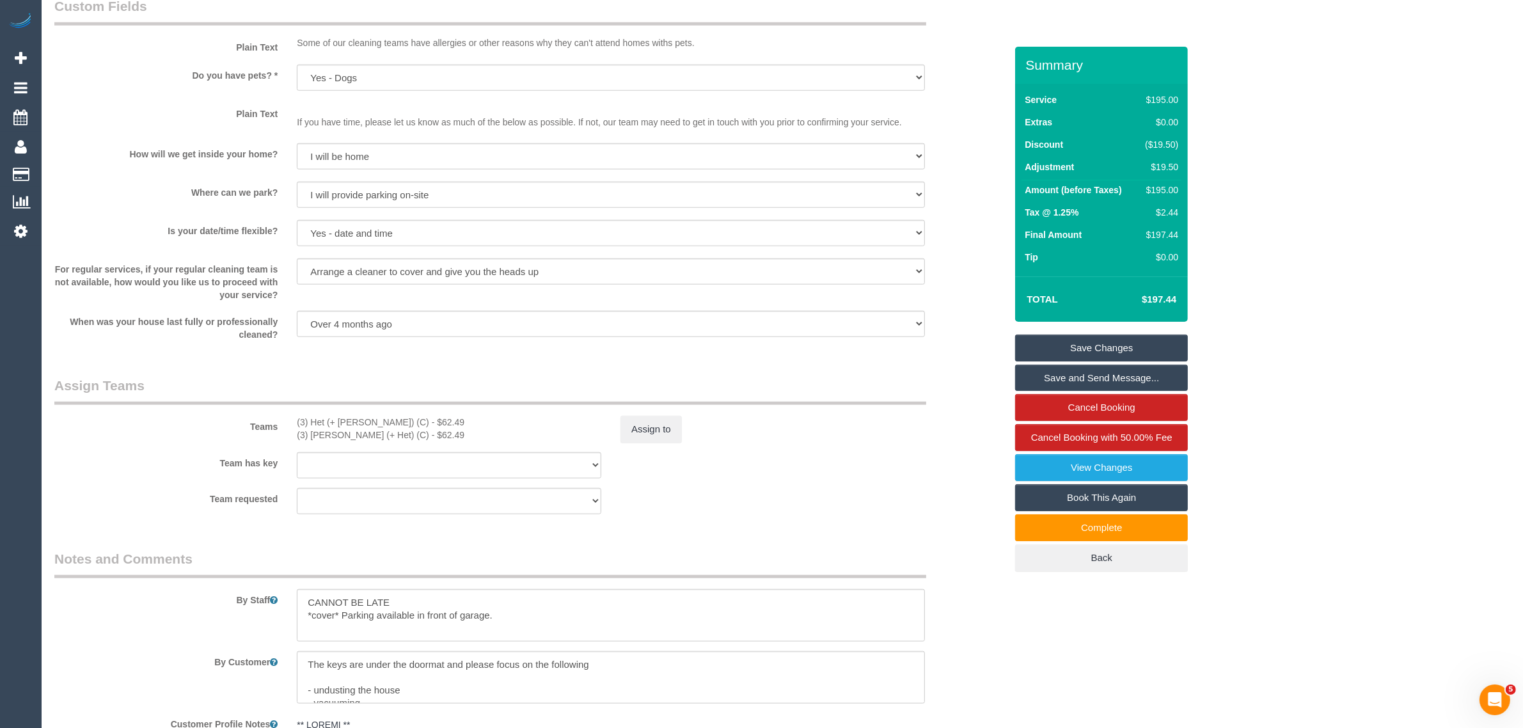
scroll to position [1918, 0]
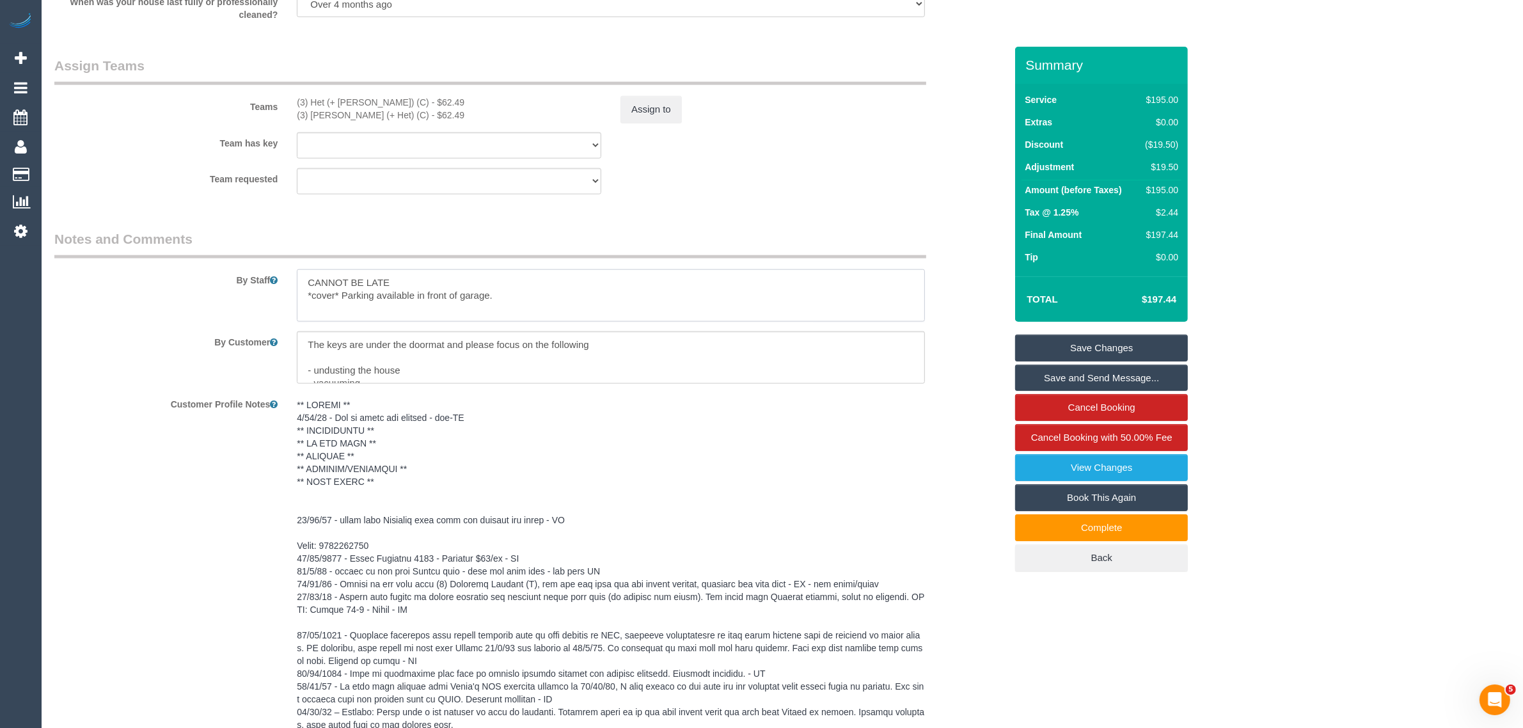
click at [747, 309] on textarea at bounding box center [611, 295] width 628 height 52
drag, startPoint x: 650, startPoint y: 340, endPoint x: 290, endPoint y: 352, distance: 360.9
click at [290, 352] on div at bounding box center [610, 357] width 647 height 52
click at [503, 302] on textarea at bounding box center [611, 295] width 628 height 52
paste textarea "The keys are under the doormat and please focus on the following"
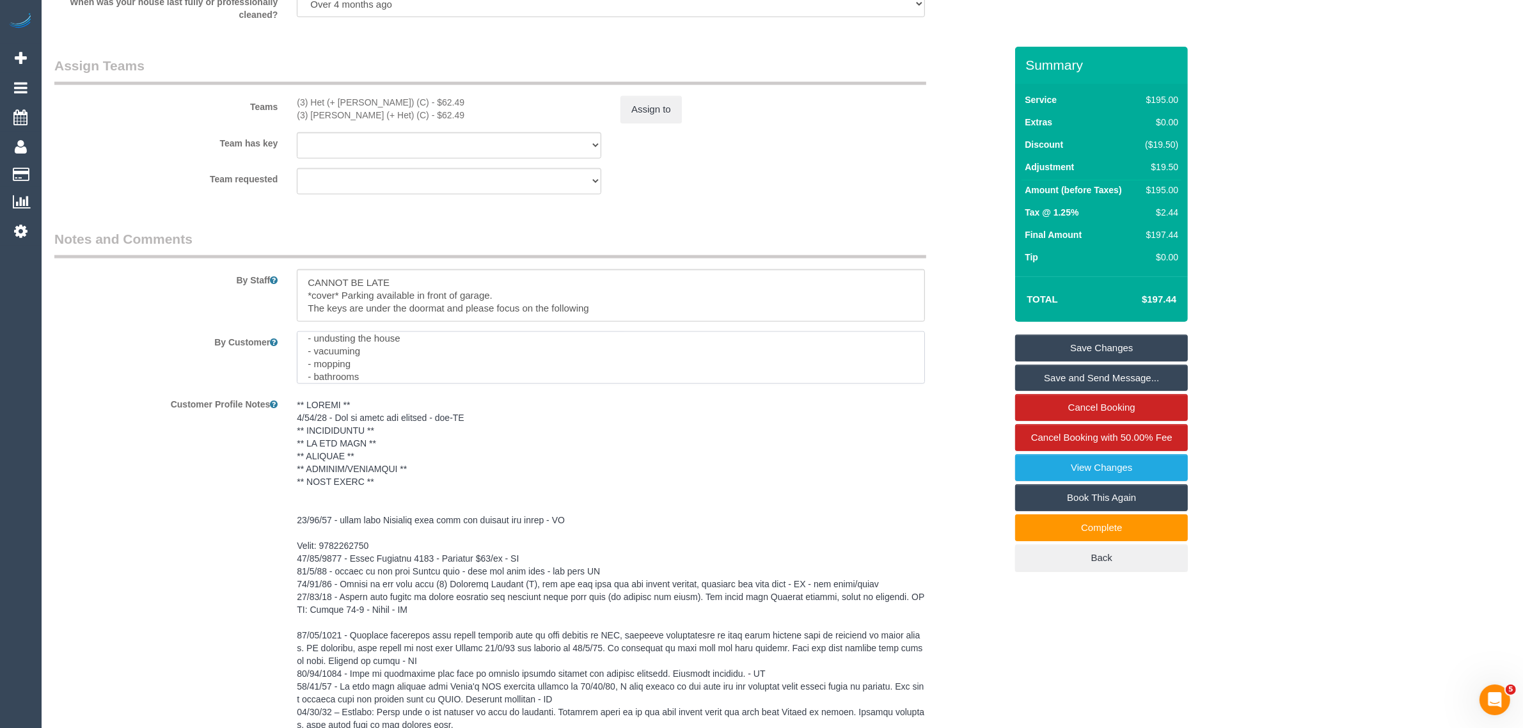
scroll to position [64, 0]
drag, startPoint x: 308, startPoint y: 359, endPoint x: 448, endPoint y: 391, distance: 143.2
click at [588, 308] on textarea at bounding box center [611, 295] width 628 height 52
drag, startPoint x: 593, startPoint y: 308, endPoint x: 295, endPoint y: 320, distance: 297.6
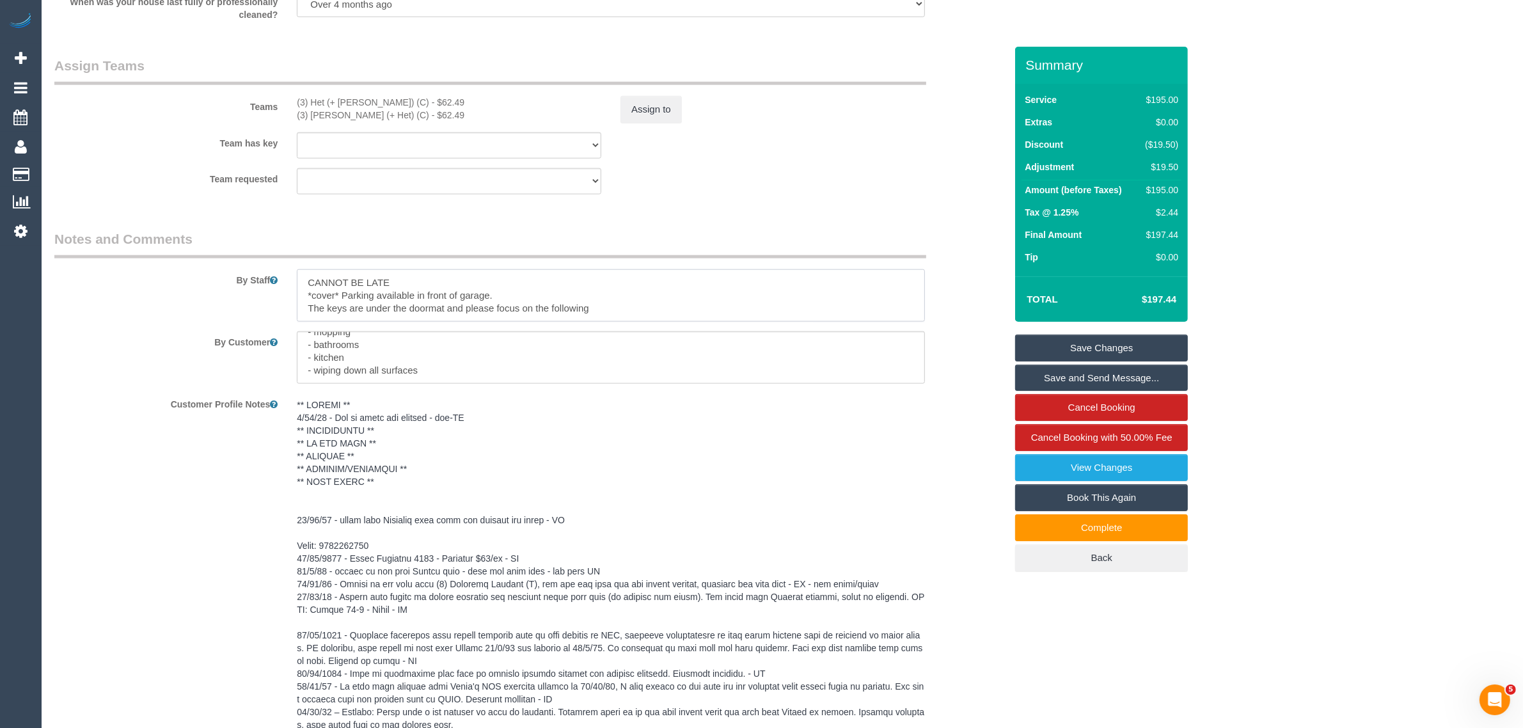
click at [295, 320] on div at bounding box center [610, 295] width 647 height 52
click at [323, 336] on textarea at bounding box center [611, 357] width 628 height 52
click at [423, 314] on textarea at bounding box center [611, 295] width 628 height 52
paste textarea "The keys are under the doormat and please focus on the following"
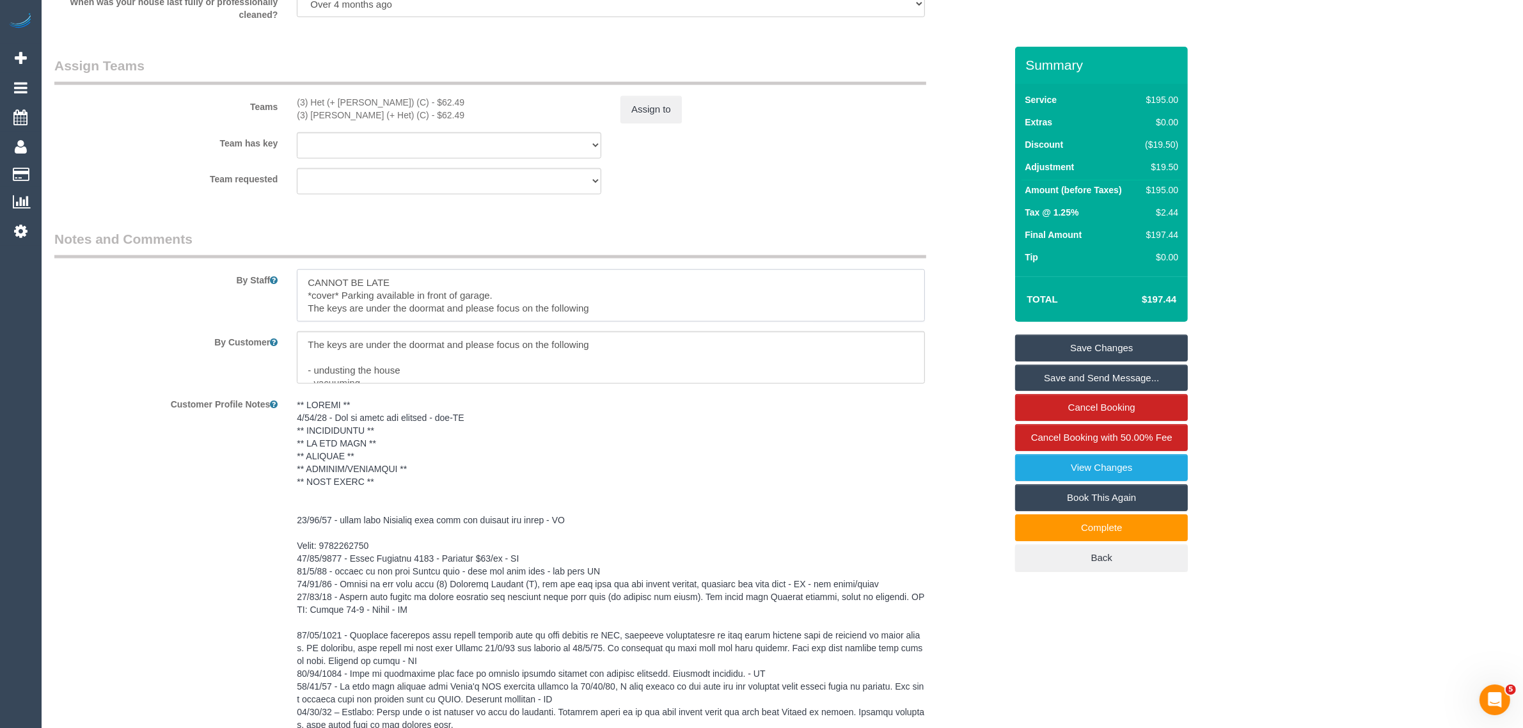
type textarea "CANNOT BE LATE *cover* Parking available in front of garage. The keys are under…"
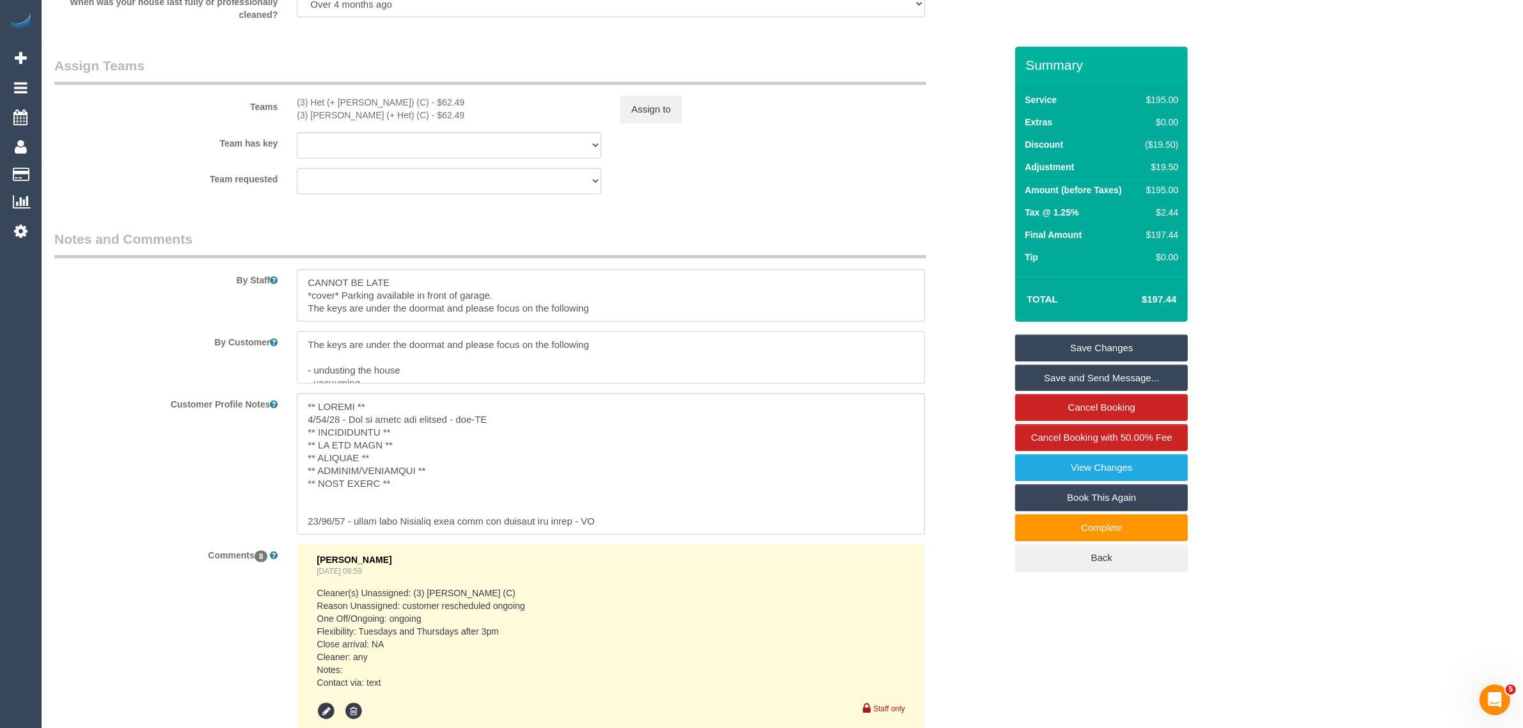
scroll to position [64, 0]
drag, startPoint x: 305, startPoint y: 346, endPoint x: 458, endPoint y: 416, distance: 168.0
click at [985, 411] on div "Customer Profile Notes" at bounding box center [530, 463] width 970 height 141
click at [1069, 349] on link "Save Changes" at bounding box center [1101, 347] width 173 height 27
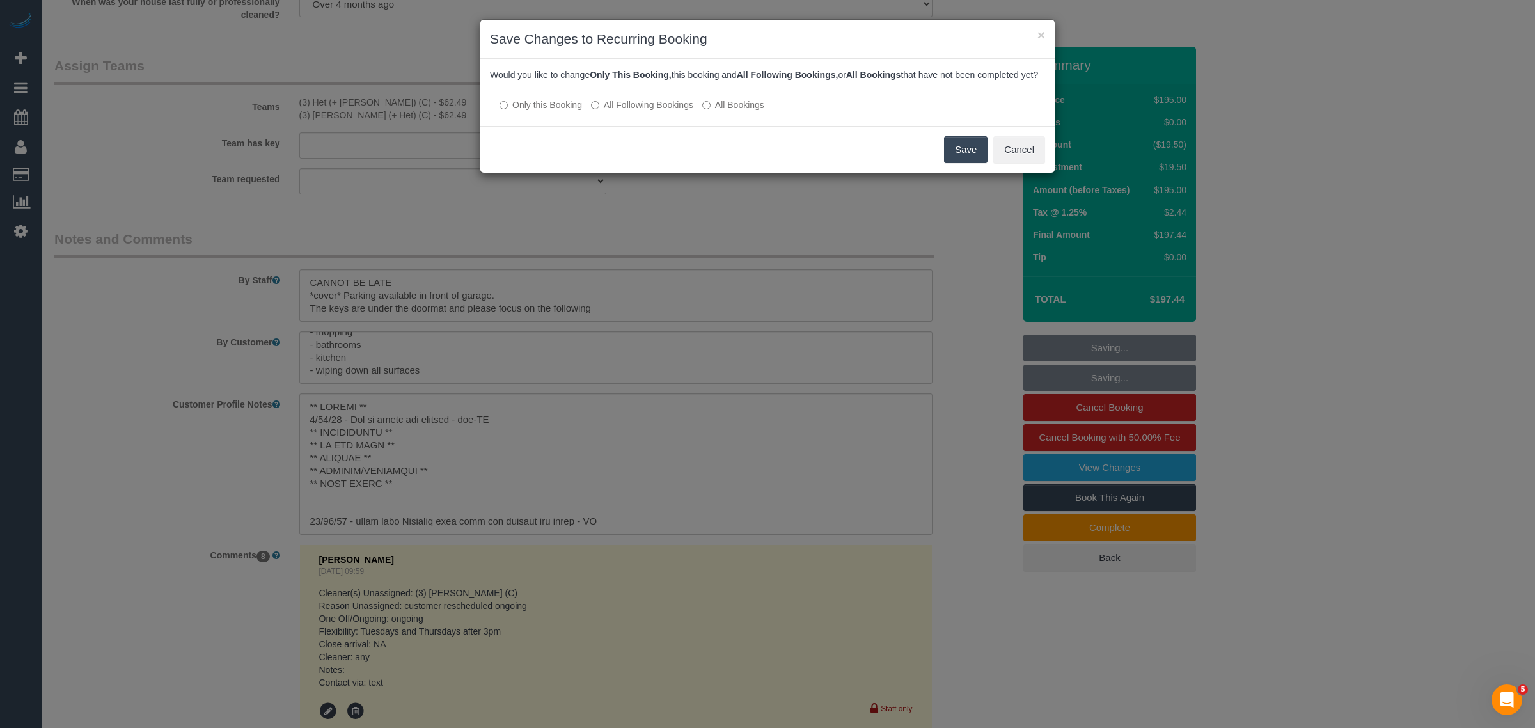
click at [647, 111] on label "All Following Bookings" at bounding box center [642, 104] width 102 height 13
click at [970, 159] on button "Save" at bounding box center [965, 149] width 43 height 27
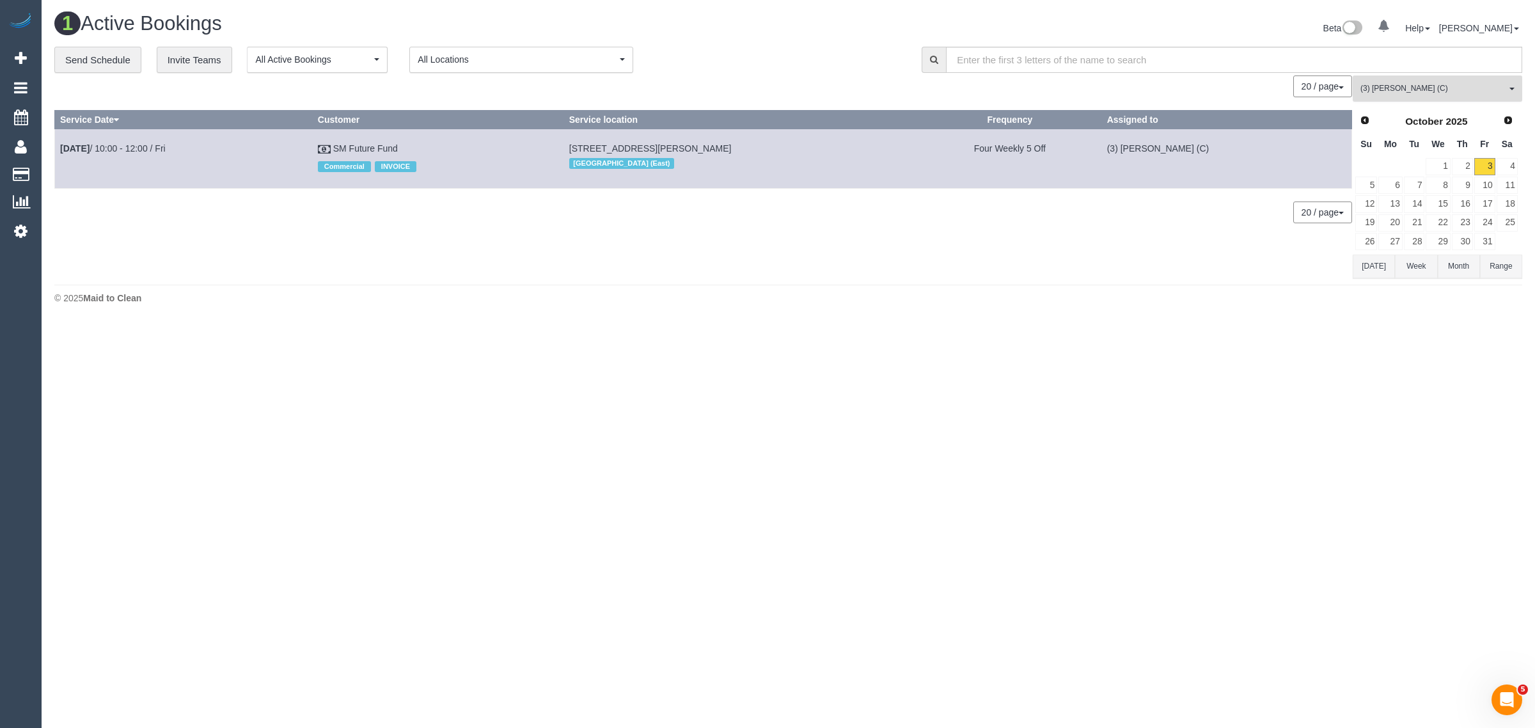
click at [1376, 88] on span "(3) Chamodi Liyanage (C)" at bounding box center [1433, 88] width 146 height 11
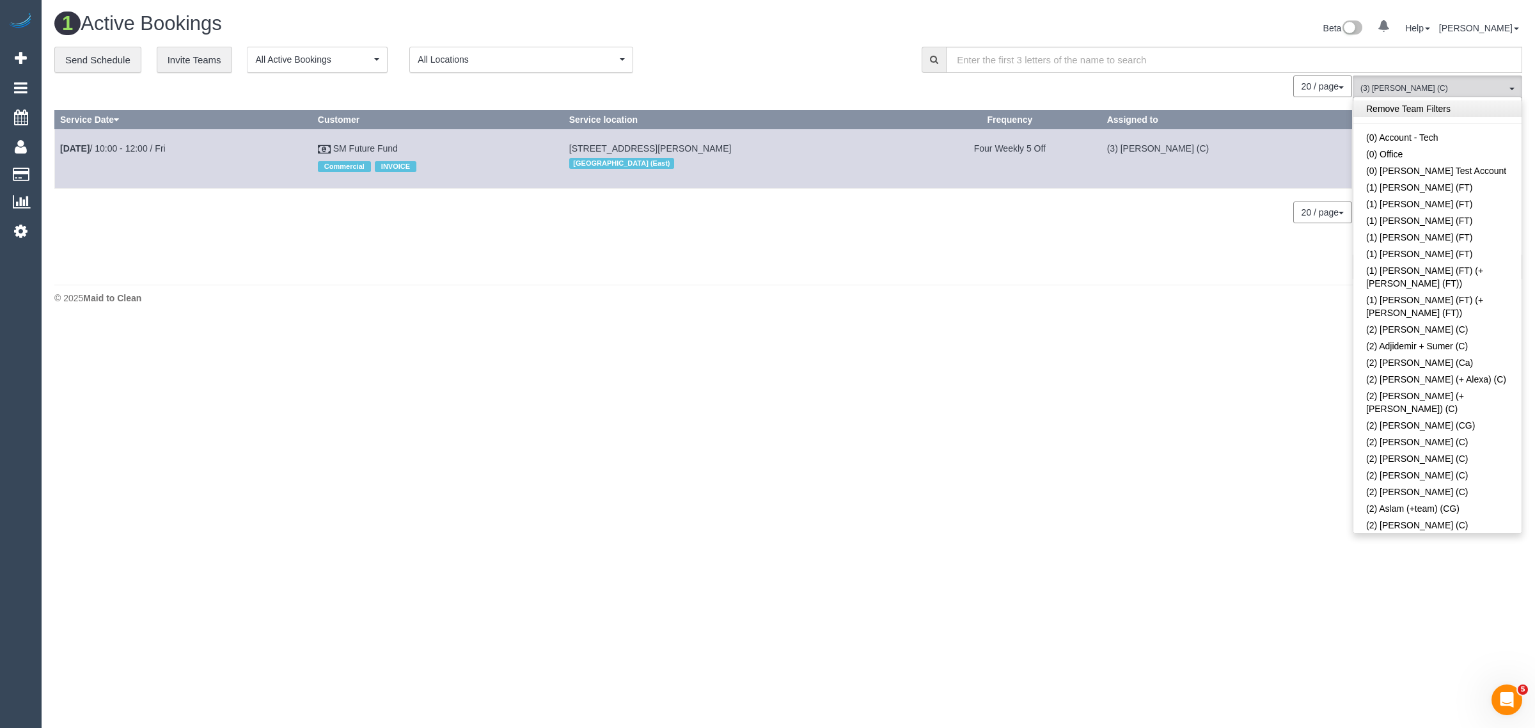
click at [1464, 101] on link "Remove Team Filters" at bounding box center [1437, 108] width 168 height 17
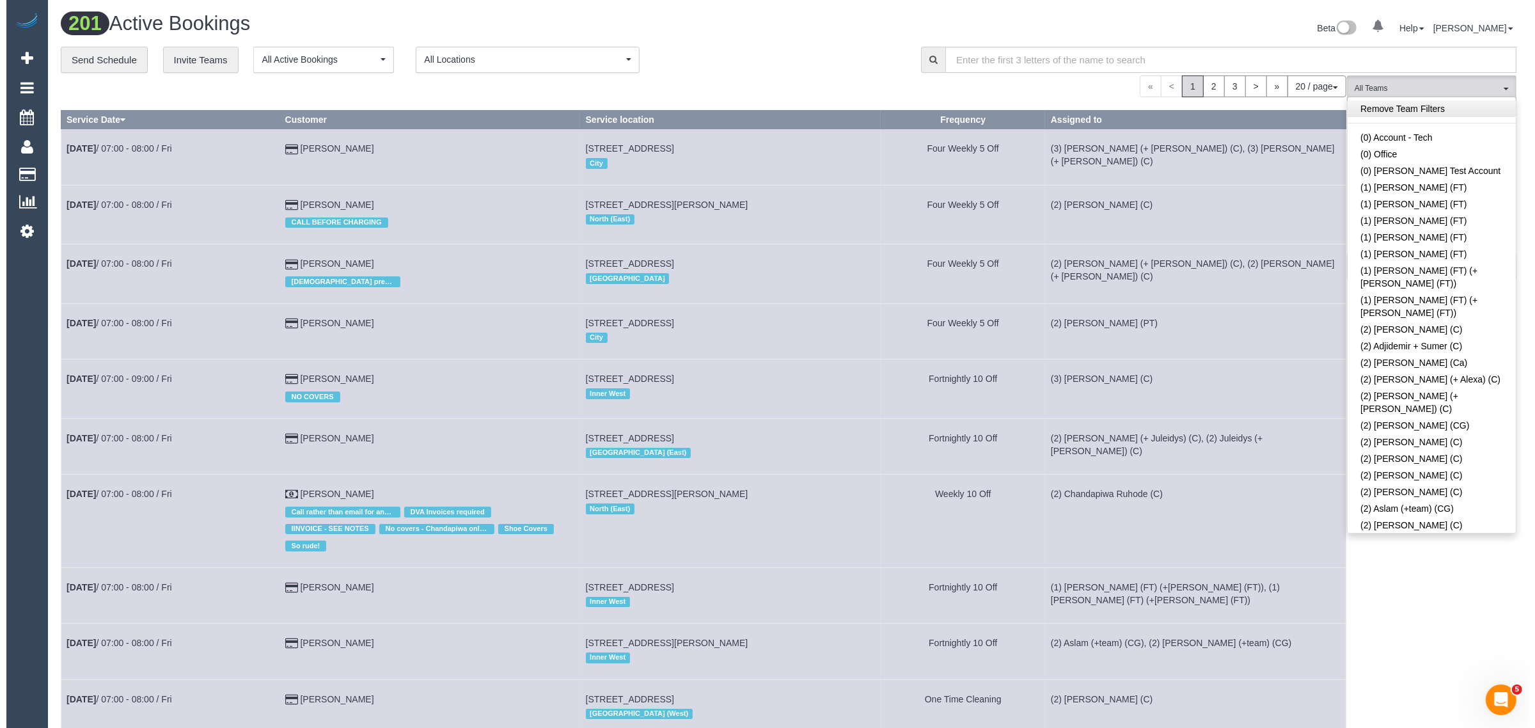
scroll to position [2277, 0]
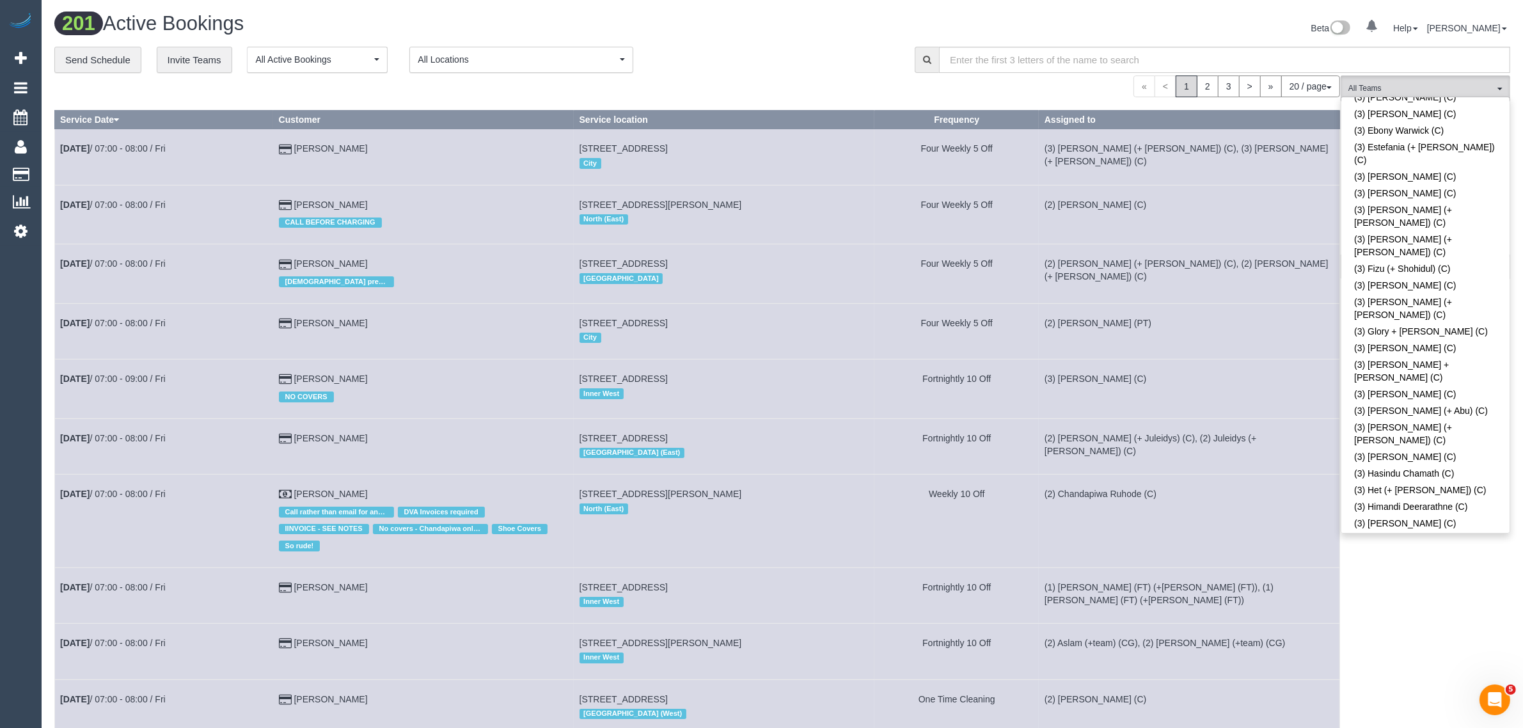
click at [733, 65] on div "**********" at bounding box center [474, 60] width 841 height 27
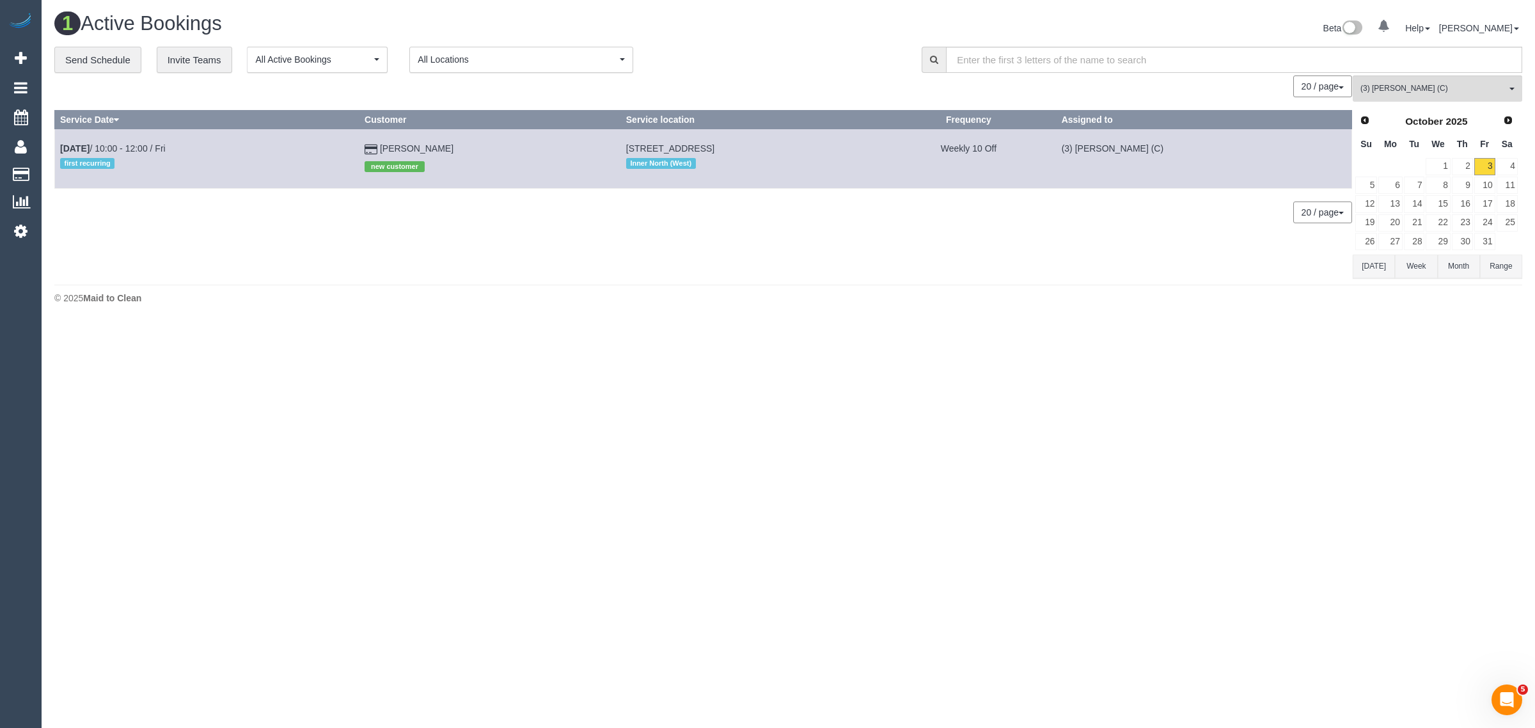
drag, startPoint x: 442, startPoint y: 147, endPoint x: 55, endPoint y: 143, distance: 386.9
click at [55, 143] on tr "Oct 3rd / 10:00 - 12:00 / Fri first recurring Natasha Lazareski new customer 53…" at bounding box center [703, 158] width 1297 height 59
drag, startPoint x: 498, startPoint y: 301, endPoint x: 489, endPoint y: 254, distance: 47.4
click at [498, 298] on div "© 2025 Maid to Clean" at bounding box center [788, 298] width 1468 height 13
drag, startPoint x: 441, startPoint y: 145, endPoint x: 59, endPoint y: 148, distance: 381.8
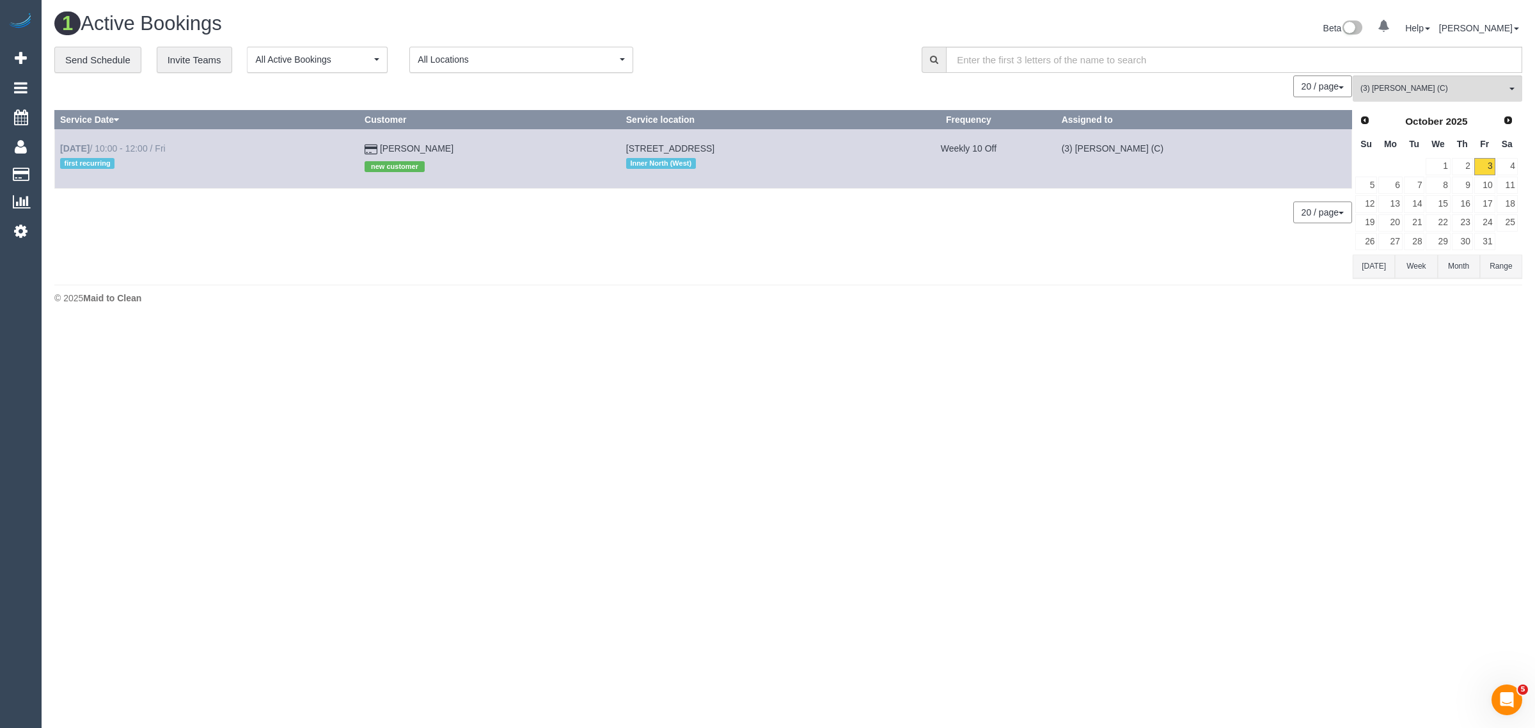
click at [59, 148] on tr "Oct 3rd / 10:00 - 12:00 / Fri first recurring Natasha Lazareski new customer 53…" at bounding box center [703, 158] width 1297 height 59
copy tr "Oct 3rd / 10:00 - 12:00 / Fri first recurring Natasha Lazareski"
drag, startPoint x: 1392, startPoint y: 94, endPoint x: 1405, endPoint y: 97, distance: 13.7
click at [1392, 94] on button "(3) Kaveen Wijesuriya (C) All Teams" at bounding box center [1436, 88] width 169 height 26
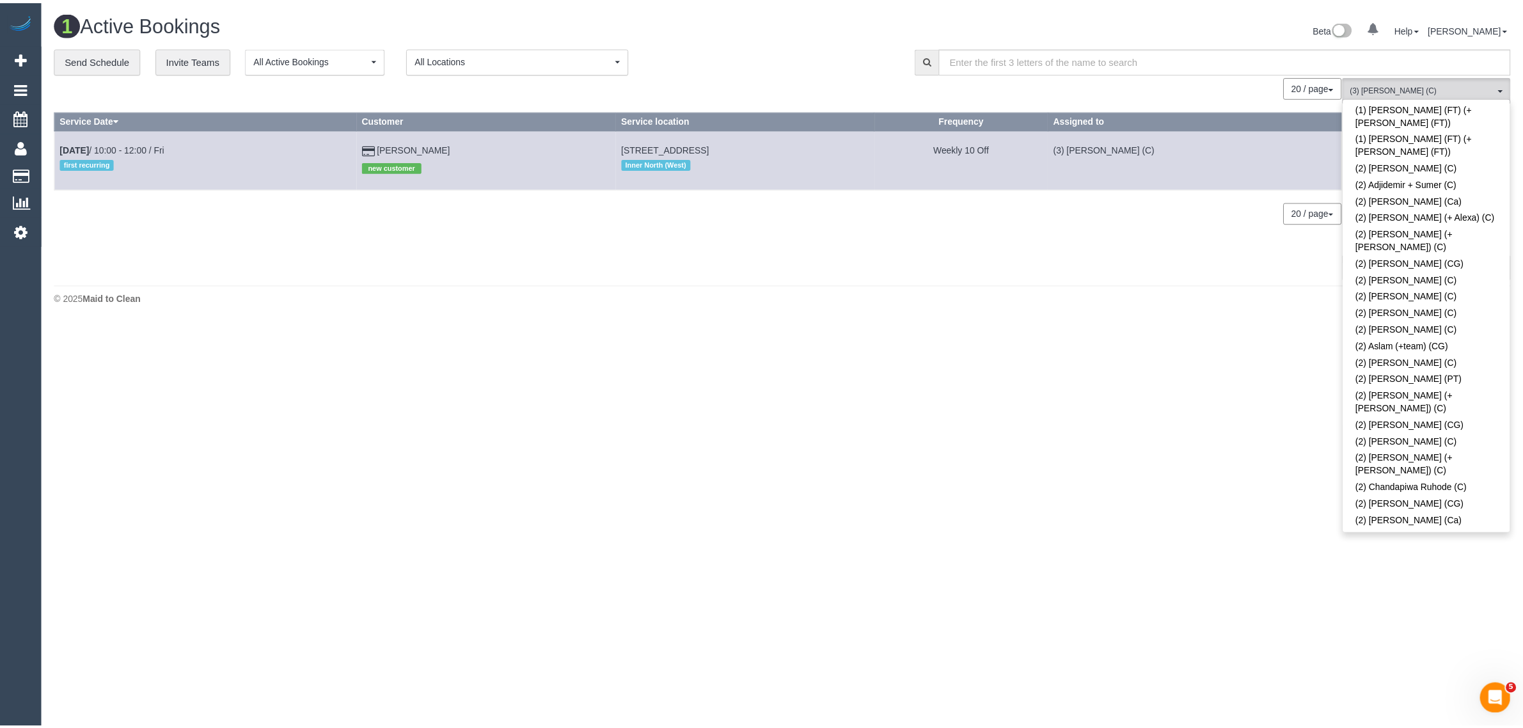
scroll to position [0, 0]
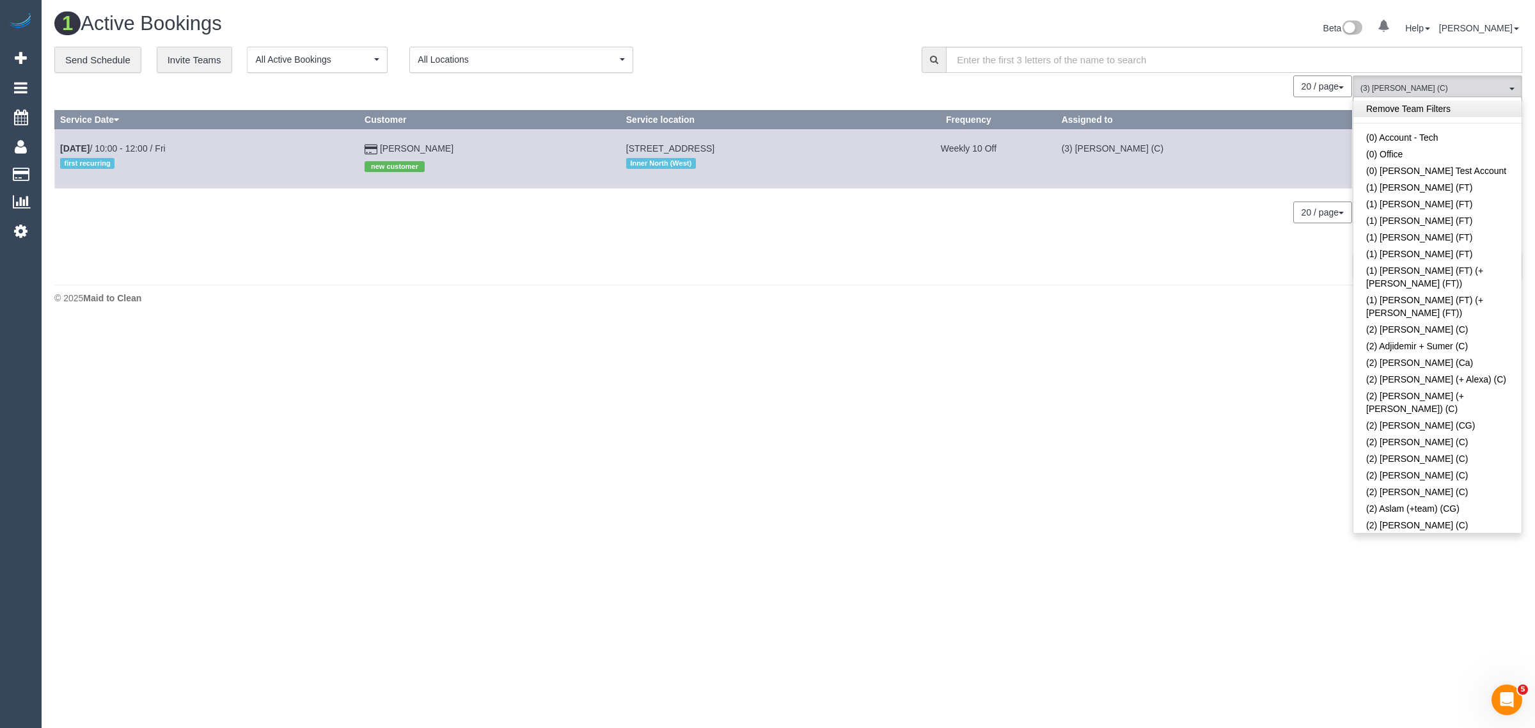
click at [1478, 110] on link "Remove Team Filters" at bounding box center [1437, 108] width 168 height 17
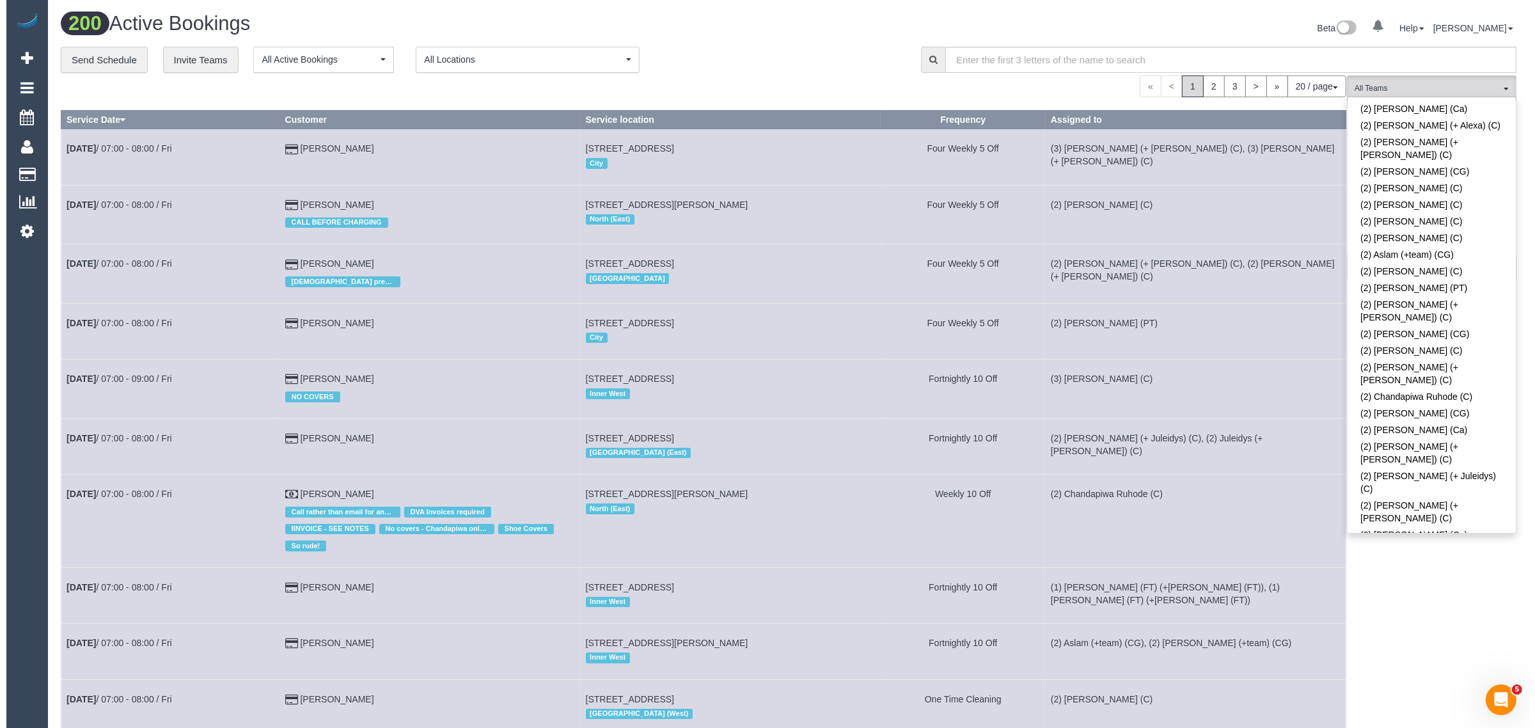
scroll to position [736, 0]
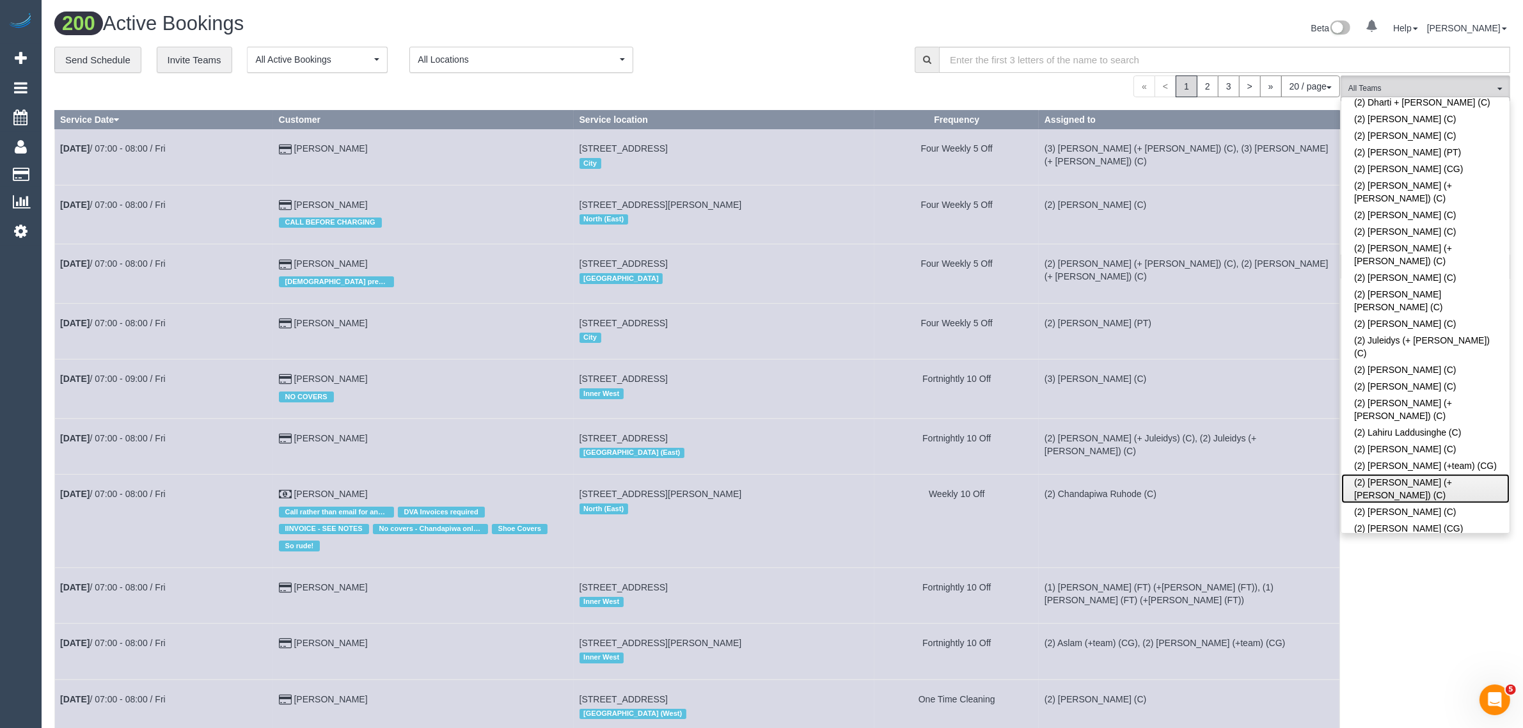
click at [1379, 474] on link "(2) [PERSON_NAME] (+ [PERSON_NAME]) (C)" at bounding box center [1425, 488] width 168 height 29
click at [836, 65] on div "**********" at bounding box center [474, 60] width 841 height 27
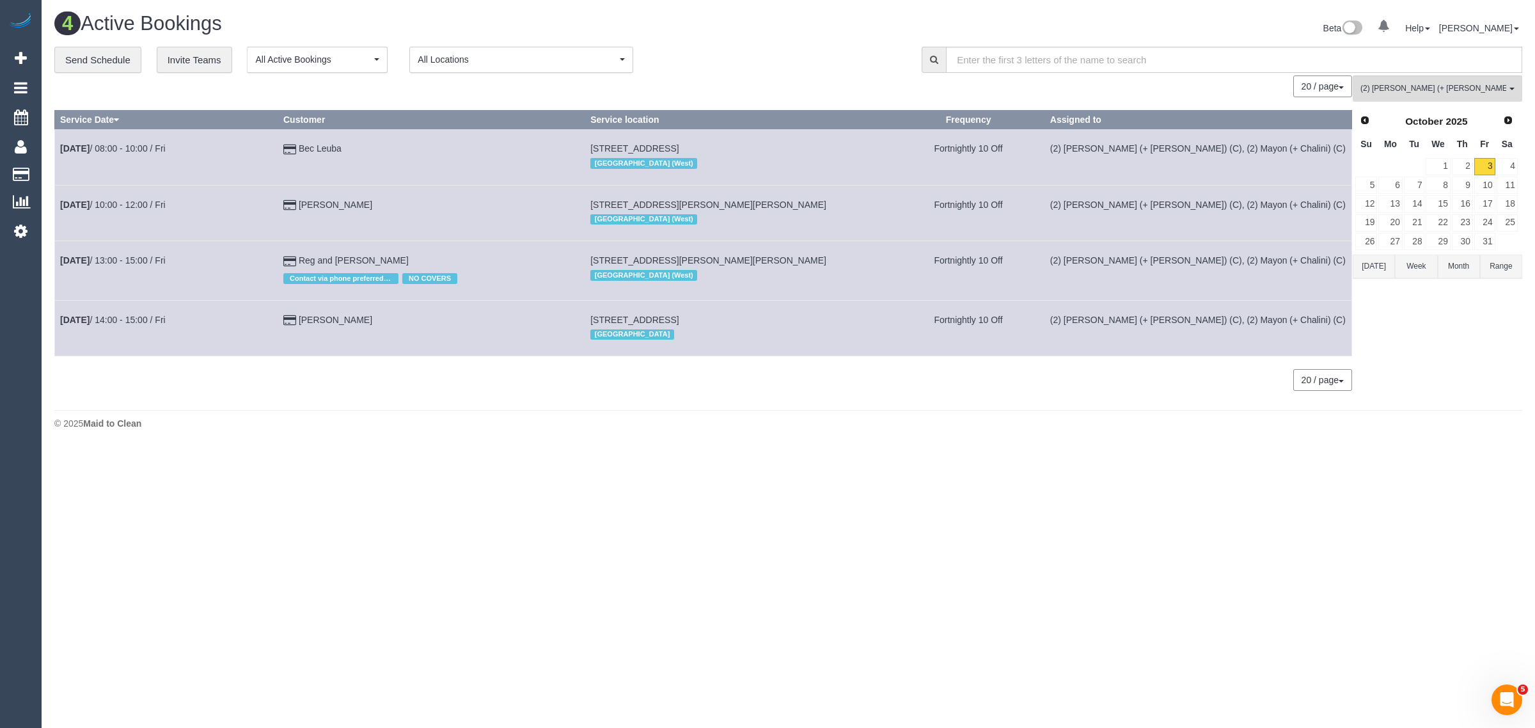
click at [1370, 466] on body "0 Beta Your Notifications You have 0 alerts Add Booking Bookings Active Booking…" at bounding box center [767, 364] width 1535 height 728
drag, startPoint x: 377, startPoint y: 194, endPoint x: 62, endPoint y: 213, distance: 315.8
click at [62, 213] on tr "Oct 3rd / 10:00 - 12:00 / Fri Jackie Kallman 7a Harold St, Mckinnon, VIC 3204 S…" at bounding box center [703, 213] width 1297 height 56
copy tr "Oct 3rd / 10:00 - 12:00 / Fri Jackie Kallman"
click at [1442, 91] on span "(2) [PERSON_NAME] (+ [PERSON_NAME]) (C)" at bounding box center [1433, 88] width 146 height 11
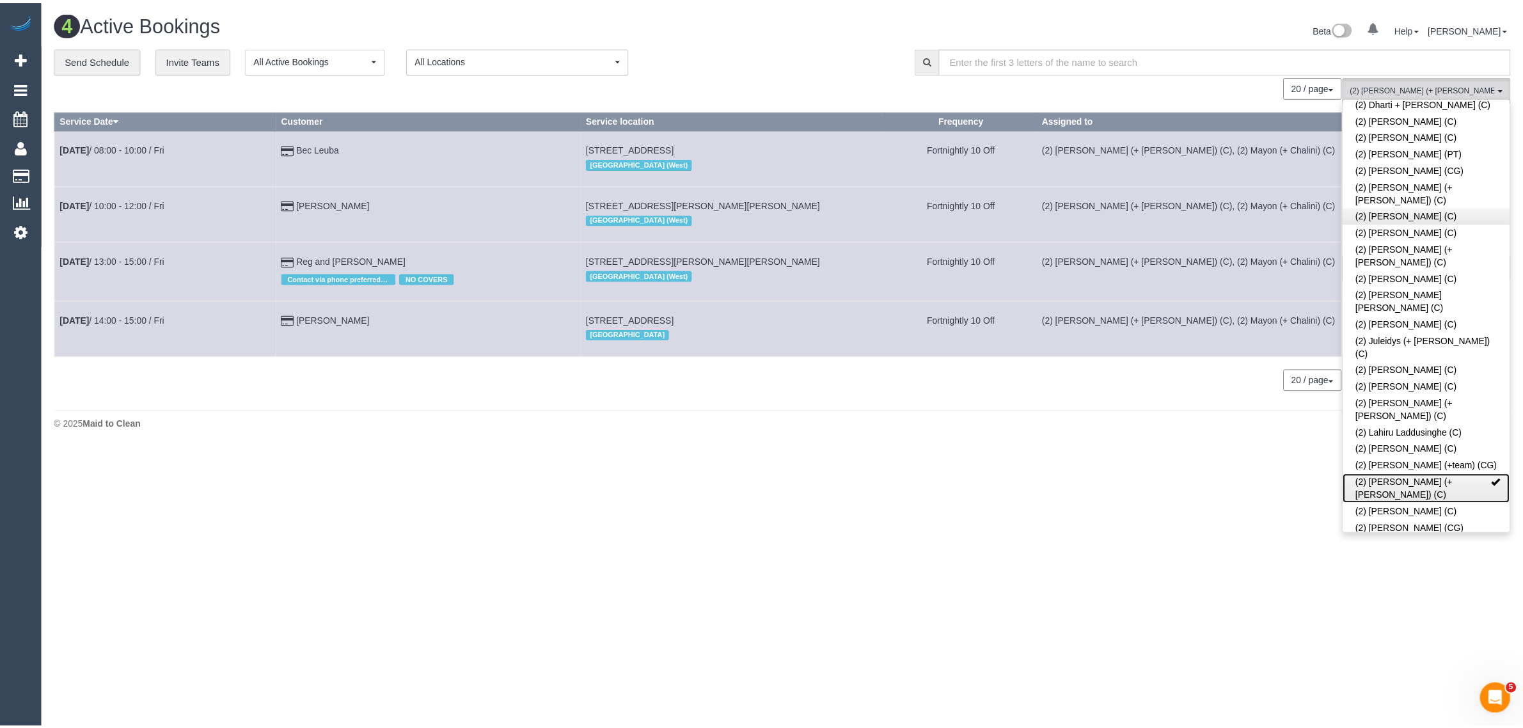
scroll to position [0, 0]
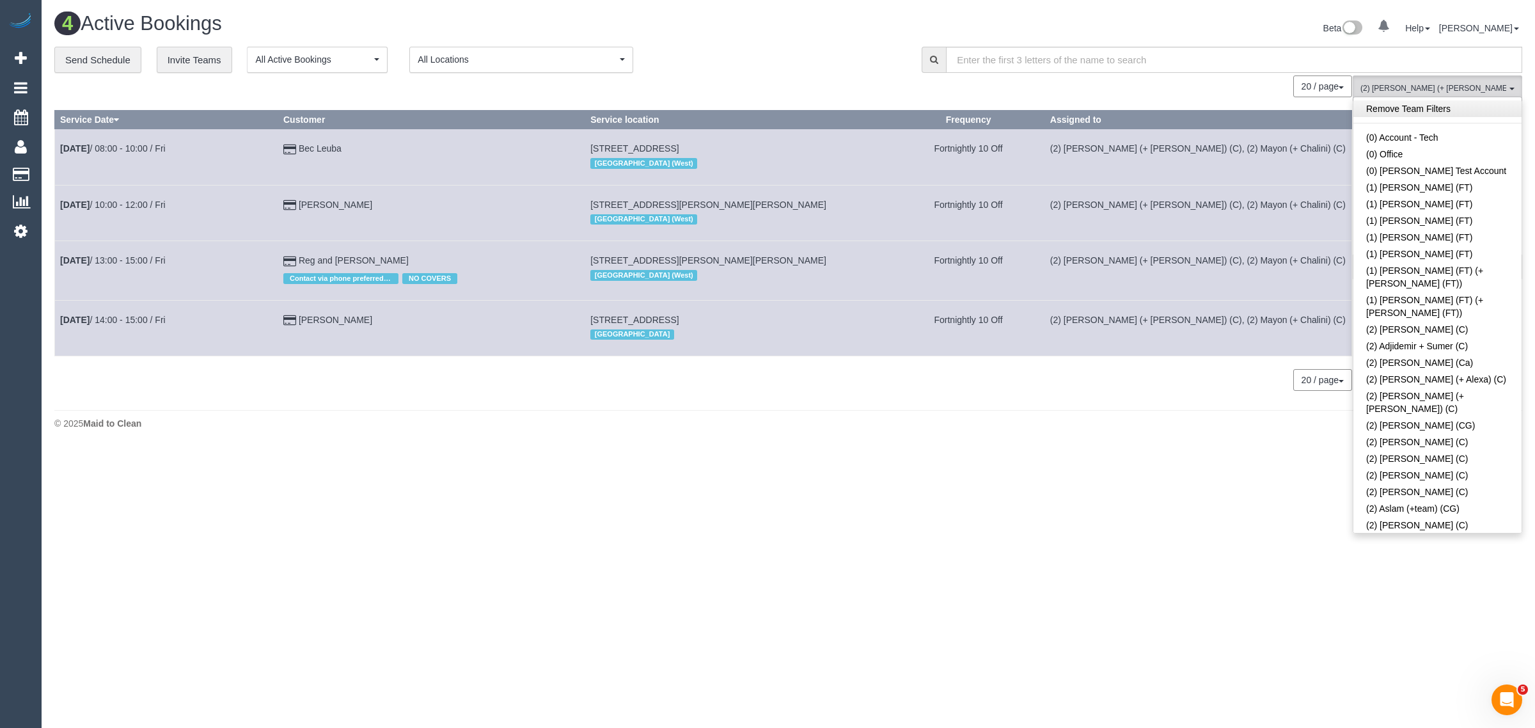
click at [1443, 110] on link "Remove Team Filters" at bounding box center [1437, 108] width 168 height 17
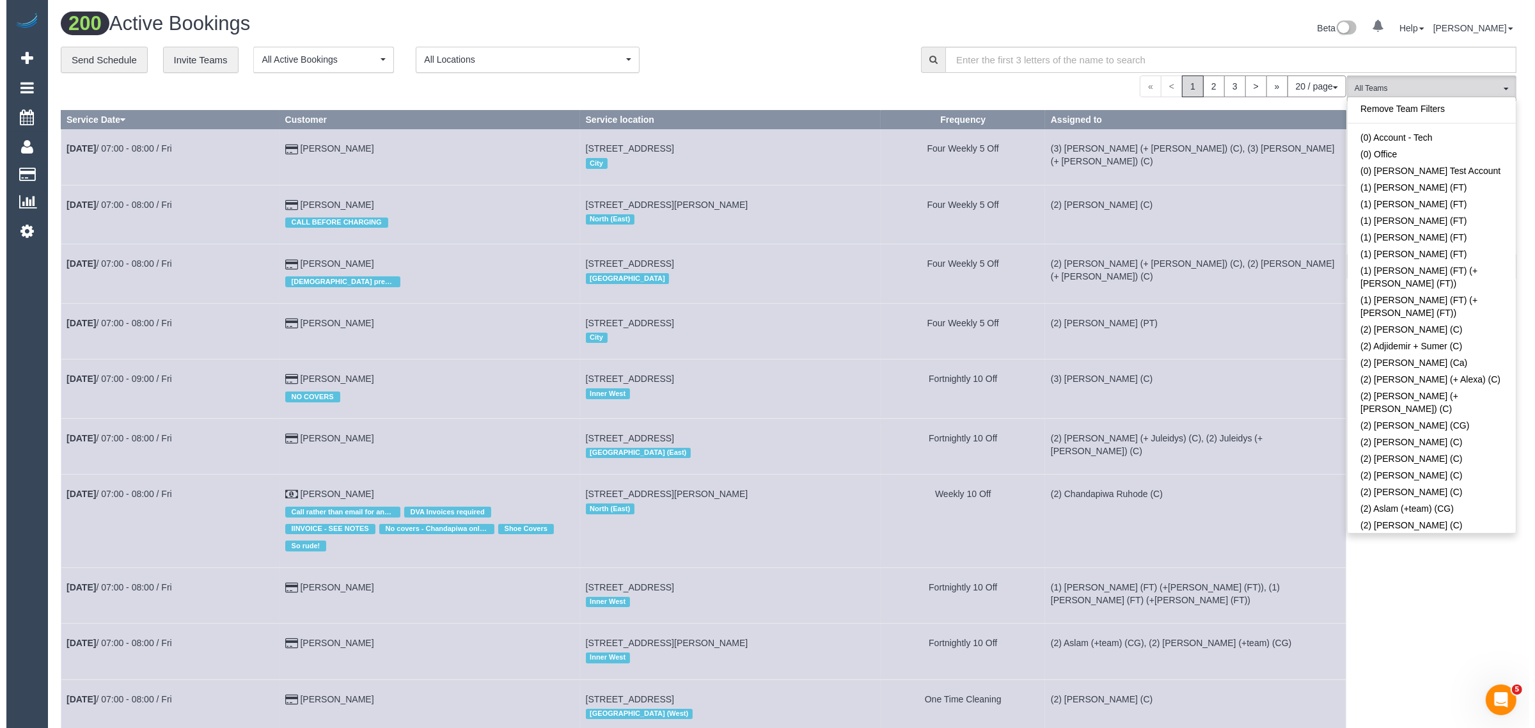
scroll to position [1679, 0]
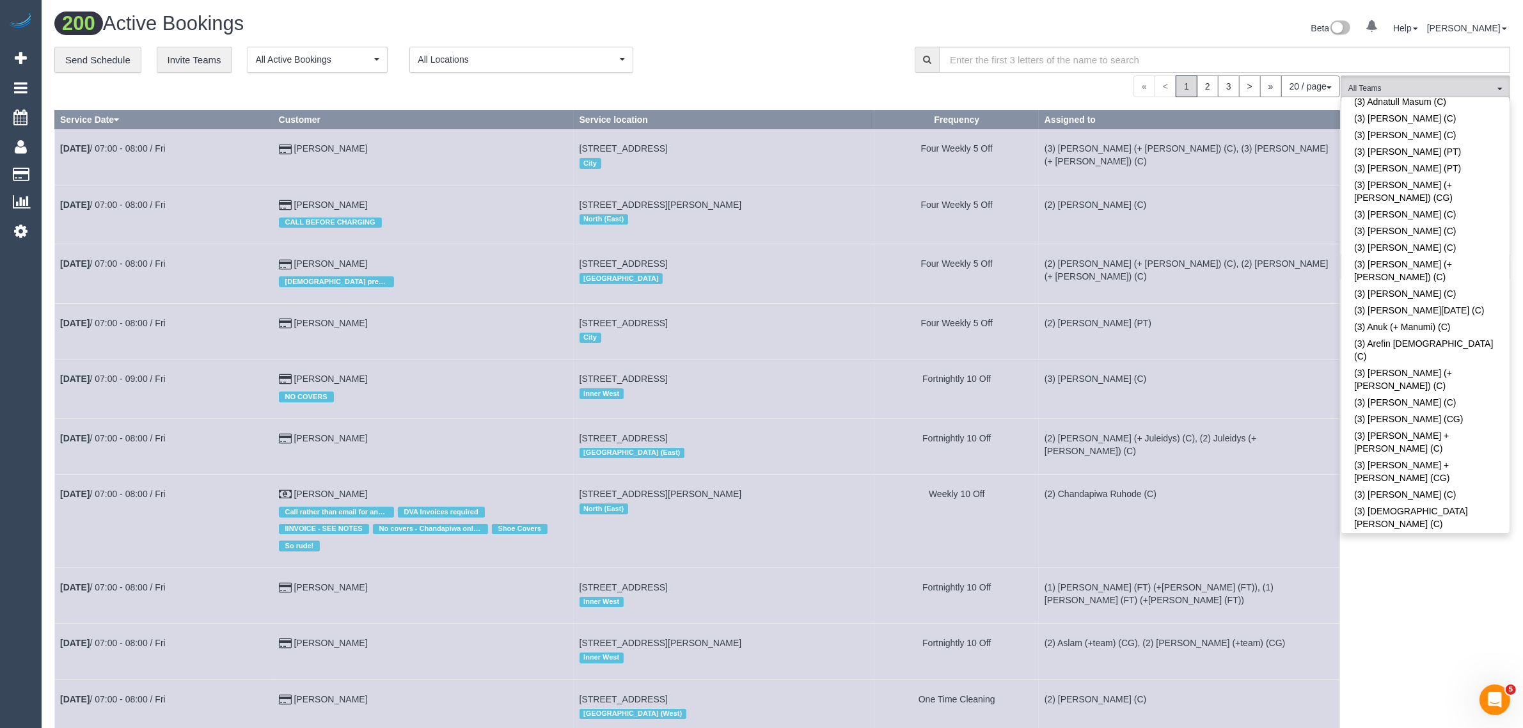
click at [1378, 641] on link "(3) Dasula Bandara (C)" at bounding box center [1425, 649] width 168 height 17
click at [772, 71] on div "**********" at bounding box center [474, 60] width 841 height 27
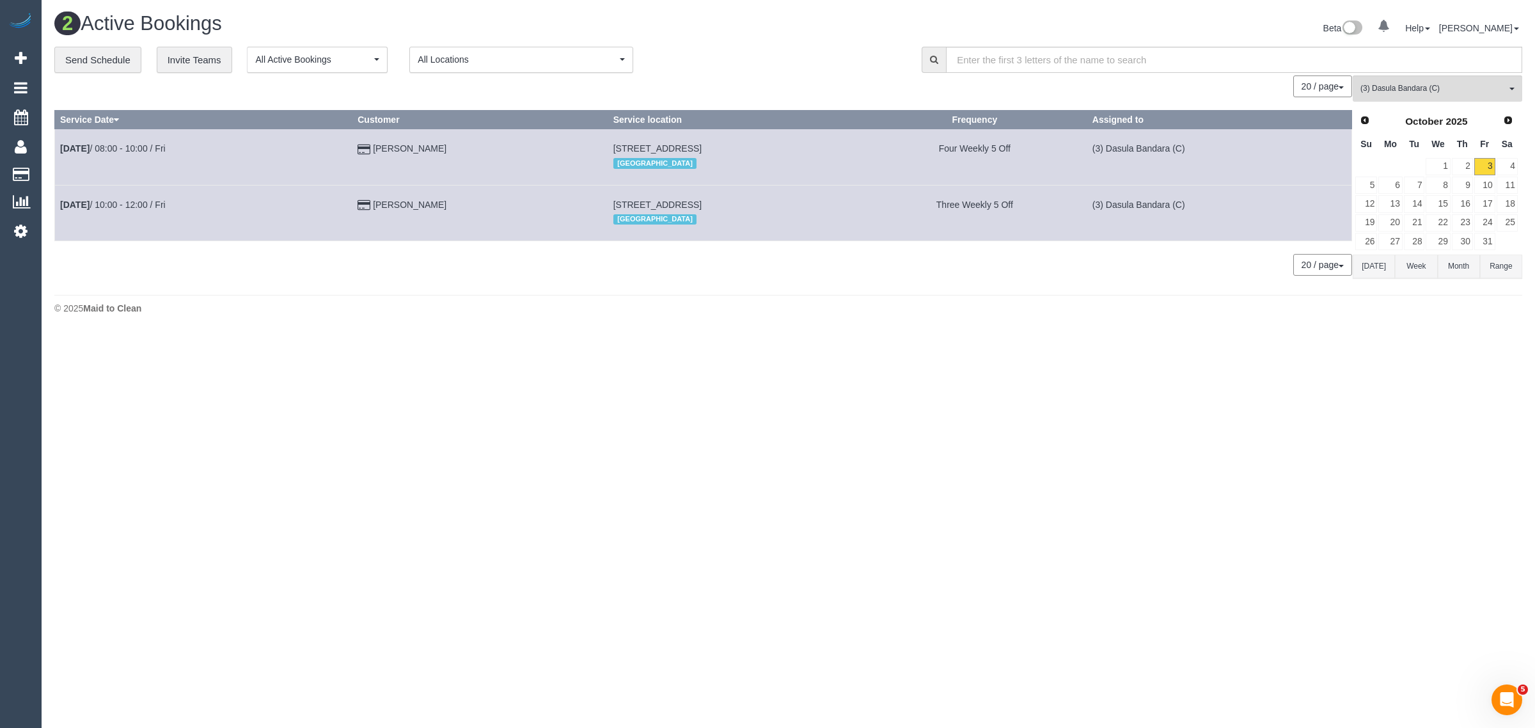
click at [665, 285] on div "0 Bookings found. We couldn't find any bookings that matched your search. Creat…" at bounding box center [703, 181] width 1298 height 213
drag, startPoint x: 450, startPoint y: 216, endPoint x: 63, endPoint y: 213, distance: 386.9
click at [63, 213] on tr "Oct 3rd / 10:00 - 12:00 / Fri Eleonora Kay 48 Parkville St, Burnley, VIC 3121 I…" at bounding box center [703, 213] width 1297 height 56
copy tr "Oct 3rd / 10:00 - 12:00 / Fri Eleonora Kay"
click at [1492, 88] on span "(3) Dasula Bandara (C)" at bounding box center [1433, 88] width 146 height 11
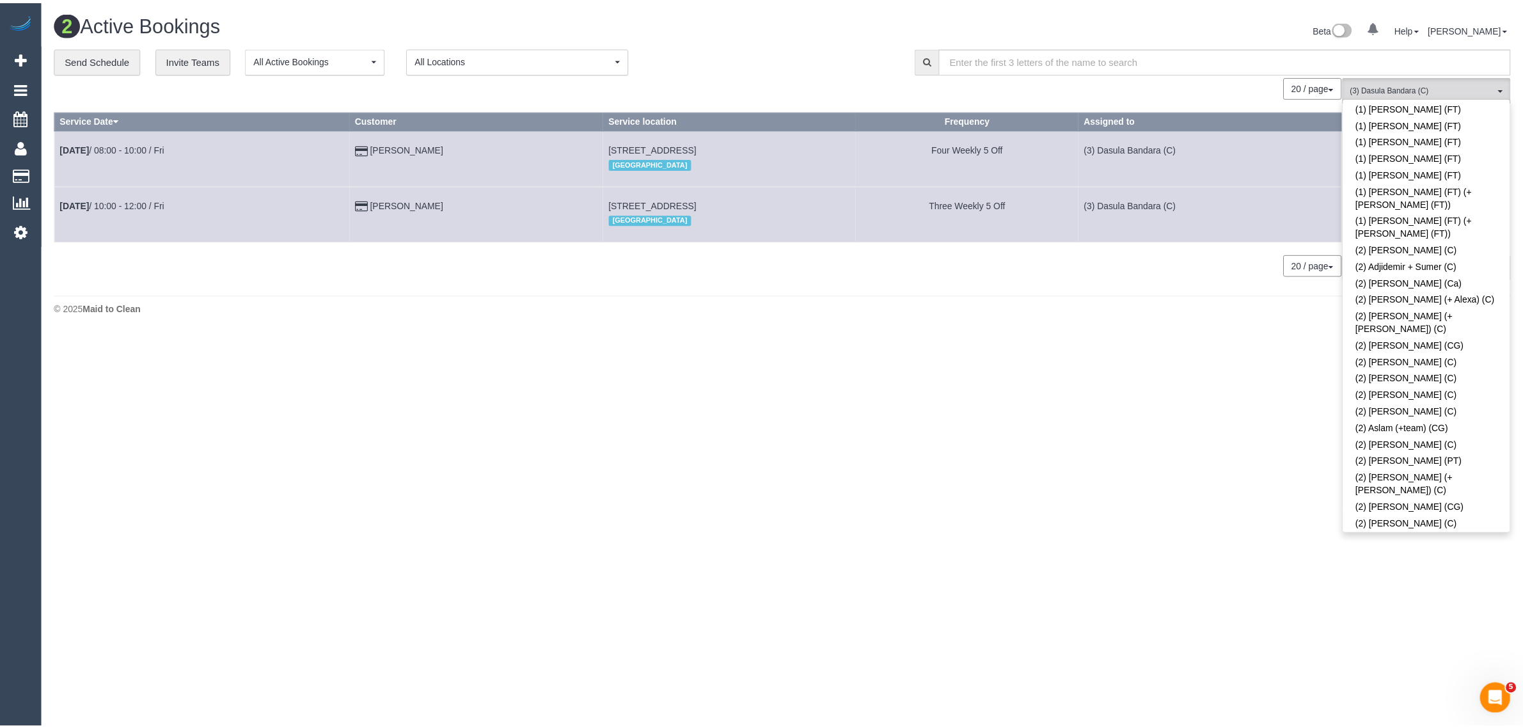
scroll to position [0, 0]
click at [1484, 113] on link "Remove Team Filters" at bounding box center [1437, 108] width 168 height 17
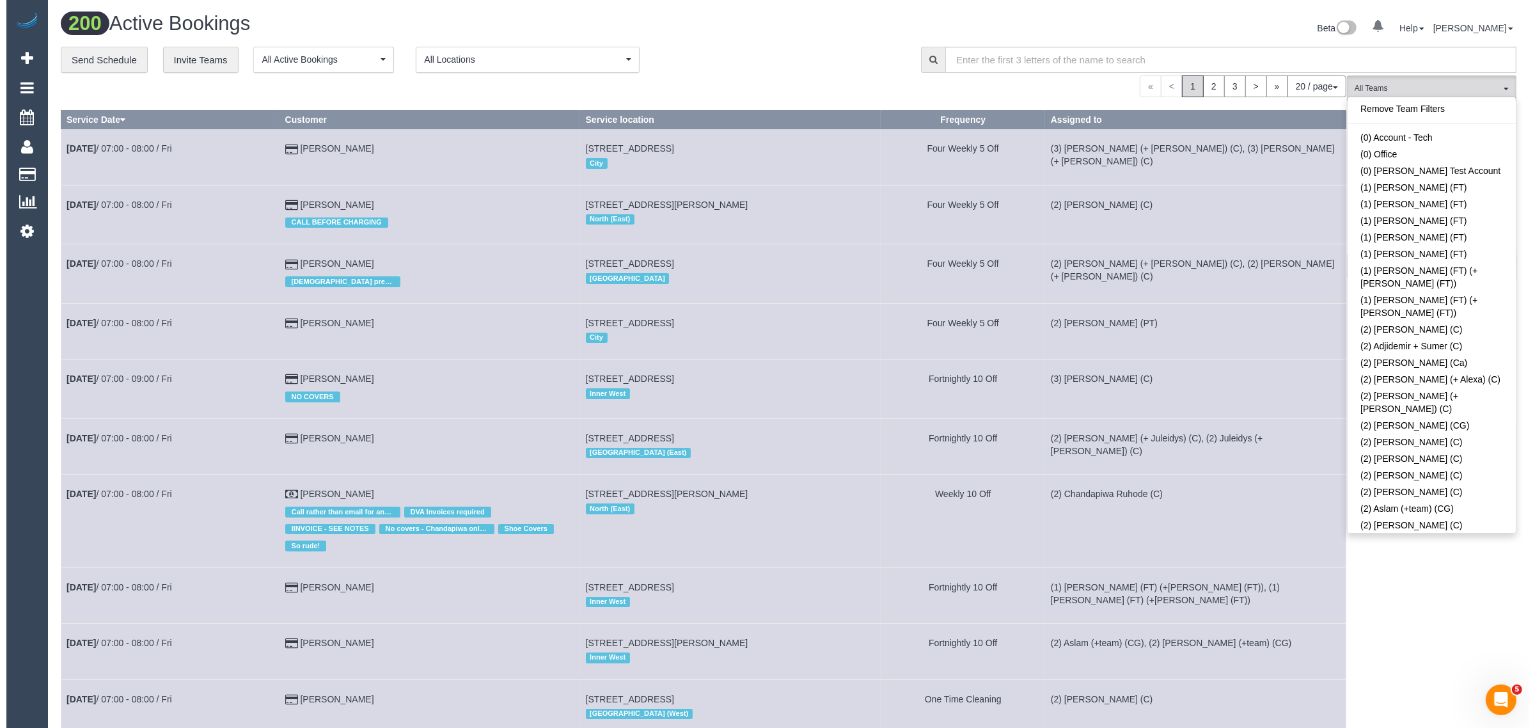
scroll to position [868, 0]
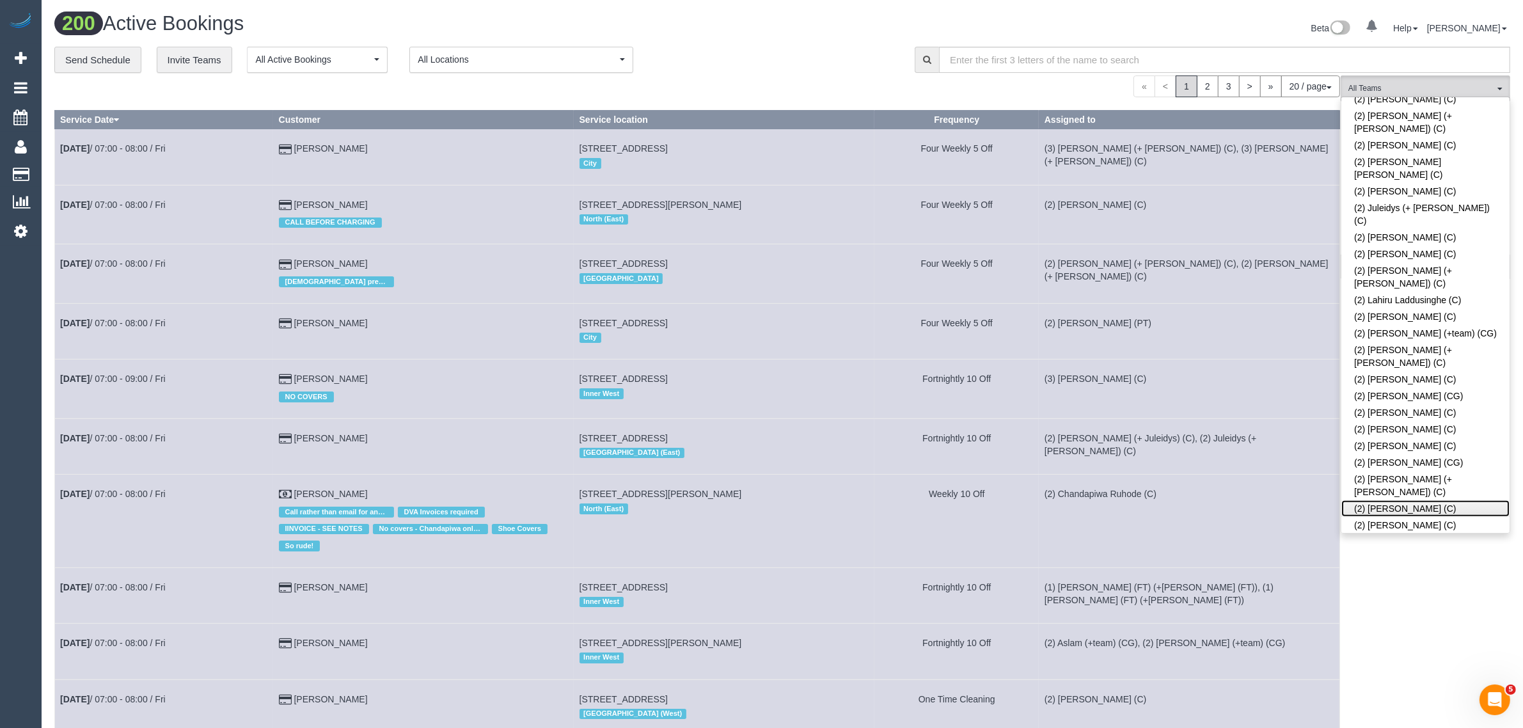
click at [1461, 500] on link "(2) [PERSON_NAME] (C)" at bounding box center [1425, 508] width 168 height 17
click at [788, 56] on div "**********" at bounding box center [474, 60] width 841 height 27
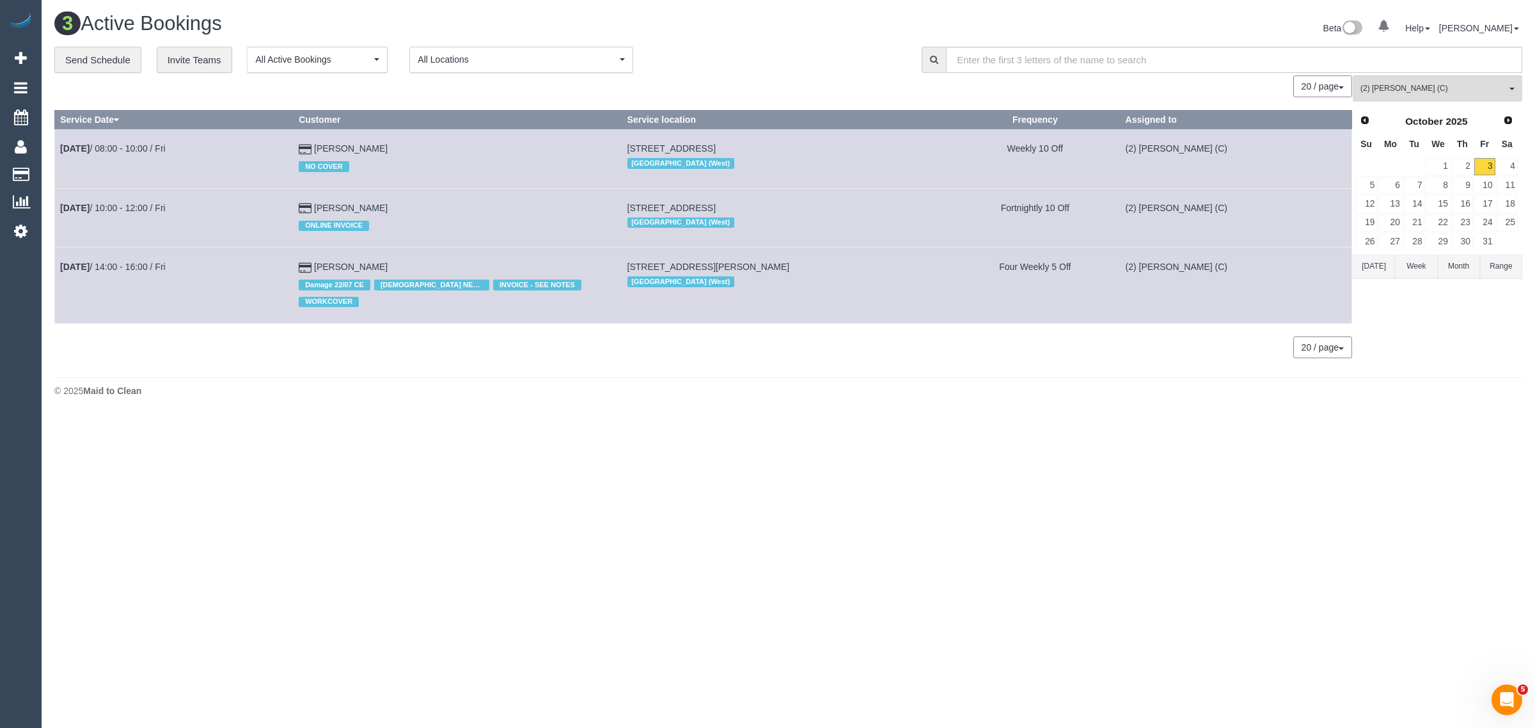
click at [669, 419] on body "0 Beta Your Notifications You have 0 alerts Add Booking Bookings Active Booking…" at bounding box center [767, 364] width 1535 height 728
click at [528, 388] on div "3 Active Bookings Beta 0 Your Notifications You have 0 alerts Help Help Docs Ta…" at bounding box center [788, 208] width 1493 height 416
drag, startPoint x: 392, startPoint y: 206, endPoint x: 59, endPoint y: 210, distance: 333.2
click at [59, 210] on tr "Oct 3rd / 10:00 - 12:00 / Fri Tony Willems ONLINE INVOICE 53 South Road, Bright…" at bounding box center [703, 217] width 1297 height 59
copy tr "Oct 3rd / 10:00 - 12:00 / Fri Tony Willems"
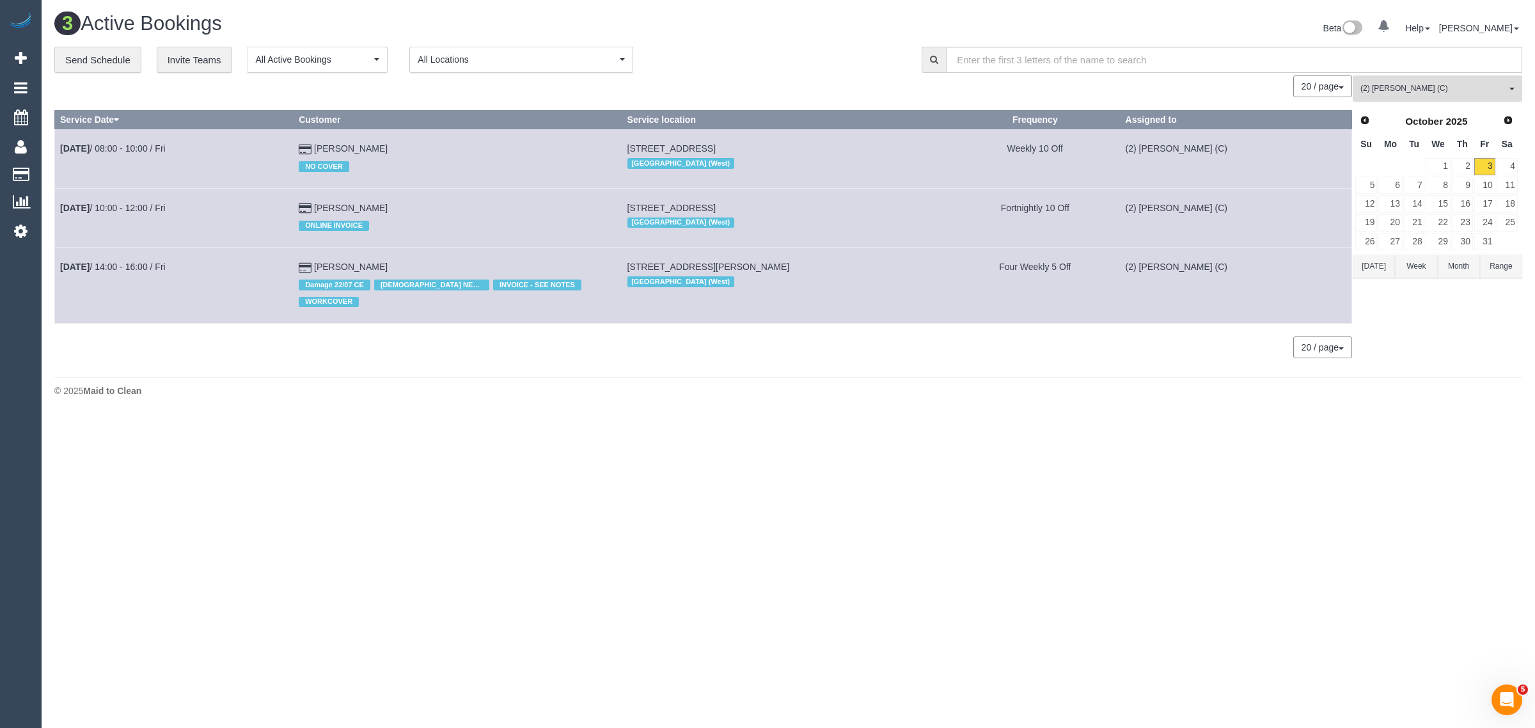
click at [1399, 87] on span "(2) [PERSON_NAME] (C)" at bounding box center [1433, 88] width 146 height 11
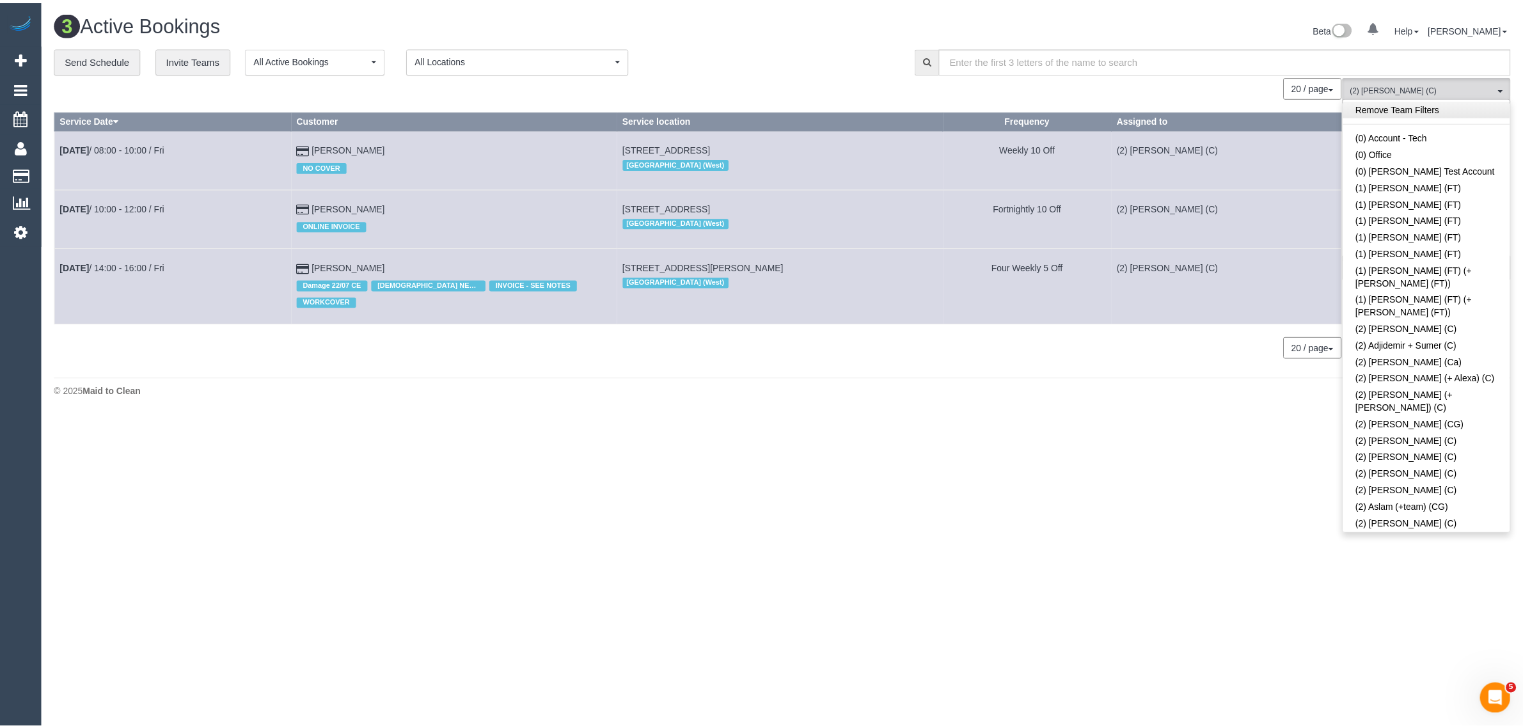
scroll to position [0, 0]
click at [1431, 114] on link "Remove Team Filters" at bounding box center [1437, 108] width 168 height 17
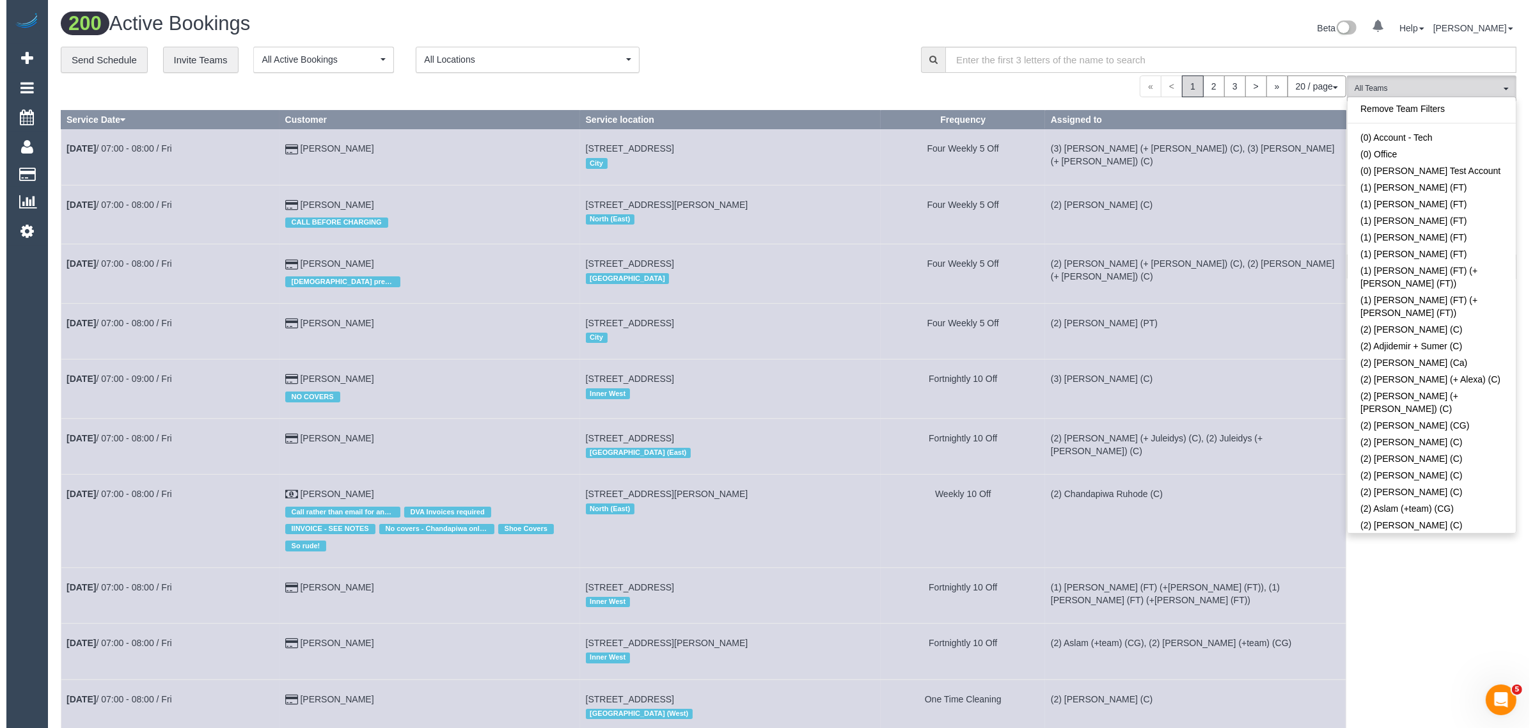
scroll to position [3838, 0]
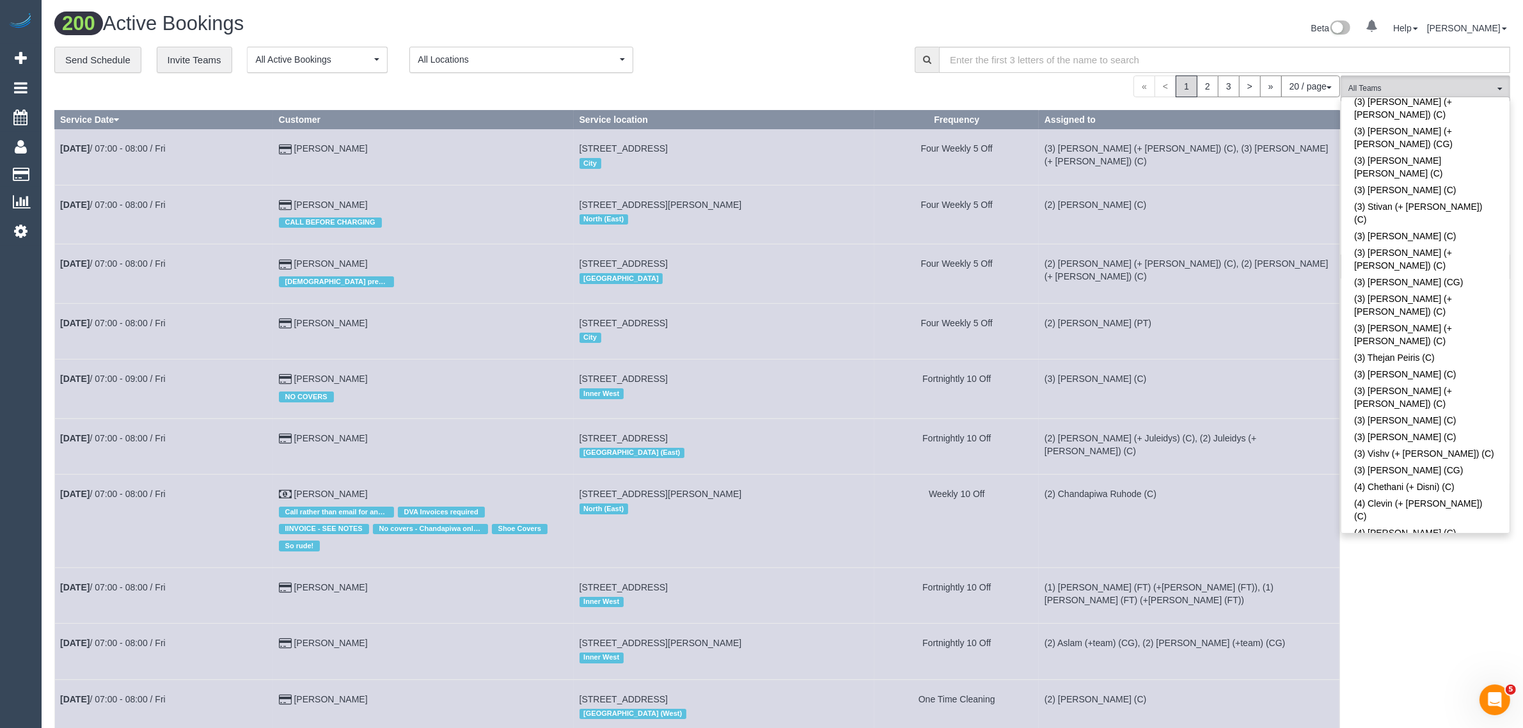
click at [728, 47] on div "**********" at bounding box center [474, 60] width 841 height 27
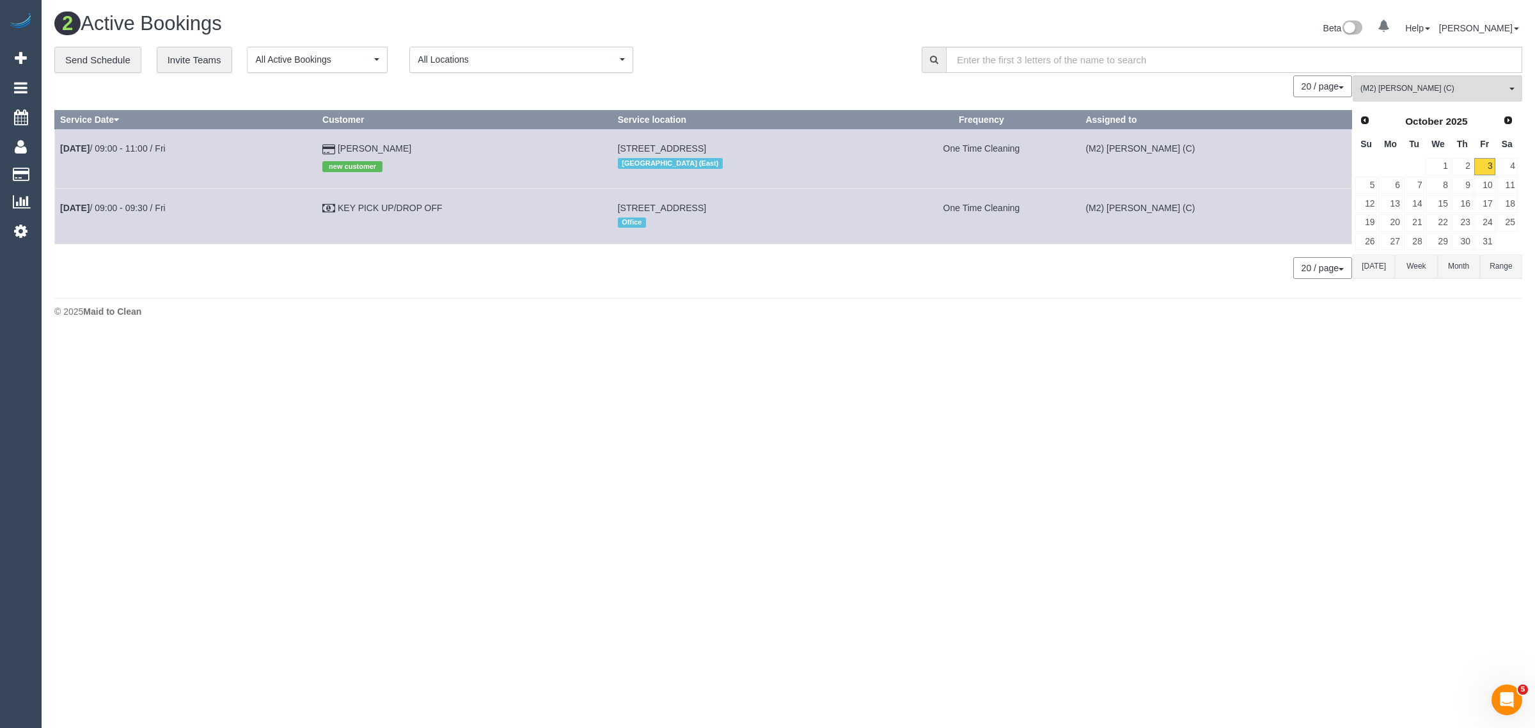
click at [781, 505] on body "0 Beta Your Notifications You have 0 alerts Add Booking Bookings Active Booking…" at bounding box center [767, 364] width 1535 height 728
click at [854, 58] on div "**********" at bounding box center [478, 60] width 848 height 27
click at [207, 378] on body "0 Beta Your Notifications You have 0 alerts Add Booking Bookings Active Booking…" at bounding box center [767, 364] width 1535 height 728
drag, startPoint x: 365, startPoint y: 142, endPoint x: 356, endPoint y: 147, distance: 10.9
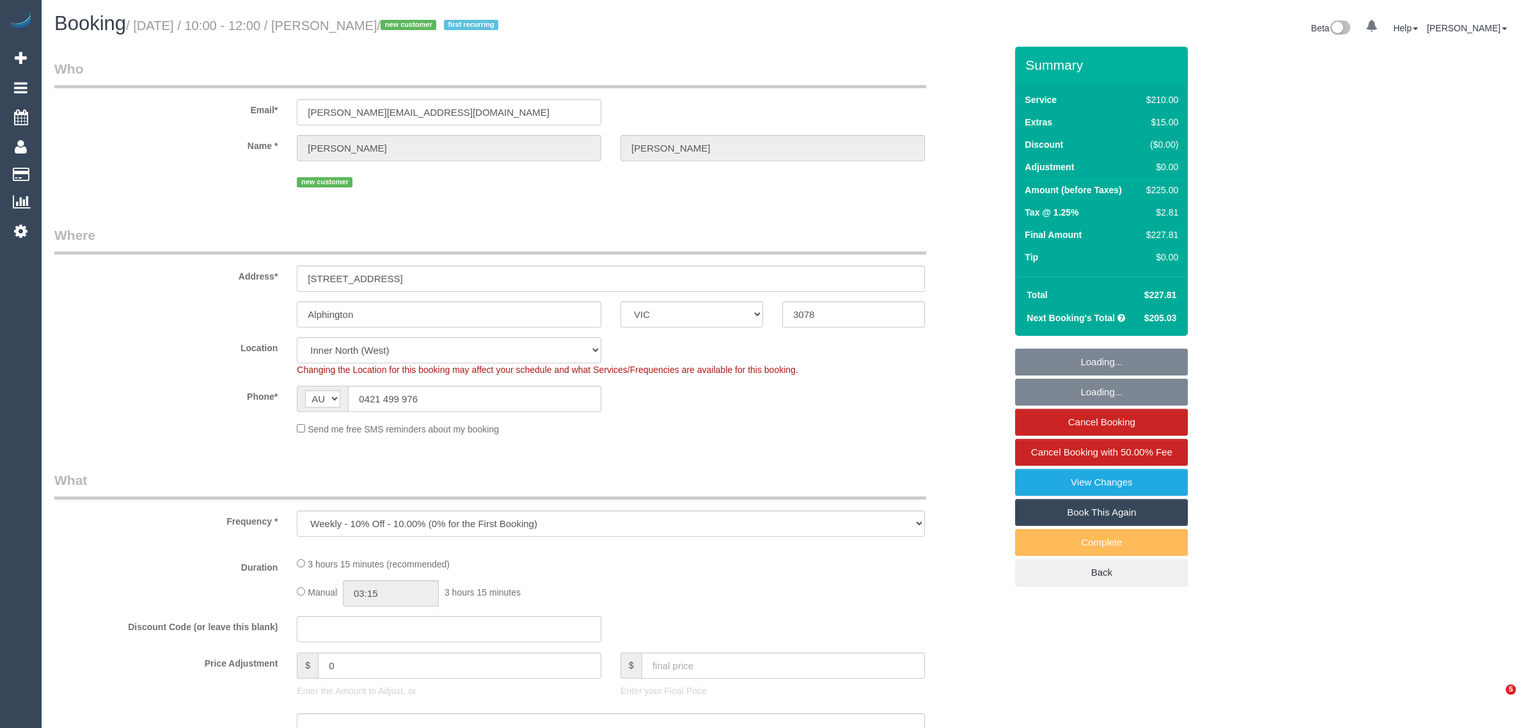
select select "VIC"
select select "object:553"
select select "number:27"
select select "number:14"
select select "number:19"
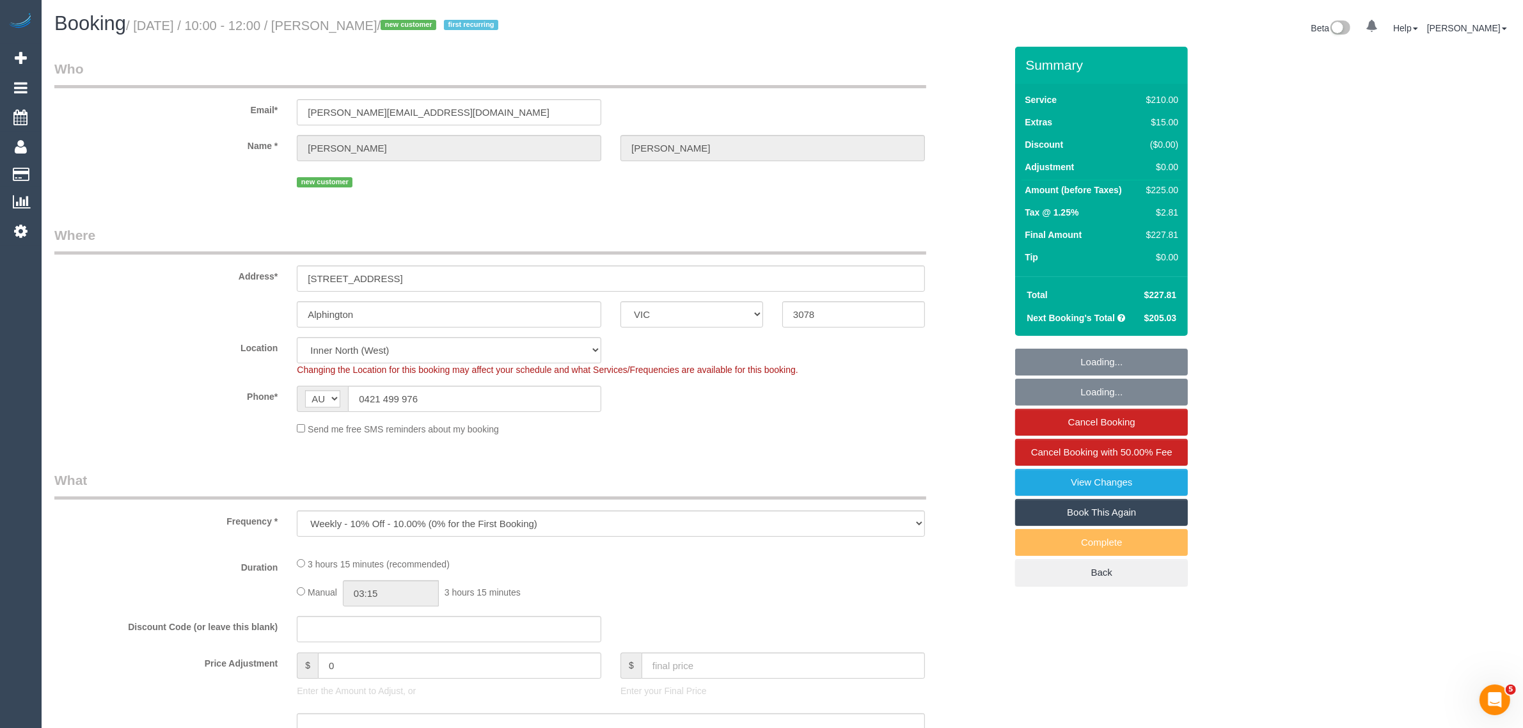
select select "number:22"
select select "number:35"
select select "number:11"
select select "180"
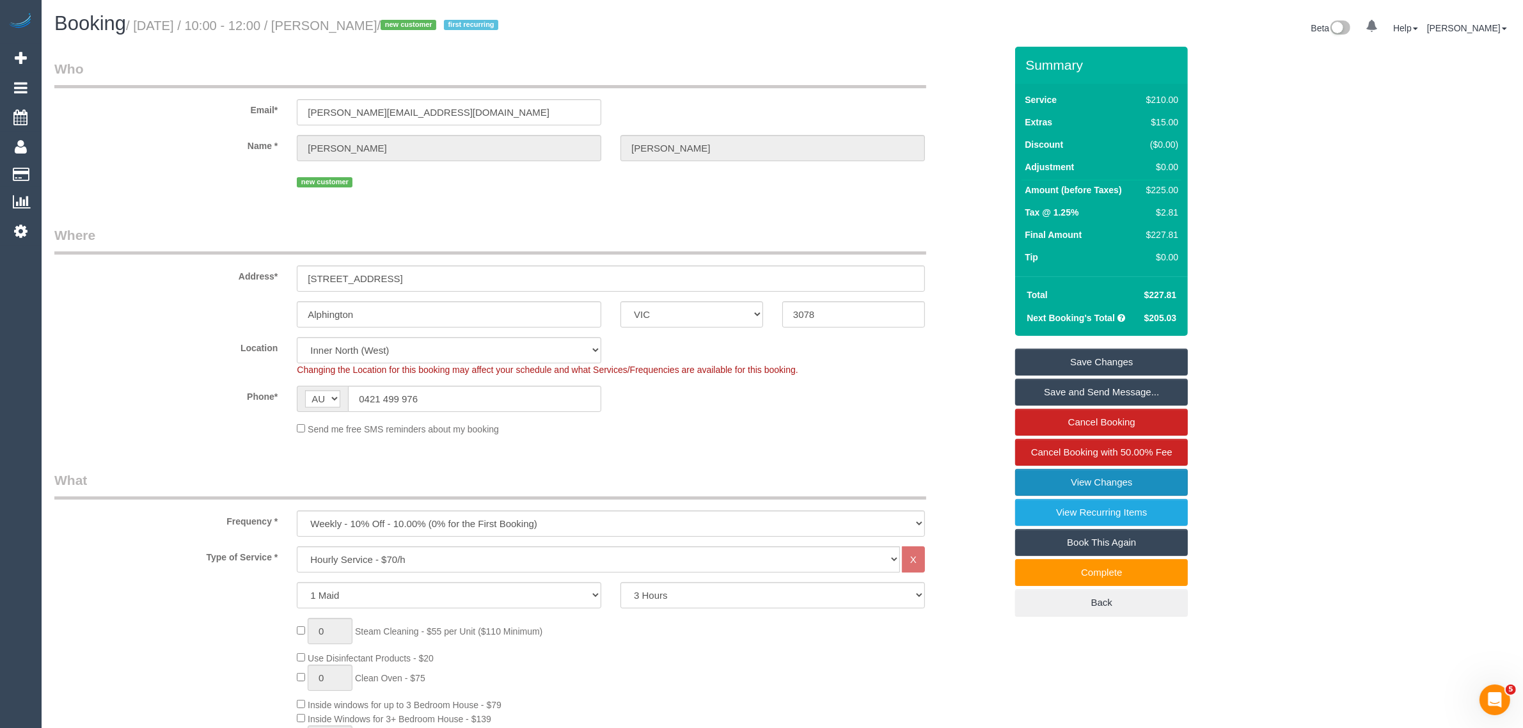
click at [1098, 483] on link "View Changes" at bounding box center [1101, 482] width 173 height 27
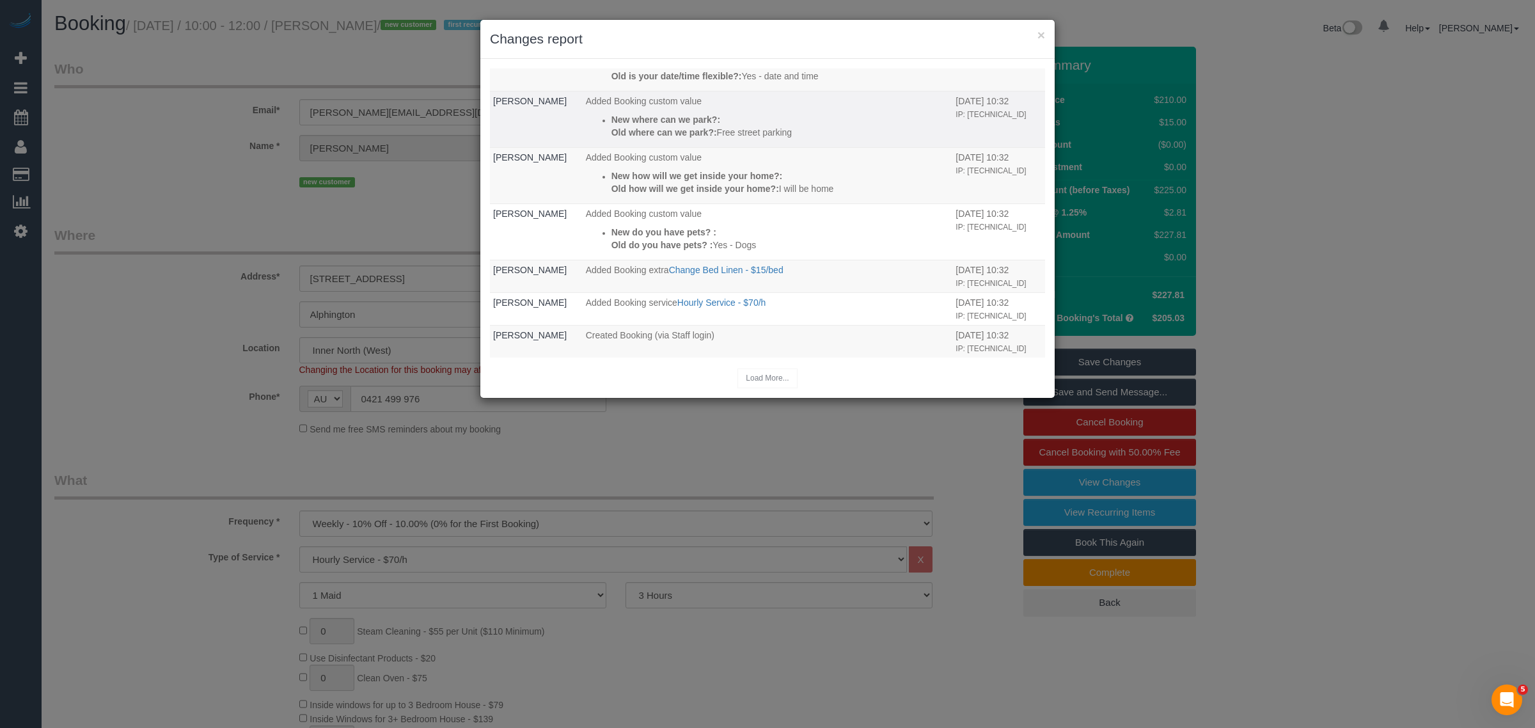
scroll to position [753, 0]
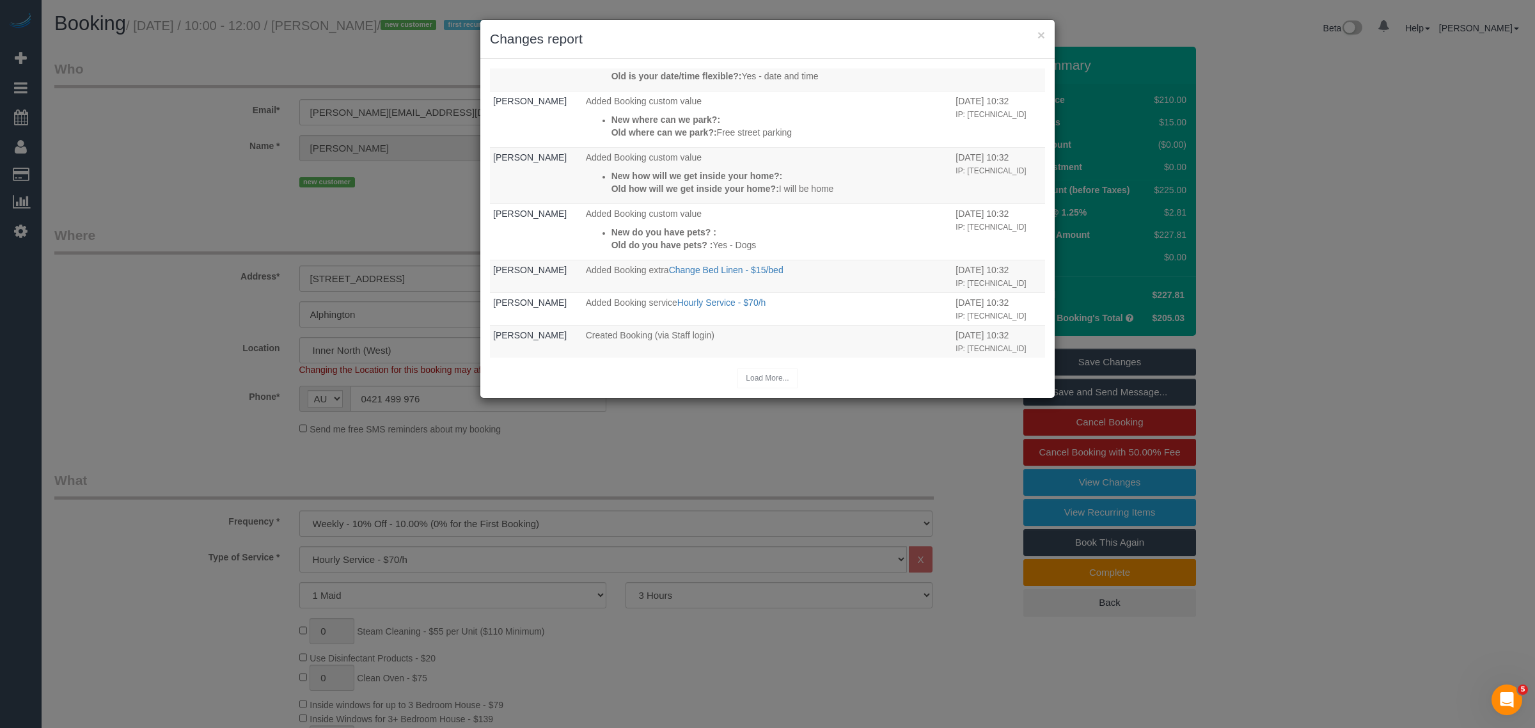
click at [759, 382] on div "Load More..." at bounding box center [767, 378] width 555 height 20
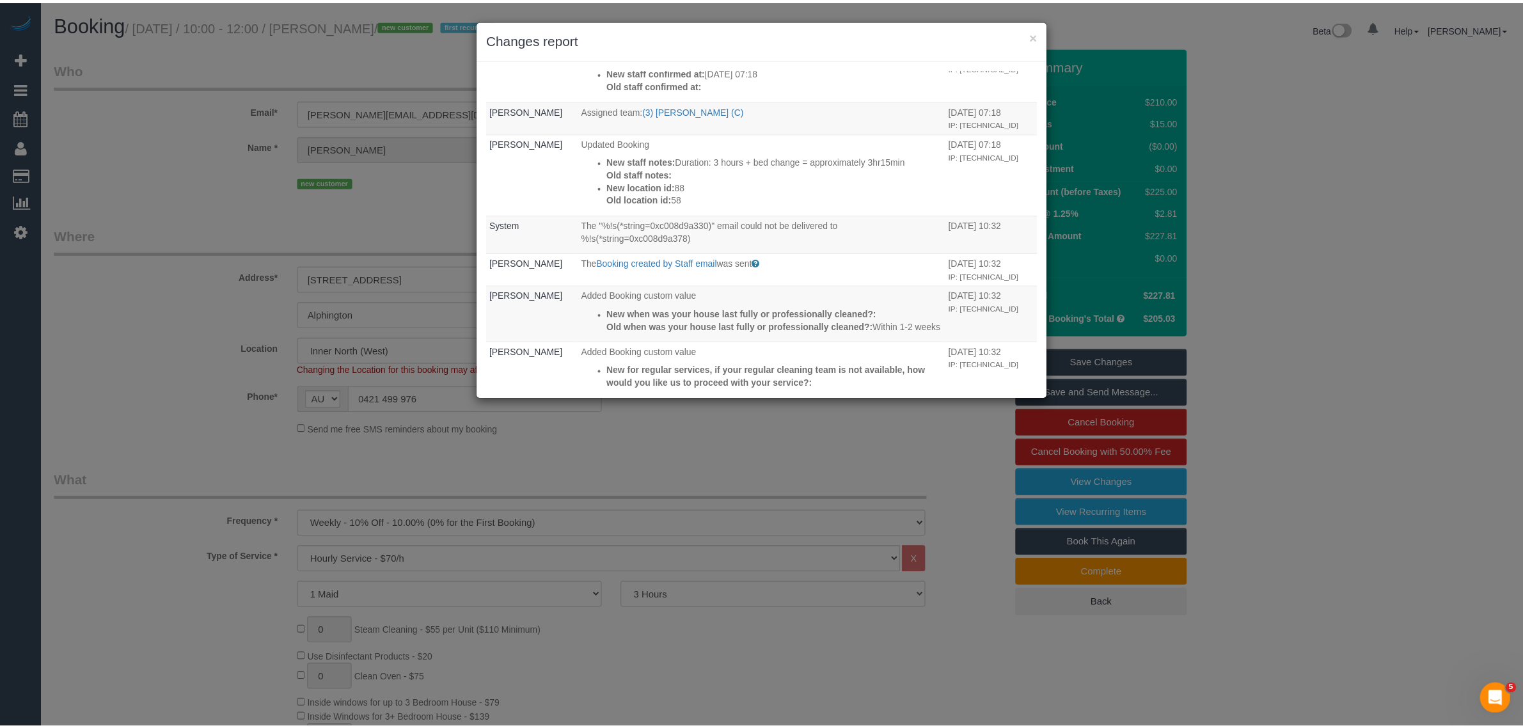
scroll to position [326, 0]
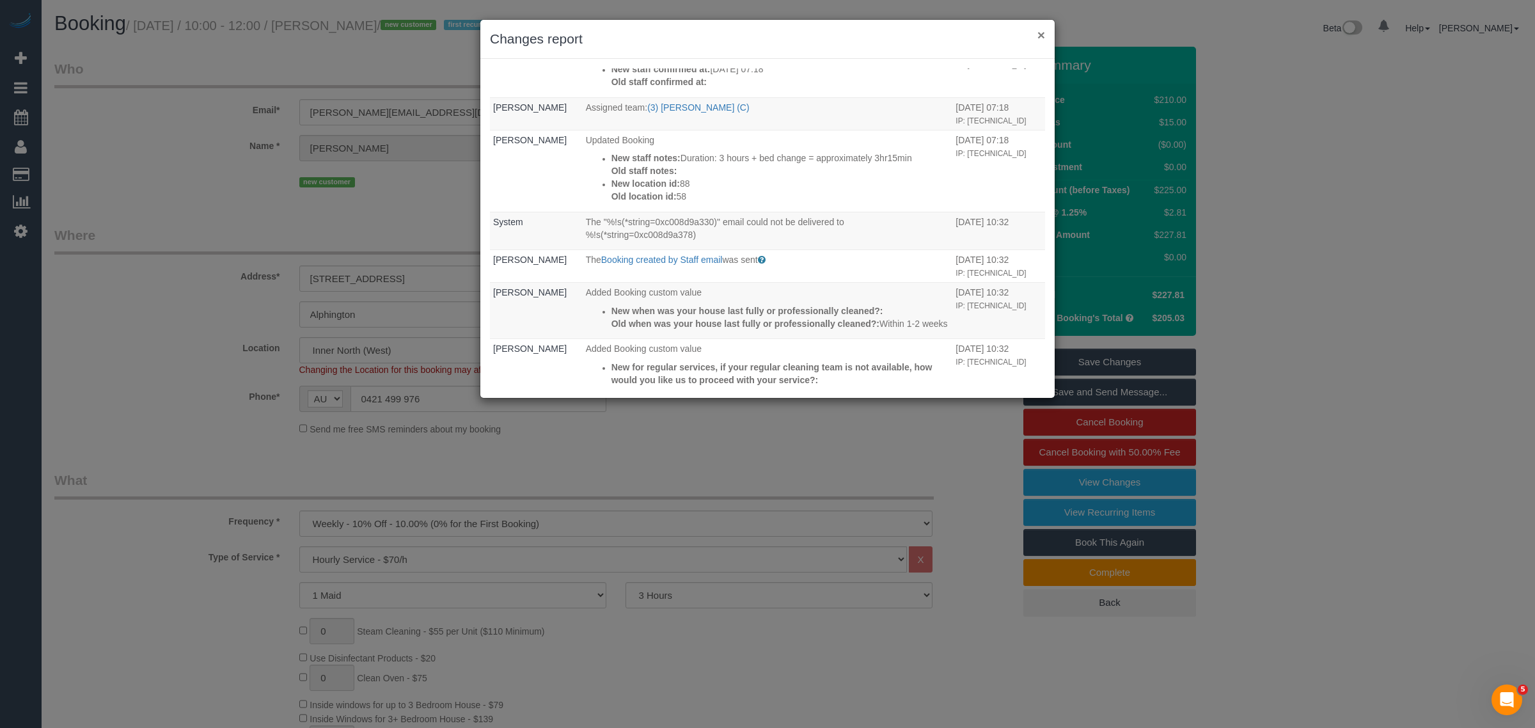
click at [1039, 37] on button "×" at bounding box center [1041, 34] width 8 height 13
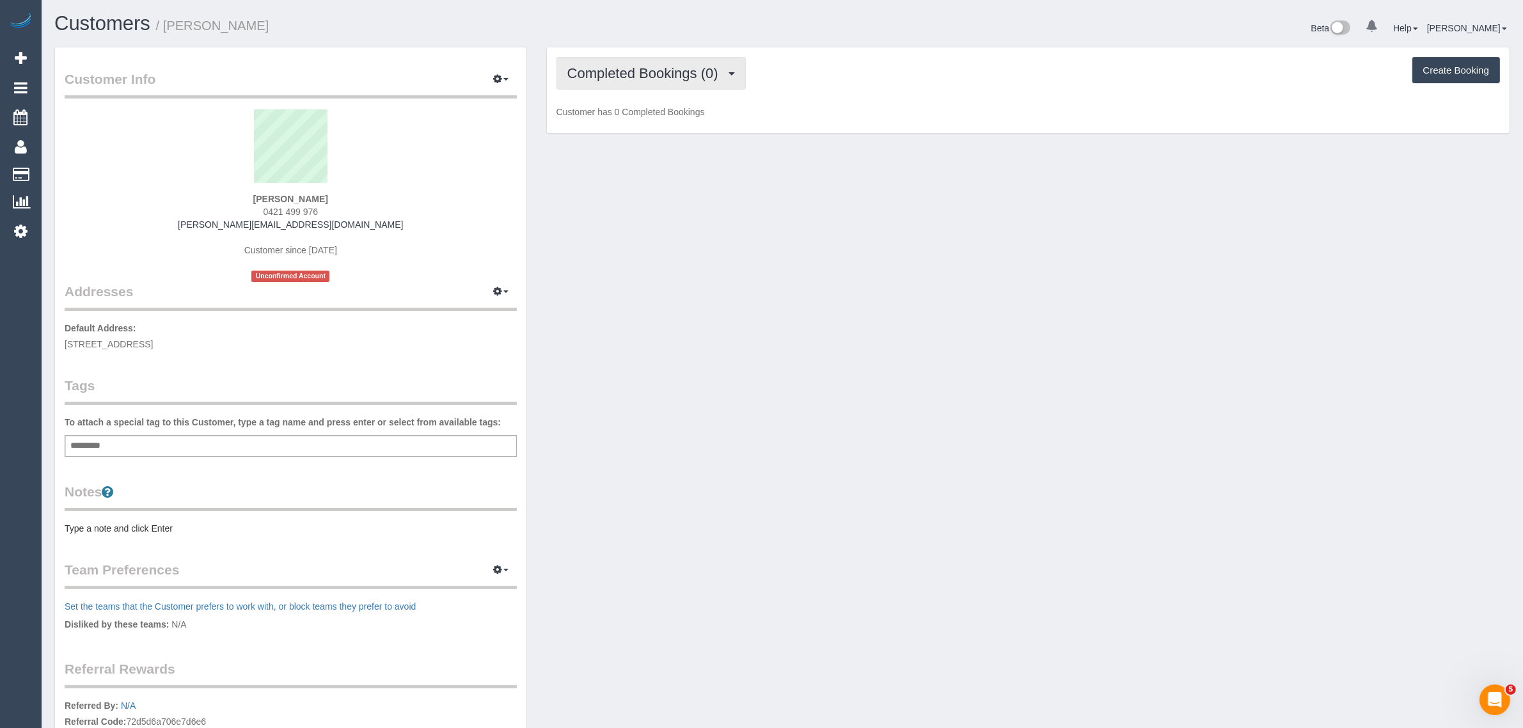
click at [649, 69] on span "Completed Bookings (0)" at bounding box center [645, 73] width 157 height 16
click at [624, 120] on link "Upcoming Bookings (11)" at bounding box center [624, 119] width 135 height 17
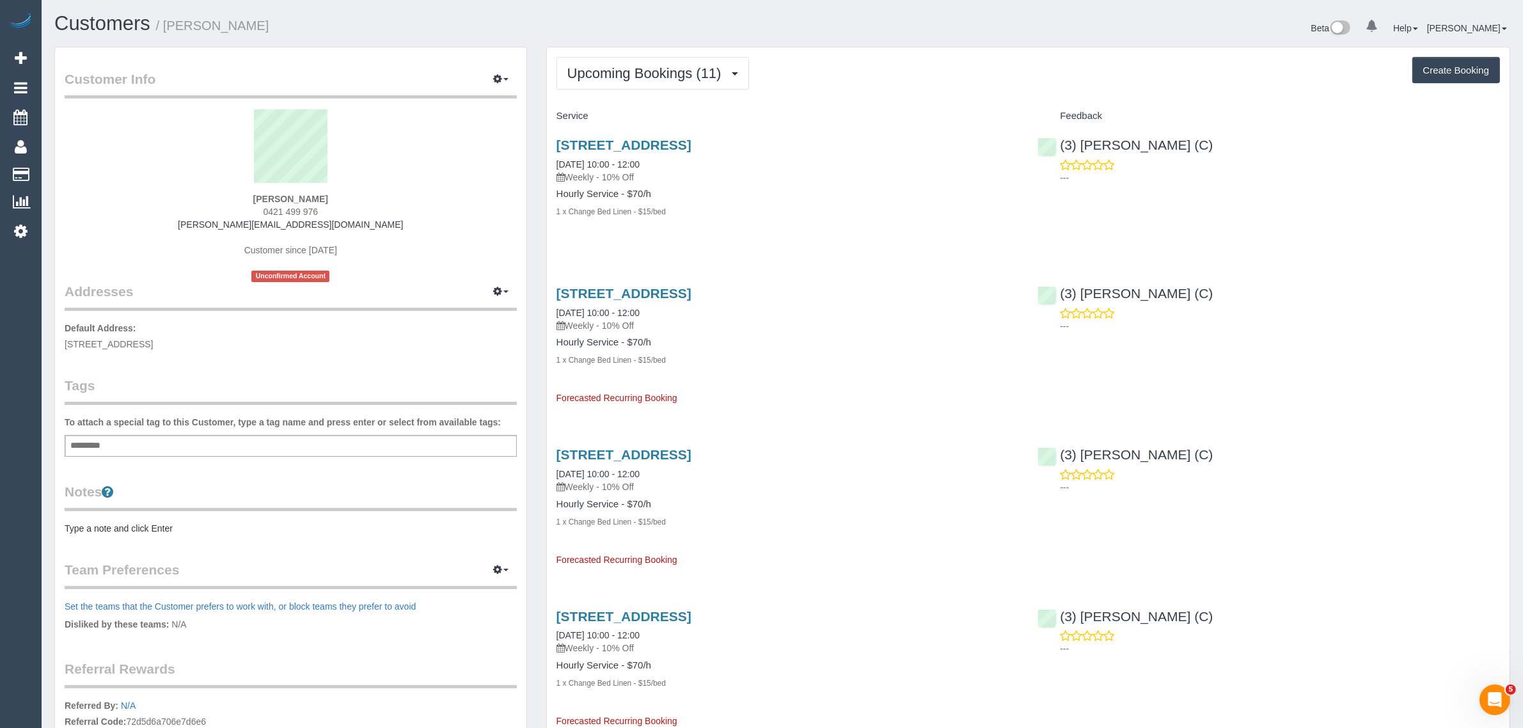
drag, startPoint x: 338, startPoint y: 196, endPoint x: 251, endPoint y: 201, distance: 87.1
click at [251, 201] on div "Natasha Lazareski 0421 499 976 natasha@pfyflex.com.au Customer since 2025 Uncon…" at bounding box center [291, 195] width 452 height 173
copy strong "Natasha Lazareski"
click at [283, 210] on span "0421 499 976" at bounding box center [290, 212] width 55 height 10
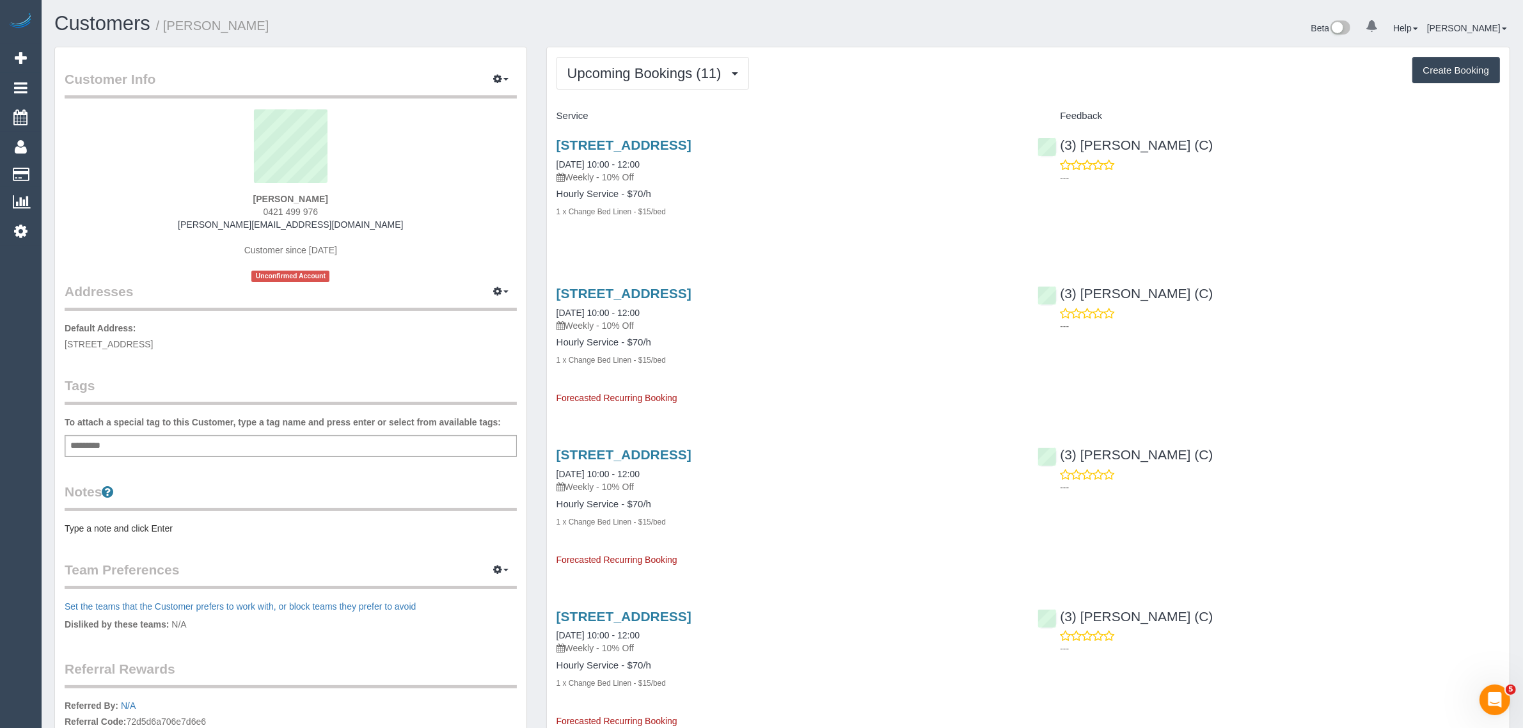
click at [283, 210] on span "0421 499 976" at bounding box center [290, 212] width 55 height 10
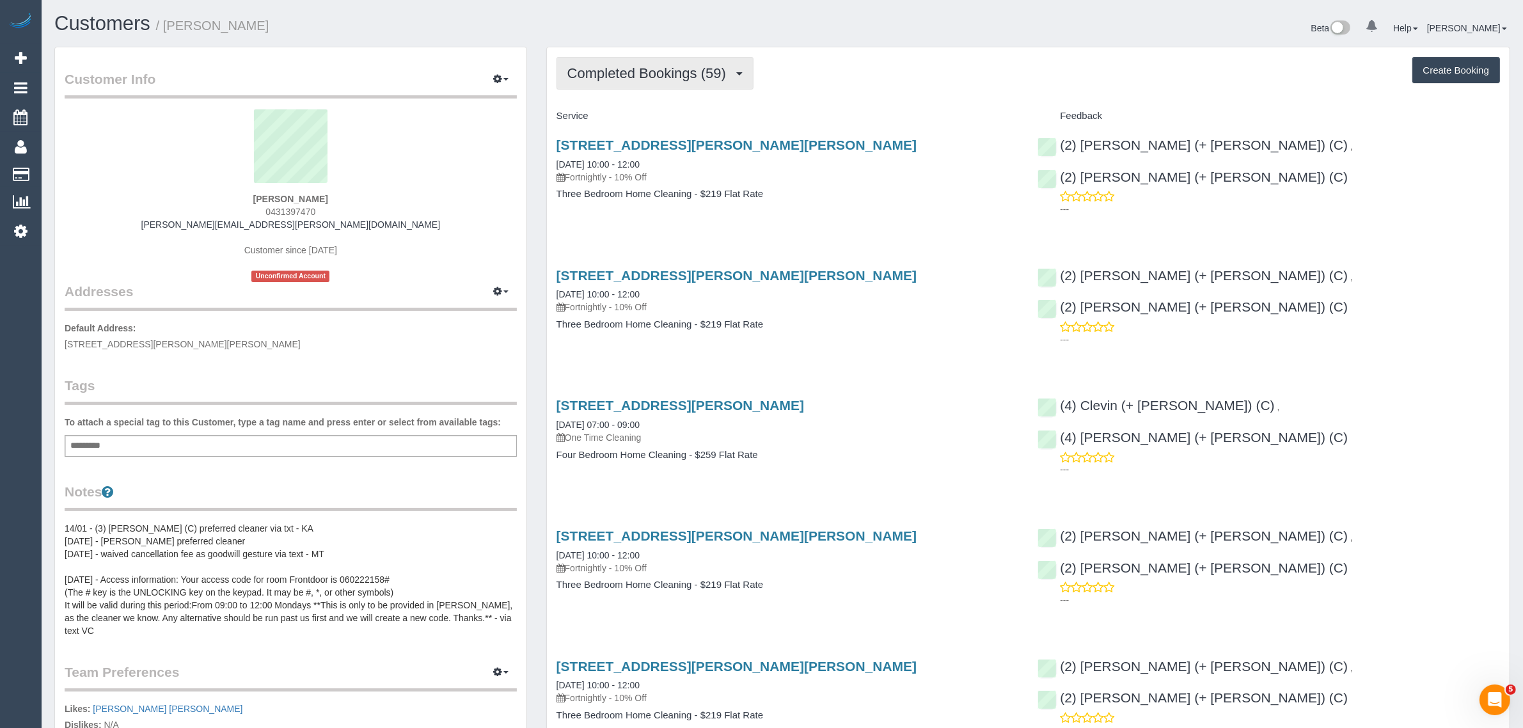
click at [634, 69] on span "Completed Bookings (59)" at bounding box center [649, 73] width 165 height 16
click at [622, 116] on link "Upcoming Bookings (11)" at bounding box center [626, 119] width 138 height 17
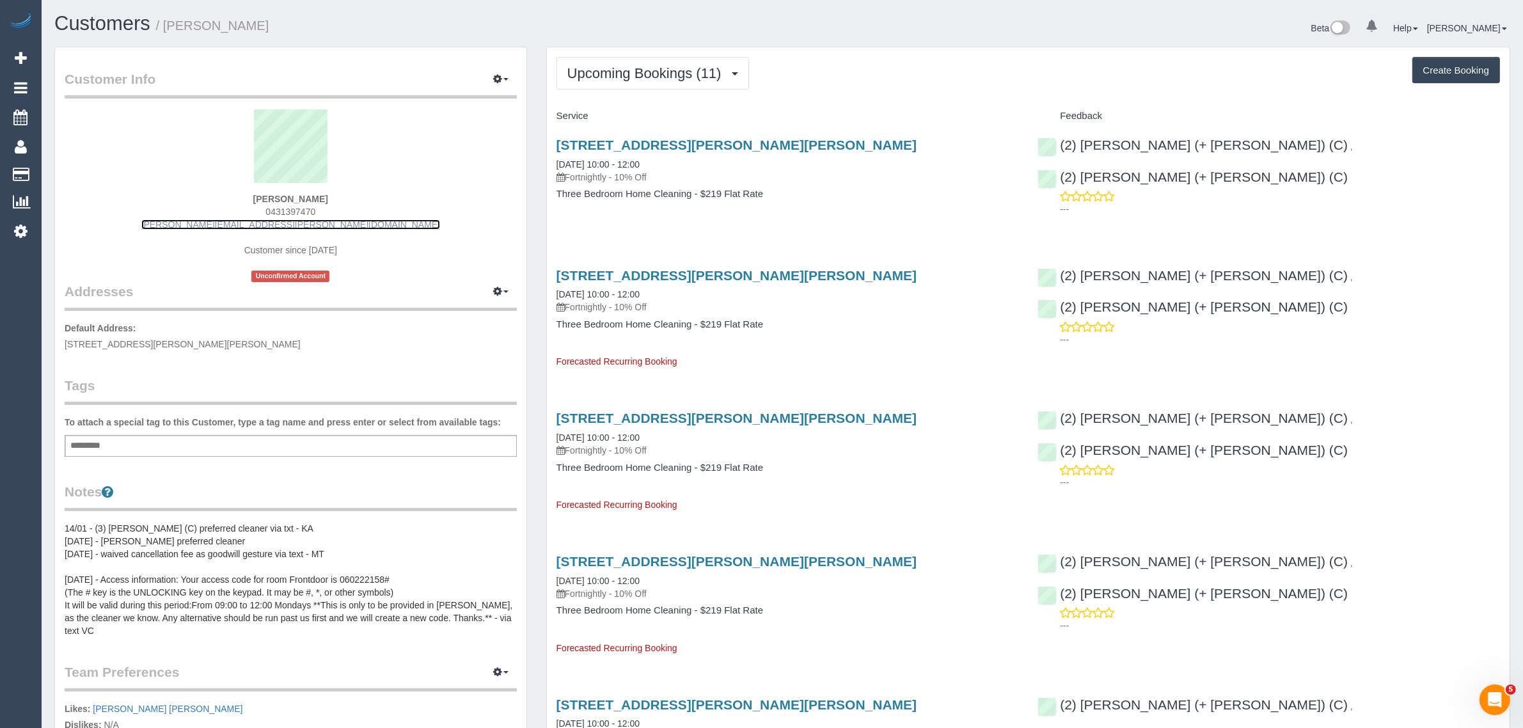
click at [277, 219] on link "[PERSON_NAME][EMAIL_ADDRESS][PERSON_NAME][DOMAIN_NAME]" at bounding box center [290, 224] width 299 height 10
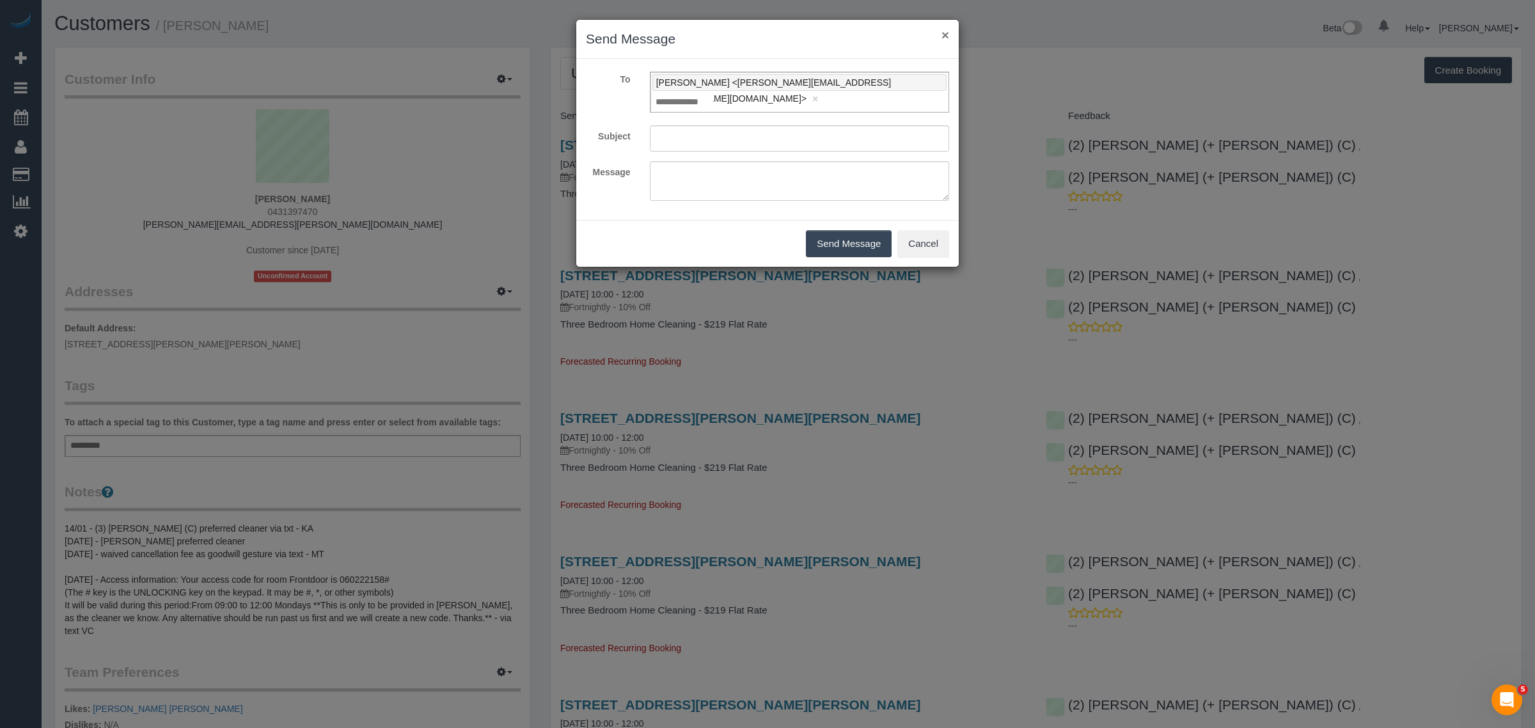
click at [941, 40] on div "× Send Message" at bounding box center [767, 39] width 382 height 39
click at [944, 36] on button "×" at bounding box center [945, 34] width 8 height 13
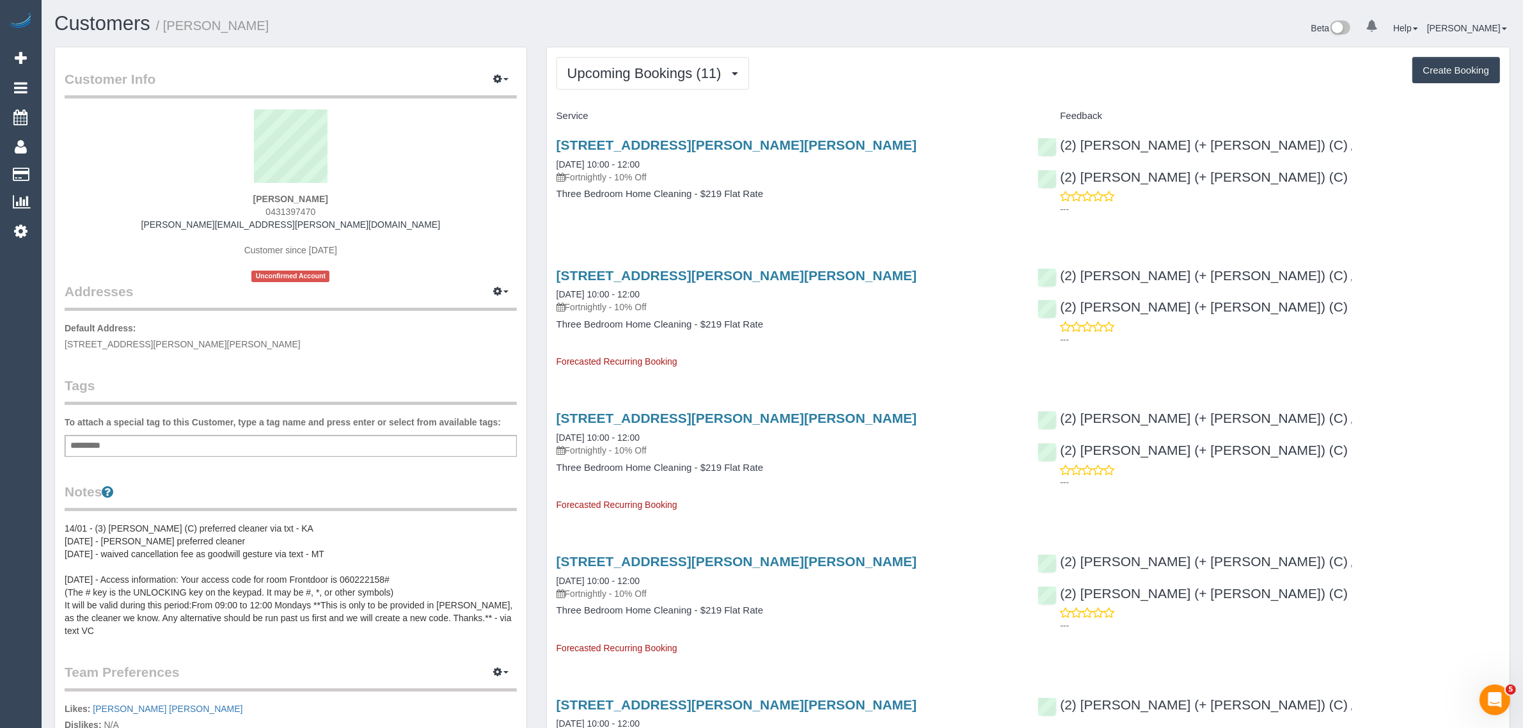
click at [292, 209] on span "0431397470" at bounding box center [290, 212] width 50 height 10
copy div "0431397470"
click at [629, 137] on link "[STREET_ADDRESS][PERSON_NAME][PERSON_NAME]" at bounding box center [736, 144] width 361 height 15
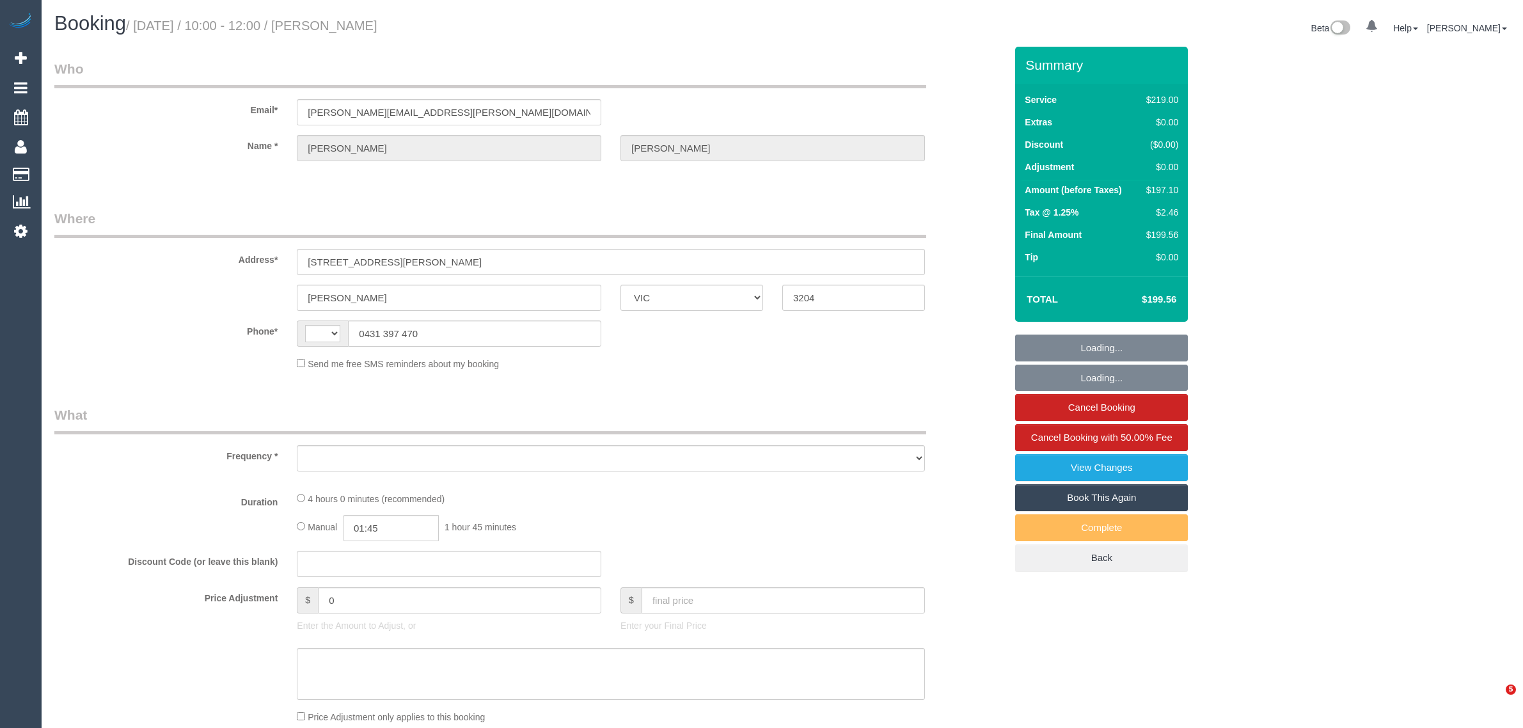
select select "VIC"
select select "string:stripe-pm_1MU5OA2GScqysDRV42SJ4BMW"
select select "string:AU"
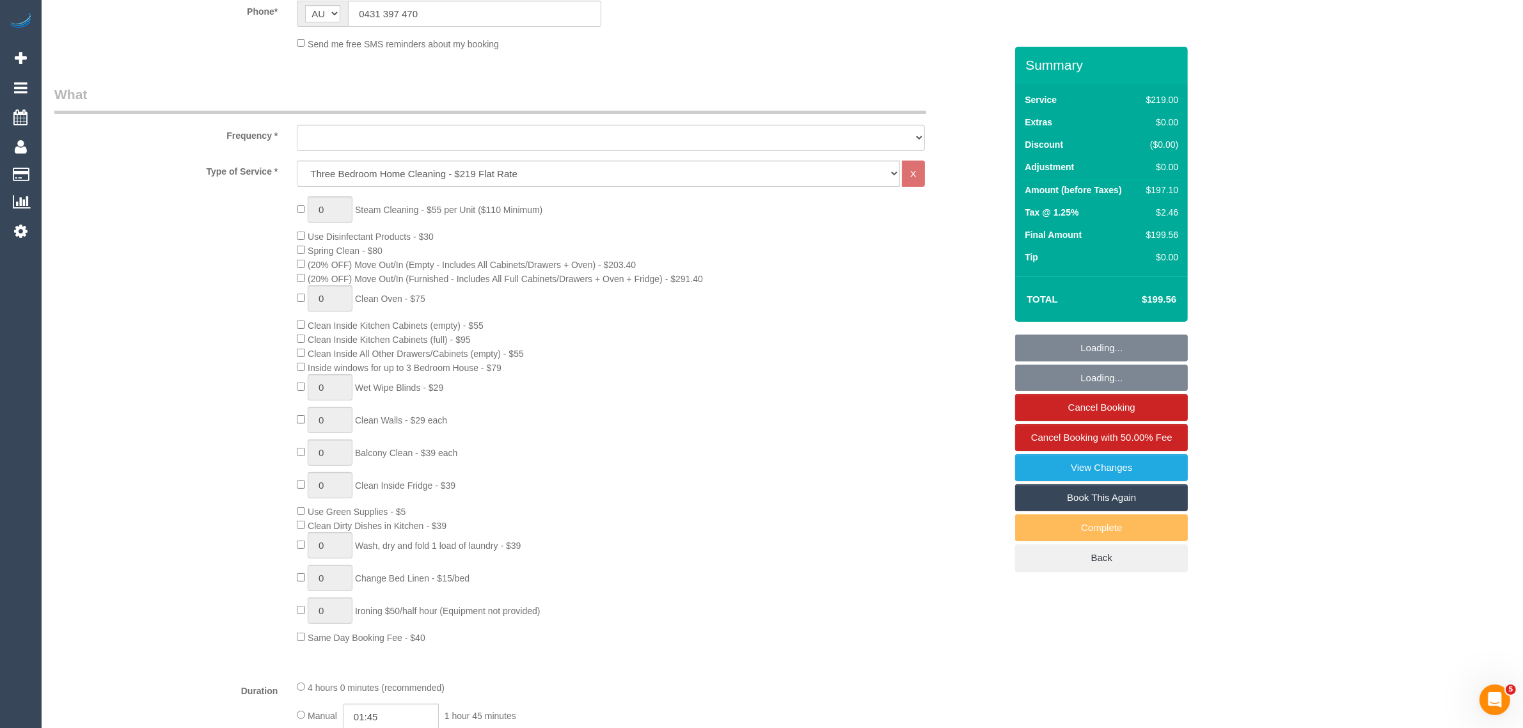
select select "object:778"
select select "number:29"
select select "number:14"
select select "number:19"
select select "number:22"
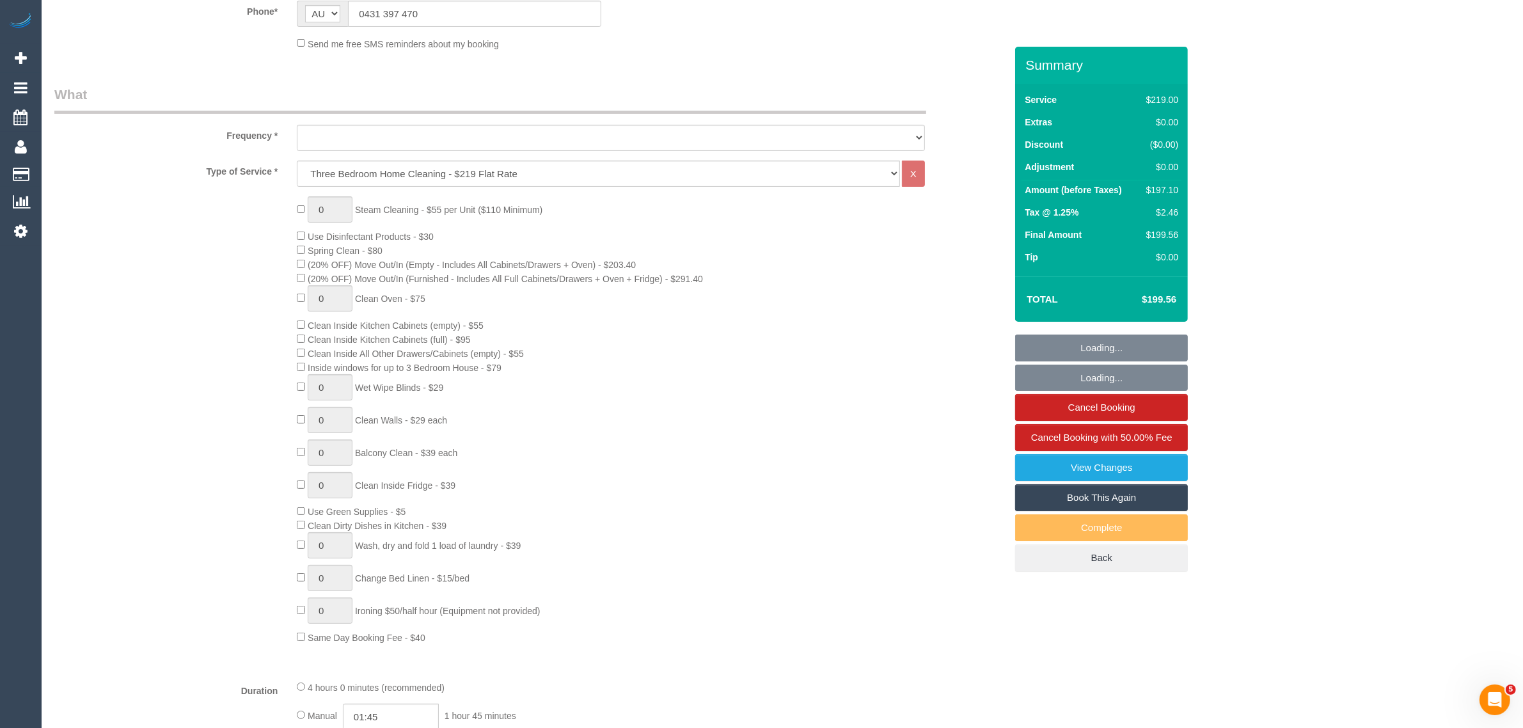
select select "number:34"
select select "number:13"
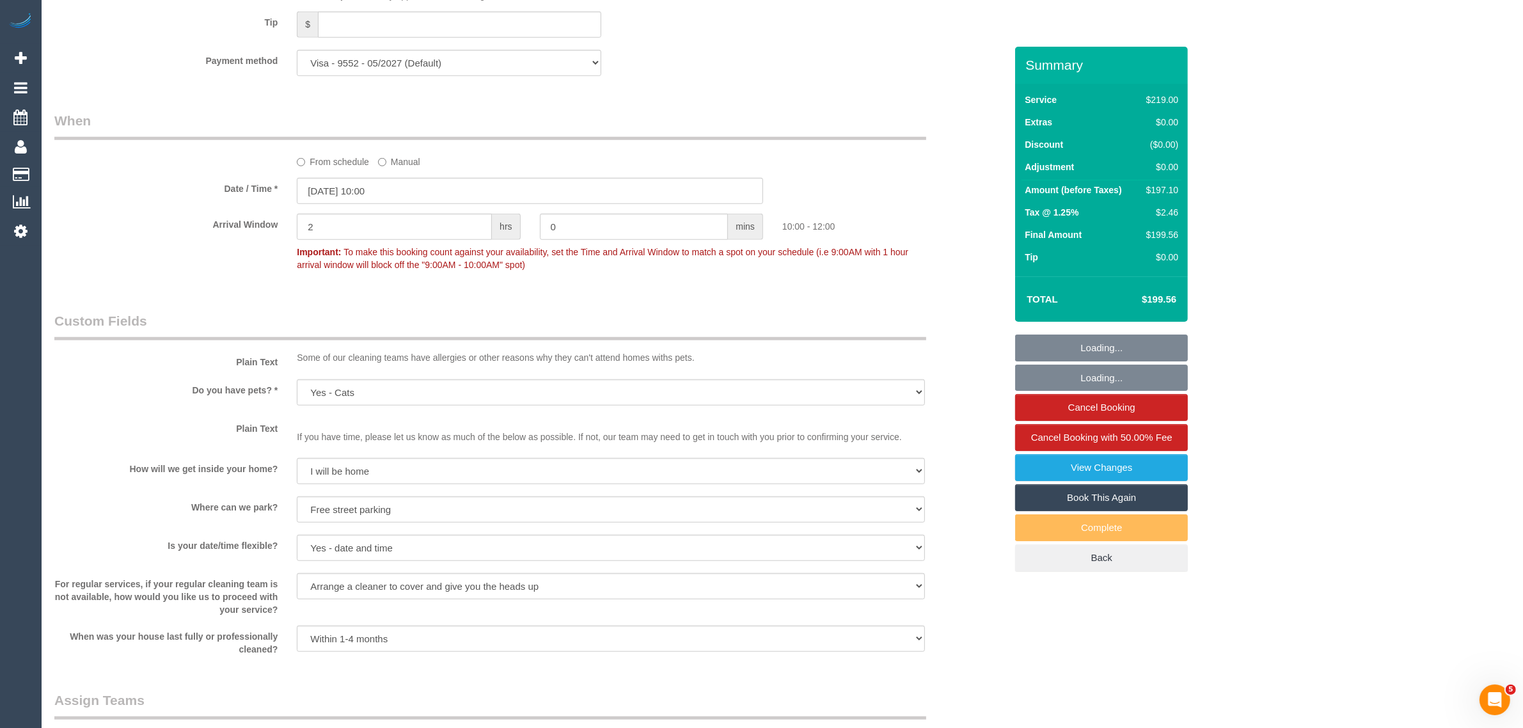
select select "object:1344"
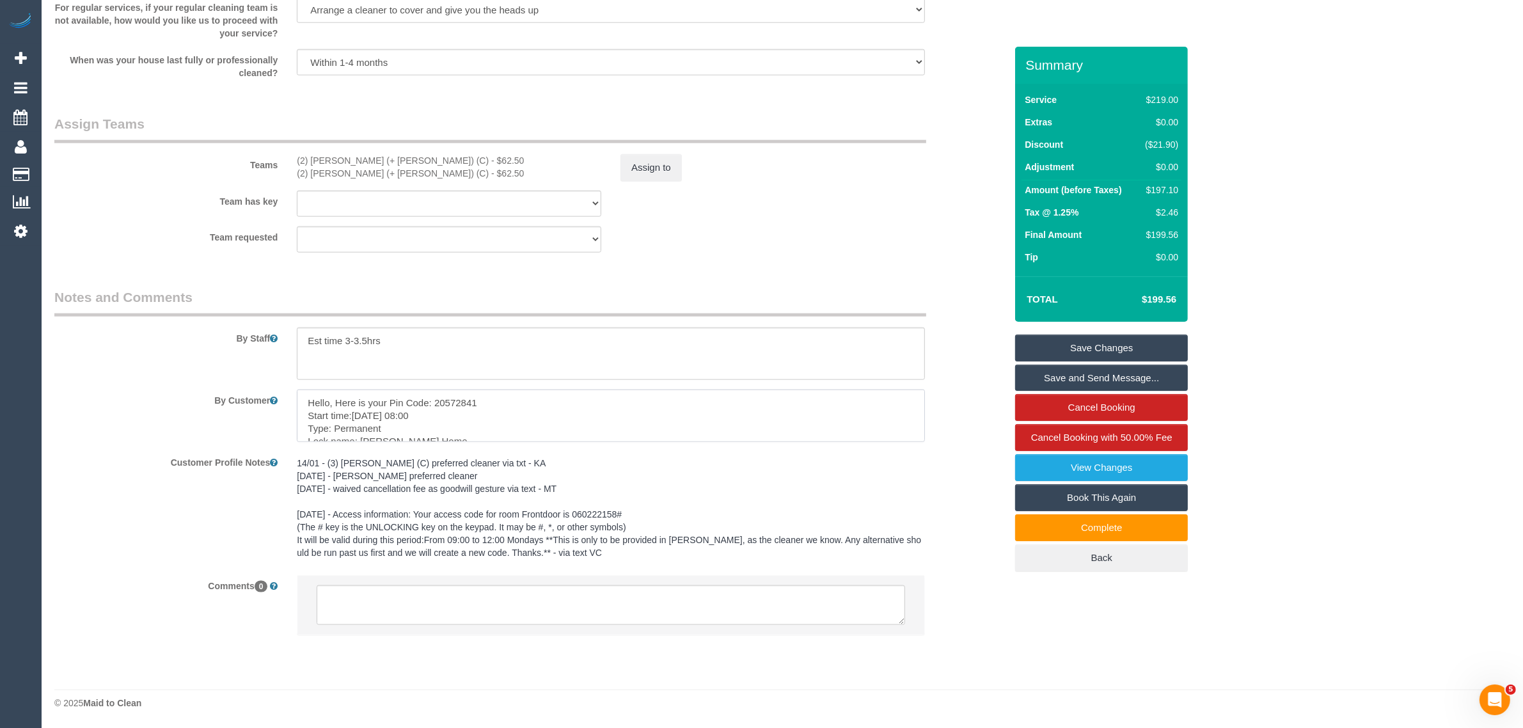
drag, startPoint x: 535, startPoint y: 410, endPoint x: 453, endPoint y: 395, distance: 83.3
click at [453, 395] on textarea at bounding box center [611, 415] width 628 height 52
click at [520, 410] on textarea at bounding box center [611, 415] width 628 height 52
drag, startPoint x: 498, startPoint y: 403, endPoint x: 434, endPoint y: 391, distance: 65.0
click at [434, 391] on textarea at bounding box center [611, 415] width 628 height 52
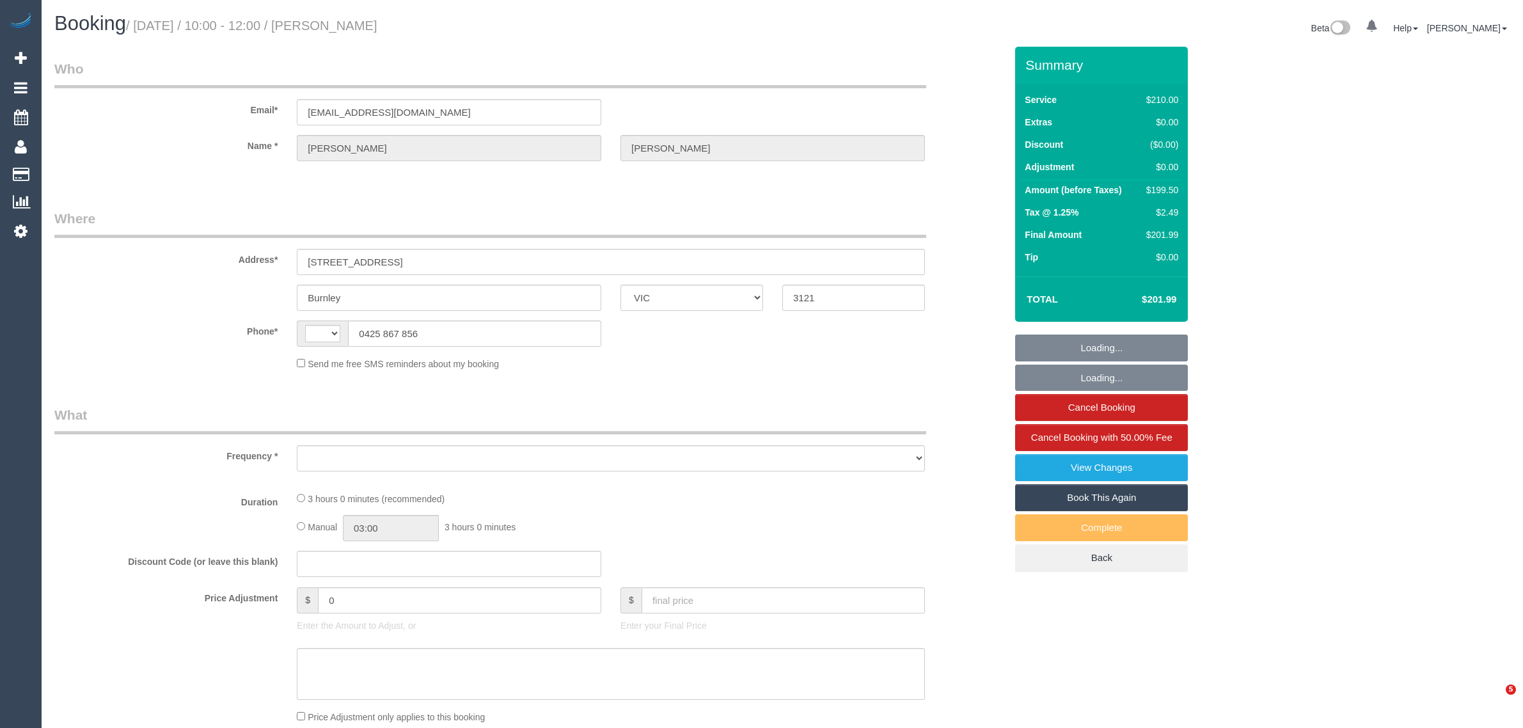
select select "VIC"
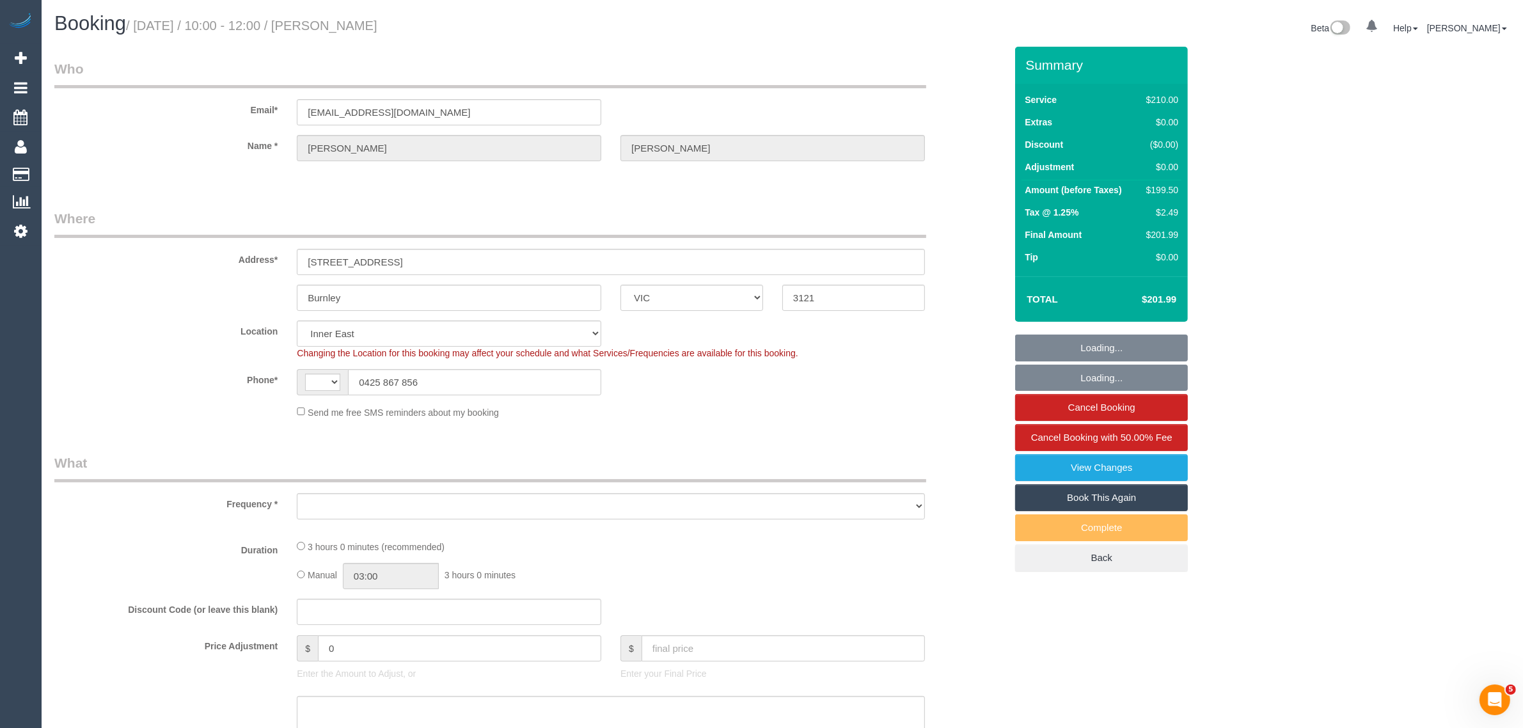
select select "string:AU"
select select "180"
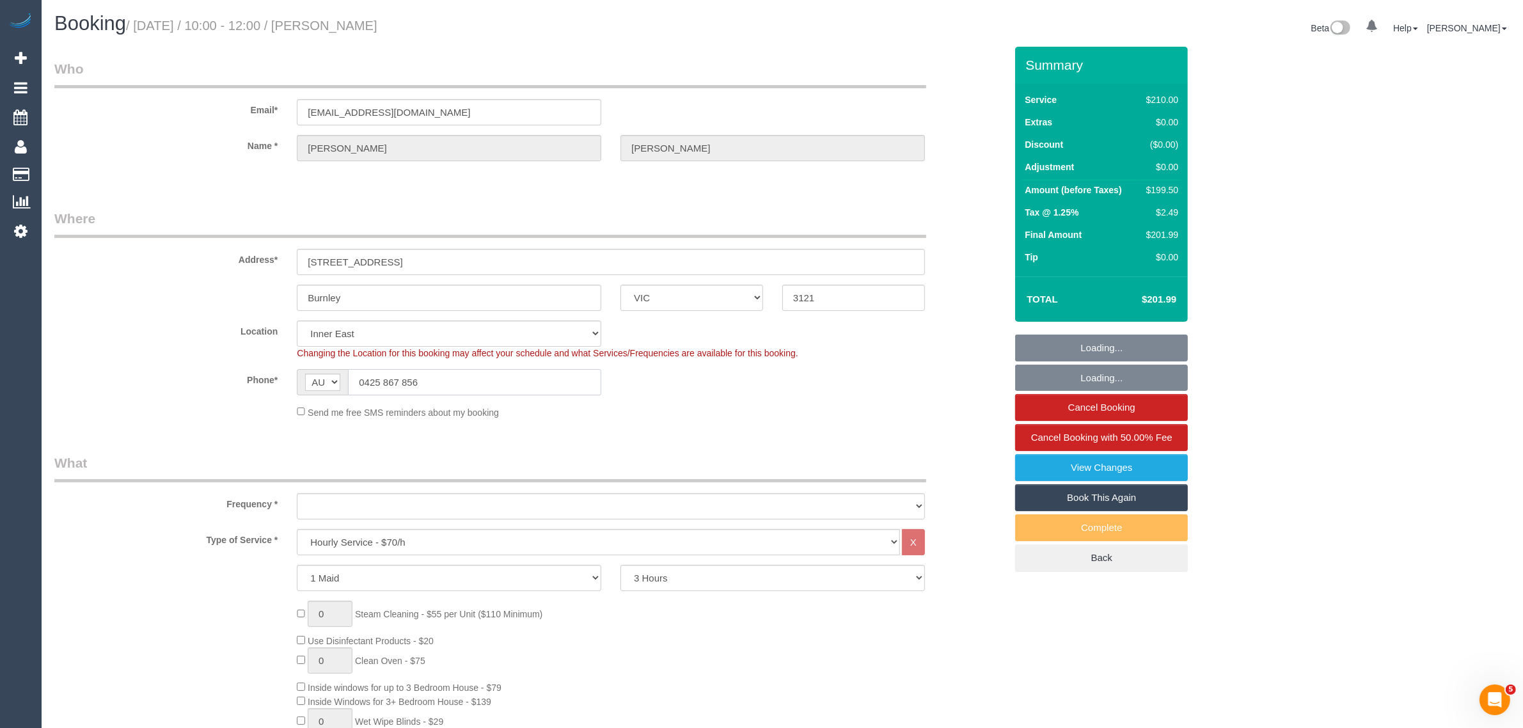
select select "object:719"
select select "string:stripe-pm_1QukcC2GScqysDRV0e1Eb17A"
click at [529, 376] on input "0425 867 856" at bounding box center [474, 382] width 253 height 26
select select "object:724"
select select "number:27"
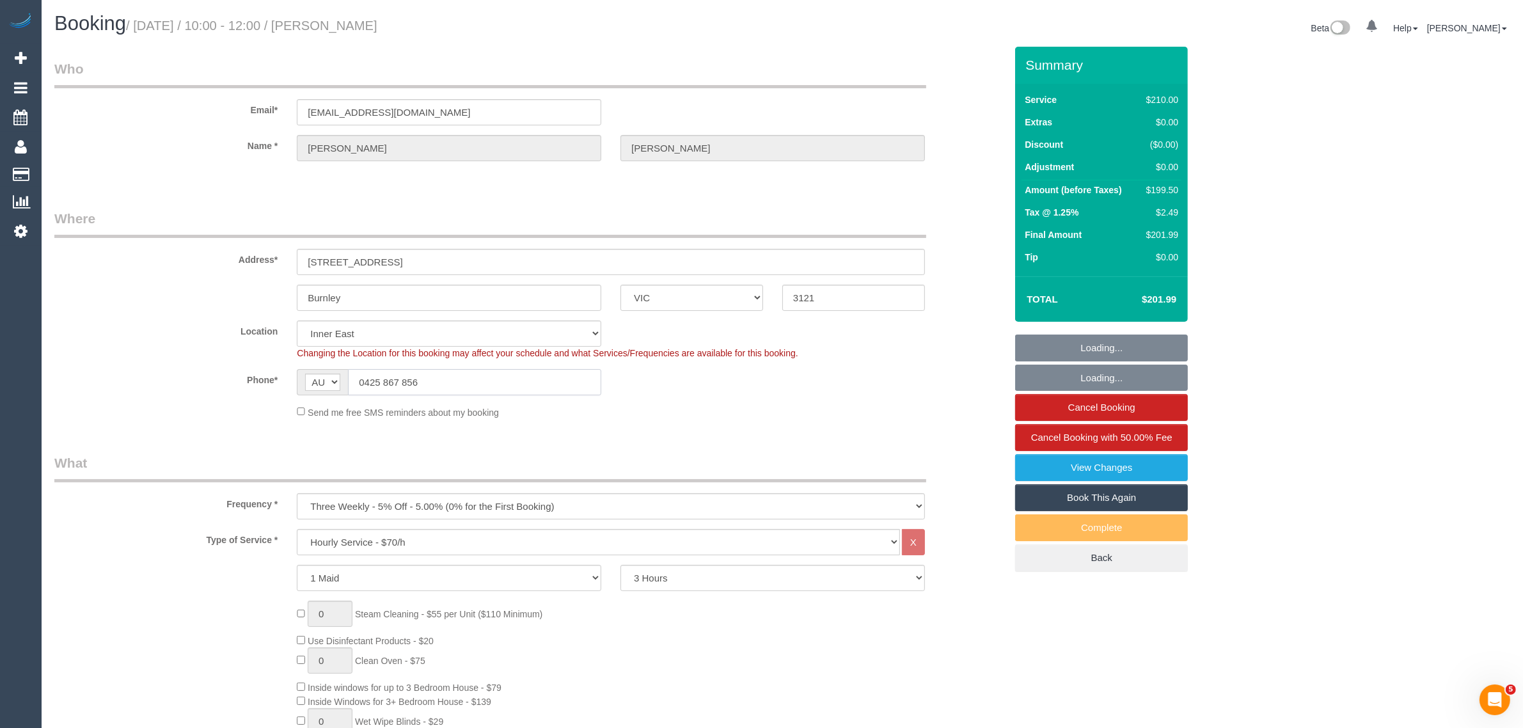
select select "number:14"
select select "number:19"
select select "number:24"
select select "number:33"
select select "number:12"
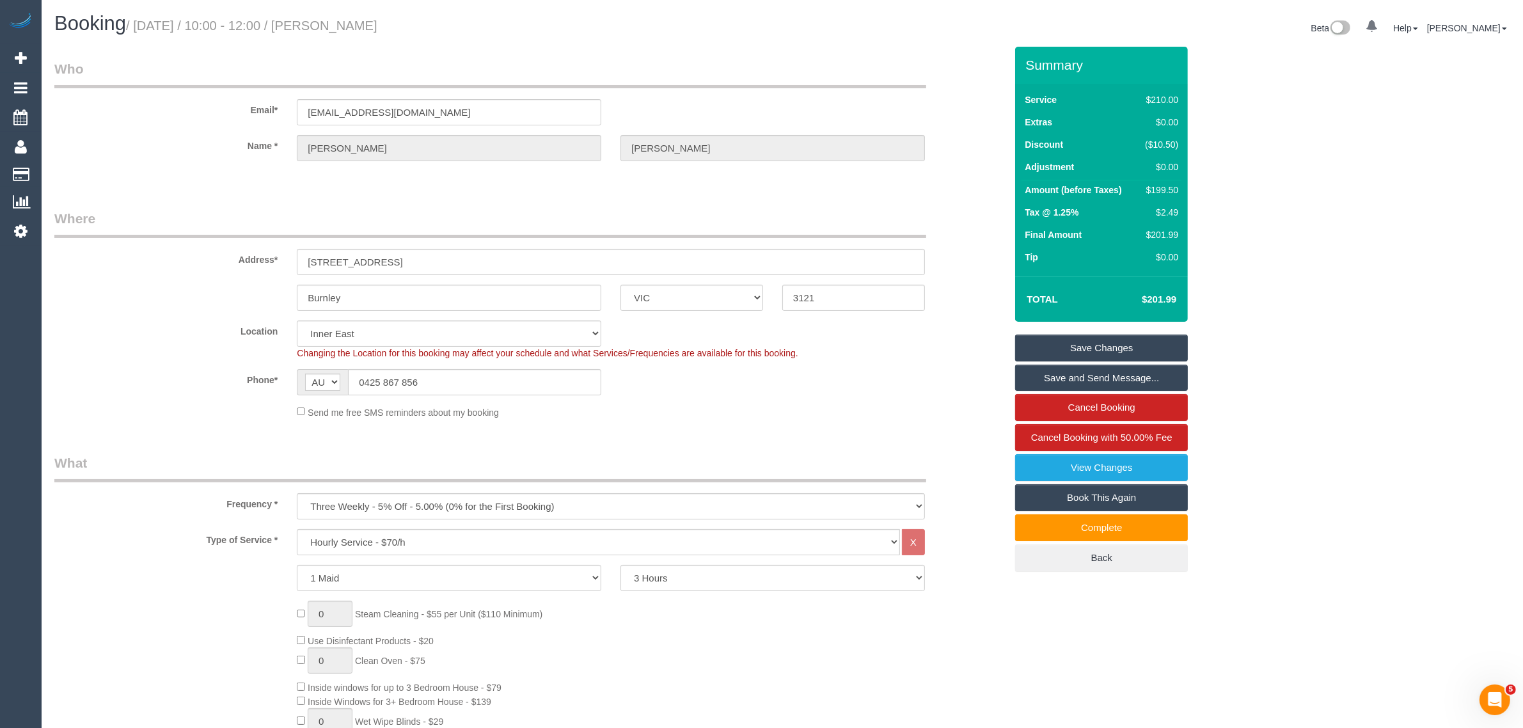
click at [538, 359] on sui-booking-location "Location Office City East (North) East (South) Inner East Inner North (East) In…" at bounding box center [529, 369] width 951 height 98
click at [538, 372] on input "0425 867 856" at bounding box center [474, 382] width 253 height 26
click at [874, 418] on fieldset "Where Address* 48 Parkville St Burnley ACT NSW NT QLD SA TAS VIC WA 3121 Locati…" at bounding box center [529, 318] width 951 height 219
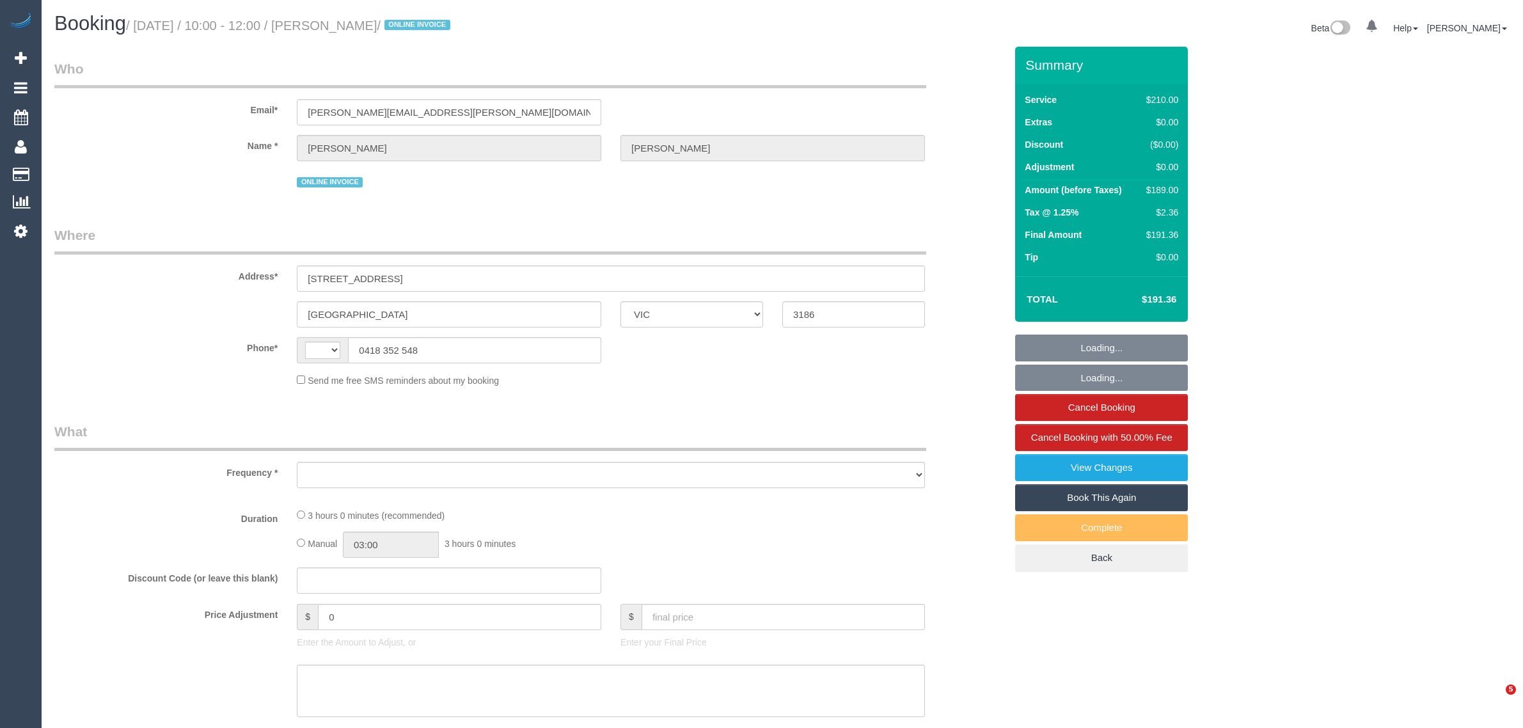
select select "VIC"
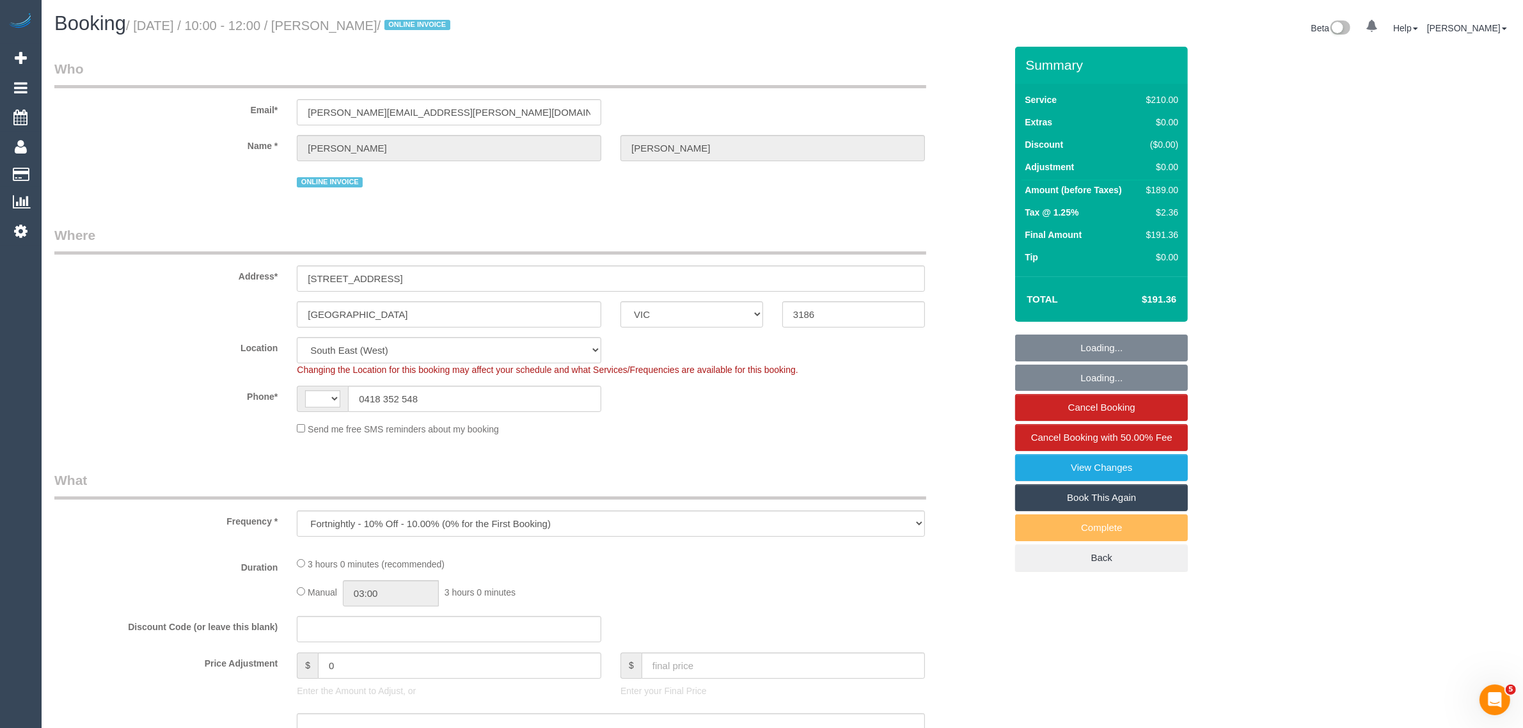
select select "object:611"
select select "180"
select select "number:30"
select select "number:14"
select select "number:19"
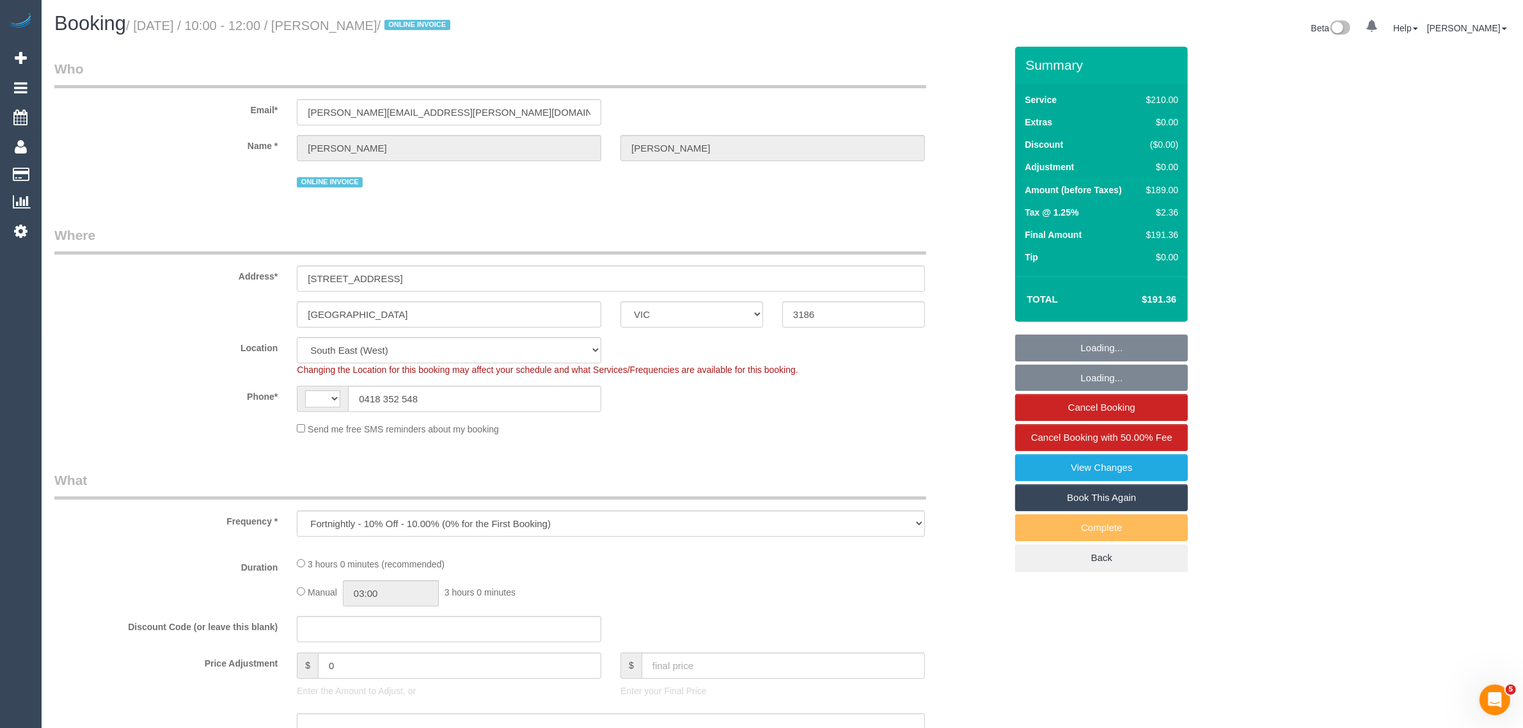
select select "number:25"
select select "number:35"
select select "number:11"
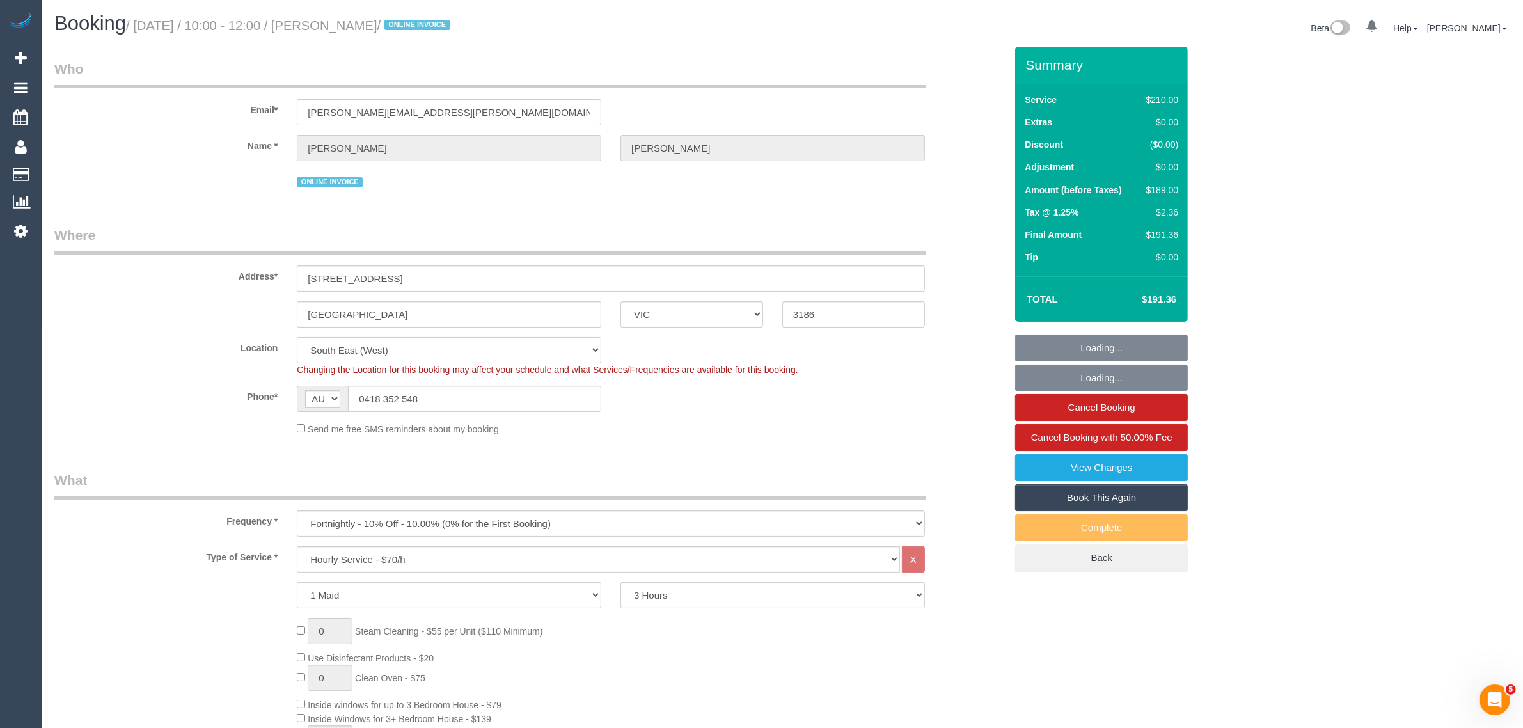
select select "string:AU"
select select "string:stripe-pm_1QeXPw2GScqysDRVf9lwhELO"
click at [533, 407] on input "0418 352 548" at bounding box center [474, 399] width 253 height 26
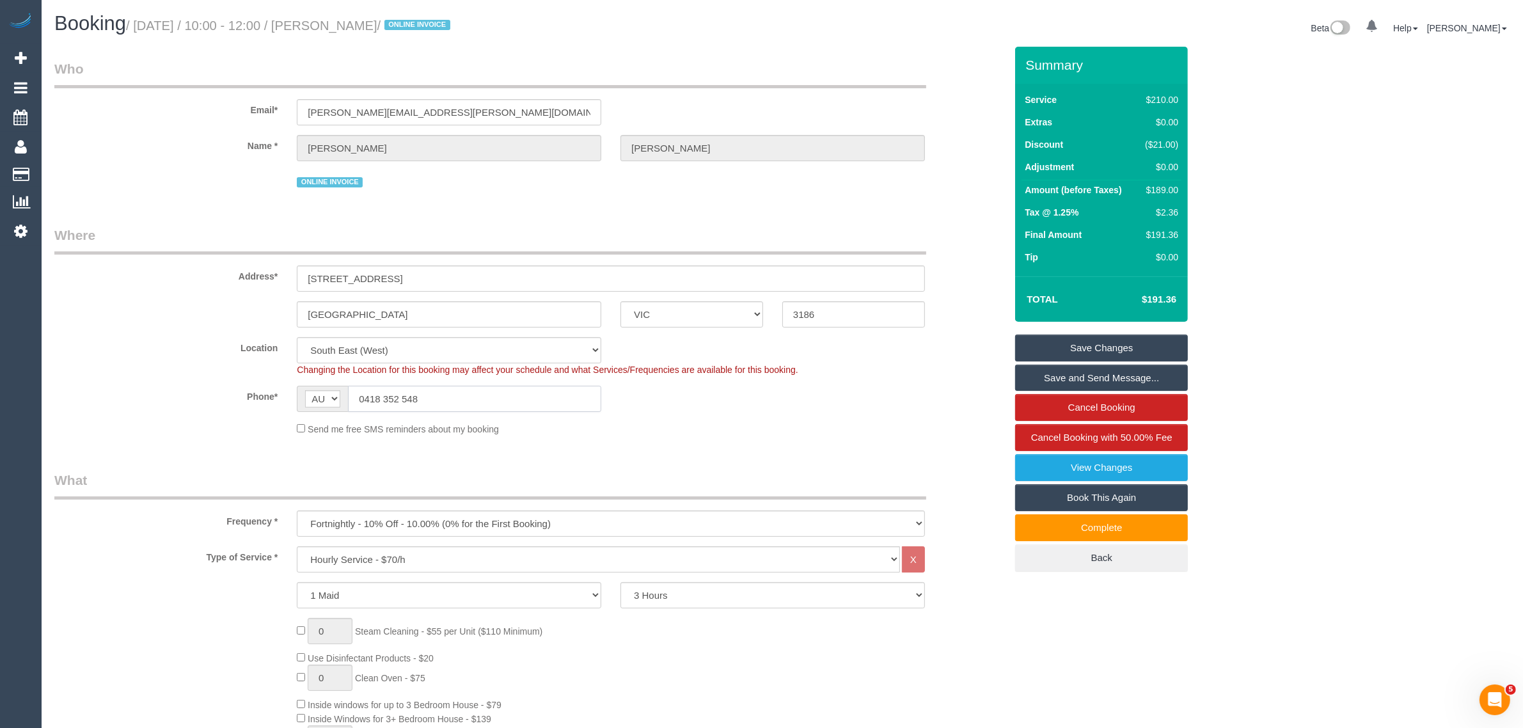
click at [461, 389] on input "0418 352 548" at bounding box center [474, 399] width 253 height 26
click at [462, 389] on input "0418 352 548" at bounding box center [474, 399] width 253 height 26
click at [671, 407] on div "Phone* AF AL DZ AD AO AI AQ AG AR AM AW AU AT AZ BS BH BD BB BY BE BZ BJ BM BT …" at bounding box center [530, 399] width 970 height 26
click at [470, 393] on input "0418 352 548" at bounding box center [474, 399] width 253 height 26
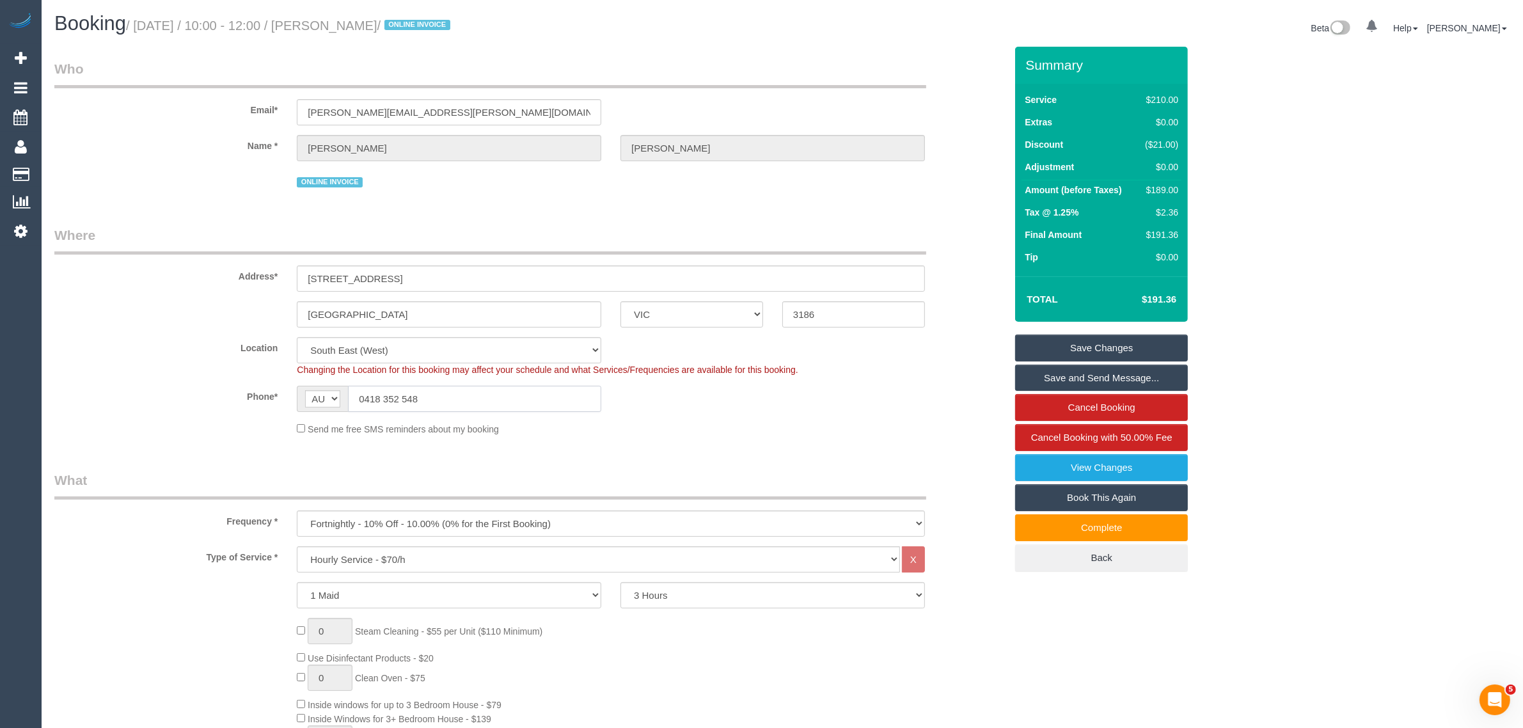
click at [470, 393] on input "0418 352 548" at bounding box center [474, 399] width 253 height 26
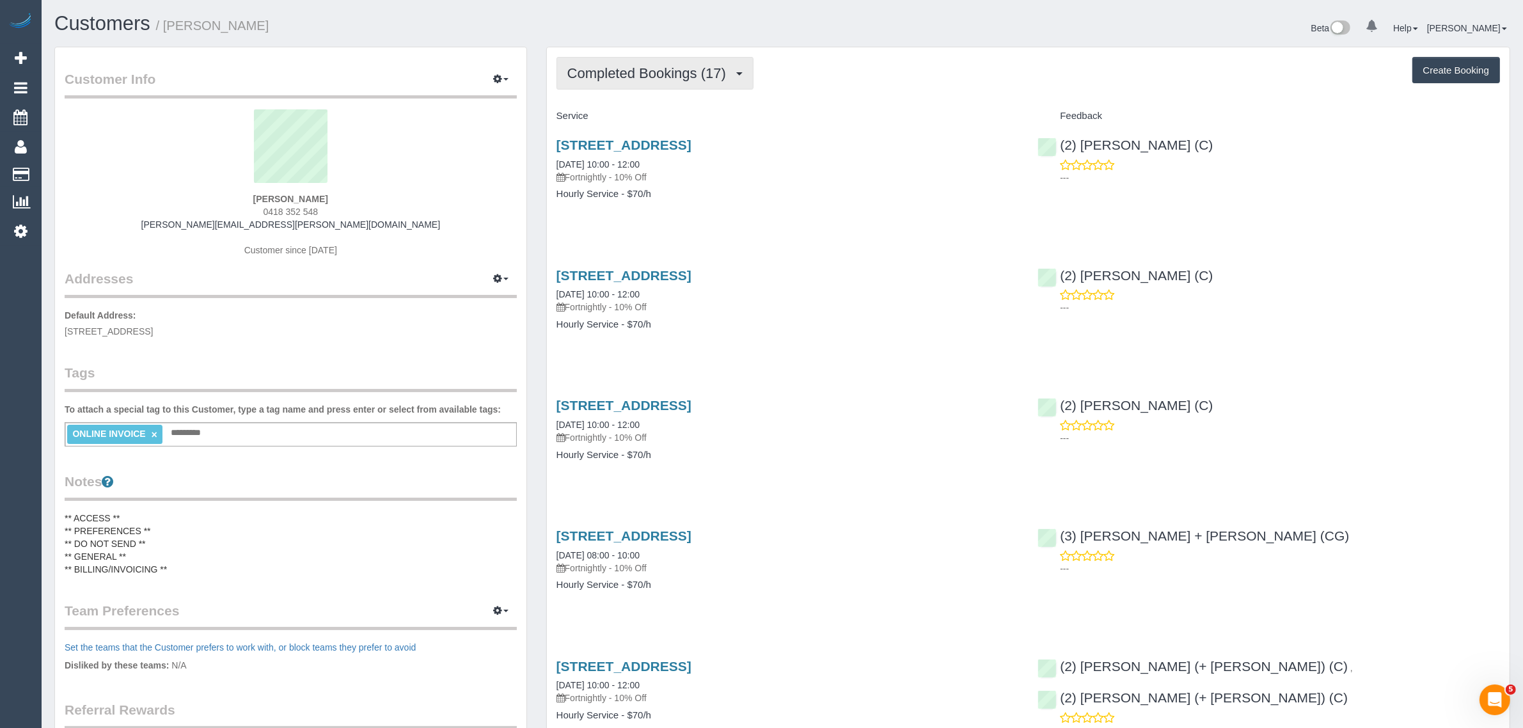
click at [691, 72] on span "Completed Bookings (17)" at bounding box center [649, 73] width 165 height 16
click at [849, 192] on h4 "Hourly Service - $70/h" at bounding box center [787, 194] width 462 height 11
click at [659, 78] on span "Completed Bookings (17)" at bounding box center [649, 73] width 165 height 16
click at [641, 126] on link "Upcoming Bookings (11)" at bounding box center [626, 119] width 138 height 17
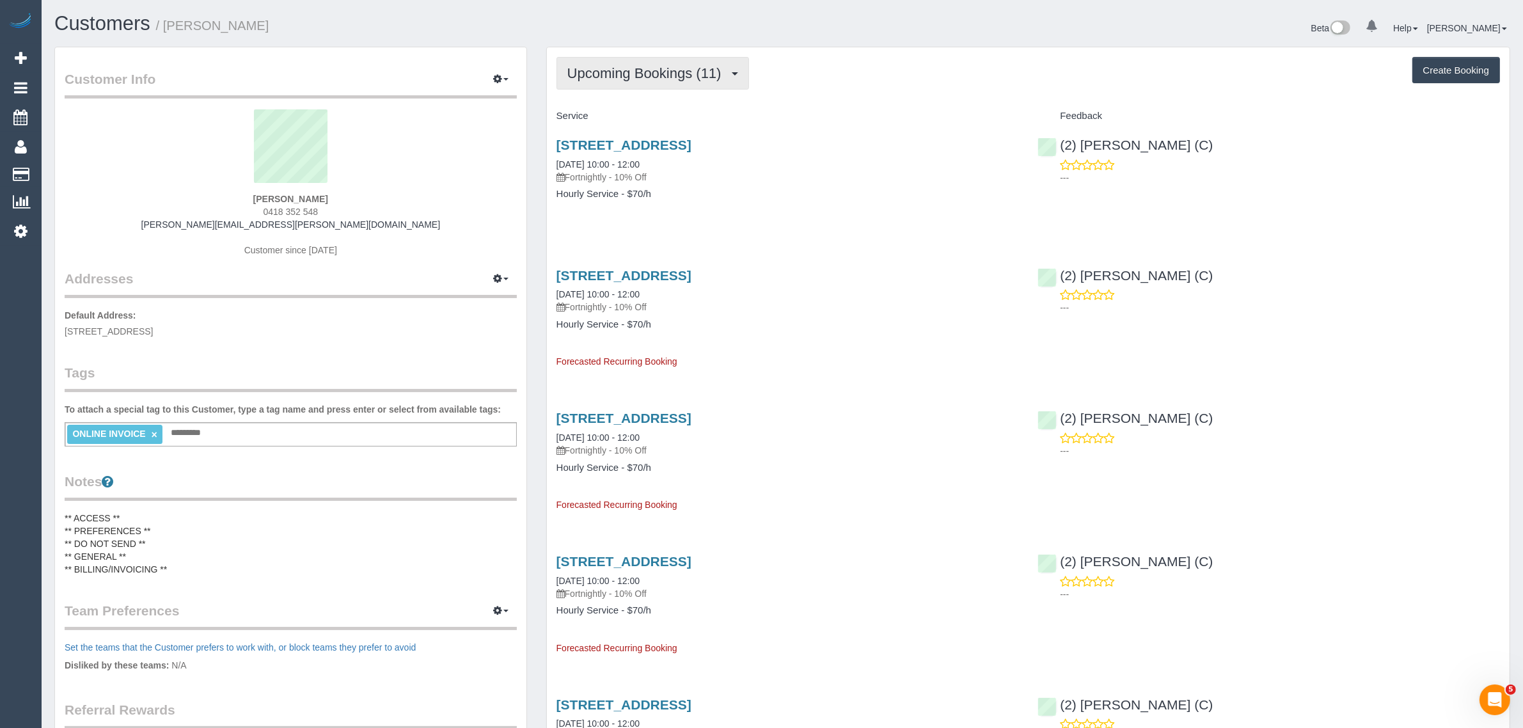
click at [705, 84] on button "Upcoming Bookings (11)" at bounding box center [652, 73] width 192 height 33
click at [683, 112] on link "Upcoming Bookings (11)" at bounding box center [626, 119] width 138 height 17
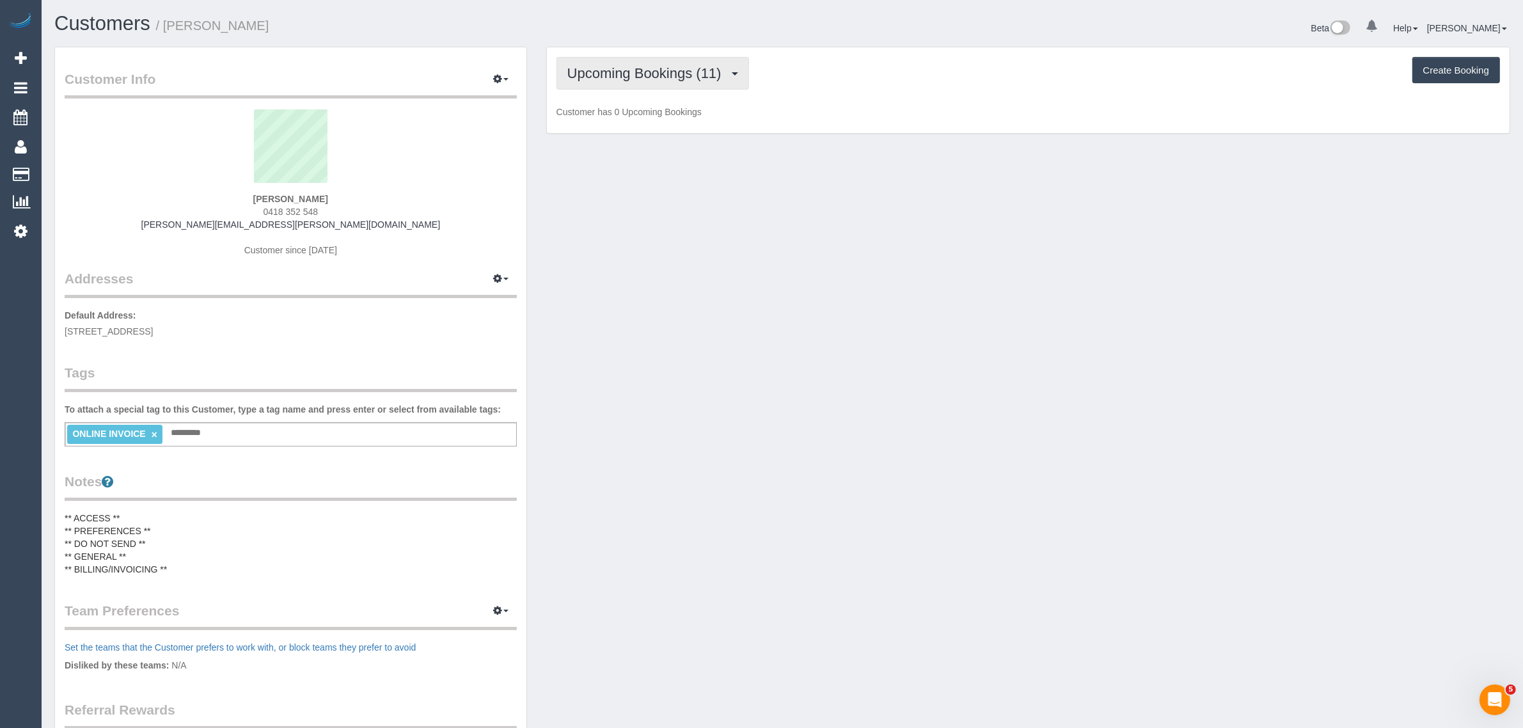
click at [673, 66] on span "Upcoming Bookings (11)" at bounding box center [647, 73] width 161 height 16
click at [653, 100] on link "Completed Bookings (17)" at bounding box center [626, 103] width 138 height 17
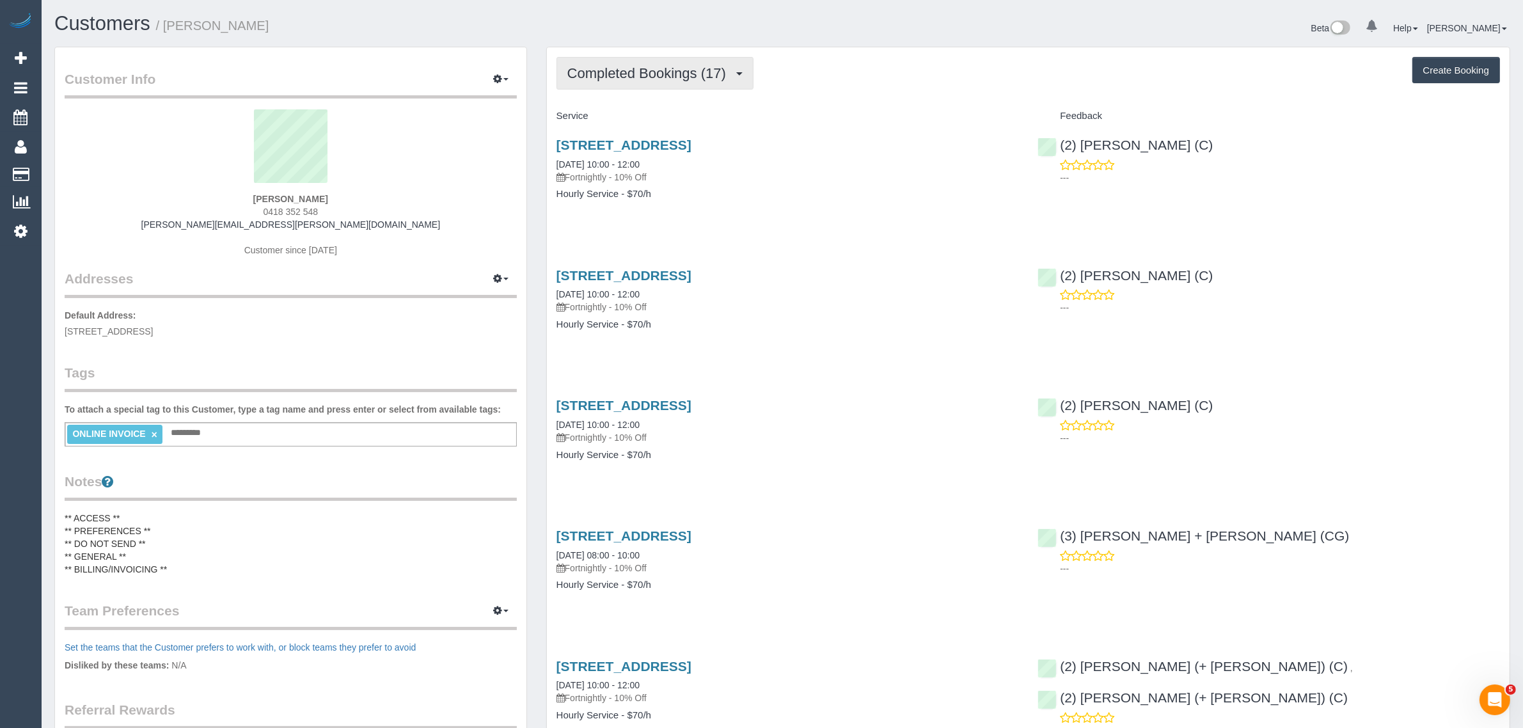
click at [661, 78] on span "Completed Bookings (17)" at bounding box center [649, 73] width 165 height 16
click at [646, 111] on link "Upcoming Bookings (11)" at bounding box center [626, 119] width 138 height 17
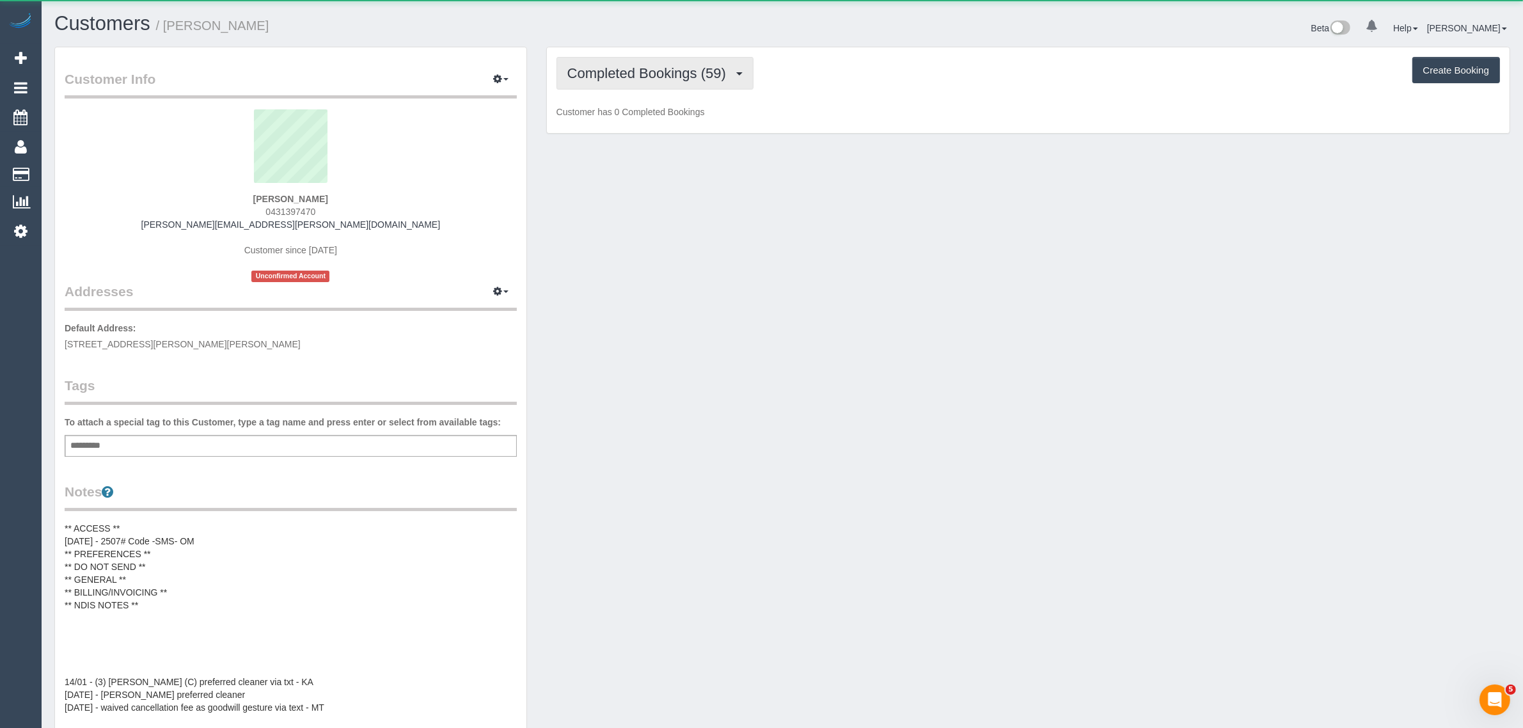
click at [616, 59] on button "Completed Bookings (59)" at bounding box center [654, 73] width 197 height 33
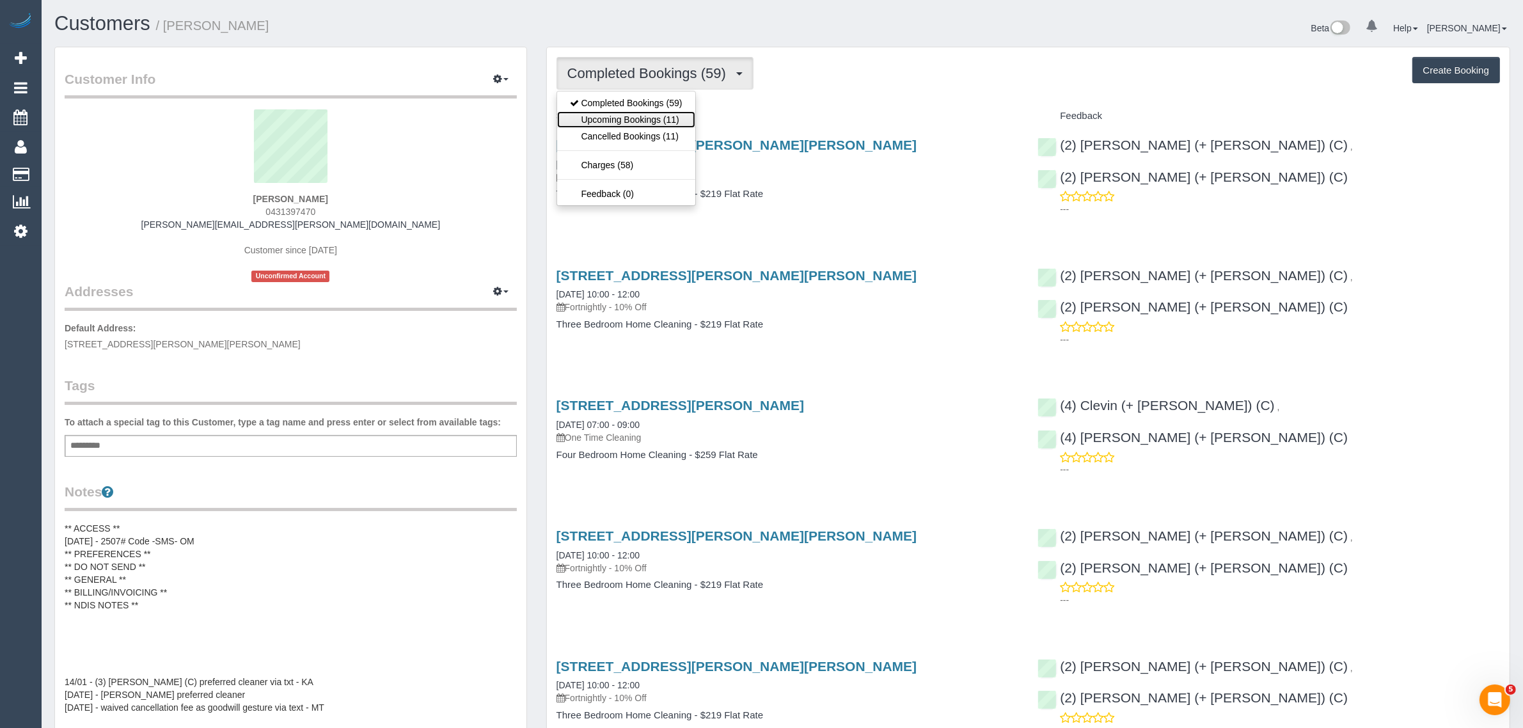
click at [620, 119] on link "Upcoming Bookings (11)" at bounding box center [626, 119] width 138 height 17
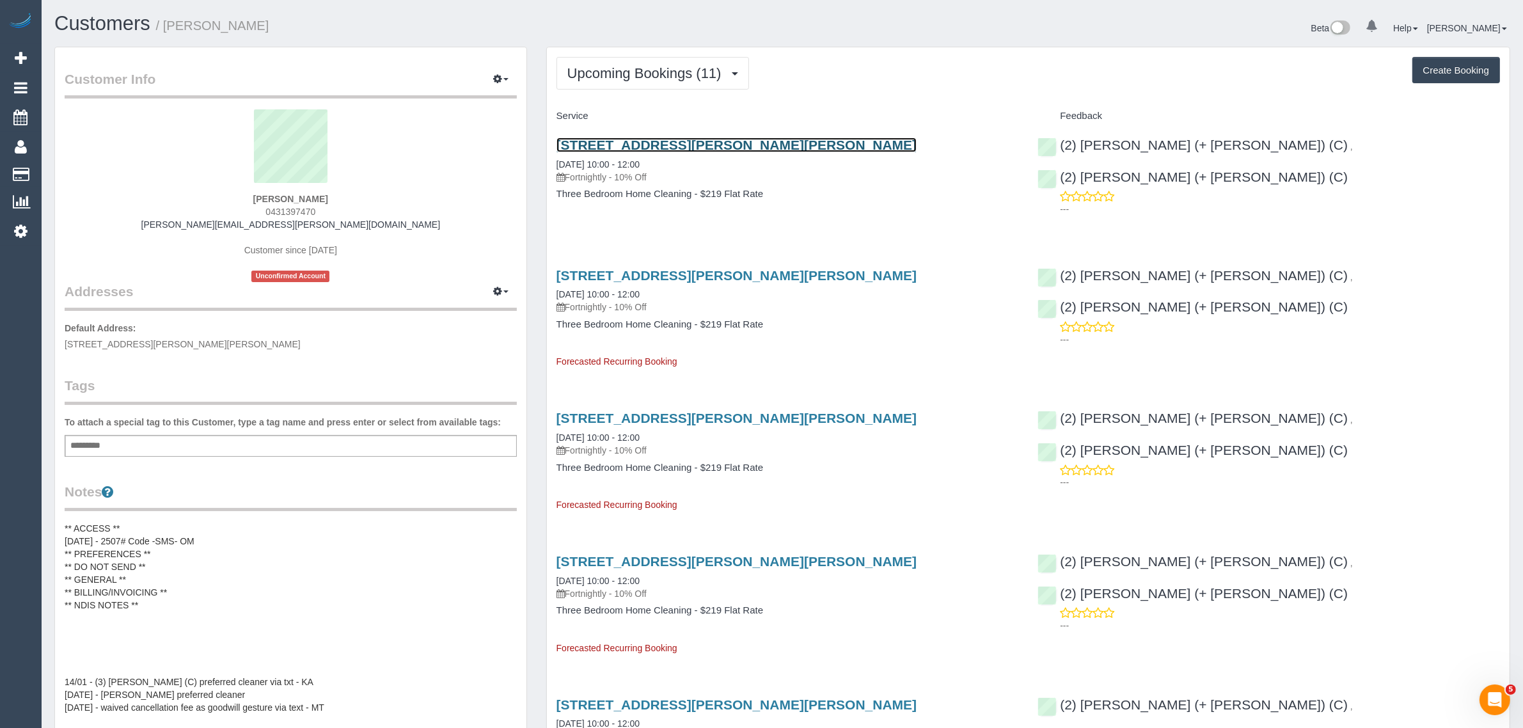
click at [628, 139] on link "[STREET_ADDRESS][PERSON_NAME][PERSON_NAME]" at bounding box center [736, 144] width 361 height 15
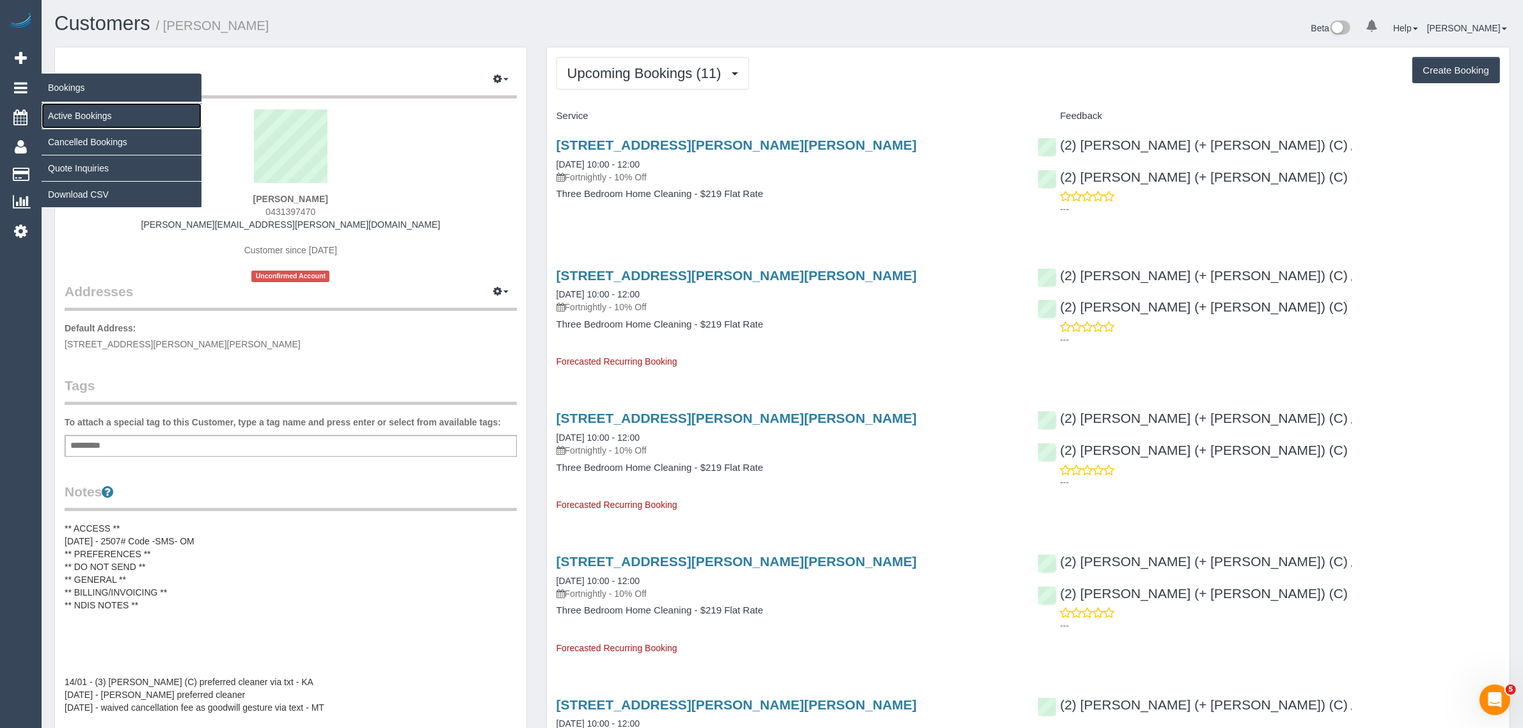
drag, startPoint x: 63, startPoint y: 111, endPoint x: 95, endPoint y: 93, distance: 36.3
click at [63, 111] on link "Active Bookings" at bounding box center [122, 116] width 160 height 26
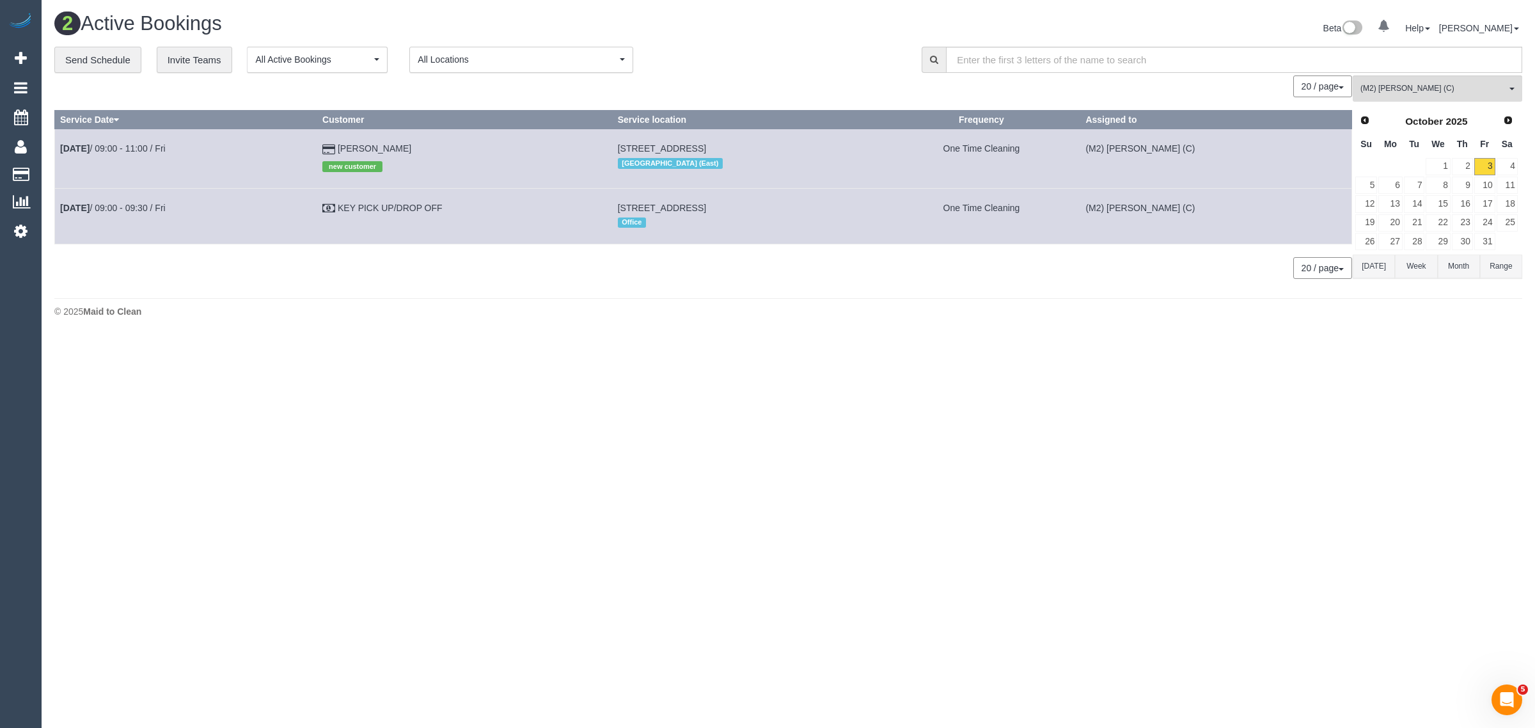
drag, startPoint x: 394, startPoint y: 141, endPoint x: 194, endPoint y: 150, distance: 200.4
click at [55, 147] on tr "[DATE] 09:00 - 11:00 / Fri [PERSON_NAME] new customer [STREET_ADDRESS] [GEOGRAP…" at bounding box center [703, 158] width 1297 height 59
copy tr "[DATE] 09:00 - 11:00 / Fri [PERSON_NAME]"
click at [1491, 97] on button "(M2) Darshan Gevariya (C) All Teams" at bounding box center [1436, 88] width 169 height 26
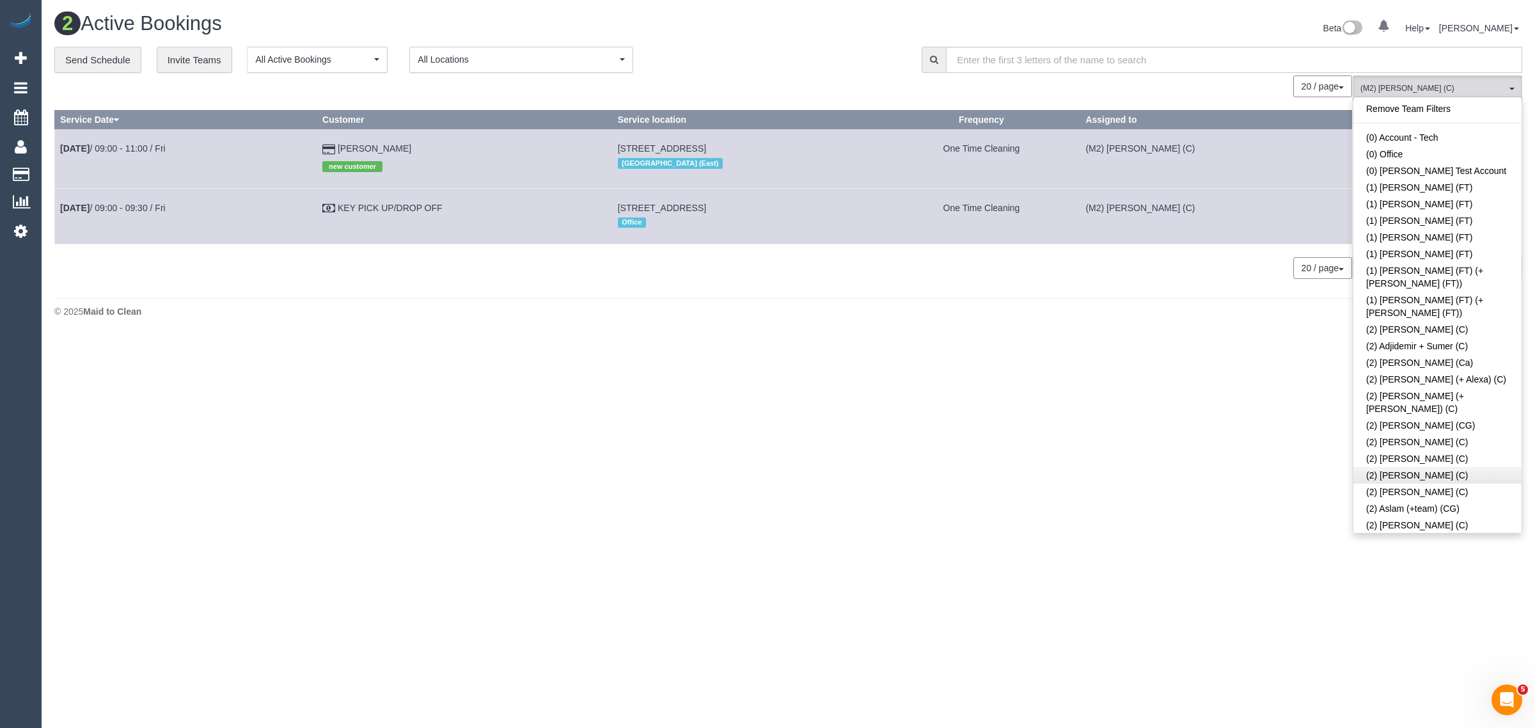
click at [1461, 106] on link "Remove Team Filters" at bounding box center [1437, 108] width 168 height 17
click at [858, 62] on div "**********" at bounding box center [478, 60] width 848 height 27
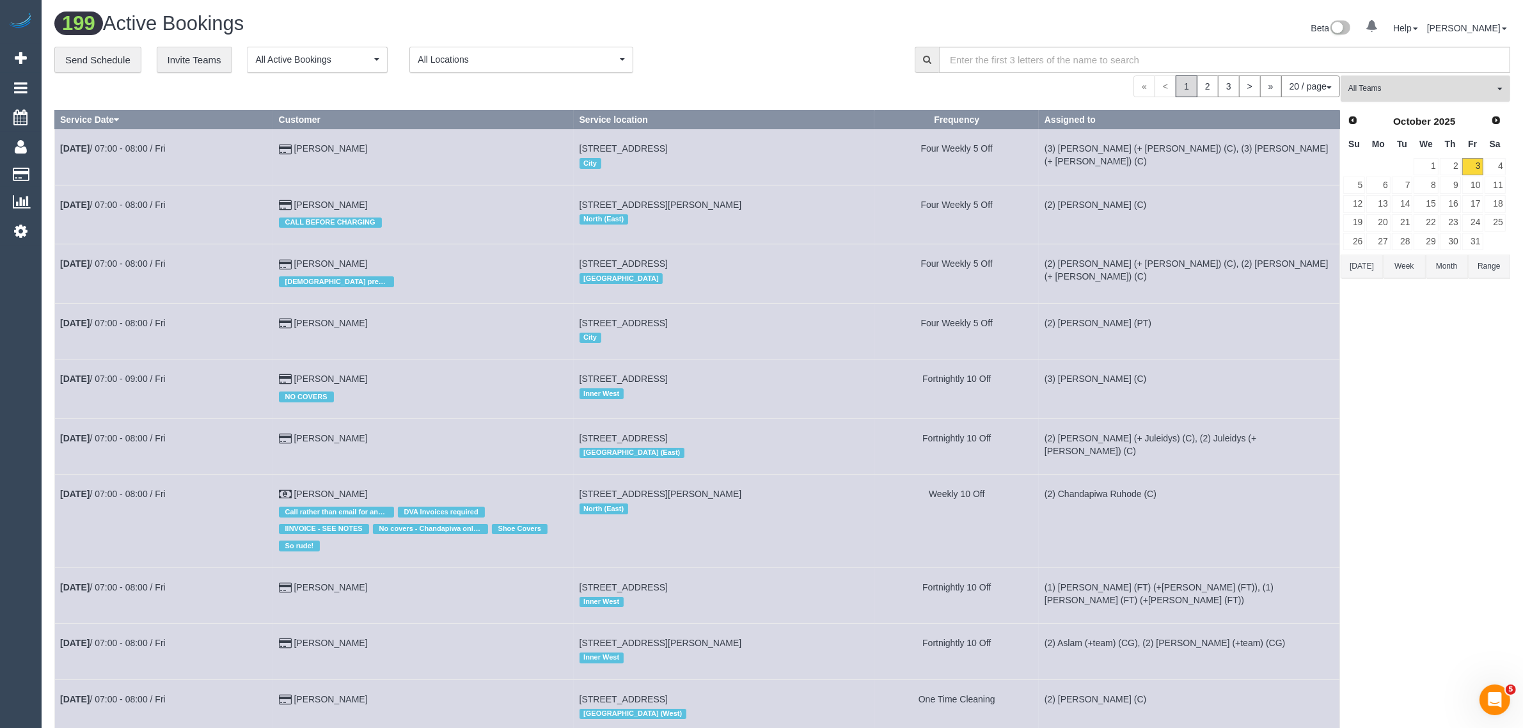
click at [1453, 91] on span "All Teams" at bounding box center [1421, 88] width 146 height 11
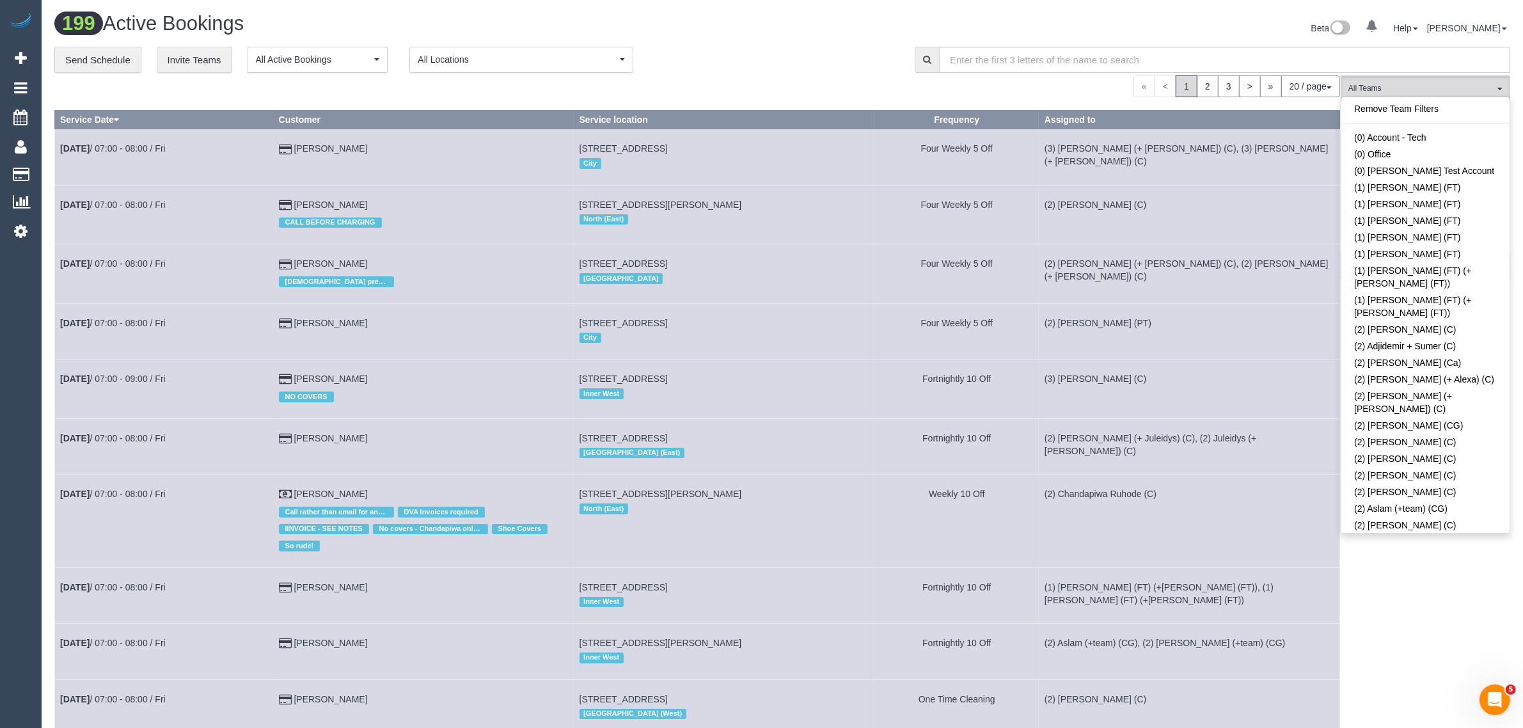
click at [1450, 109] on link "Remove Team Filters" at bounding box center [1425, 108] width 168 height 17
click at [804, 75] on div "« < 1 2 3 > » 20 / page 10 / page 20 / page 30 / page 40 / page 50 / page 100 /…" at bounding box center [696, 86] width 1285 height 22
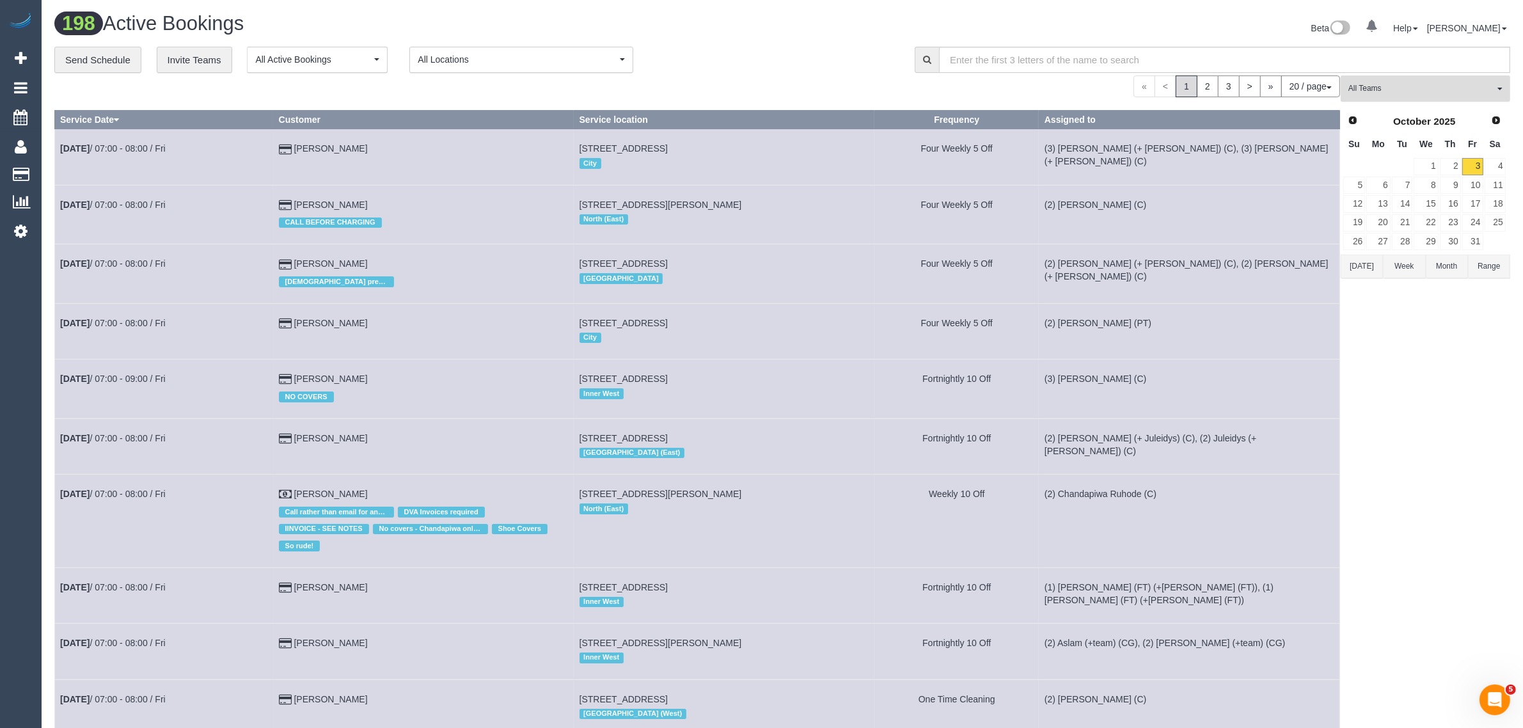
click at [1437, 84] on span "All Teams" at bounding box center [1421, 88] width 146 height 11
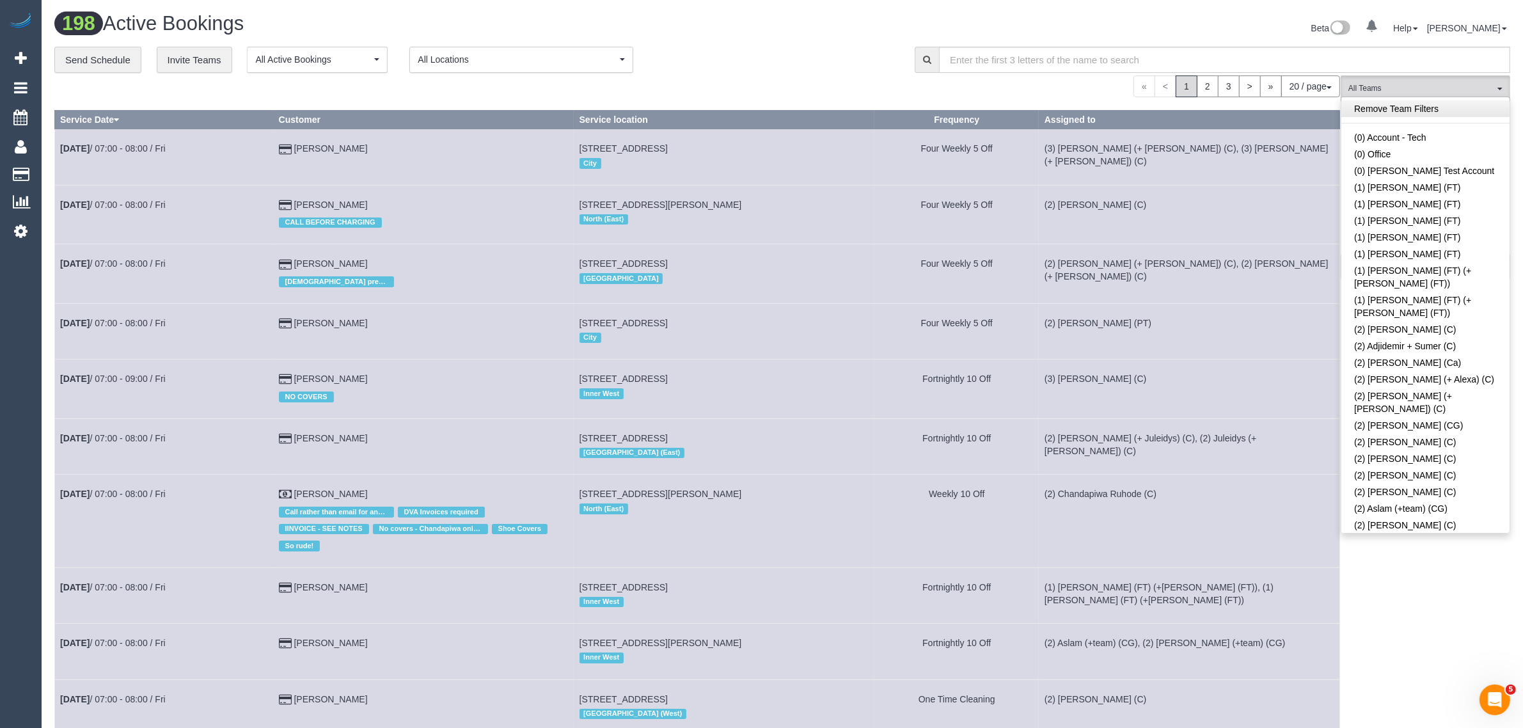
click at [1424, 110] on link "Remove Team Filters" at bounding box center [1425, 108] width 168 height 17
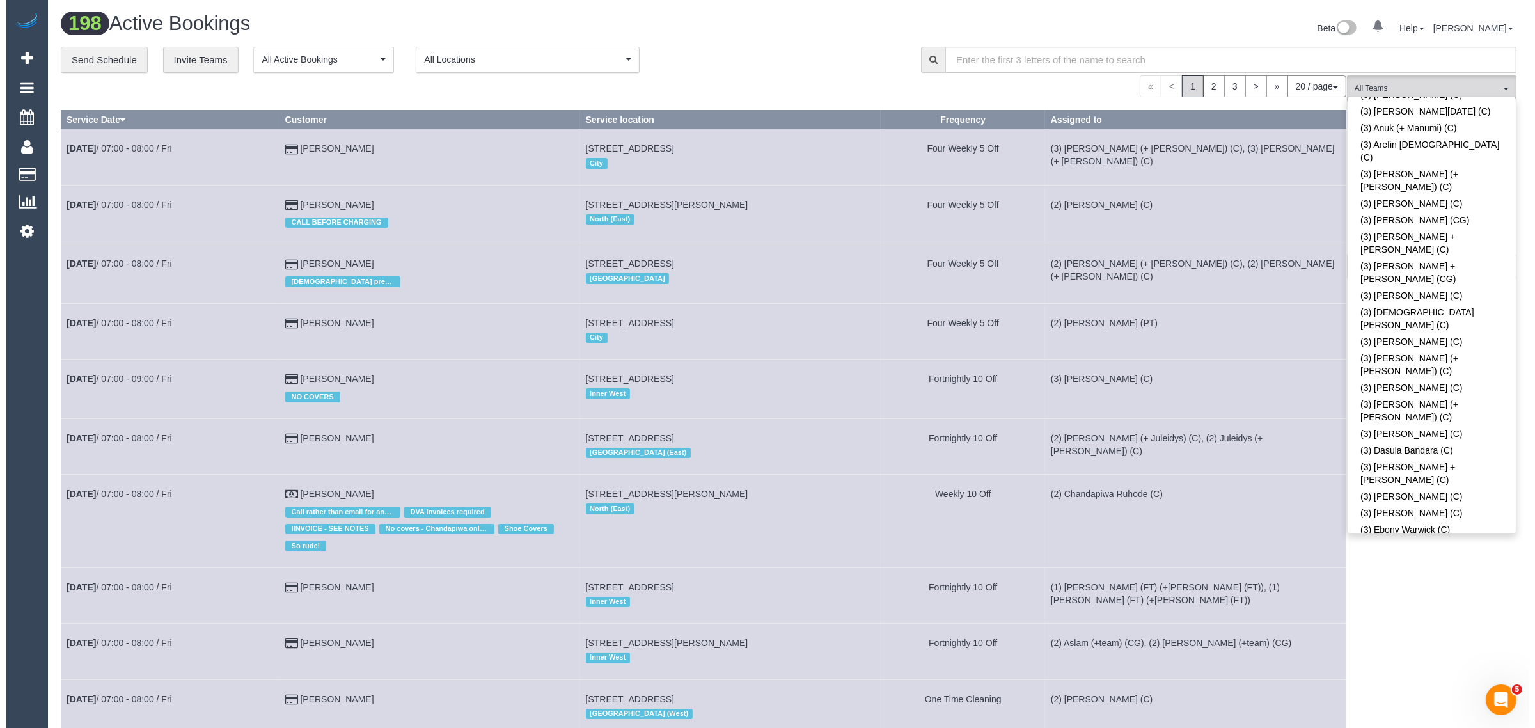
scroll to position [2227, 0]
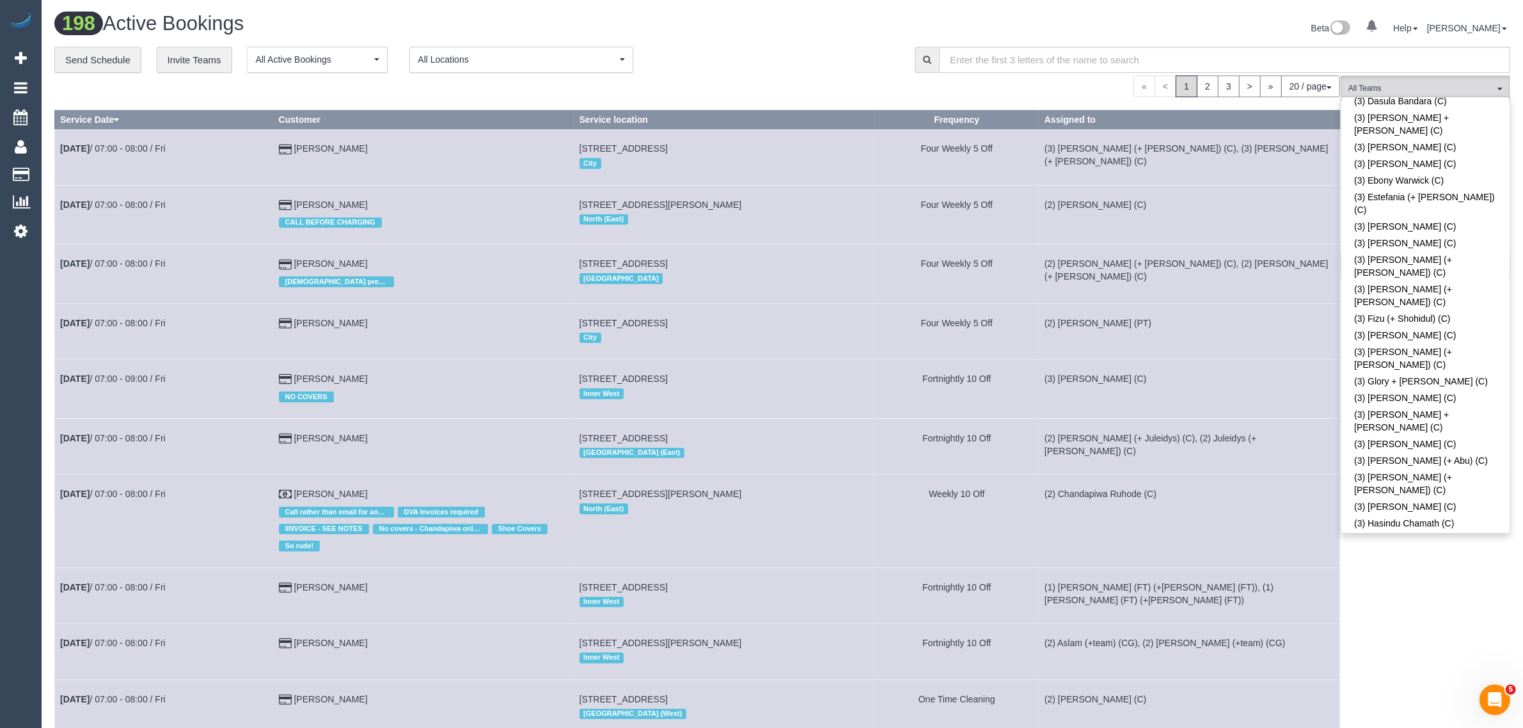
click at [849, 90] on div "« < 1 2 3 > » 20 / page 10 / page 20 / page 30 / page 40 / page 50 / page 100 /…" at bounding box center [696, 86] width 1285 height 22
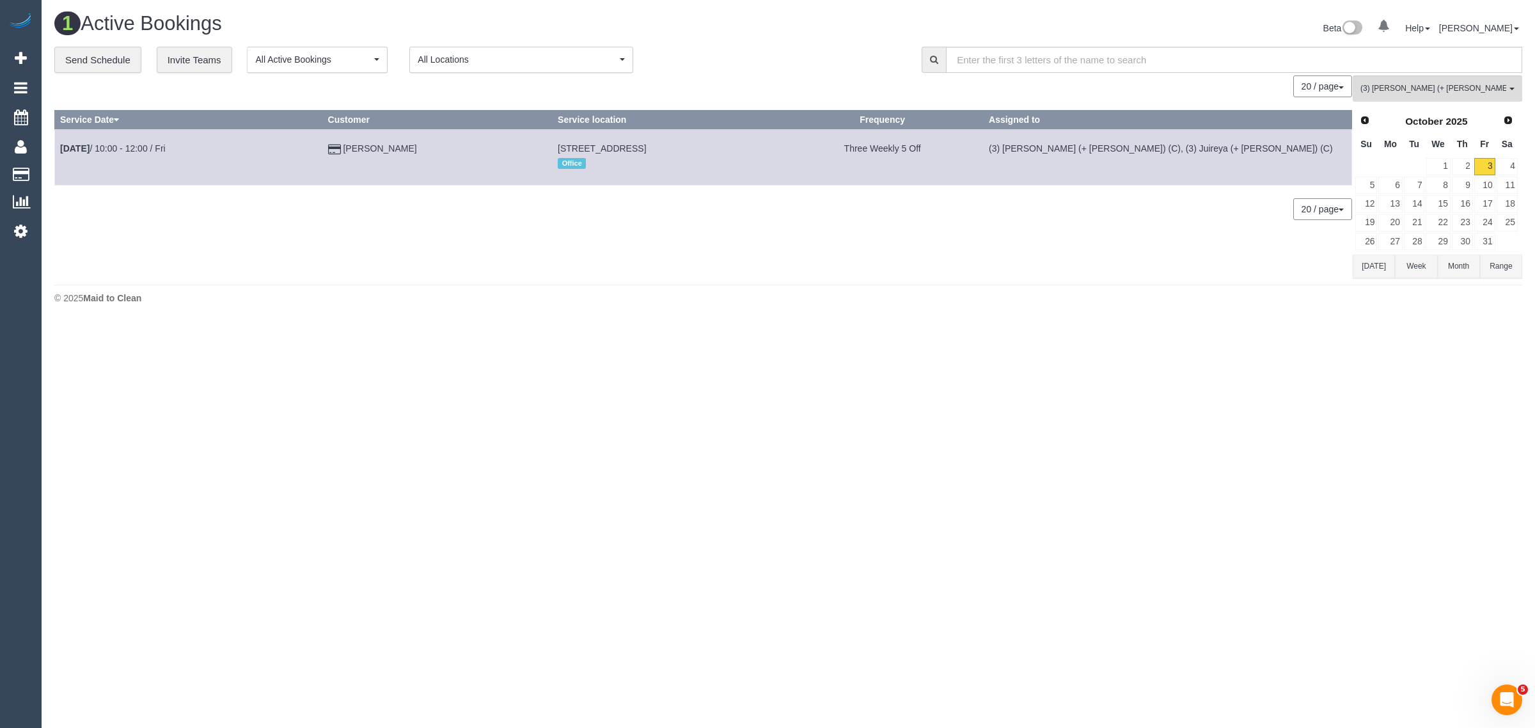
click at [913, 270] on div "0 Bookings found. We couldn't find any bookings that matched your search. Creat…" at bounding box center [703, 176] width 1298 height 202
drag, startPoint x: 411, startPoint y: 146, endPoint x: 61, endPoint y: 164, distance: 349.6
click at [61, 164] on tr "Oct 3rd / 10:00 - 12:00 / Fri Kate Hawker 79 Signature Boulevard, Sanctuary Lak…" at bounding box center [703, 157] width 1297 height 56
copy tr "Oct 3rd / 10:00 - 12:00 / Fri Kate Hawker"
drag, startPoint x: 1406, startPoint y: 93, endPoint x: 1418, endPoint y: 100, distance: 14.4
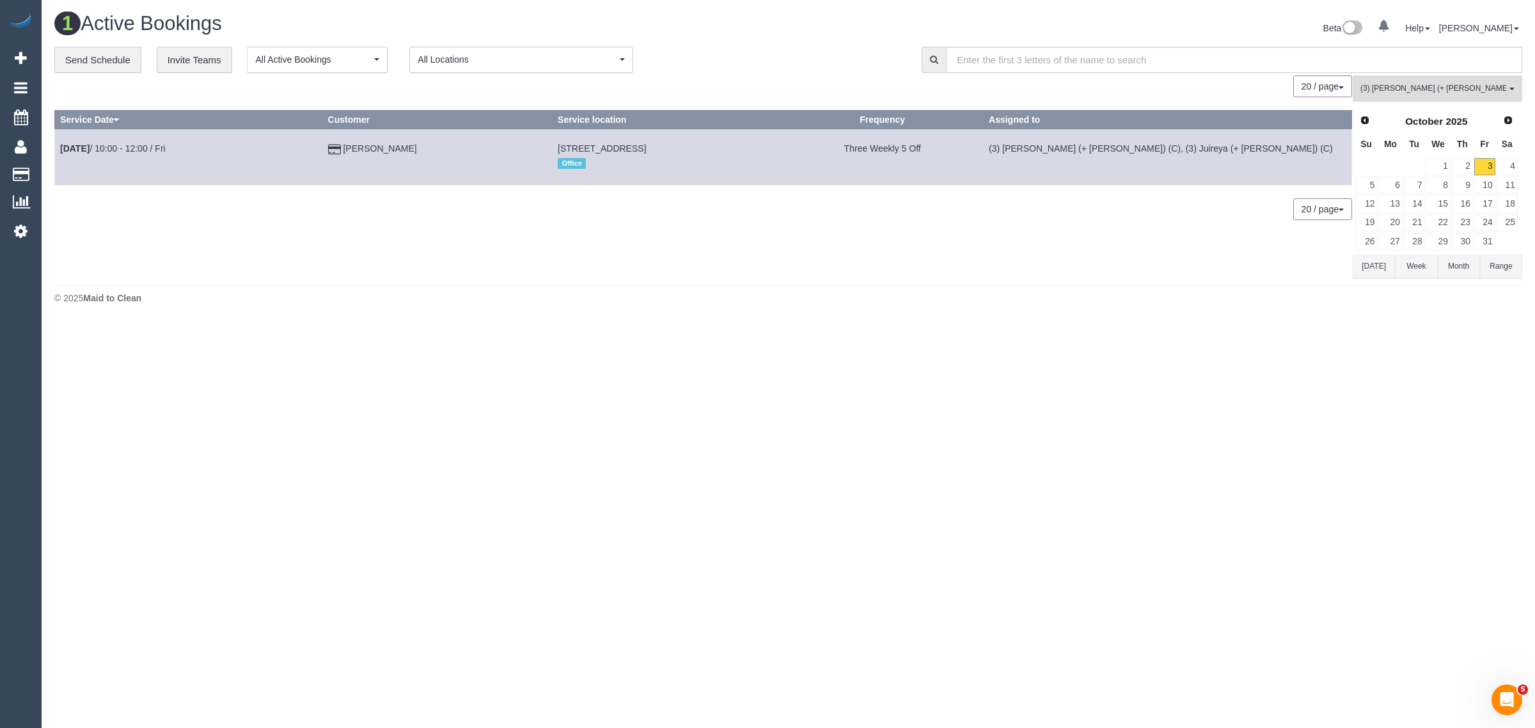
click at [1406, 93] on span "(3) Juireya (+ Gazi) (C)" at bounding box center [1433, 88] width 146 height 11
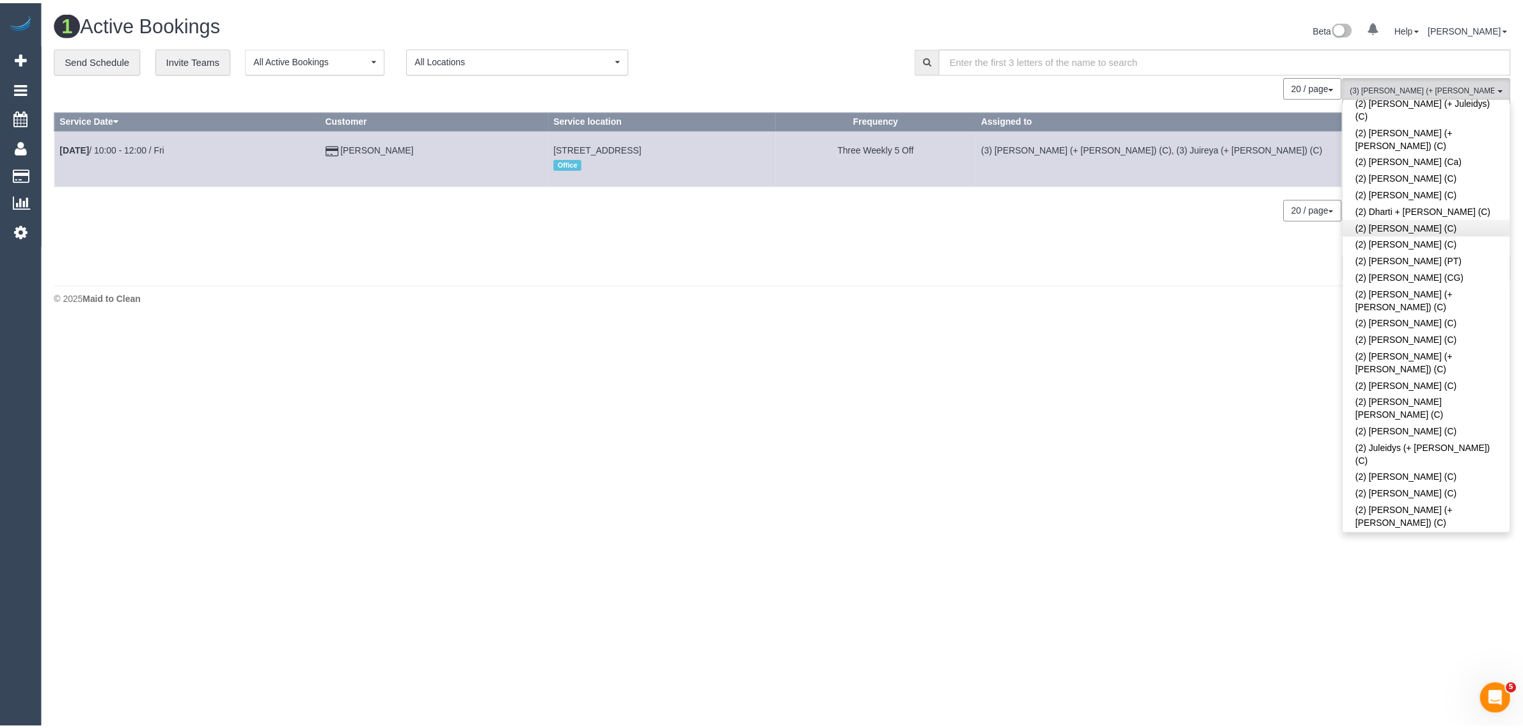
scroll to position [0, 0]
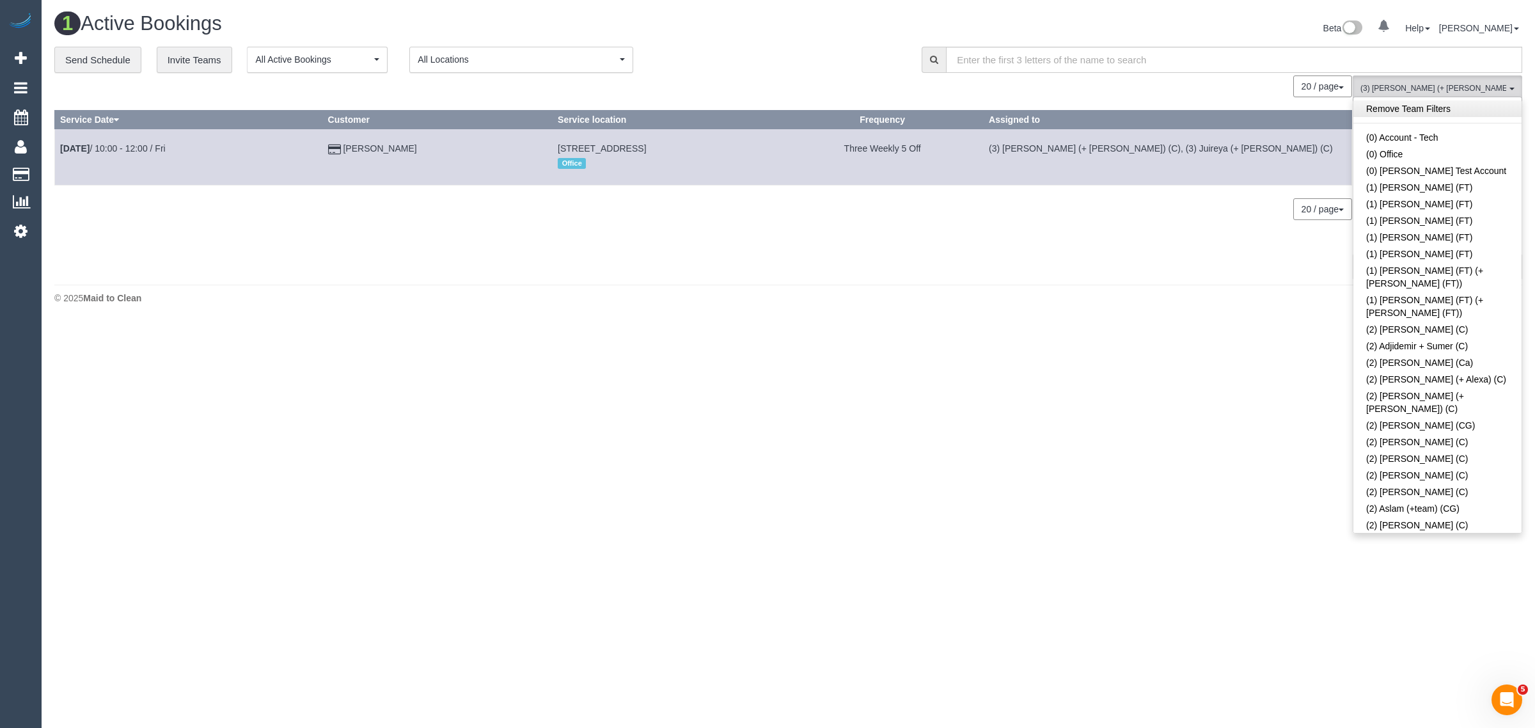
click at [1459, 114] on link "Remove Team Filters" at bounding box center [1437, 108] width 168 height 17
click at [817, 94] on div "20 / page 10 / page 20 / page 30 / page 40 / page 50 / page 100 / page" at bounding box center [703, 86] width 1298 height 22
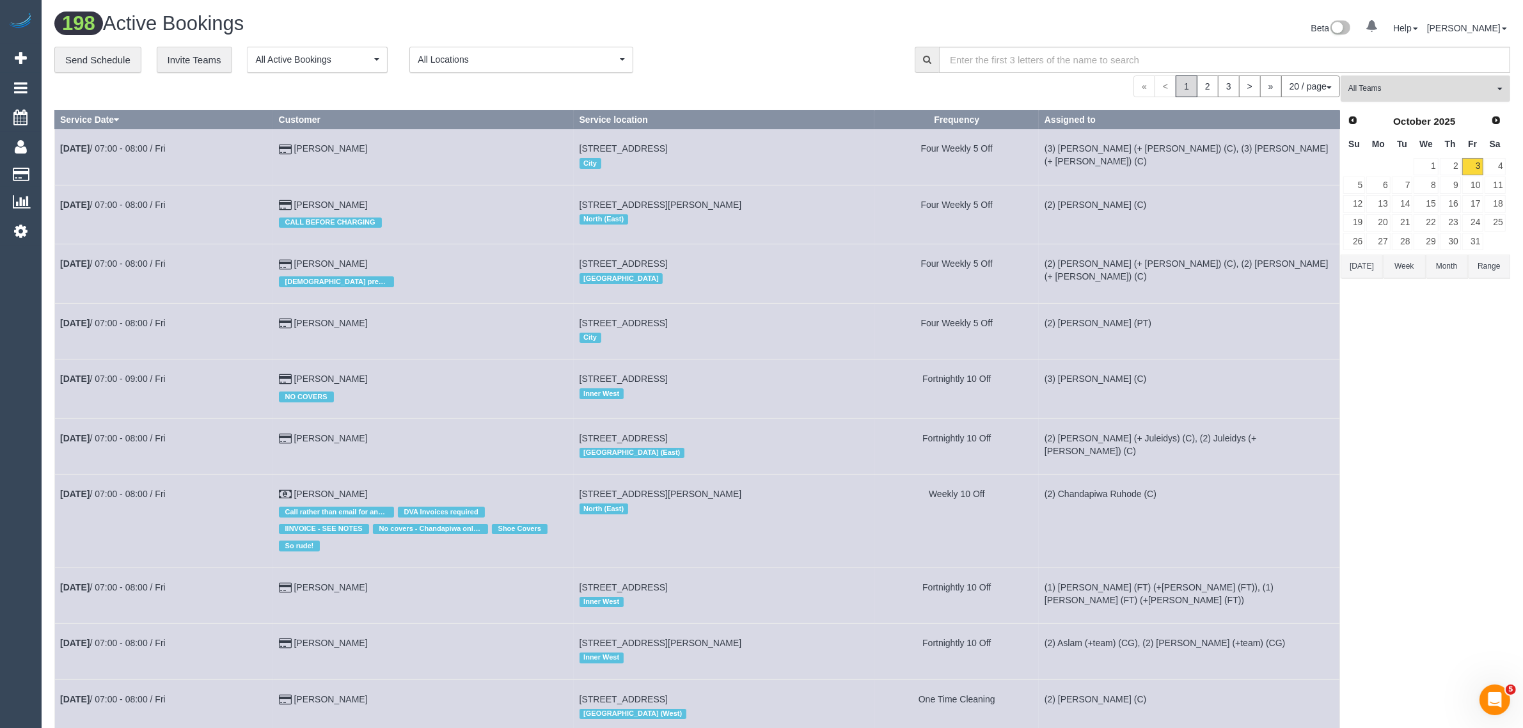
click at [1386, 75] on button "All Teams" at bounding box center [1424, 88] width 169 height 26
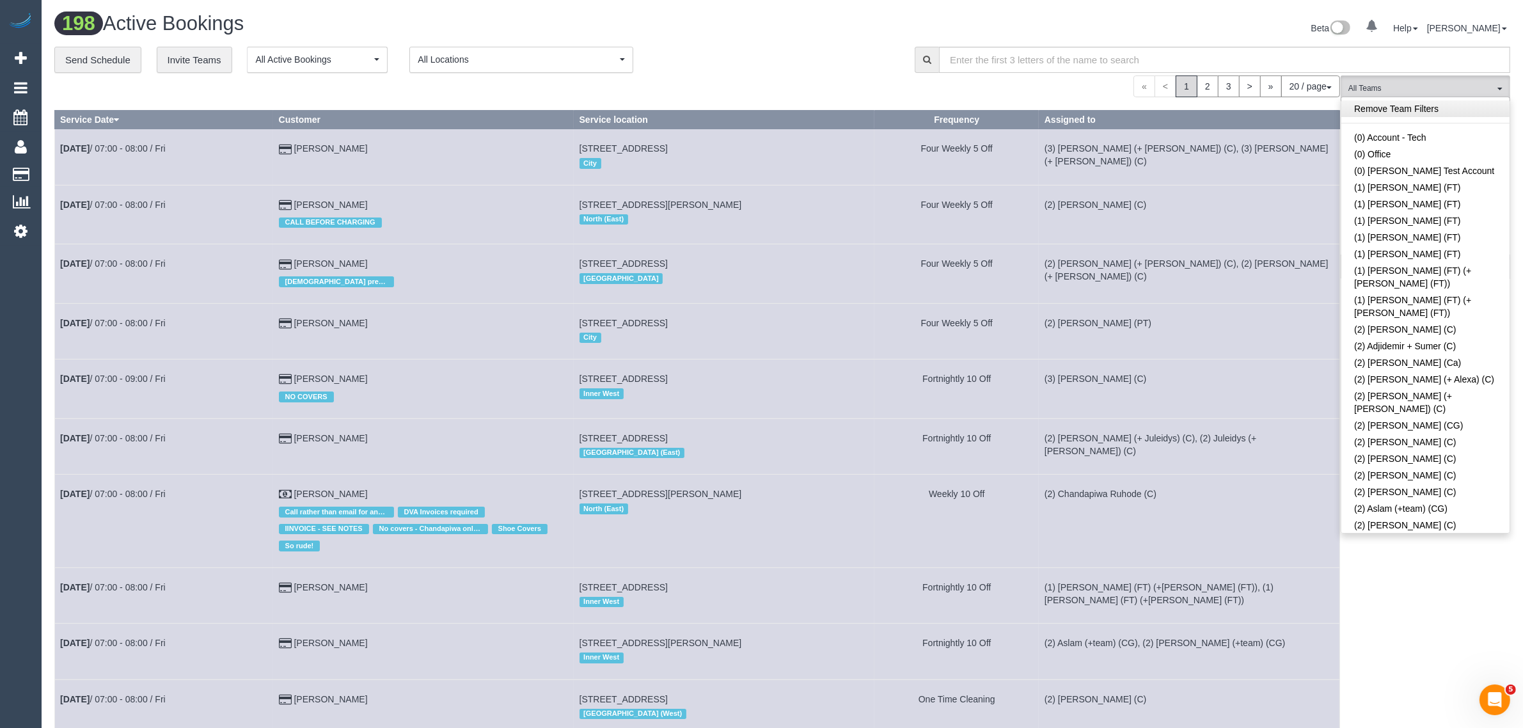
click at [1459, 107] on link "Remove Team Filters" at bounding box center [1425, 108] width 168 height 17
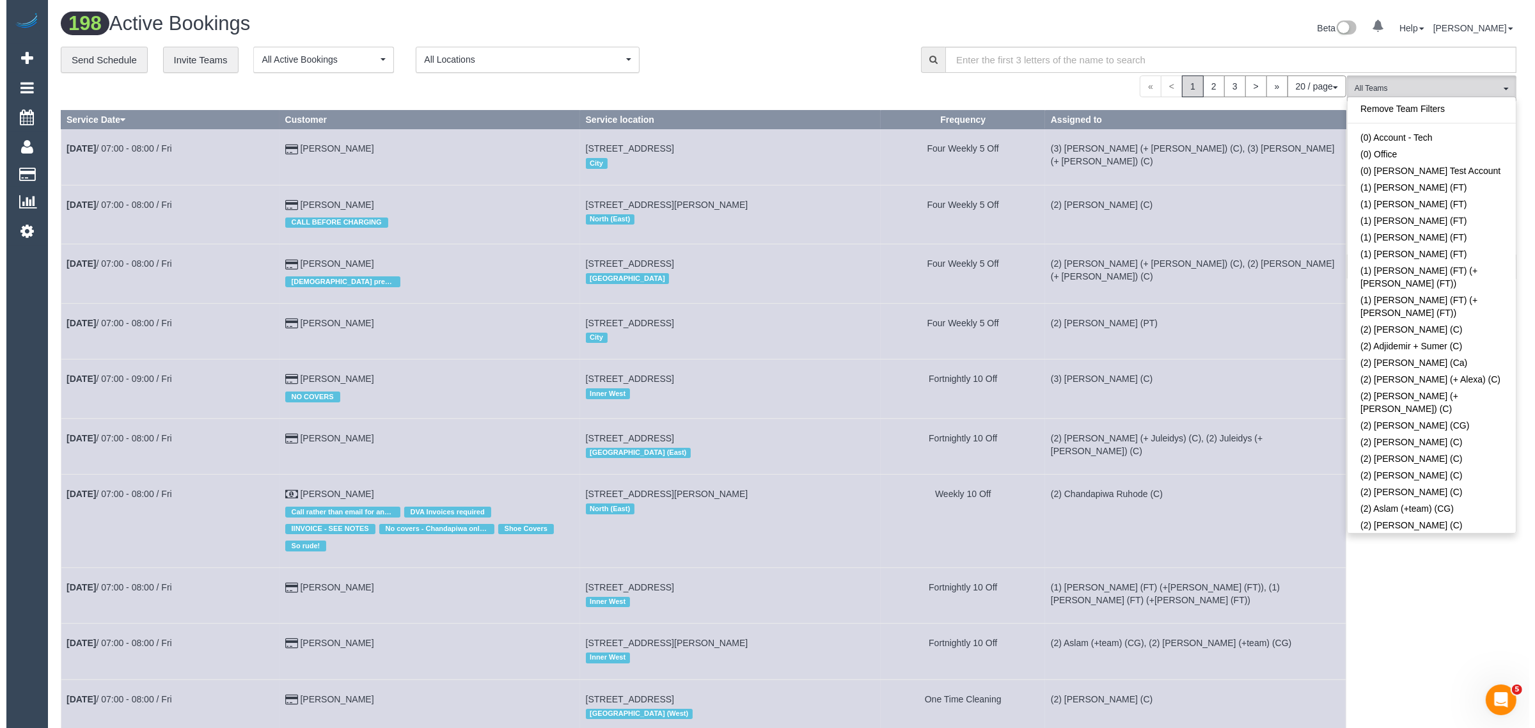
scroll to position [2792, 0]
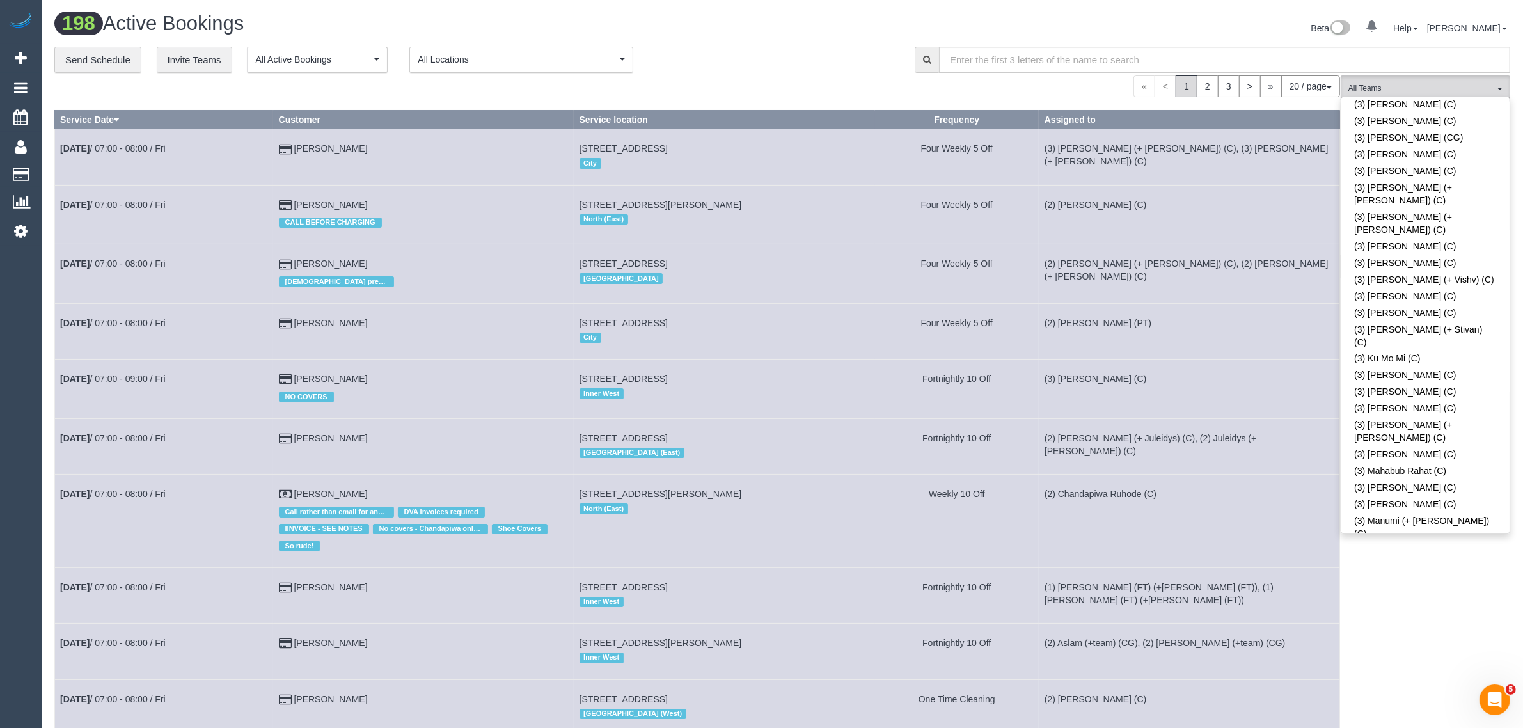
click at [762, 61] on div "**********" at bounding box center [474, 60] width 841 height 27
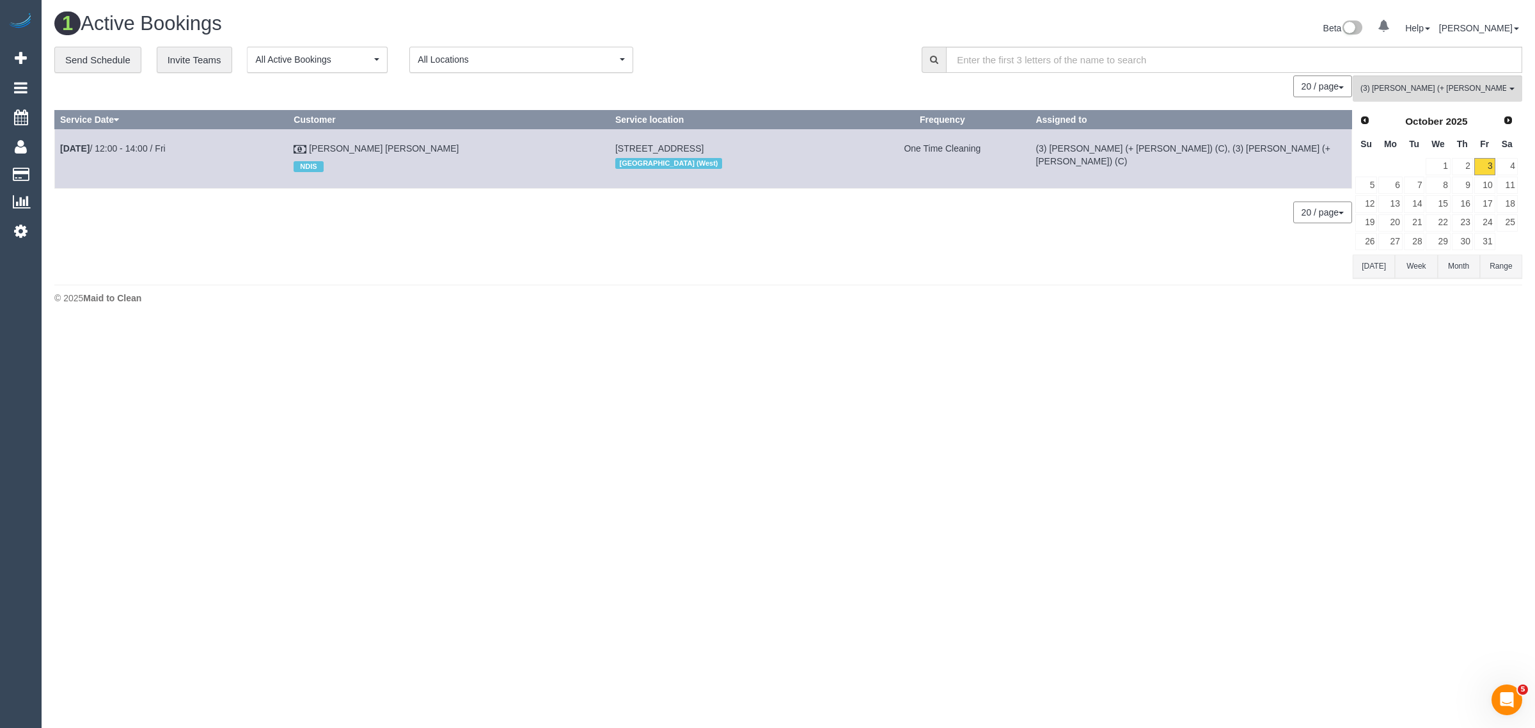
click at [849, 354] on body "0 Beta Your Notifications You have 0 alerts Add Booking Bookings Active Booking…" at bounding box center [767, 364] width 1535 height 728
click at [694, 241] on div "0 Bookings found. We couldn't find any bookings that matched your search. Creat…" at bounding box center [703, 176] width 1298 height 202
drag, startPoint x: 414, startPoint y: 145, endPoint x: 62, endPoint y: 141, distance: 351.7
click at [62, 141] on tr "Oct 3rd / 12:00 - 14:00 / Fri Dong Liang Wu NDIS 6 Becket Ave, Bentleigh East, …" at bounding box center [703, 158] width 1297 height 59
copy tr "Oct 3rd / 12:00 - 14:00 / Fri Dong Liang Wu"
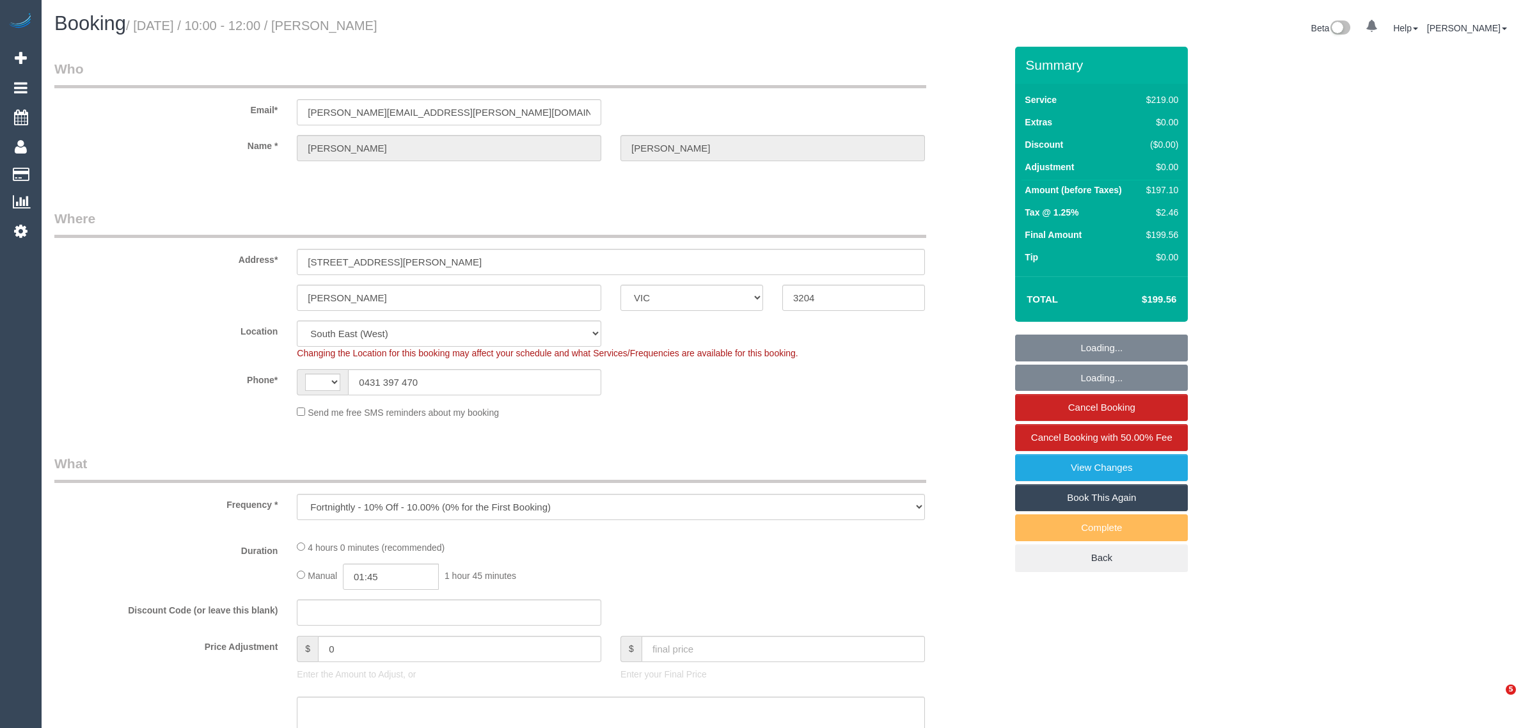
select select "VIC"
select select "number:29"
select select "number:14"
select select "number:19"
select select "number:22"
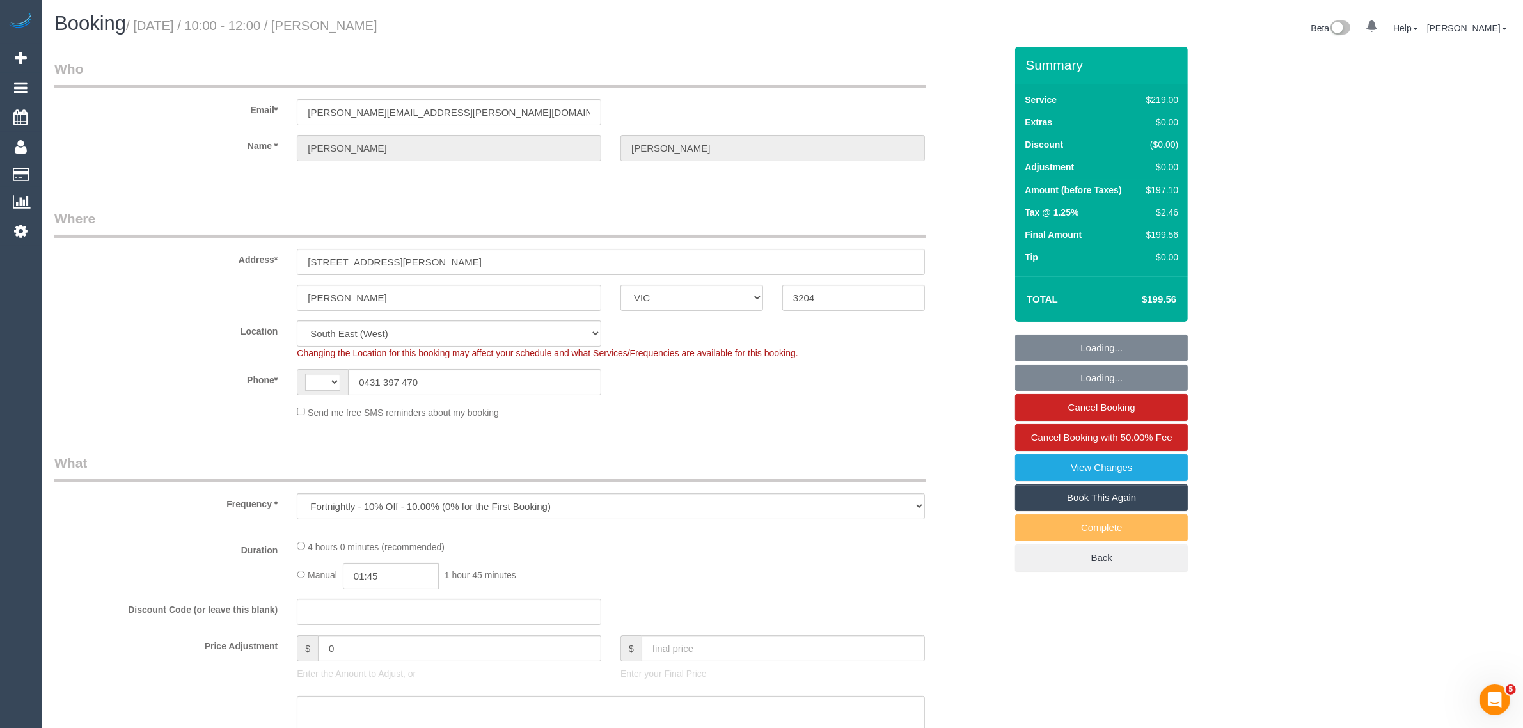
select select "number:34"
select select "number:13"
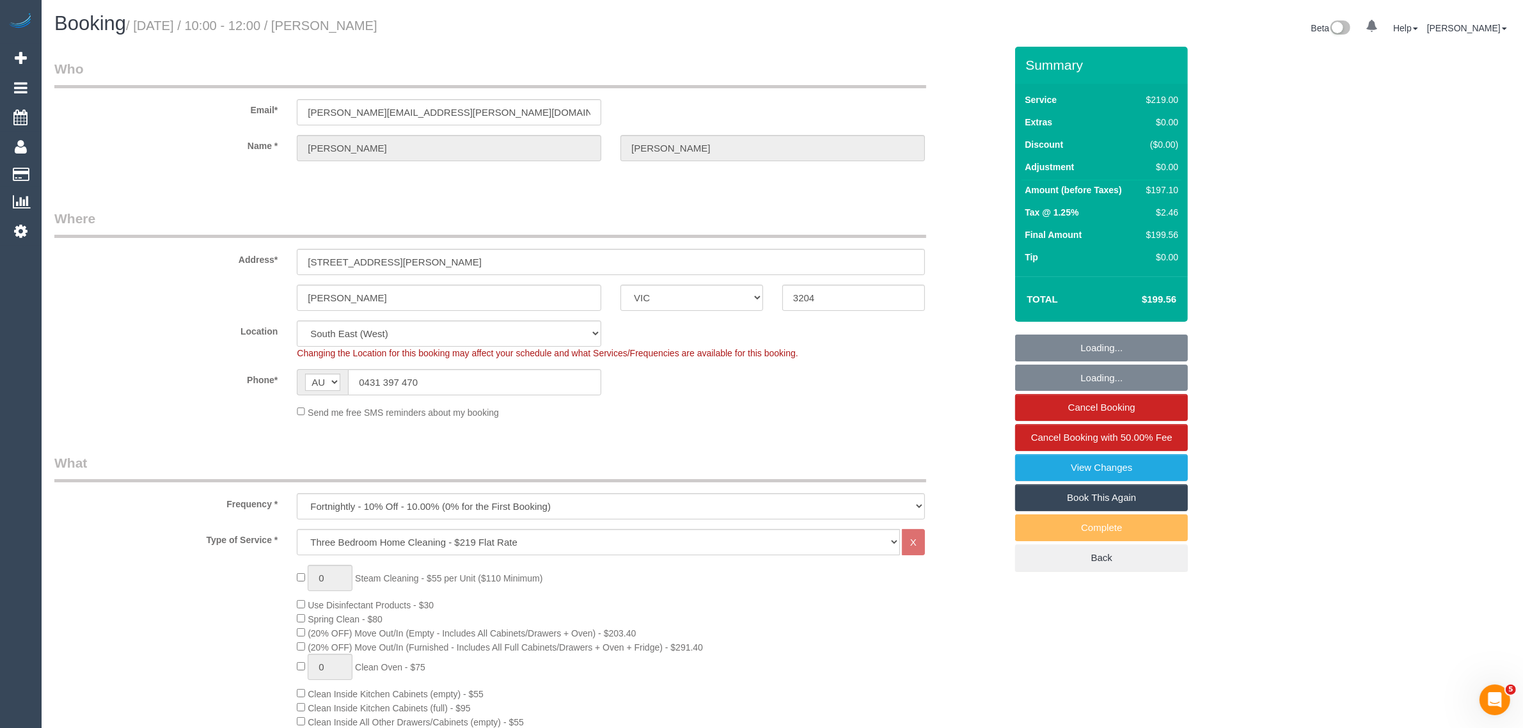
select select "string:AU"
select select "object:785"
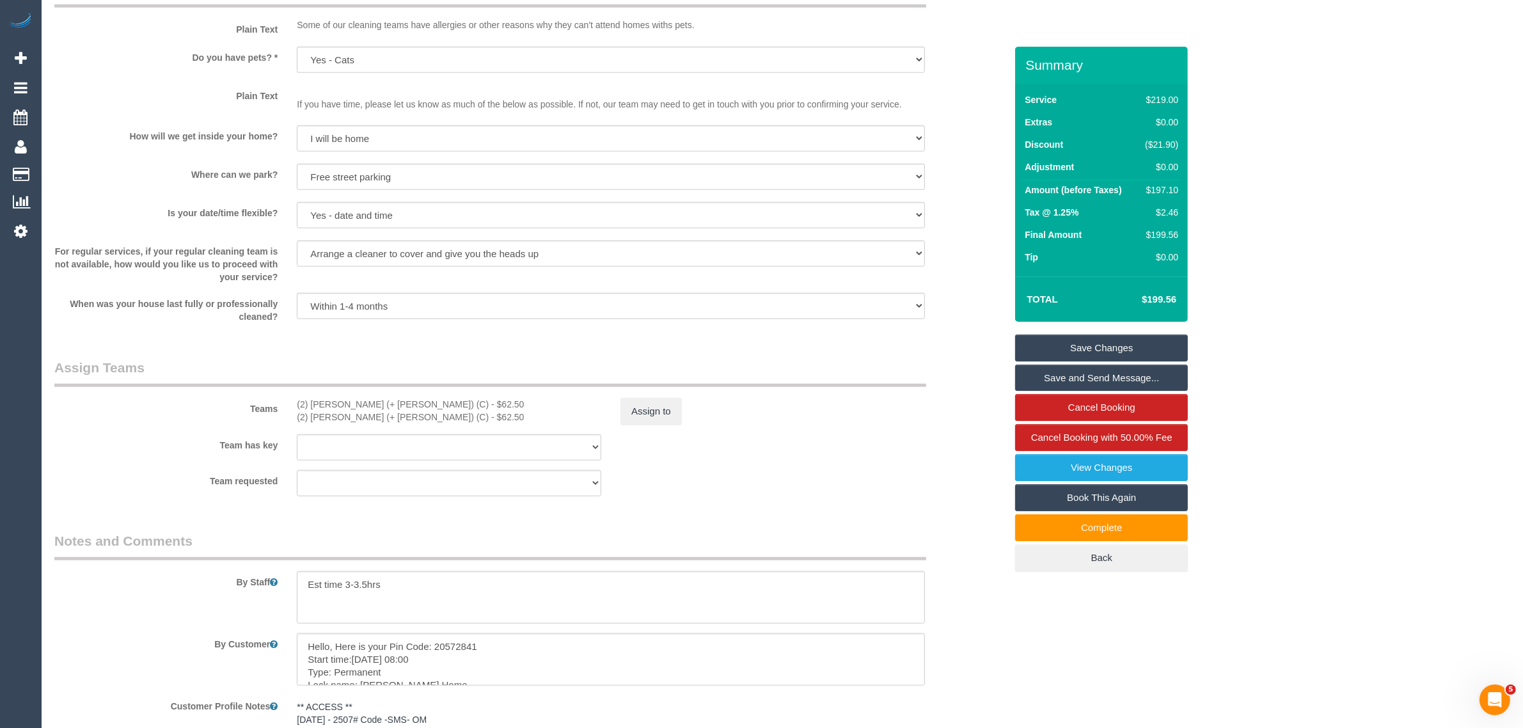
scroll to position [1918, 0]
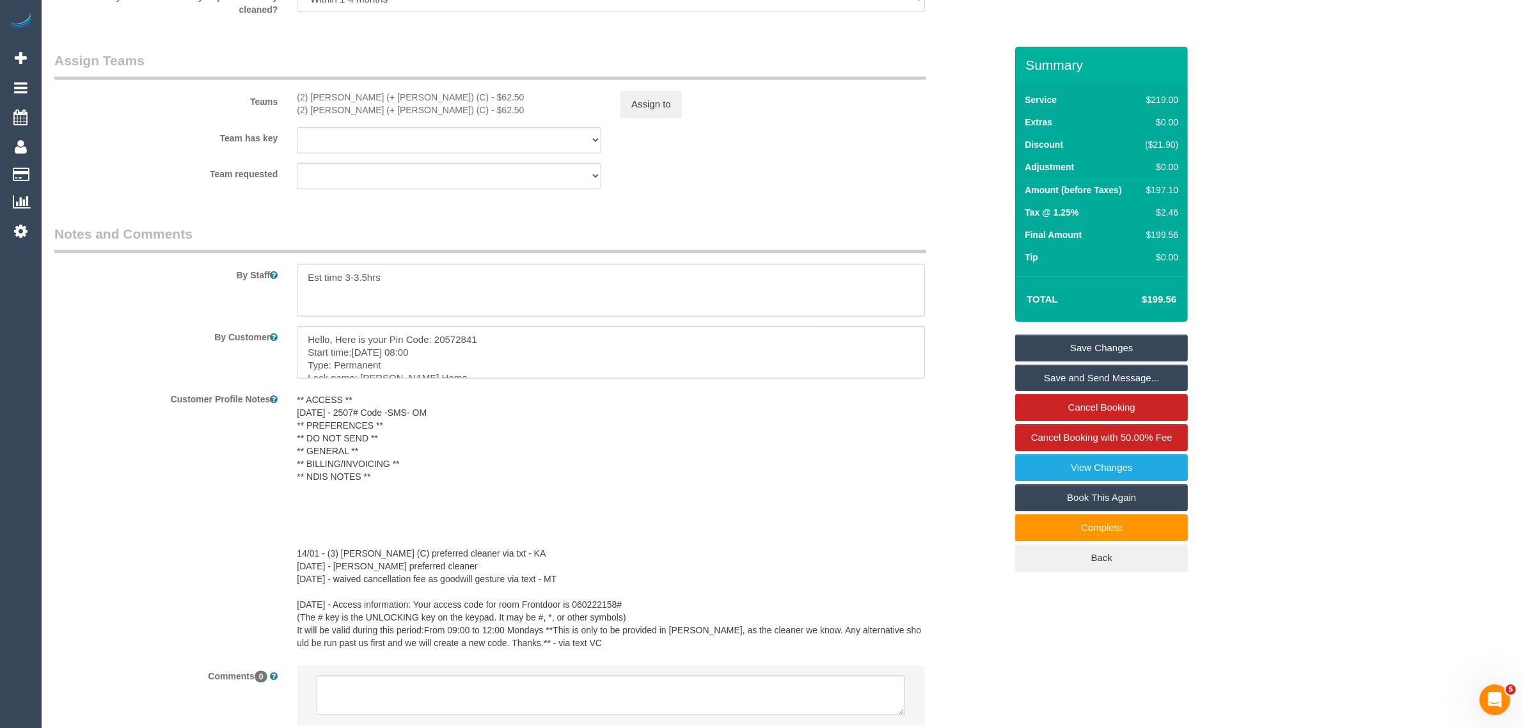
click at [506, 280] on textarea at bounding box center [611, 290] width 628 height 52
paste textarea "5959#"
click at [314, 292] on textarea at bounding box center [611, 290] width 628 height 52
click at [313, 292] on textarea at bounding box center [611, 290] width 628 height 52
type textarea "Est time 3-3.5hrs Code: 5959#"
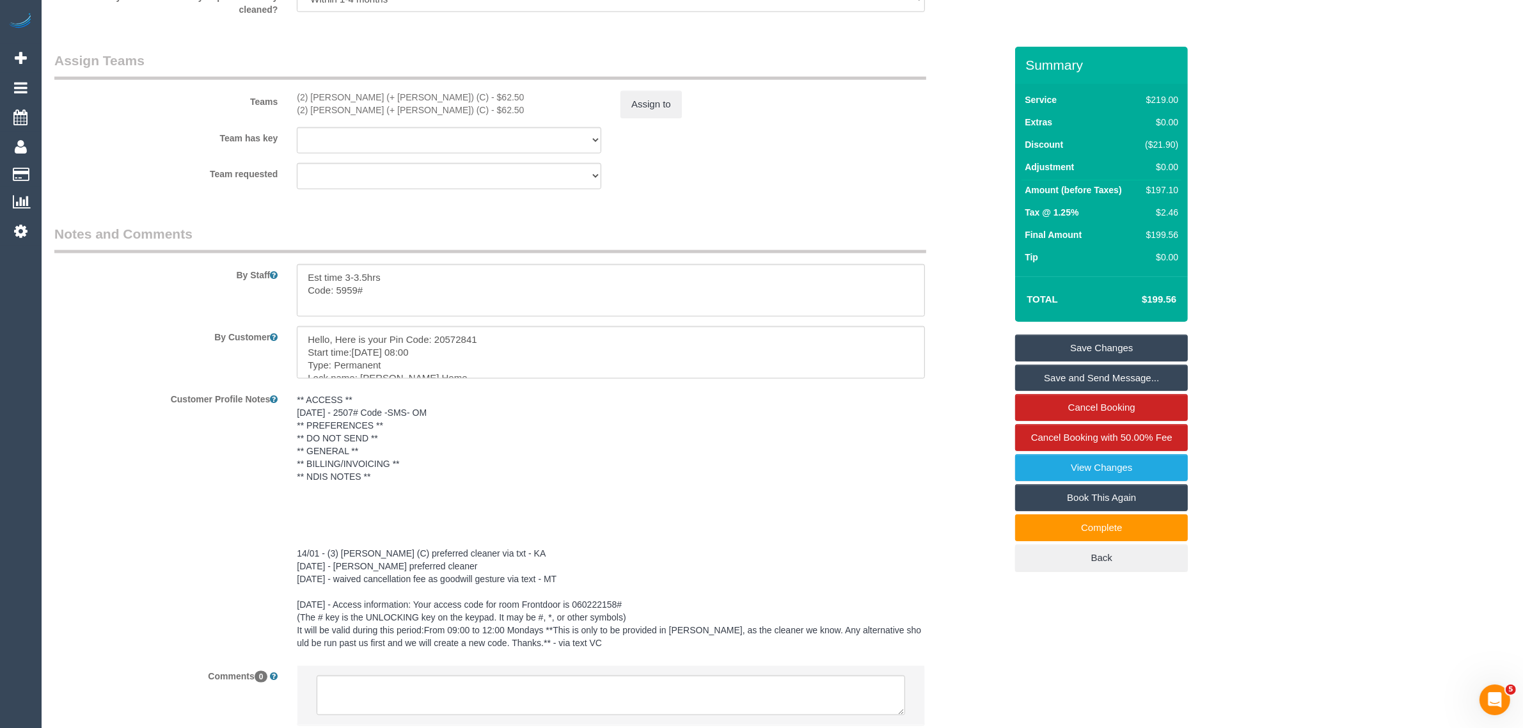
click at [1041, 340] on link "Save Changes" at bounding box center [1101, 347] width 173 height 27
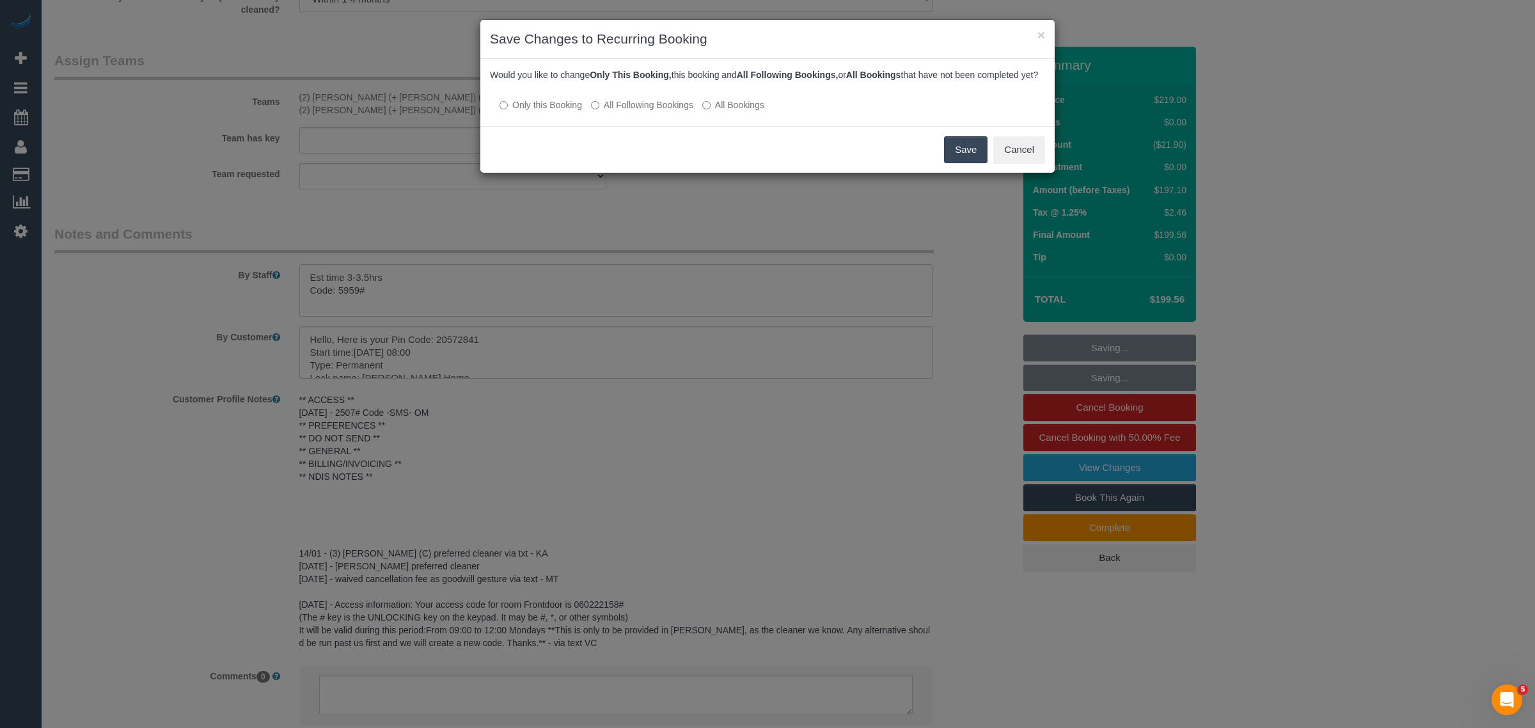
click at [670, 111] on label "All Following Bookings" at bounding box center [642, 104] width 102 height 13
click at [956, 163] on button "Save" at bounding box center [965, 149] width 43 height 27
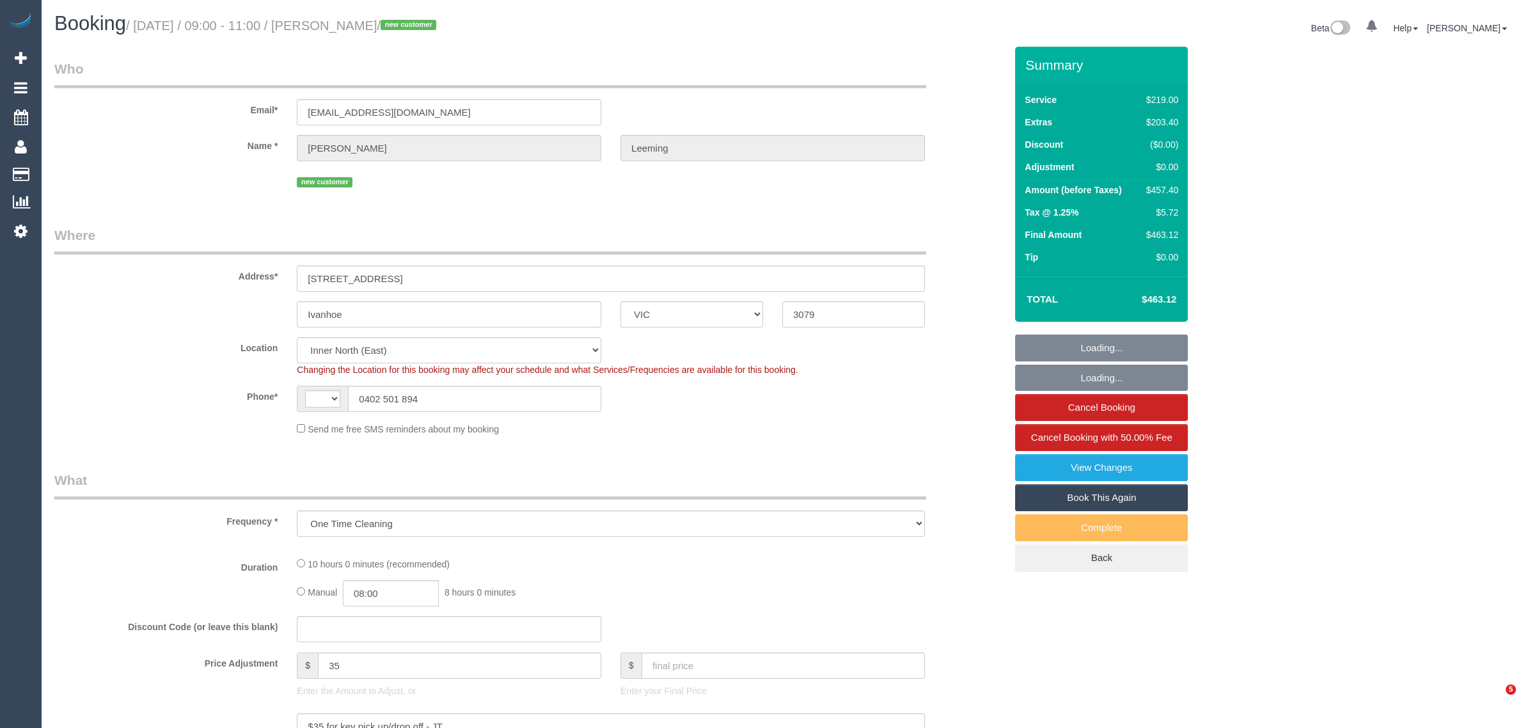
select select "VIC"
select select "number:28"
select select "number:17"
select select "number:19"
select select "number:22"
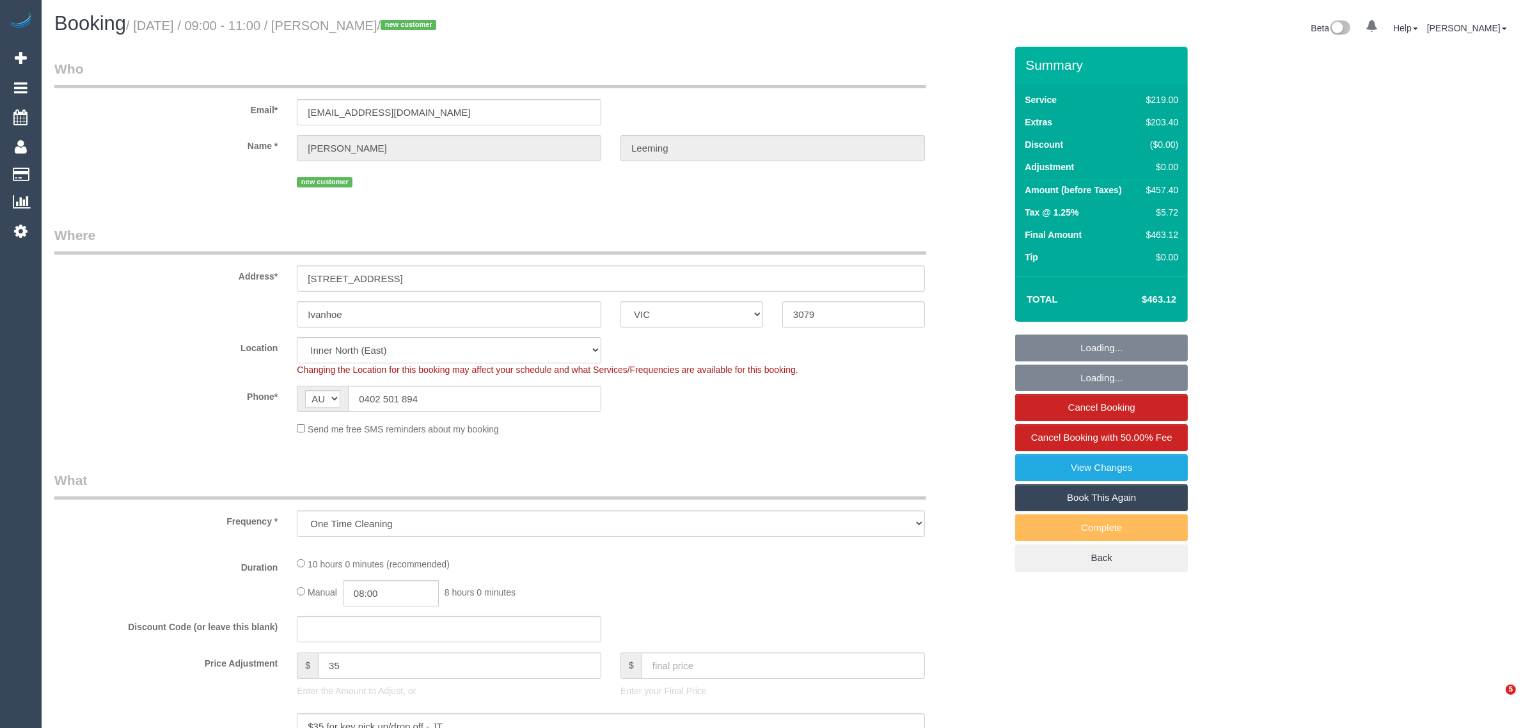
select select "string:AU"
select select "object:718"
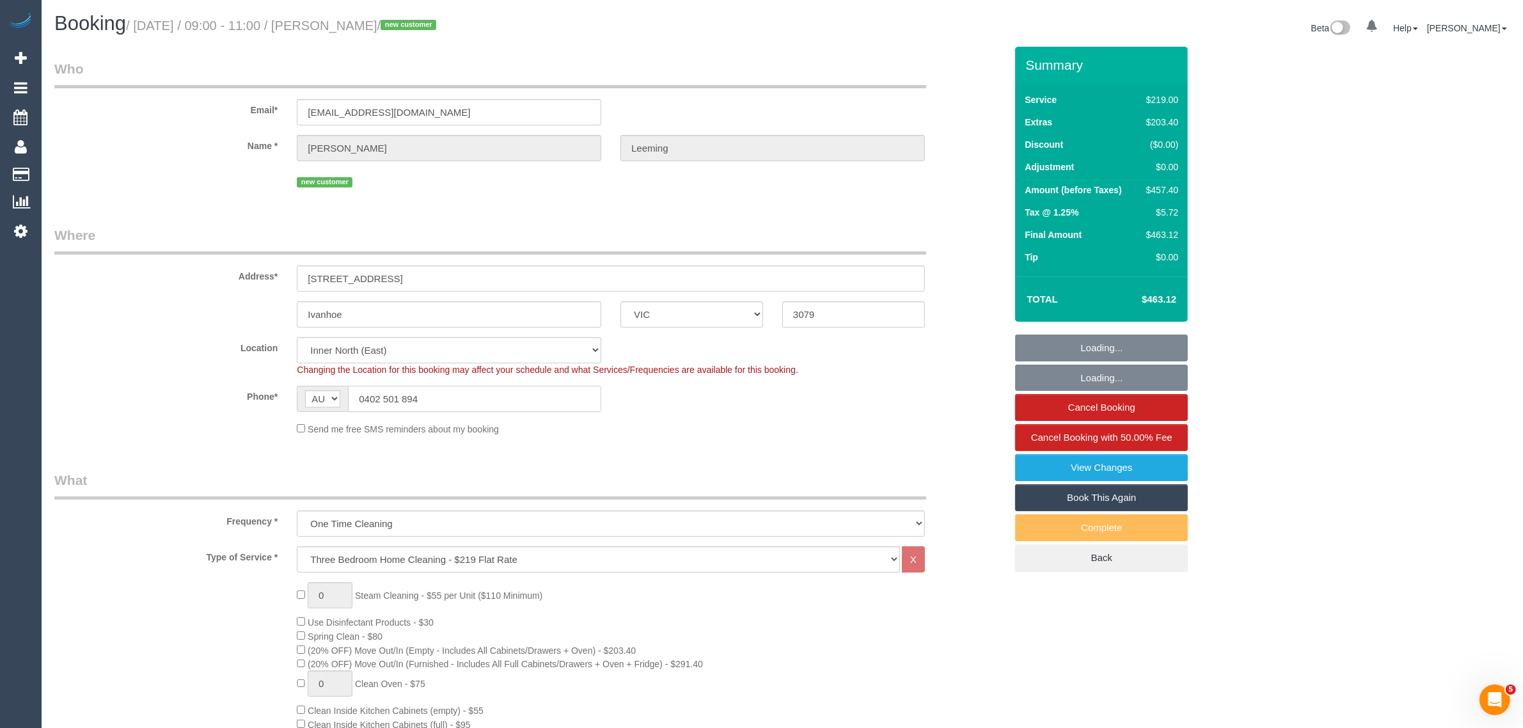
click at [497, 404] on input "0402 501 894" at bounding box center [474, 399] width 253 height 26
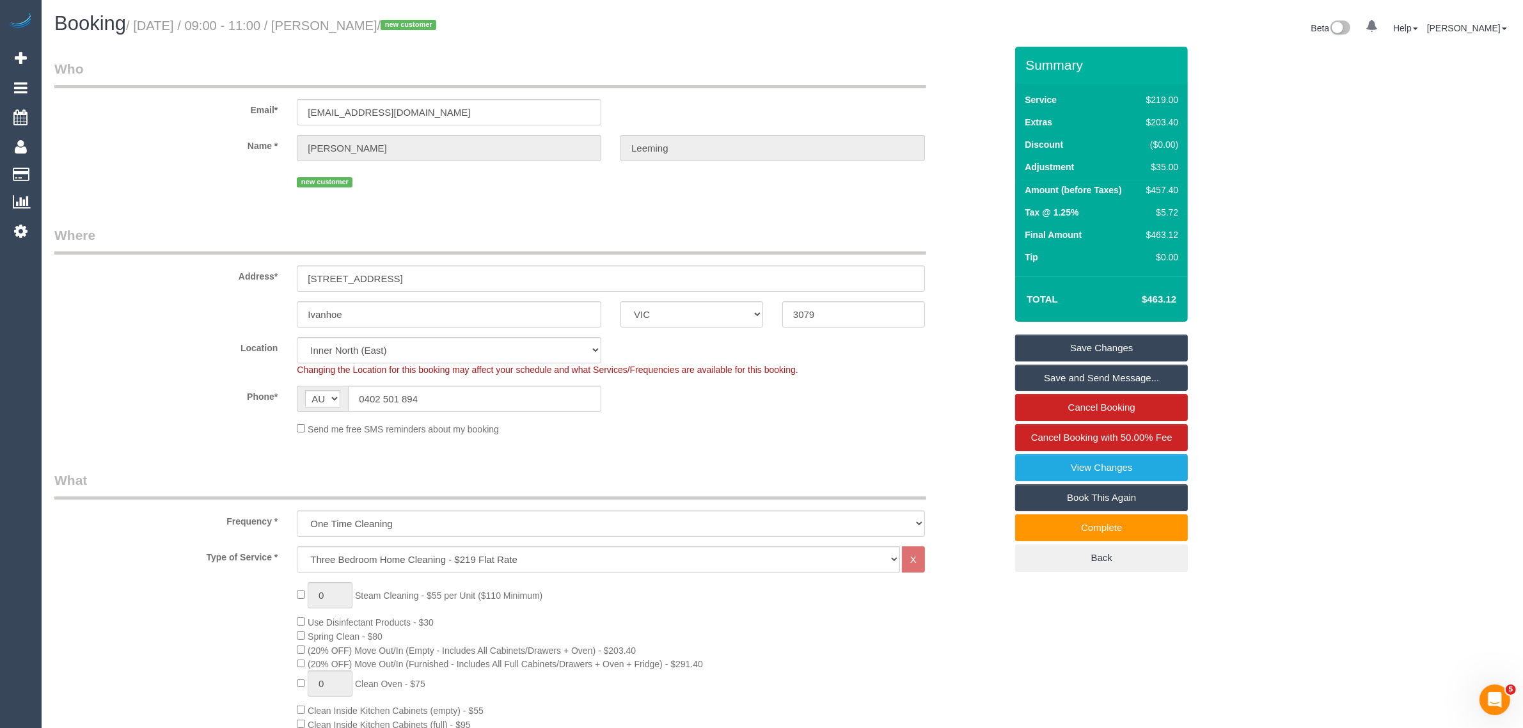
click at [867, 433] on div "Send me free SMS reminders about my booking" at bounding box center [610, 428] width 647 height 14
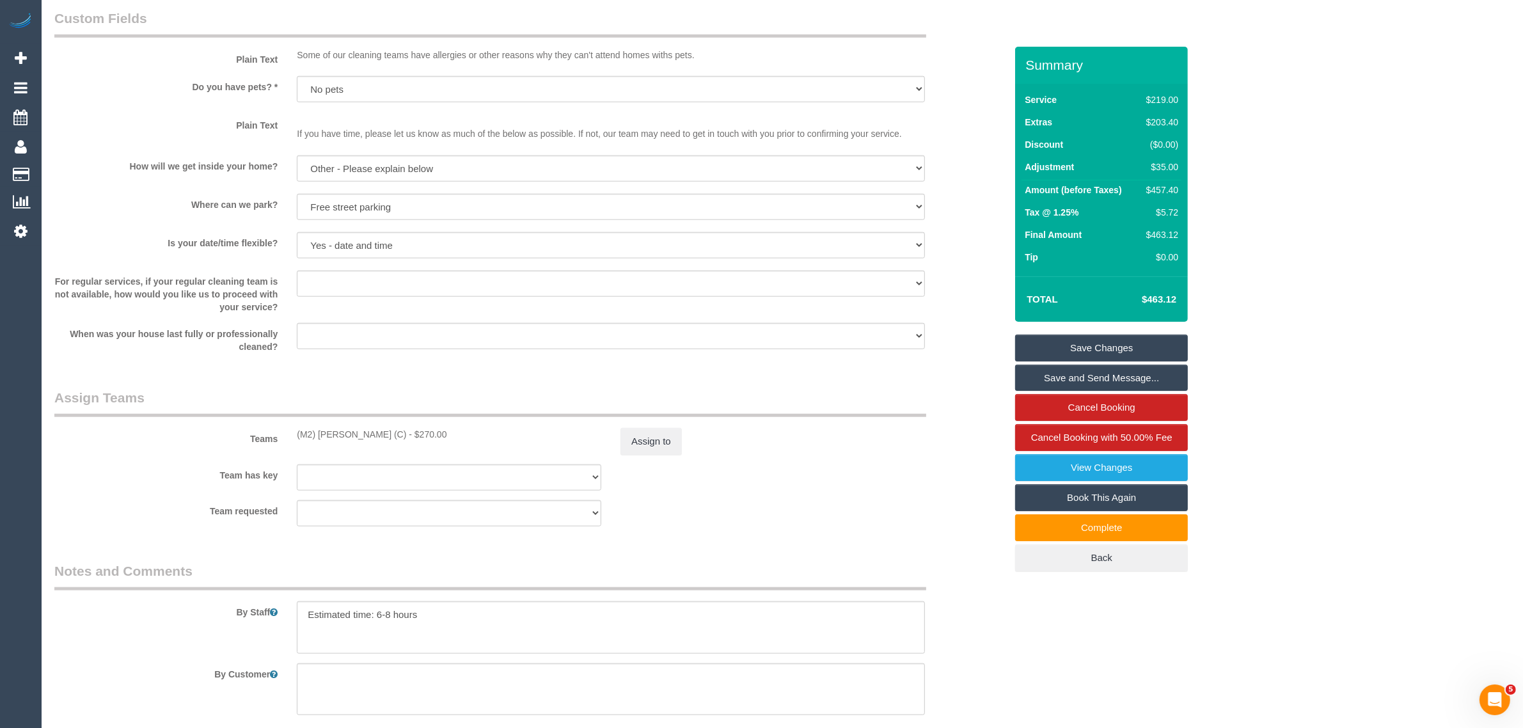
scroll to position [1970, 0]
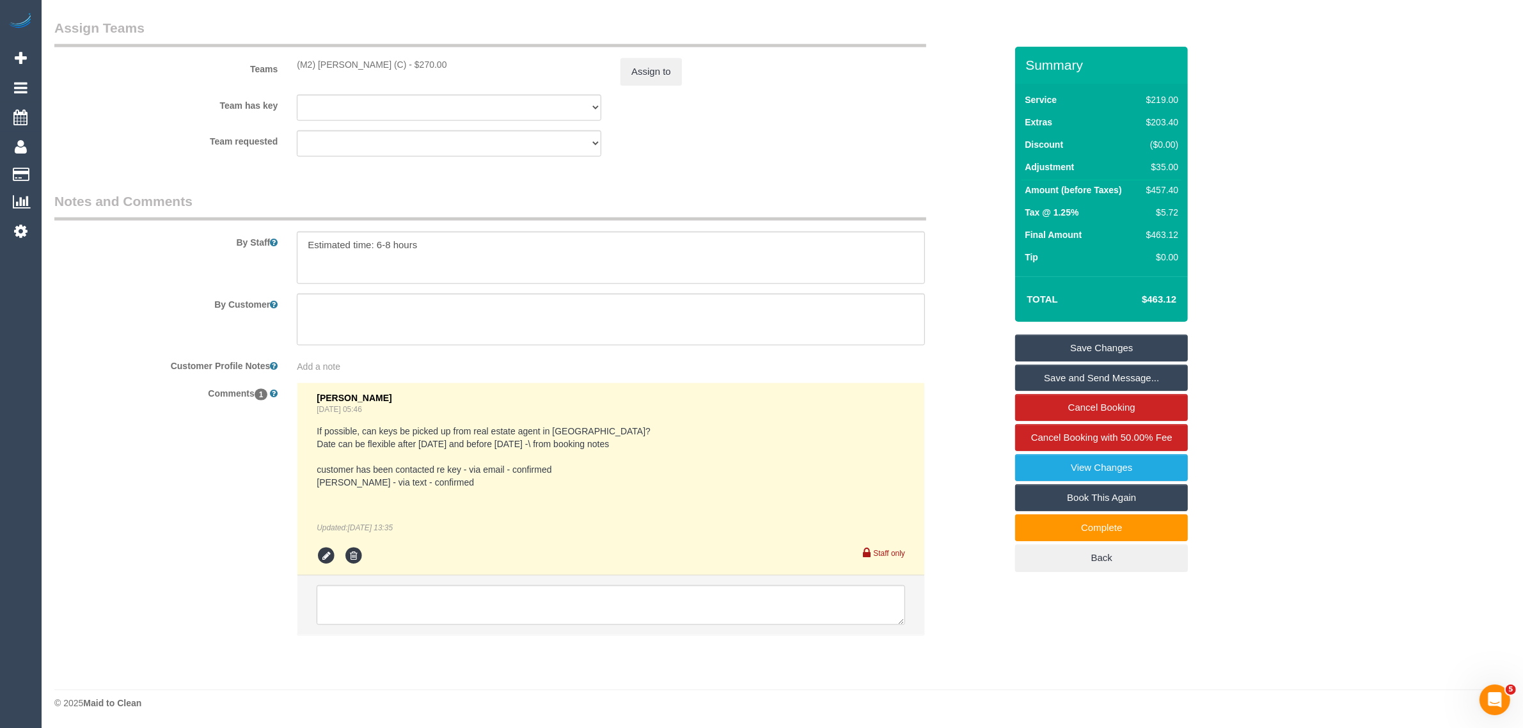
click at [968, 442] on div "Comments 1 Jessica Trentin Sep 24, 2025 05:46 If possible, can keys be picked u…" at bounding box center [530, 514] width 970 height 265
click at [984, 270] on div "By Staff" at bounding box center [530, 238] width 970 height 92
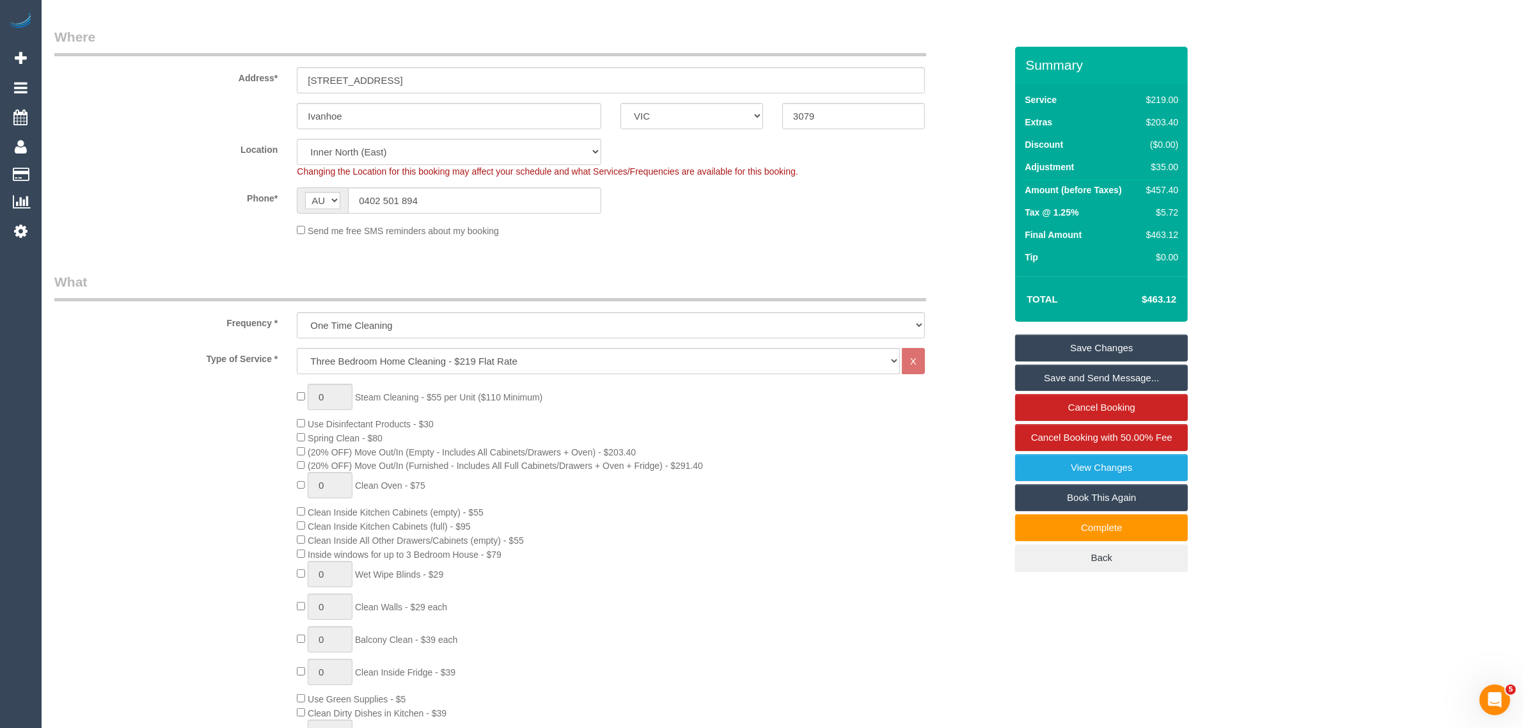
scroll to position [51, 0]
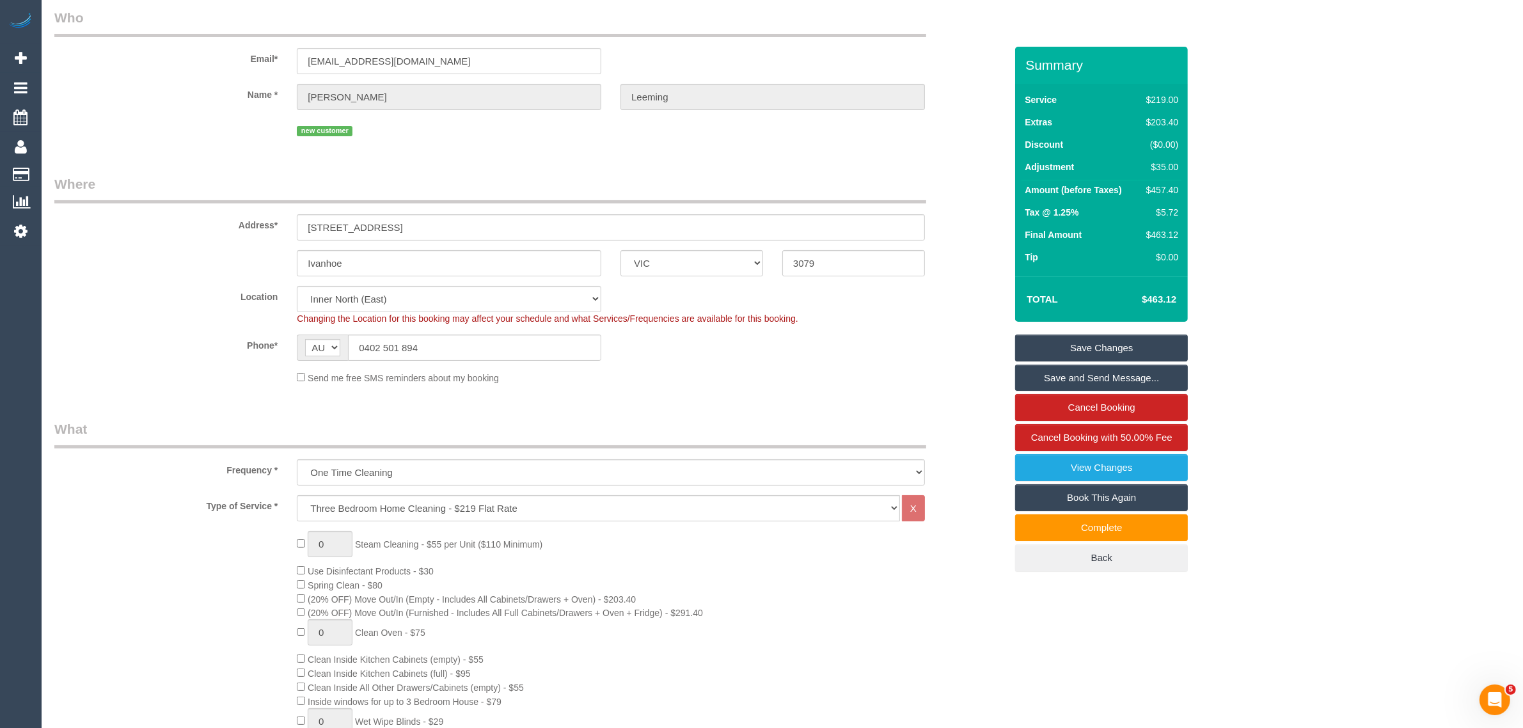
click at [993, 266] on div "Ivanhoe ACT NSW NT QLD SA TAS VIC WA 3079" at bounding box center [530, 263] width 970 height 26
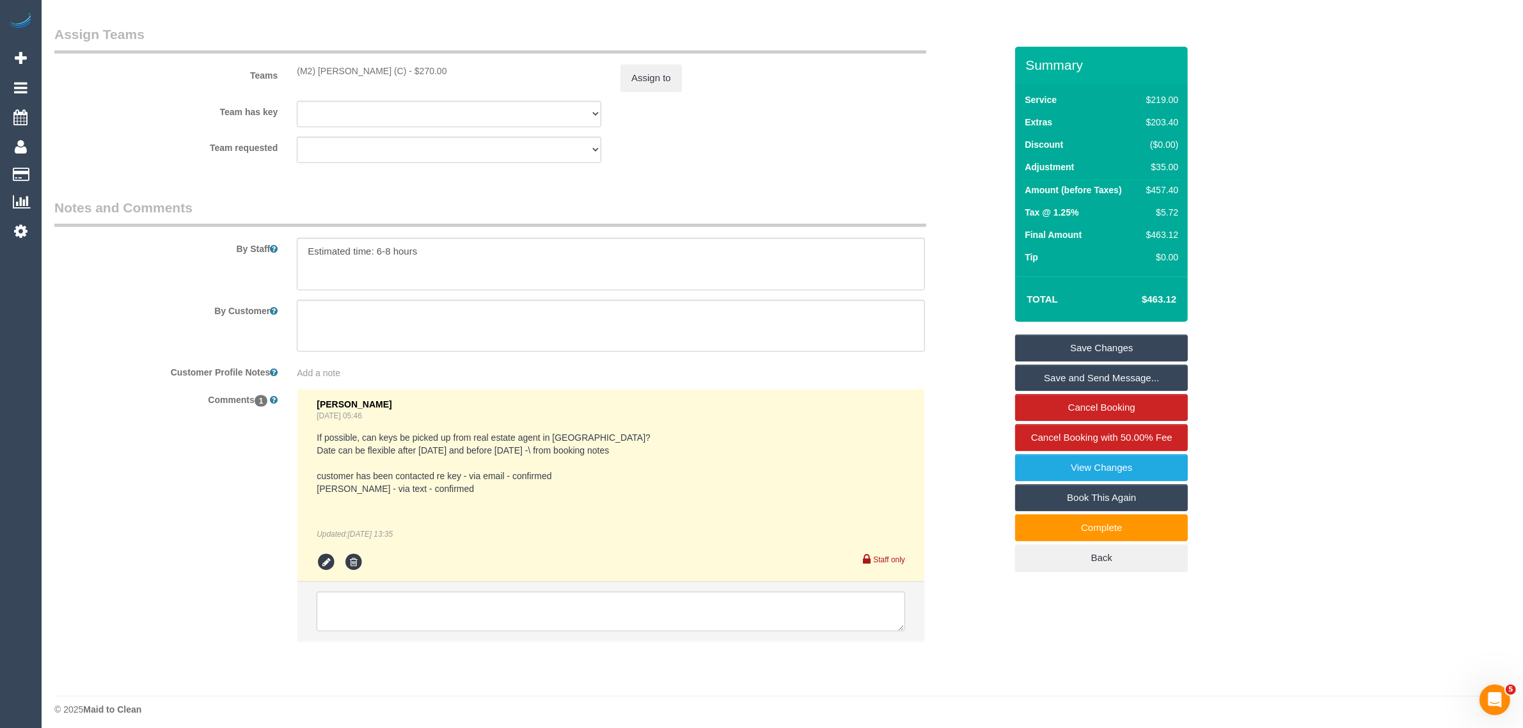
scroll to position [1970, 0]
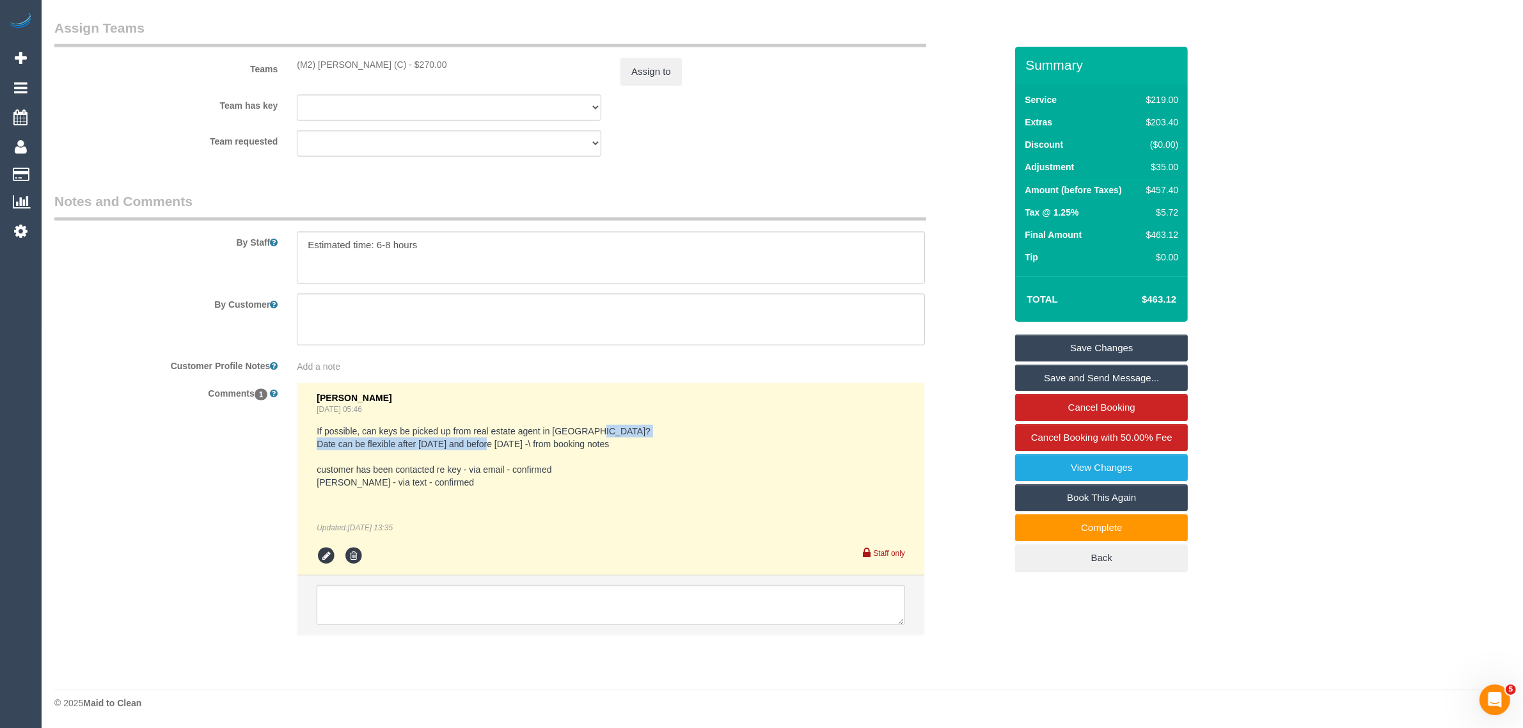
drag, startPoint x: 318, startPoint y: 446, endPoint x: 526, endPoint y: 448, distance: 208.5
click at [526, 448] on pre "If possible, can keys be picked up from real estate agent in Ivanhoe? Date can …" at bounding box center [611, 457] width 588 height 64
copy pre "Date can be flexible after 1/10/25 and before 7/10/25"
click at [950, 354] on sui-booking-comments "By Staff By Customer Customer Profile Notes Add a note Comments 1 Jessica Trent…" at bounding box center [529, 420] width 951 height 456
drag, startPoint x: 320, startPoint y: 448, endPoint x: 618, endPoint y: 439, distance: 298.1
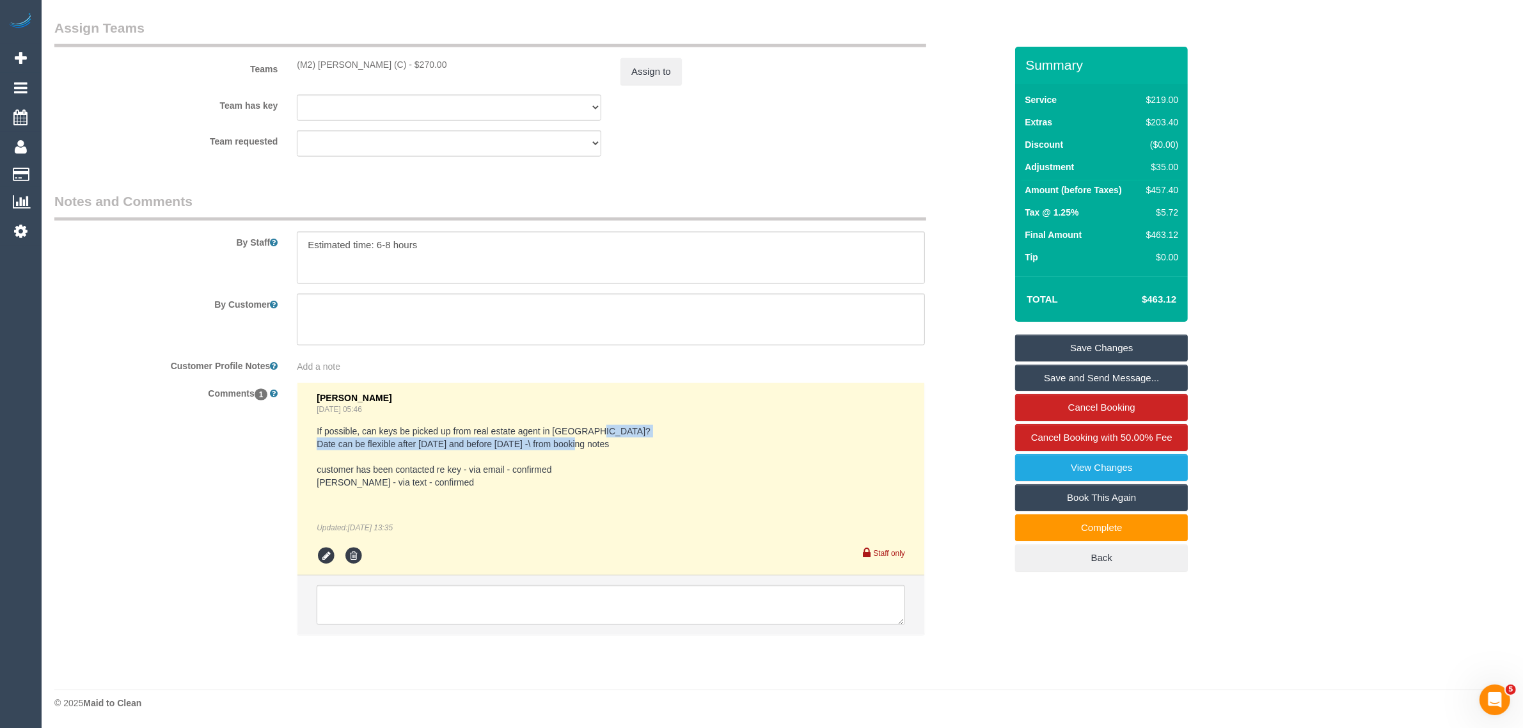
click at [618, 439] on pre "If possible, can keys be picked up from real estate agent in Ivanhoe? Date can …" at bounding box center [611, 457] width 588 height 64
click at [643, 443] on pre "If possible, can keys be picked up from real estate agent in Ivanhoe? Date can …" at bounding box center [611, 457] width 588 height 64
click at [986, 605] on div "Comments 1 Jessica Trentin Sep 24, 2025 05:46 If possible, can keys be picked u…" at bounding box center [530, 514] width 970 height 265
click at [483, 619] on textarea at bounding box center [611, 605] width 588 height 40
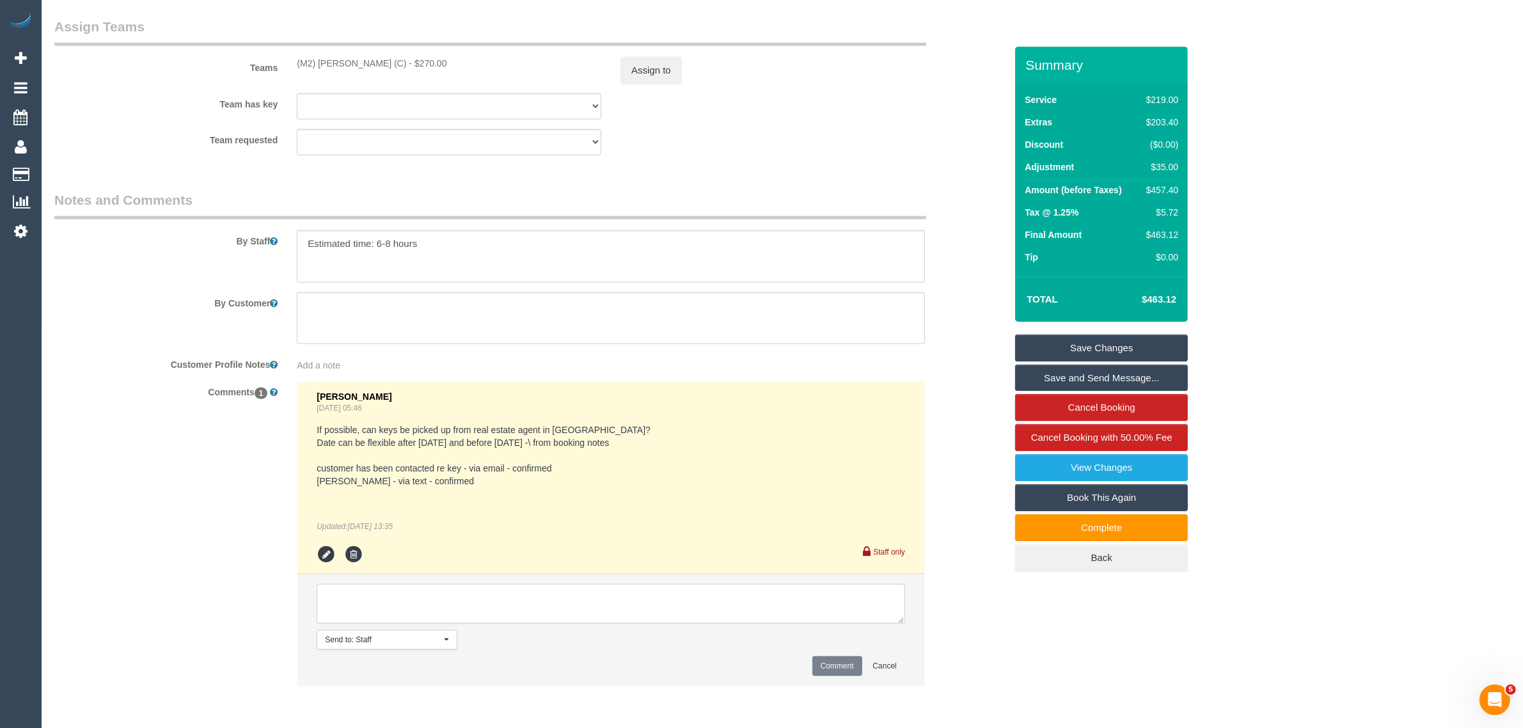
paste textarea "Cleaner(s) Unassigned: Reason Unassigned: Contact via: Which message sent: Addi…"
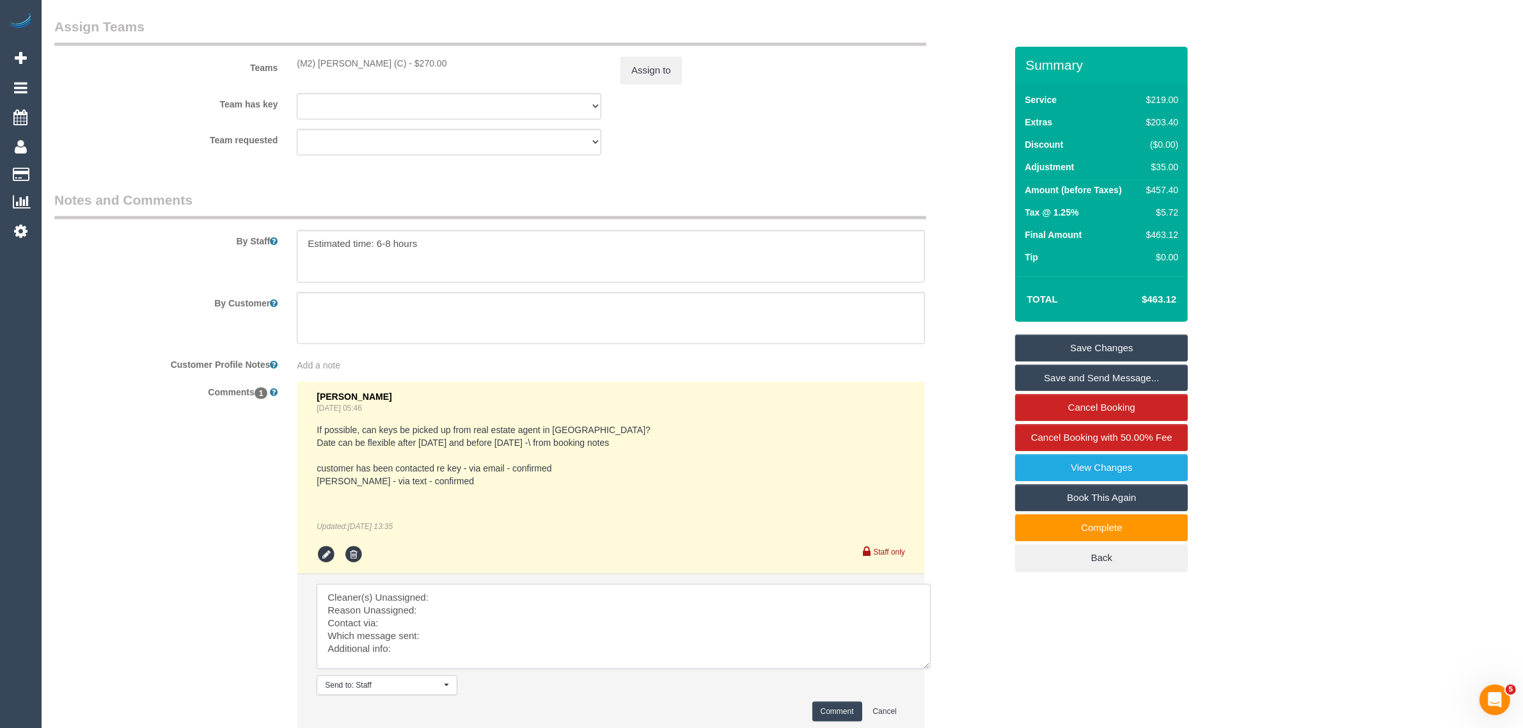
scroll to position [0, 0]
drag, startPoint x: 902, startPoint y: 622, endPoint x: 908, endPoint y: 657, distance: 35.7
click at [946, 684] on textarea at bounding box center [632, 634] width 631 height 100
click at [741, 606] on textarea at bounding box center [633, 634] width 632 height 101
click at [768, 606] on textarea at bounding box center [633, 634] width 632 height 101
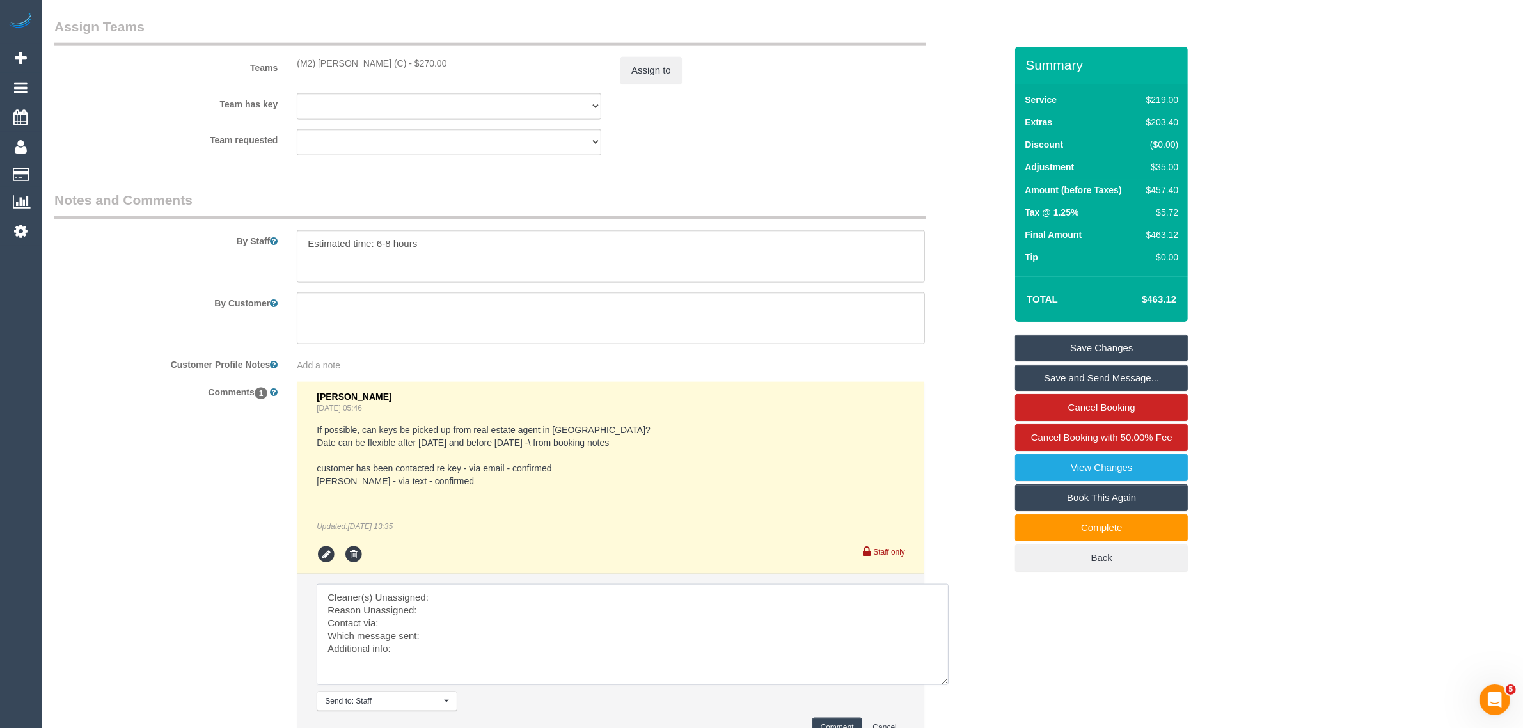
click at [779, 598] on textarea at bounding box center [633, 634] width 632 height 101
drag, startPoint x: 295, startPoint y: 64, endPoint x: 405, endPoint y: 58, distance: 110.1
click at [405, 58] on div "(M2) Darshan Gevariya (C) - $270.00" at bounding box center [449, 63] width 324 height 13
copy div "(M2) [PERSON_NAME] (C)"
click at [480, 592] on textarea at bounding box center [633, 634] width 632 height 101
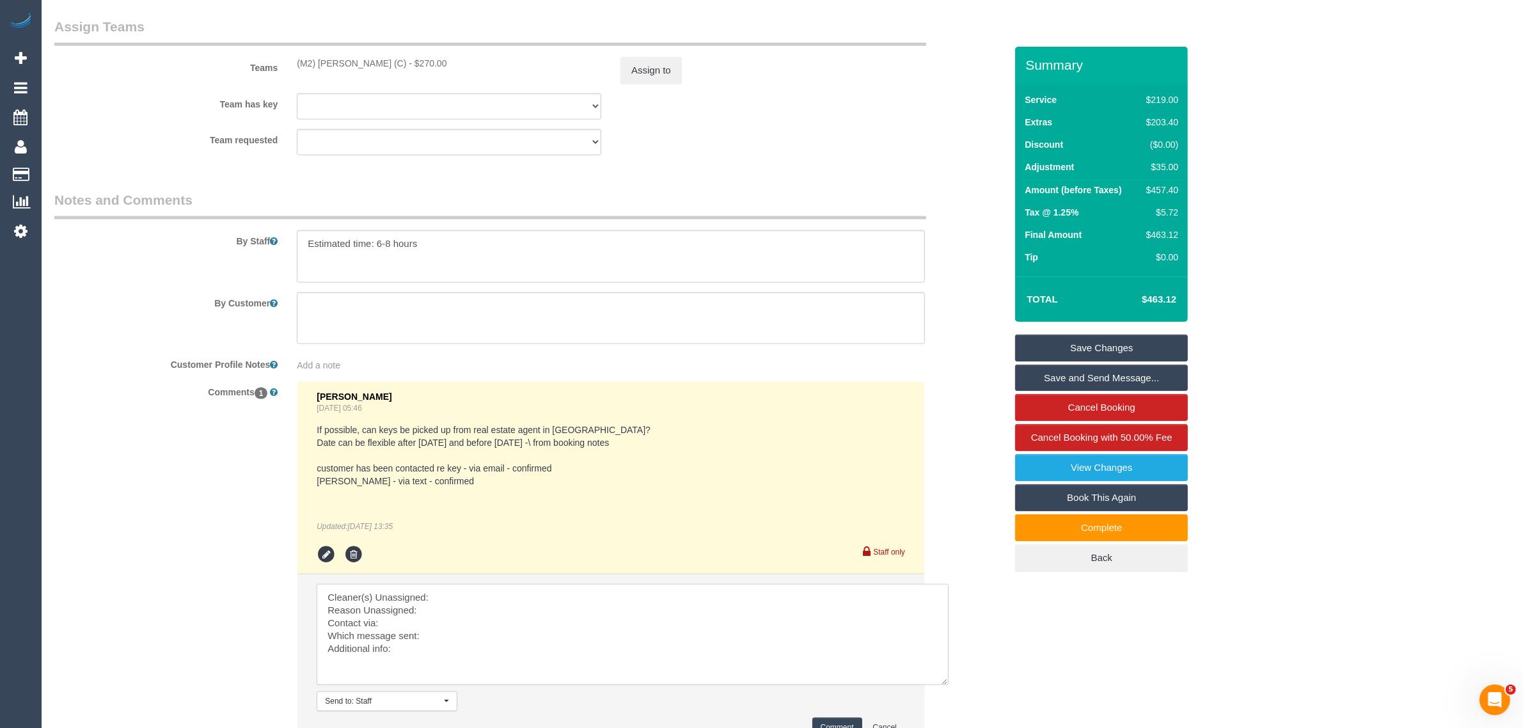
paste textarea "(M2) Darshan Gevariya (C)"
click at [464, 608] on textarea at bounding box center [633, 634] width 632 height 101
click at [499, 632] on textarea at bounding box center [633, 634] width 632 height 101
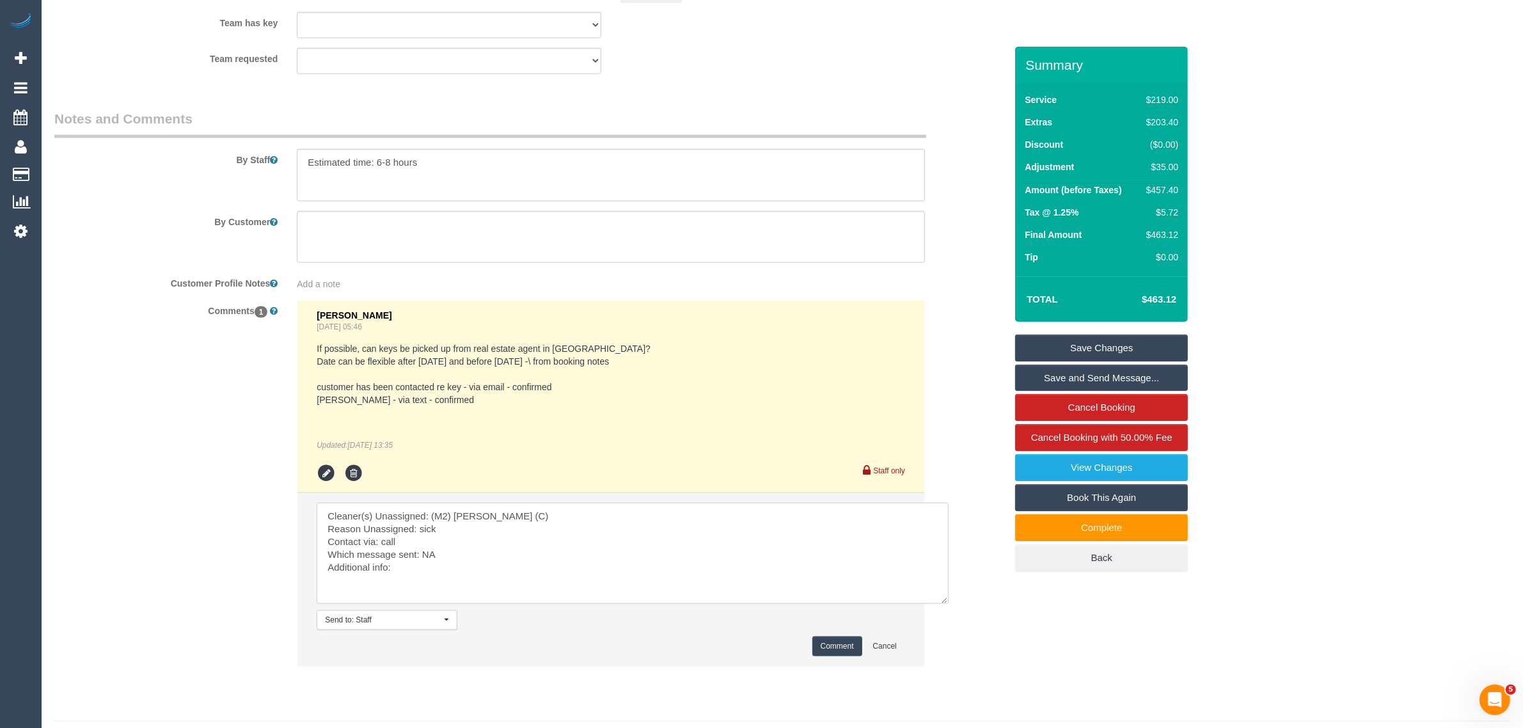
scroll to position [2083, 0]
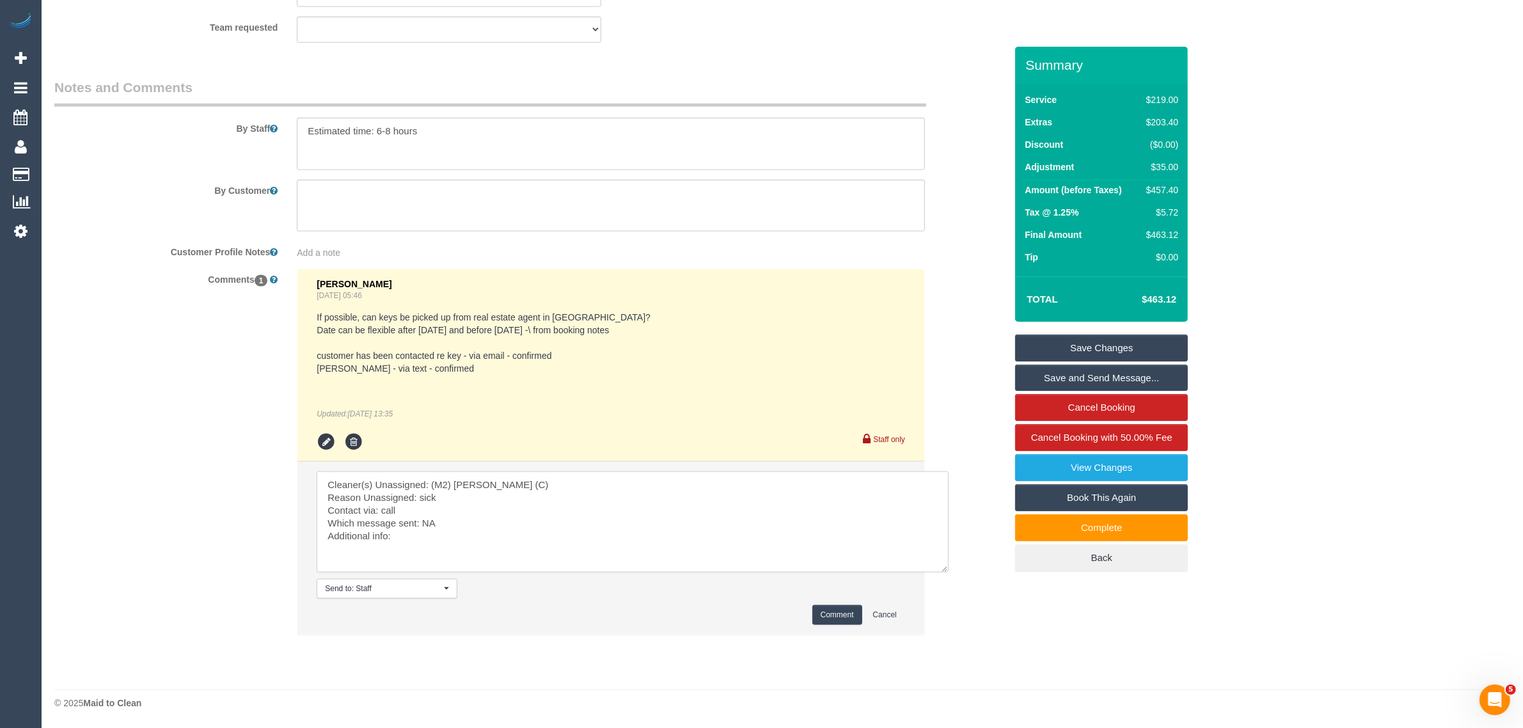
click at [466, 542] on textarea at bounding box center [633, 521] width 632 height 101
click at [452, 537] on textarea at bounding box center [633, 521] width 632 height 101
click at [385, 549] on textarea at bounding box center [633, 521] width 632 height 101
paste textarea "the key is with the real estate agent same flex - Date can be flexible after 1/…"
type textarea "Cleaner(s) Unassigned: (M2) Darshan Gevariya (C) Reason Unassigned: sick Contac…"
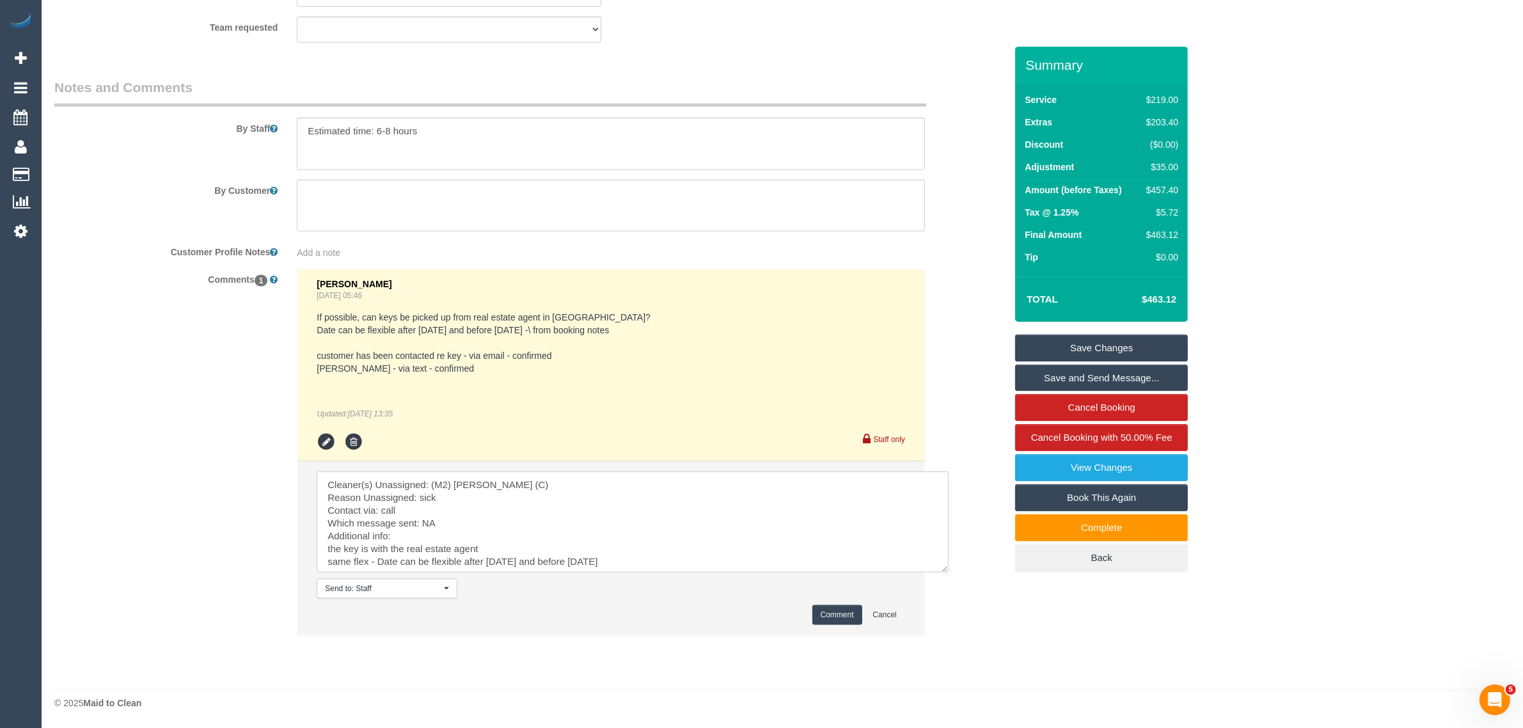
click at [814, 614] on button "Comment" at bounding box center [837, 615] width 50 height 20
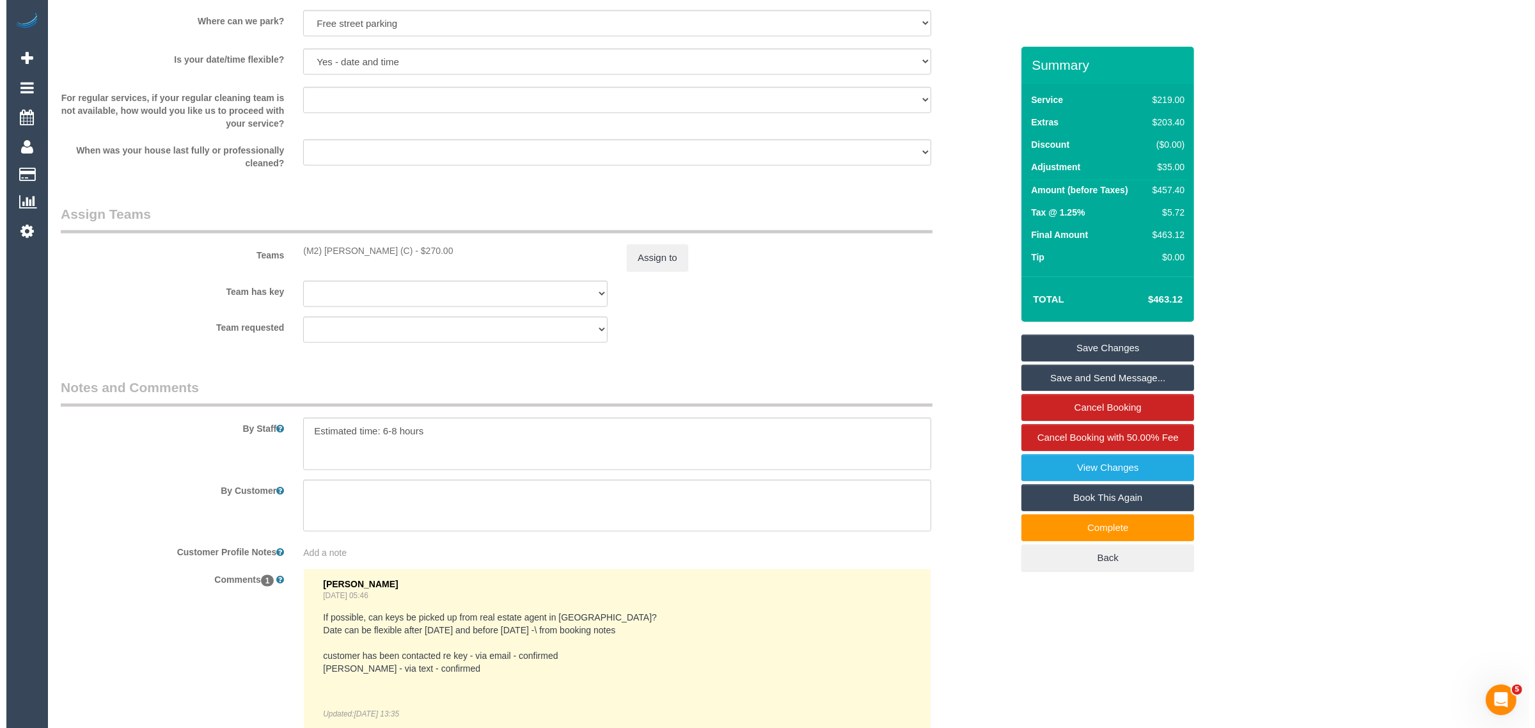
scroll to position [1764, 0]
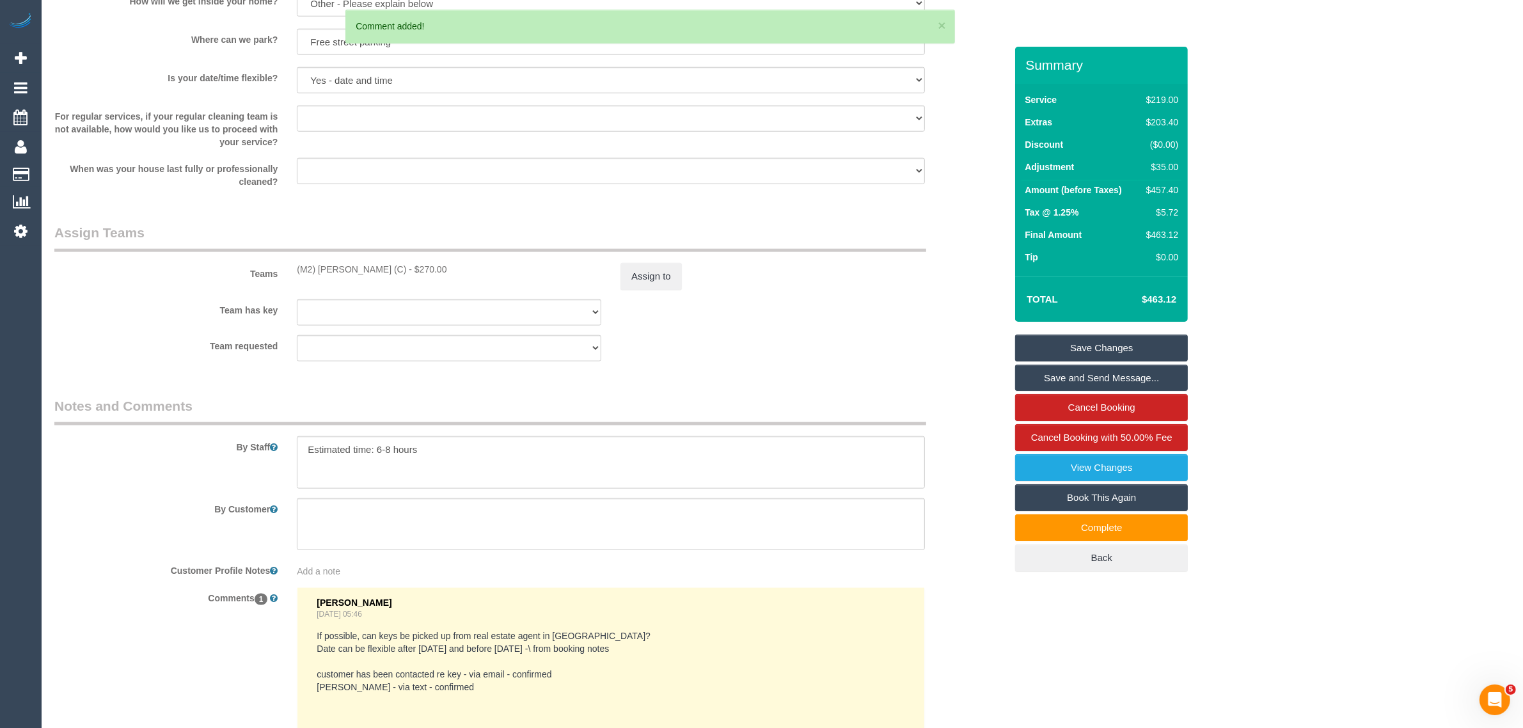
click at [675, 258] on div "Teams (M2) Darshan Gevariya (C) - $270.00 Assign to" at bounding box center [530, 256] width 970 height 67
click at [653, 263] on button "Assign to" at bounding box center [650, 276] width 61 height 27
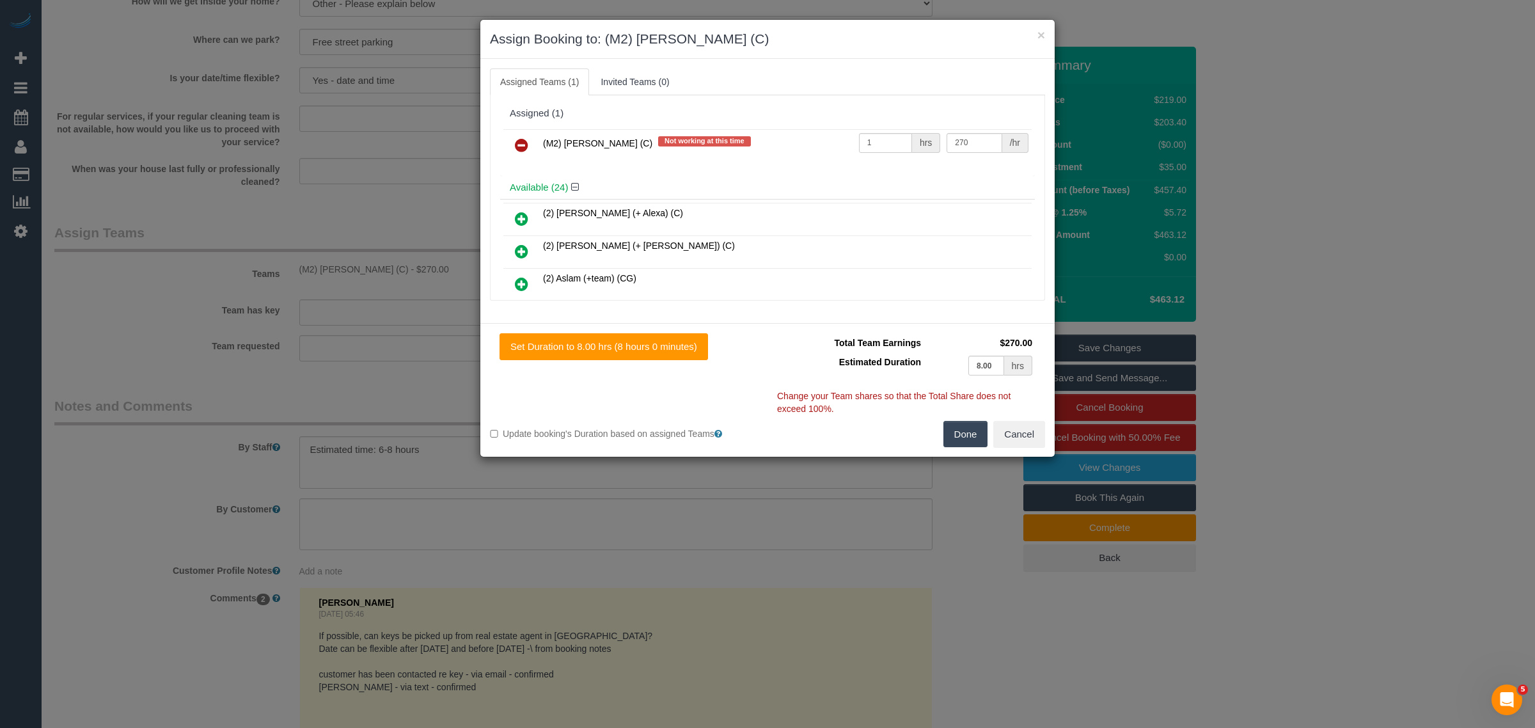
click at [520, 145] on icon at bounding box center [521, 144] width 13 height 15
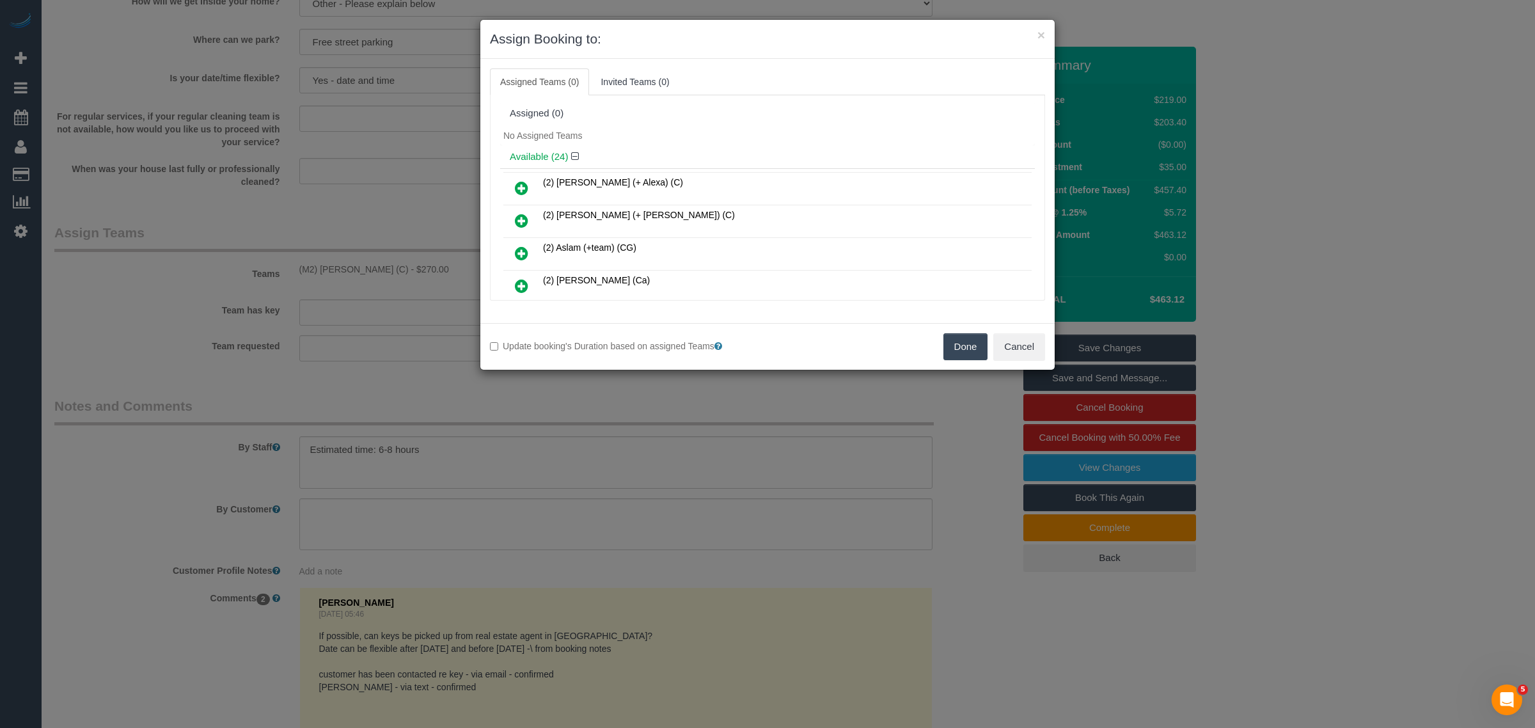
click at [960, 352] on button "Done" at bounding box center [965, 346] width 45 height 27
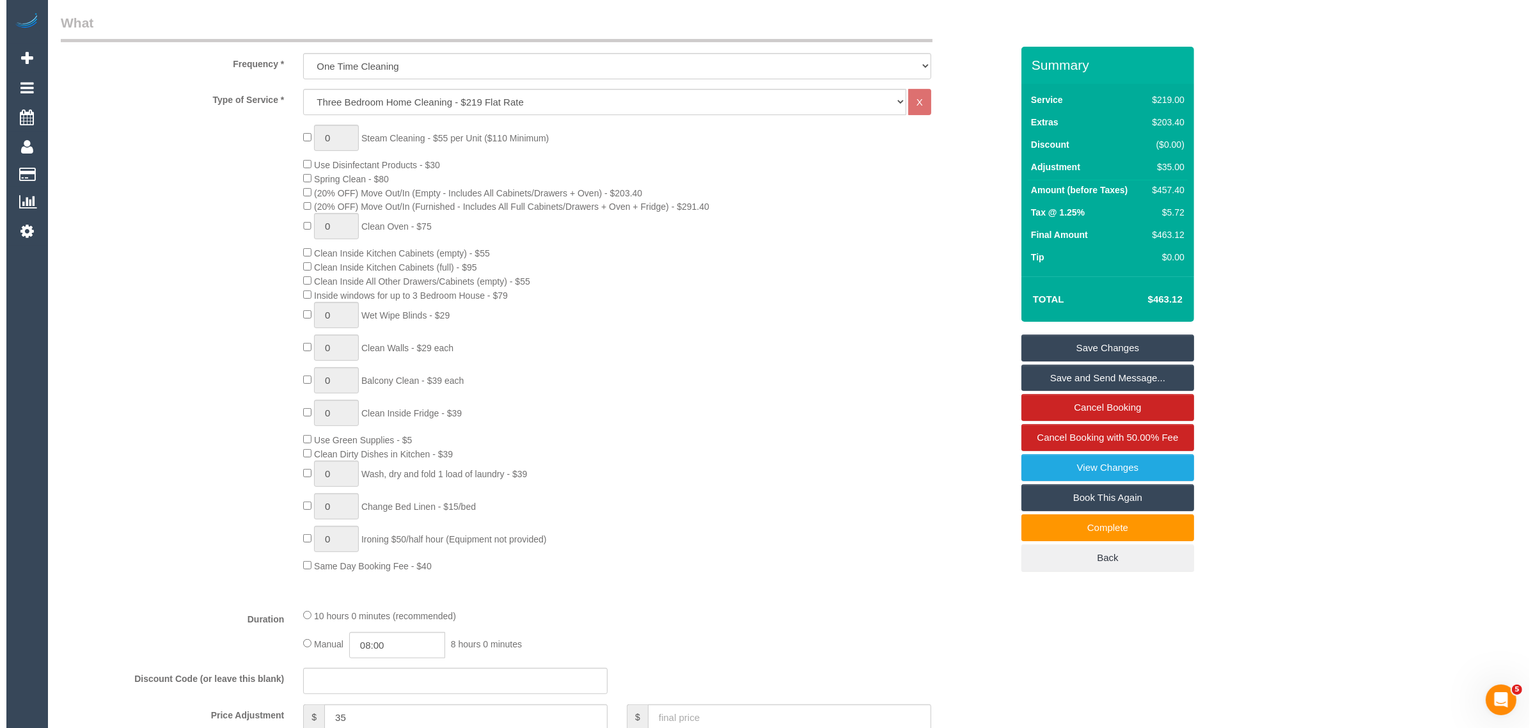
scroll to position [0, 0]
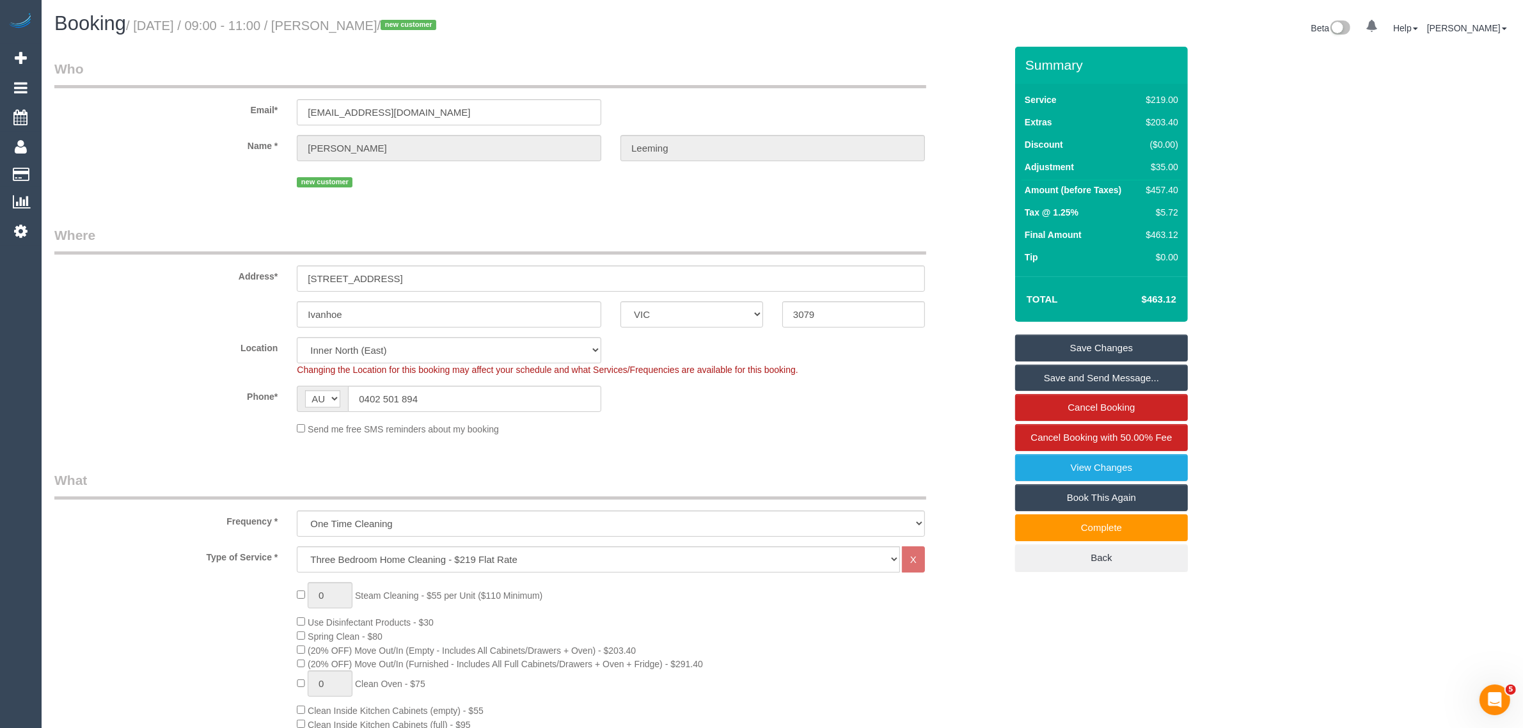
click at [1074, 349] on link "Save Changes" at bounding box center [1101, 347] width 173 height 27
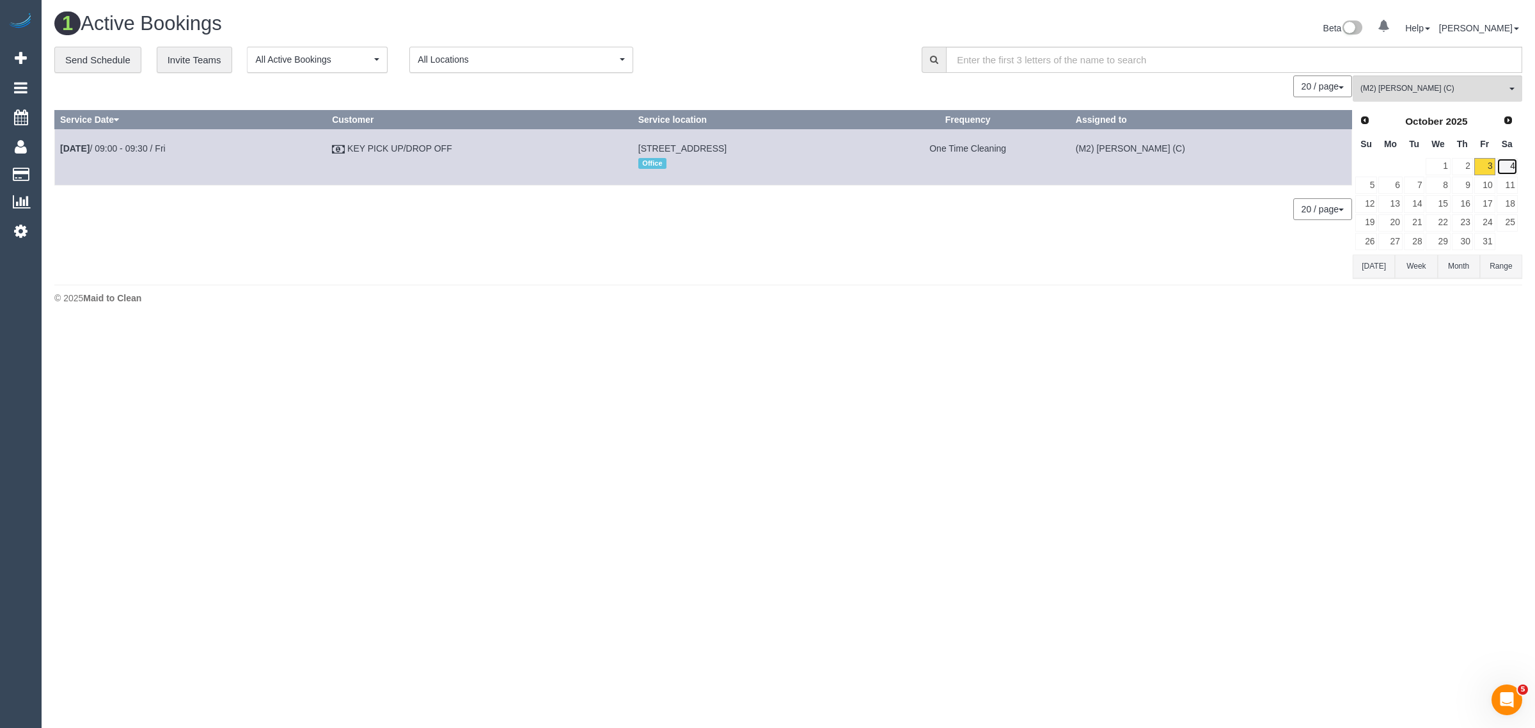
click at [1516, 168] on link "4" at bounding box center [1506, 166] width 21 height 17
click at [1482, 165] on link "3" at bounding box center [1484, 166] width 21 height 17
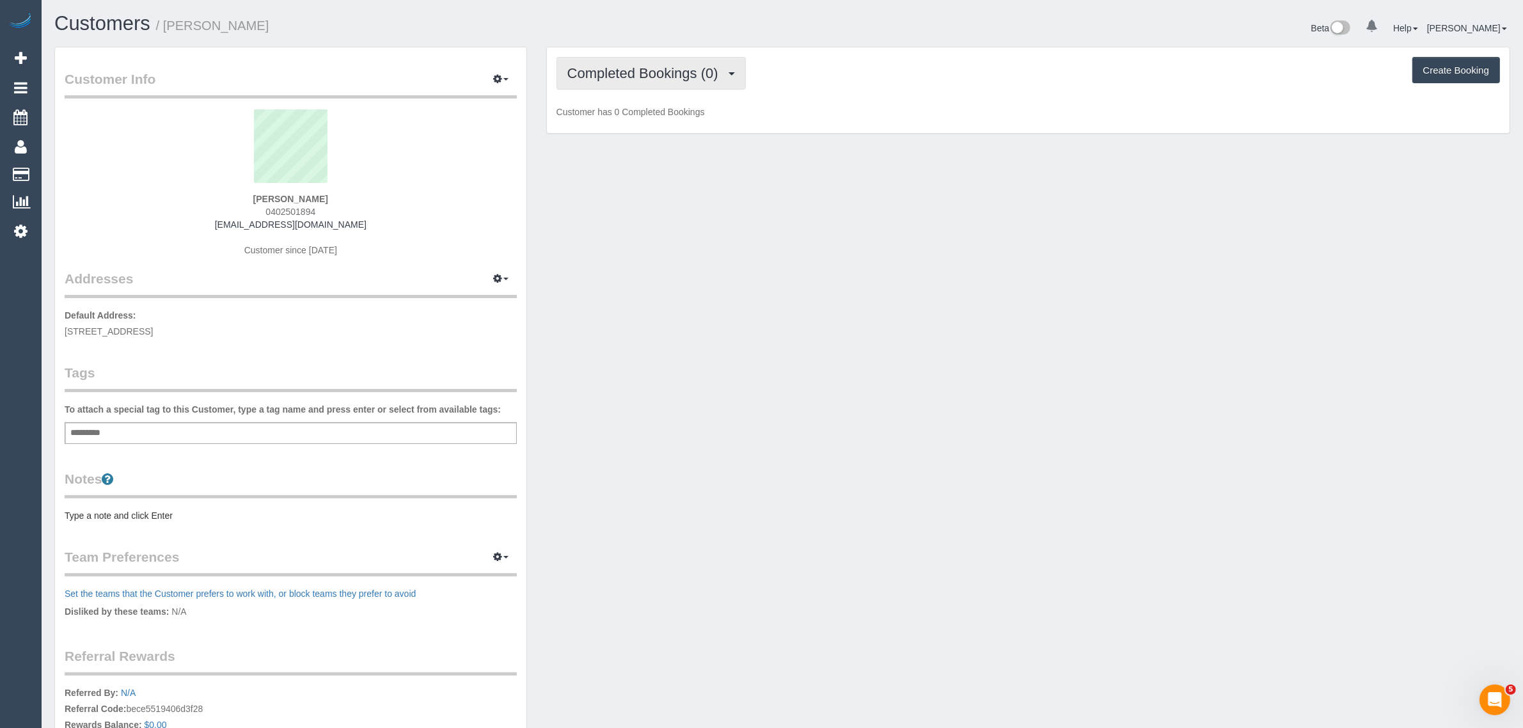
click at [681, 65] on span "Completed Bookings (0)" at bounding box center [645, 73] width 157 height 16
click at [631, 118] on link "Upcoming Bookings (1)" at bounding box center [623, 119] width 133 height 17
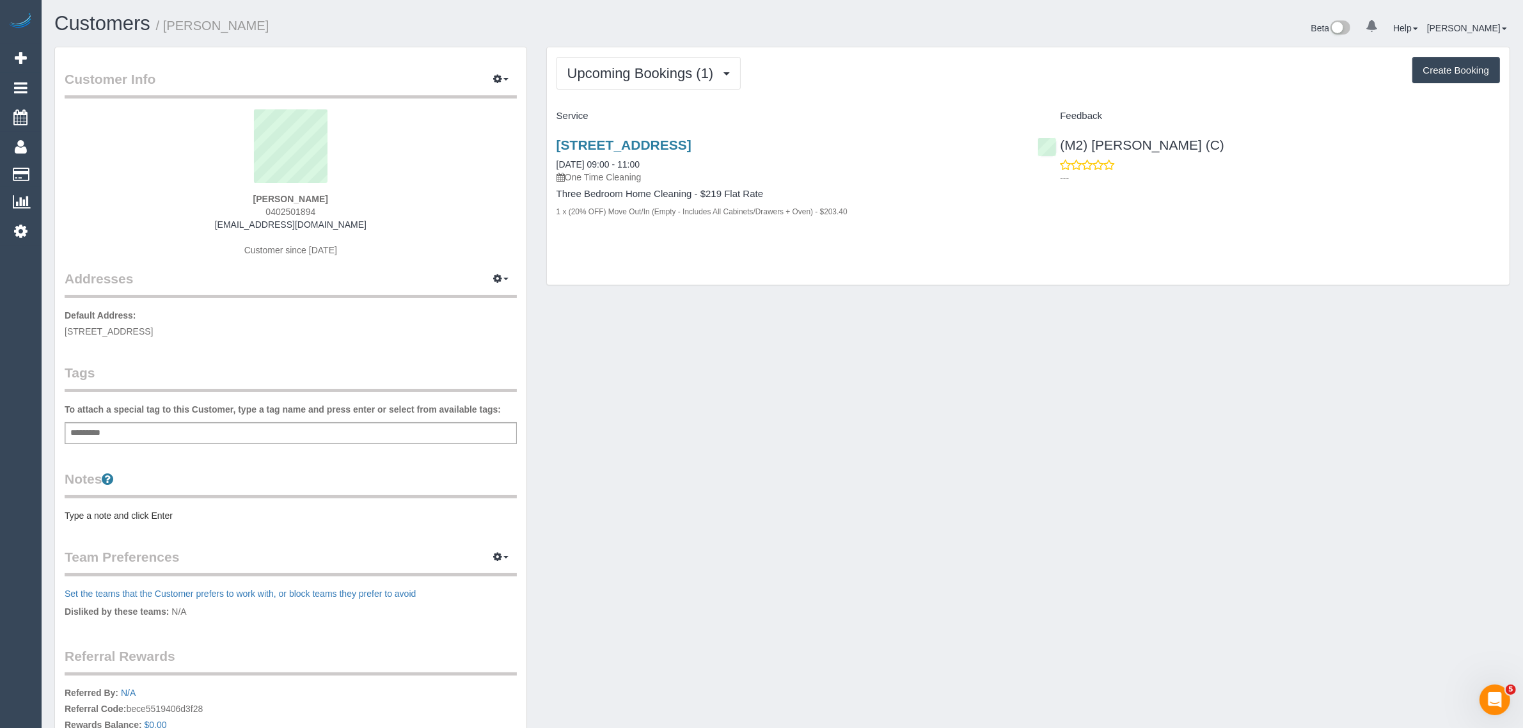
click at [860, 422] on div "Customer Info Edit Contact Info Send Message Email Preferences Special Sales Ta…" at bounding box center [782, 456] width 1475 height 819
click at [654, 67] on span "Upcoming Bookings (1)" at bounding box center [643, 73] width 153 height 16
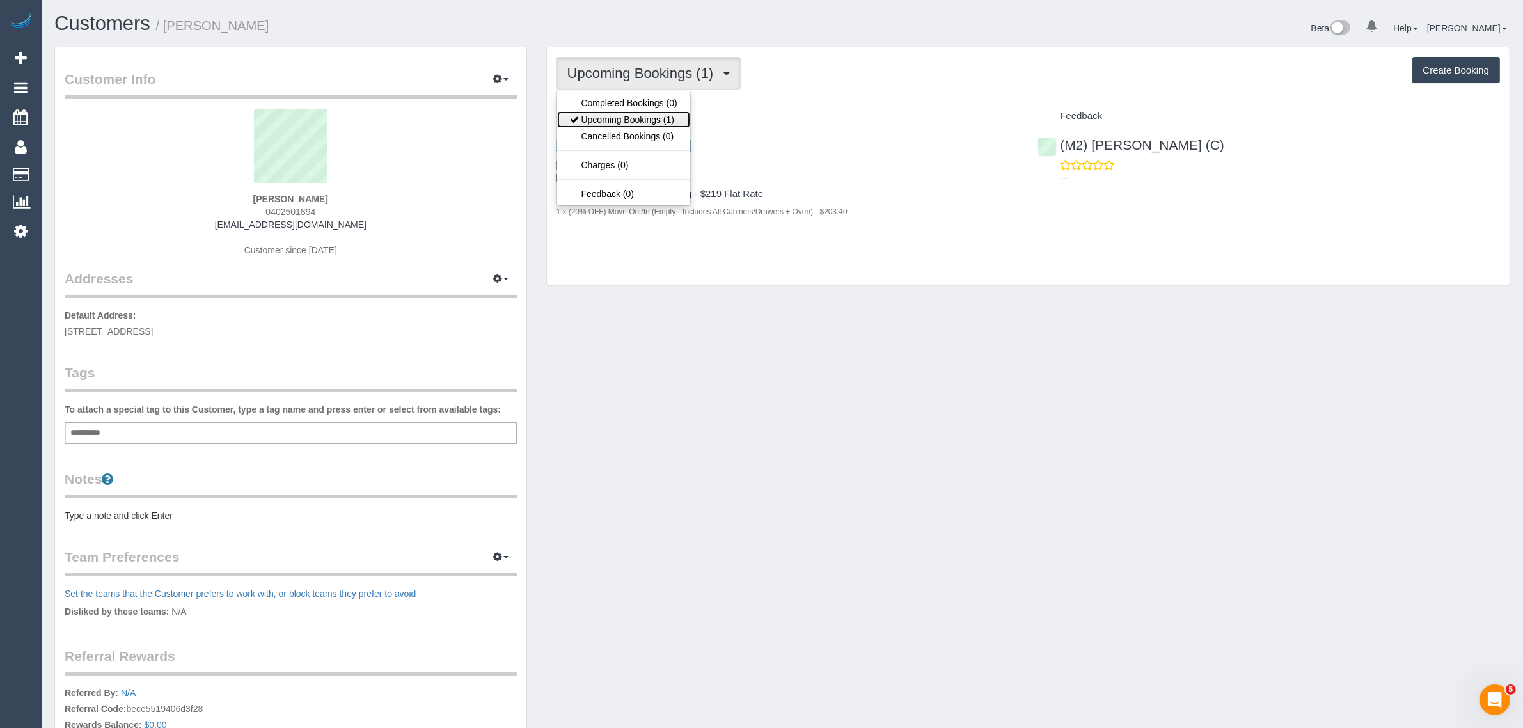
click at [639, 118] on link "Upcoming Bookings (1)" at bounding box center [623, 119] width 133 height 17
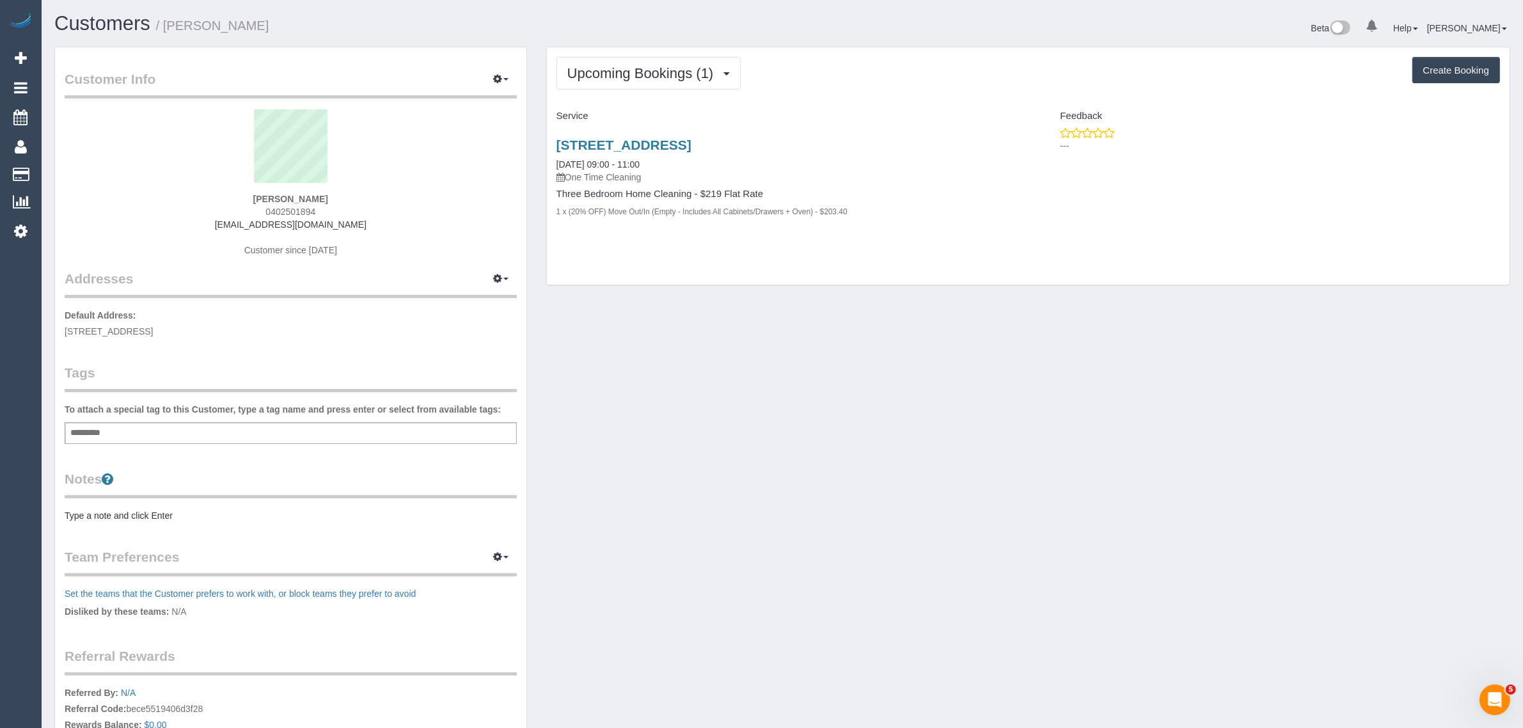
click at [1053, 659] on div "Customer Info Edit Contact Info Send Message Email Preferences Special Sales Ta…" at bounding box center [782, 456] width 1475 height 819
click at [1250, 440] on div "Customer Info Edit Contact Info Send Message Email Preferences Special Sales Ta…" at bounding box center [782, 456] width 1475 height 819
click at [81, 176] on link "Customers" at bounding box center [122, 175] width 160 height 26
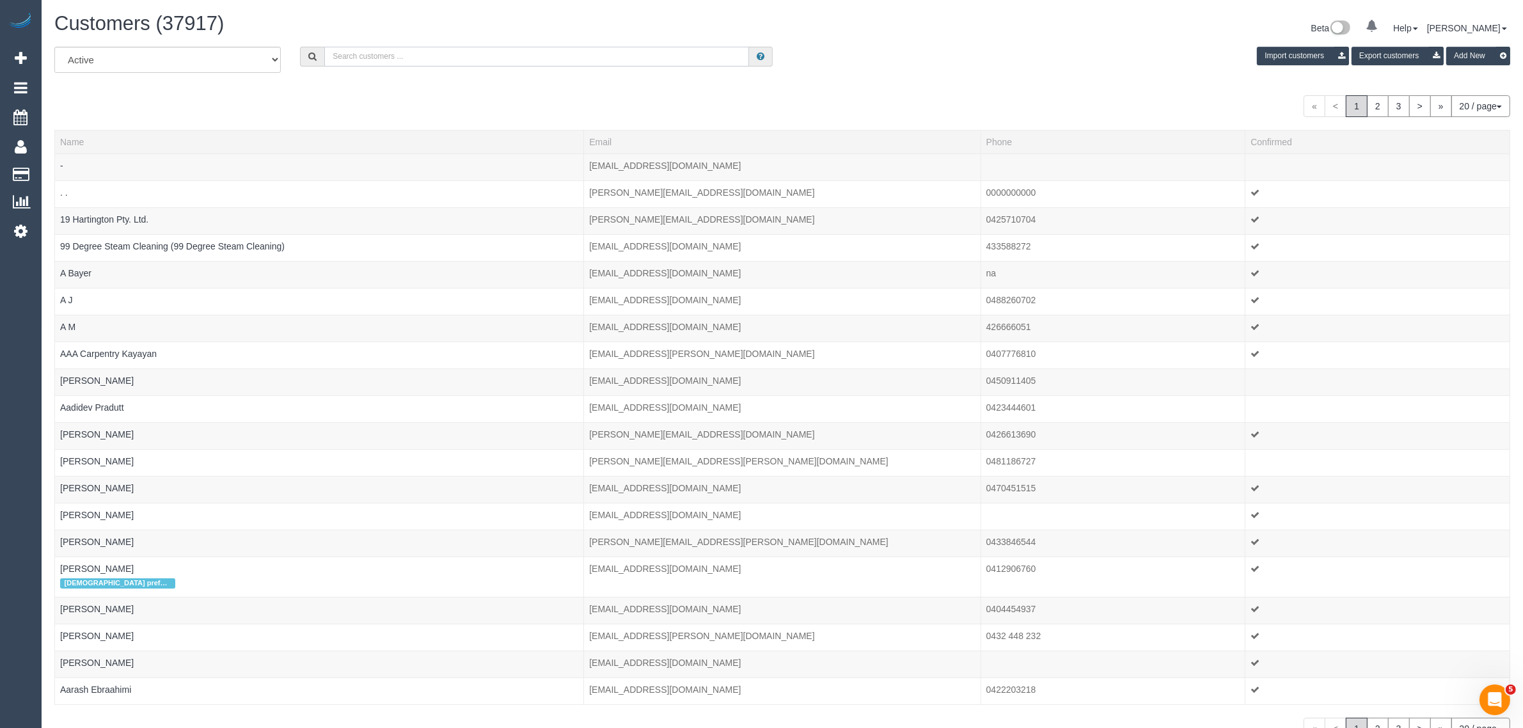
click at [490, 50] on input "text" at bounding box center [536, 57] width 425 height 20
paste input "[PHONE_NUMBER] Aircall new contact"
drag, startPoint x: 386, startPoint y: 52, endPoint x: 574, endPoint y: 59, distance: 188.8
click at [572, 59] on input "[PHONE_NUMBER] Aircall new contact" at bounding box center [536, 57] width 425 height 20
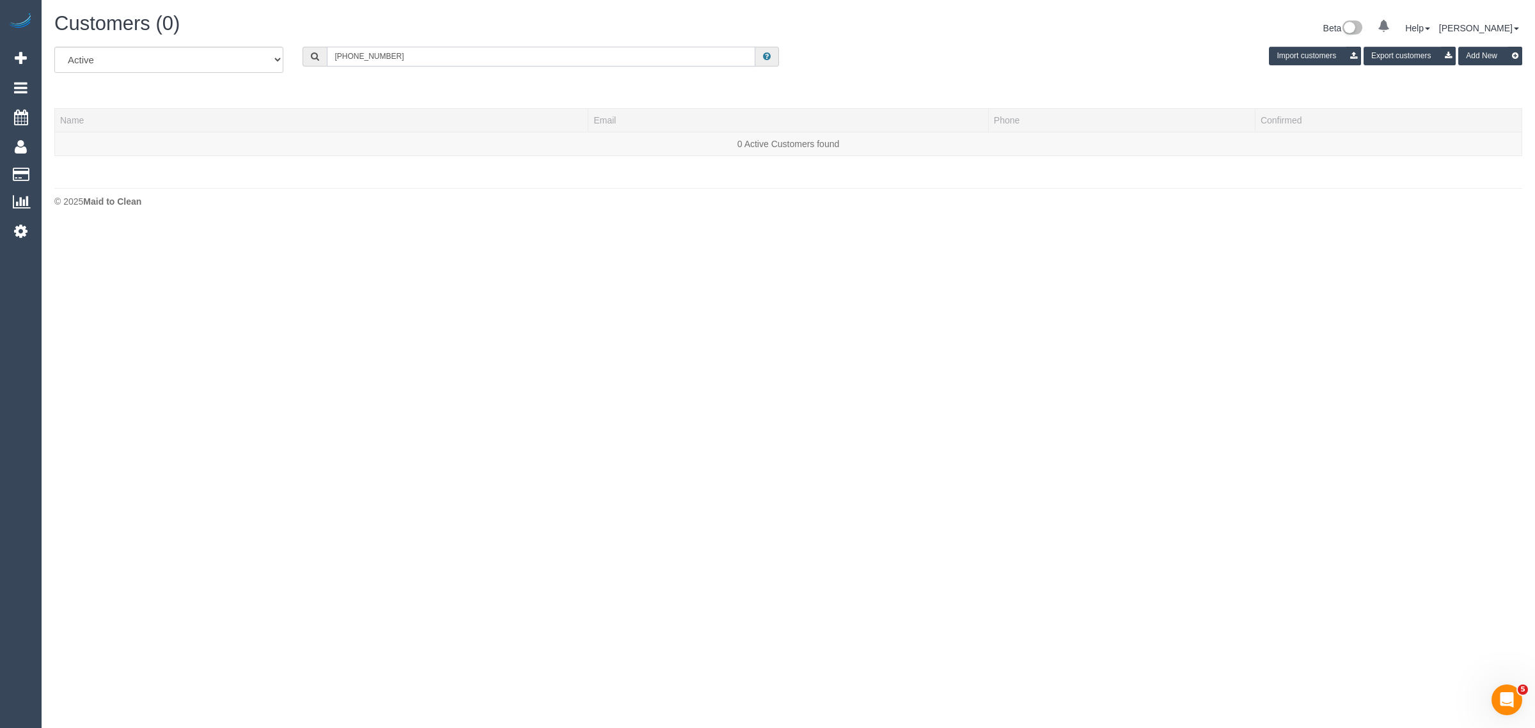
drag, startPoint x: 347, startPoint y: 54, endPoint x: 264, endPoint y: 33, distance: 85.9
click at [279, 43] on div "Customers (0) Beta 0 Your Notifications You have 0 alerts Help Help Docs Take a…" at bounding box center [788, 113] width 1493 height 226
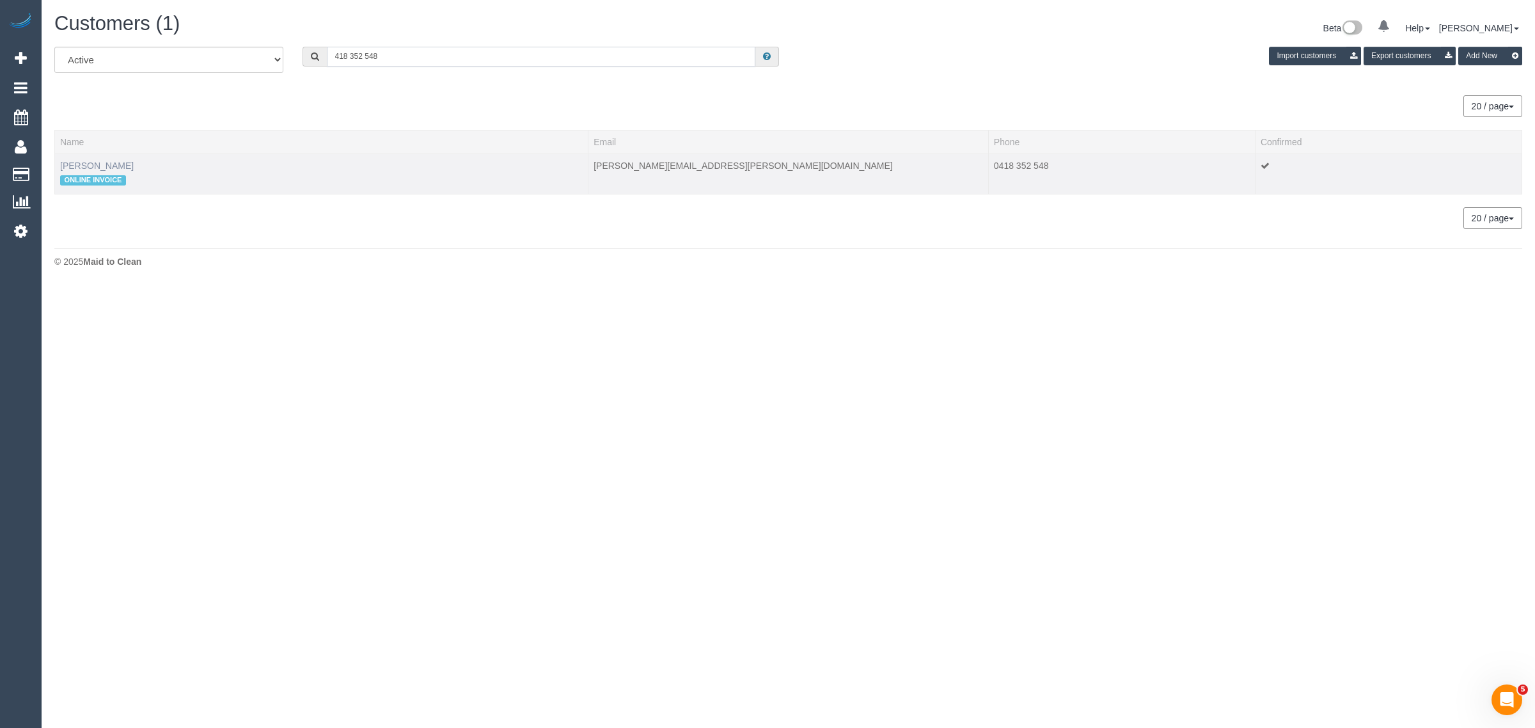
type input "418 352 548"
click at [100, 161] on link "[PERSON_NAME]" at bounding box center [97, 166] width 74 height 10
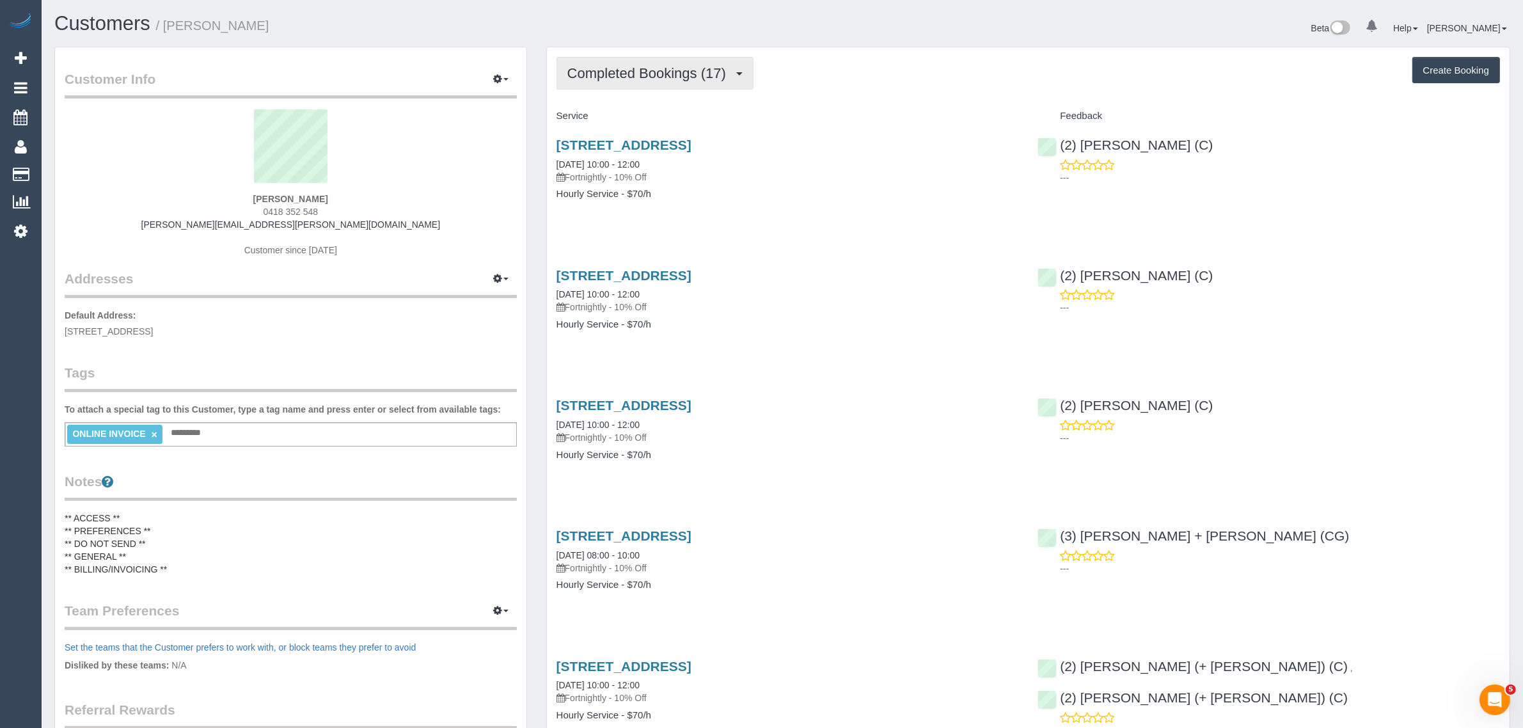
click at [708, 72] on span "Completed Bookings (17)" at bounding box center [649, 73] width 165 height 16
click at [663, 116] on link "Upcoming Bookings (11)" at bounding box center [626, 119] width 138 height 17
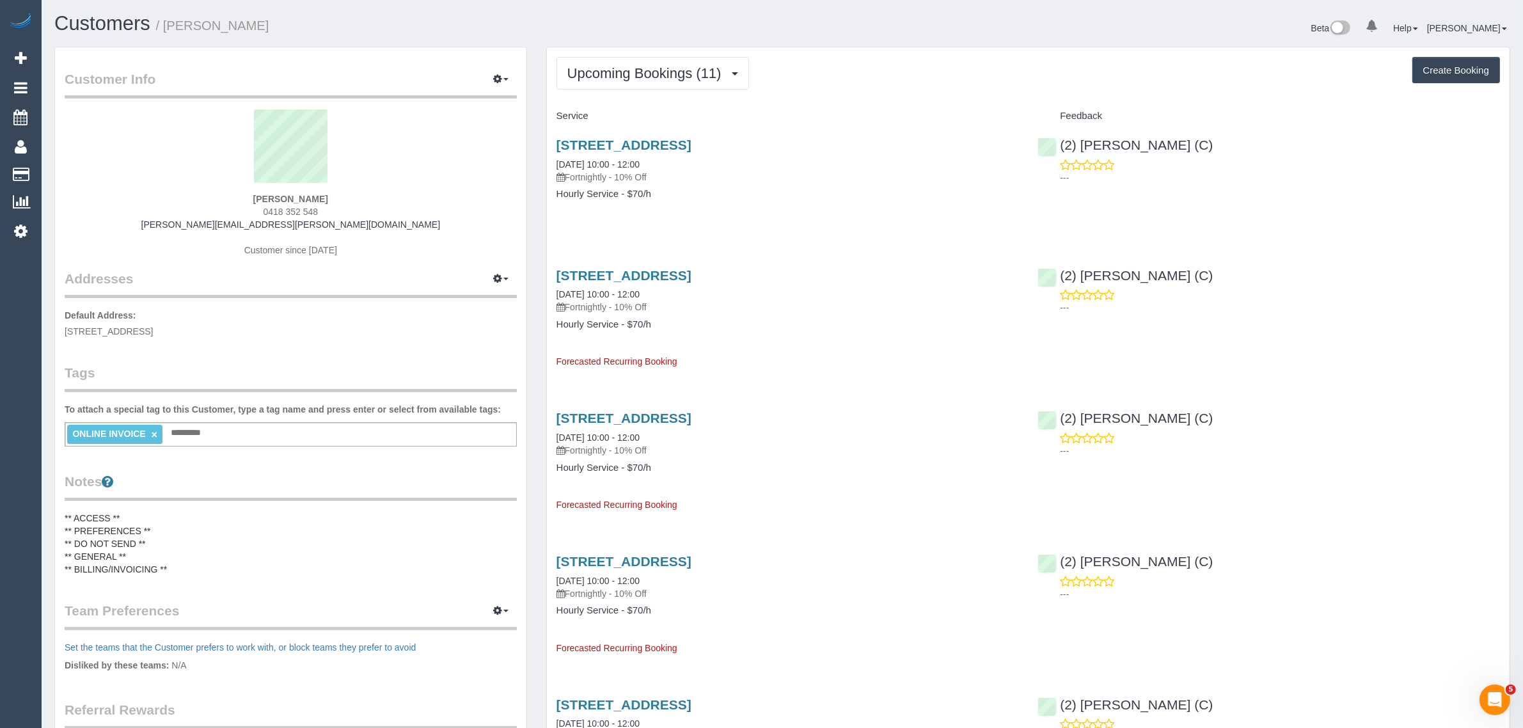
click at [694, 212] on div "[STREET_ADDRESS] [DATE] 10:00 - 12:00 Fortnightly - 10% Off Hourly Service - $7…" at bounding box center [788, 176] width 482 height 98
click at [668, 68] on span "Upcoming Bookings (11)" at bounding box center [647, 73] width 161 height 16
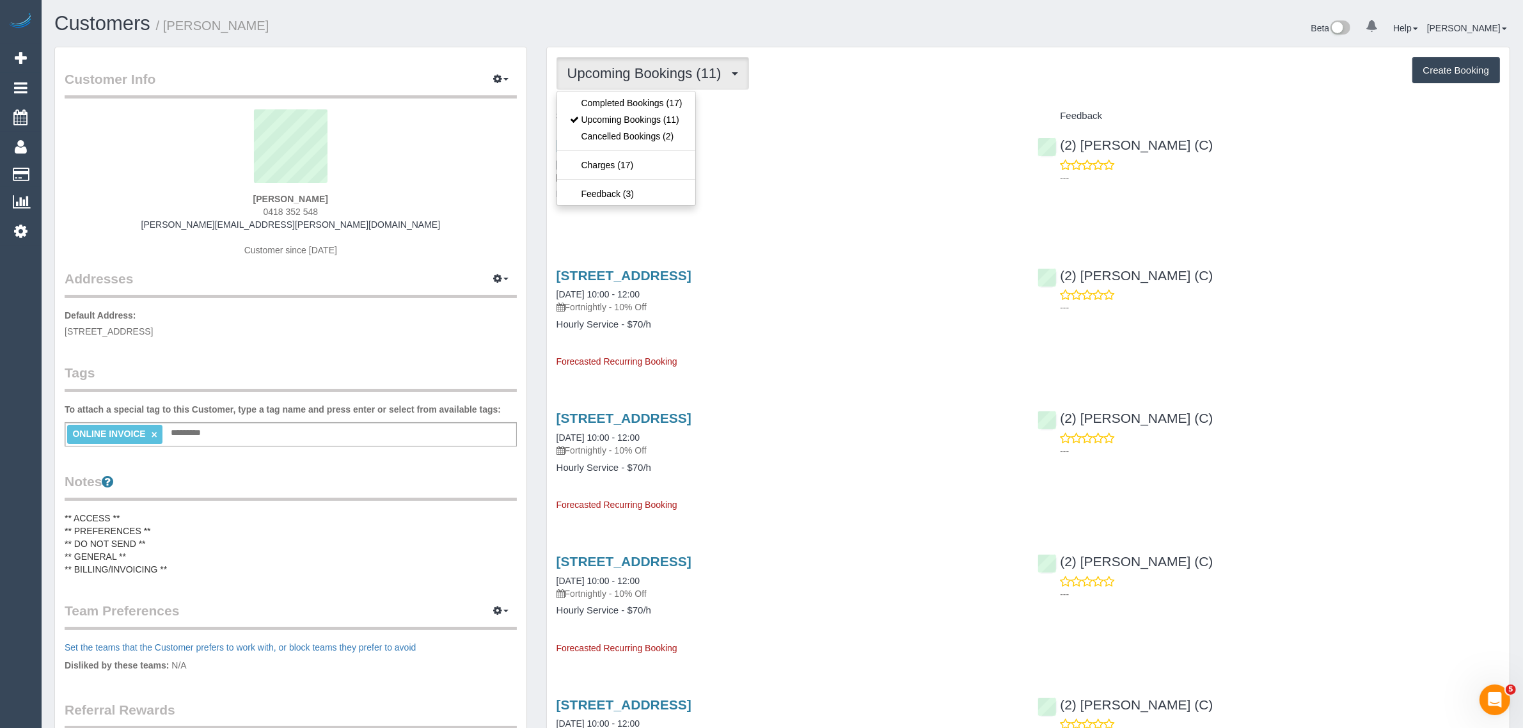
click at [857, 138] on h3 "[STREET_ADDRESS]" at bounding box center [787, 144] width 462 height 15
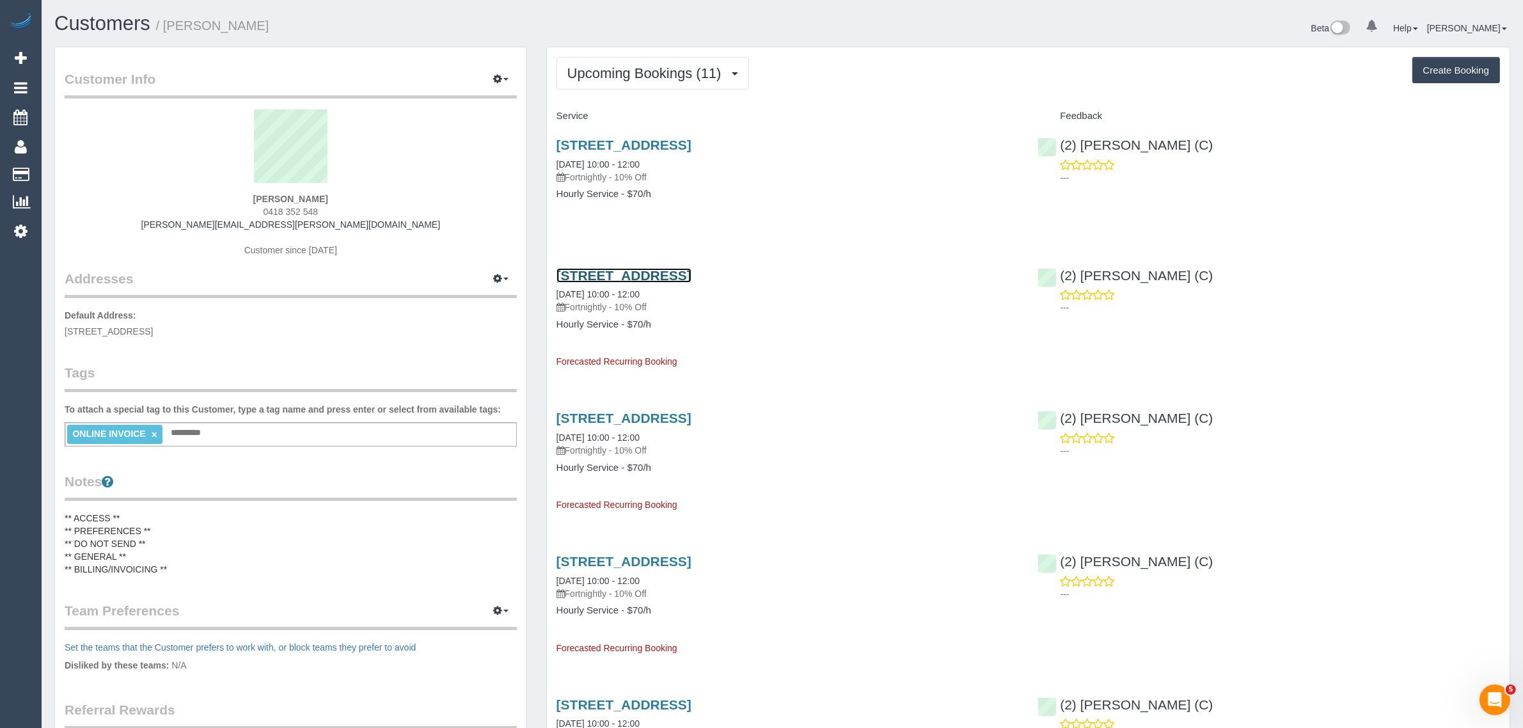
click at [618, 269] on link "[STREET_ADDRESS]" at bounding box center [623, 275] width 135 height 15
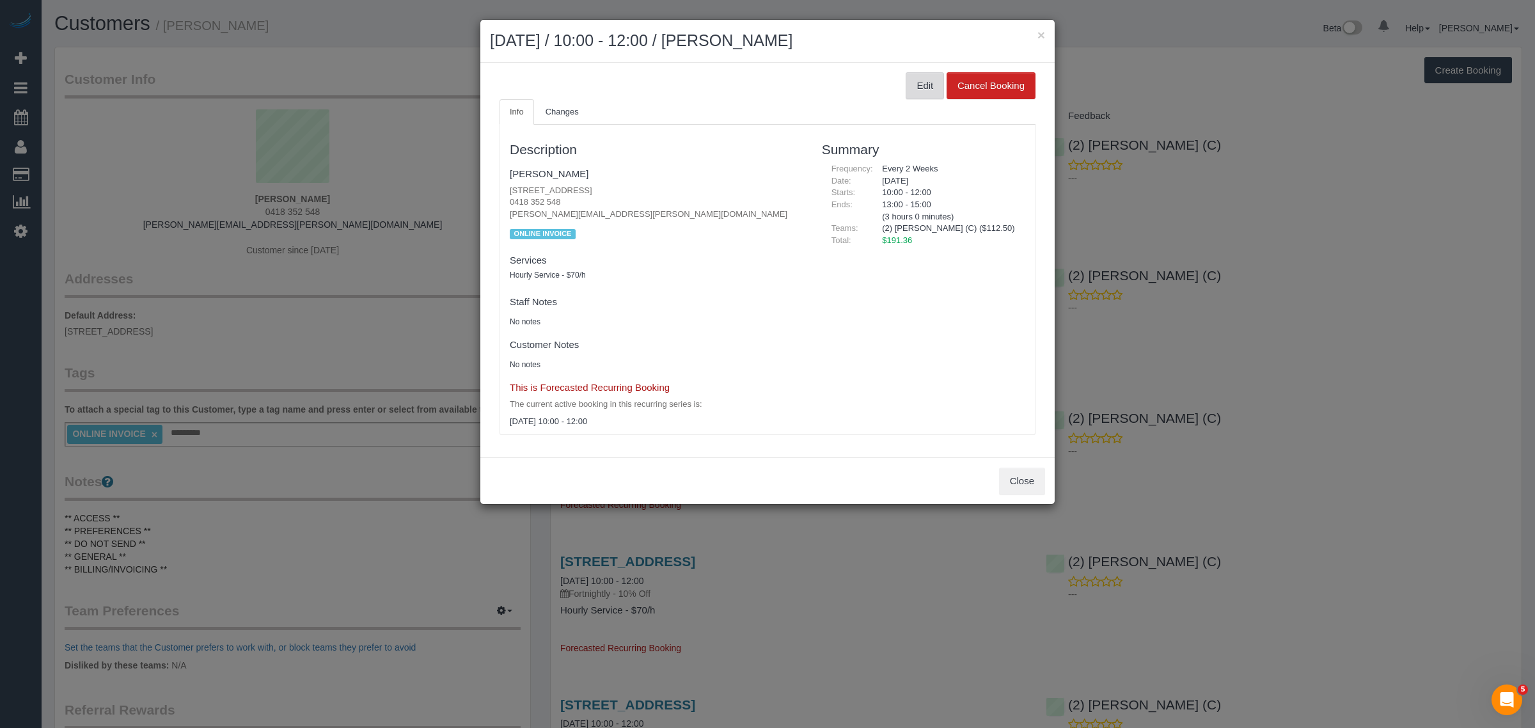
click at [922, 95] on button "Edit" at bounding box center [925, 85] width 38 height 27
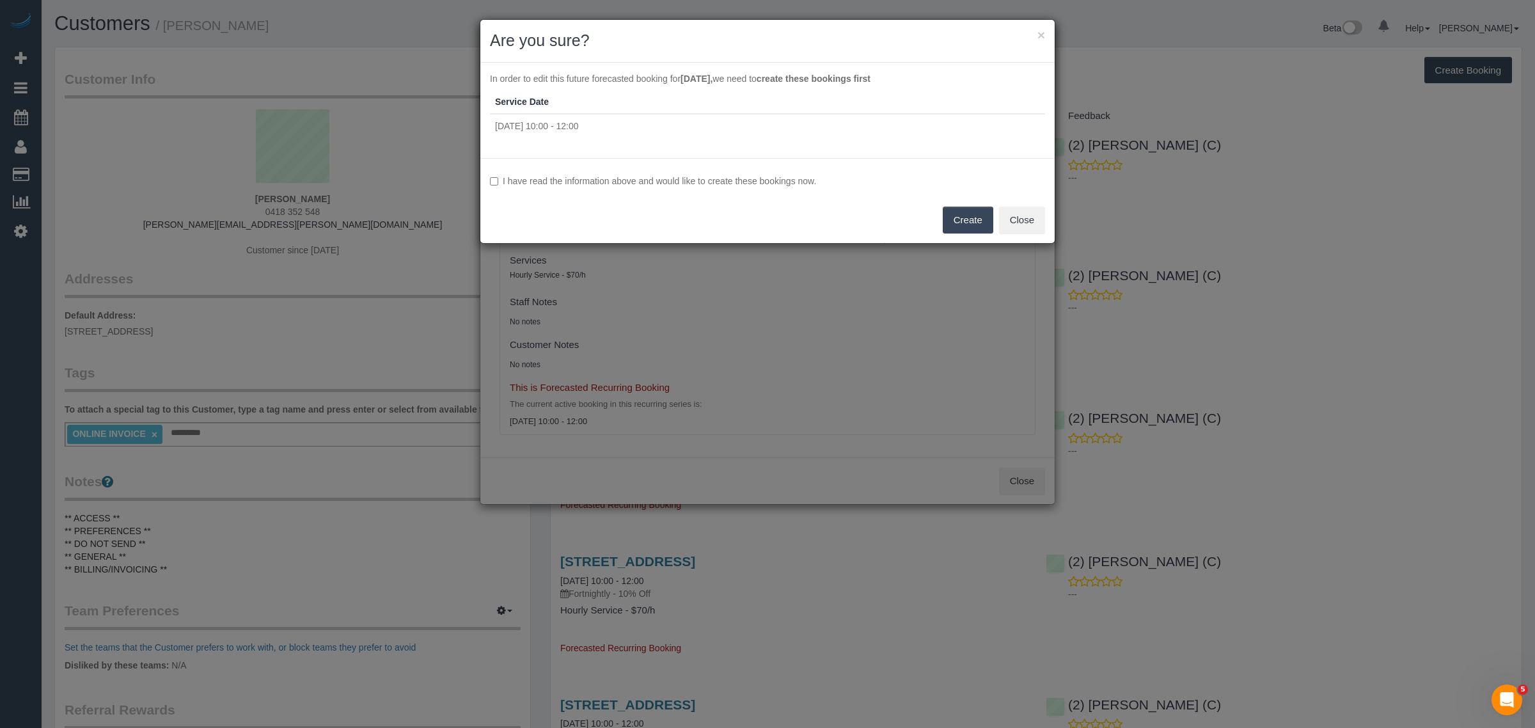
click at [790, 184] on label "I have read the information above and would like to create these bookings now." at bounding box center [767, 181] width 555 height 13
click at [967, 221] on button "Create" at bounding box center [968, 220] width 51 height 27
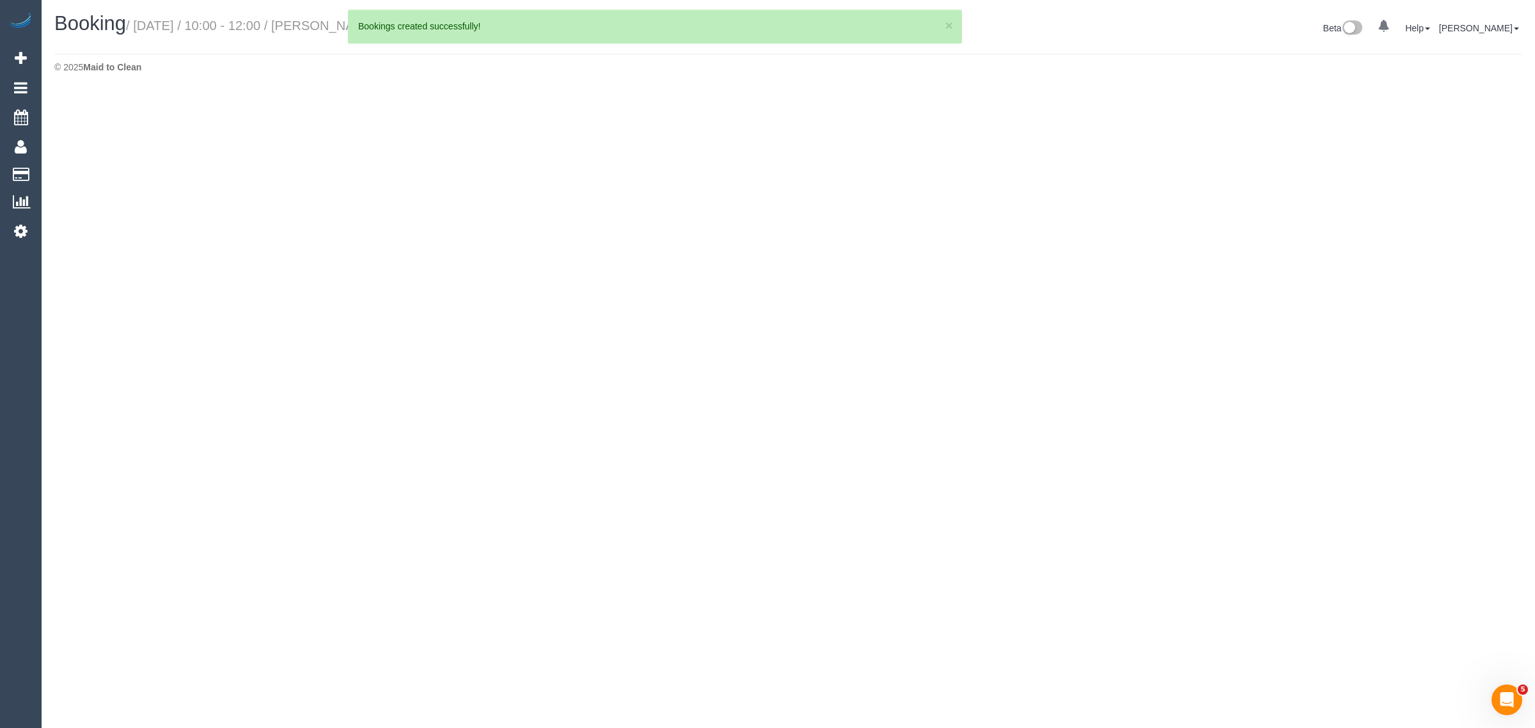
select select "VIC"
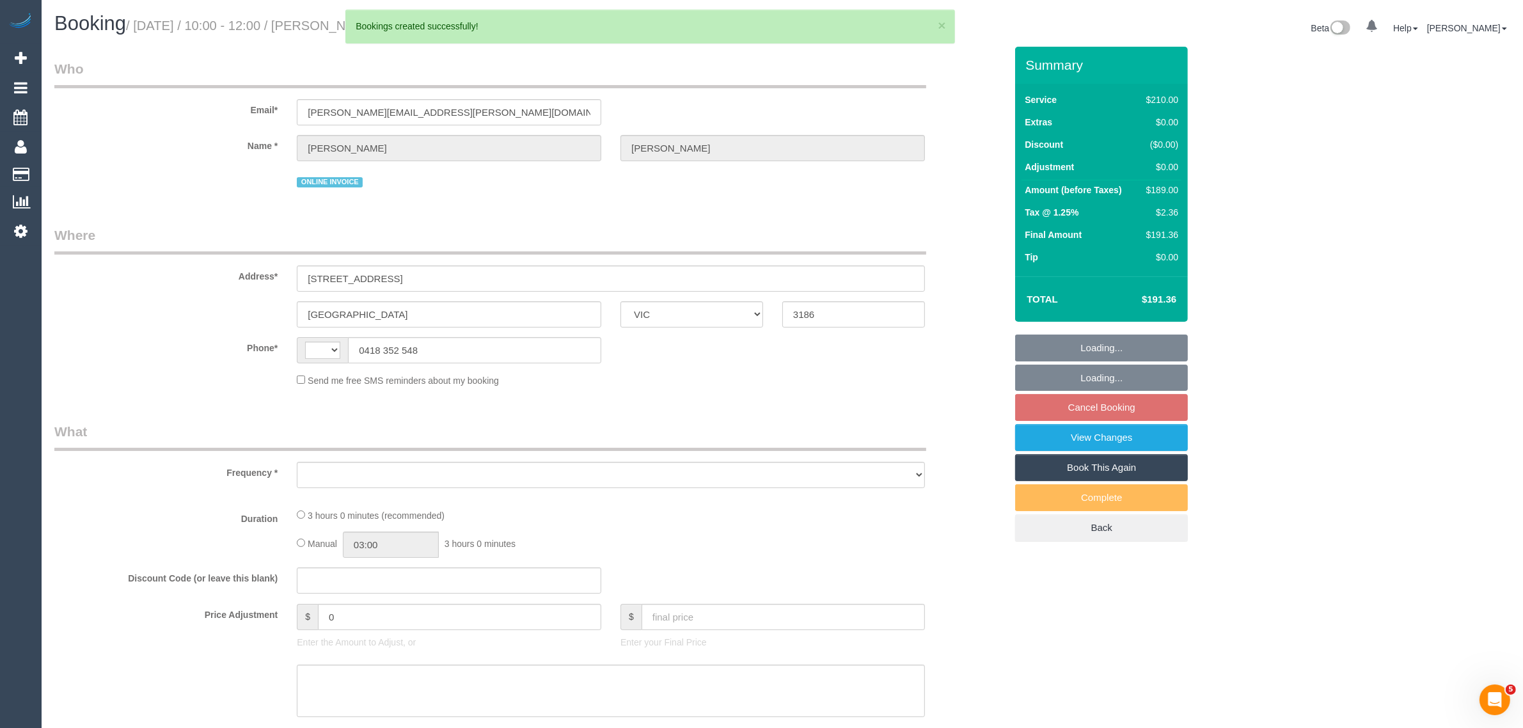
select select "180"
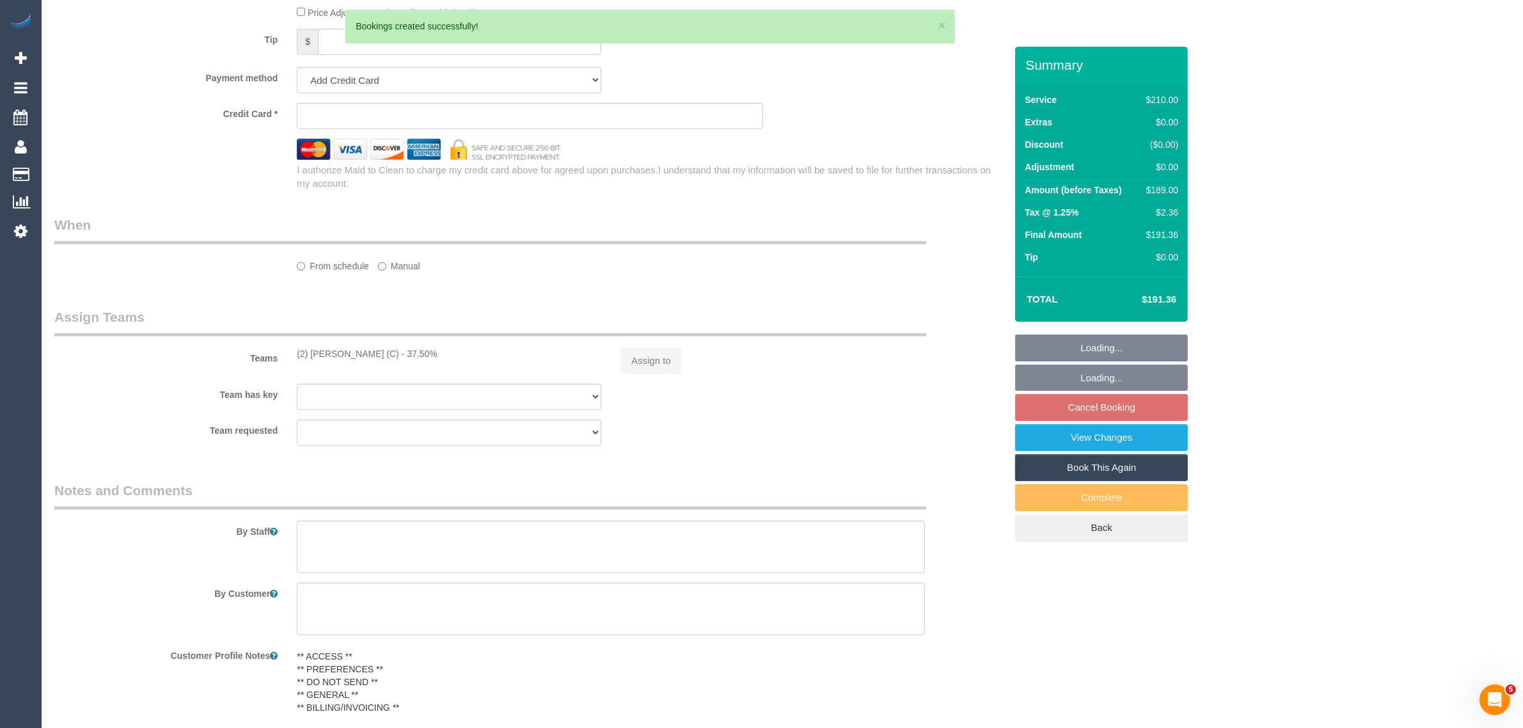
select select "string:AU"
select select "object:2492"
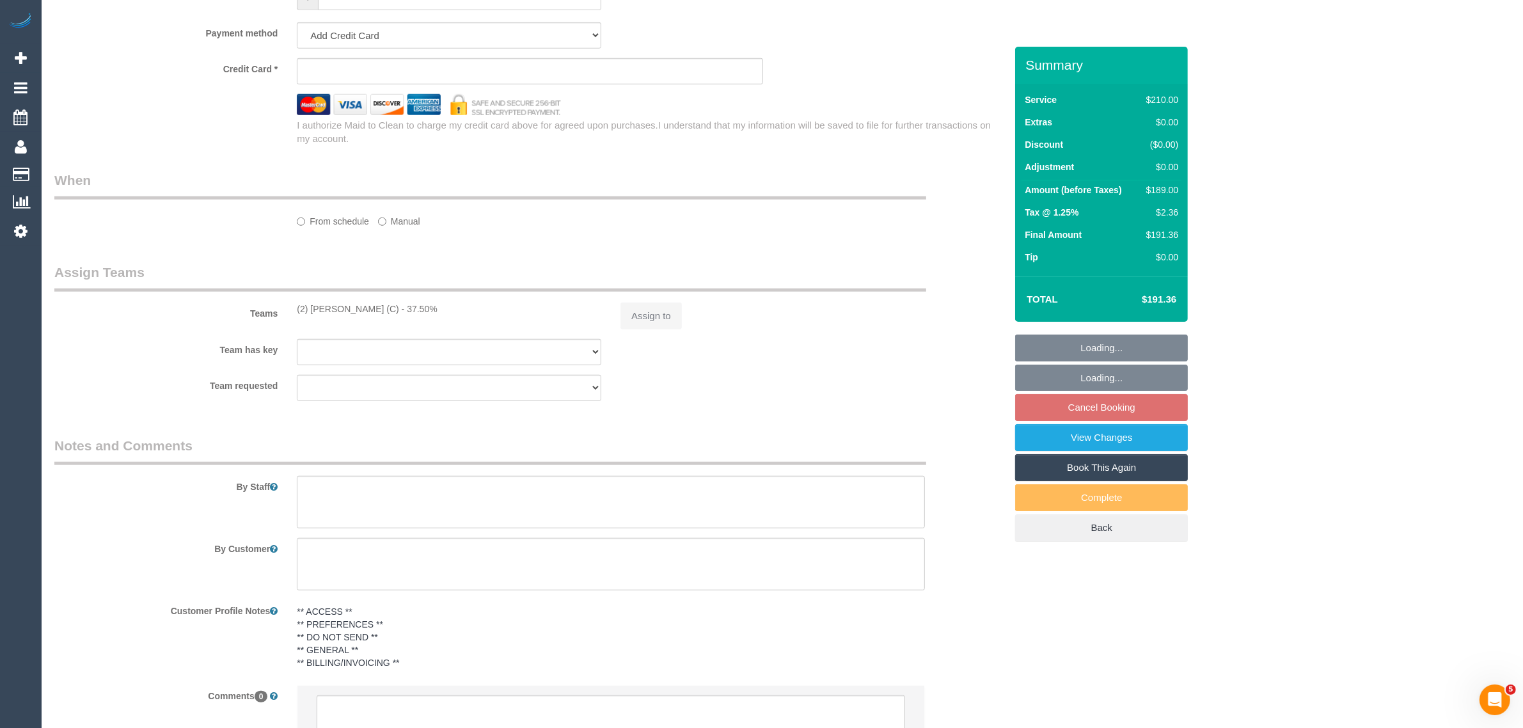
select select "string:stripe-pm_1QeXPw2GScqysDRVf9lwhELO"
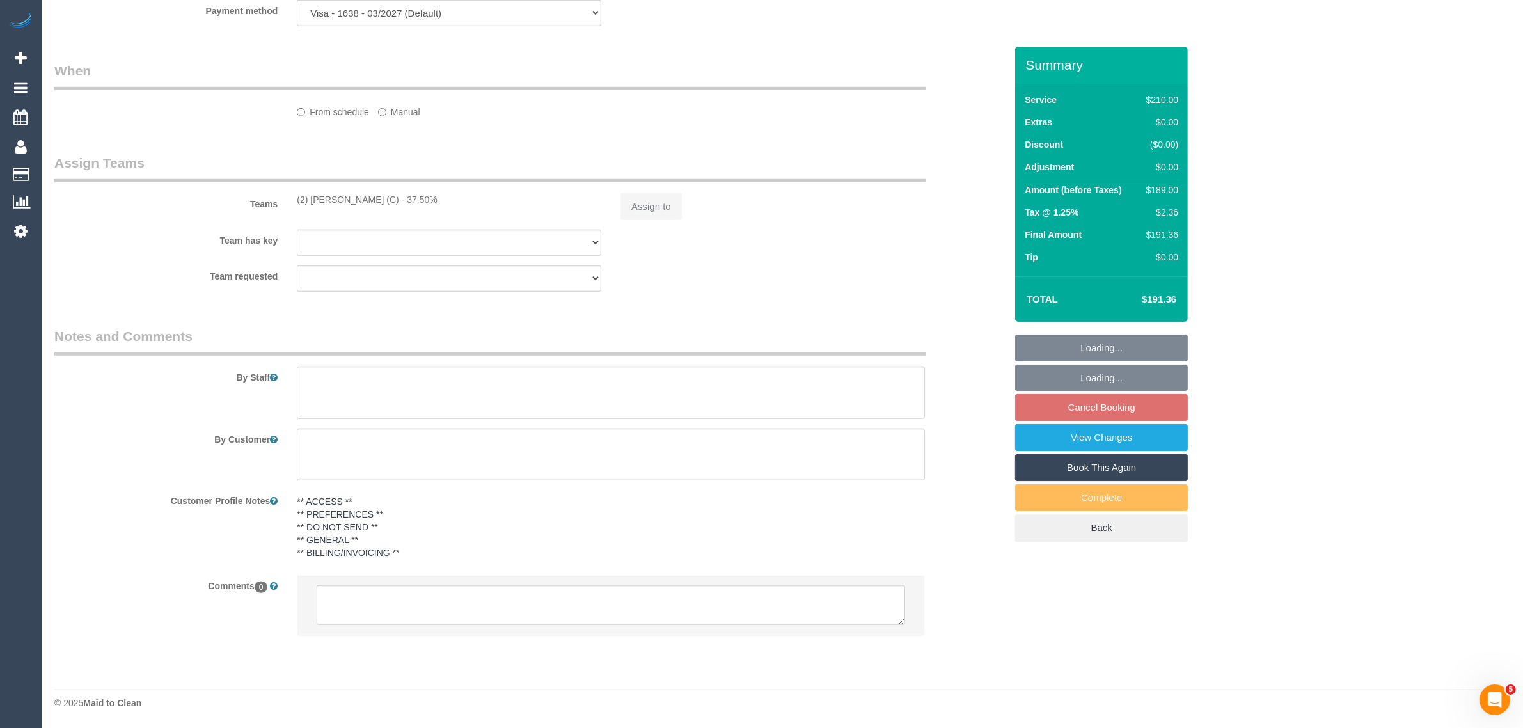
select select "object:2643"
select select "number:30"
select select "number:14"
select select "number:19"
select select "number:25"
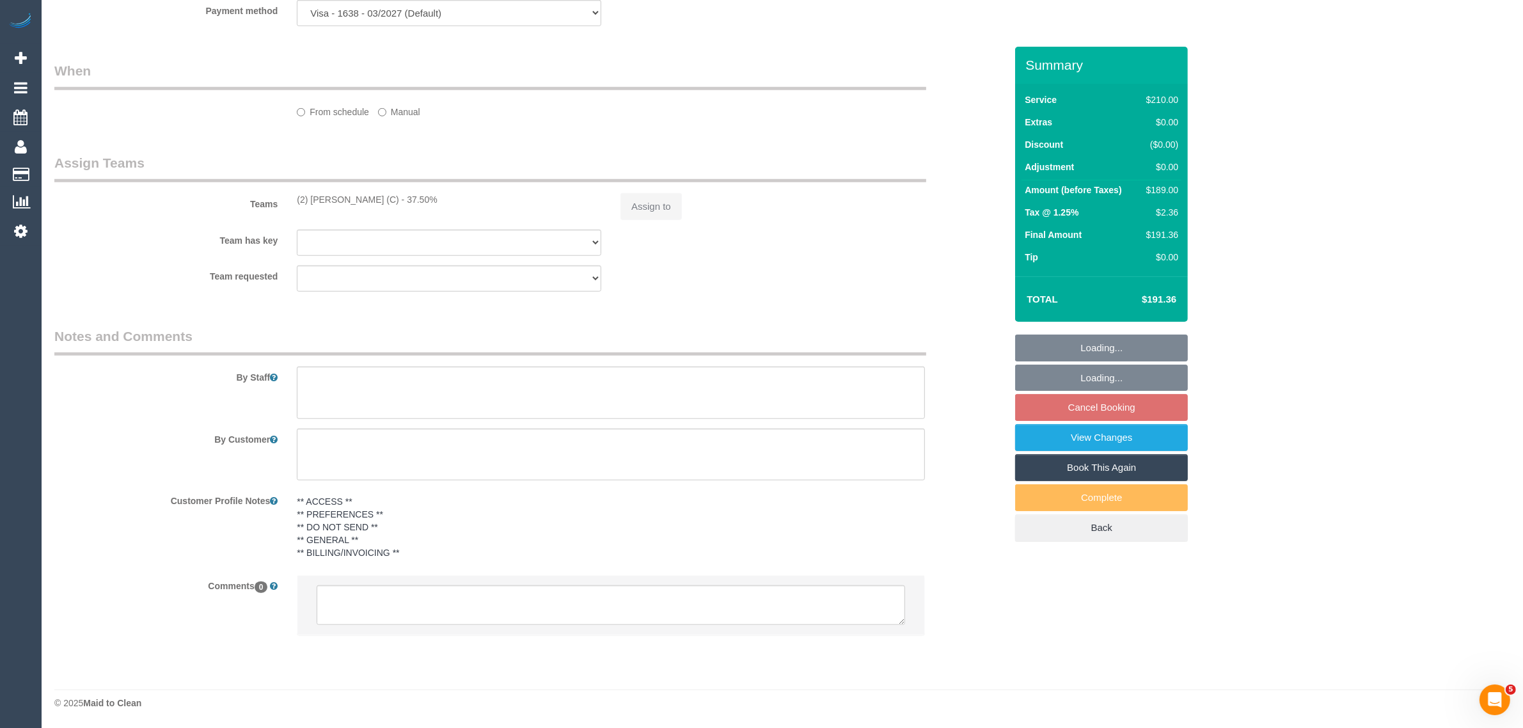
select select "number:35"
select select "number:11"
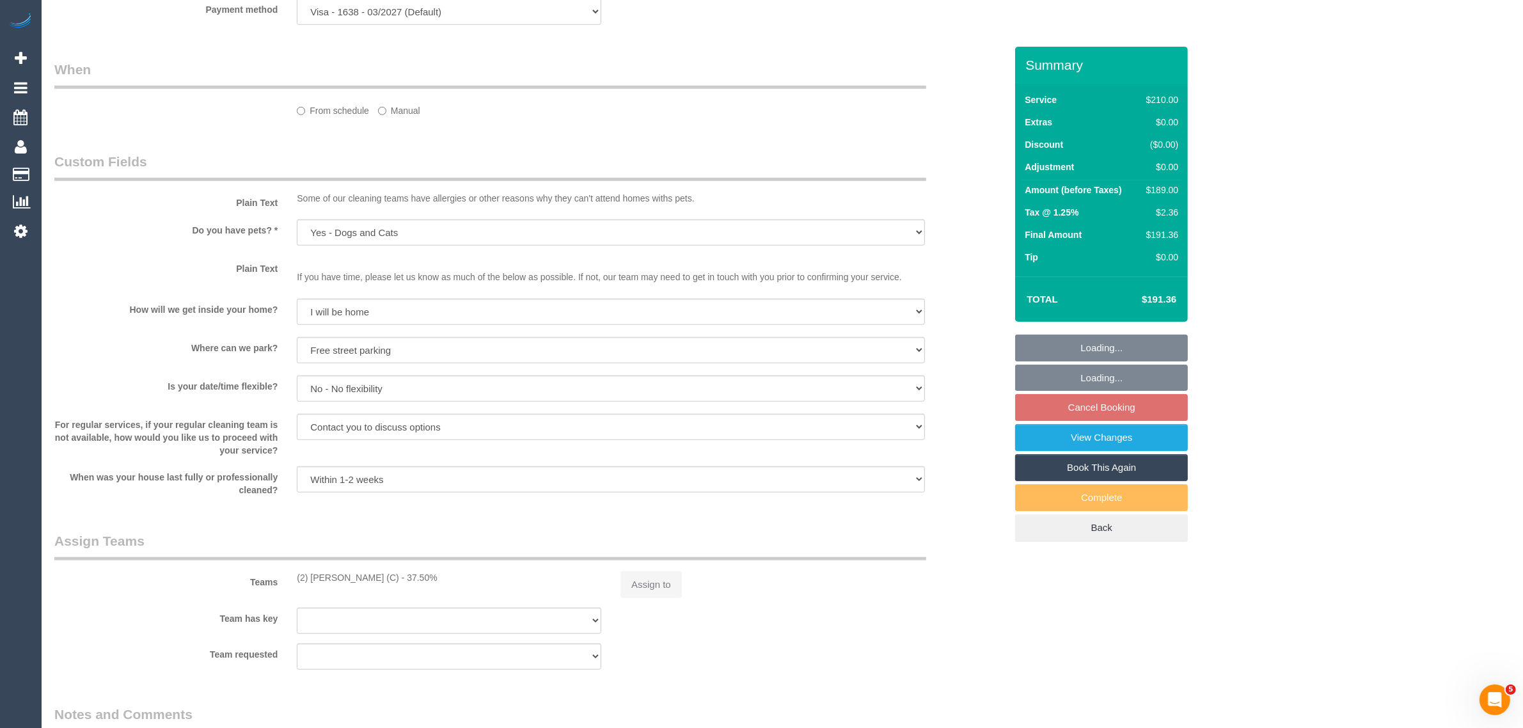
select select "spot3"
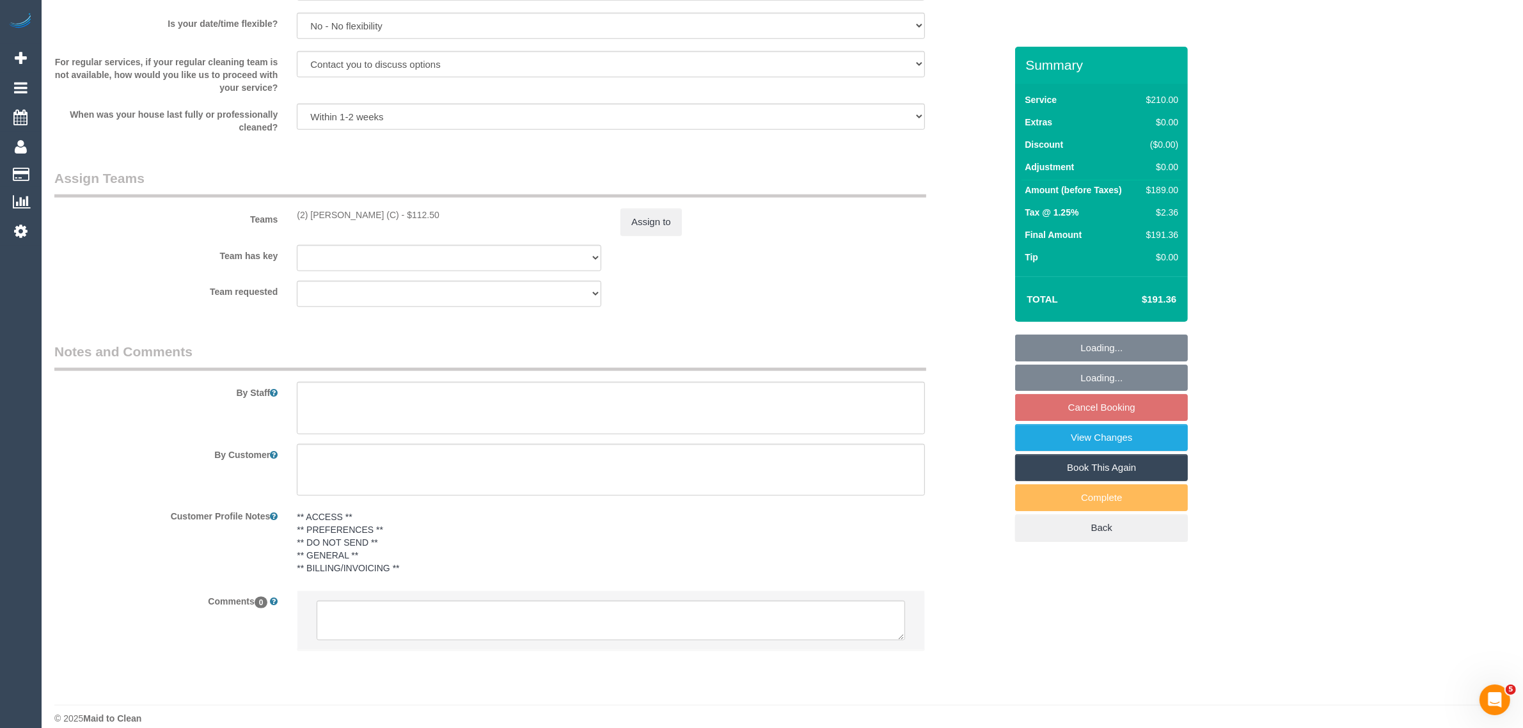
scroll to position [1730, 0]
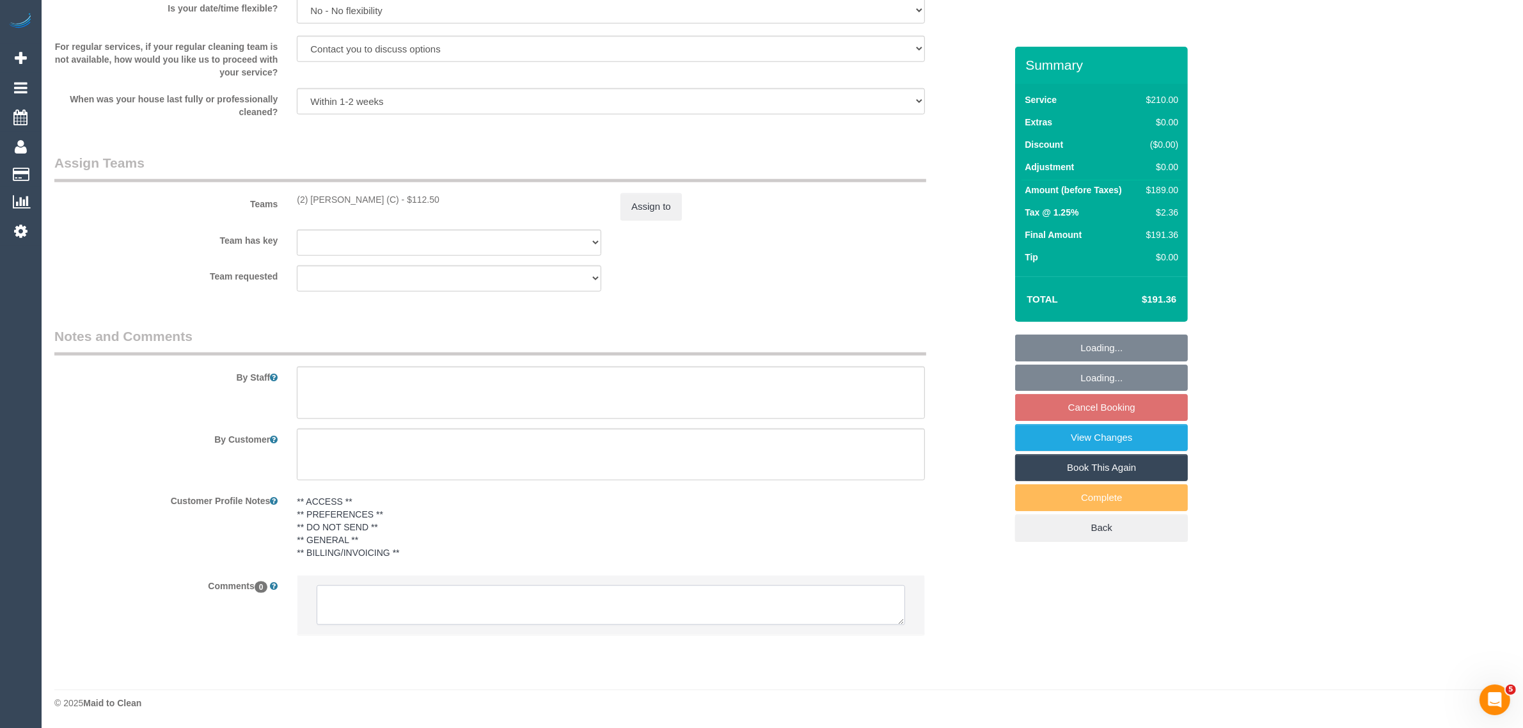
click at [747, 622] on textarea at bounding box center [611, 605] width 588 height 40
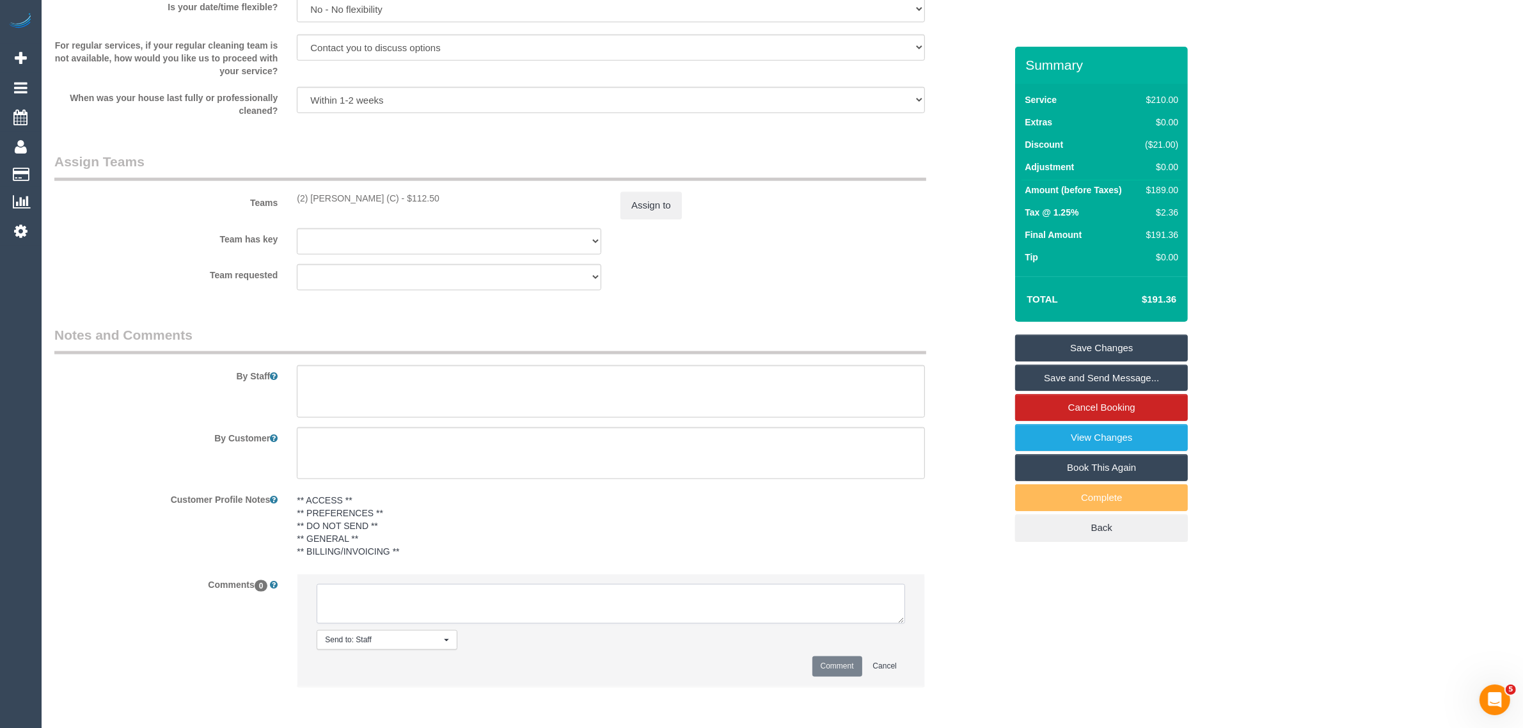
paste textarea "Cleaner(s) Unassigned: Reason Unassigned: One Off/Ongoing: Flexibility: Close a…"
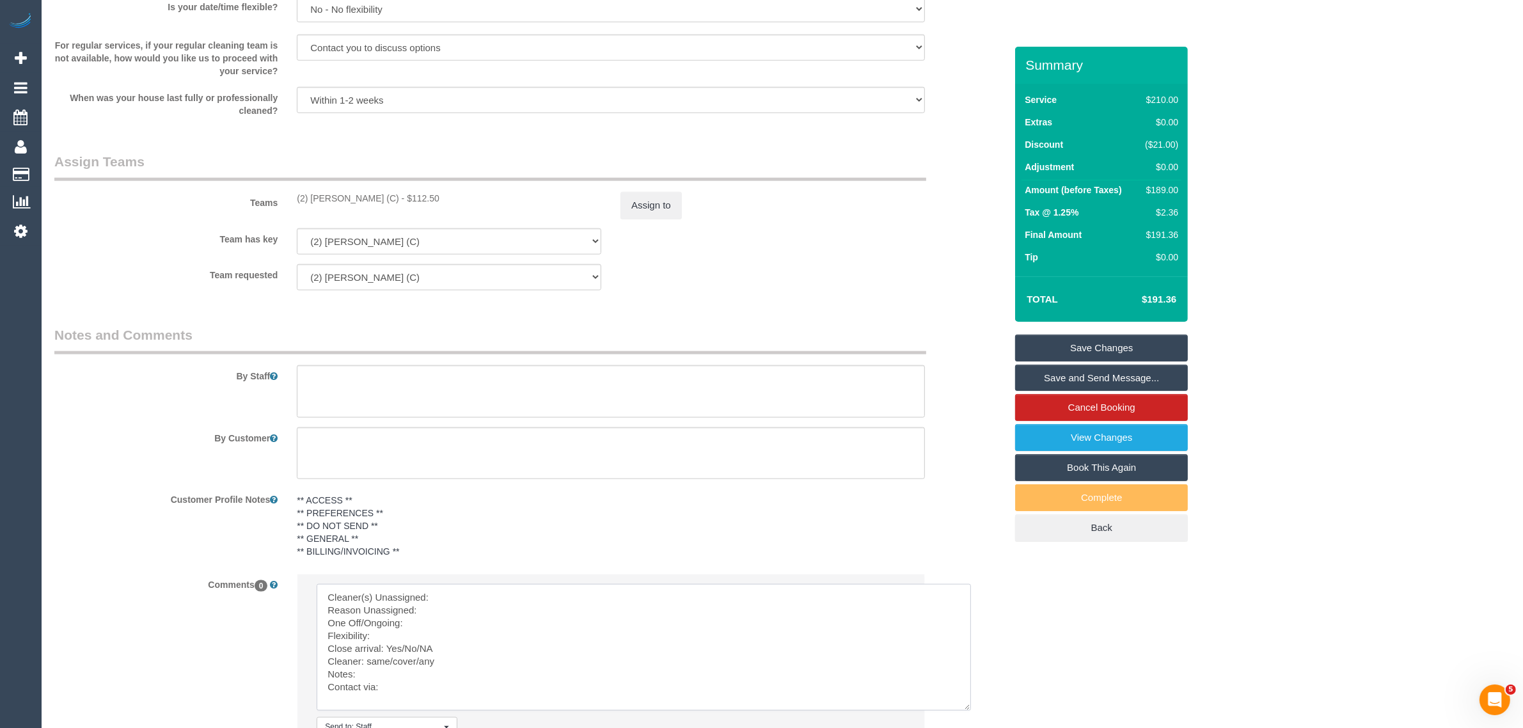
scroll to position [0, 0]
drag, startPoint x: 896, startPoint y: 619, endPoint x: 967, endPoint y: 726, distance: 128.8
click at [967, 726] on textarea at bounding box center [646, 657] width 659 height 147
click at [627, 593] on textarea at bounding box center [646, 657] width 659 height 147
drag, startPoint x: 292, startPoint y: 196, endPoint x: 387, endPoint y: 196, distance: 94.6
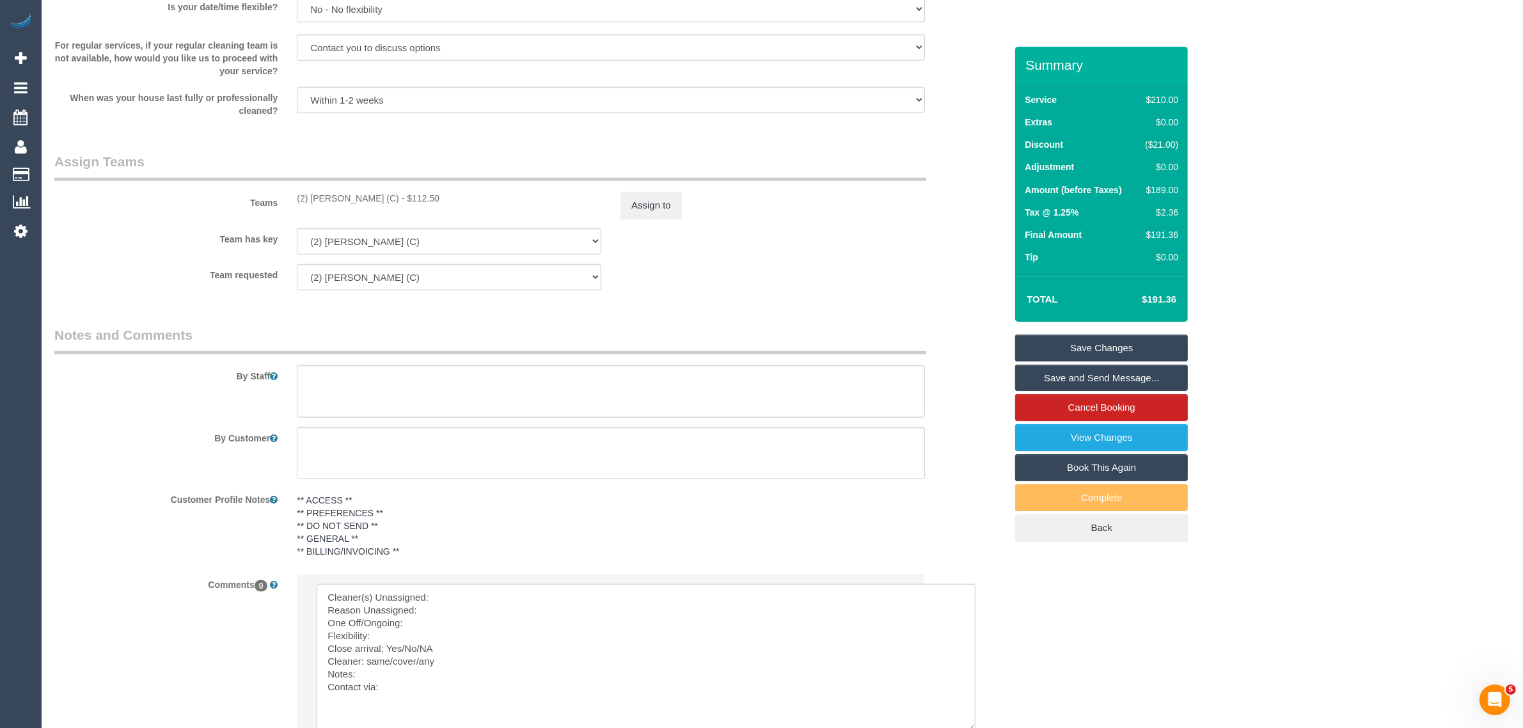
click at [387, 196] on div "(2) Priyanshi Patel (C) - $112.50" at bounding box center [449, 198] width 324 height 13
copy div "(2) Priyanshi Patel (C)"
click at [482, 595] on textarea at bounding box center [646, 657] width 659 height 147
paste textarea "(2) Priyanshi Patel (C)"
click at [457, 606] on textarea at bounding box center [646, 657] width 659 height 147
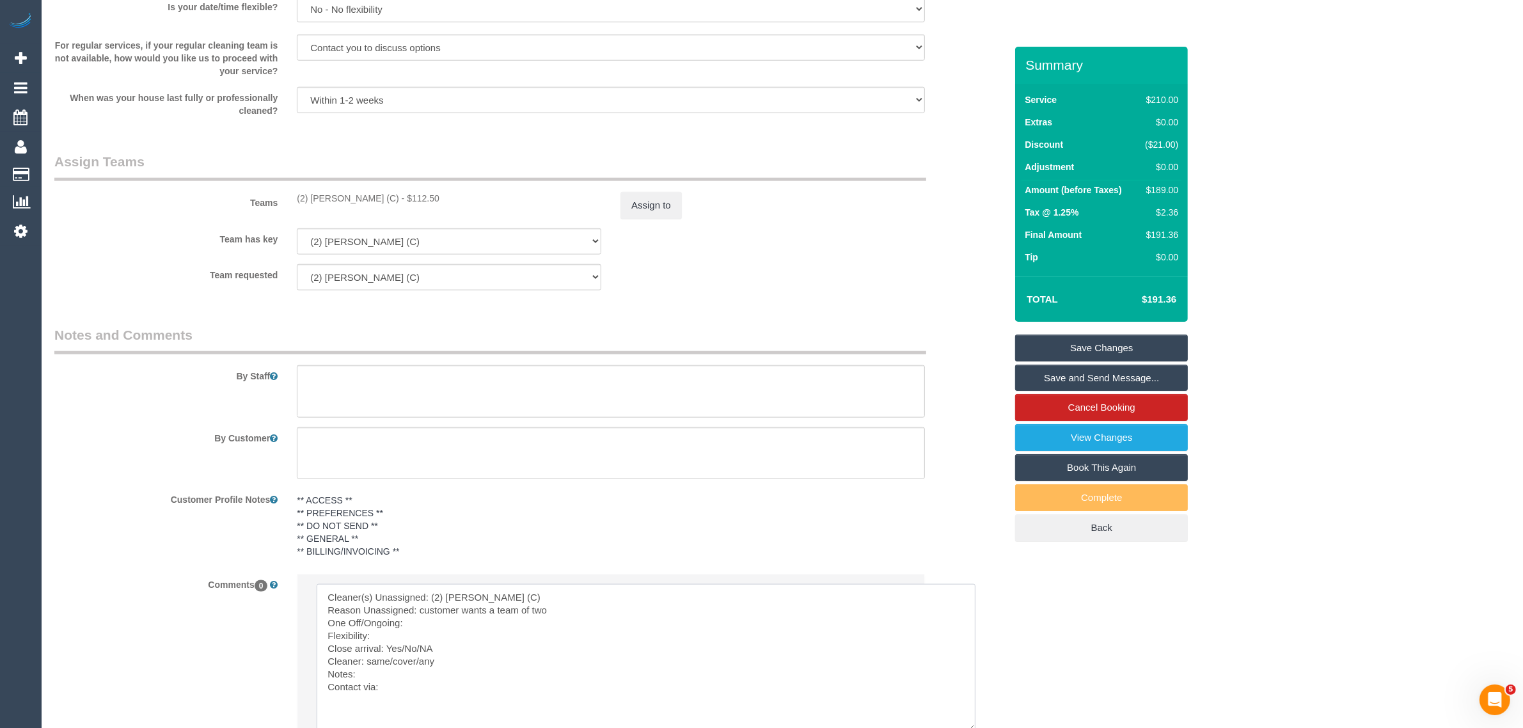
click at [450, 621] on textarea at bounding box center [646, 657] width 659 height 147
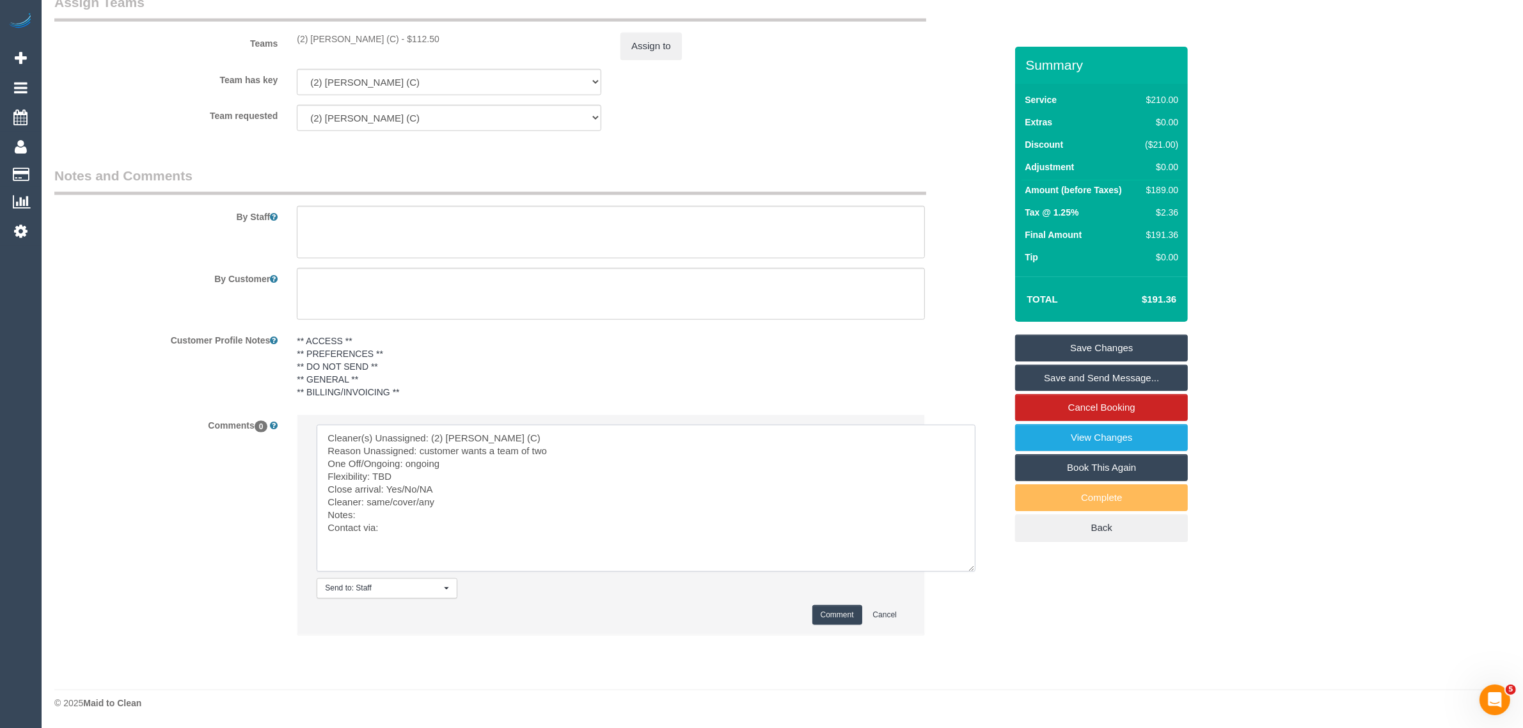
drag, startPoint x: 398, startPoint y: 486, endPoint x: 448, endPoint y: 485, distance: 49.9
click at [448, 485] on textarea at bounding box center [646, 498] width 659 height 147
drag, startPoint x: 371, startPoint y: 496, endPoint x: 439, endPoint y: 496, distance: 68.4
click at [439, 496] on textarea at bounding box center [646, 498] width 659 height 147
click at [425, 518] on textarea at bounding box center [646, 498] width 659 height 147
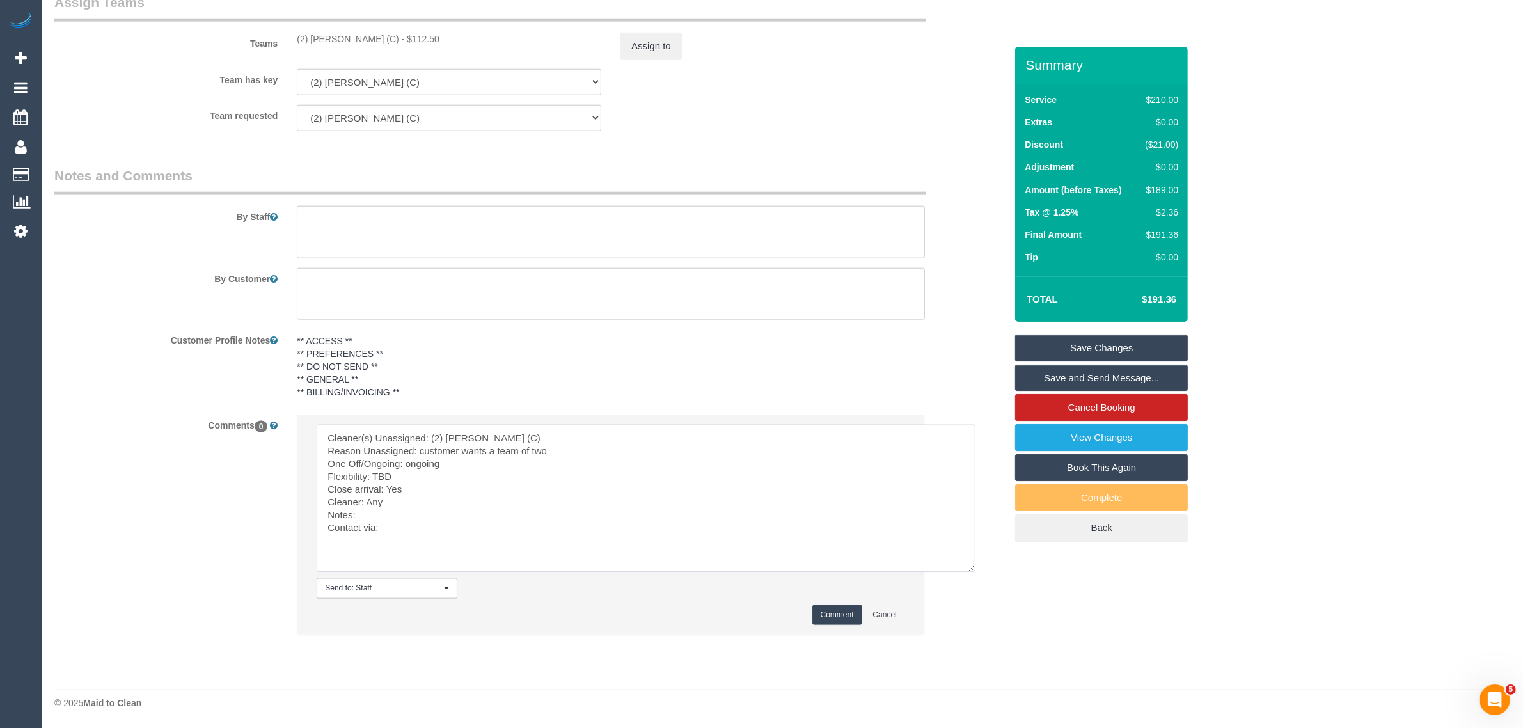
click at [432, 519] on textarea at bounding box center [646, 498] width 659 height 147
click at [432, 523] on textarea at bounding box center [646, 498] width 659 height 147
type textarea "Cleaner(s) Unassigned: (2) Priyanshi Patel (C) Reason Unassigned: customer want…"
click at [820, 611] on button "Comment" at bounding box center [837, 615] width 50 height 20
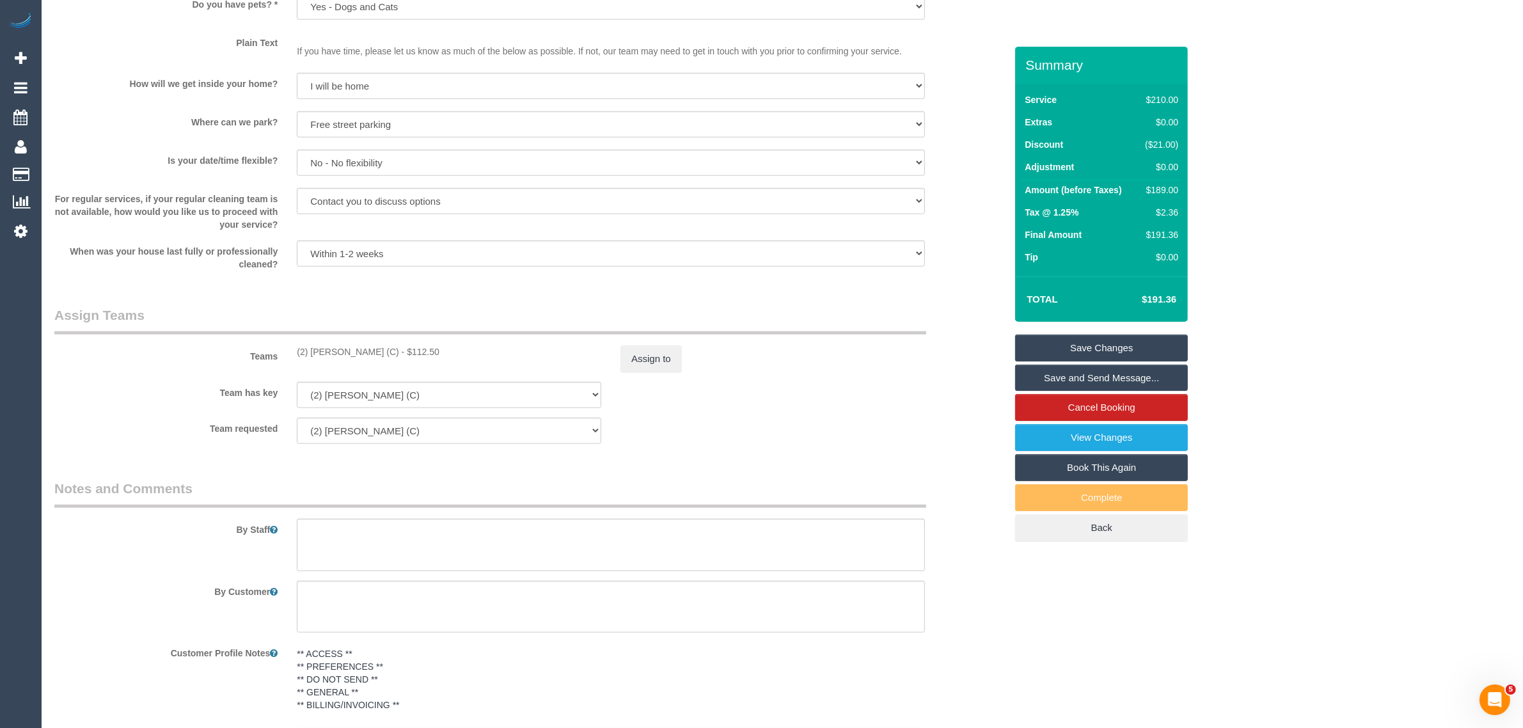
scroll to position [1571, 0]
click at [660, 354] on button "Assign to" at bounding box center [650, 364] width 61 height 27
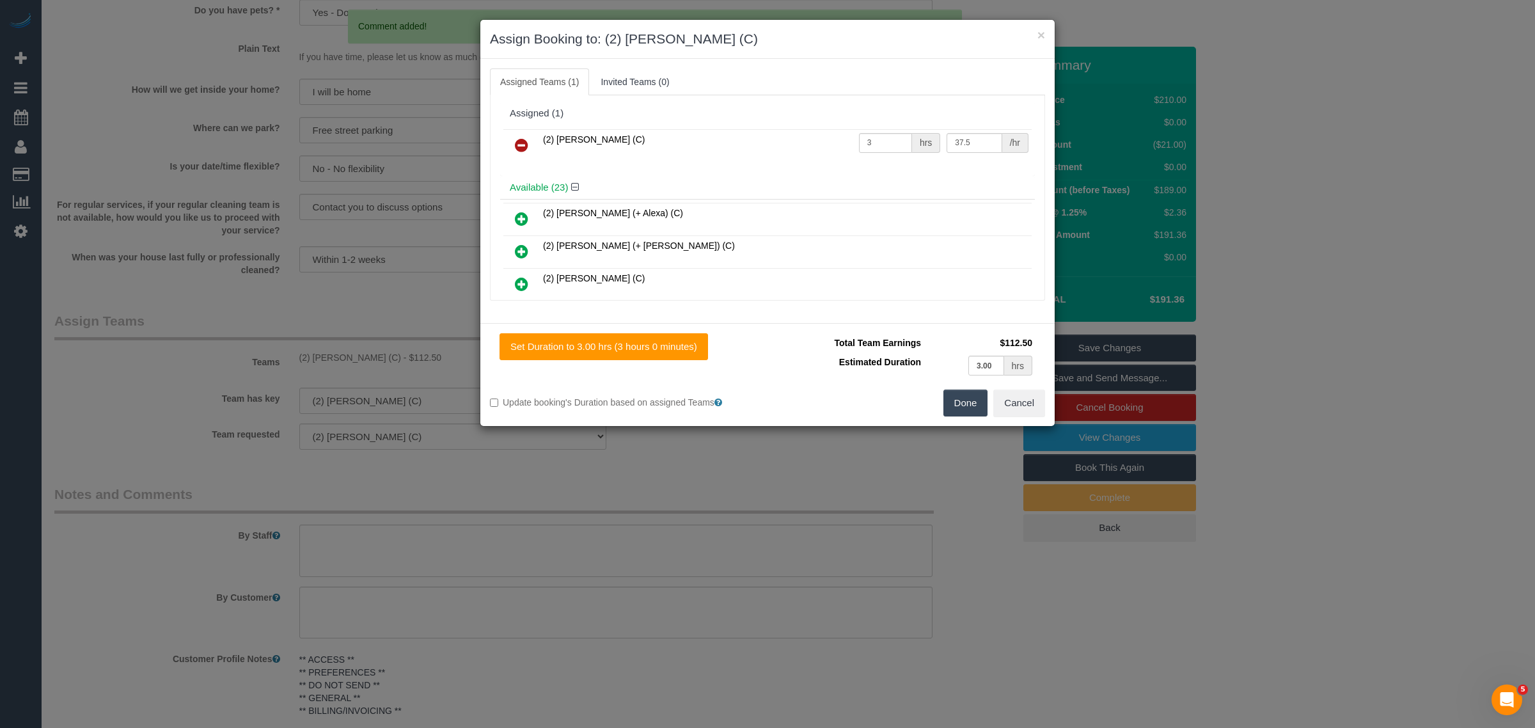
click at [529, 148] on link at bounding box center [521, 146] width 30 height 26
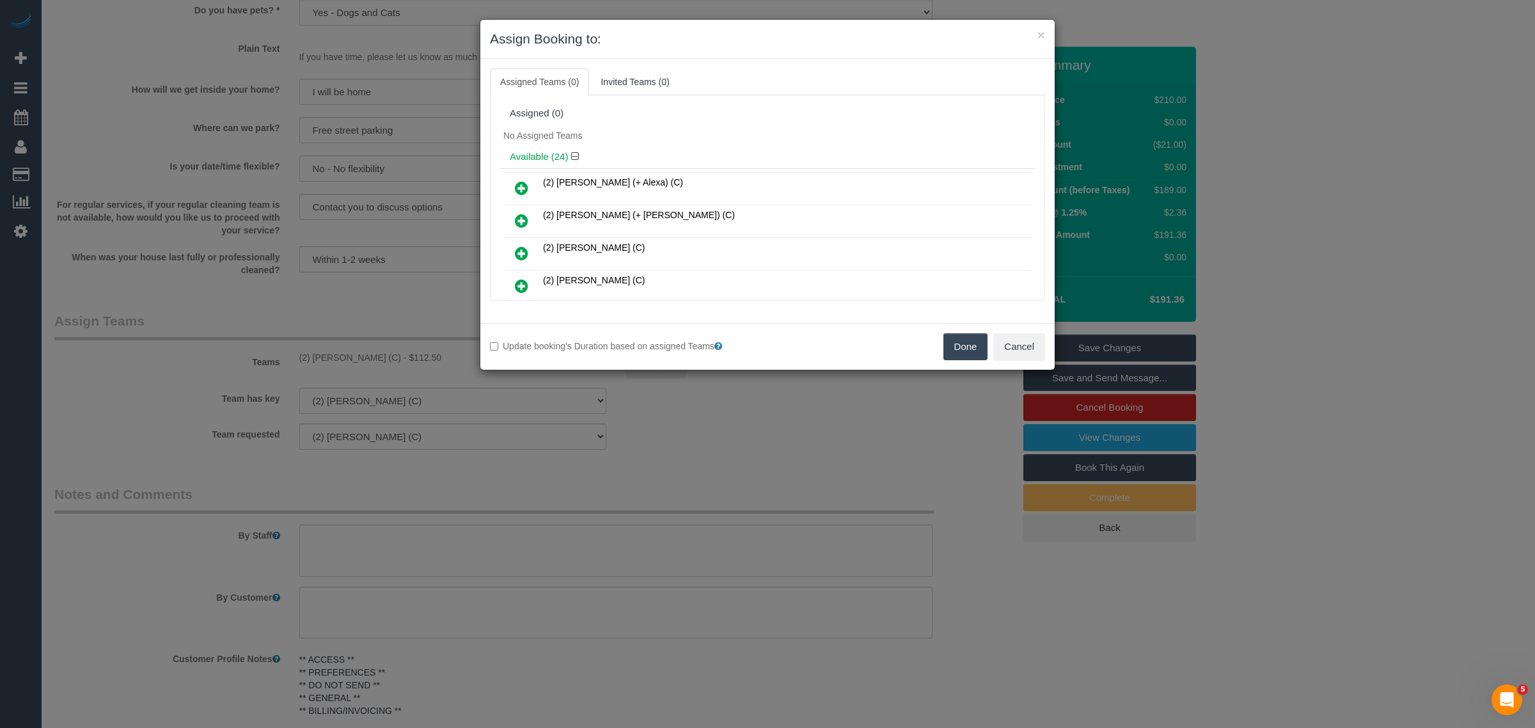
click at [966, 352] on button "Done" at bounding box center [965, 346] width 45 height 27
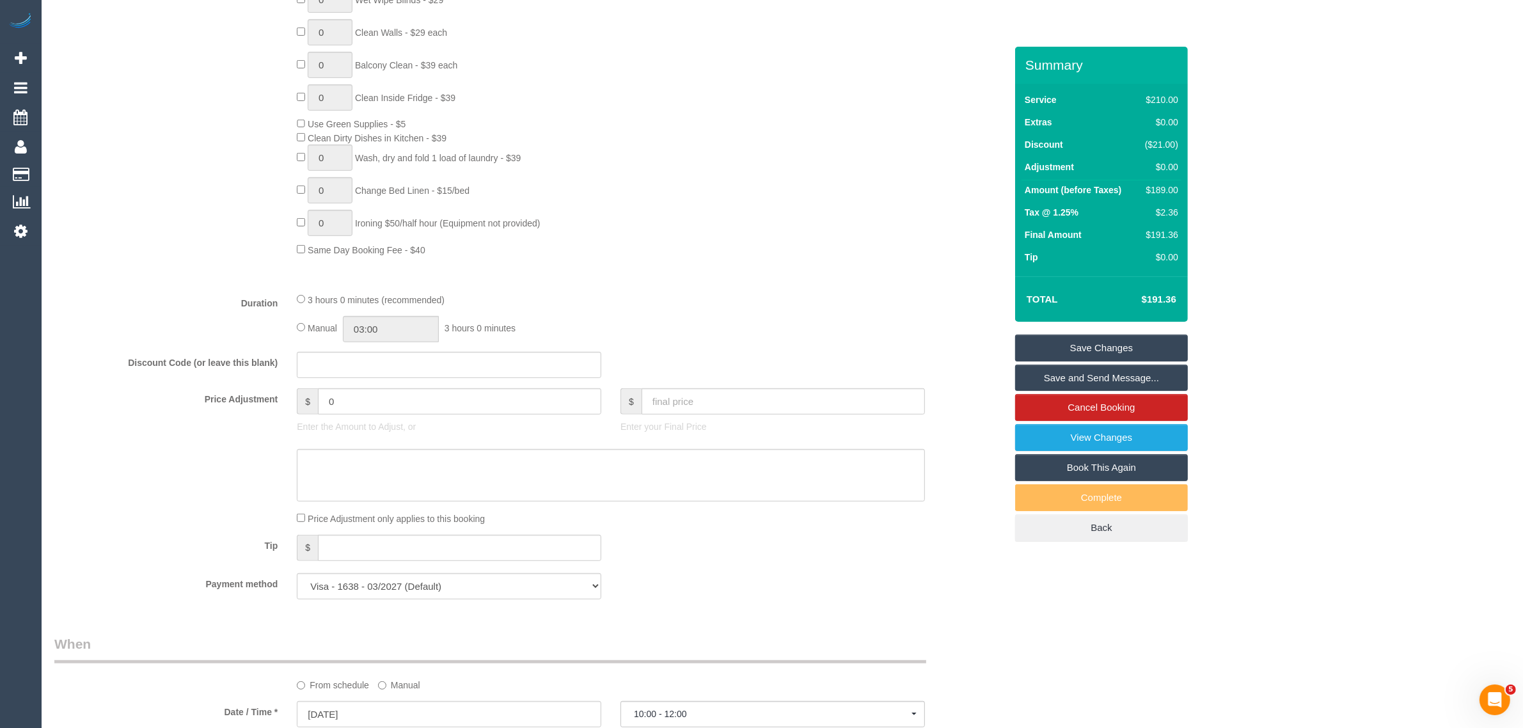
scroll to position [0, 0]
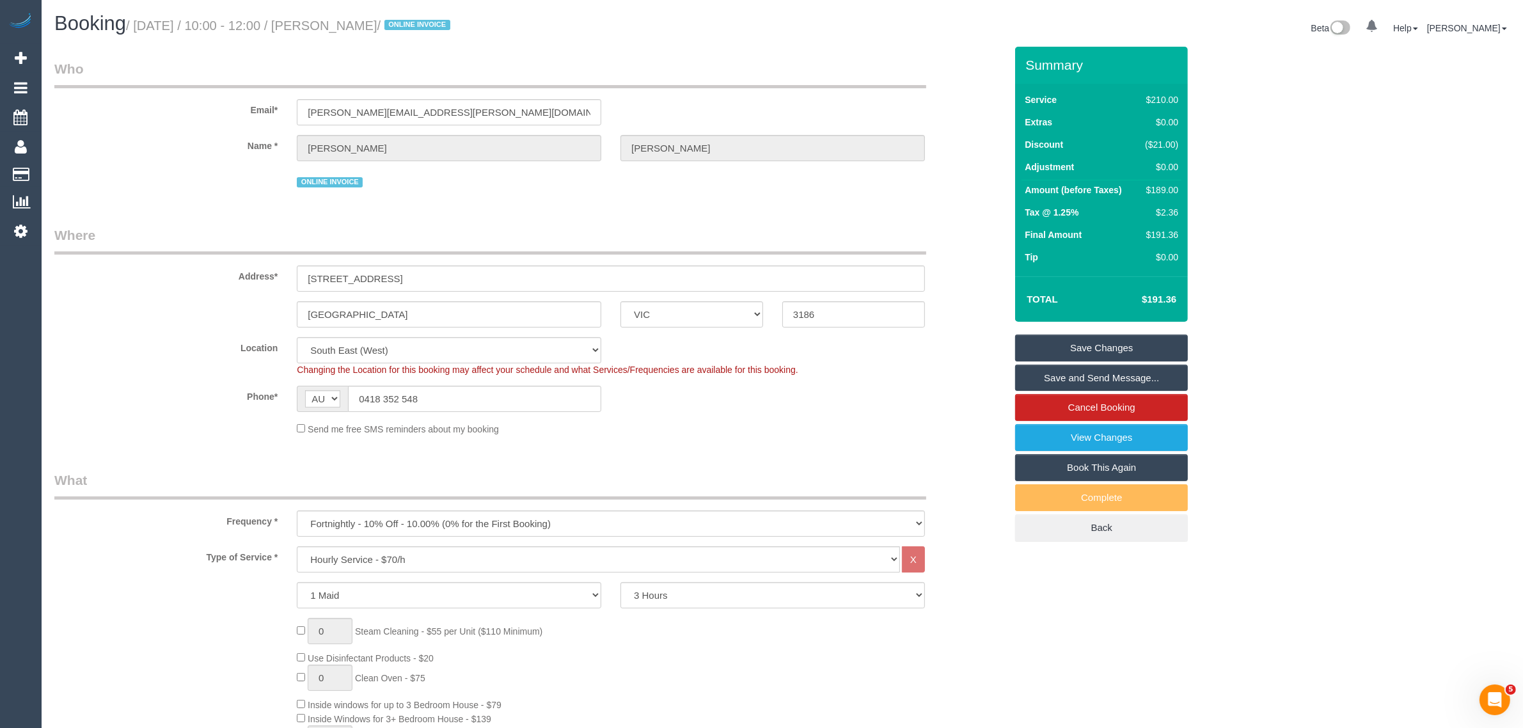
click at [1151, 349] on link "Save Changes" at bounding box center [1101, 347] width 173 height 27
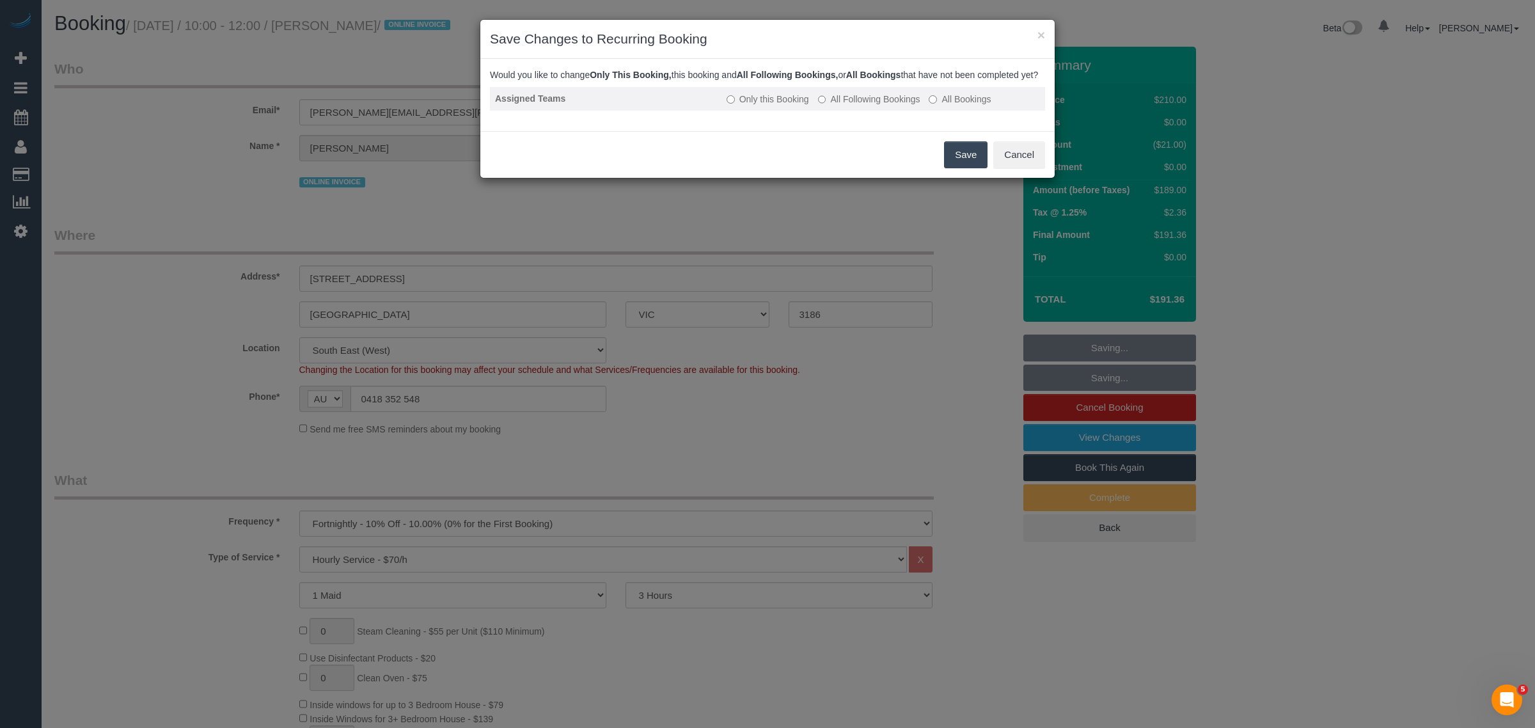
click at [859, 106] on label "All Following Bookings" at bounding box center [869, 99] width 102 height 13
click at [959, 160] on button "Save" at bounding box center [965, 154] width 43 height 27
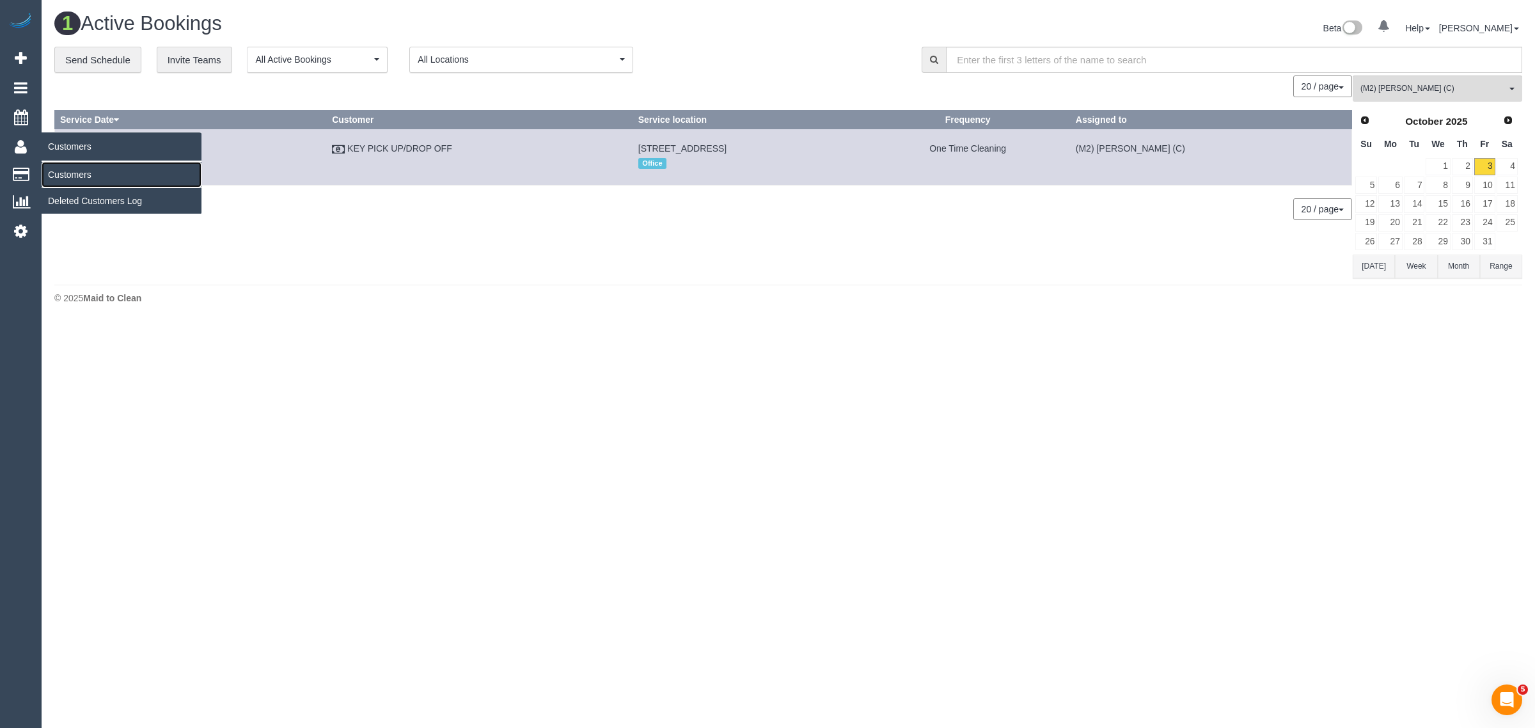
drag, startPoint x: 61, startPoint y: 170, endPoint x: 93, endPoint y: 162, distance: 33.0
click at [61, 170] on link "Customers" at bounding box center [122, 175] width 160 height 26
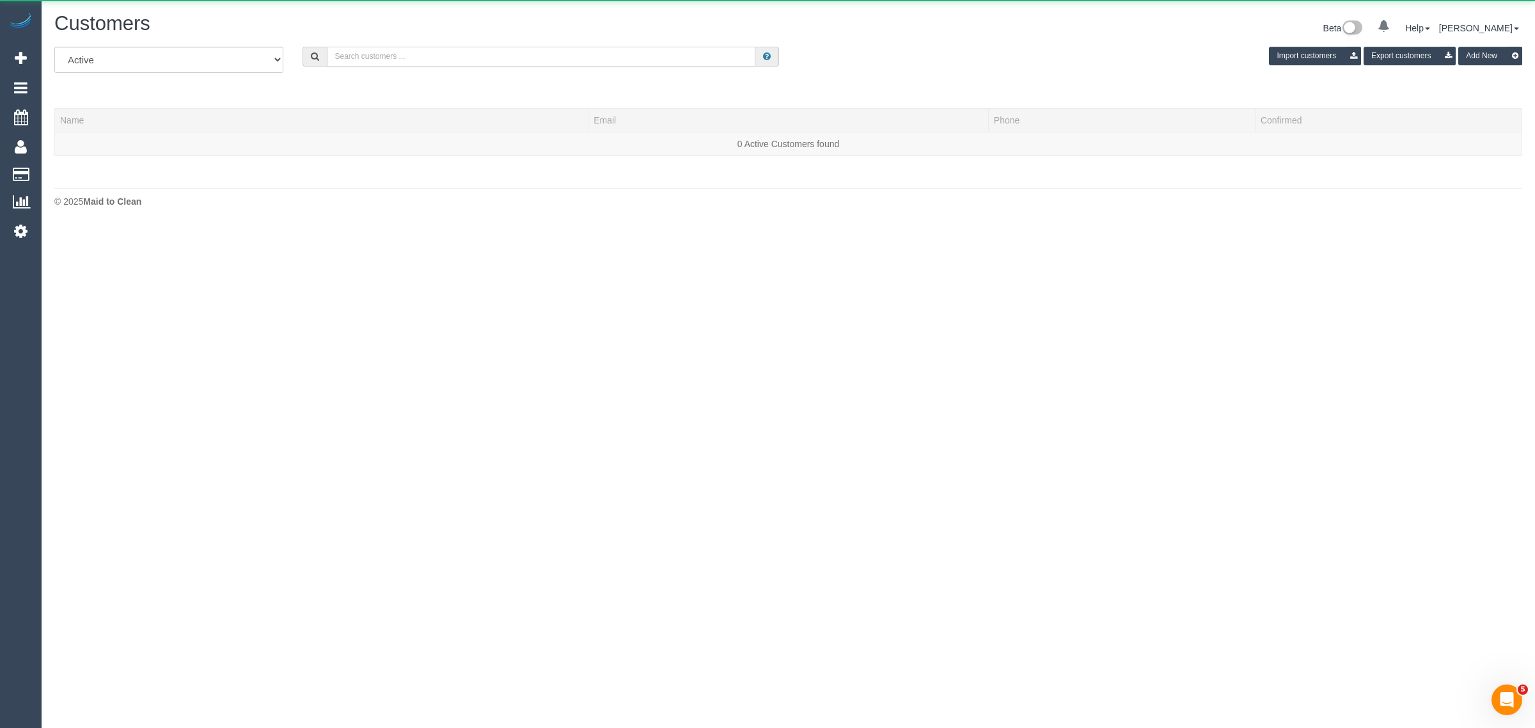
click at [442, 56] on input "text" at bounding box center [541, 57] width 428 height 20
paste input "+61418352548"
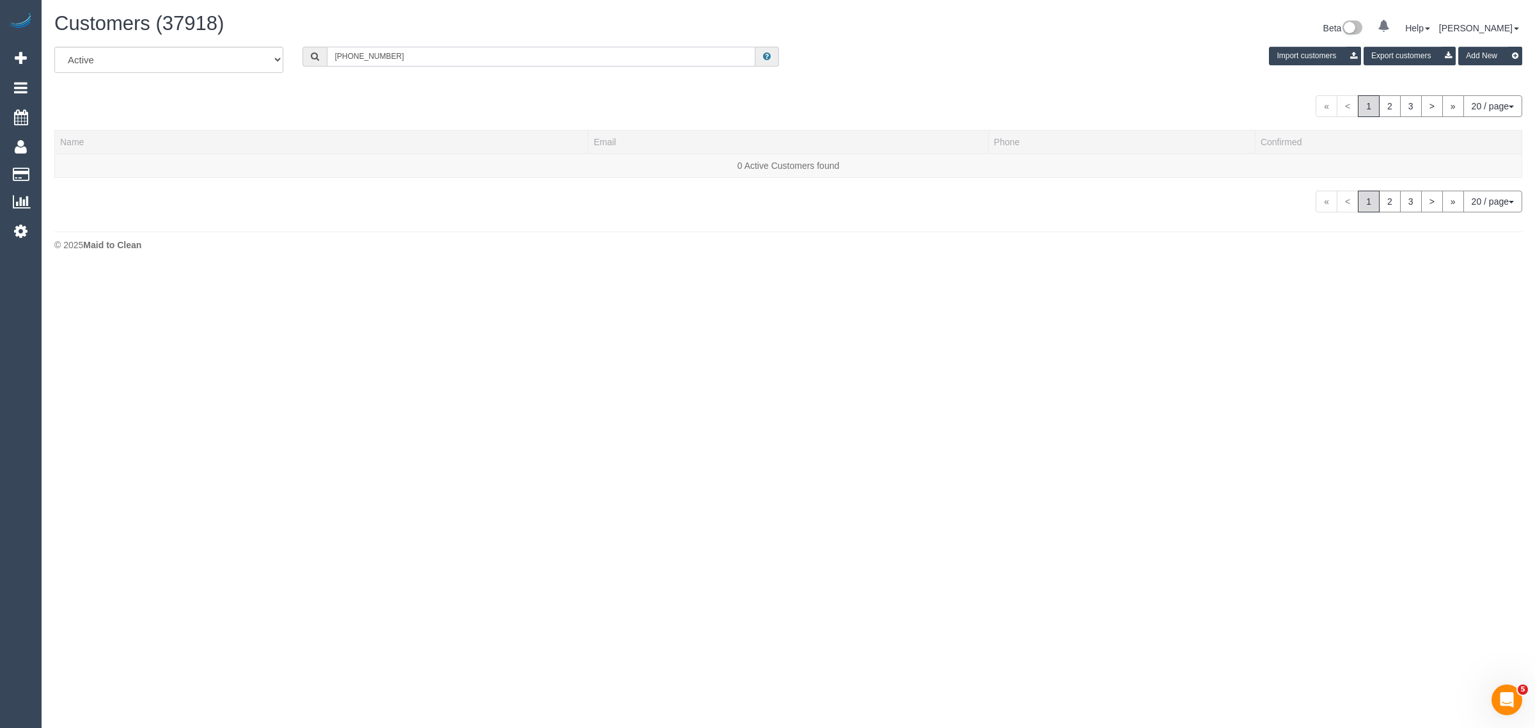
drag, startPoint x: 345, startPoint y: 56, endPoint x: 251, endPoint y: 30, distance: 97.6
click at [267, 39] on div "Customers (37918) Beta 0 Your Notifications You have 0 alerts Help Help Docs Ta…" at bounding box center [788, 135] width 1493 height 270
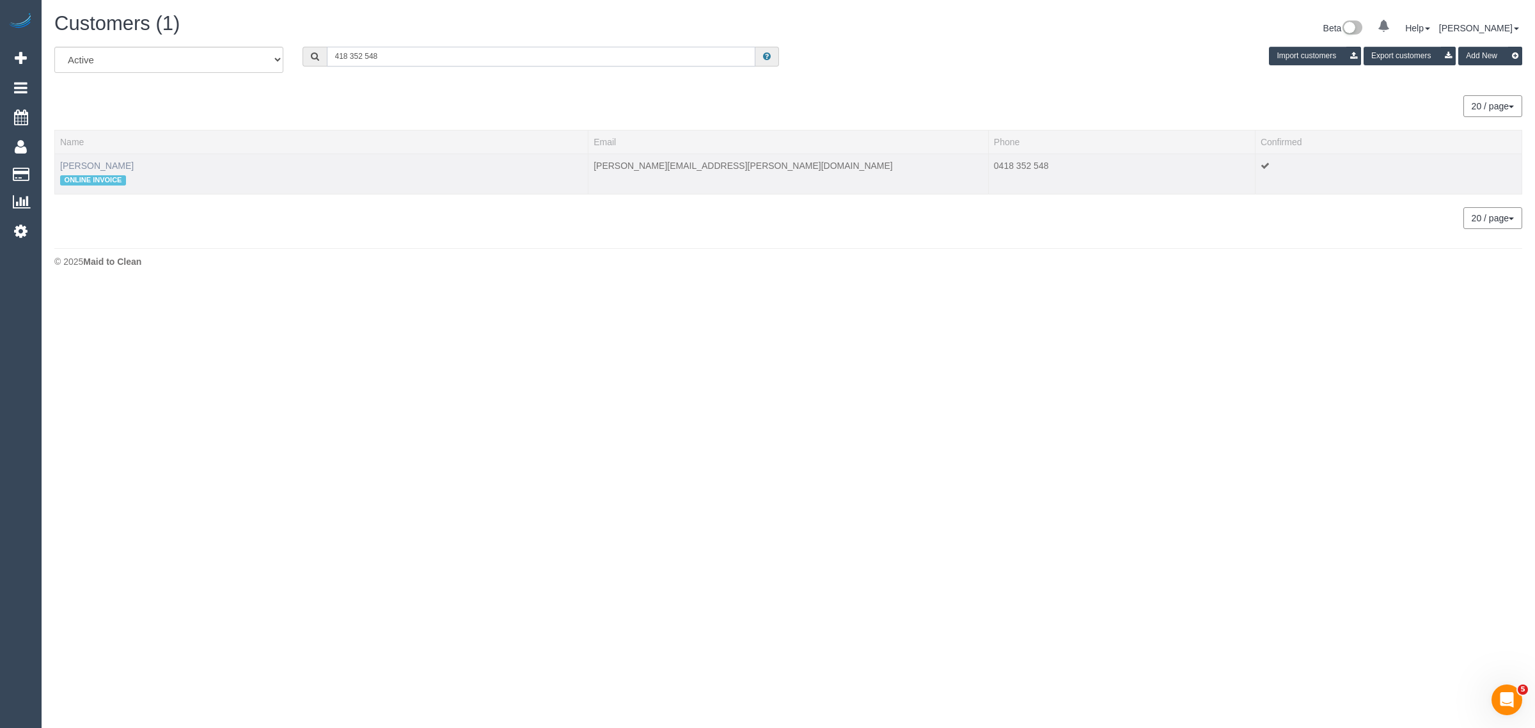
type input "418 352 548"
click at [90, 165] on link "Tony Willems" at bounding box center [97, 166] width 74 height 10
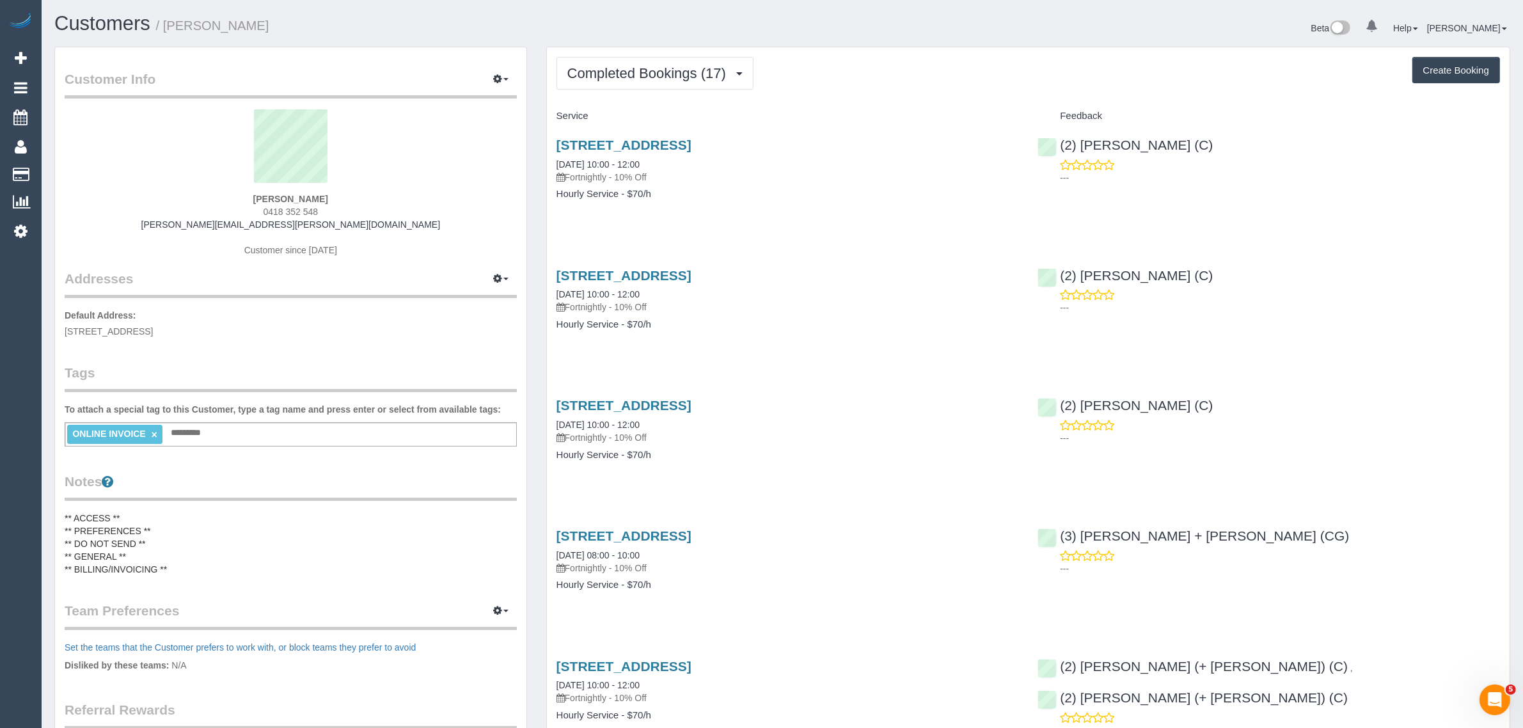
click at [234, 432] on div "ONLINE INVOICE × Add a tag" at bounding box center [291, 434] width 452 height 24
type input "*"
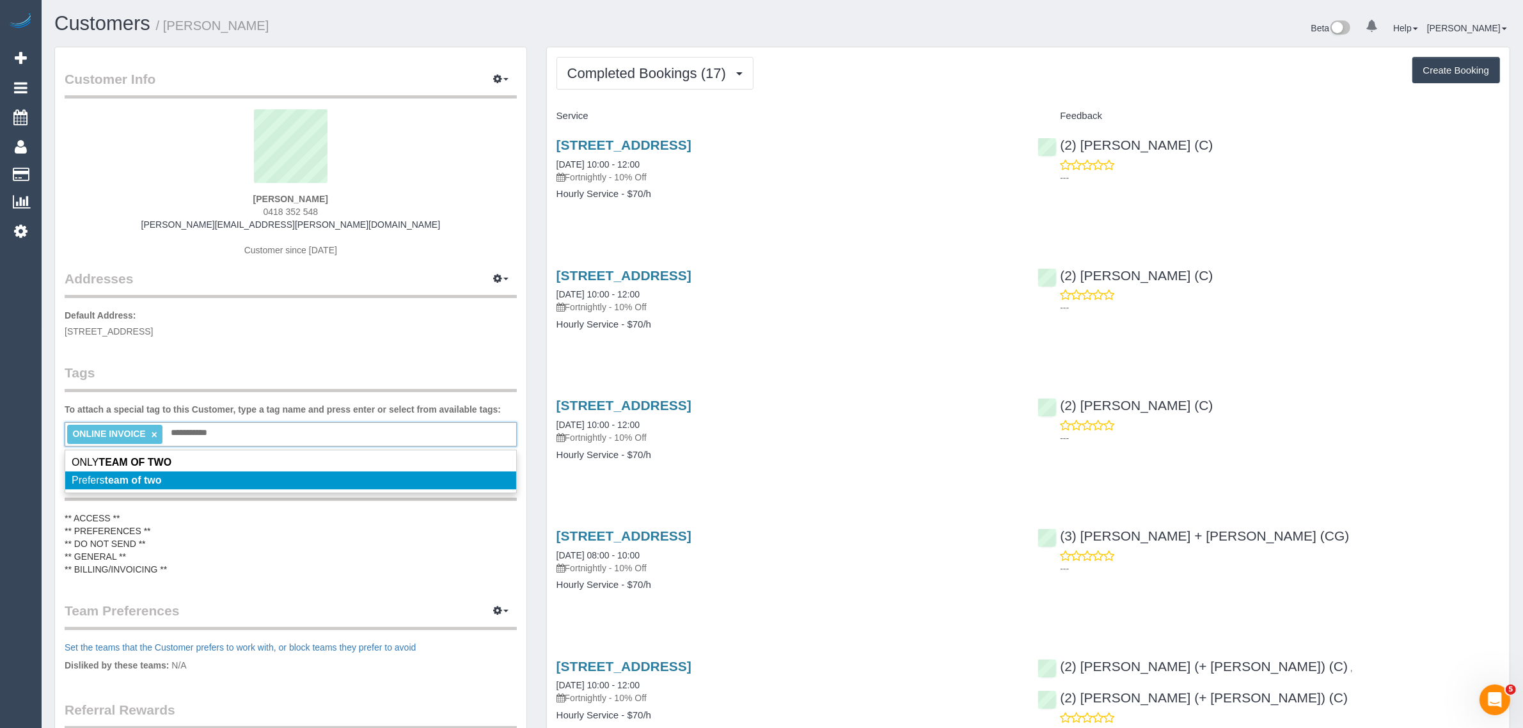
type input "**********"
click at [161, 477] on em "team of two" at bounding box center [133, 479] width 57 height 11
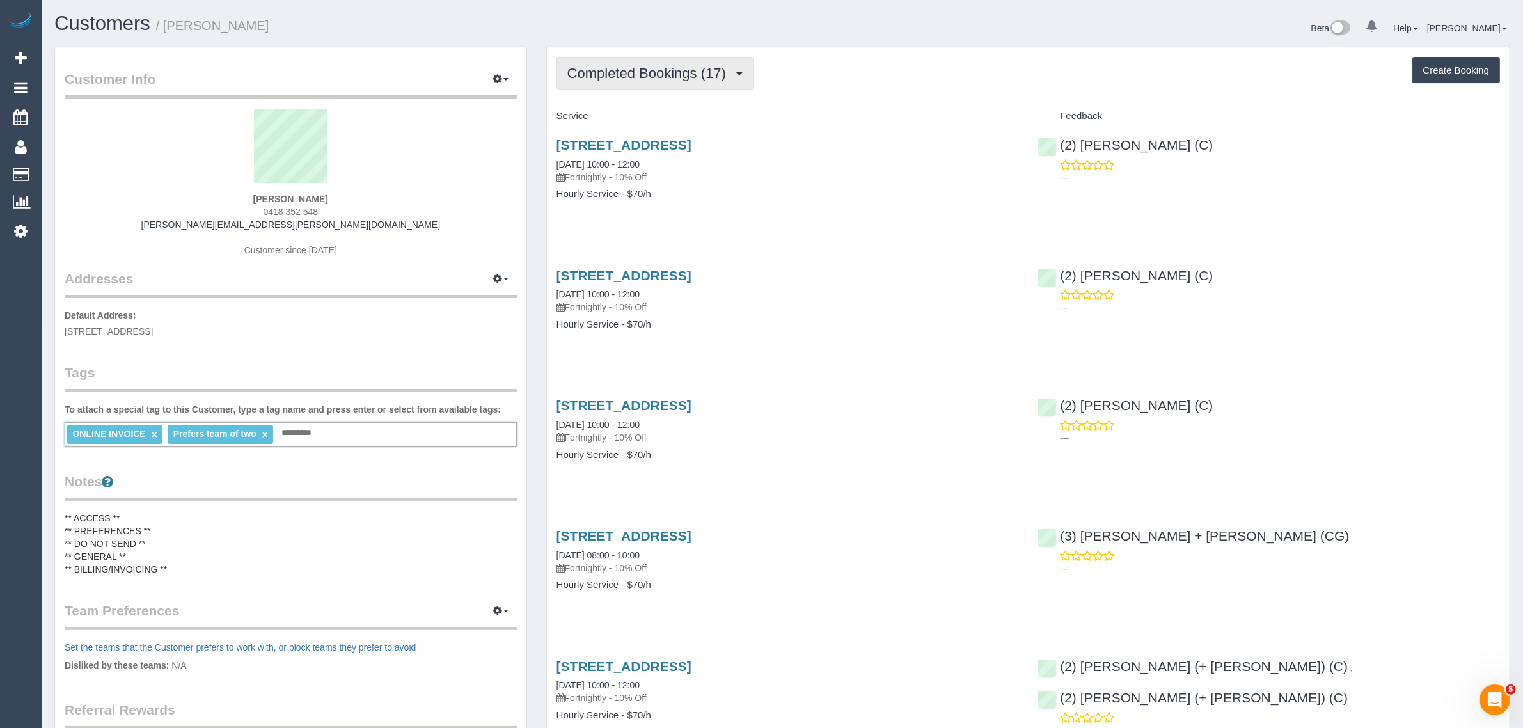
click at [670, 58] on button "Completed Bookings (17)" at bounding box center [654, 73] width 197 height 33
click at [620, 118] on link "Upcoming Bookings (12)" at bounding box center [626, 119] width 138 height 17
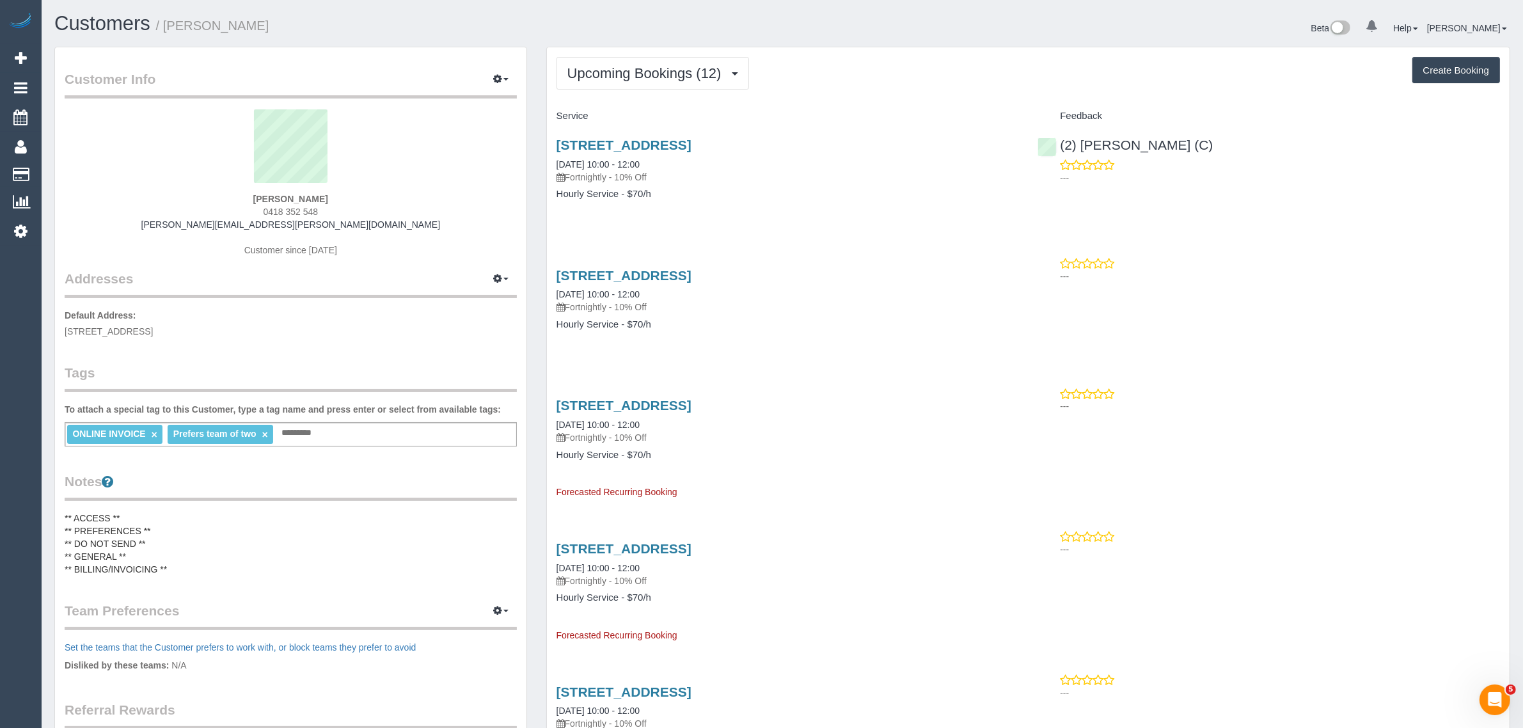
click at [881, 262] on div "53 South Road, Brighton, VIC 3186 17/10/2025 10:00 - 12:00 Fortnightly - 10% Of…" at bounding box center [788, 306] width 482 height 98
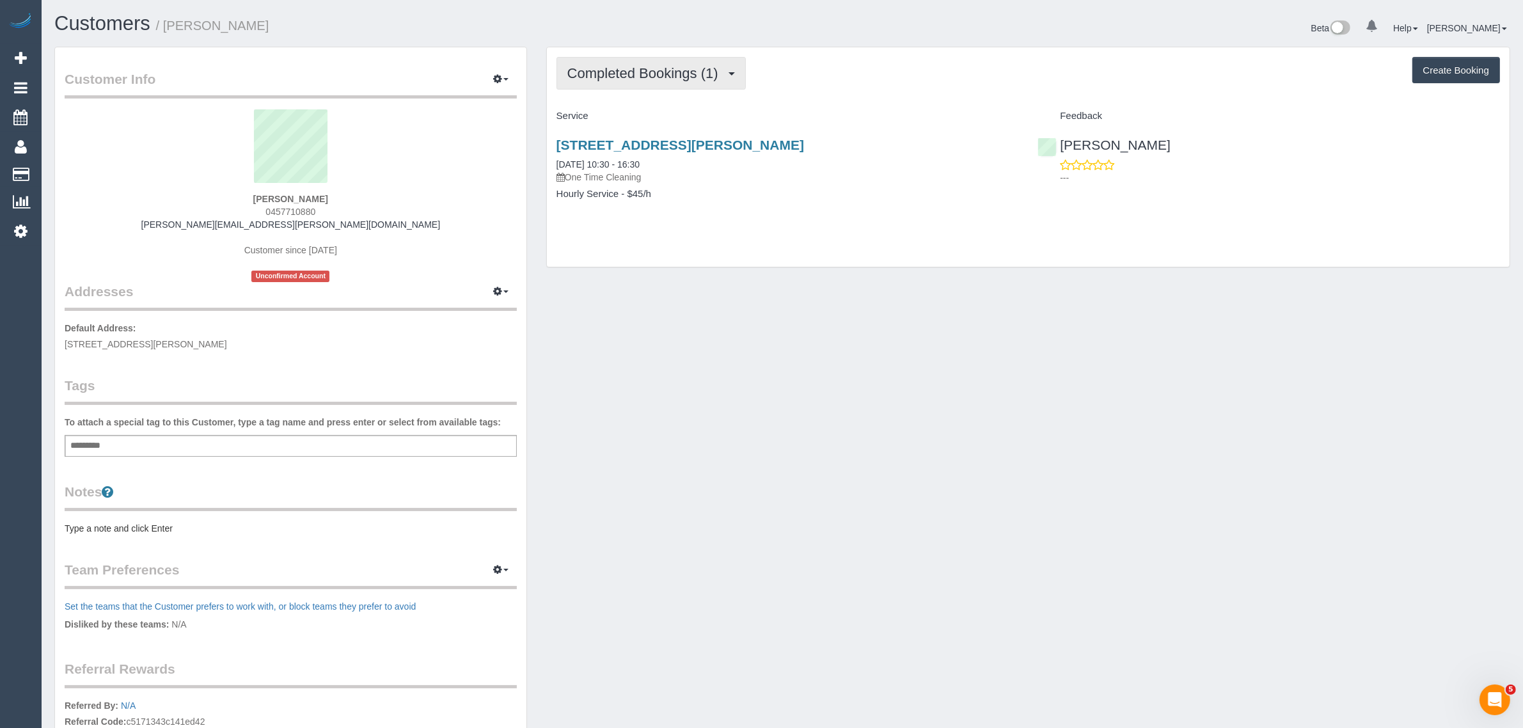
click at [670, 65] on span "Completed Bookings (1)" at bounding box center [645, 73] width 157 height 16
click at [656, 68] on span "Completed Bookings (1)" at bounding box center [645, 73] width 157 height 16
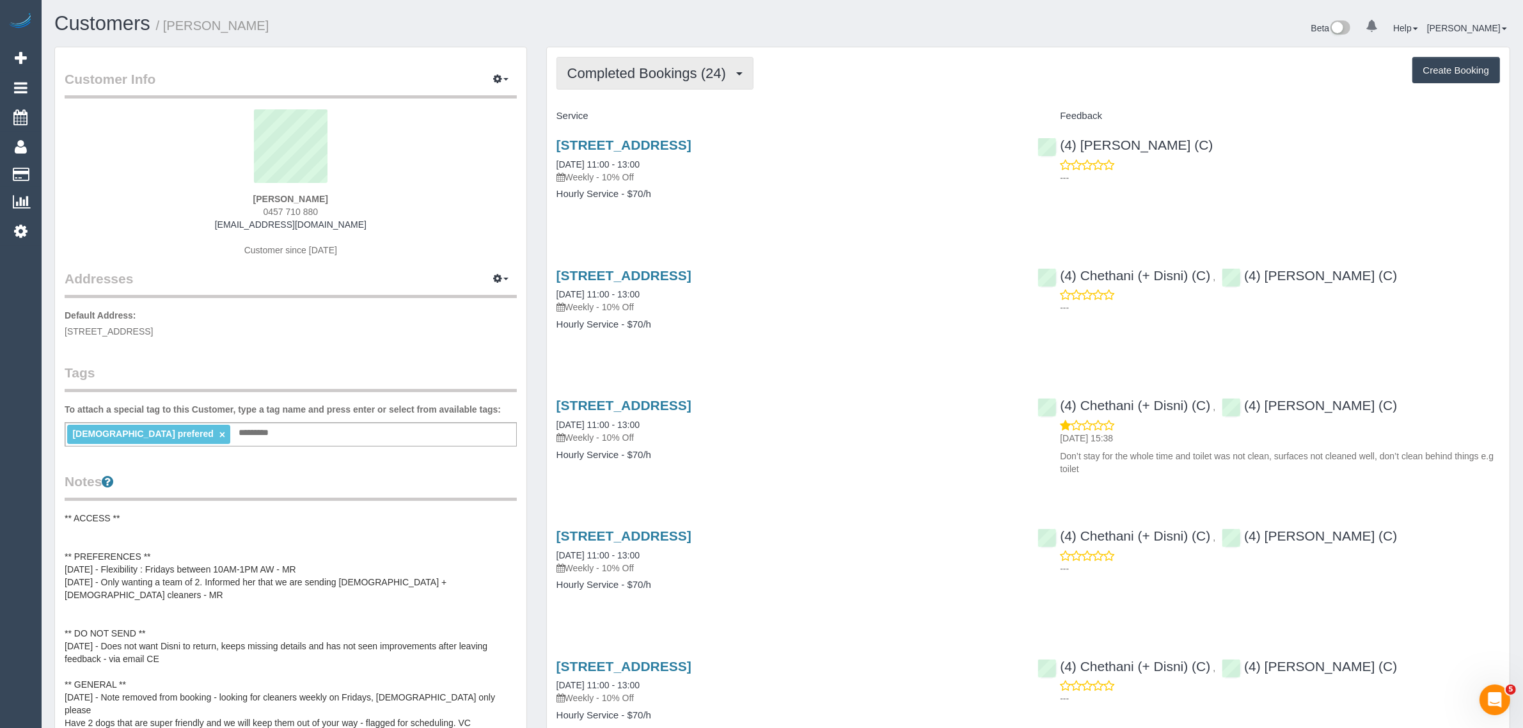
click at [653, 59] on button "Completed Bookings (24)" at bounding box center [654, 73] width 197 height 33
click at [637, 119] on link "Upcoming Bookings (12)" at bounding box center [626, 119] width 138 height 17
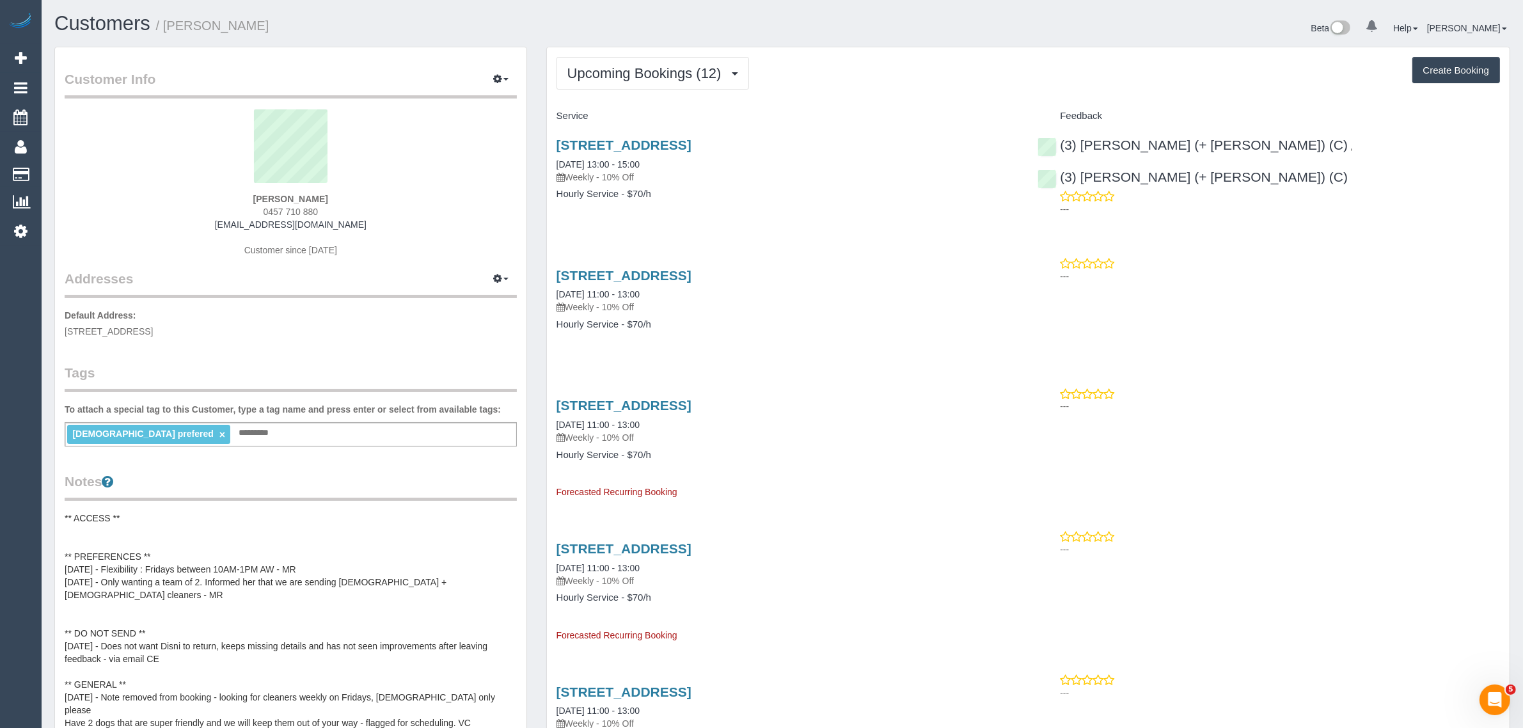
drag, startPoint x: 669, startPoint y: 167, endPoint x: 544, endPoint y: 155, distance: 125.9
copy link "[DATE] 13:00 - 15:00"
drag, startPoint x: 1426, startPoint y: 152, endPoint x: 1261, endPoint y: 144, distance: 165.2
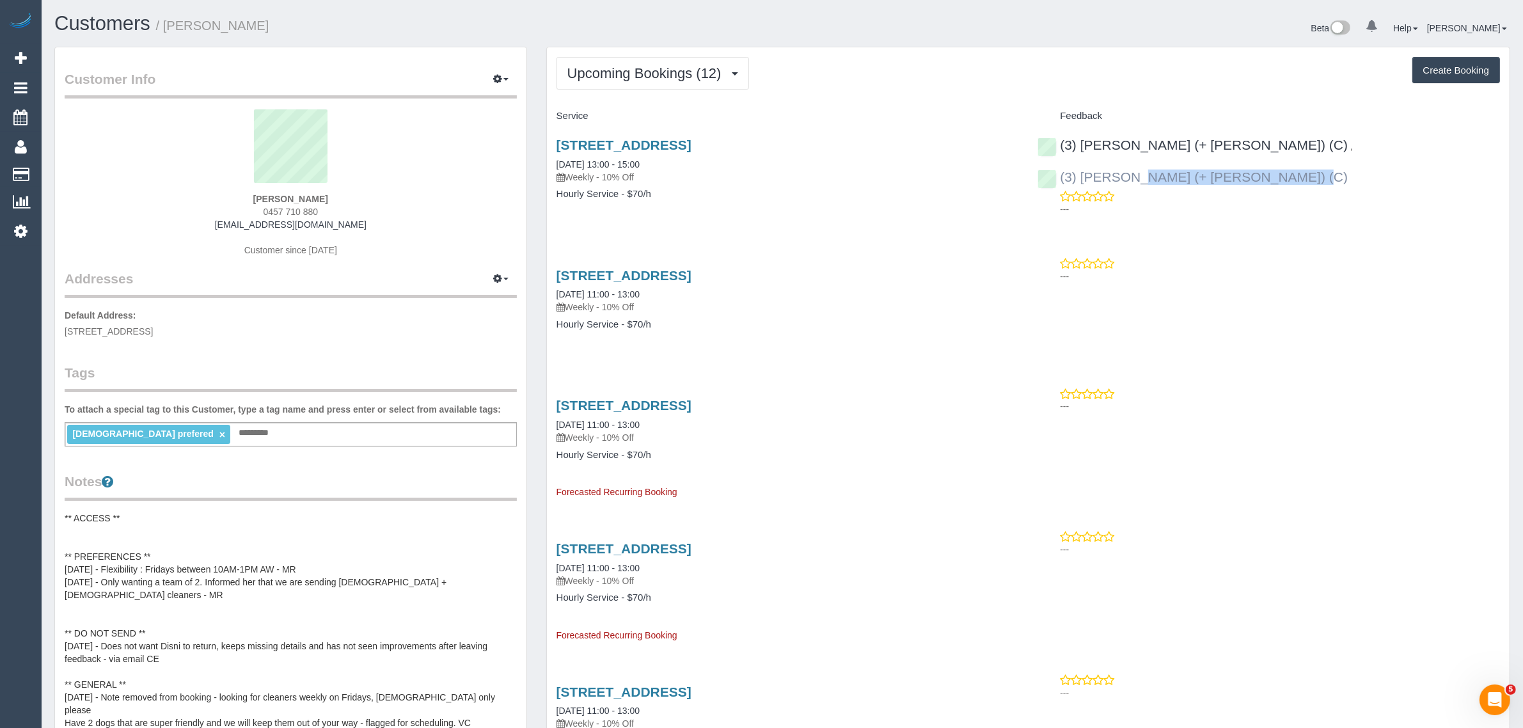
click at [1261, 144] on div "(3) Rayhan (+ Shahida) (C) , (3) Shahida (+ Rayhan) (C) ---" at bounding box center [1269, 174] width 482 height 95
copy link "3) Shahida (+ Rayhan) (C)"
click at [620, 65] on span "Upcoming Bookings (12)" at bounding box center [647, 73] width 161 height 16
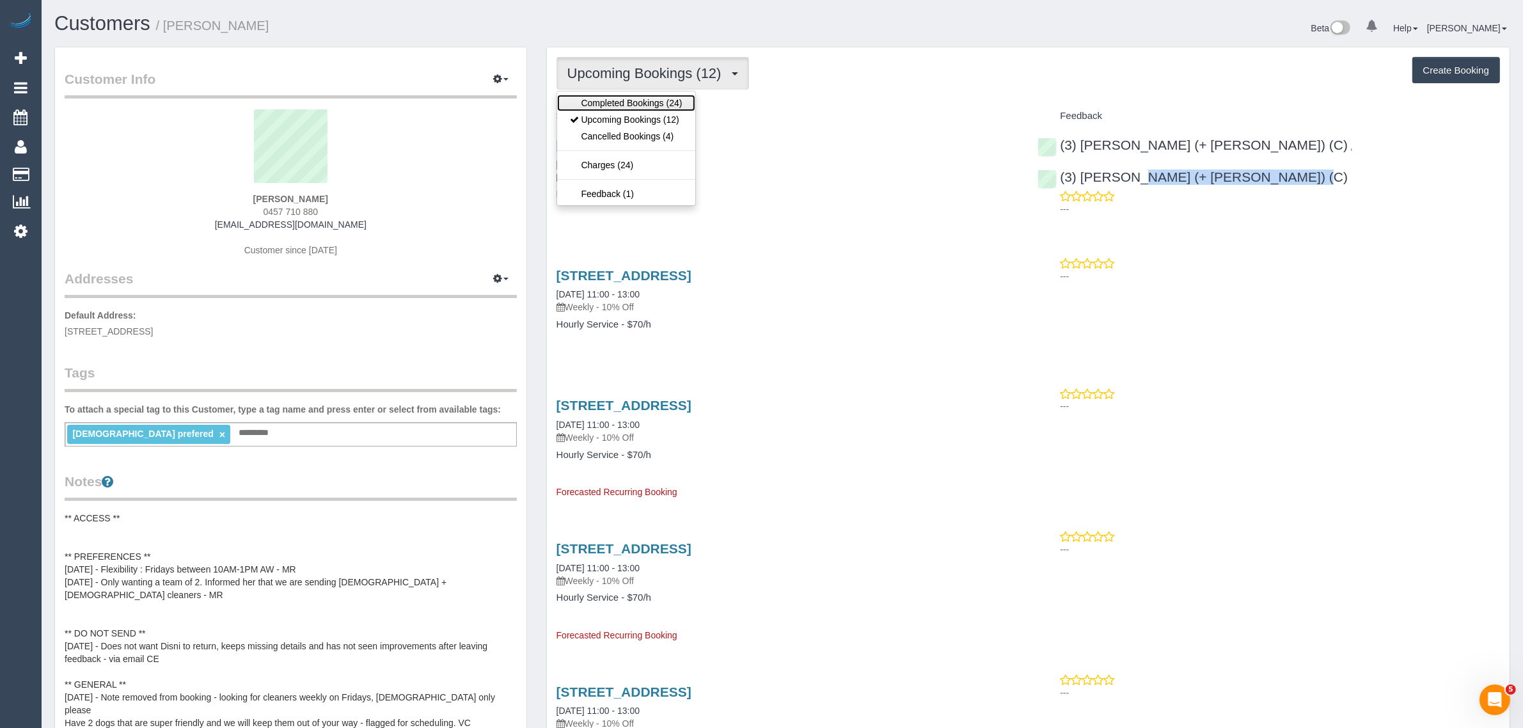
click at [624, 107] on link "Completed Bookings (24)" at bounding box center [626, 103] width 138 height 17
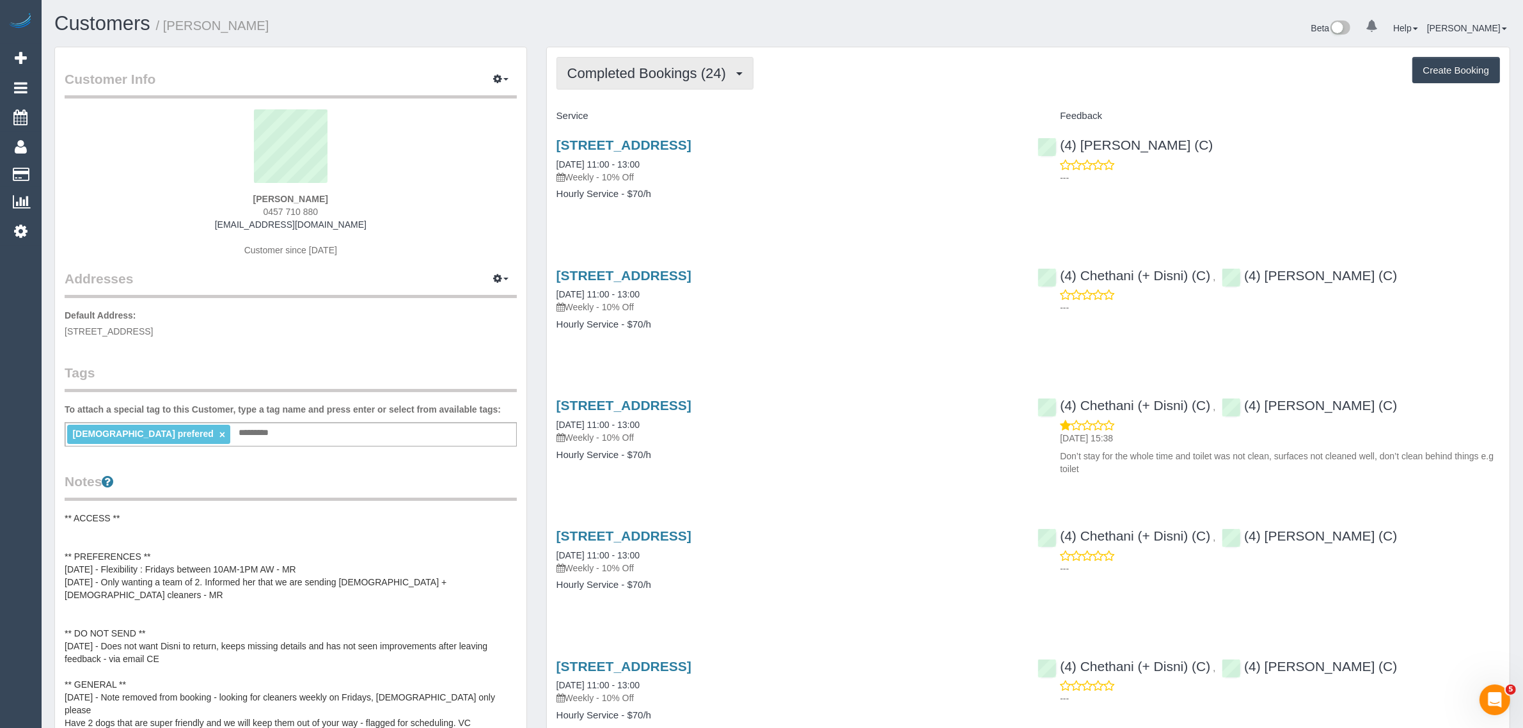
click at [687, 68] on span "Completed Bookings (24)" at bounding box center [649, 73] width 165 height 16
click at [666, 122] on link "Upcoming Bookings (12)" at bounding box center [626, 119] width 138 height 17
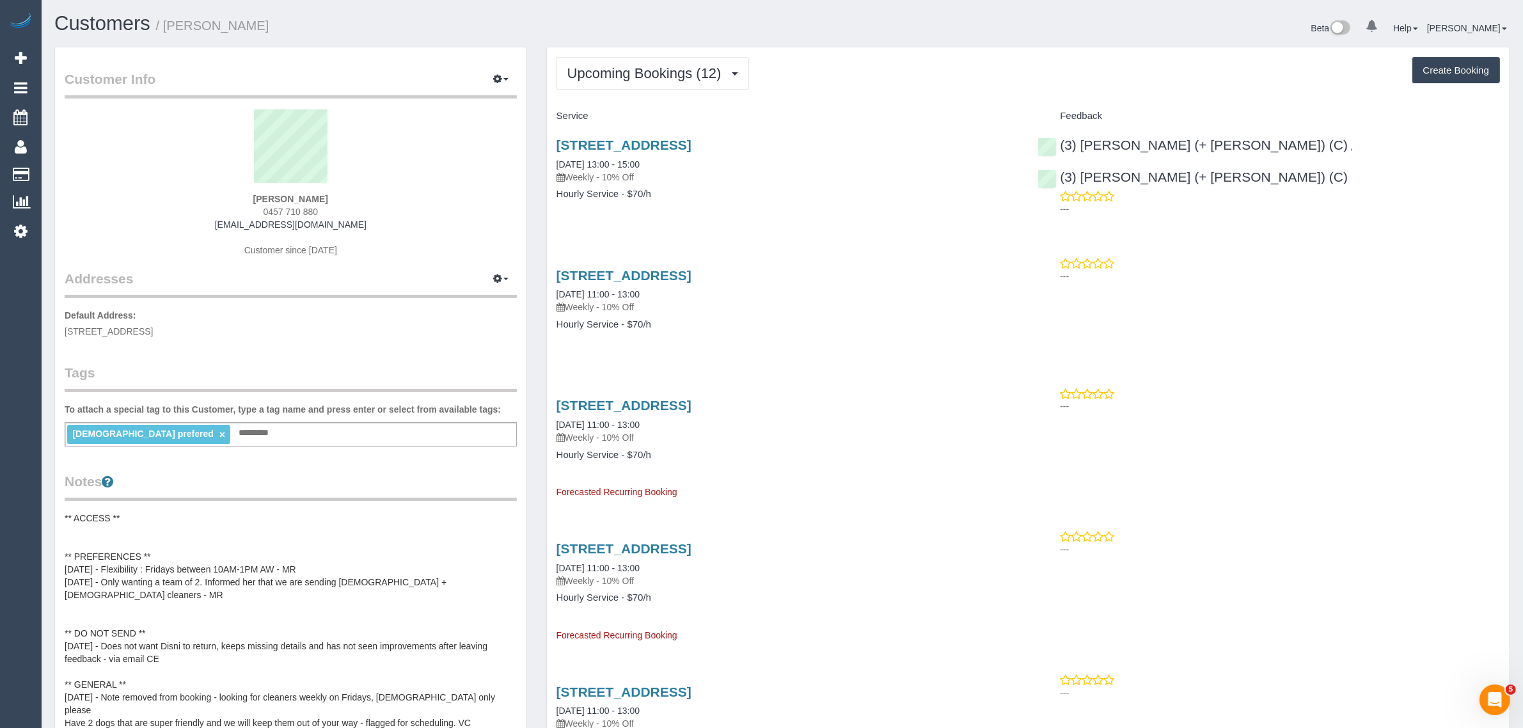
click at [443, 187] on sui-profile-pic at bounding box center [290, 150] width 433 height 83
click at [139, 334] on span "3 Leopold Street, CAULFIELD SOUTH, VIC 3162" at bounding box center [109, 331] width 88 height 10
drag, startPoint x: 138, startPoint y: 331, endPoint x: 216, endPoint y: 327, distance: 78.1
click at [153, 327] on span "3 Leopold Street, CAULFIELD SOUTH, VIC 3162" at bounding box center [109, 331] width 88 height 10
copy span "CAULFIELD SOUTH"
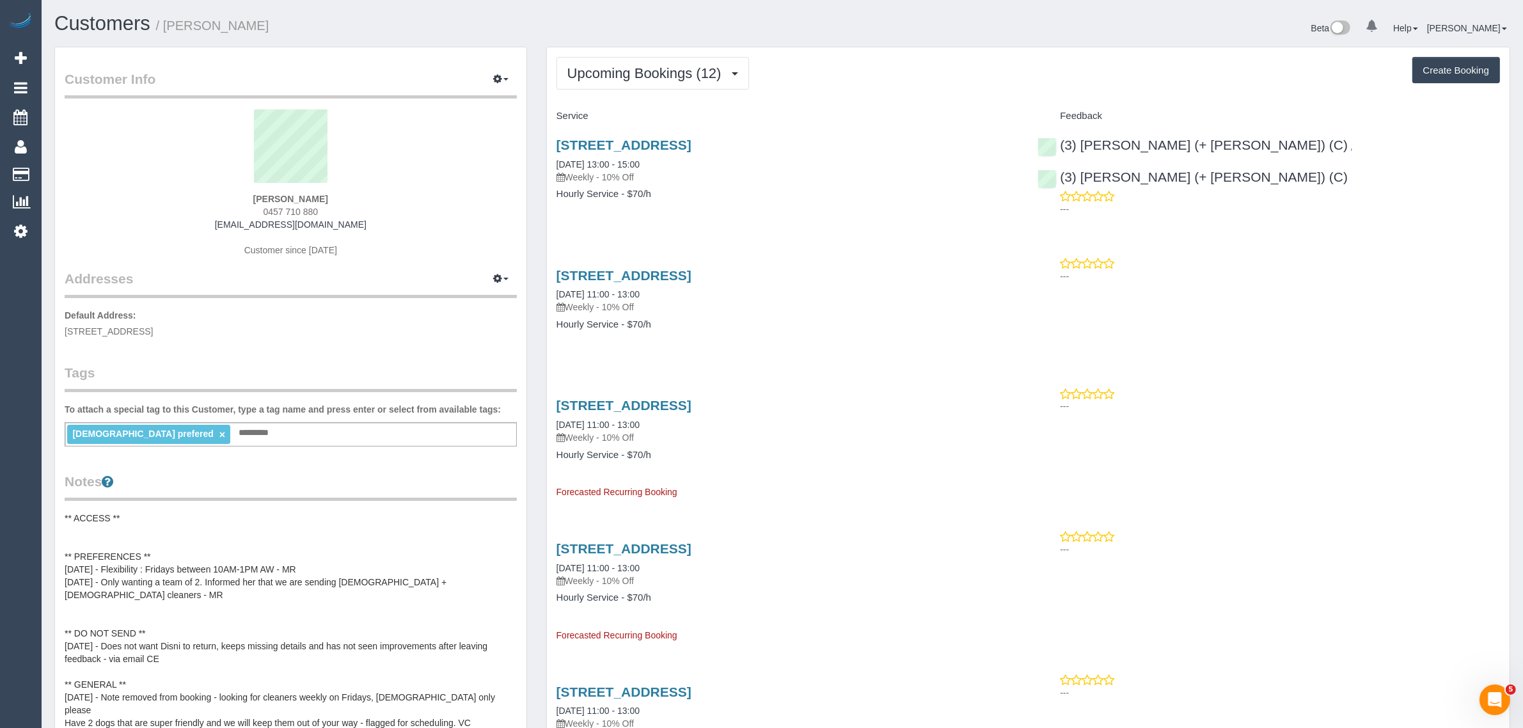
scroll to position [320, 0]
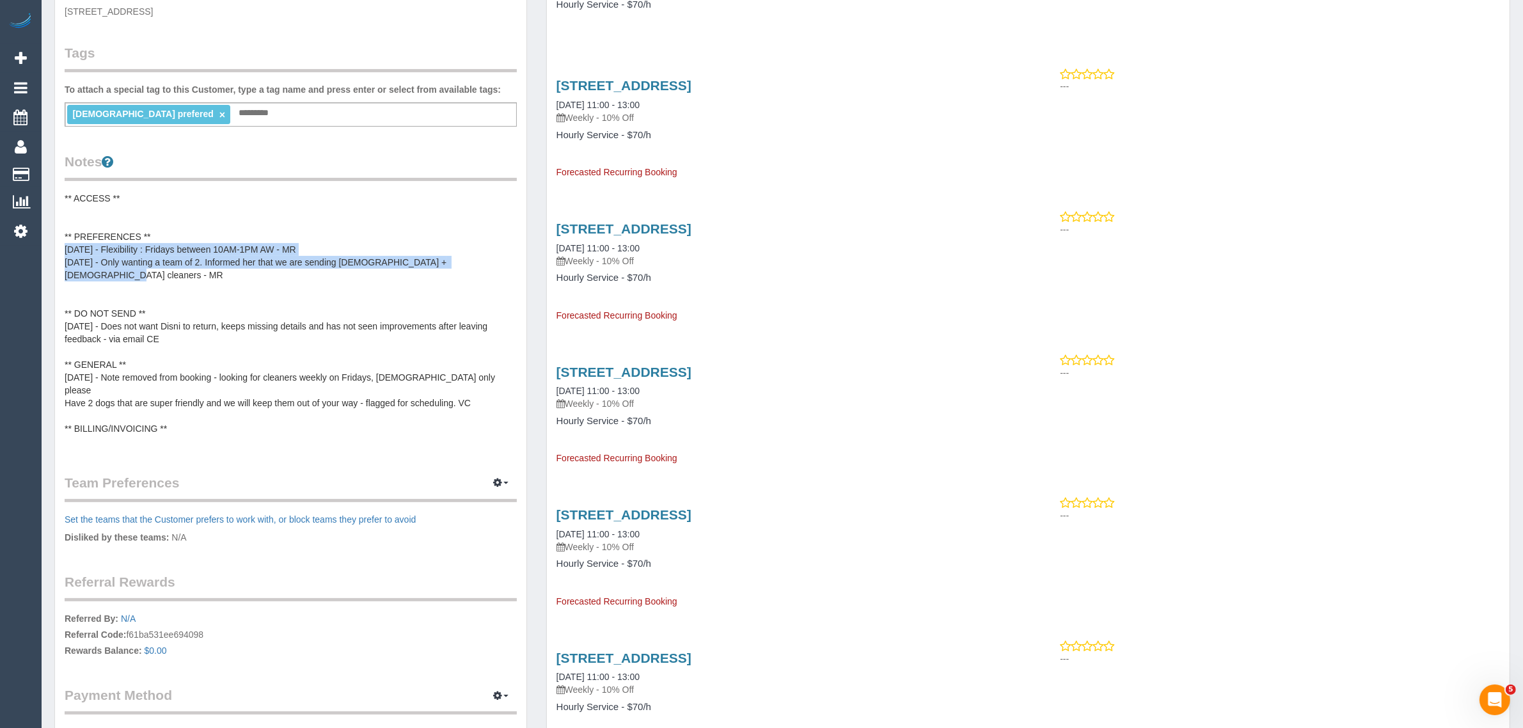
drag, startPoint x: 457, startPoint y: 270, endPoint x: 65, endPoint y: 251, distance: 393.1
click at [65, 251] on pre "** ACCESS ** ** PREFERENCES ** 26/03/2025 - Flexibility : Fridays between 10AM-…" at bounding box center [291, 320] width 452 height 256
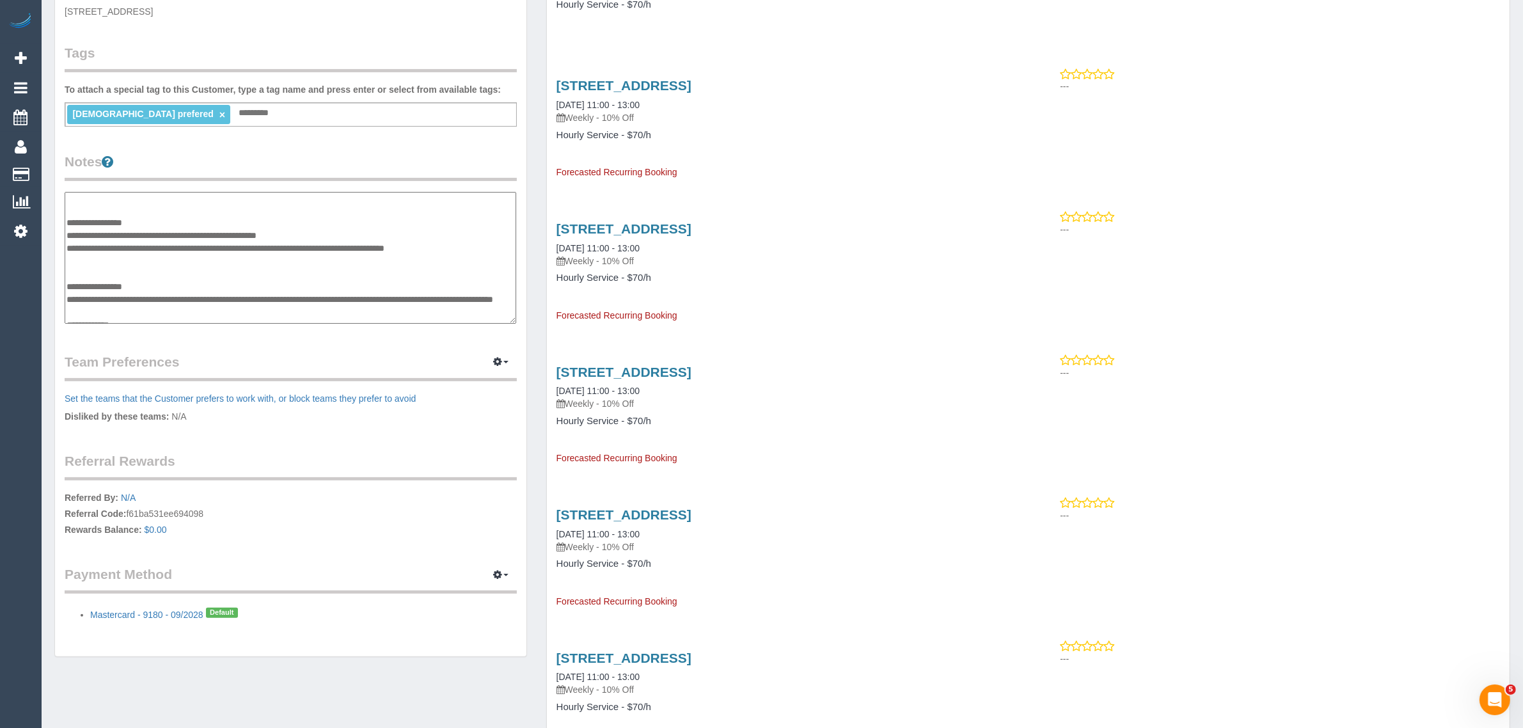
scroll to position [0, 0]
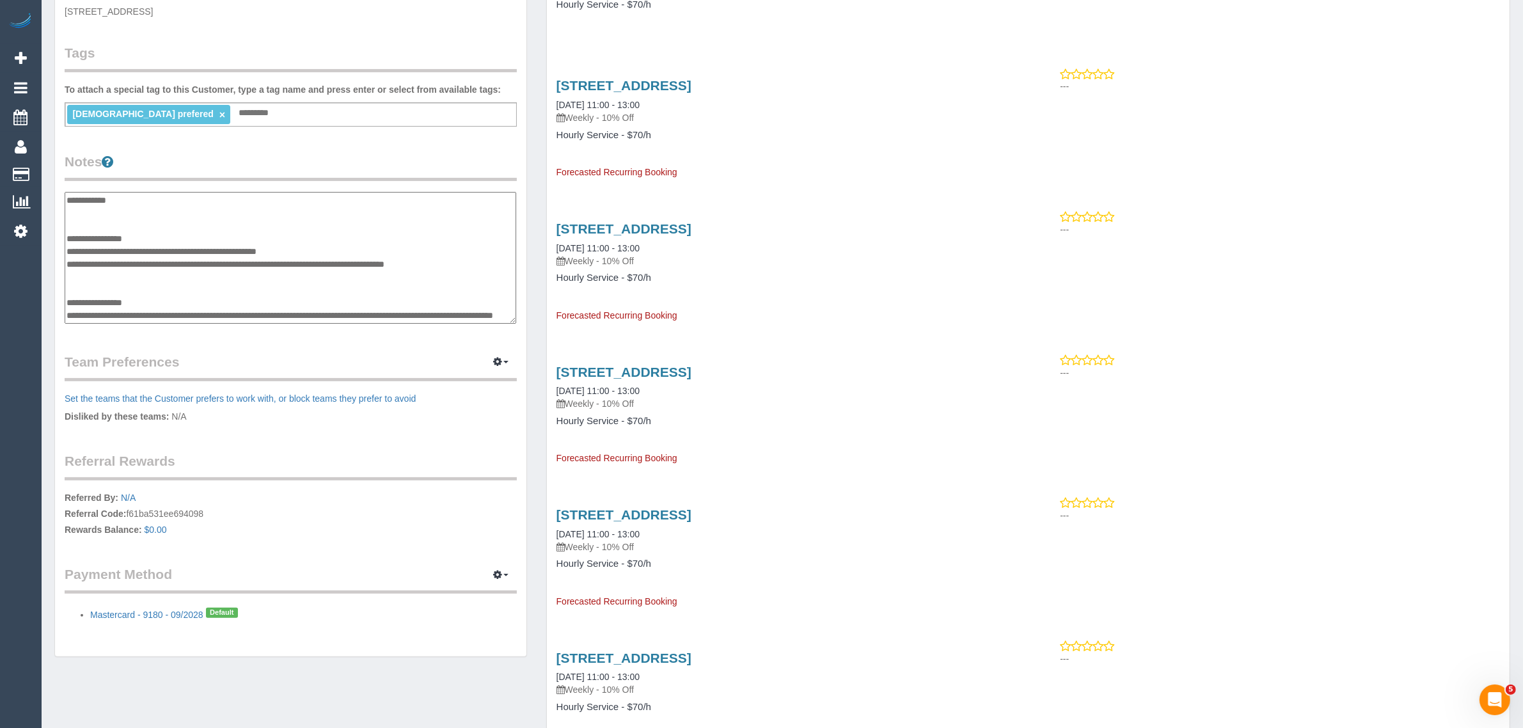
drag, startPoint x: 472, startPoint y: 266, endPoint x: 61, endPoint y: 241, distance: 411.9
click at [61, 241] on div "Customer Info Edit Contact Info Send Message Email Preferences Special Sales Ta…" at bounding box center [290, 192] width 471 height 929
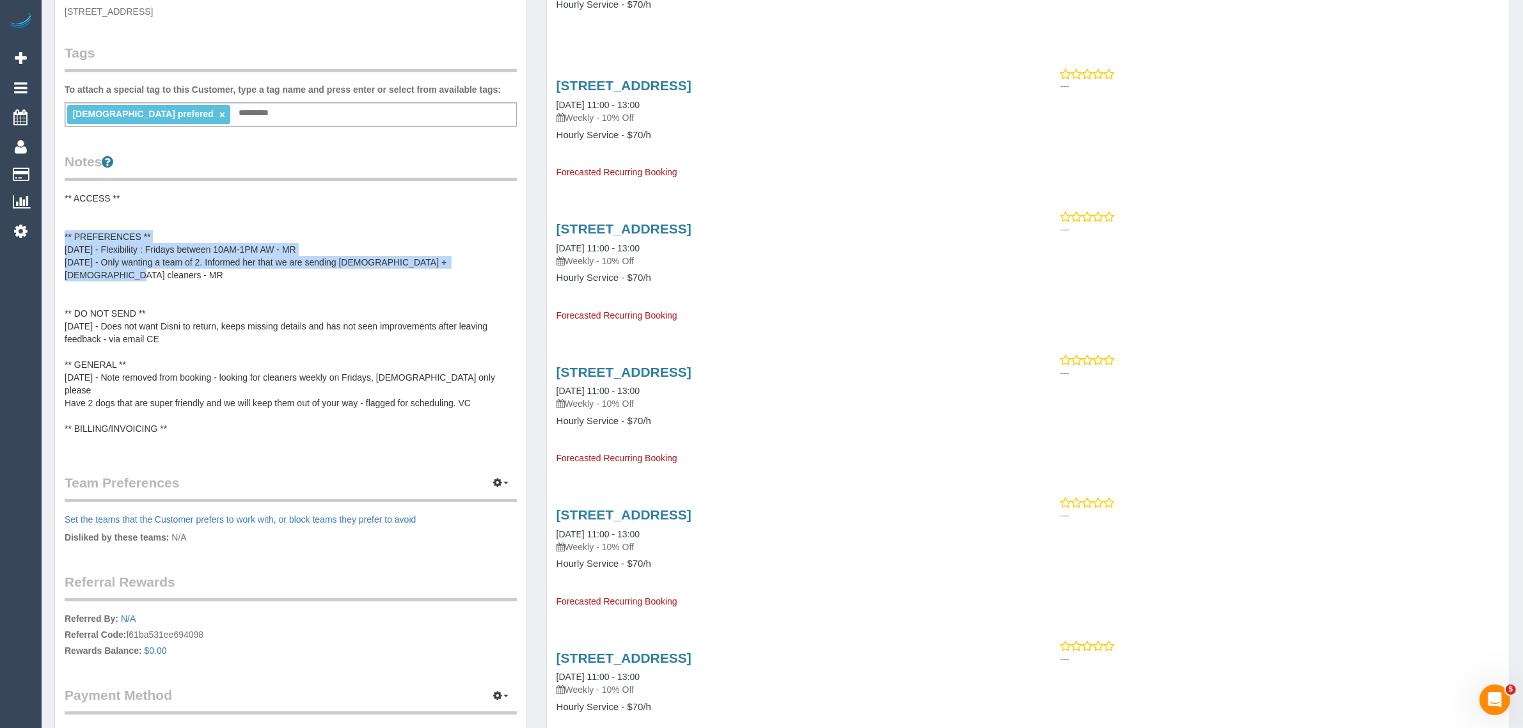
drag, startPoint x: 456, startPoint y: 263, endPoint x: 54, endPoint y: 237, distance: 402.4
click at [54, 237] on div "Customer Info Edit Contact Info Send Message Email Preferences Special Sales Ta…" at bounding box center [290, 252] width 473 height 1051
copy pre "** PREFERENCES ** 26/03/2025 - Flexibility : Fridays between 10AM-1PM AW - MR 2…"
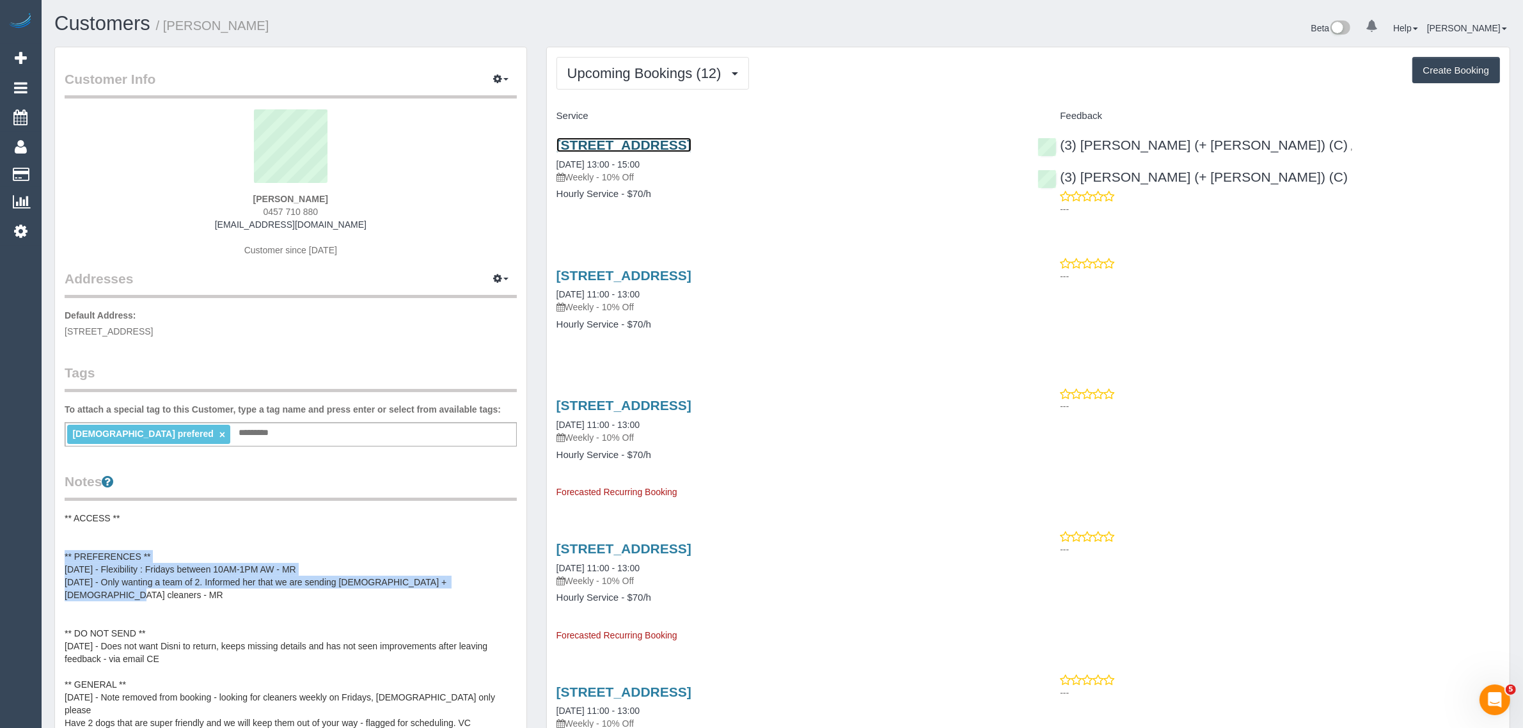
click at [689, 146] on link "3 Leopold Street, Caulfield South, VIC 3162" at bounding box center [623, 144] width 135 height 15
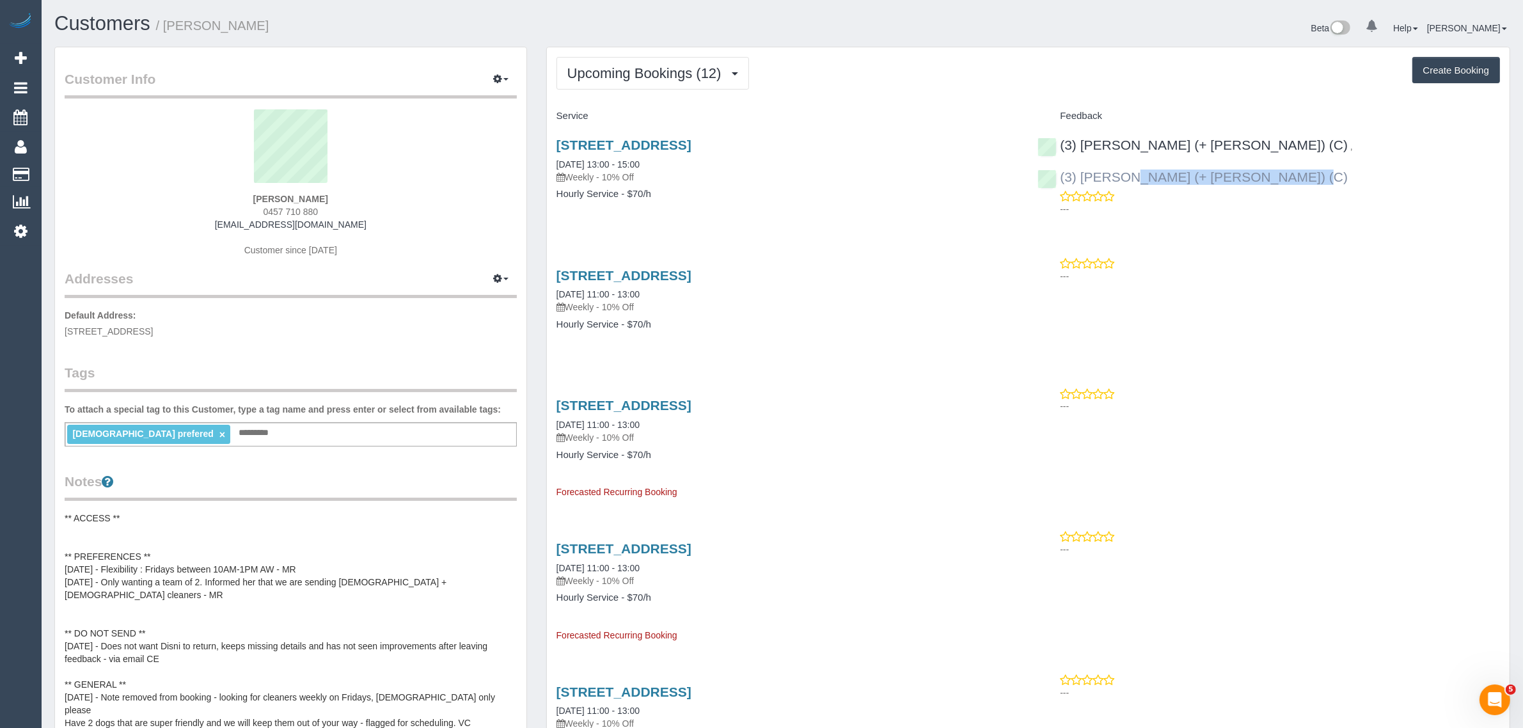
drag, startPoint x: 1438, startPoint y: 146, endPoint x: 1255, endPoint y: 148, distance: 182.9
click at [1255, 148] on div "(3) Rayhan (+ Shahida) (C) , (3) Shahida (+ Rayhan) (C) ---" at bounding box center [1269, 174] width 482 height 95
copy link "(3) [PERSON_NAME] (+ [PERSON_NAME]) (C)"
drag, startPoint x: 251, startPoint y: 200, endPoint x: 331, endPoint y: 195, distance: 80.7
click at [331, 195] on div "Kate Fitzpatrick 0457 710 880 katetrazzy@gmail.com Customer since 2025" at bounding box center [291, 189] width 452 height 160
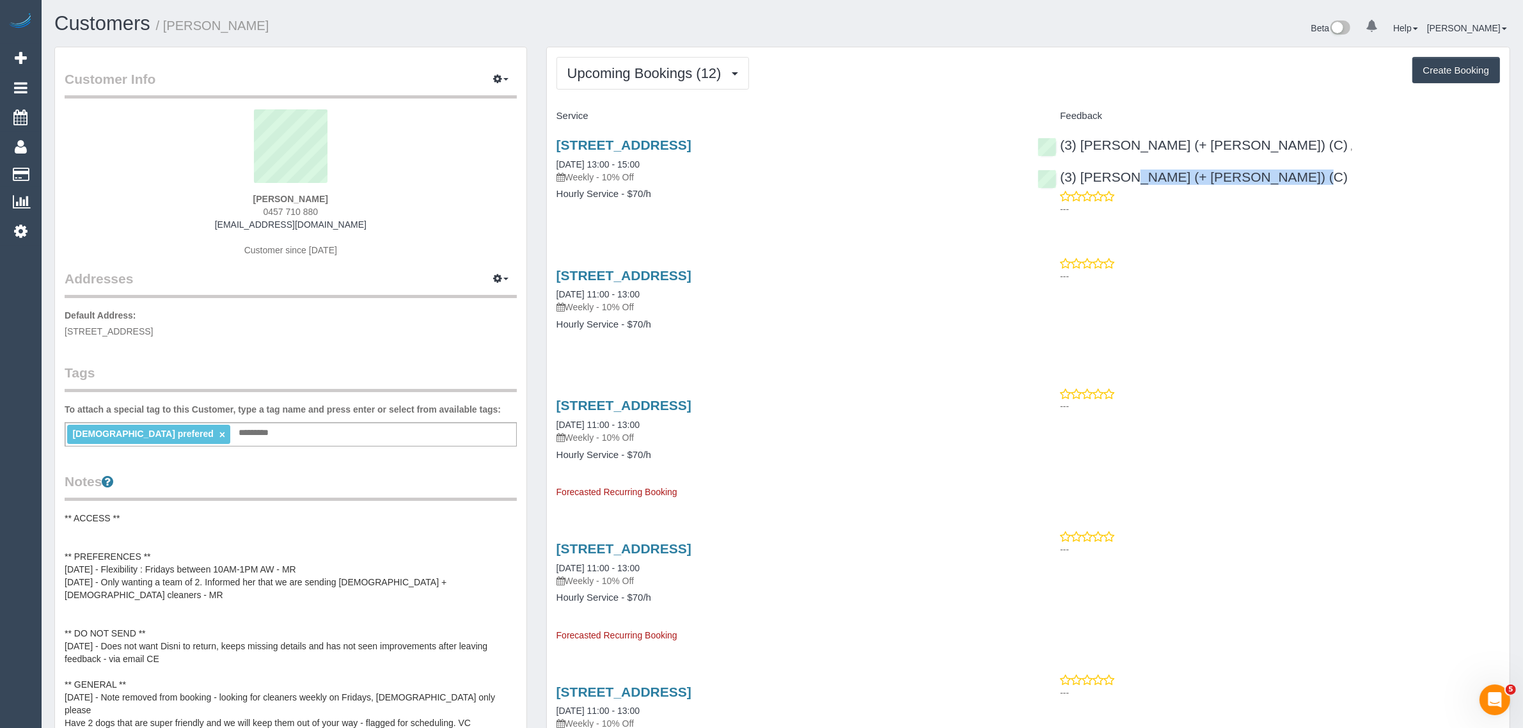
copy strong "Kate Fitzpatrick"
drag, startPoint x: 806, startPoint y: 147, endPoint x: 556, endPoint y: 147, distance: 249.4
click at [556, 147] on h3 "3 Leopold Street, Caulfield South, VIC 3162" at bounding box center [787, 144] width 462 height 15
copy link "3 Leopold Street, Caulfield South, VIC 3162"
drag, startPoint x: 682, startPoint y: 163, endPoint x: 557, endPoint y: 157, distance: 124.8
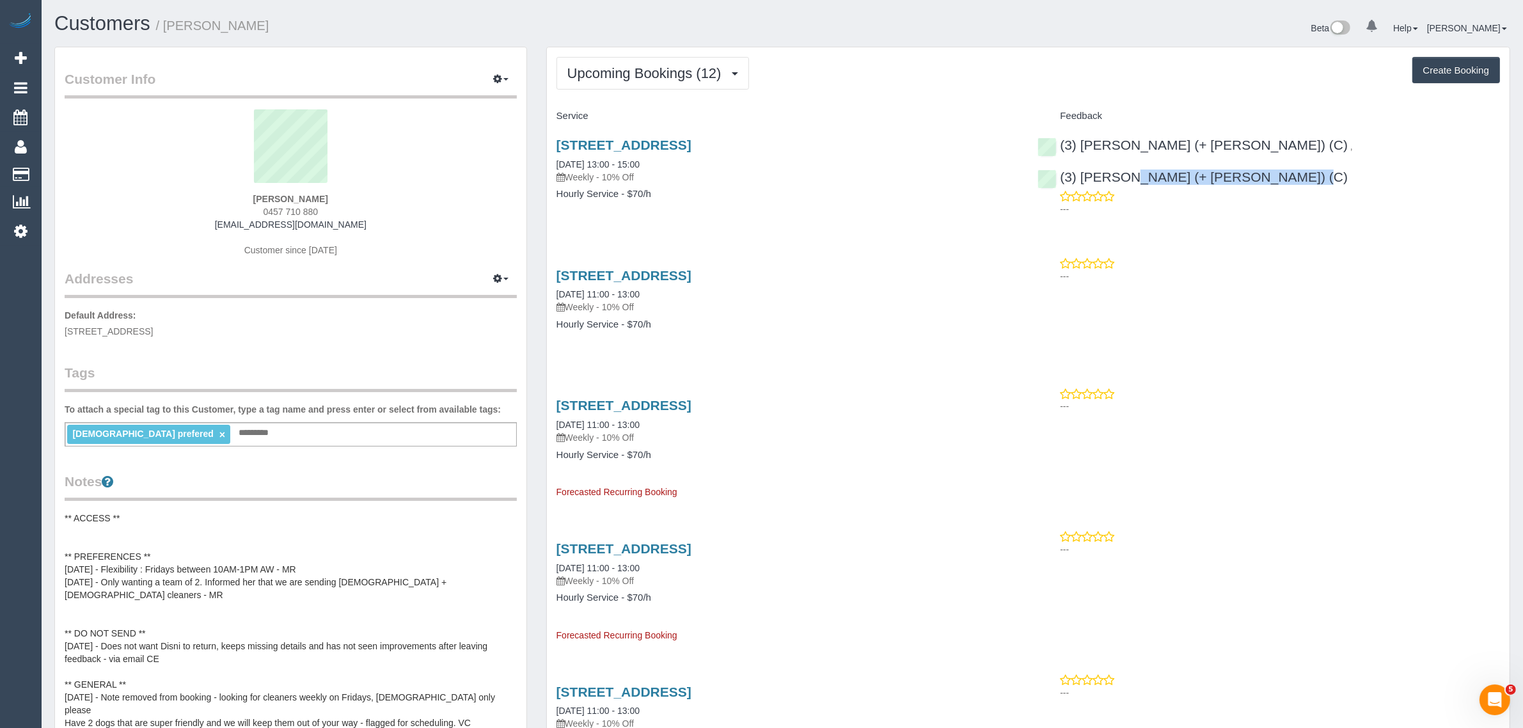
click at [557, 157] on div "3 Leopold Street, Caulfield South, VIC 3162 03/10/2025 13:00 - 15:00 Weekly - 1…" at bounding box center [787, 160] width 462 height 46
copy link "03/10/2025 13:00 - 15:00"
drag, startPoint x: 624, startPoint y: 74, endPoint x: 616, endPoint y: 93, distance: 20.3
click at [623, 74] on span "Upcoming Bookings (12)" at bounding box center [647, 73] width 161 height 16
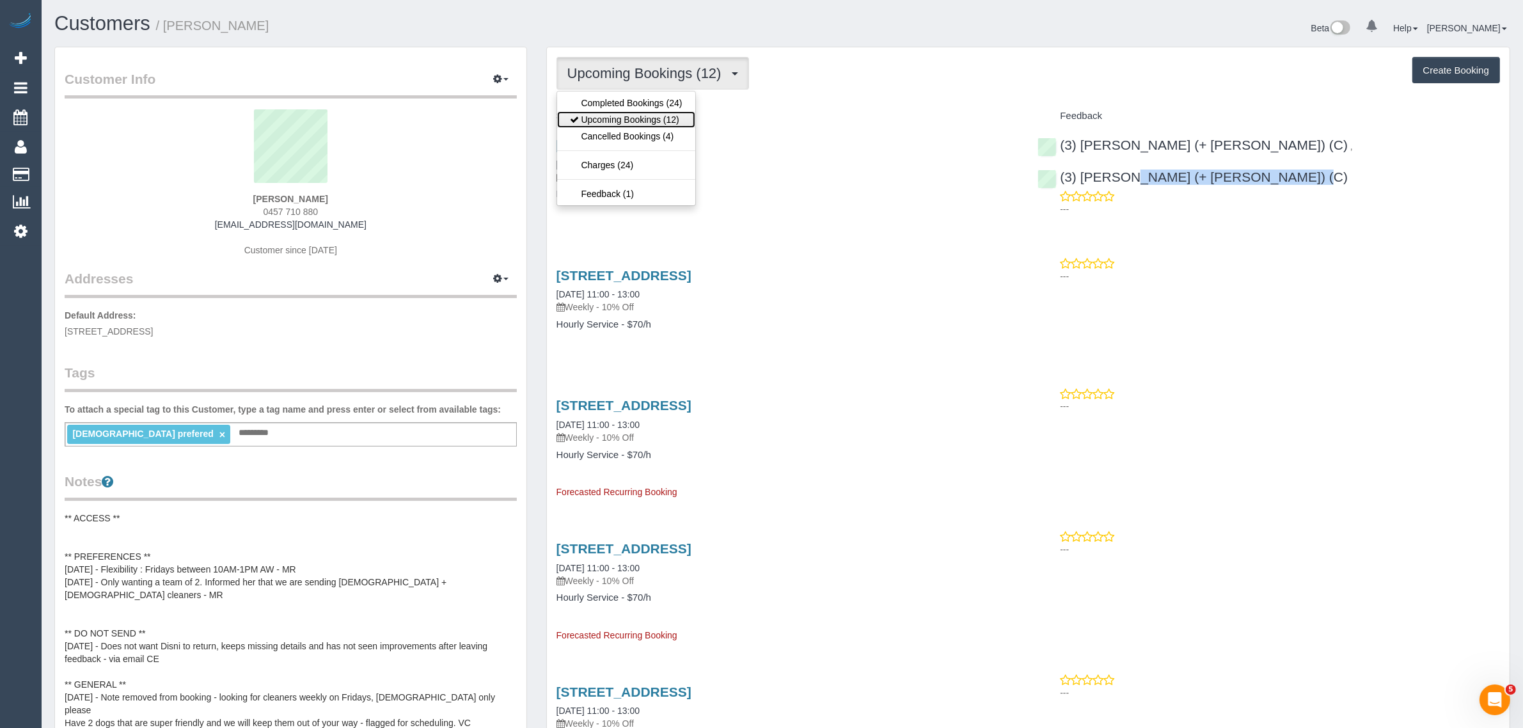
click at [611, 114] on link "Upcoming Bookings (12)" at bounding box center [626, 119] width 138 height 17
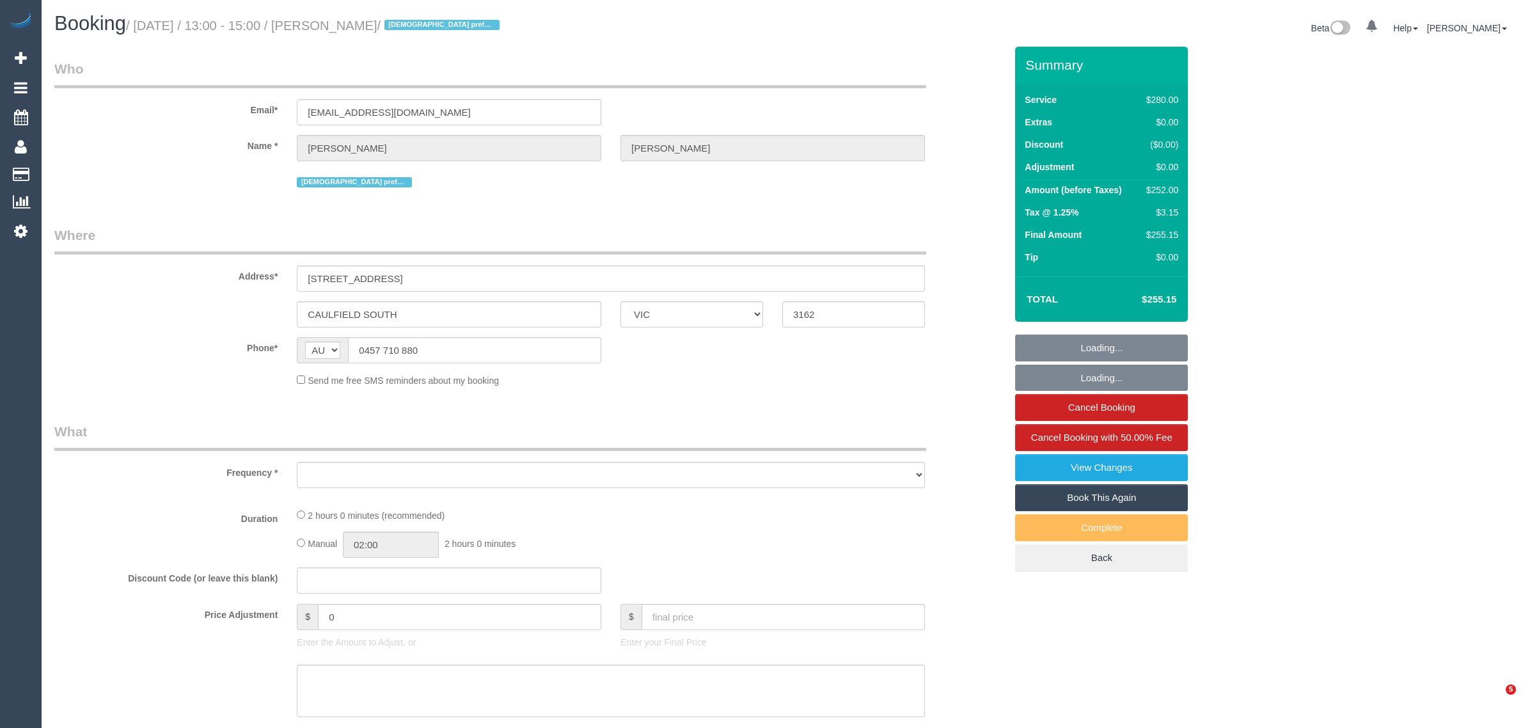
select select "VIC"
select select "string:stripe-pm_1Qsgjw2GScqysDRVvMk6fOVD"
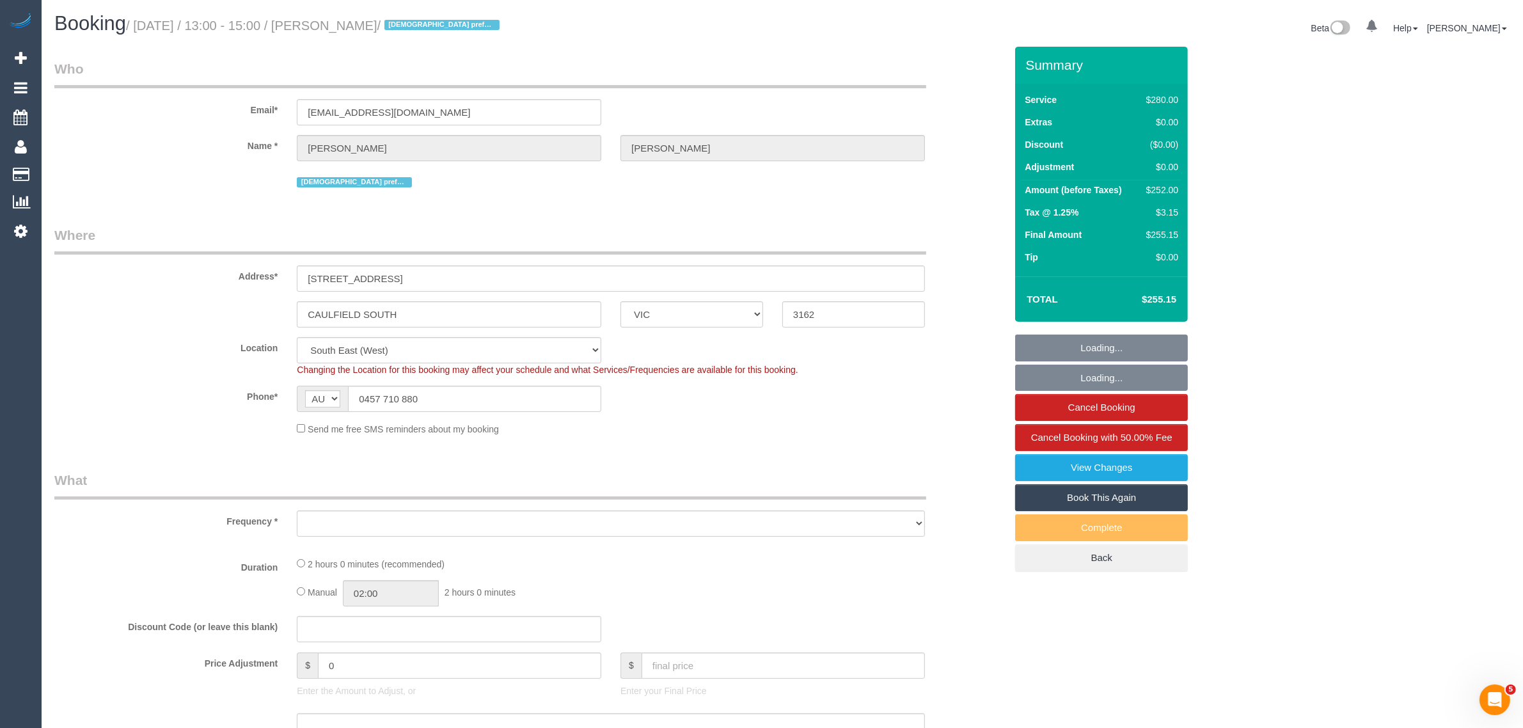
select select "object:899"
select select "2"
select select "number:27"
select select "number:14"
select select "number:19"
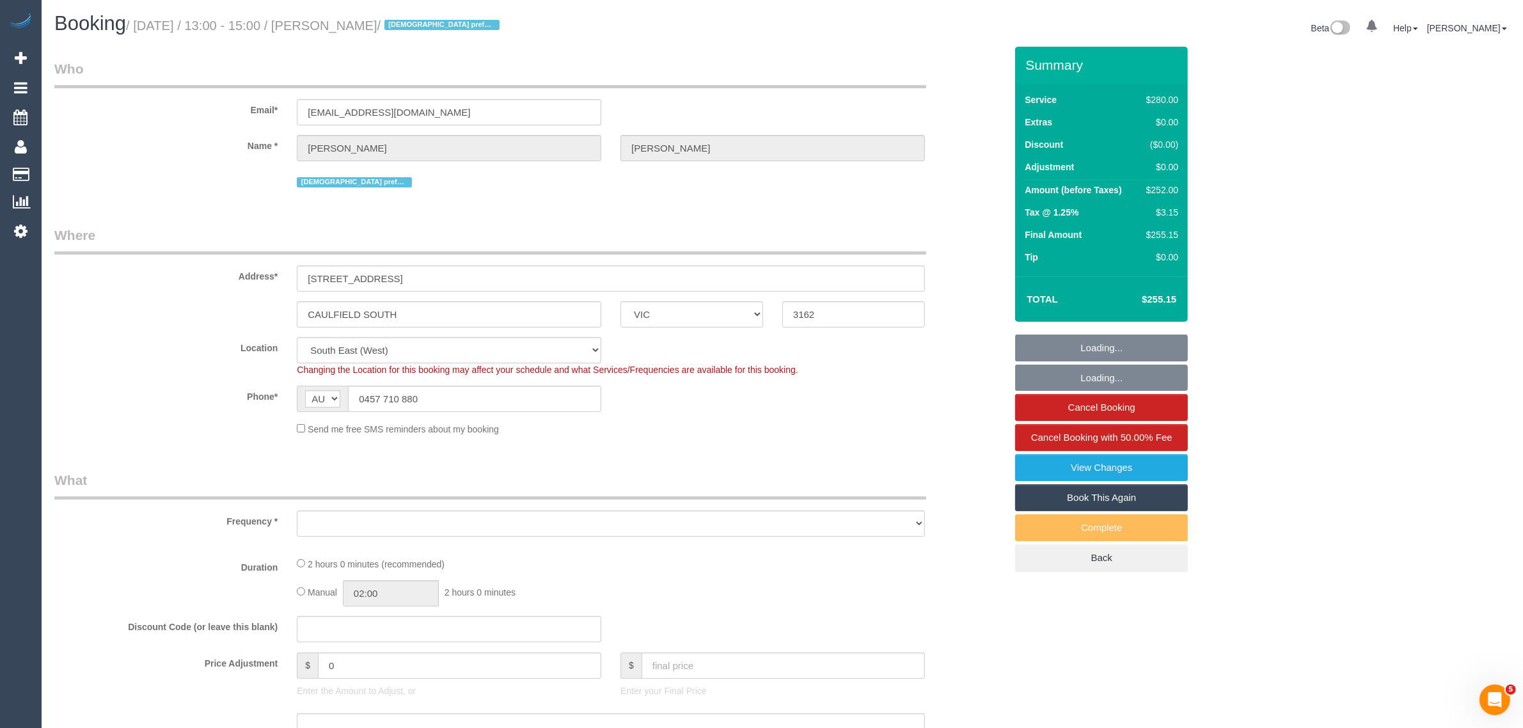
select select "number:24"
select select "number:35"
select select "number:12"
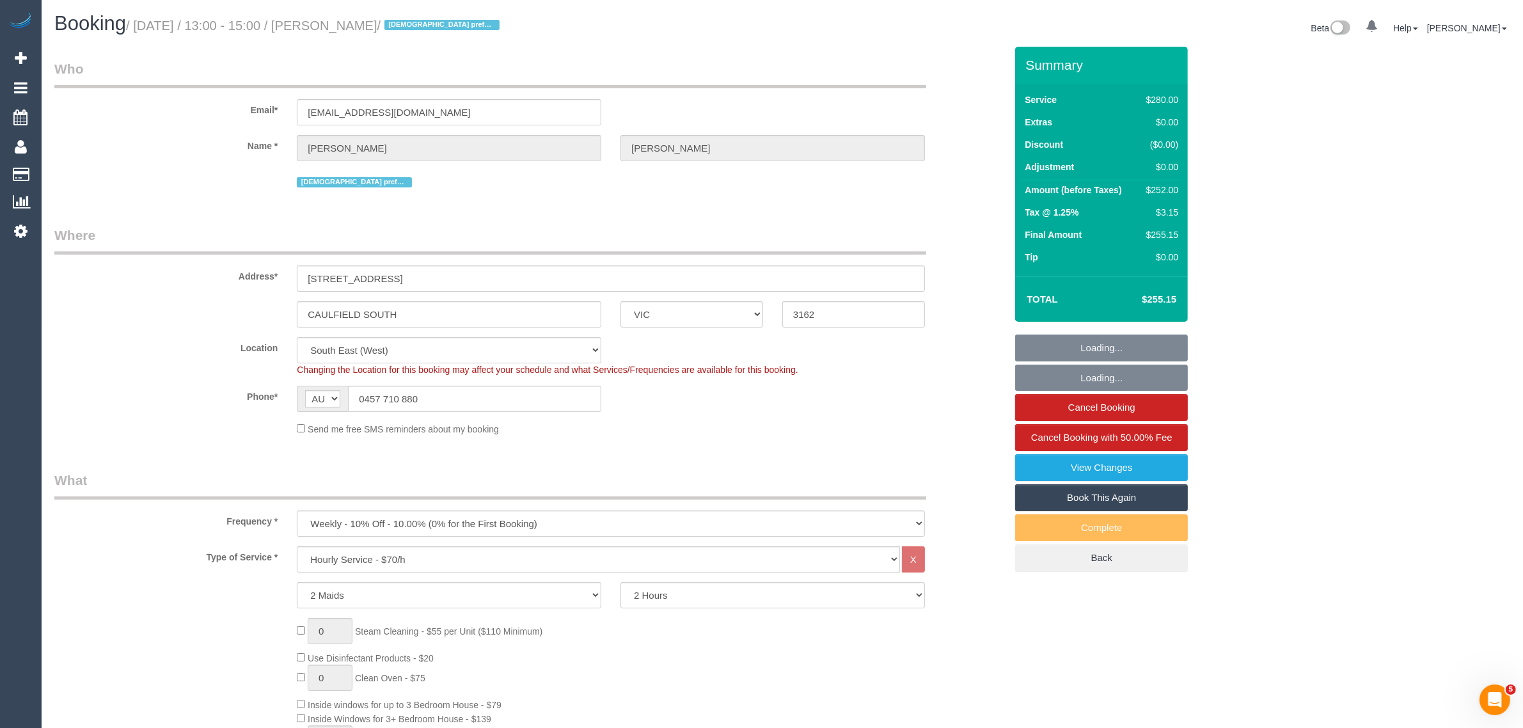
select select "object:1466"
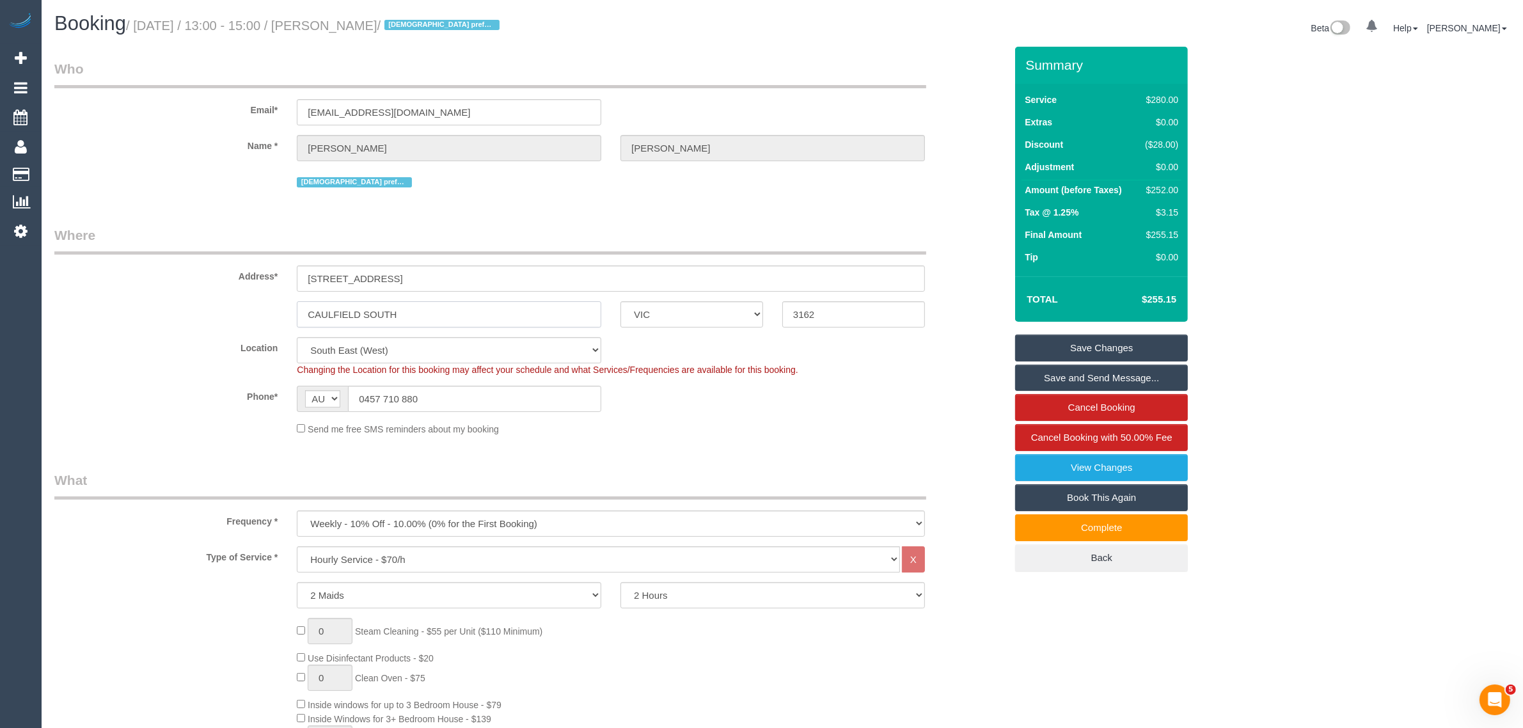
click at [446, 307] on input "CAULFIELD SOUTH" at bounding box center [449, 314] width 304 height 26
click at [1041, 404] on link "Cancel Booking" at bounding box center [1101, 407] width 173 height 27
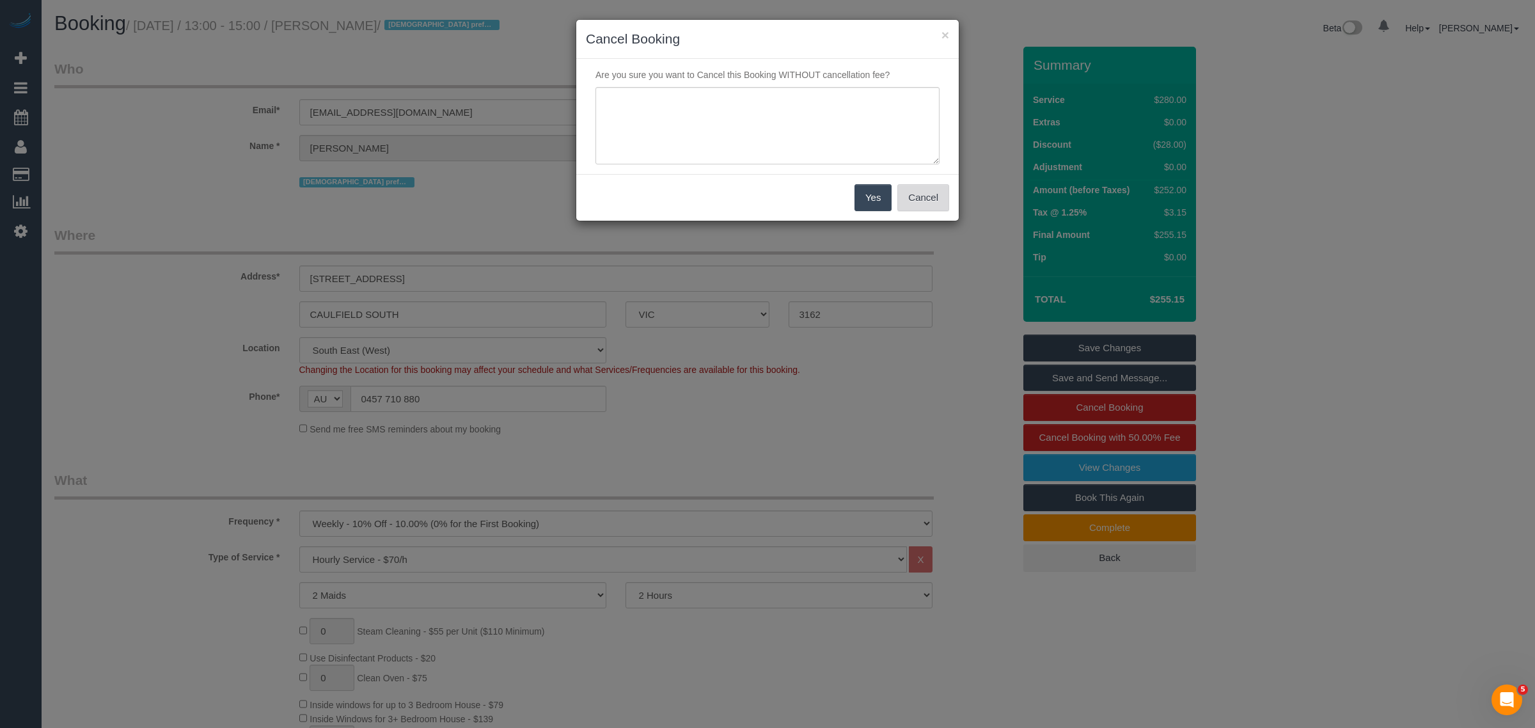
click at [909, 197] on button "Cancel" at bounding box center [923, 197] width 52 height 27
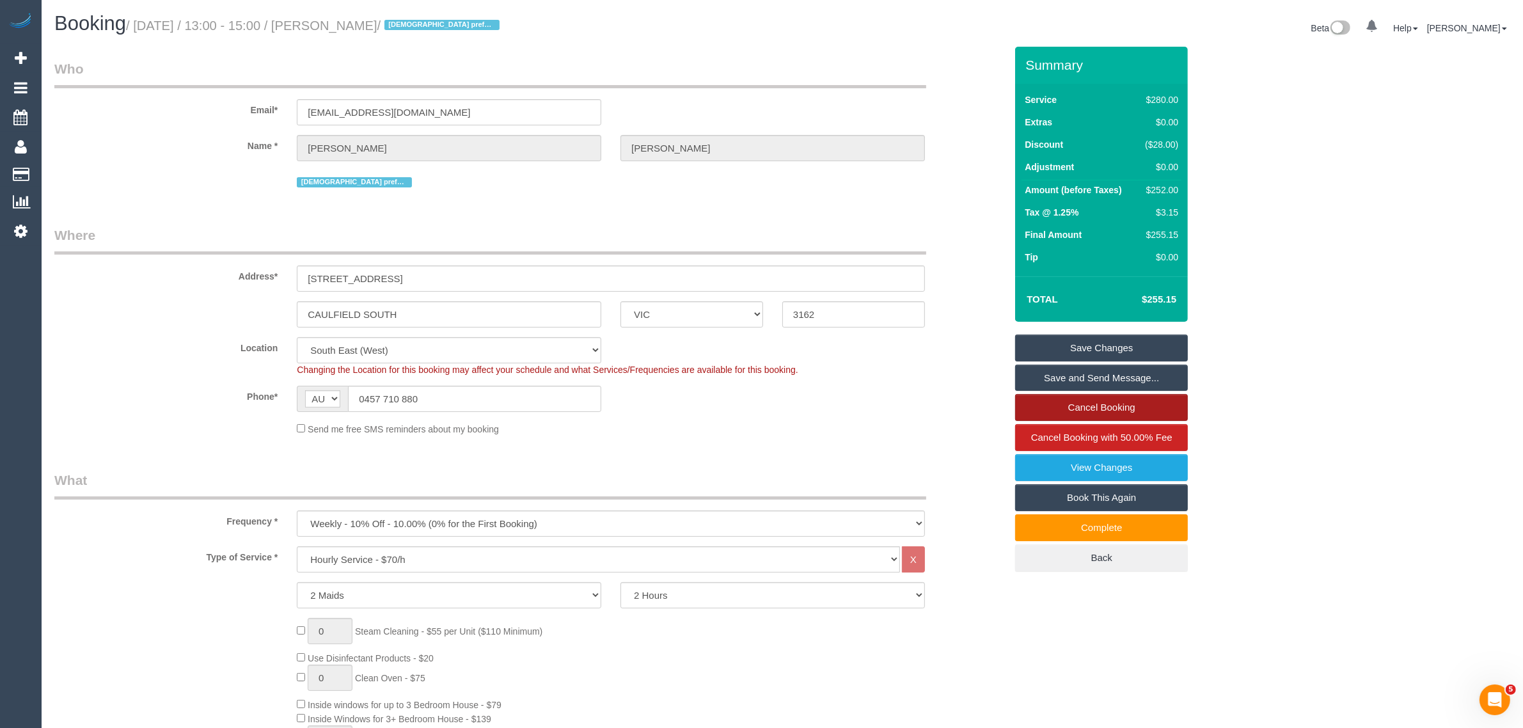
click at [1056, 402] on link "Cancel Booking" at bounding box center [1101, 407] width 173 height 27
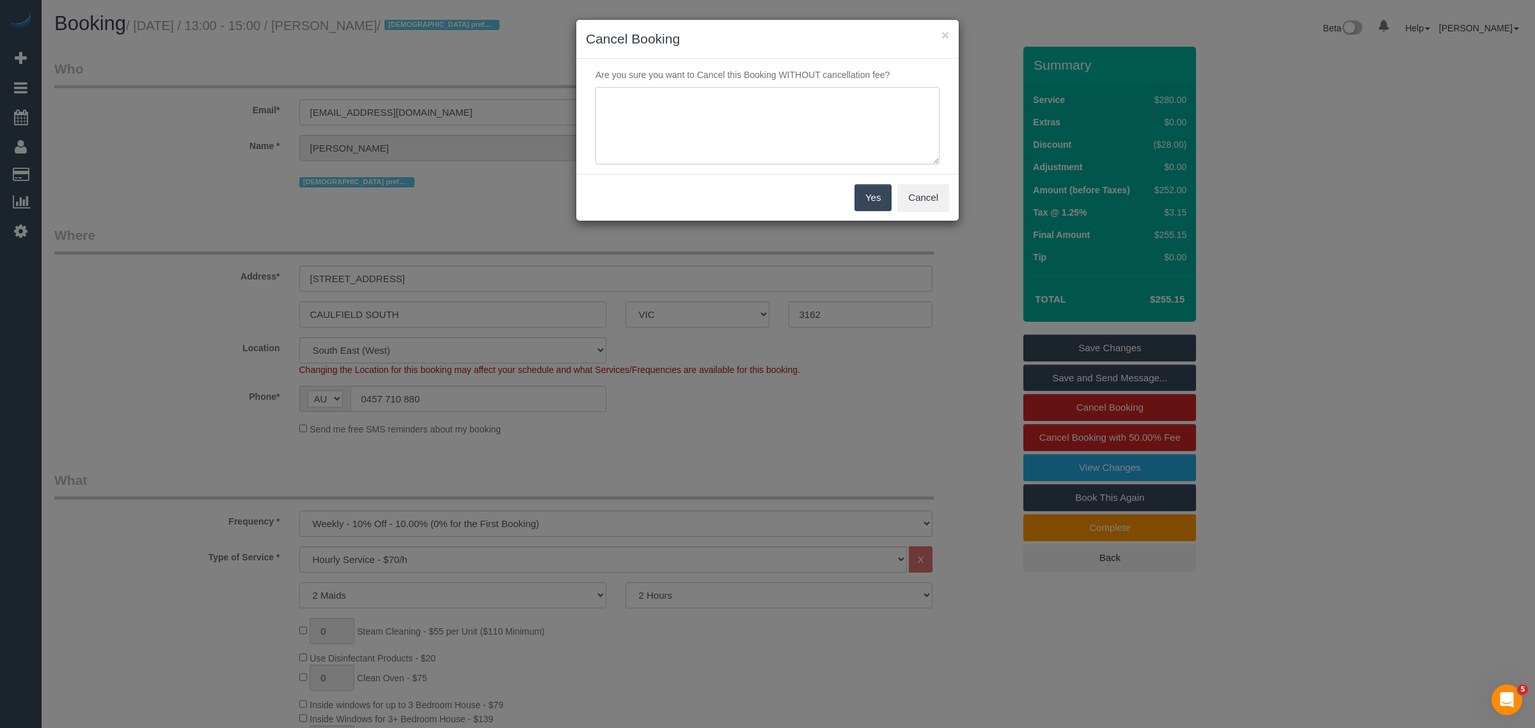
click at [769, 114] on textarea at bounding box center [767, 126] width 344 height 78
type textarea "cancelling - want F or F/M cleaner via txt - KA"
click at [870, 195] on button "Yes" at bounding box center [872, 197] width 37 height 27
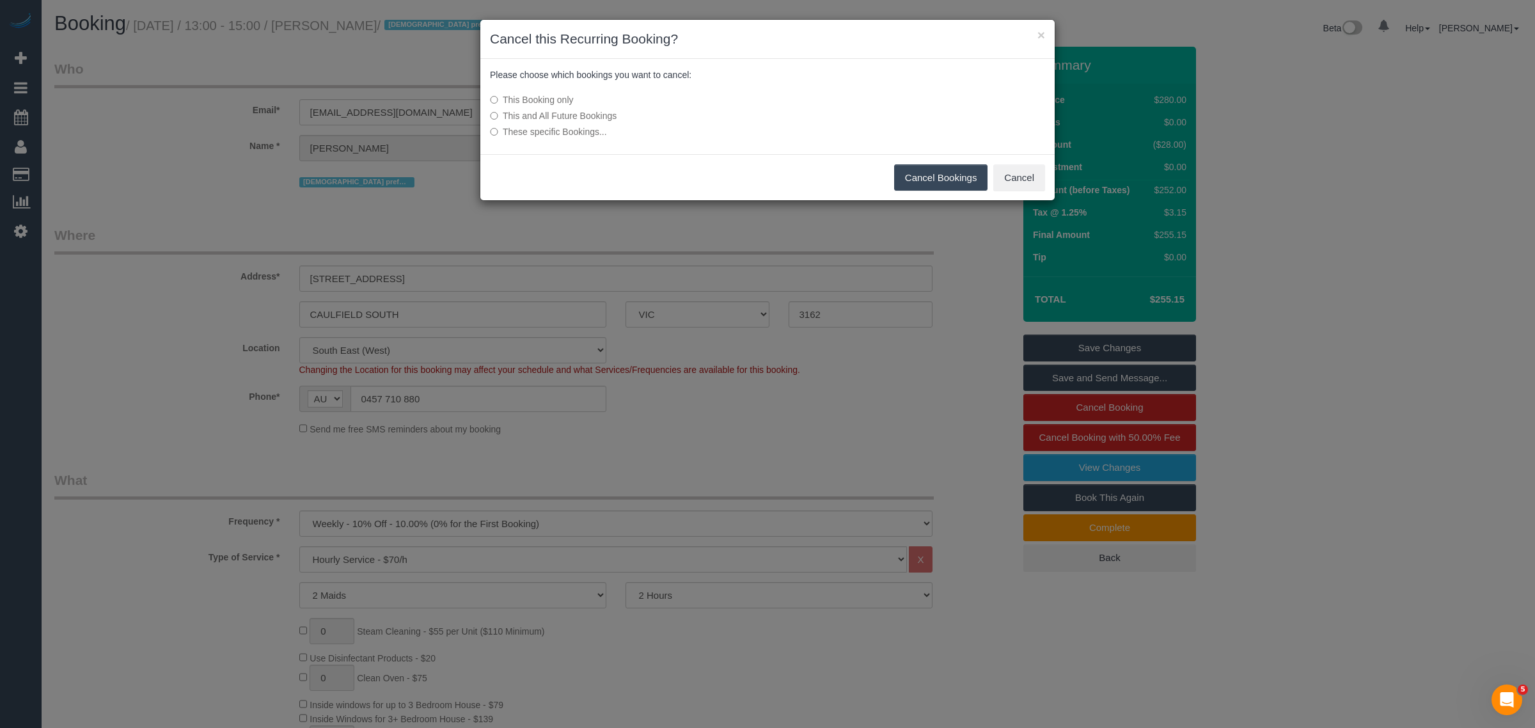
click at [946, 171] on button "Cancel Bookings" at bounding box center [941, 177] width 94 height 27
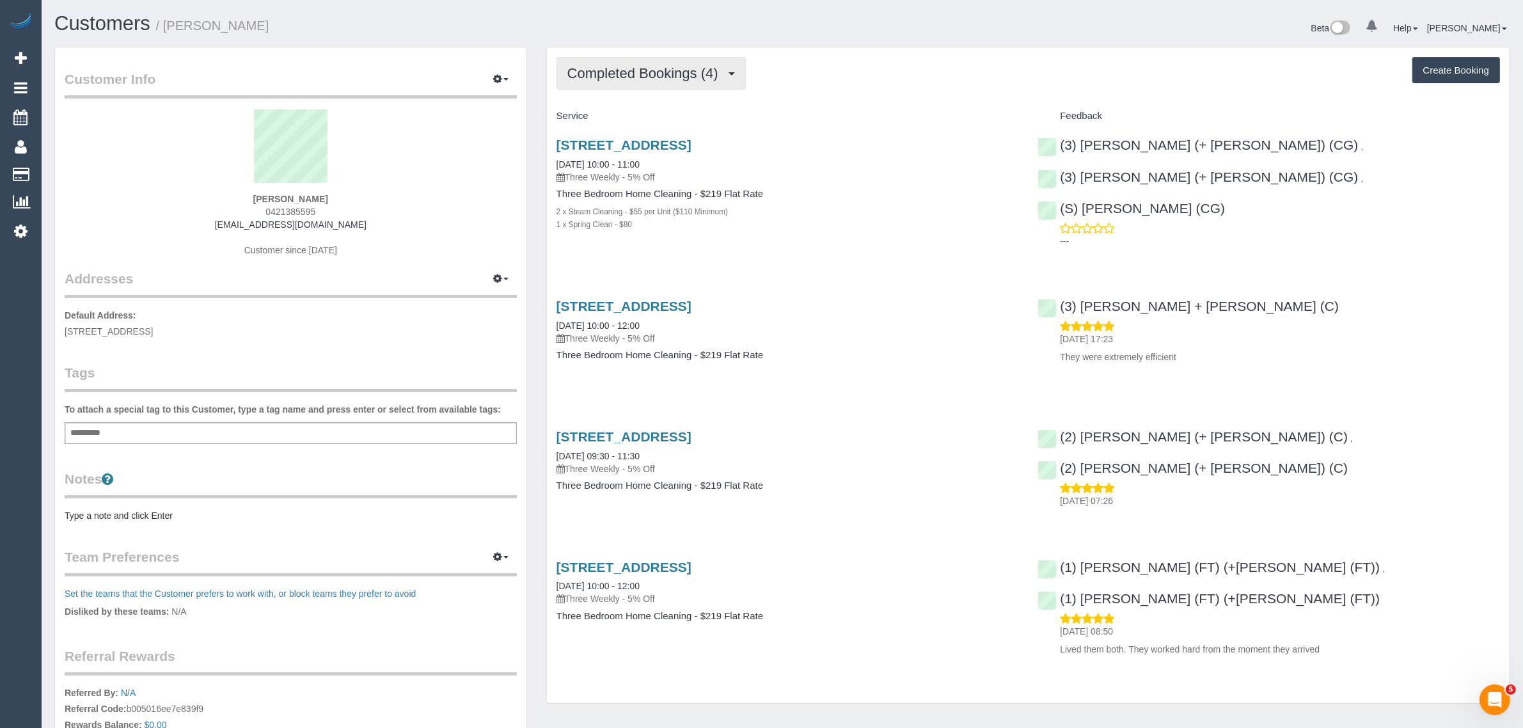
click at [643, 81] on button "Completed Bookings (4)" at bounding box center [650, 73] width 189 height 33
click at [629, 115] on link "Upcoming Bookings (12)" at bounding box center [624, 119] width 135 height 17
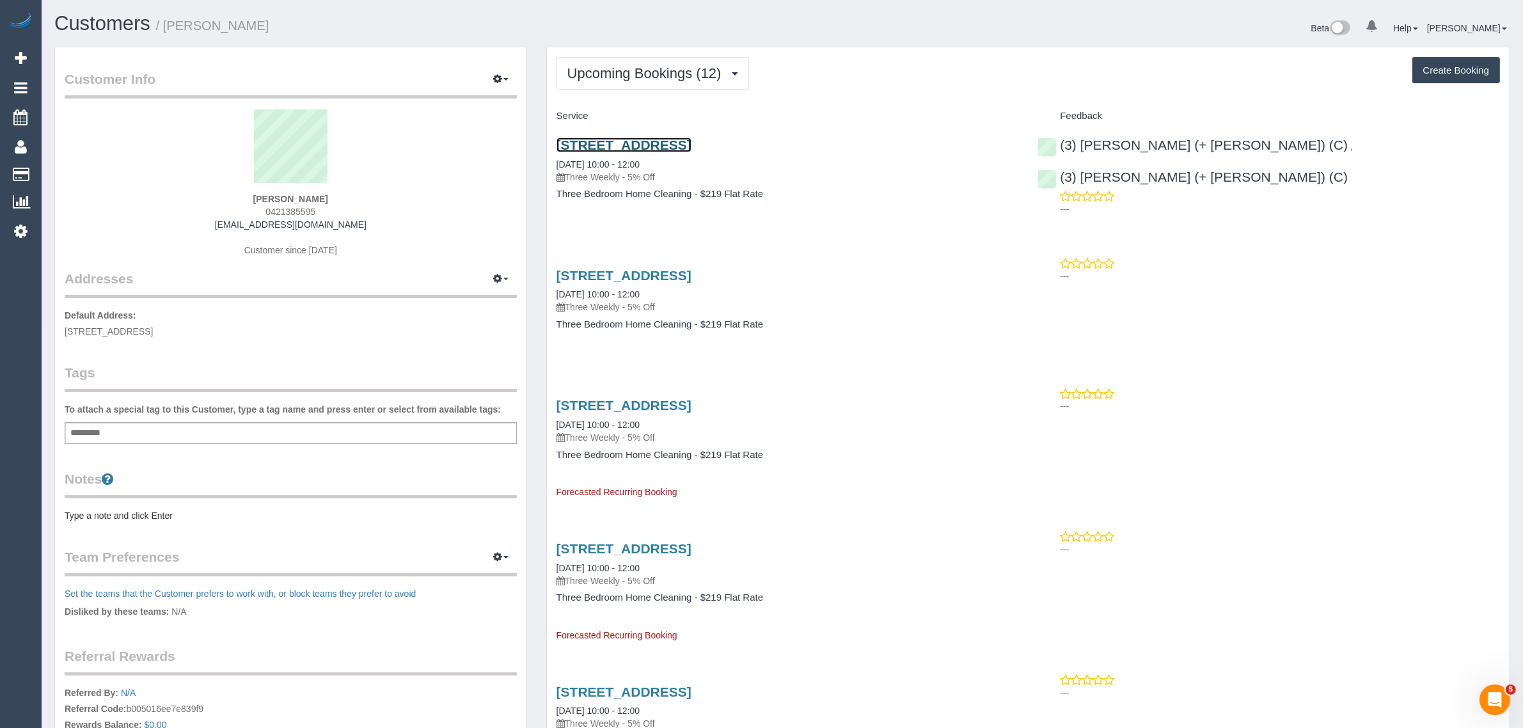
click at [691, 148] on link "[STREET_ADDRESS]" at bounding box center [623, 144] width 135 height 15
click at [629, 139] on link "[STREET_ADDRESS]" at bounding box center [623, 144] width 135 height 15
click at [634, 68] on span "Upcoming Bookings (12)" at bounding box center [647, 73] width 161 height 16
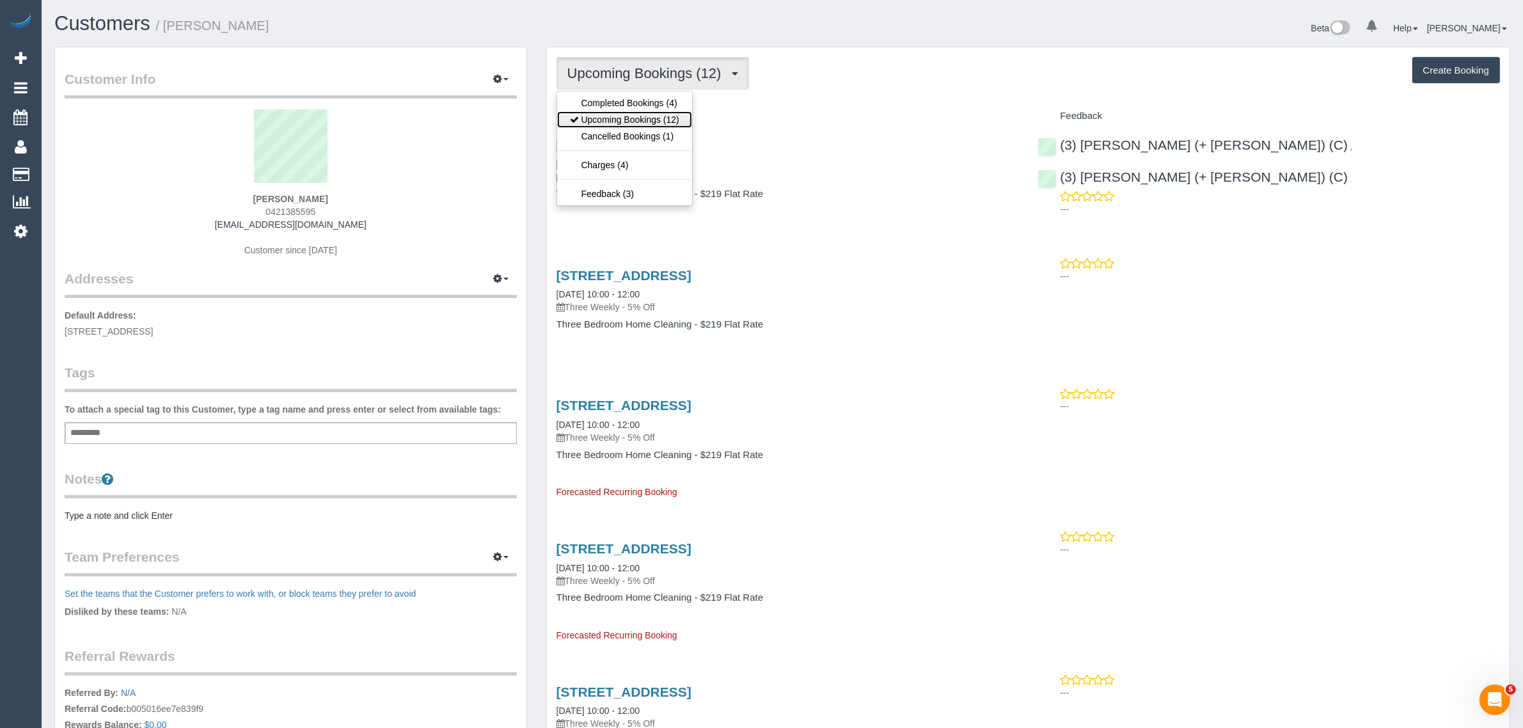
drag, startPoint x: 625, startPoint y: 113, endPoint x: 647, endPoint y: 77, distance: 41.9
click at [625, 113] on link "Upcoming Bookings (12)" at bounding box center [624, 119] width 135 height 17
click at [650, 65] on span "Upcoming Bookings (12)" at bounding box center [647, 73] width 161 height 16
click at [634, 114] on link "Upcoming Bookings (12)" at bounding box center [624, 119] width 135 height 17
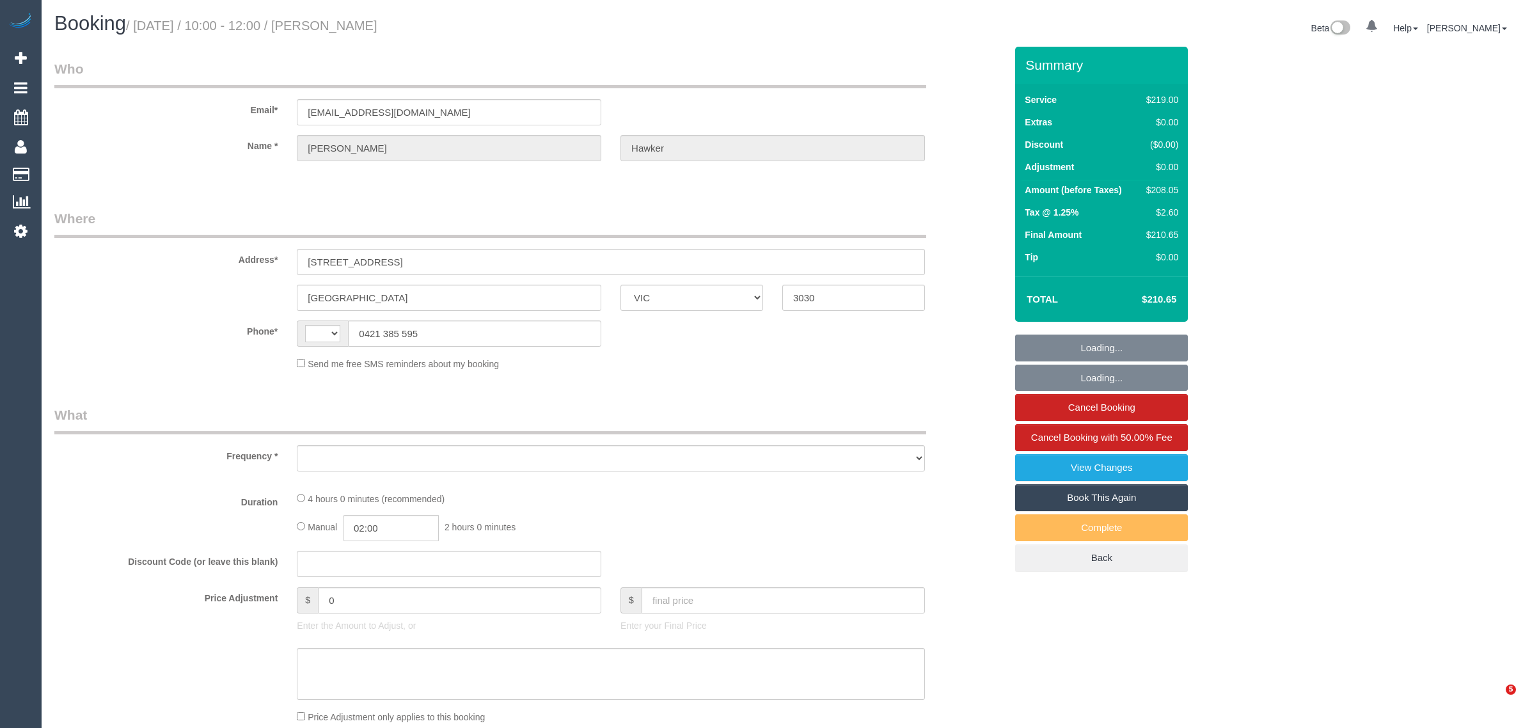
select select "VIC"
select select "object:310"
select select "string:stripe-pm_1RkZlA2GScqysDRVlVjE8EMK"
select select "string:AU"
select select "number:30"
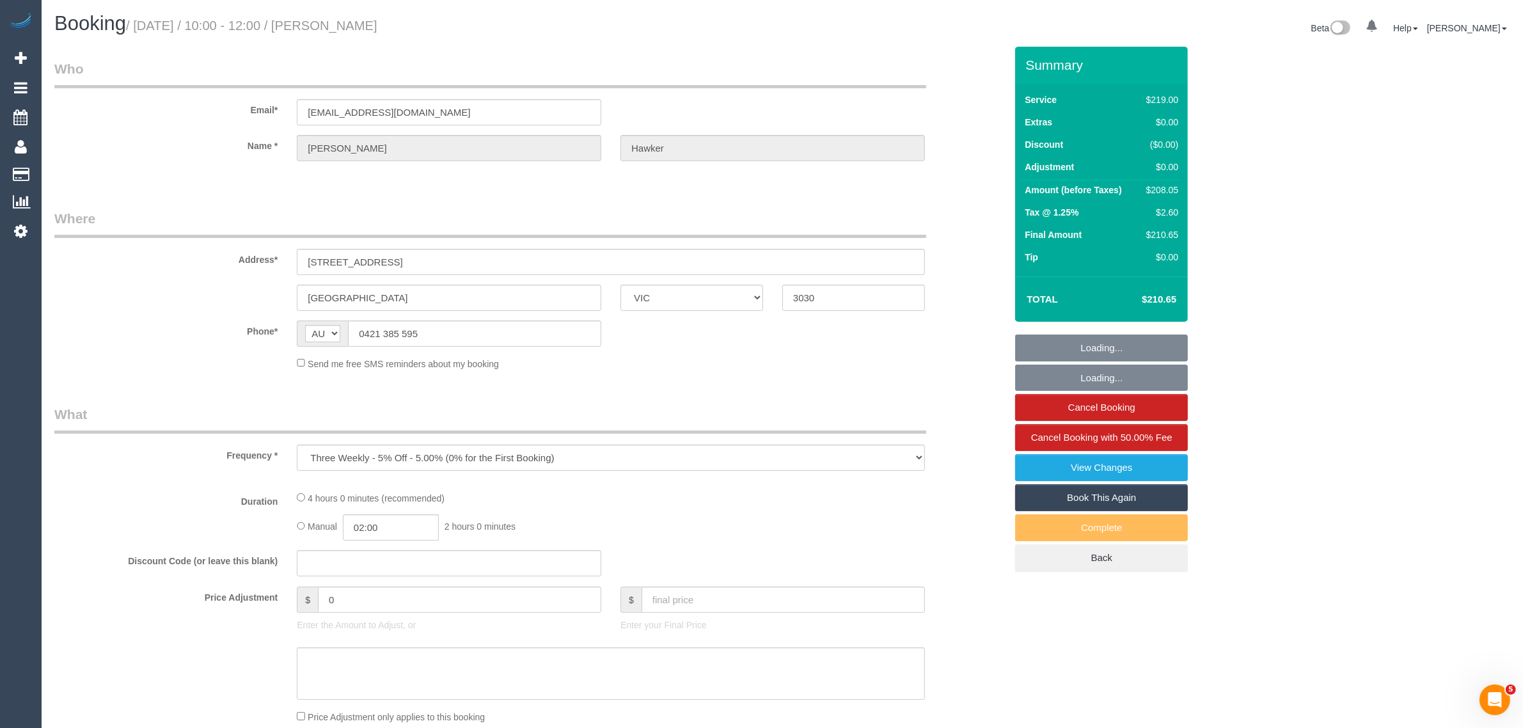
select select "number:14"
select select "number:19"
select select "number:24"
select select "number:35"
select select "number:13"
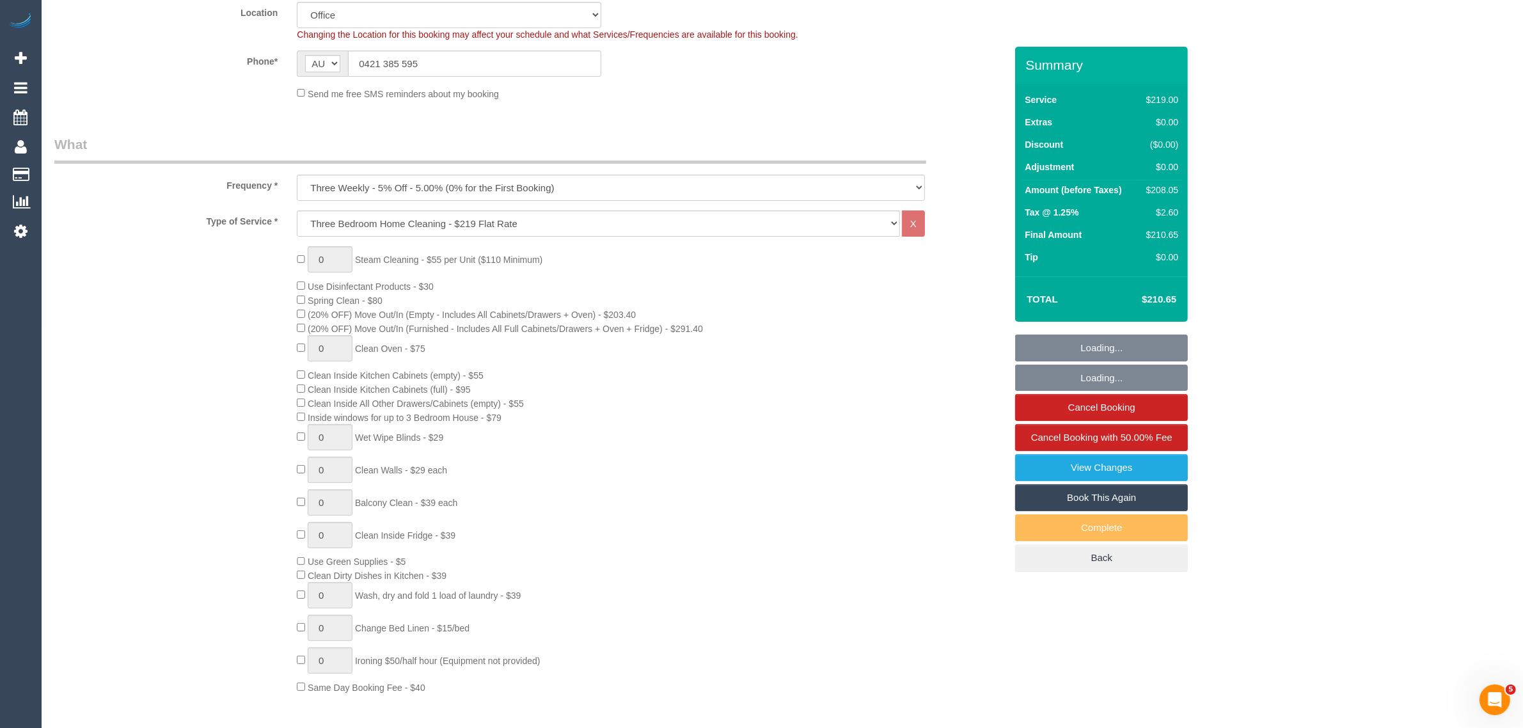
scroll to position [320, 0]
select select "object:820"
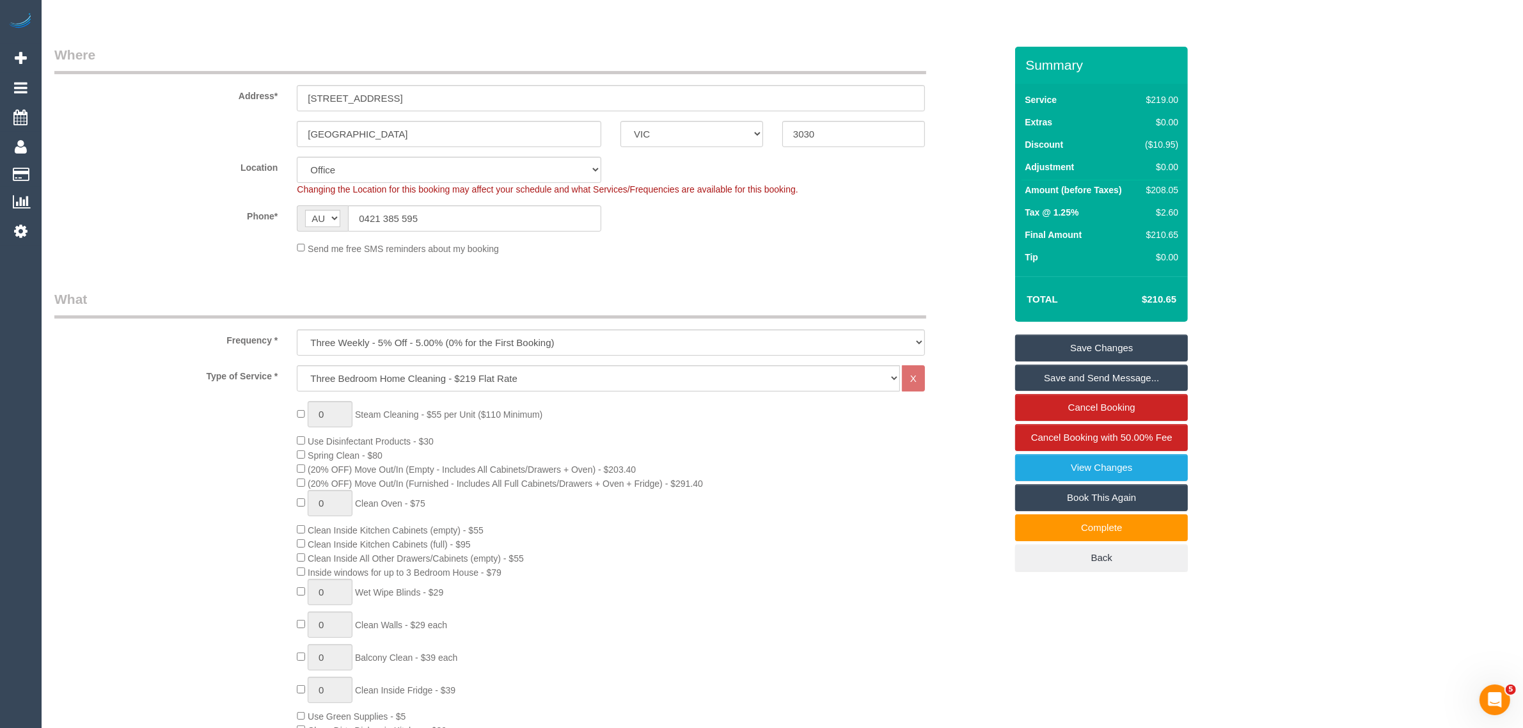
scroll to position [0, 0]
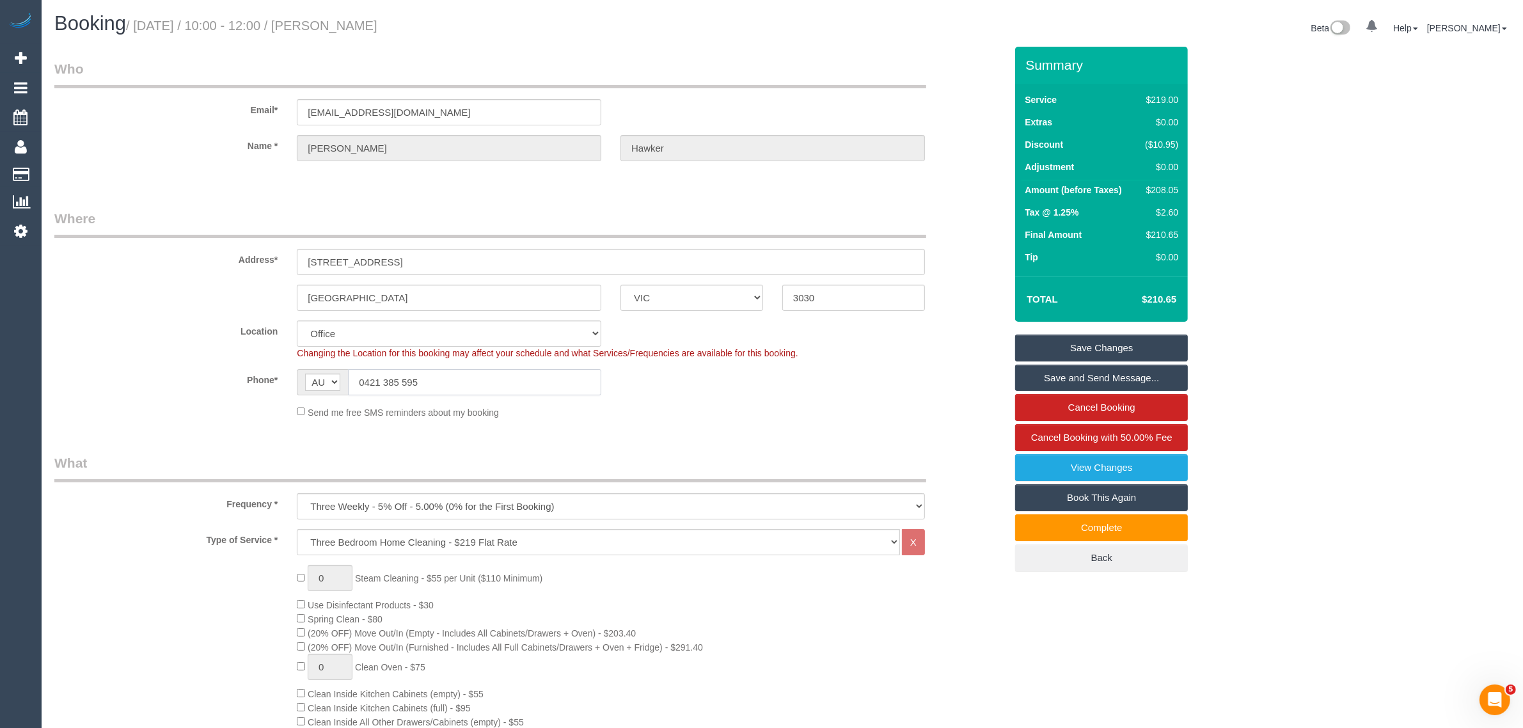
click at [548, 385] on input "0421 385 595" at bounding box center [474, 382] width 253 height 26
click at [493, 391] on input "0421 385 595" at bounding box center [474, 382] width 253 height 26
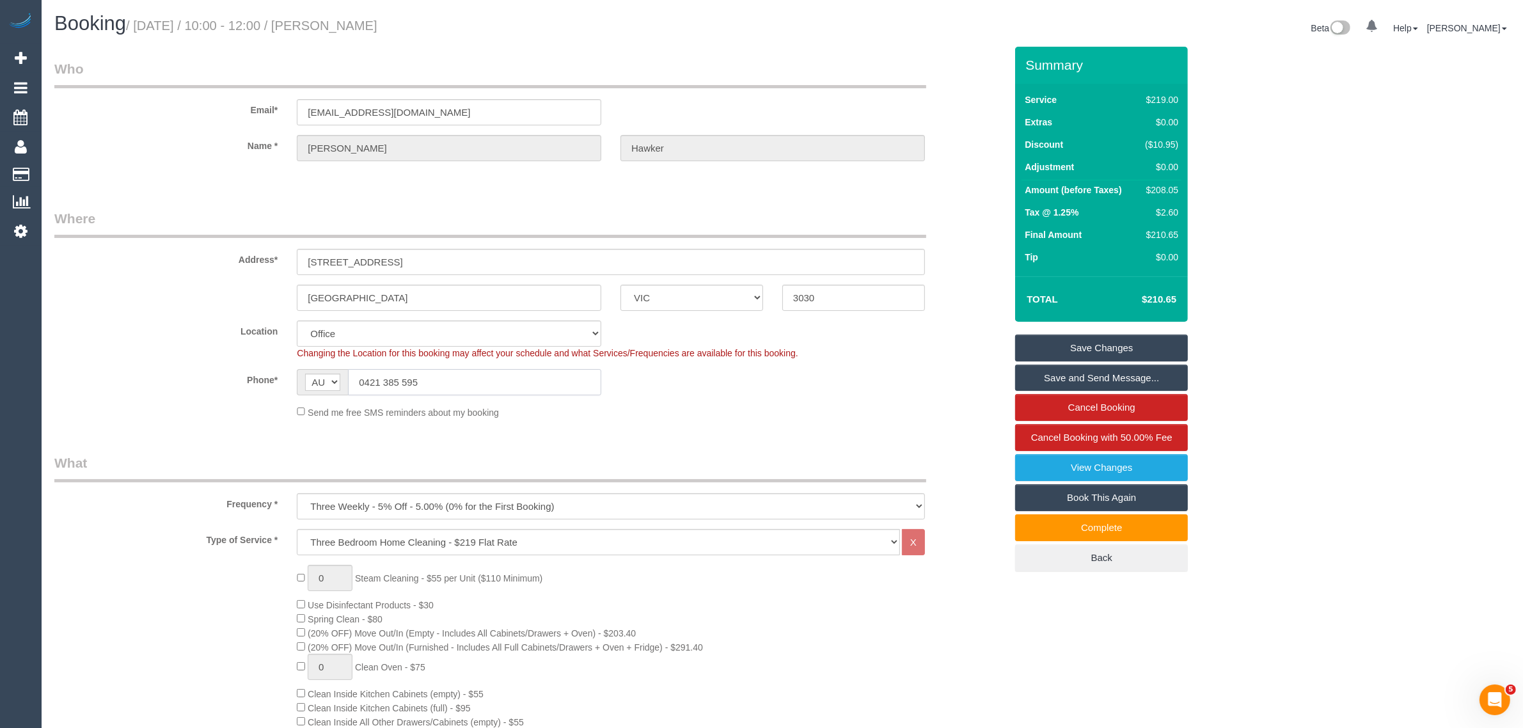
click at [493, 391] on input "0421 385 595" at bounding box center [474, 382] width 253 height 26
click at [737, 393] on div "Phone* AF AL DZ AD AO AI AQ AG AR AM AW AU AT AZ BS BH BD BB BY BE BZ BJ BM BT …" at bounding box center [530, 382] width 970 height 26
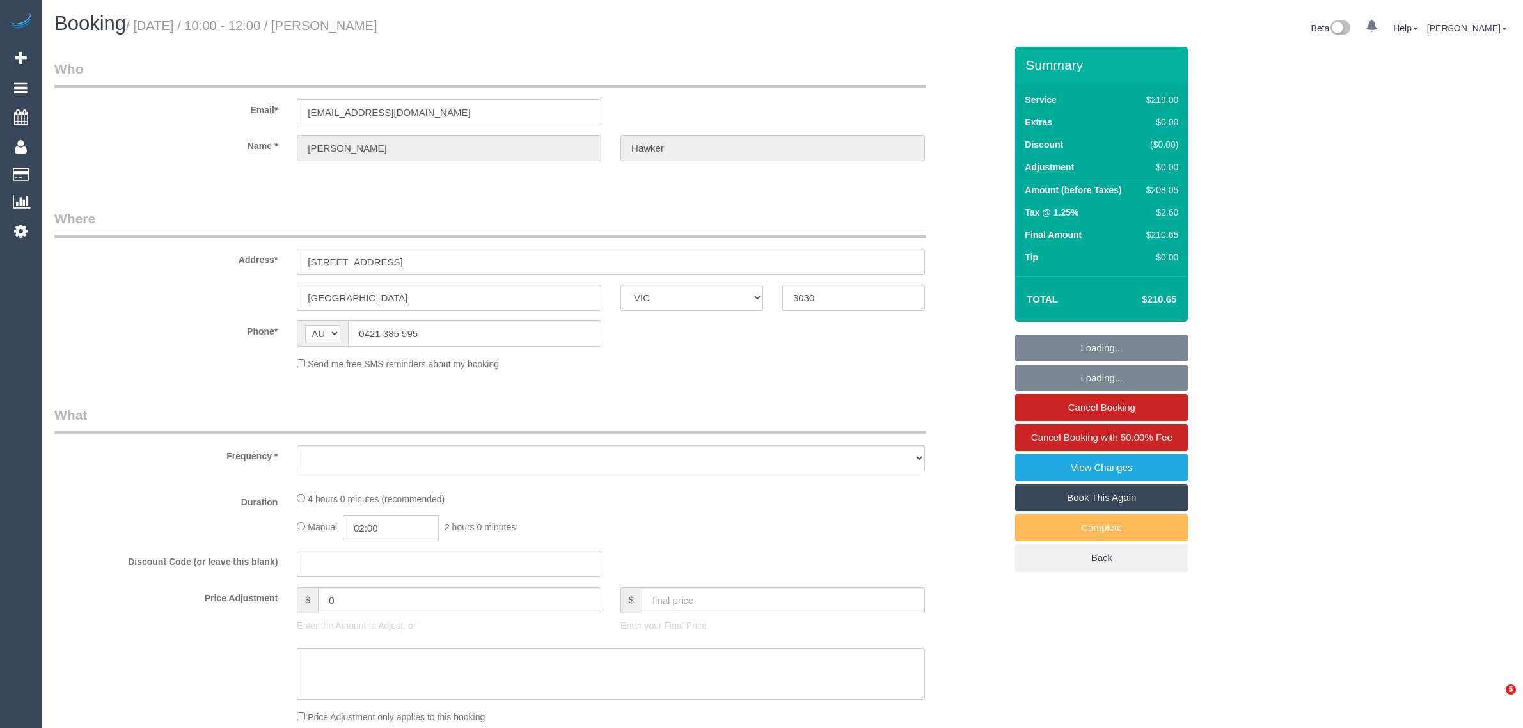
select select "VIC"
select select "object:557"
select select "string:stripe-pm_1RkZlA2GScqysDRVlVjE8EMK"
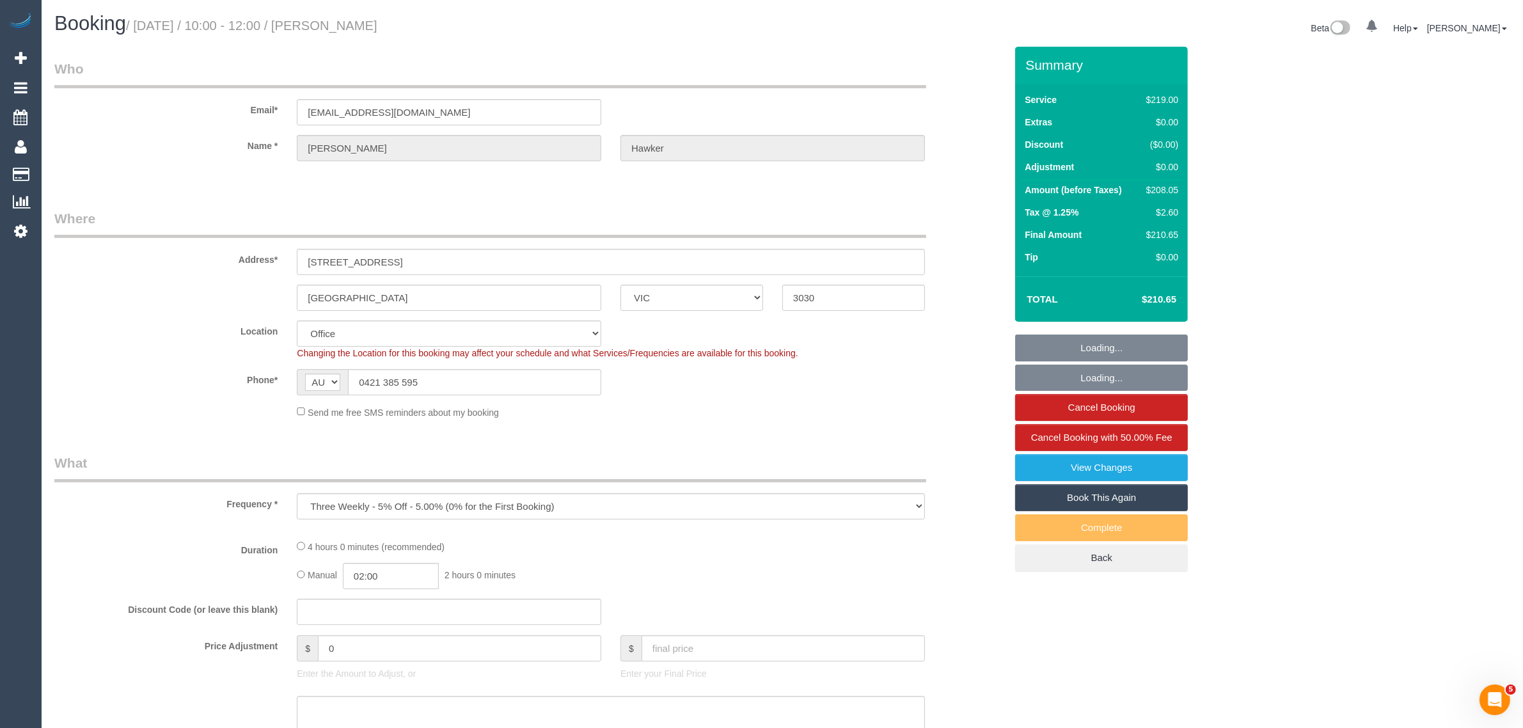
select select "number:30"
select select "number:14"
select select "number:19"
select select "number:24"
select select "number:35"
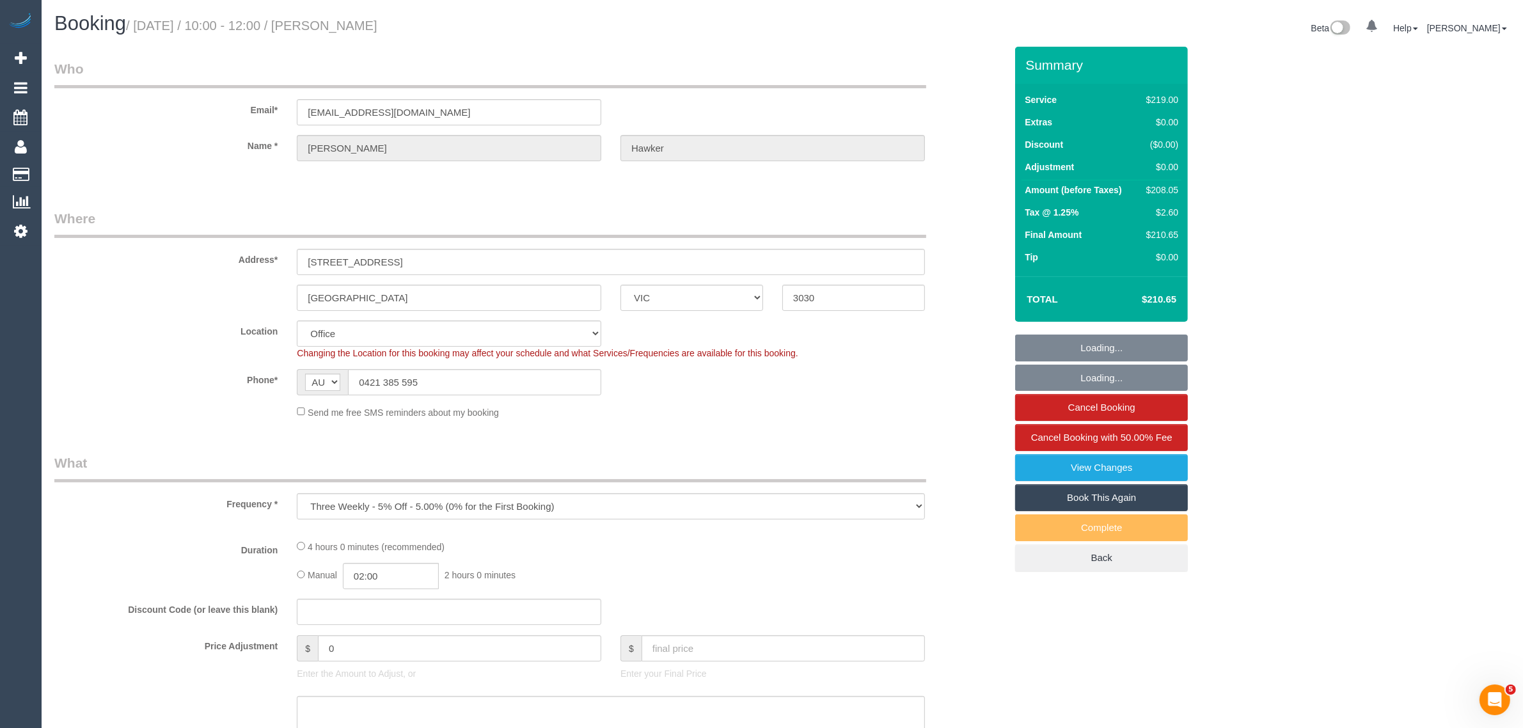
select select "number:13"
select select "object:710"
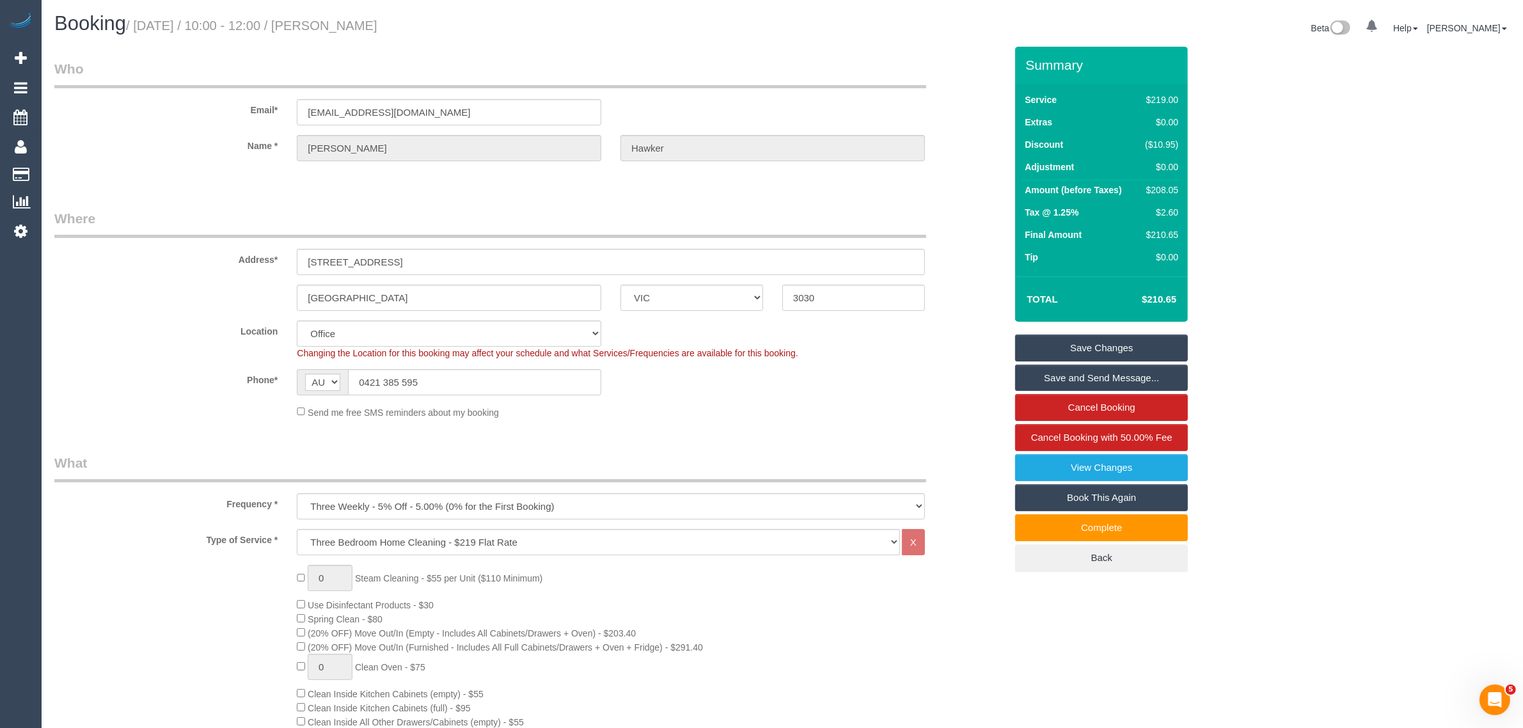
click at [945, 395] on sui-booking-location "Location Office City East (North) East (South) Inner East Inner North (East) In…" at bounding box center [529, 369] width 951 height 98
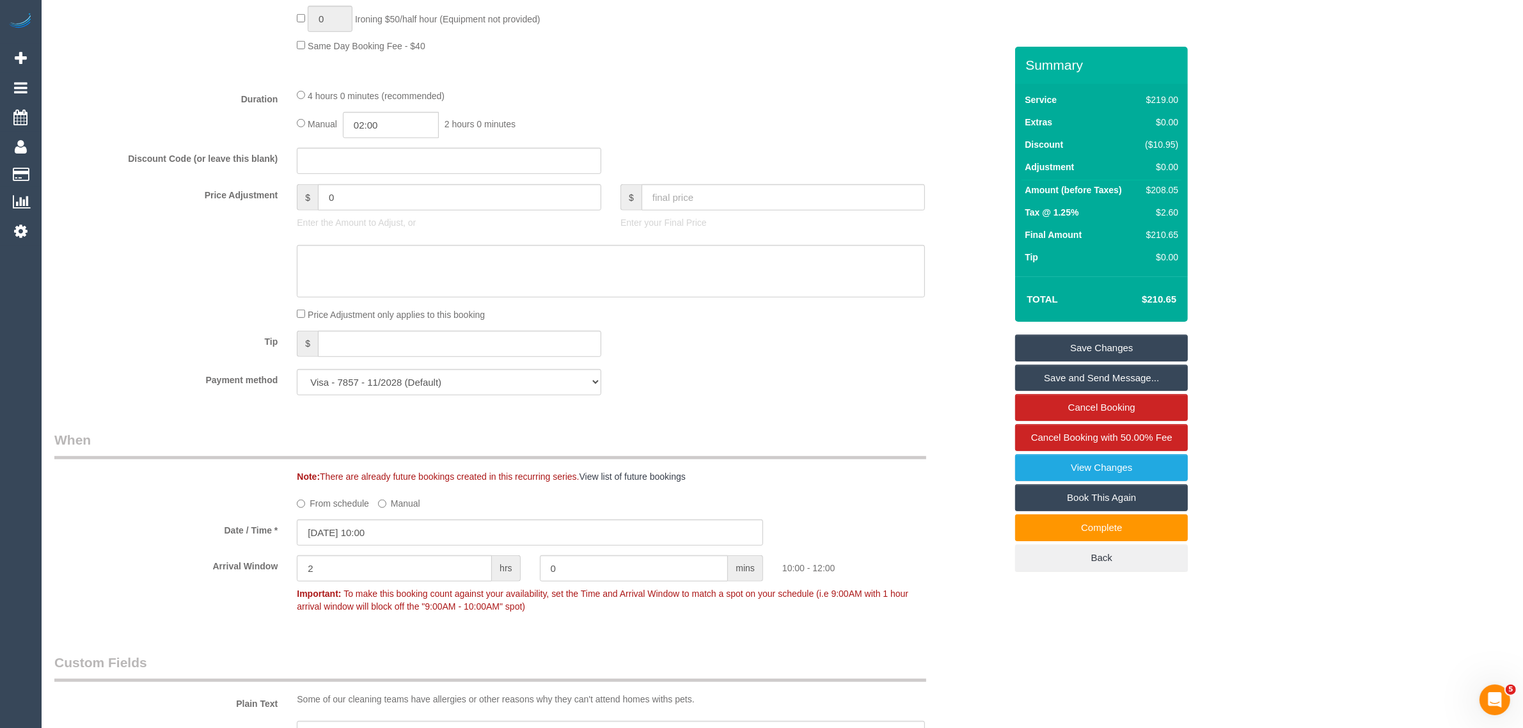
scroll to position [959, 0]
click at [448, 202] on input "0" at bounding box center [459, 198] width 283 height 26
type input "46"
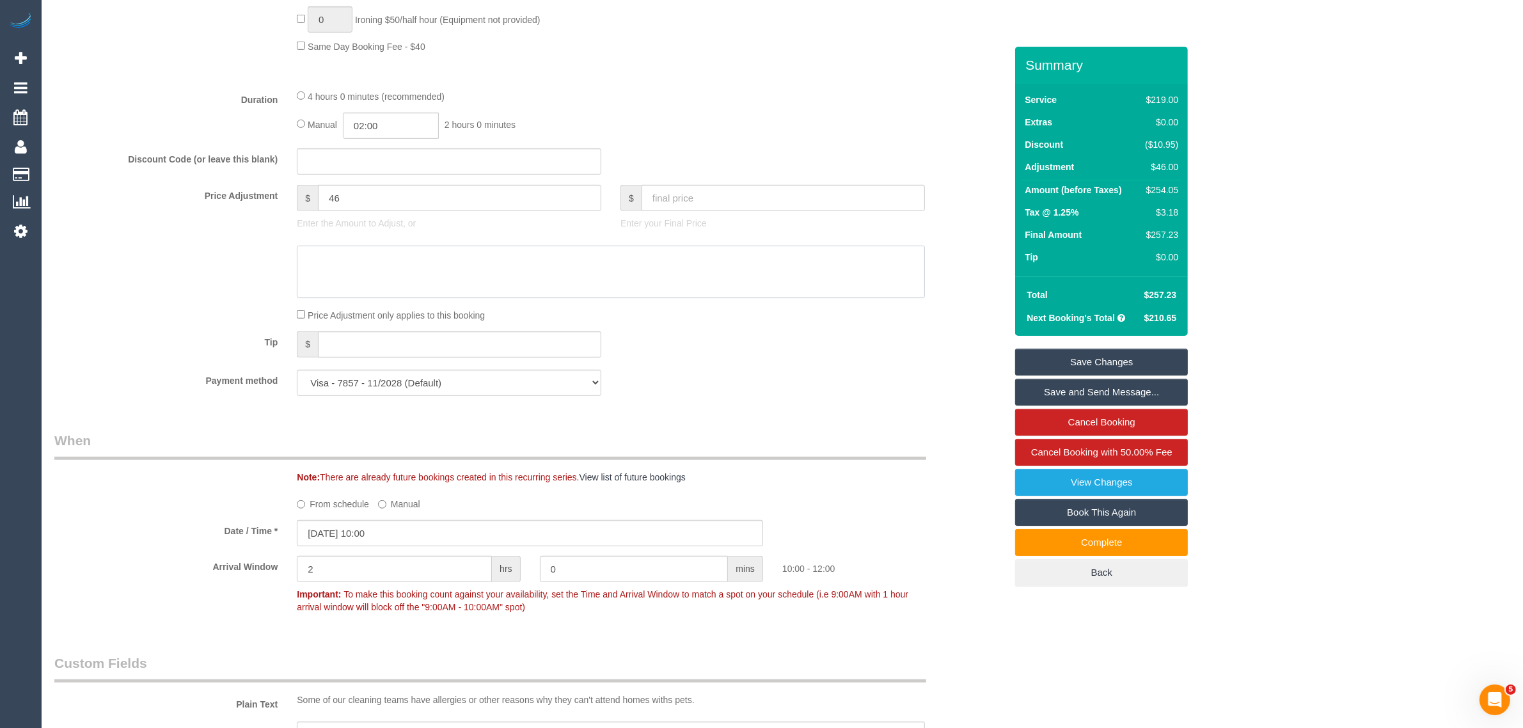
click at [420, 263] on textarea at bounding box center [611, 272] width 628 height 52
click at [493, 272] on textarea at bounding box center [611, 272] width 628 height 52
paste textarea "extra 40mins or 20each - vacuuming Upstairs, and mopping of bathrooms"
drag, startPoint x: 366, startPoint y: 258, endPoint x: 424, endPoint y: 260, distance: 57.6
click at [424, 260] on textarea at bounding box center [611, 272] width 628 height 52
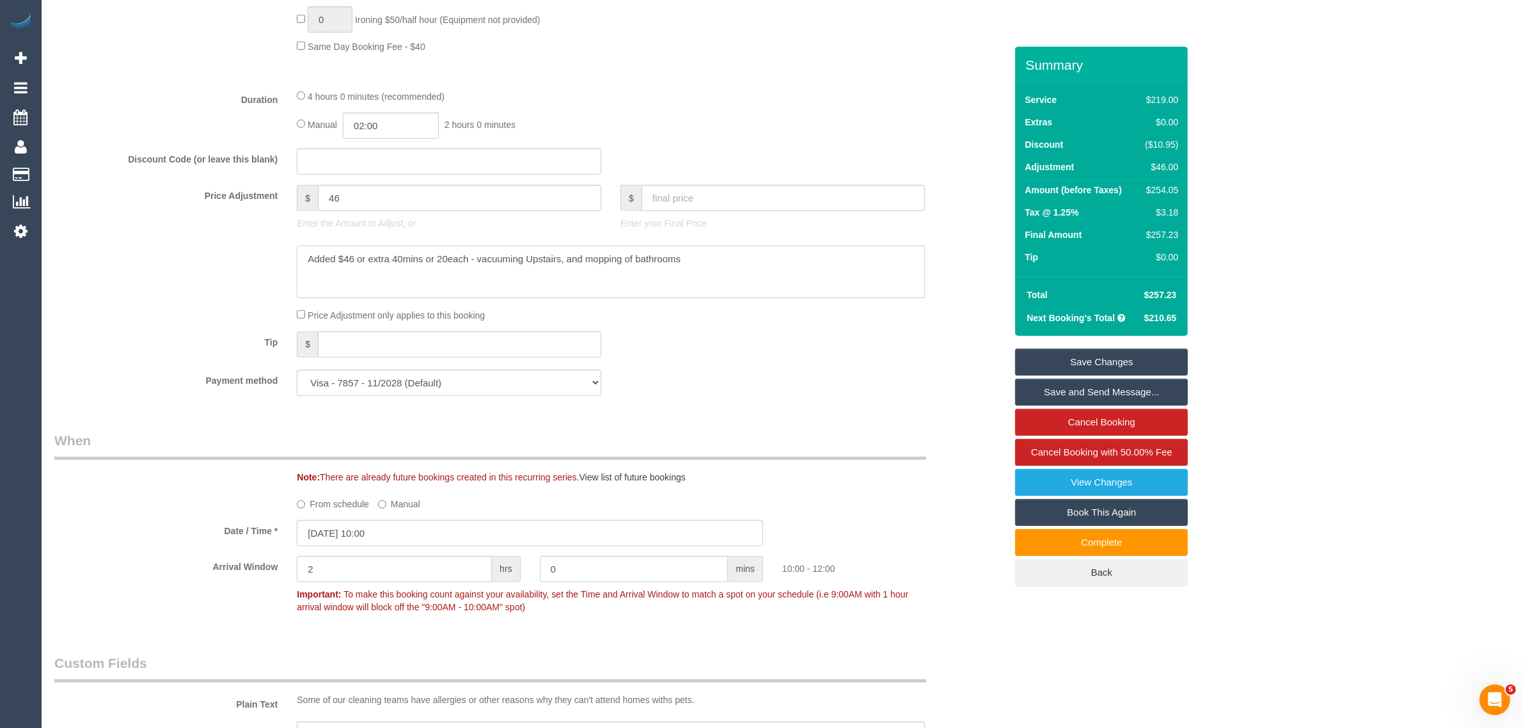
click at [717, 256] on textarea at bounding box center [611, 272] width 628 height 52
type textarea "Added $46 or extra 40mins or 20each - vacuuming Upstairs, and mopping of bathro…"
click at [906, 370] on div "Payment method Visa - 4155 - 06/2027 Visa - 7857 - 11/2028 (Default) Add Credit…" at bounding box center [530, 383] width 970 height 26
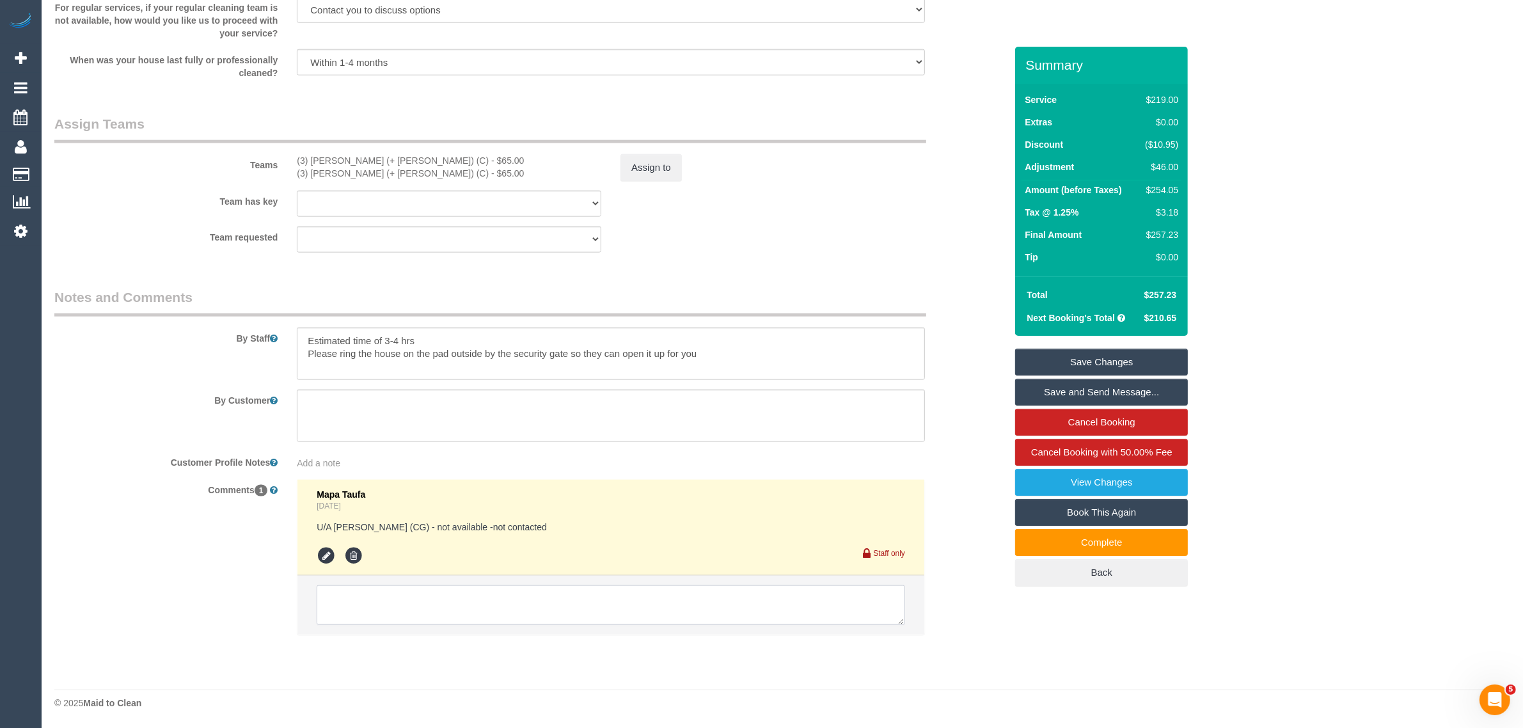
click at [639, 599] on textarea at bounding box center [611, 605] width 588 height 40
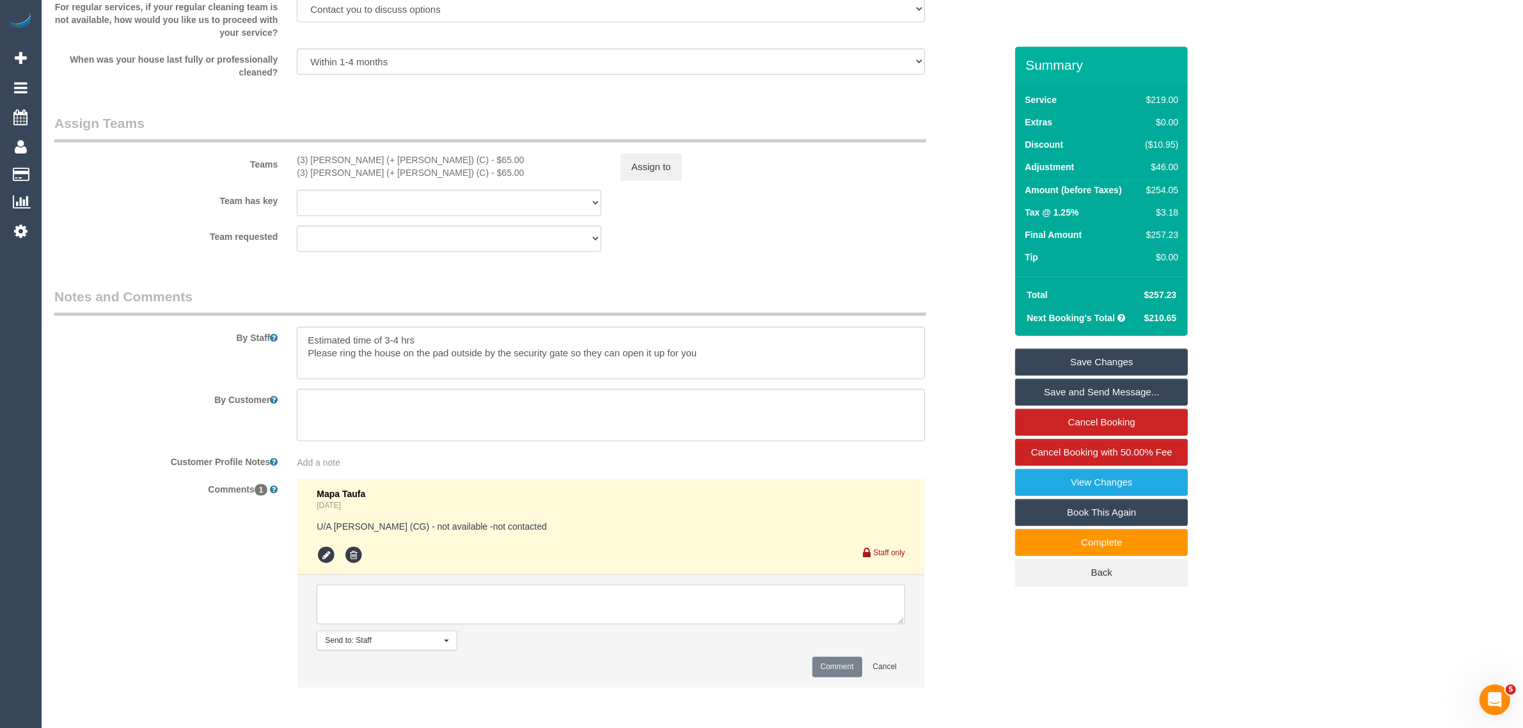
paste textarea "Added $46 or extra 40mins or 20each - vacuuming Upstairs, and mopping of bathro…"
click at [737, 258] on fieldset "Assign Teams Teams (3) Gazi (+ Juireya) (C) - $65.00 (3) Juireya (+ Gazi) (C) -…" at bounding box center [529, 188] width 951 height 148
click at [784, 619] on textarea at bounding box center [611, 604] width 588 height 40
type textarea "Added $46 or extra 40mins or 20each - vacuuming Upstairs, and mopping of bathro…"
click at [830, 659] on button "Comment" at bounding box center [837, 667] width 50 height 20
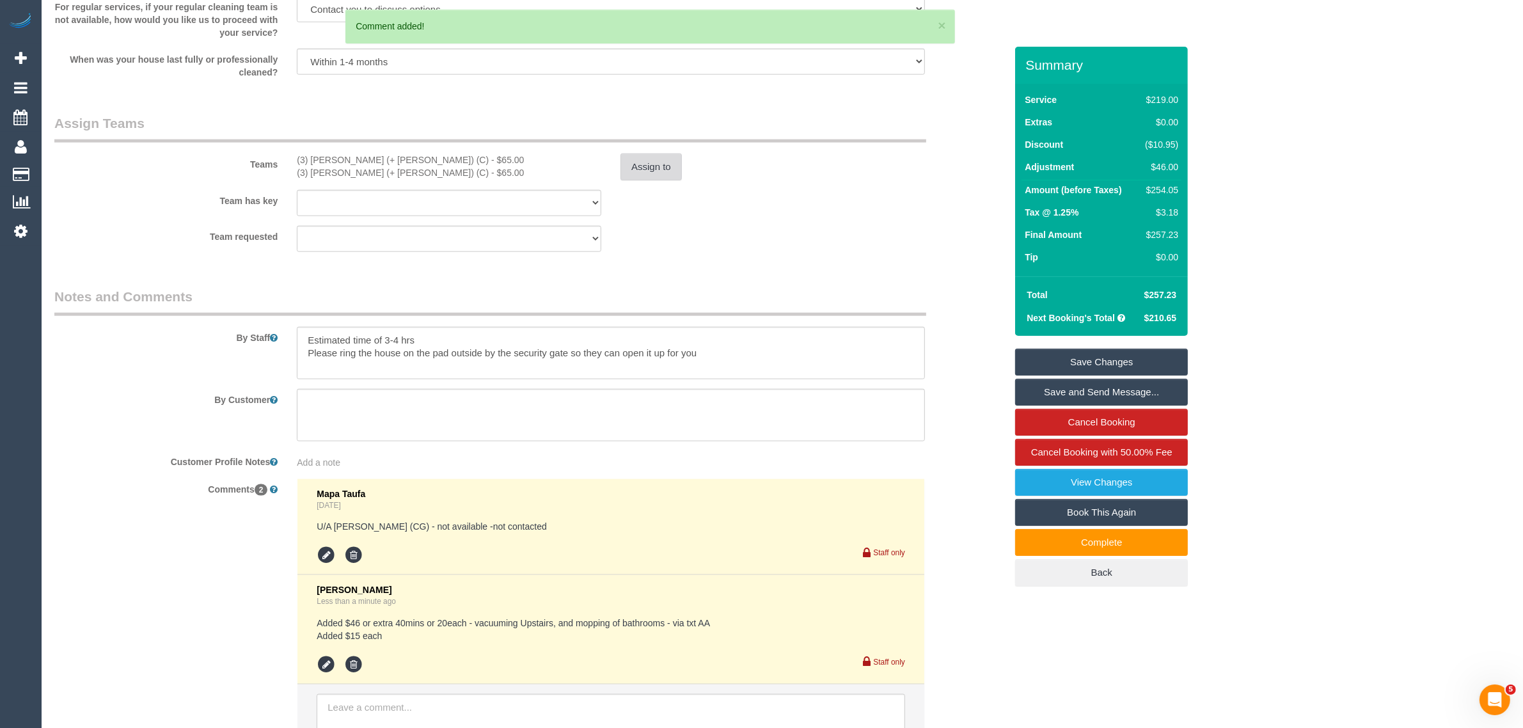
click at [648, 160] on button "Assign to" at bounding box center [650, 166] width 61 height 27
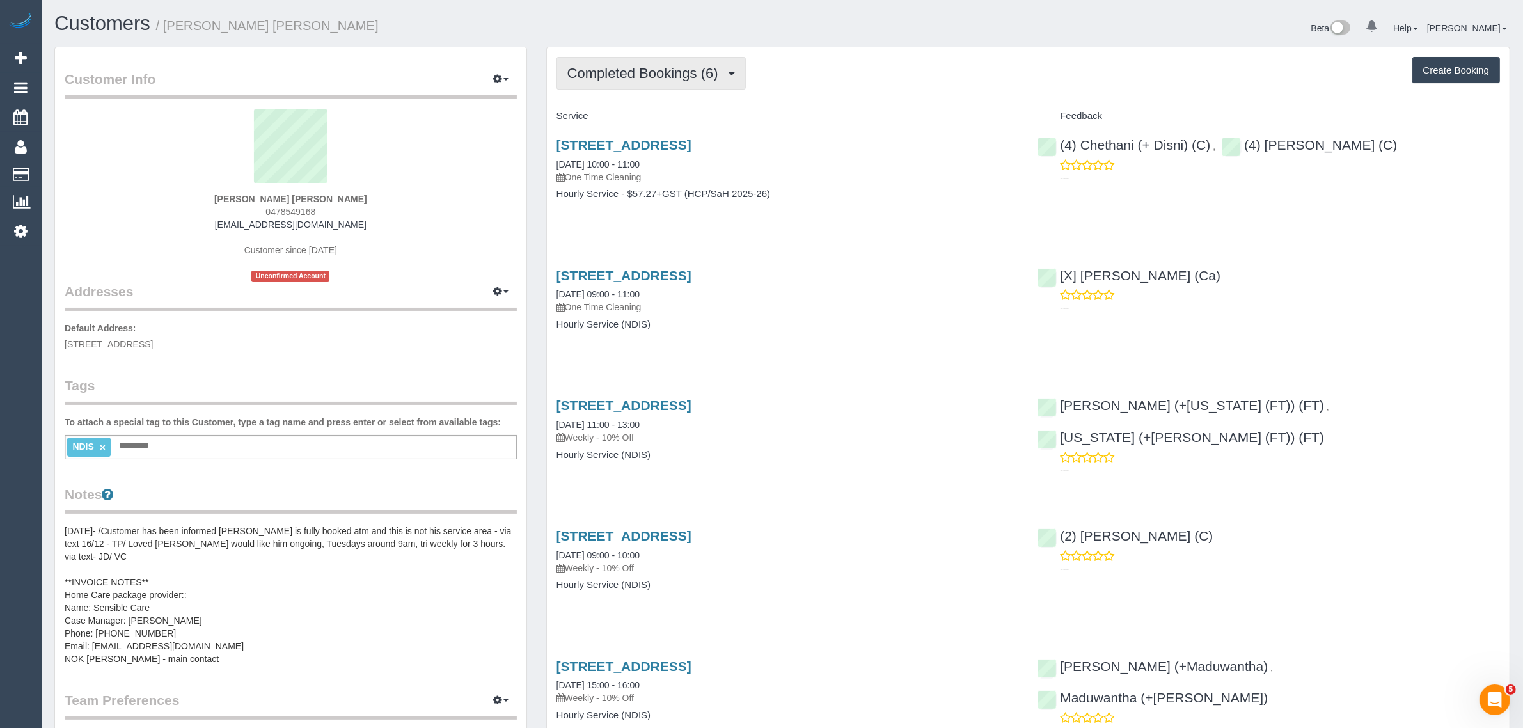
click at [687, 67] on span "Completed Bookings (6)" at bounding box center [645, 73] width 157 height 16
click at [661, 116] on link "Upcoming Bookings (1)" at bounding box center [623, 119] width 133 height 17
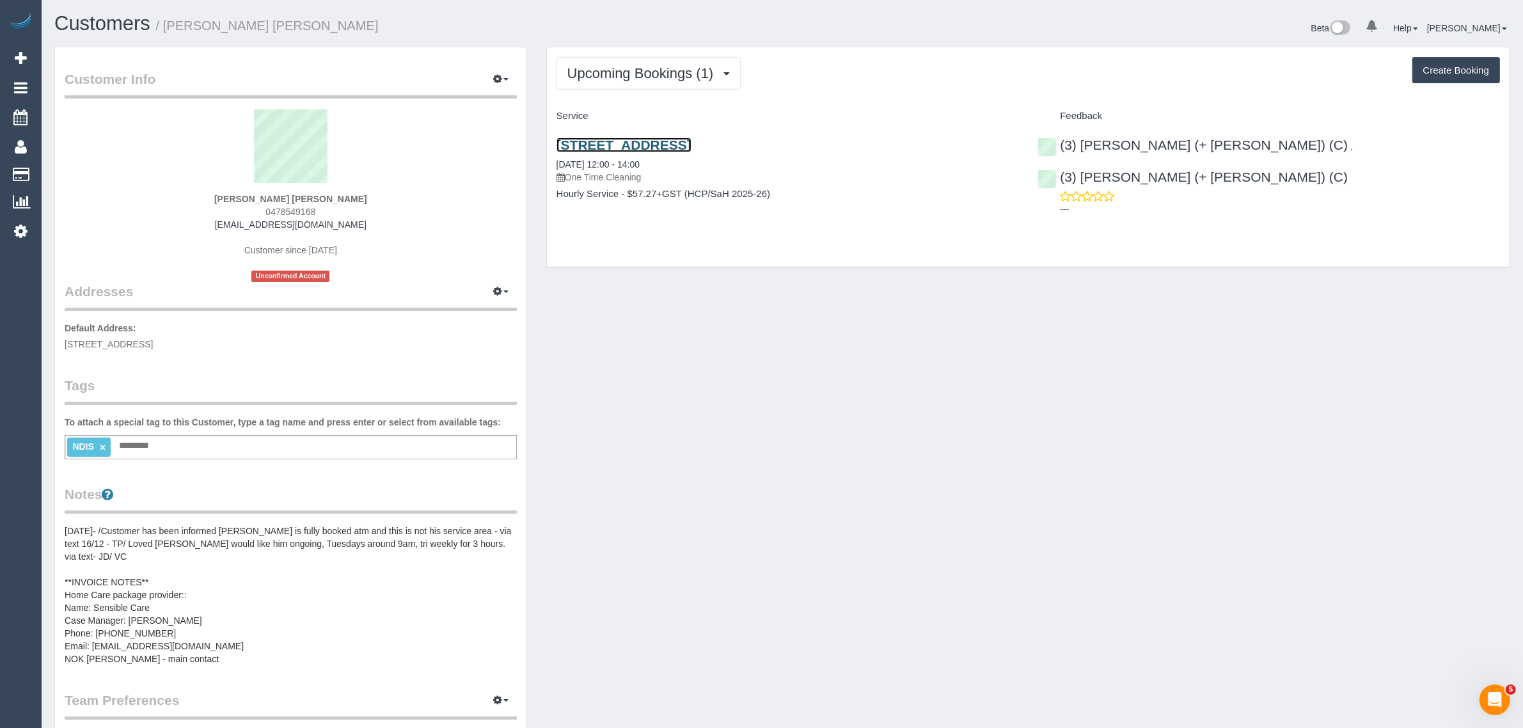
click at [618, 148] on link "[STREET_ADDRESS]" at bounding box center [623, 144] width 135 height 15
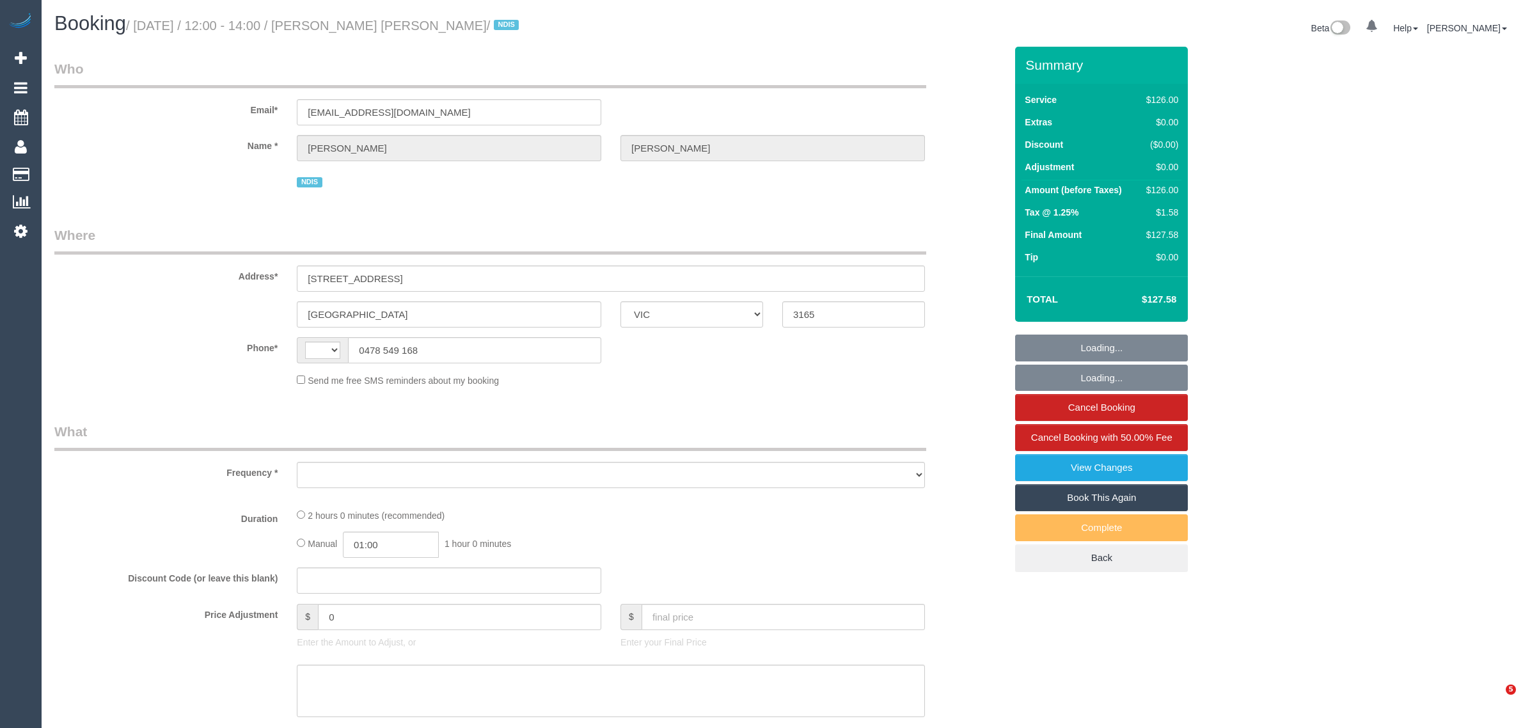
select select "VIC"
select select "string:AU"
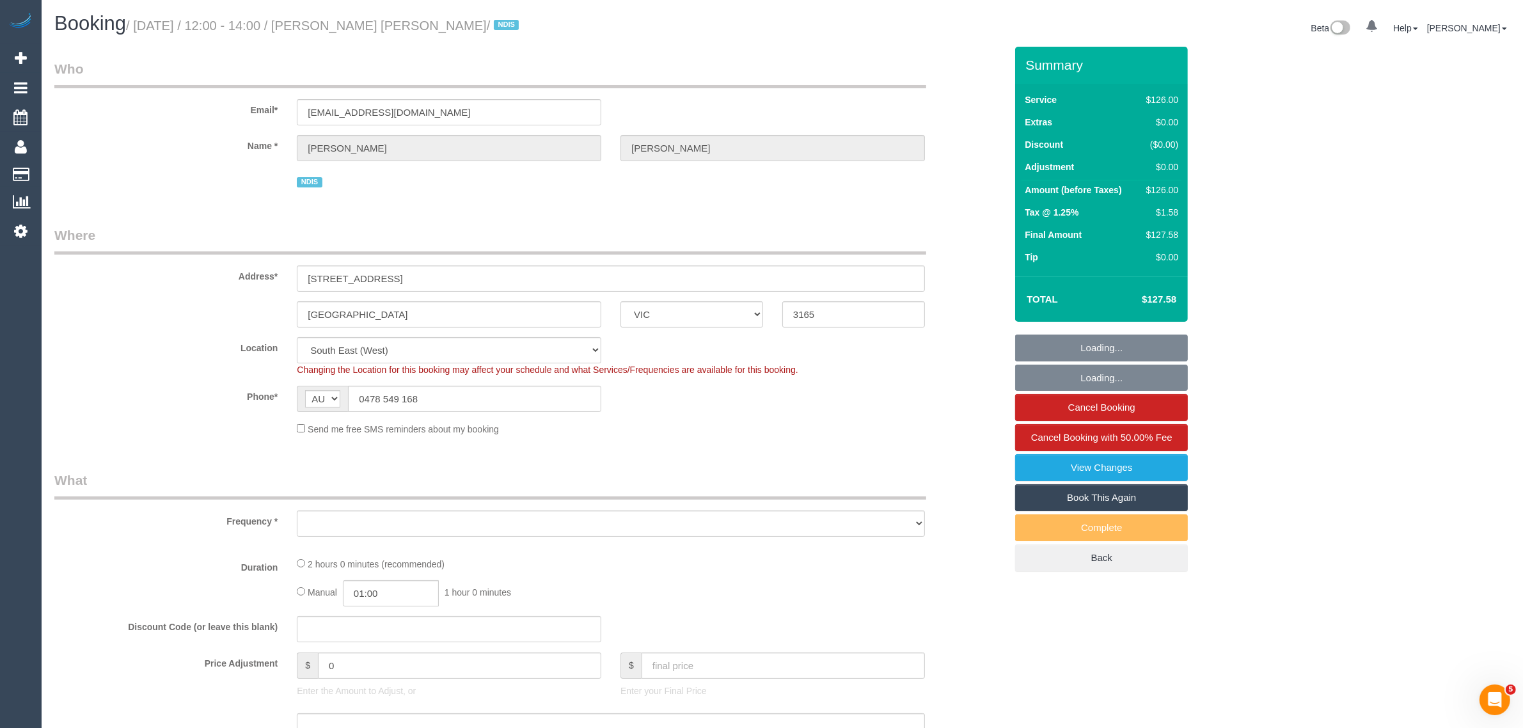
select select "120"
select select "number:28"
select select "number:14"
select select "number:19"
select select "number:25"
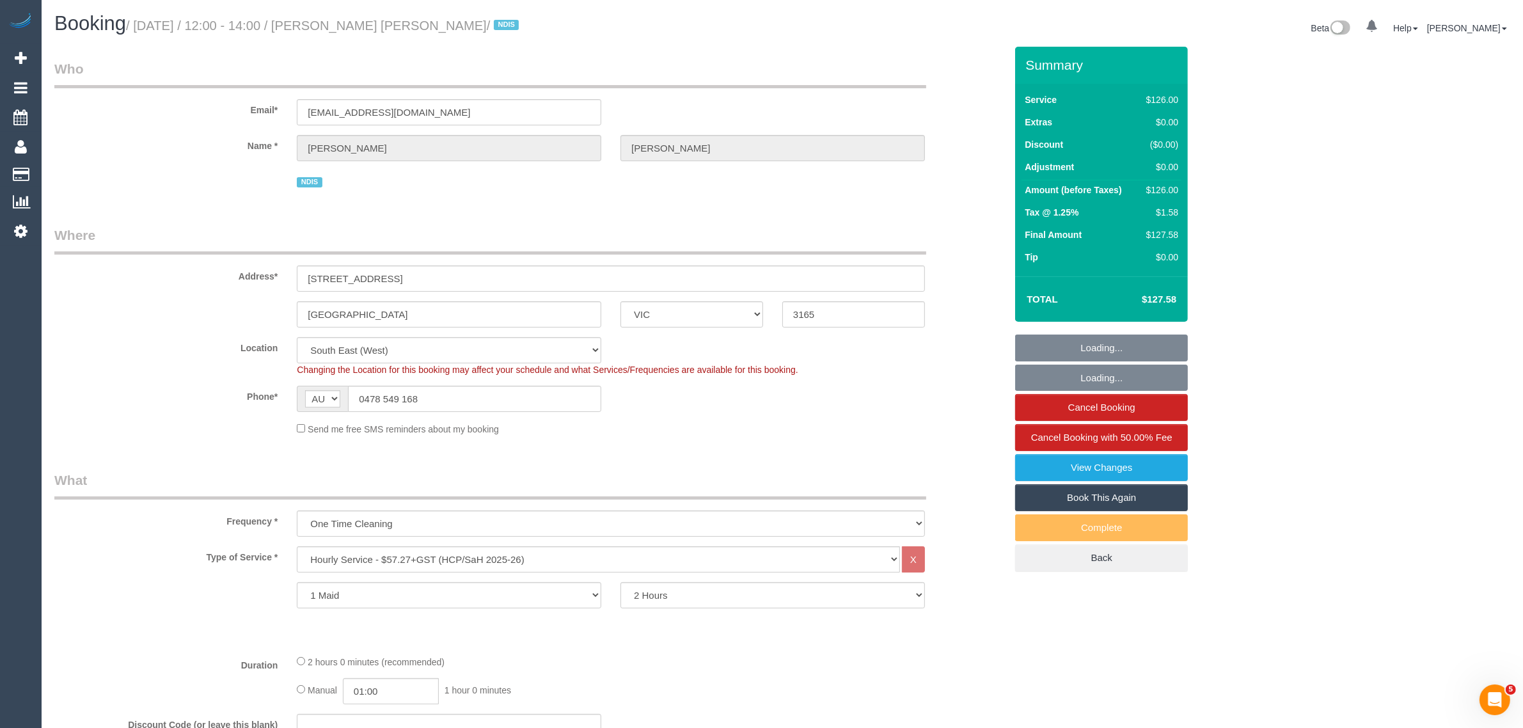
select select "object:805"
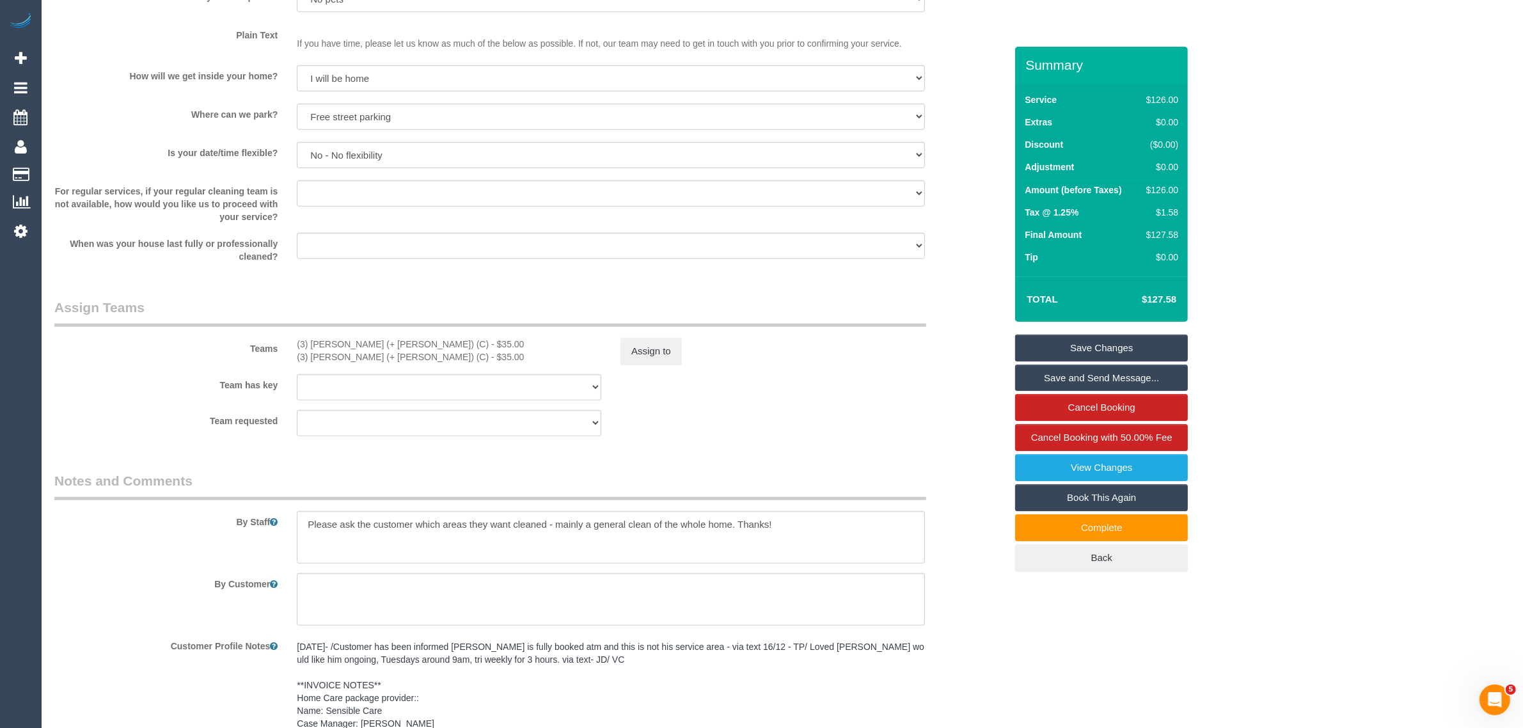
scroll to position [1279, 0]
drag, startPoint x: 295, startPoint y: 343, endPoint x: 404, endPoint y: 336, distance: 108.9
click at [404, 336] on div "(3) [PERSON_NAME] (+ [PERSON_NAME]) (C) - $35.00 (3) [PERSON_NAME] (+ [PERSON_N…" at bounding box center [449, 349] width 324 height 26
copy div "(3) [PERSON_NAME] (+ [PERSON_NAME]) (C)"
